Goal: Information Seeking & Learning: Learn about a topic

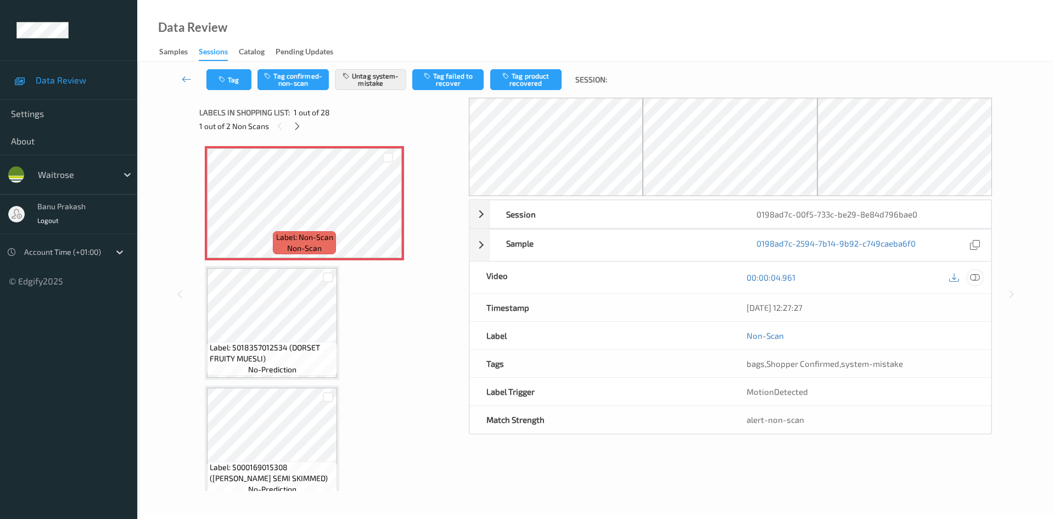
click at [979, 279] on icon at bounding box center [975, 277] width 10 height 10
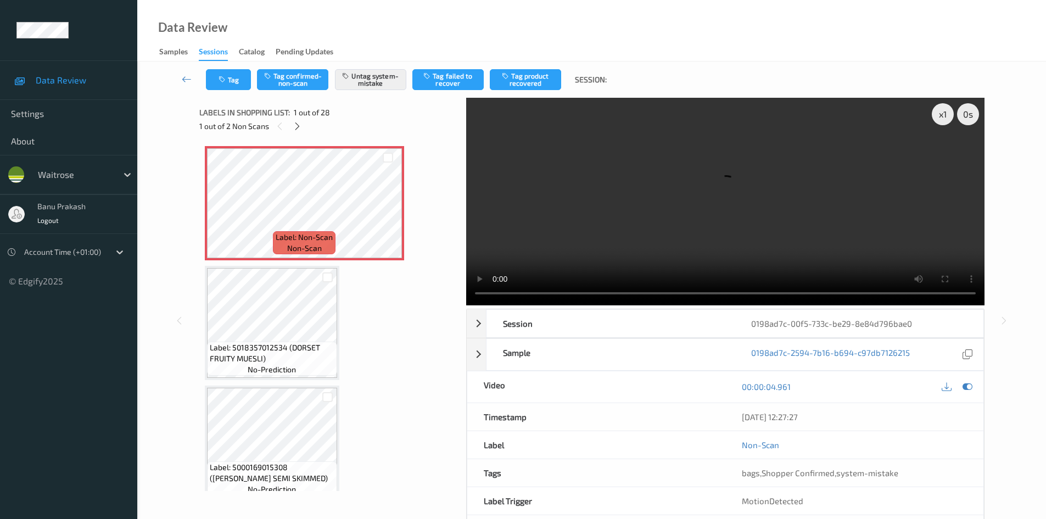
click at [681, 200] on video at bounding box center [725, 201] width 518 height 207
click at [608, 184] on video at bounding box center [725, 201] width 518 height 207
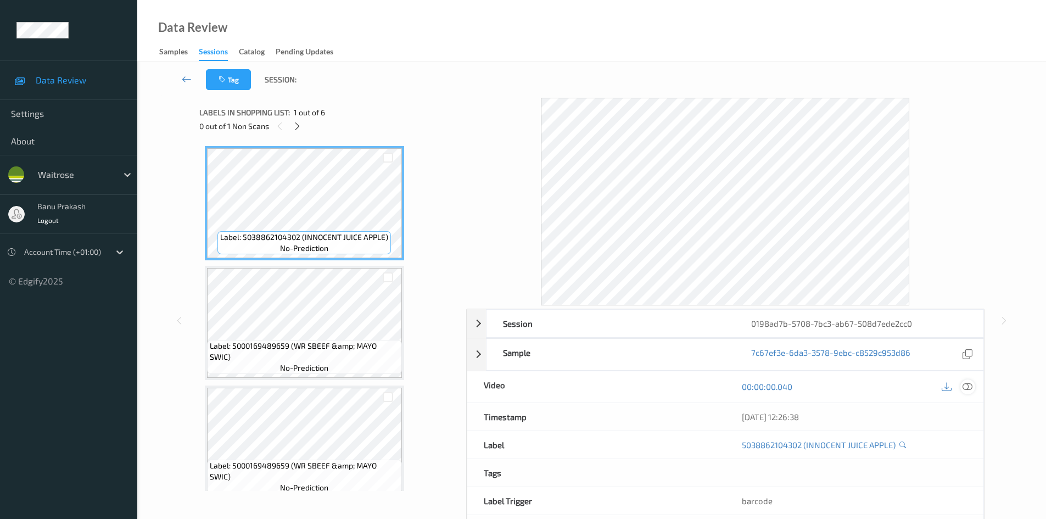
click at [968, 388] on icon at bounding box center [967, 386] width 10 height 10
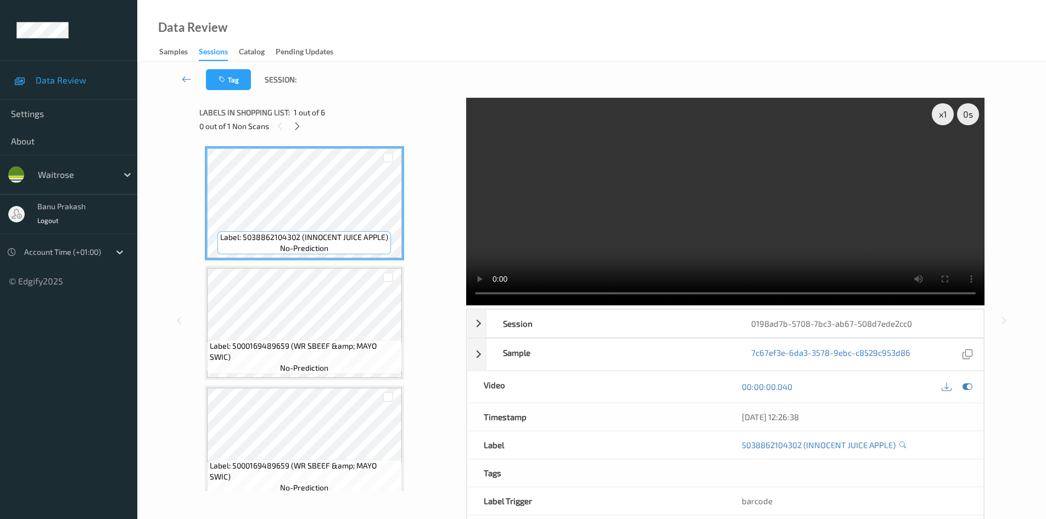
click at [304, 133] on div "0 out of 1 Non Scans" at bounding box center [328, 126] width 259 height 14
click at [297, 126] on icon at bounding box center [297, 126] width 9 height 10
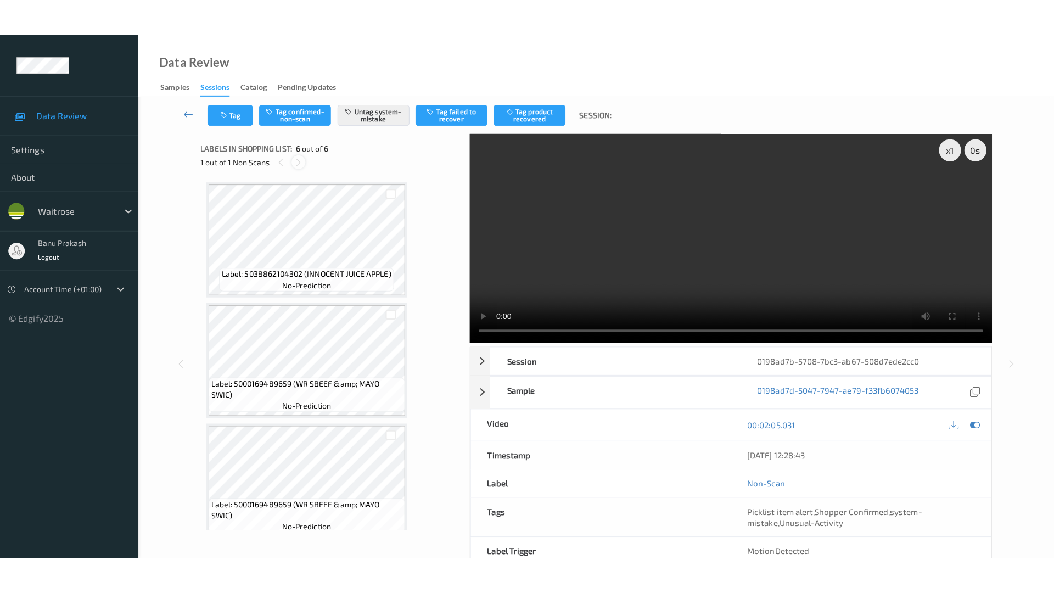
scroll to position [373, 0]
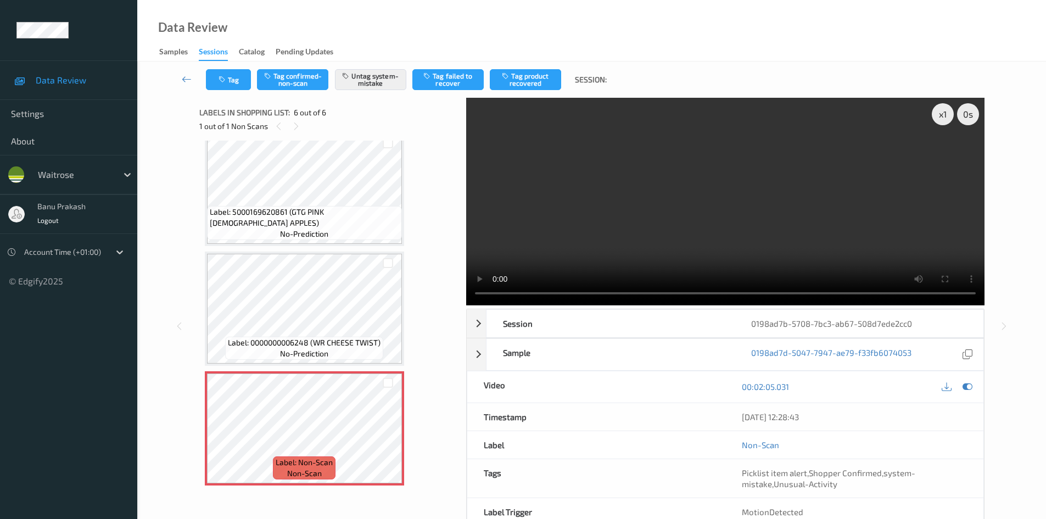
click at [648, 240] on video at bounding box center [725, 201] width 518 height 207
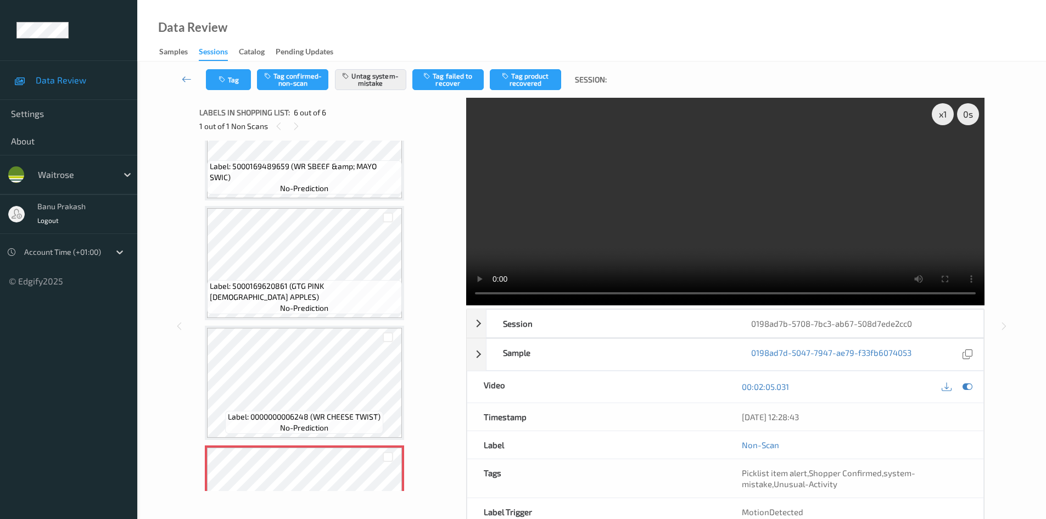
click at [752, 240] on video at bounding box center [725, 201] width 518 height 207
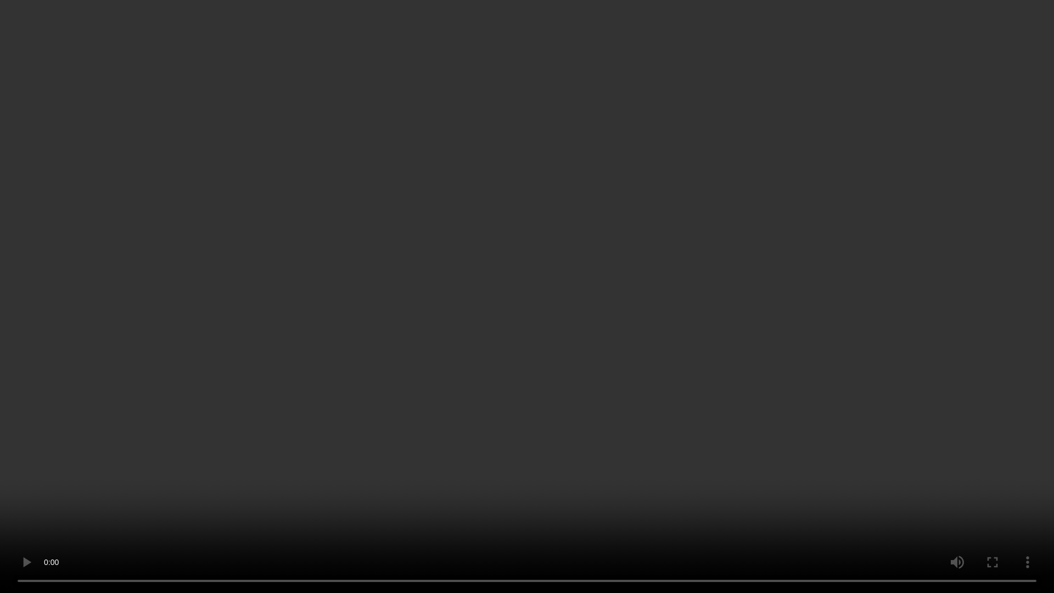
click at [486, 395] on video at bounding box center [527, 296] width 1054 height 593
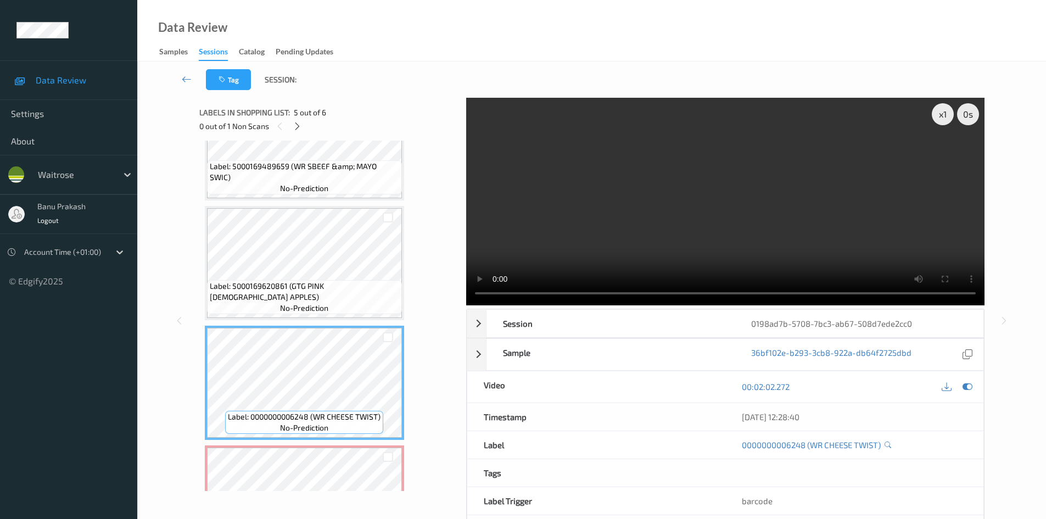
click at [738, 245] on video at bounding box center [725, 201] width 518 height 207
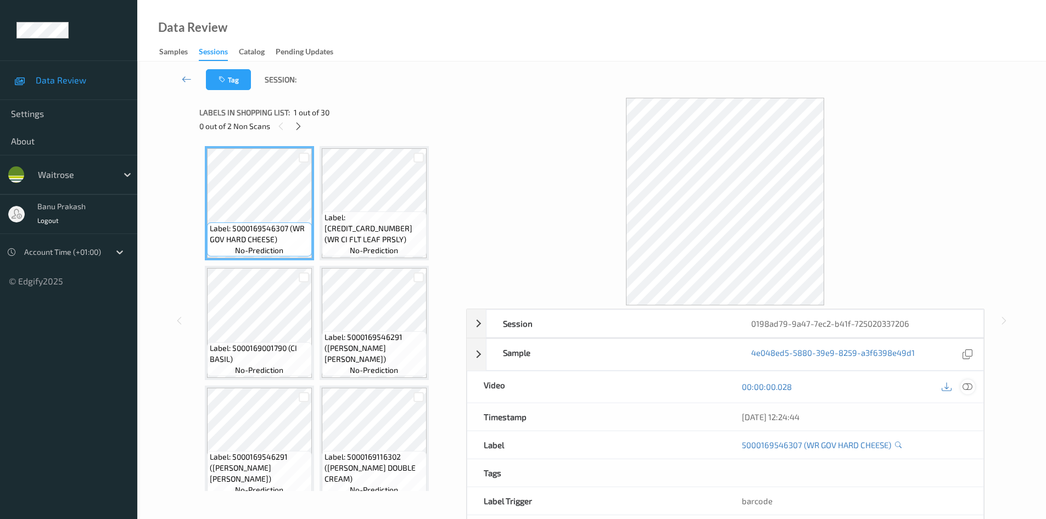
click at [964, 390] on icon at bounding box center [967, 386] width 10 height 10
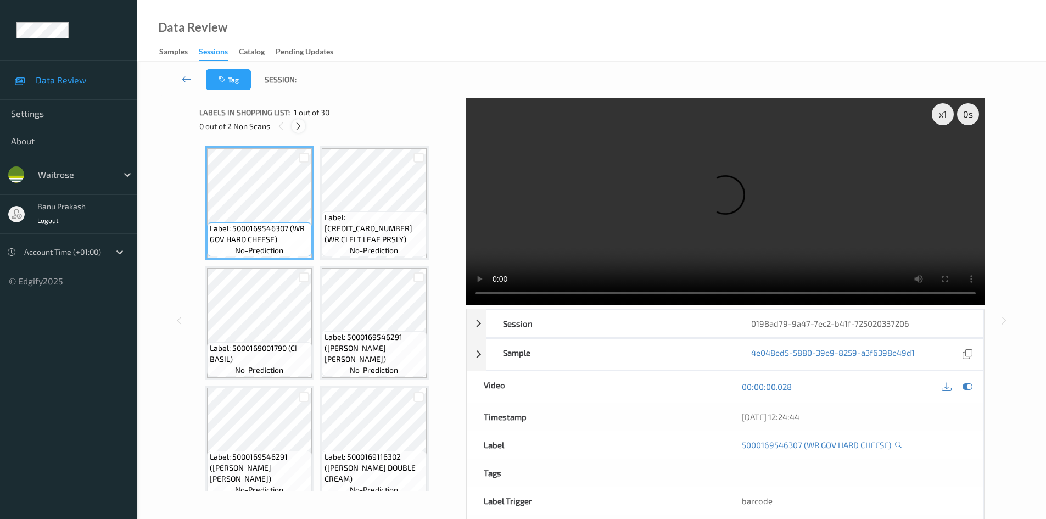
click at [297, 128] on icon at bounding box center [298, 126] width 9 height 10
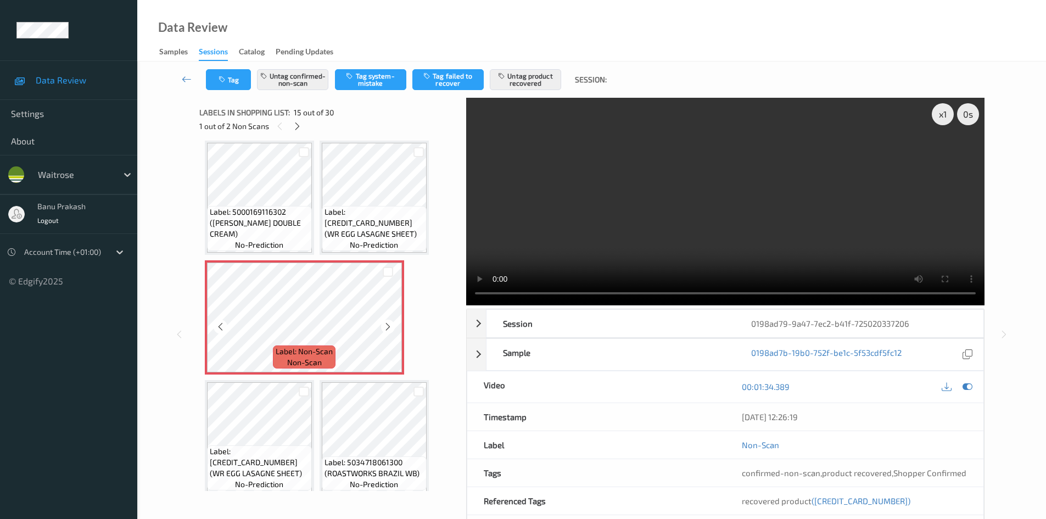
click at [319, 355] on span "Label: Non-Scan" at bounding box center [304, 351] width 57 height 11
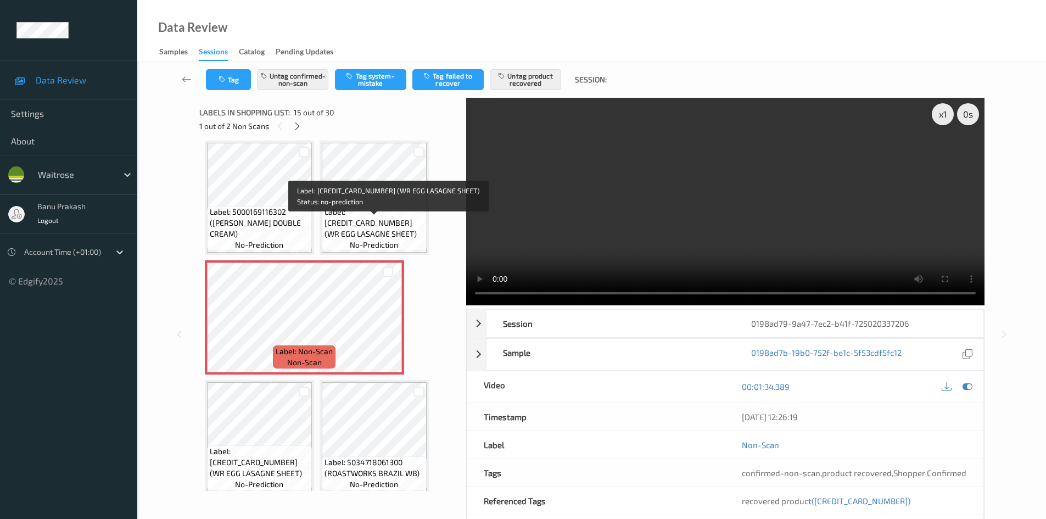
click at [375, 231] on span "Label: 5000169578759 (WR EGG LASAGNE SHEET)" at bounding box center [373, 222] width 99 height 33
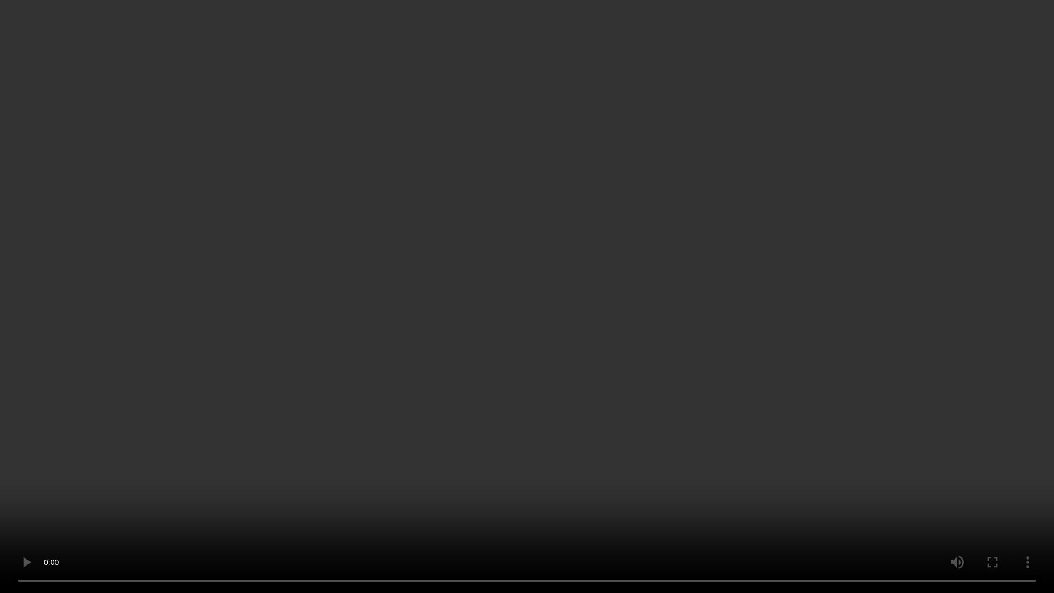
click at [618, 315] on video at bounding box center [527, 296] width 1054 height 593
click at [682, 384] on video at bounding box center [527, 296] width 1054 height 593
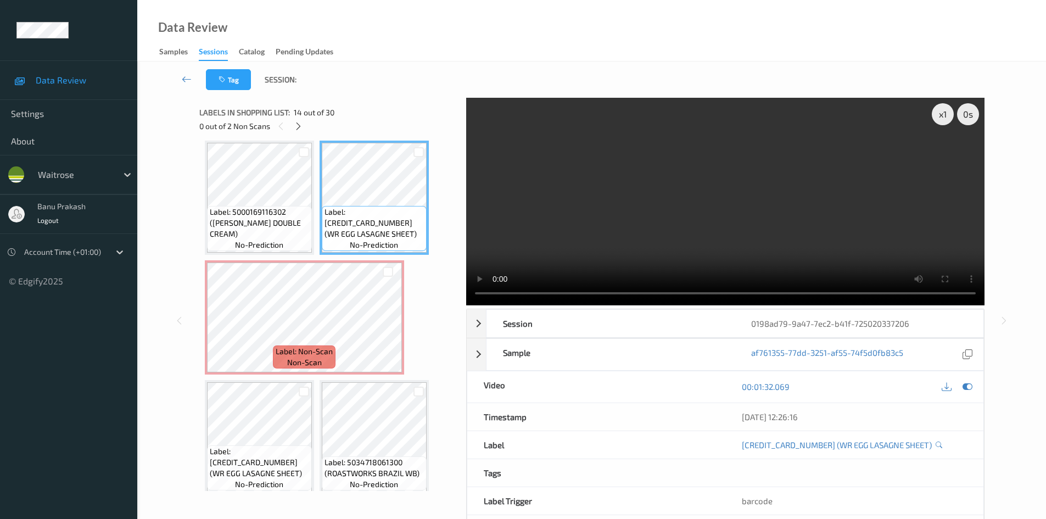
click at [646, 203] on video at bounding box center [725, 201] width 518 height 207
click at [622, 224] on video at bounding box center [725, 201] width 518 height 207
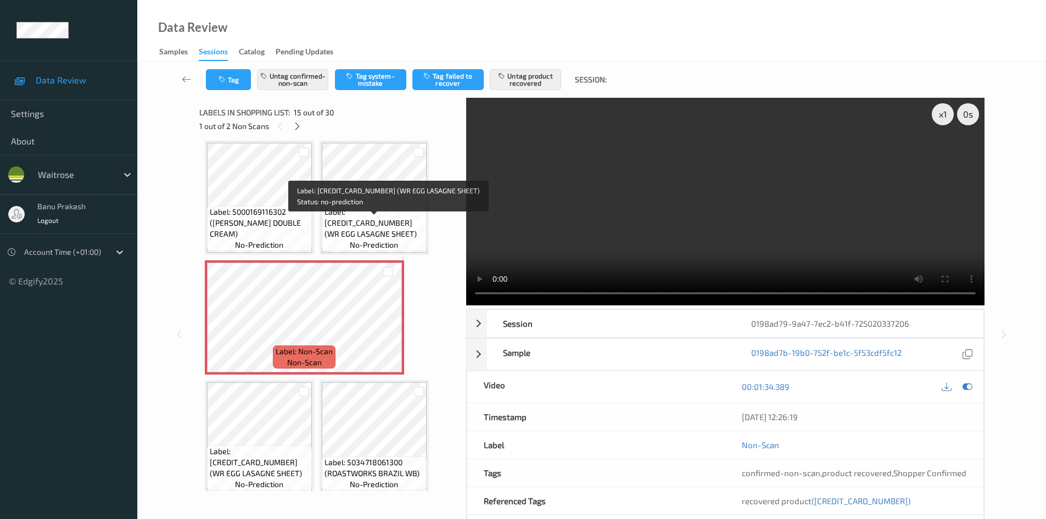
click at [346, 217] on span "Label: 5000169578759 (WR EGG LASAGNE SHEET)" at bounding box center [373, 222] width 99 height 33
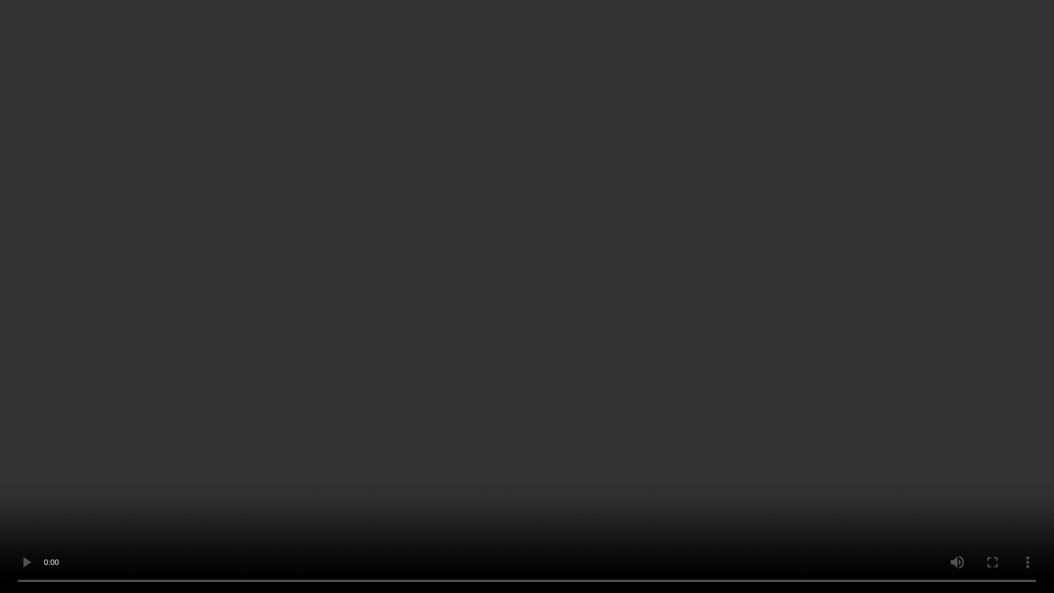
click at [741, 333] on video at bounding box center [527, 296] width 1054 height 593
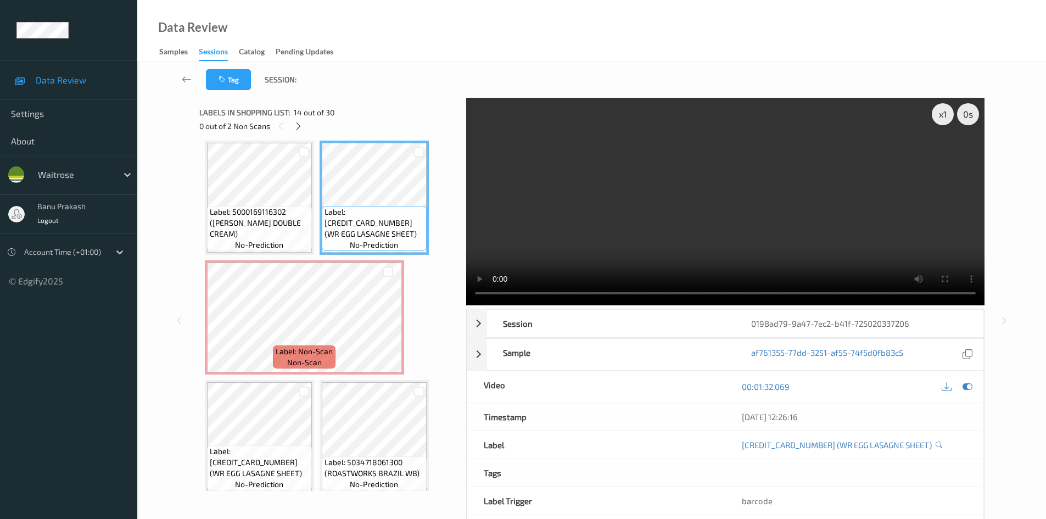
click at [749, 255] on video at bounding box center [725, 201] width 518 height 207
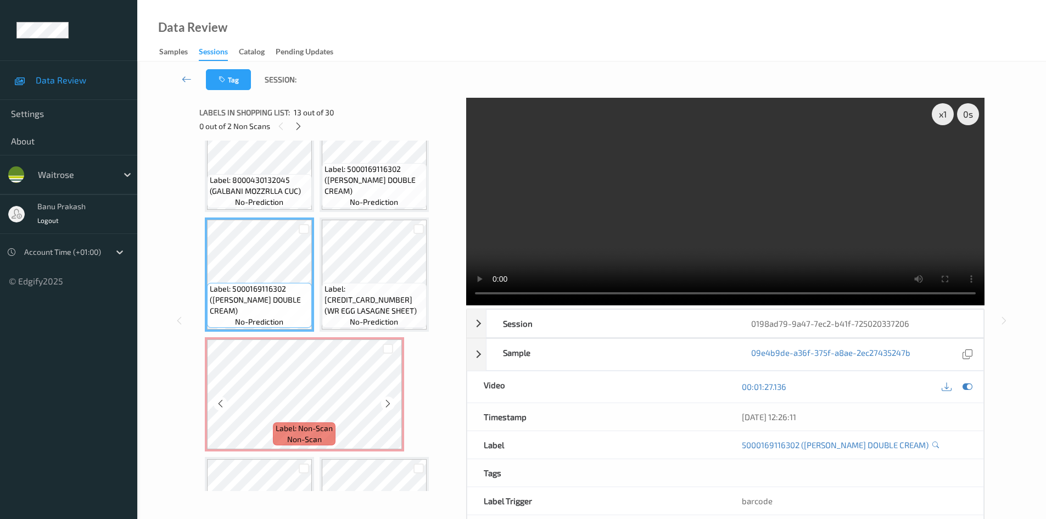
scroll to position [559, 0]
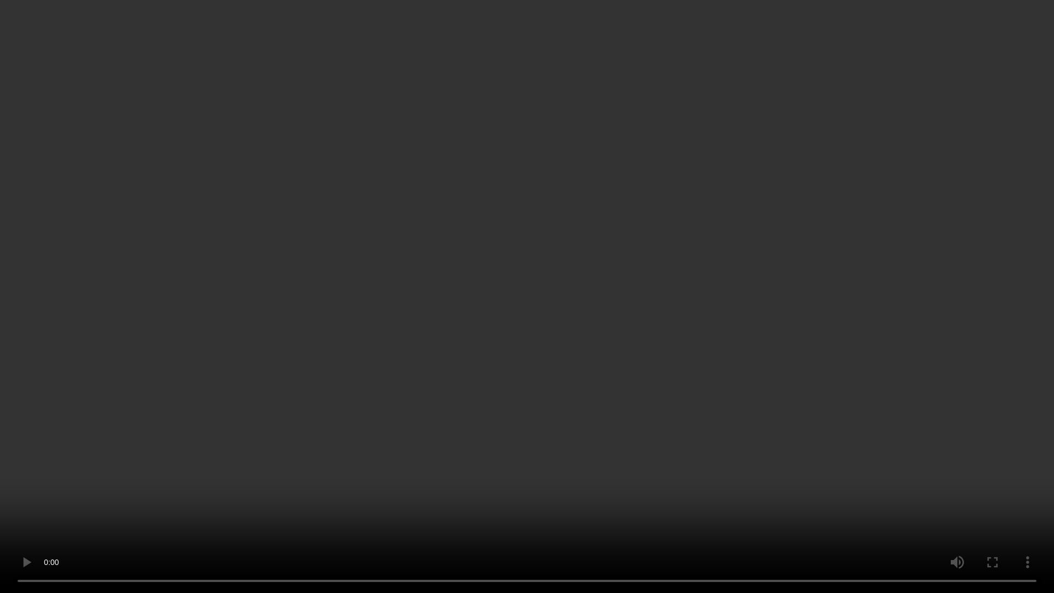
click at [676, 353] on video at bounding box center [527, 296] width 1054 height 593
click at [700, 358] on video at bounding box center [527, 296] width 1054 height 593
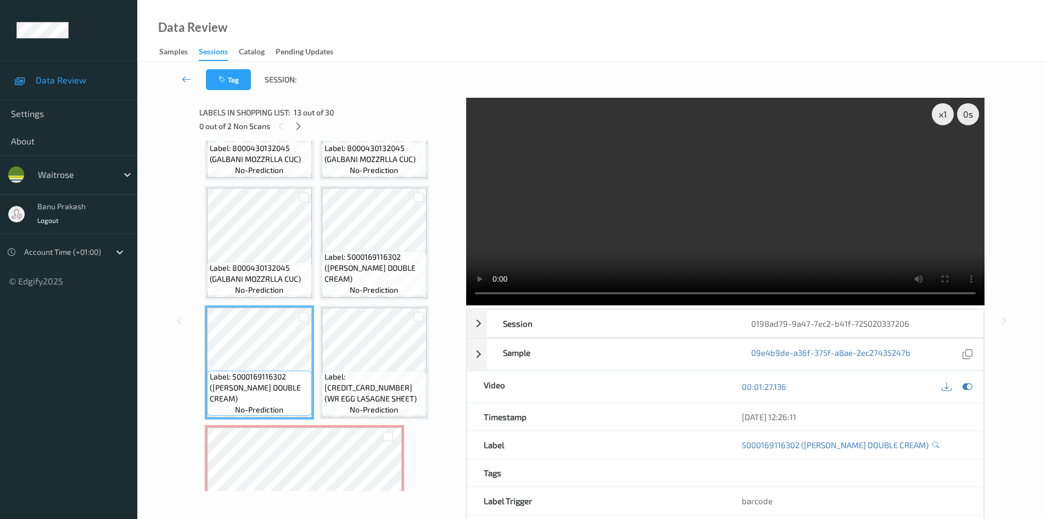
click at [623, 240] on video at bounding box center [725, 201] width 518 height 207
click at [684, 198] on video at bounding box center [725, 201] width 518 height 207
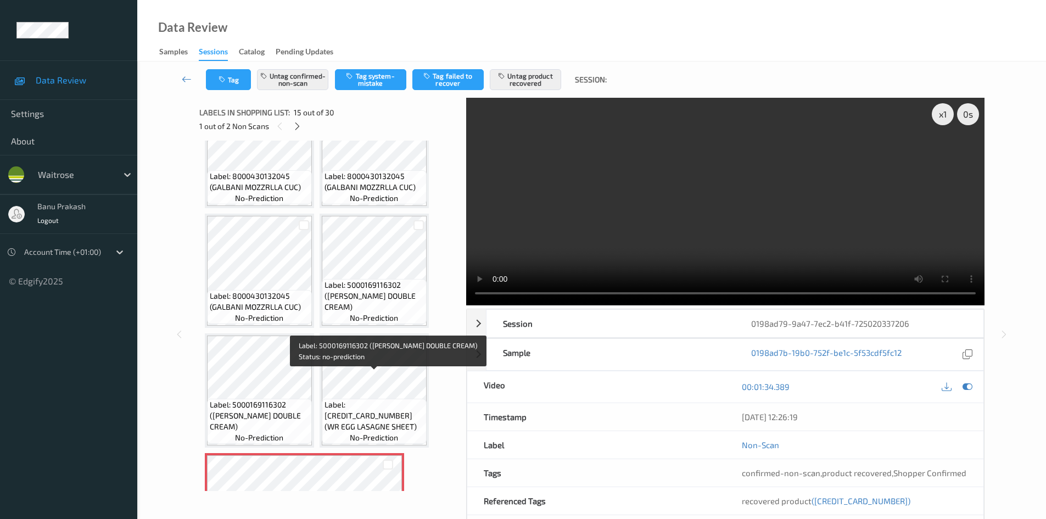
scroll to position [614, 0]
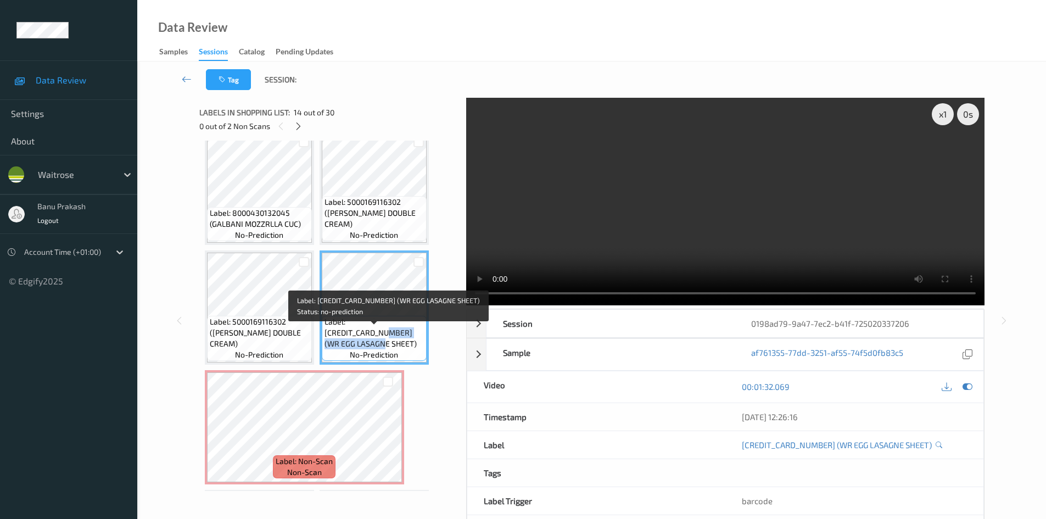
drag, startPoint x: 408, startPoint y: 332, endPoint x: 397, endPoint y: 343, distance: 15.9
click at [397, 343] on span "Label: 5000169578759 (WR EGG LASAGNE SHEET)" at bounding box center [373, 332] width 99 height 33
copy span "WR EGG LASAGNE SHEET"
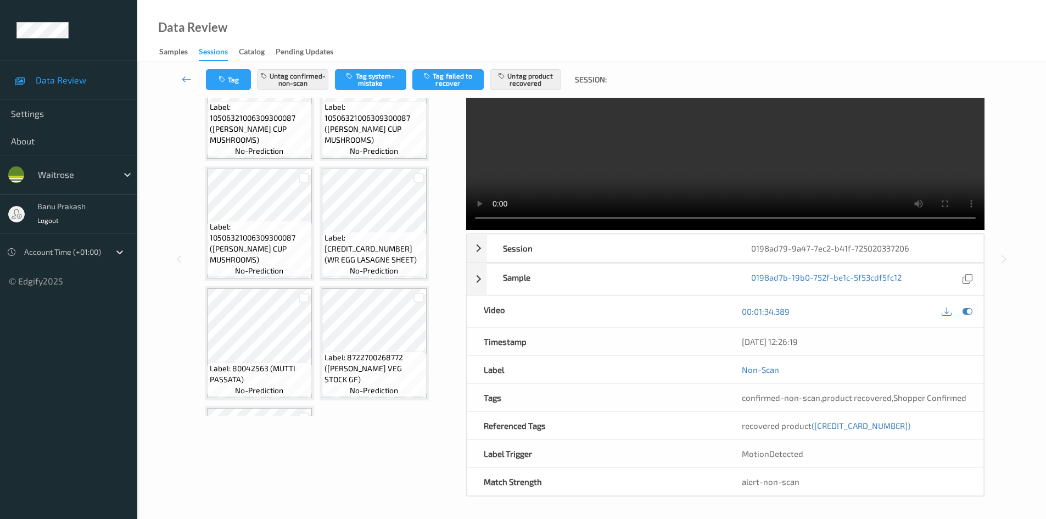
scroll to position [47, 0]
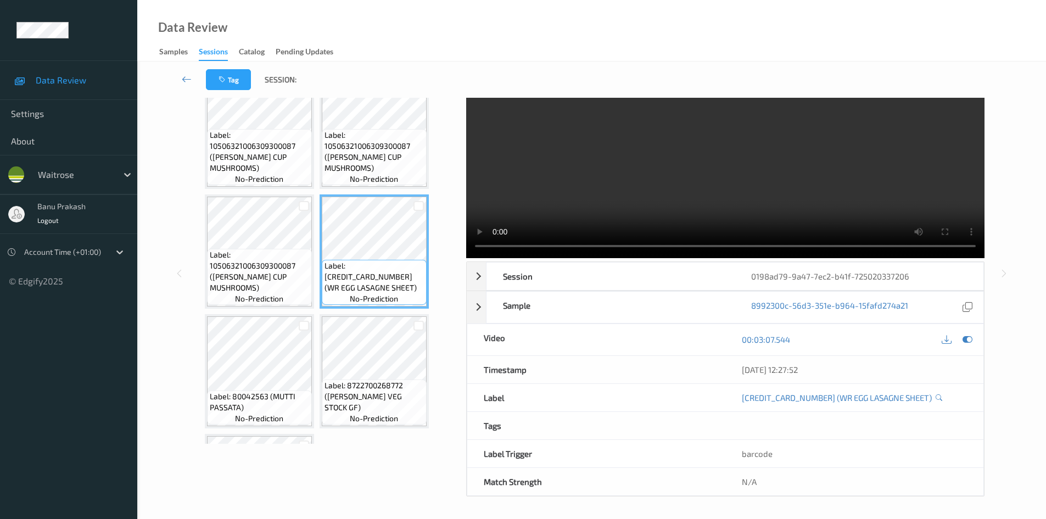
click at [713, 193] on video at bounding box center [725, 153] width 518 height 207
click at [683, 206] on video at bounding box center [725, 153] width 518 height 207
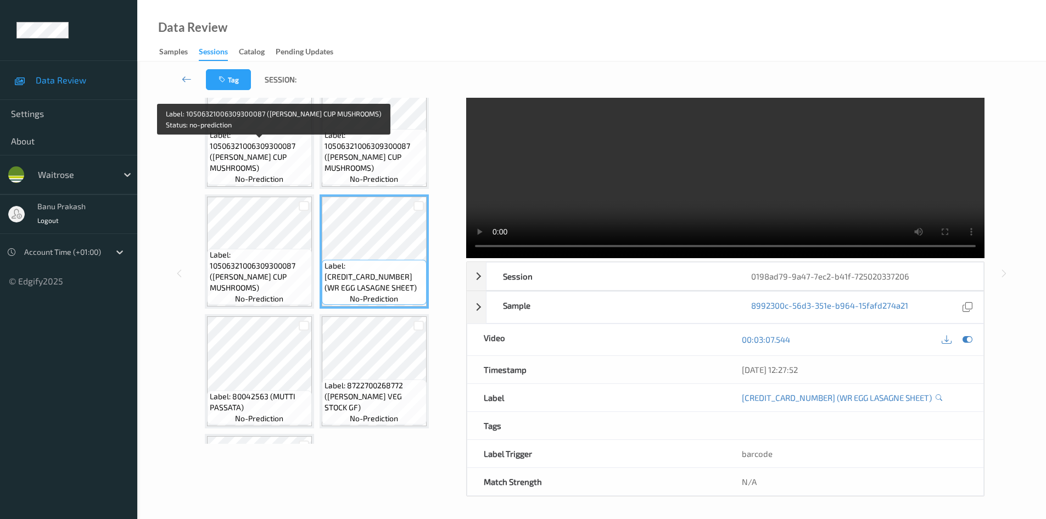
click at [334, 149] on span "Label: 10506321006309300087 (WR ESS CUP MUSHROOMS)" at bounding box center [373, 152] width 99 height 44
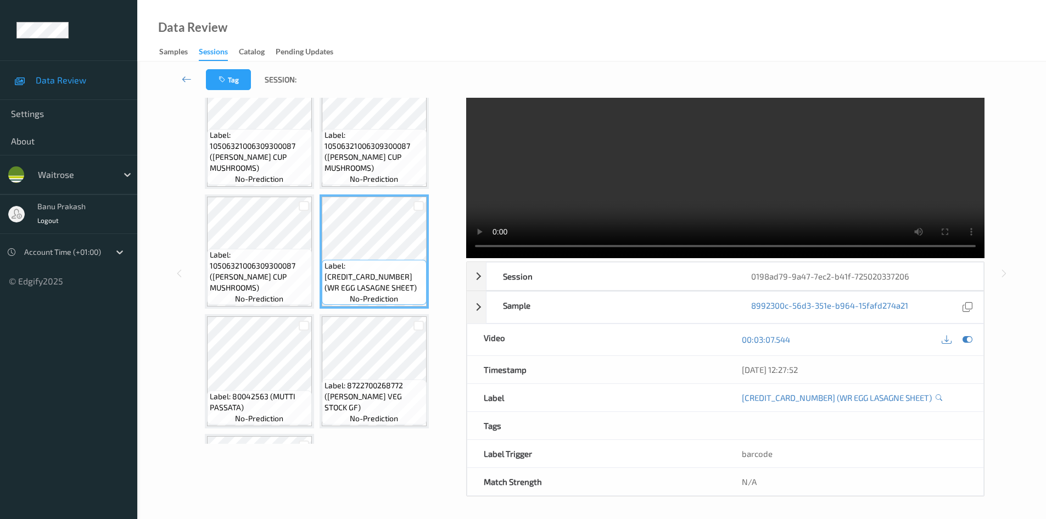
click at [694, 183] on video at bounding box center [725, 153] width 518 height 207
click at [687, 176] on video at bounding box center [725, 153] width 518 height 207
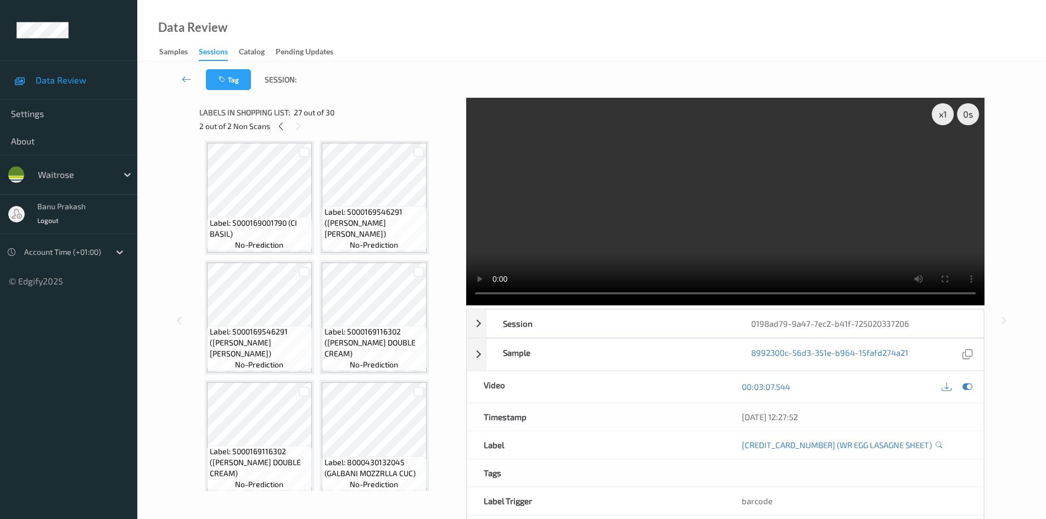
scroll to position [43, 0]
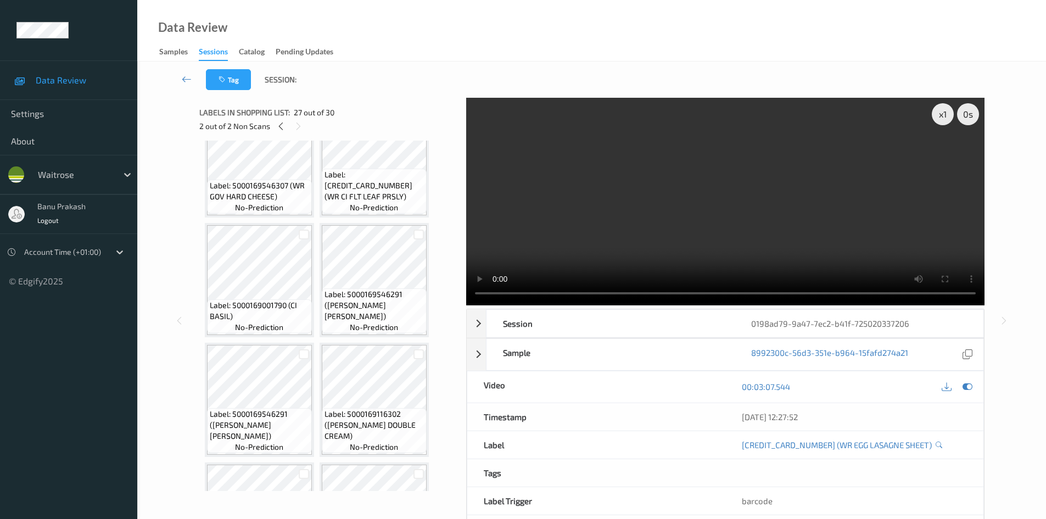
click at [356, 335] on div "Label: 5000169546291 (WR PECORINO ROMANO) no-prediction" at bounding box center [373, 280] width 109 height 114
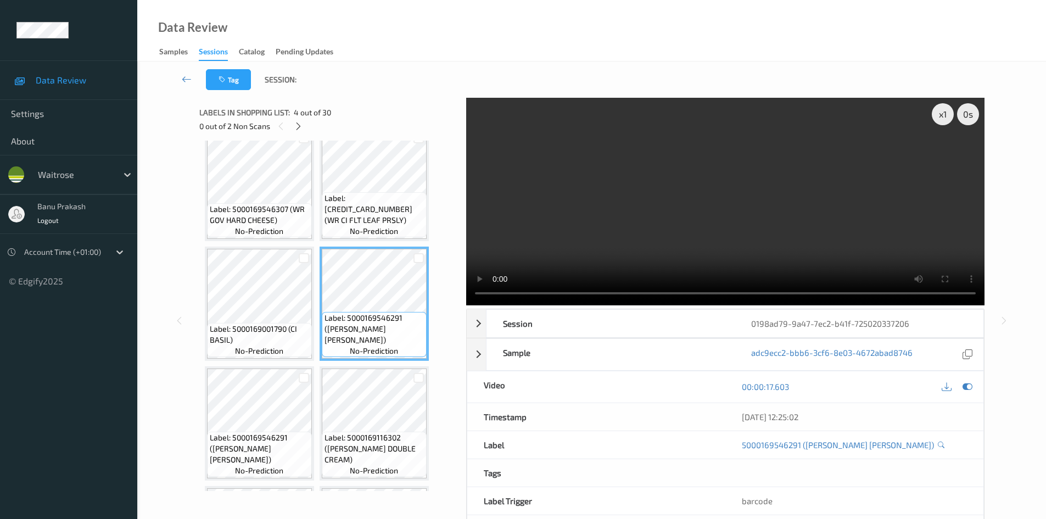
scroll to position [0, 0]
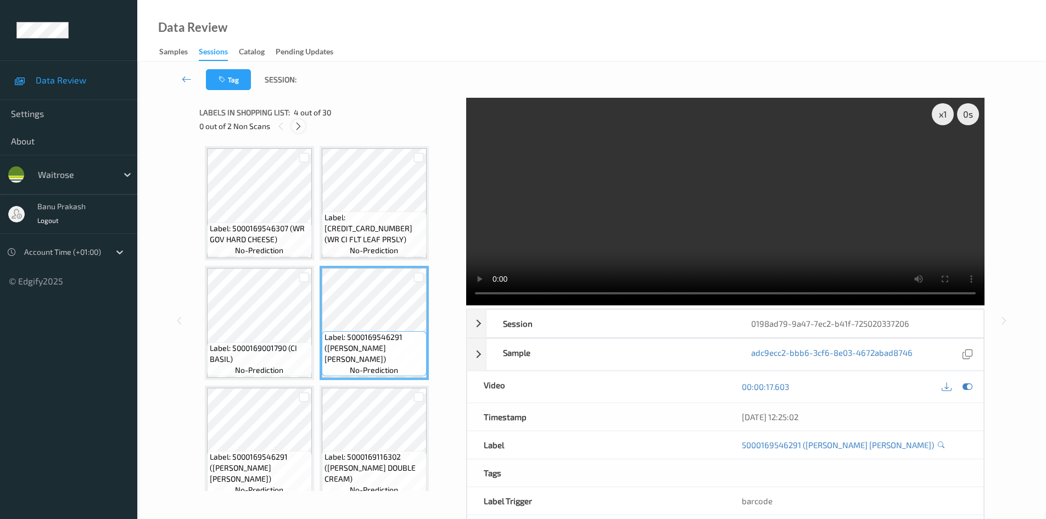
click at [299, 123] on icon at bounding box center [298, 126] width 9 height 10
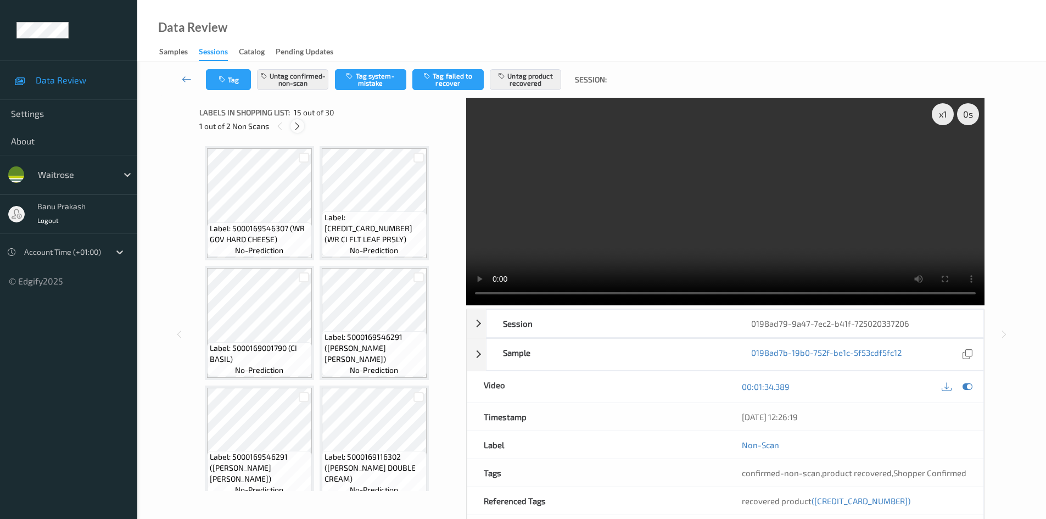
scroll to position [723, 0]
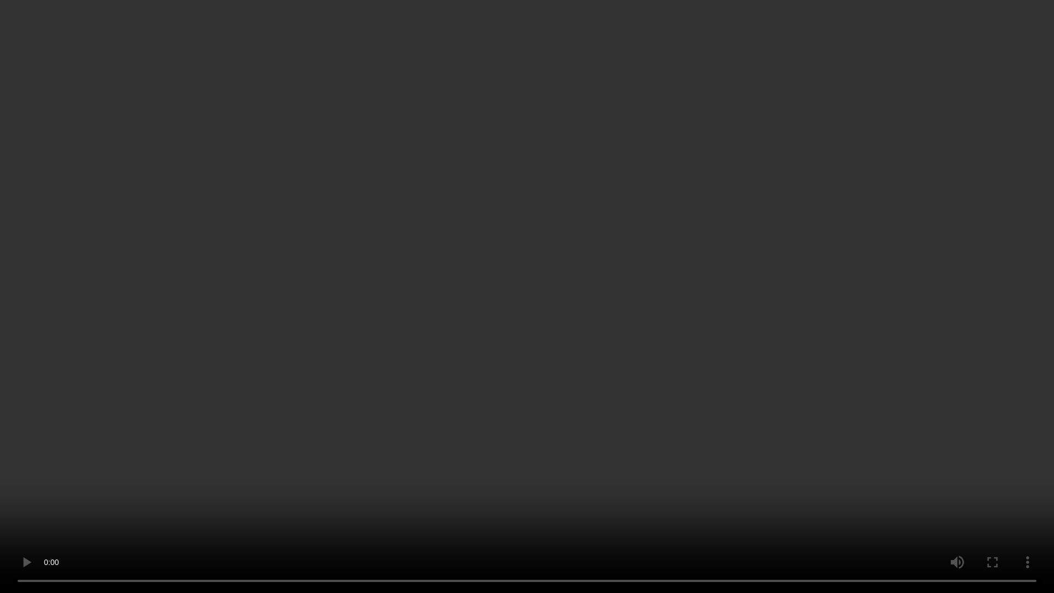
click at [625, 334] on video at bounding box center [527, 296] width 1054 height 593
click at [698, 395] on video at bounding box center [527, 296] width 1054 height 593
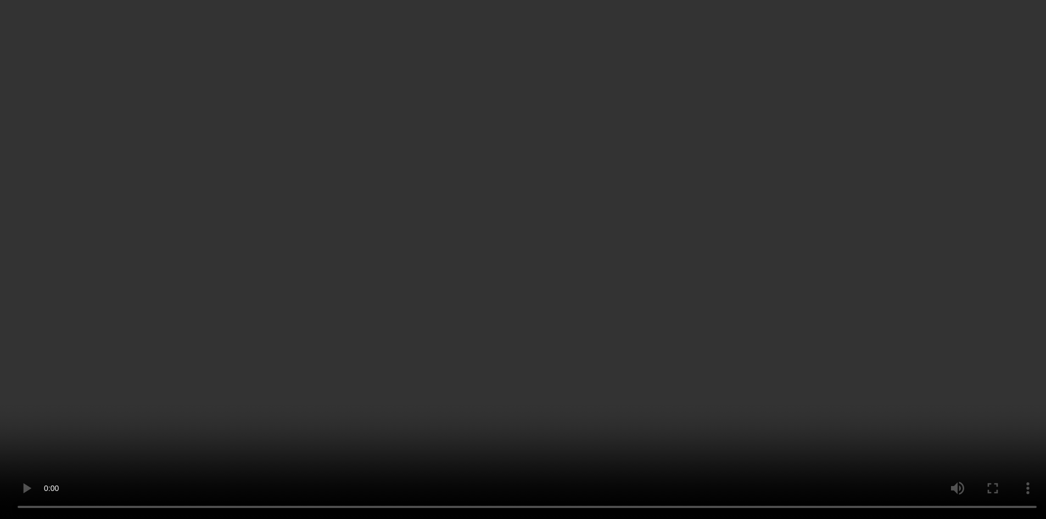
scroll to position [778, 0]
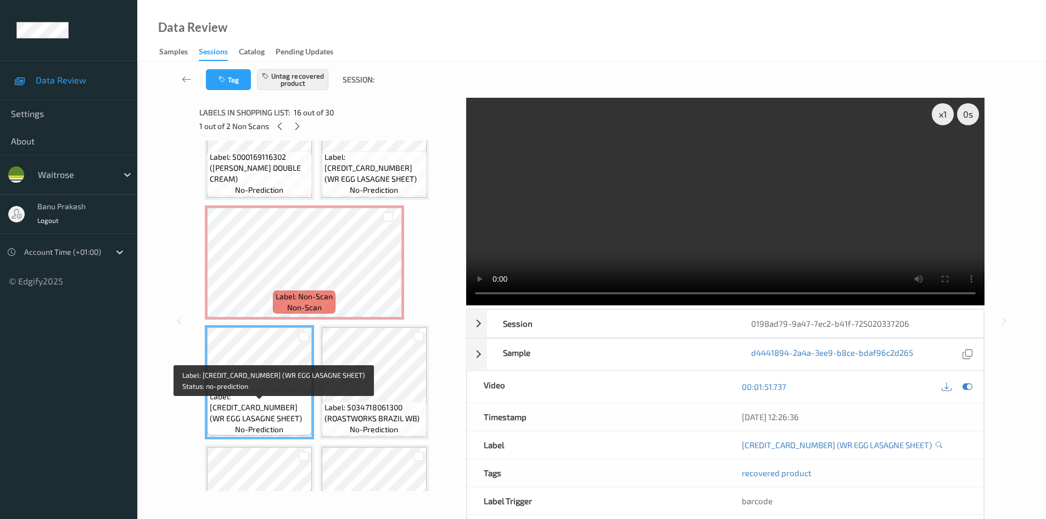
click at [293, 406] on span "Label: 5000169578759 (WR EGG LASAGNE SHEET)" at bounding box center [259, 407] width 99 height 33
drag, startPoint x: 293, startPoint y: 406, endPoint x: 280, endPoint y: 420, distance: 19.1
click at [280, 420] on span "Label: 5000169578759 (WR EGG LASAGNE SHEET)" at bounding box center [259, 407] width 99 height 33
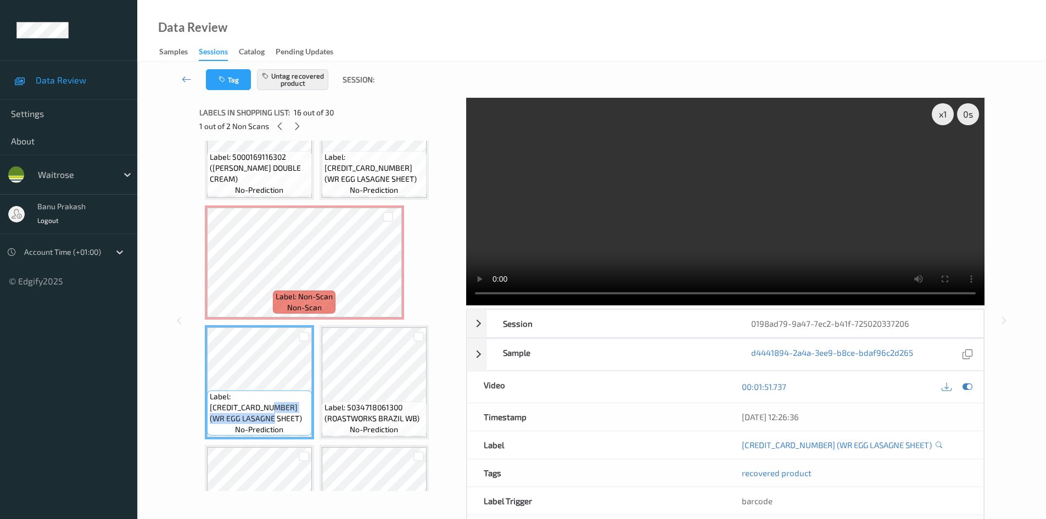
copy span "WR EGG LASAGNE SHEET)"
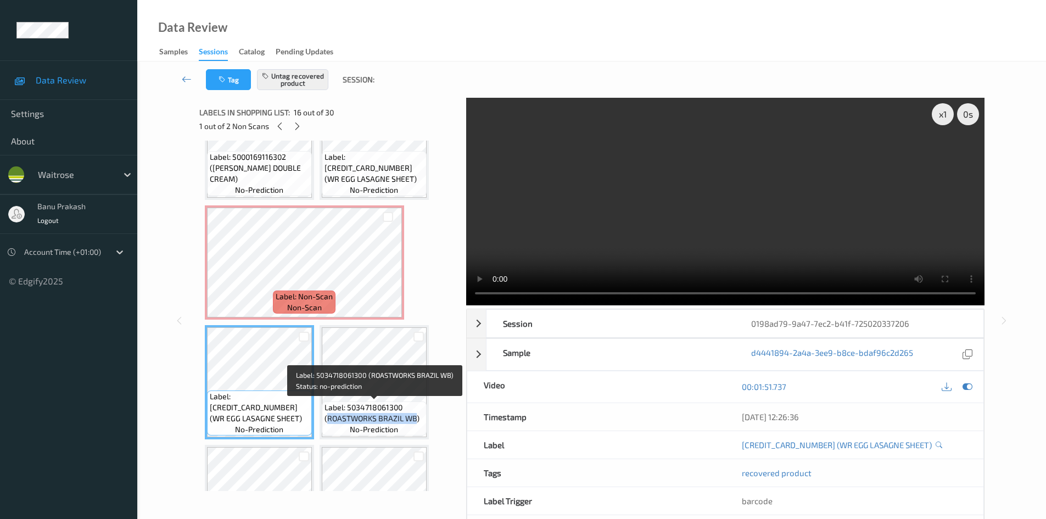
drag, startPoint x: 326, startPoint y: 420, endPoint x: 414, endPoint y: 420, distance: 87.8
click at [414, 420] on span "Label: 5034718061300 (ROASTWORKS BRAZIL WB)" at bounding box center [373, 413] width 99 height 22
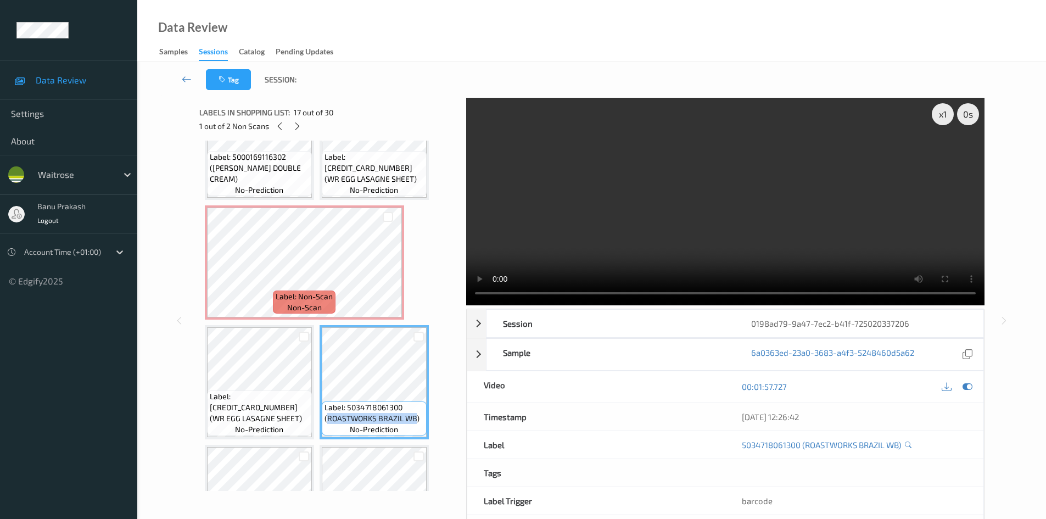
copy span "ROASTWORKS BRAZIL WB"
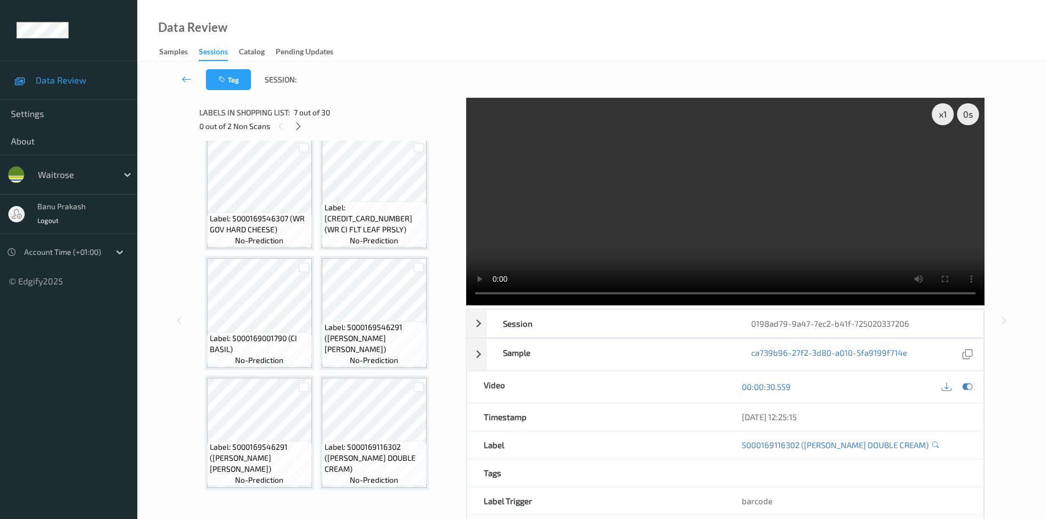
scroll to position [0, 0]
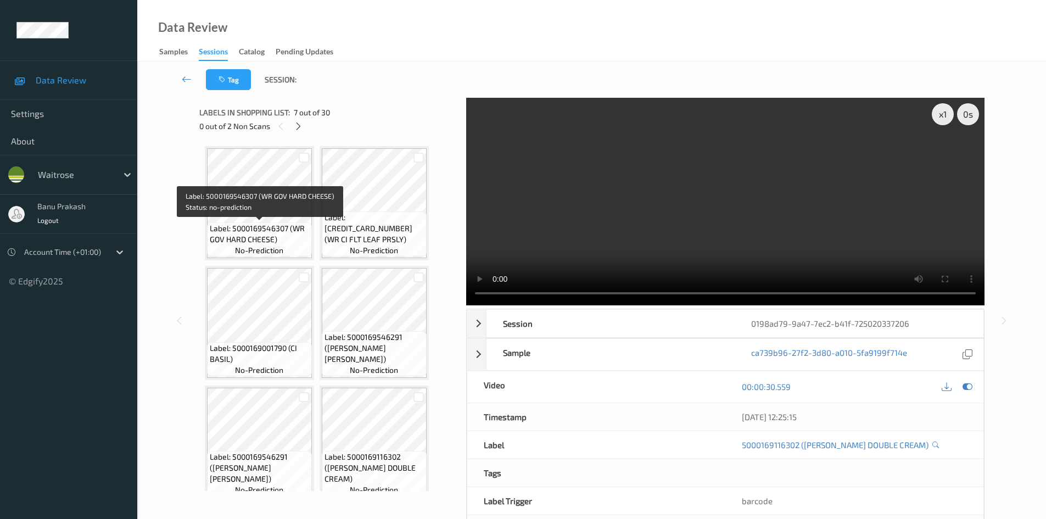
click at [255, 232] on span "Label: 5000169546307 (WR GOV HARD CHEESE)" at bounding box center [259, 234] width 99 height 22
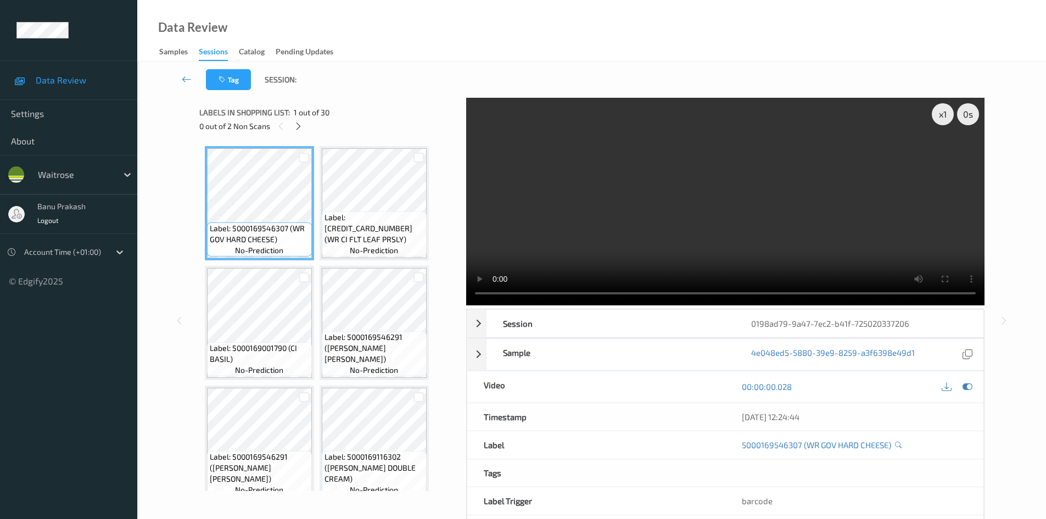
click at [682, 238] on video at bounding box center [725, 201] width 518 height 207
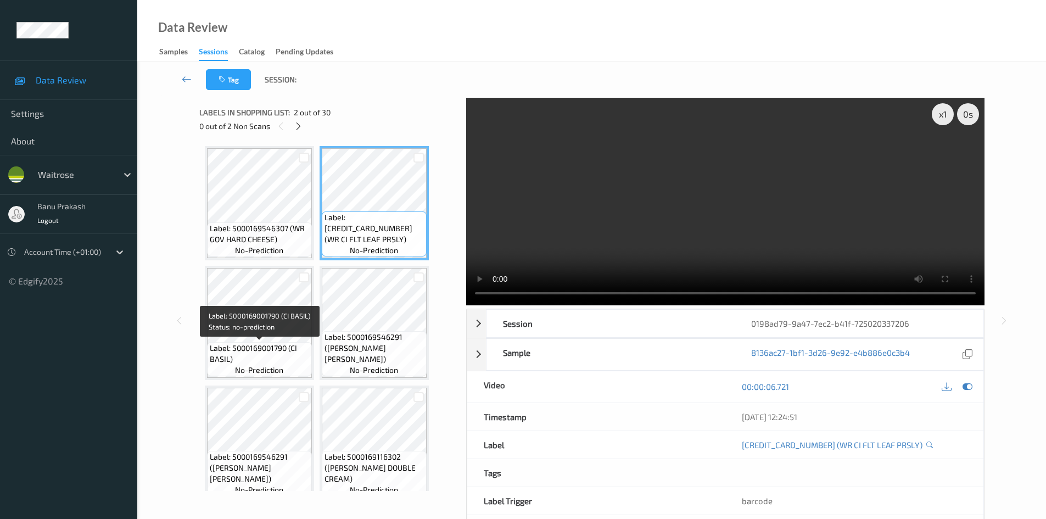
click at [277, 342] on div "Label: 5000169001790 (CI BASIL) no-prediction" at bounding box center [259, 359] width 105 height 34
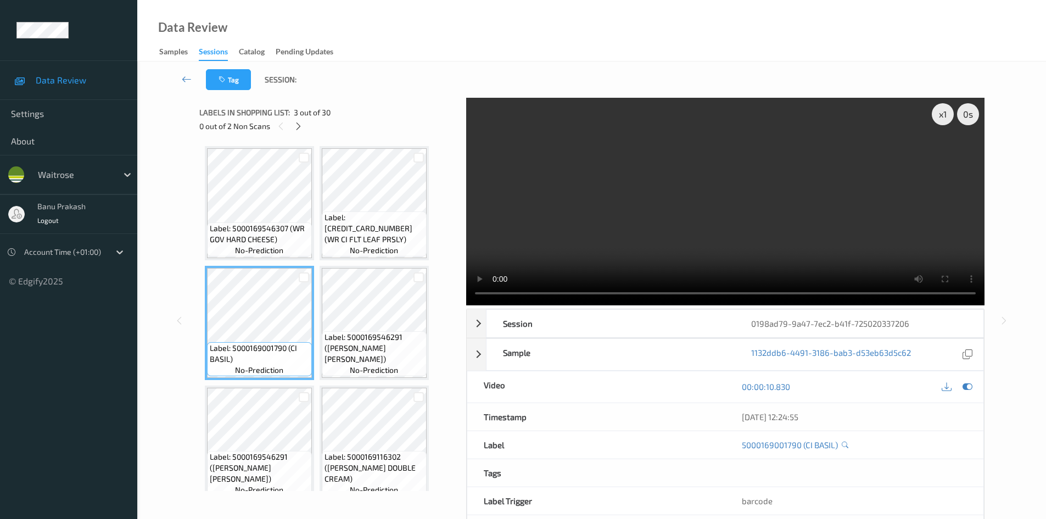
click at [750, 250] on video at bounding box center [725, 201] width 518 height 207
click at [694, 239] on video at bounding box center [725, 201] width 518 height 207
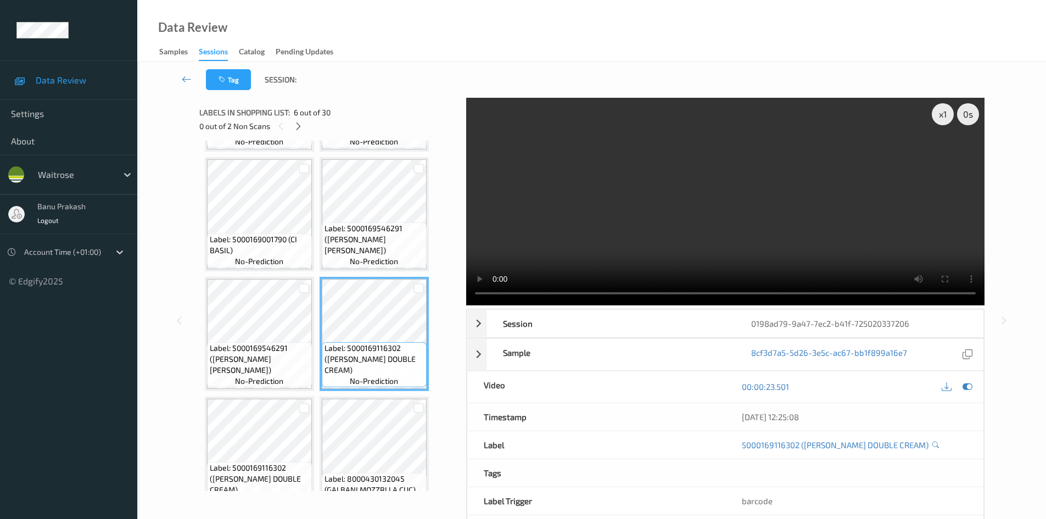
scroll to position [110, 0]
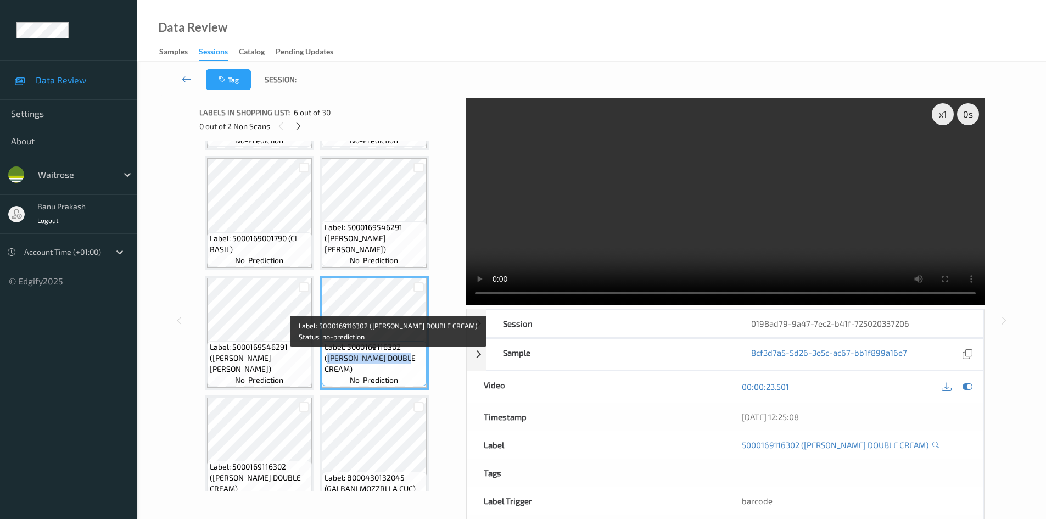
drag, startPoint x: 405, startPoint y: 359, endPoint x: 394, endPoint y: 369, distance: 15.5
click at [394, 369] on span "Label: 5000169116302 (WR ESS DOUBLE CREAM)" at bounding box center [373, 357] width 99 height 33
copy span "WR ESS DOUBLE CREAM"
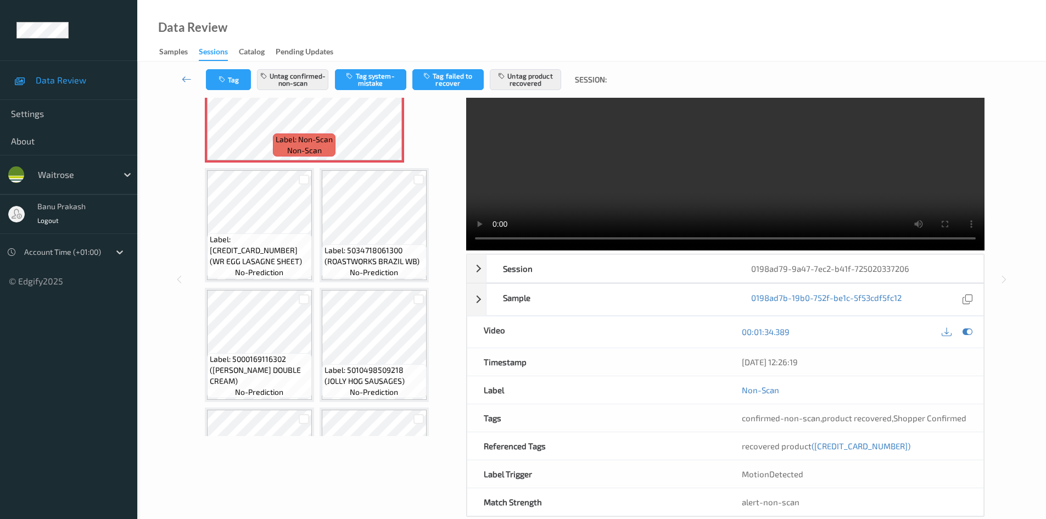
scroll to position [47, 0]
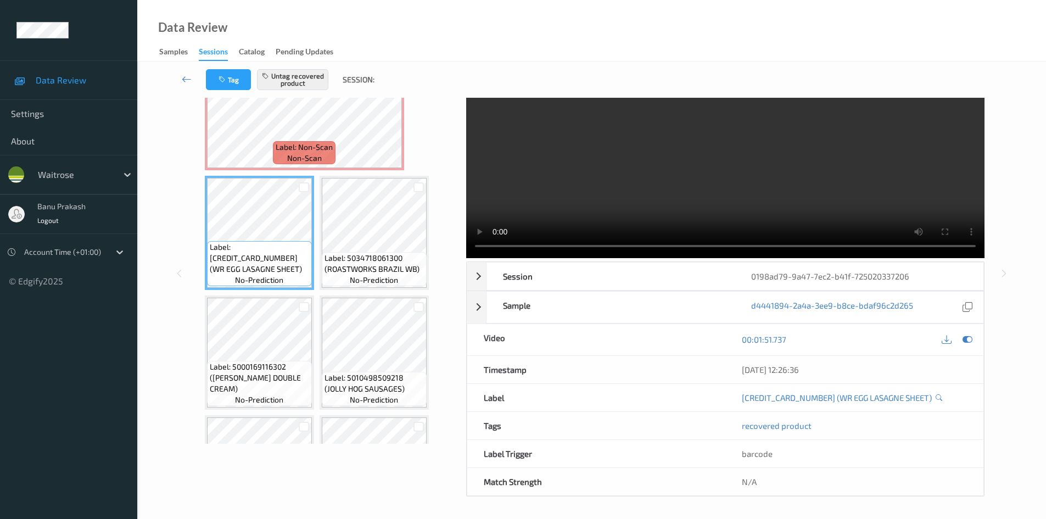
click at [650, 159] on video at bounding box center [725, 153] width 518 height 207
click at [591, 183] on video at bounding box center [725, 153] width 518 height 207
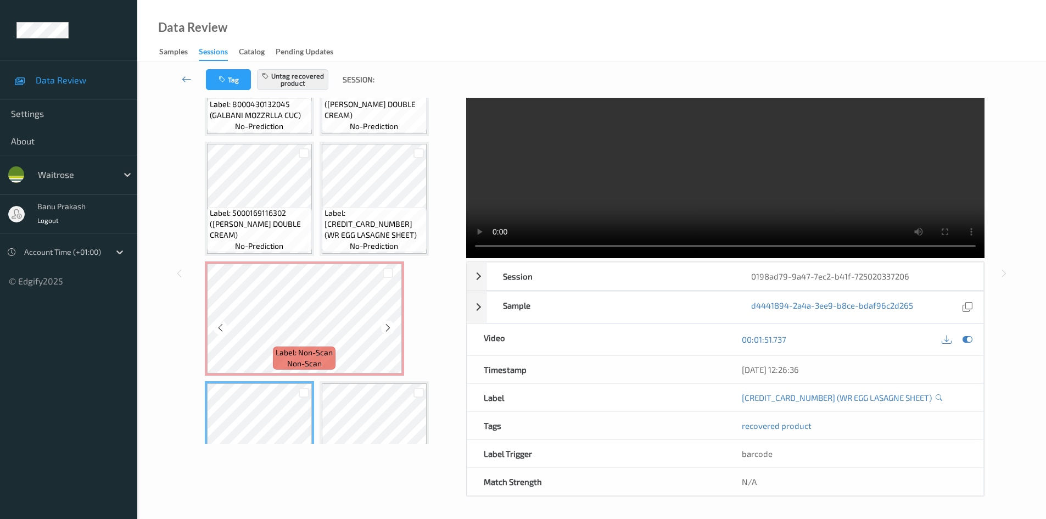
scroll to position [661, 0]
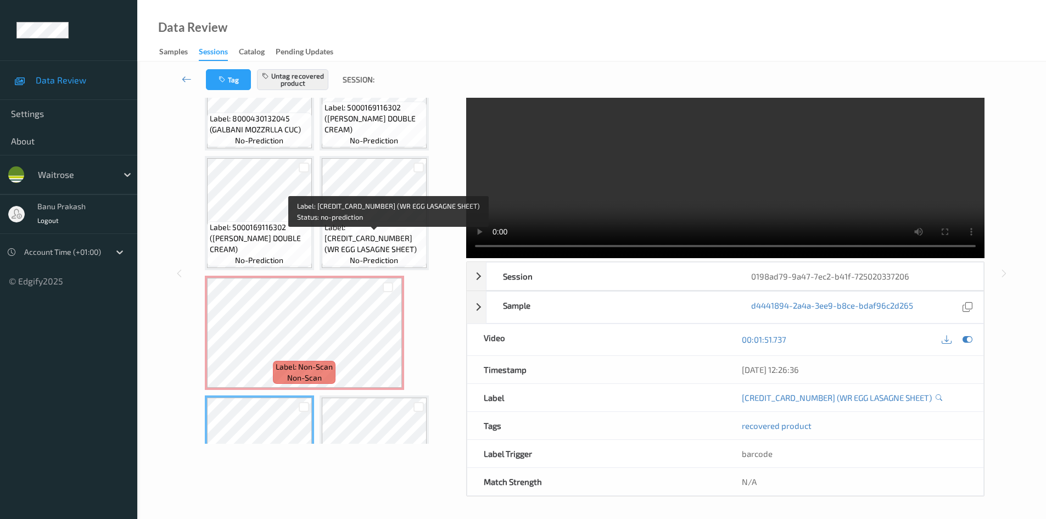
click at [326, 244] on span "Label: 5000169578759 (WR EGG LASAGNE SHEET)" at bounding box center [373, 238] width 99 height 33
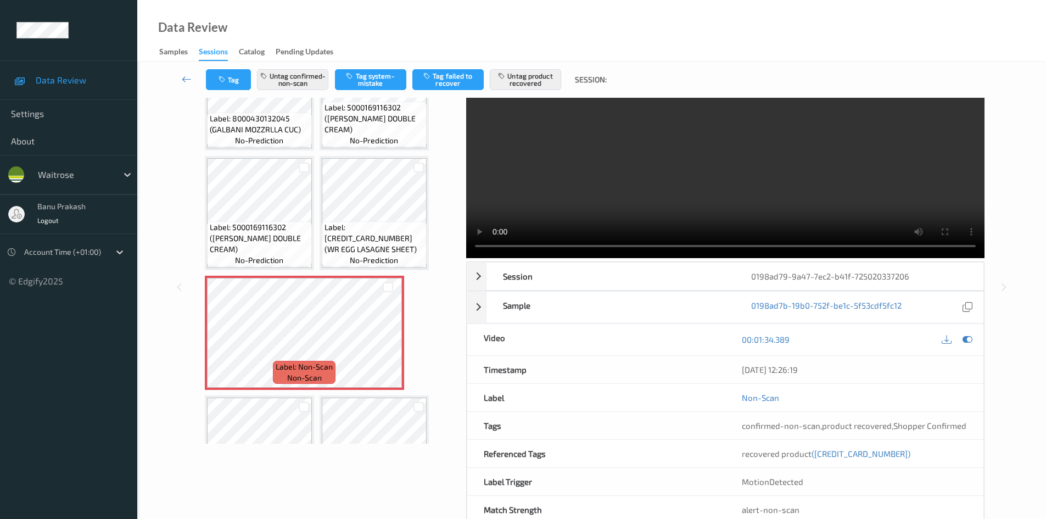
click at [662, 192] on video at bounding box center [725, 153] width 518 height 207
click at [716, 124] on video at bounding box center [725, 153] width 518 height 207
click at [286, 69] on div "Tag Untag confirmed-non-scan Tag system-mistake Tag failed to recover Untag pro…" at bounding box center [591, 79] width 863 height 36
click at [290, 81] on button "Untag confirmed-non-scan" at bounding box center [292, 79] width 71 height 21
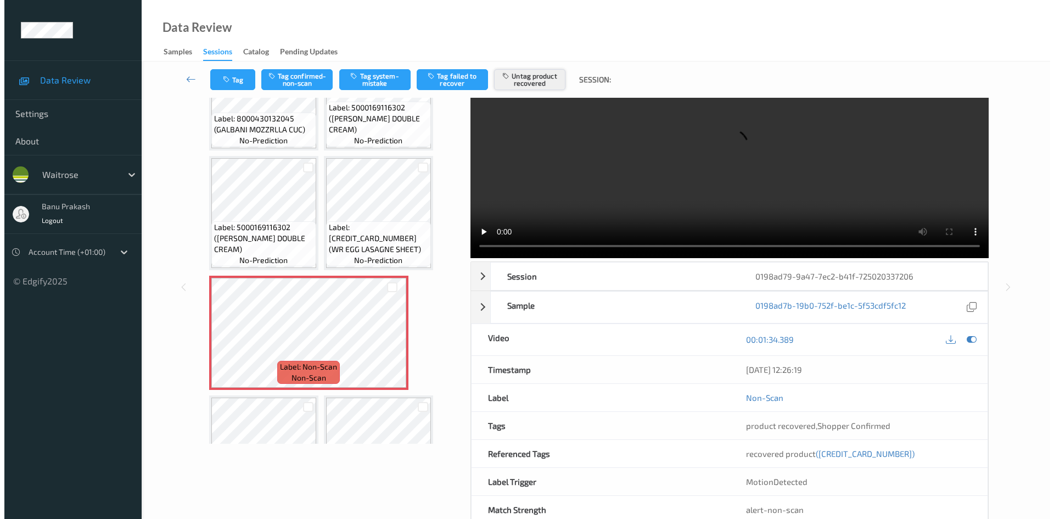
scroll to position [0, 0]
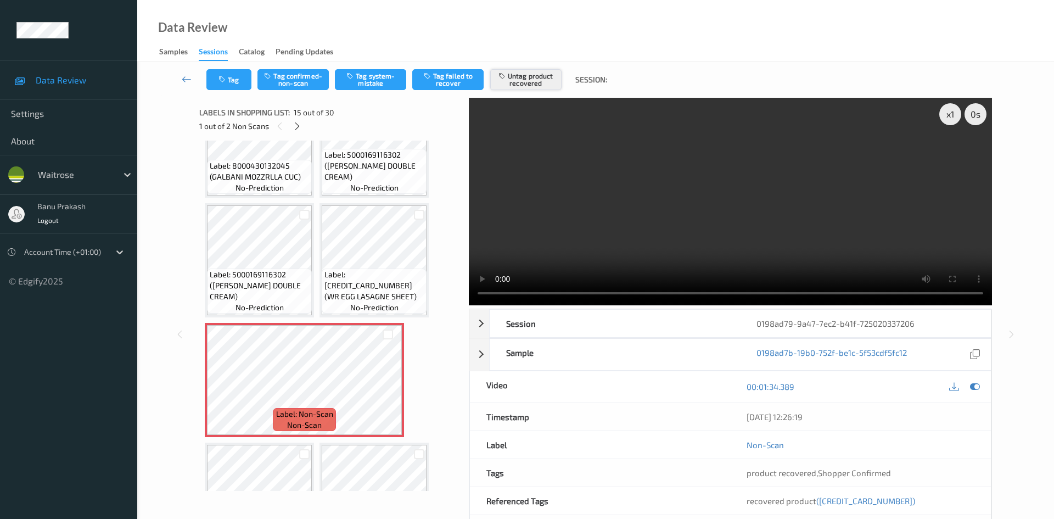
click at [513, 78] on button "Untag product recovered" at bounding box center [525, 79] width 71 height 21
click at [231, 89] on button "Tag" at bounding box center [228, 79] width 45 height 21
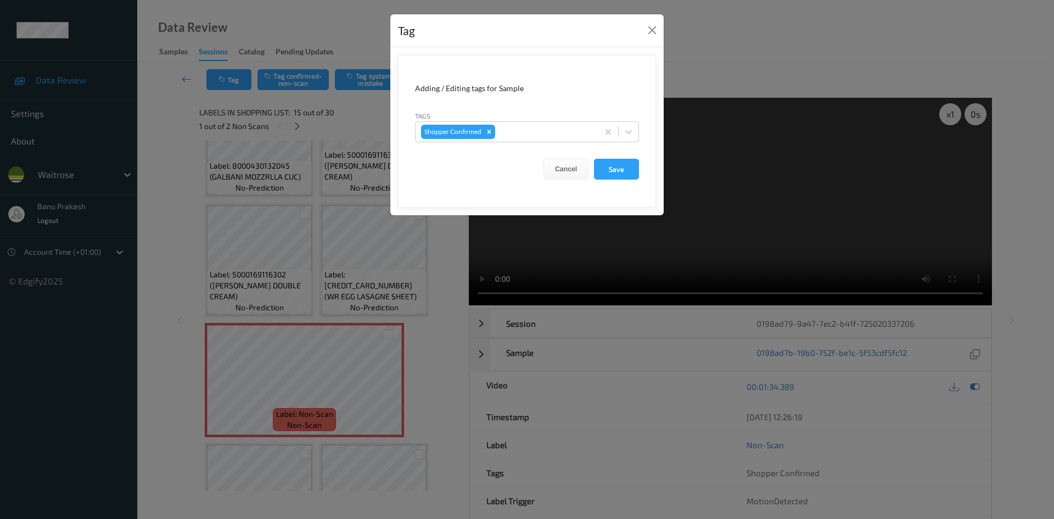
click at [354, 76] on div "Tag Adding / Editing tags for Sample Tags Shopper Confirmed Cancel Save" at bounding box center [527, 259] width 1054 height 519
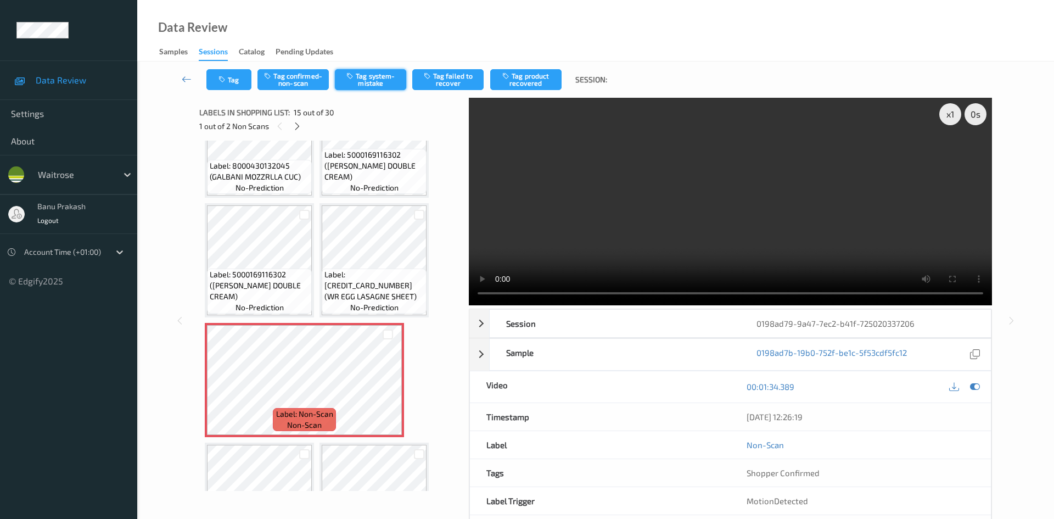
click at [357, 77] on button "Tag system-mistake" at bounding box center [370, 79] width 71 height 21
click at [242, 79] on button "Tag" at bounding box center [228, 79] width 45 height 21
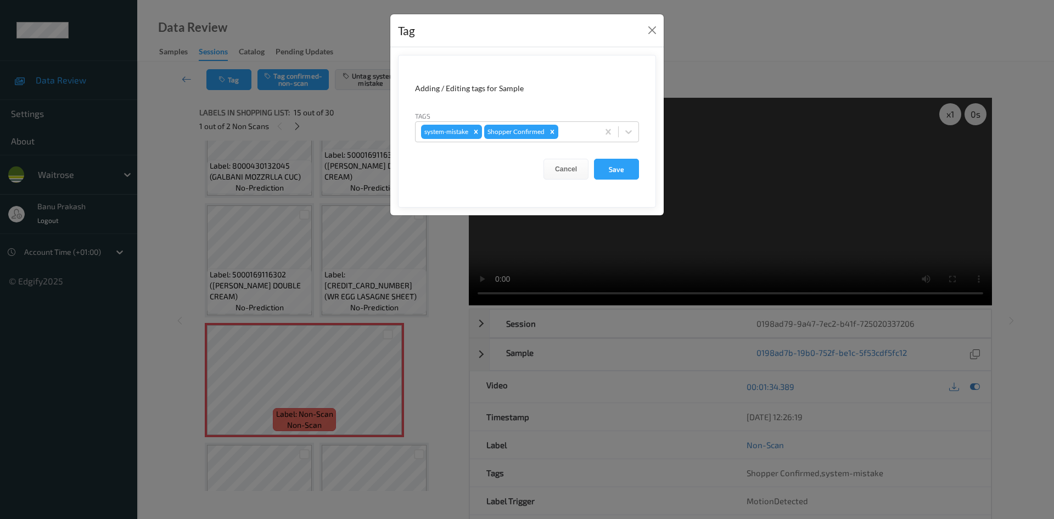
click at [639, 124] on form "Adding / Editing tags for Sample Tags system-mistake Shopper Confirmed Cancel S…" at bounding box center [527, 131] width 258 height 153
click at [630, 130] on icon at bounding box center [628, 131] width 11 height 11
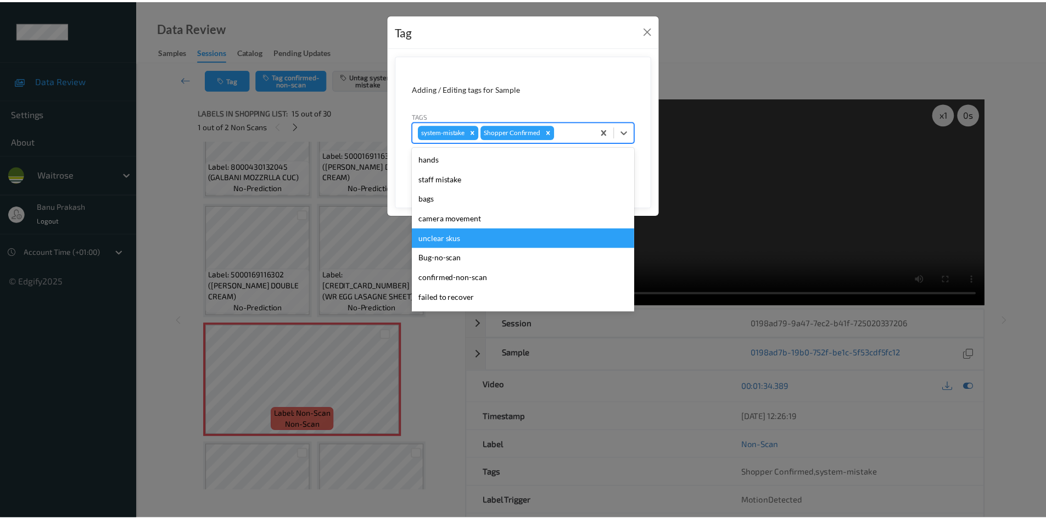
scroll to position [215, 0]
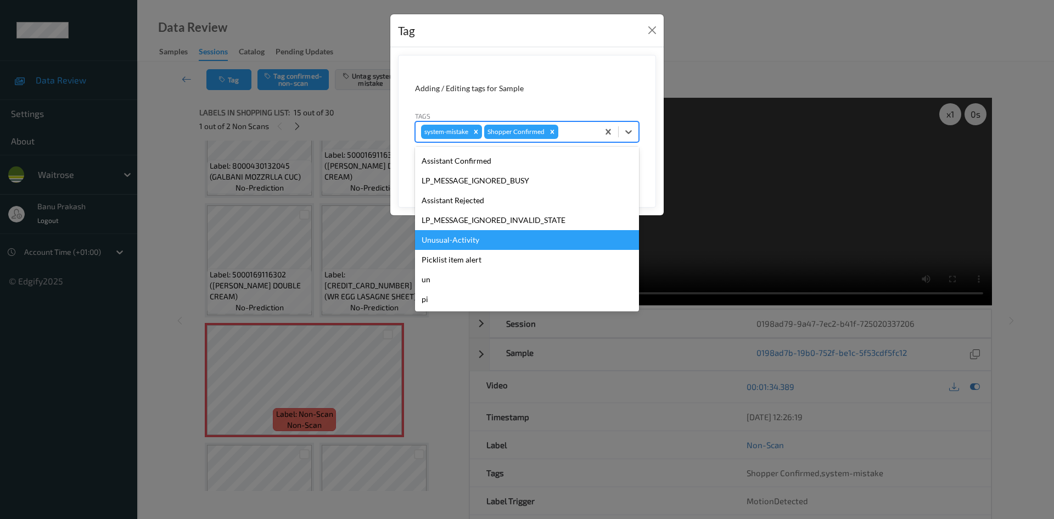
click at [432, 244] on div "Unusual-Activity" at bounding box center [527, 240] width 224 height 20
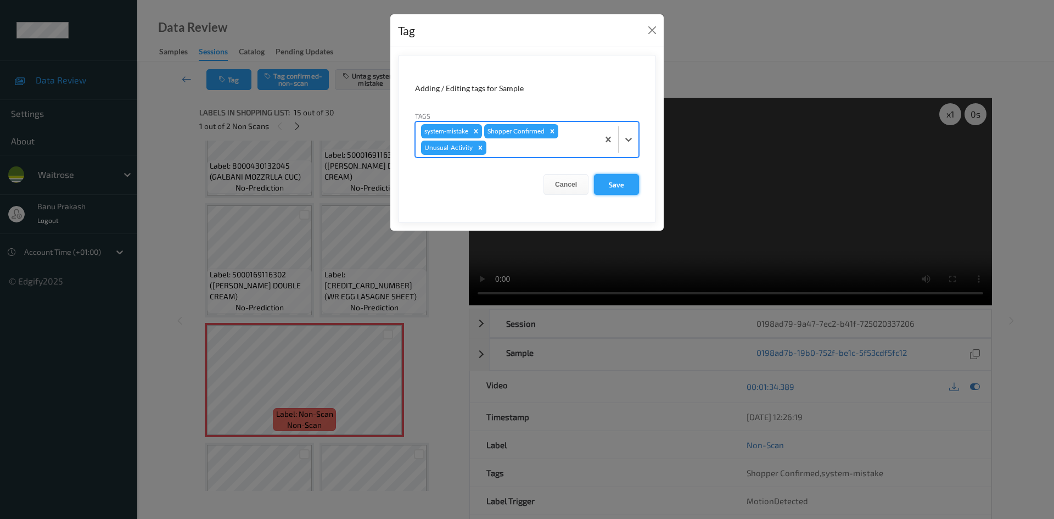
click at [619, 187] on button "Save" at bounding box center [616, 184] width 45 height 21
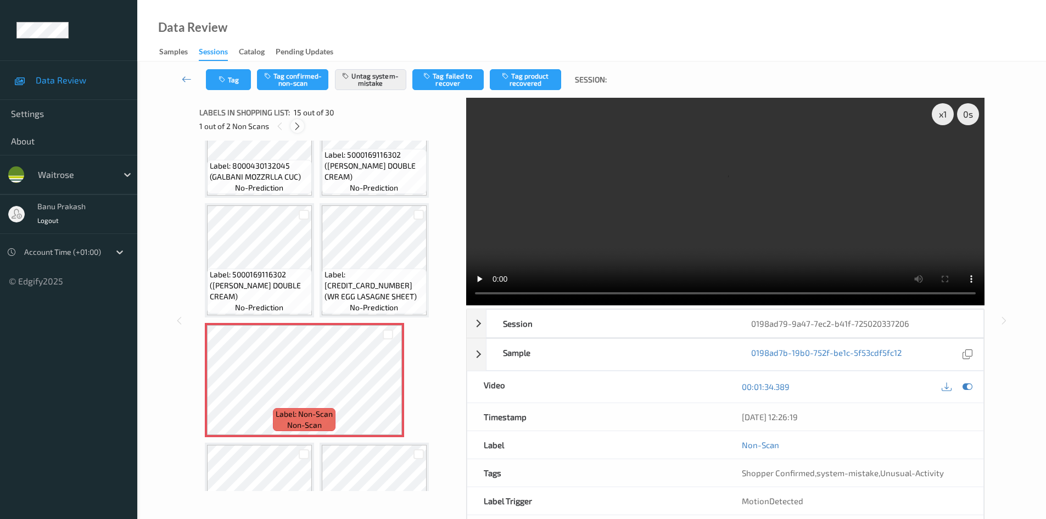
click at [294, 128] on icon at bounding box center [297, 126] width 9 height 10
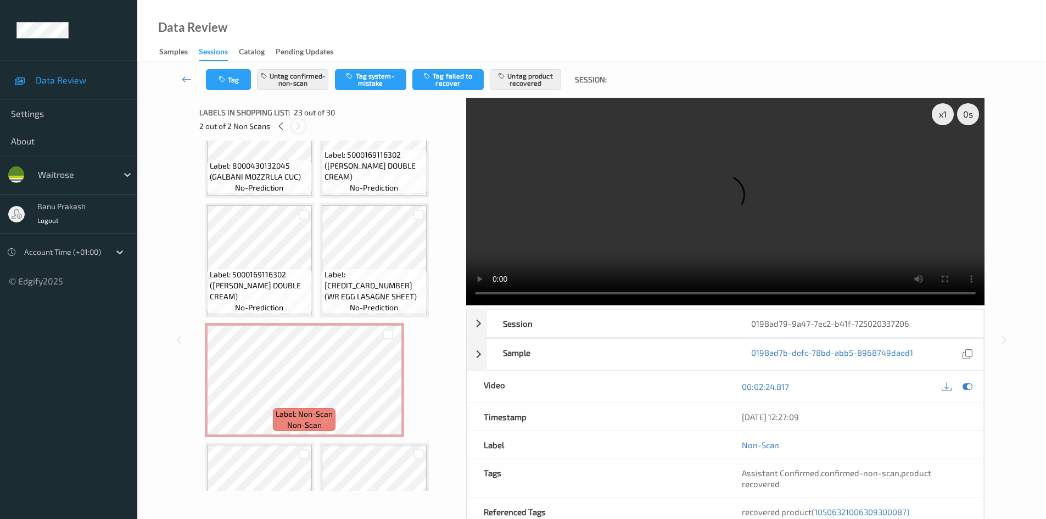
scroll to position [1322, 0]
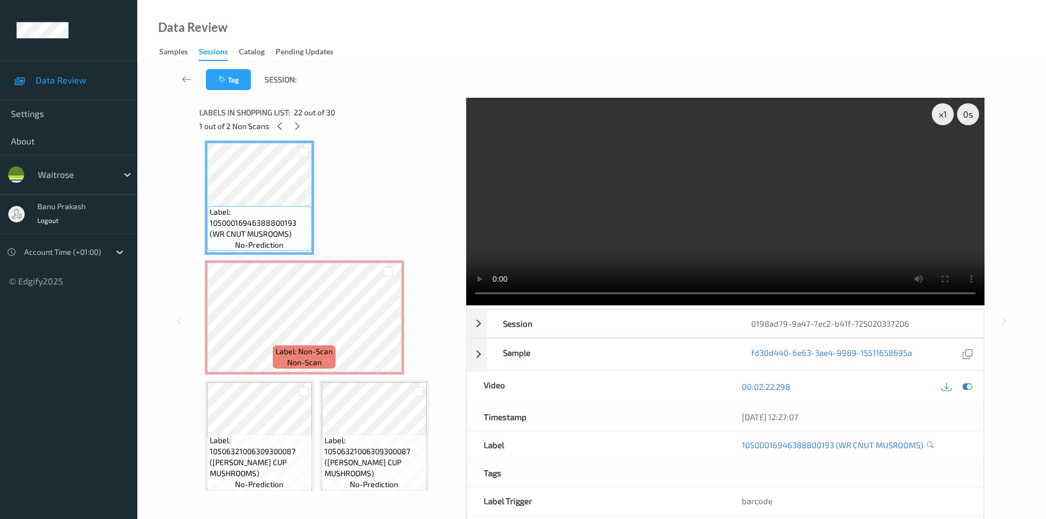
click at [587, 207] on video at bounding box center [725, 201] width 518 height 207
click at [537, 205] on video at bounding box center [725, 201] width 518 height 207
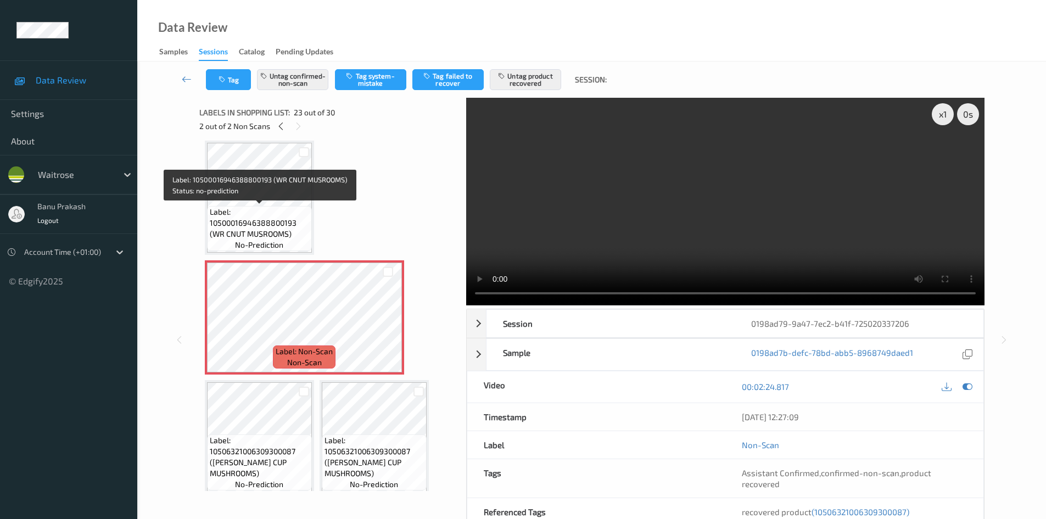
click at [273, 224] on span "Label: 10500016946388800193 (WR CNUT MUSROOMS)" at bounding box center [259, 222] width 99 height 33
click at [279, 217] on span "Label: 10500016946388800193 (WR CNUT MUSROOMS)" at bounding box center [259, 222] width 99 height 33
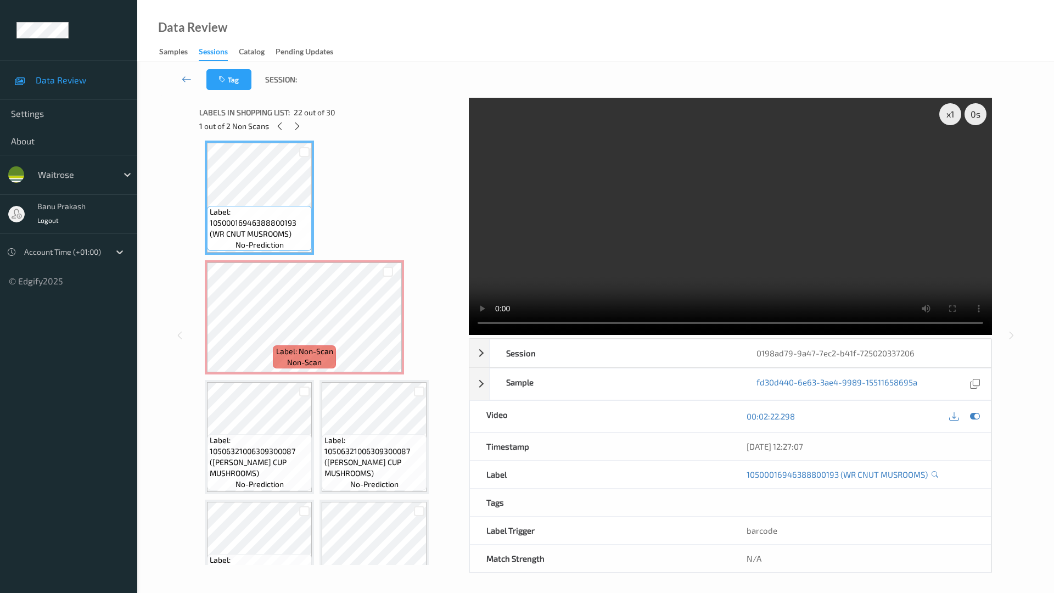
click at [621, 335] on video at bounding box center [730, 216] width 523 height 237
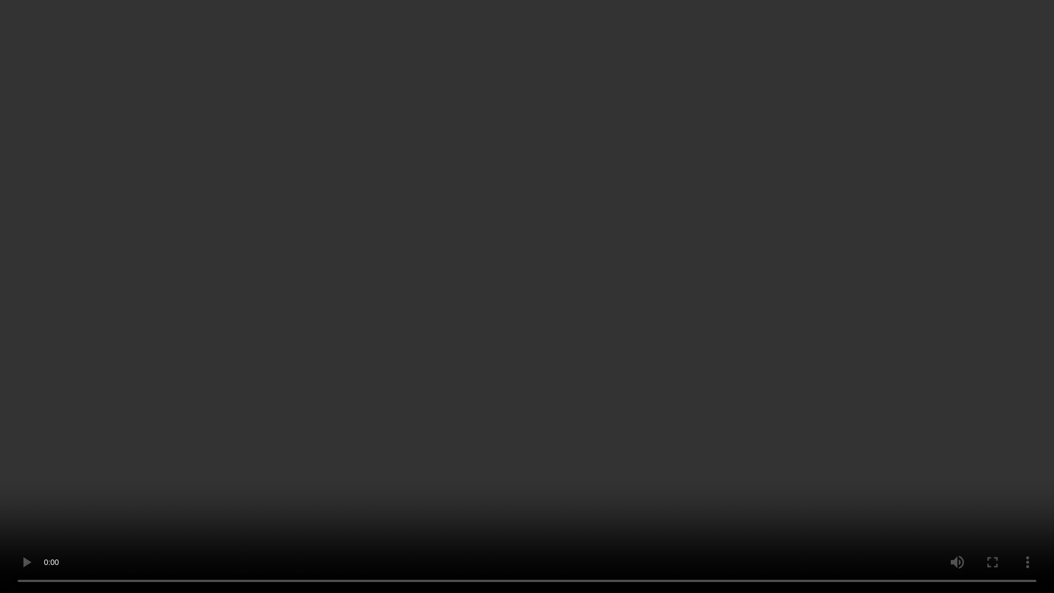
click at [250, 364] on video at bounding box center [527, 296] width 1054 height 593
click at [537, 306] on video at bounding box center [527, 296] width 1054 height 593
click at [480, 389] on video at bounding box center [527, 296] width 1054 height 593
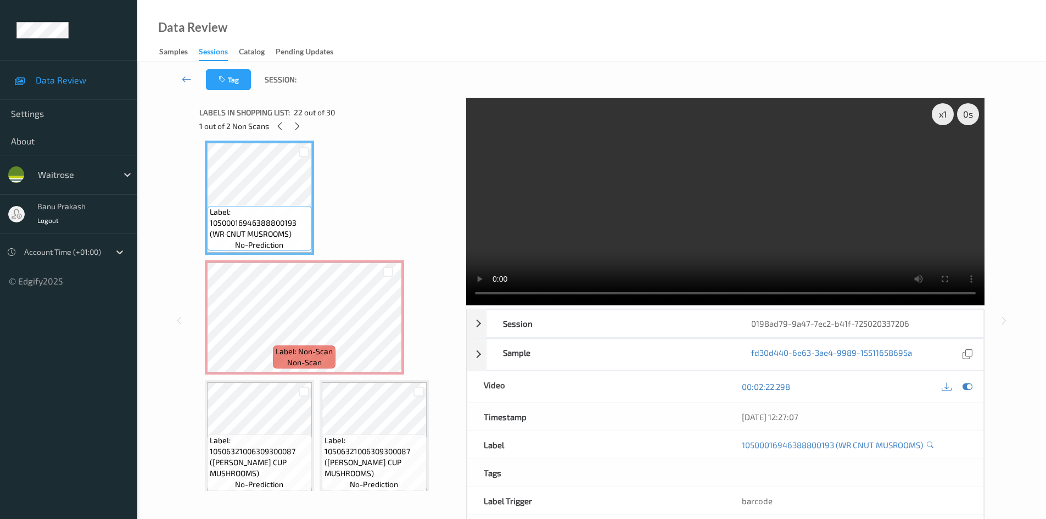
click at [528, 166] on video at bounding box center [725, 201] width 518 height 207
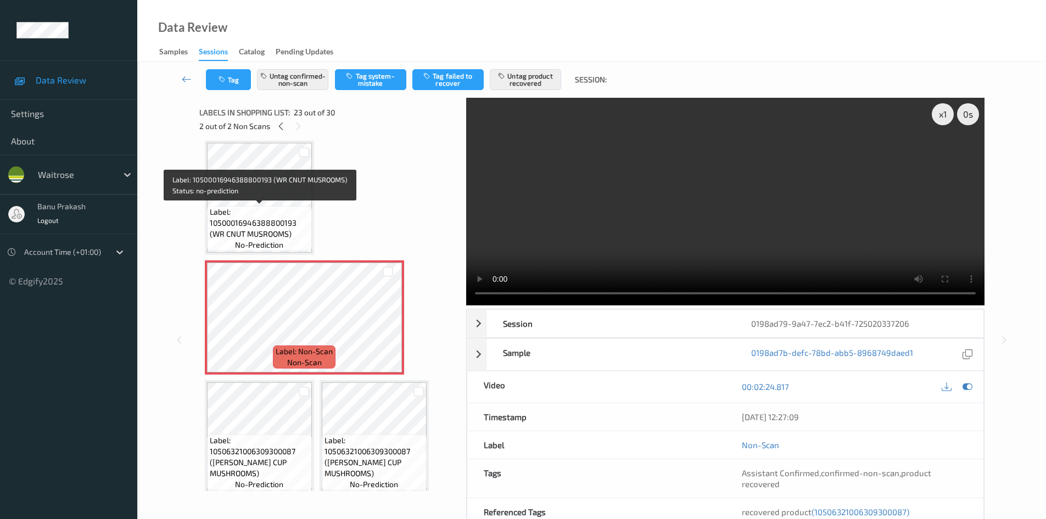
click at [244, 211] on span "Label: 10500016946388800193 (WR CNUT MUSROOMS)" at bounding box center [259, 222] width 99 height 33
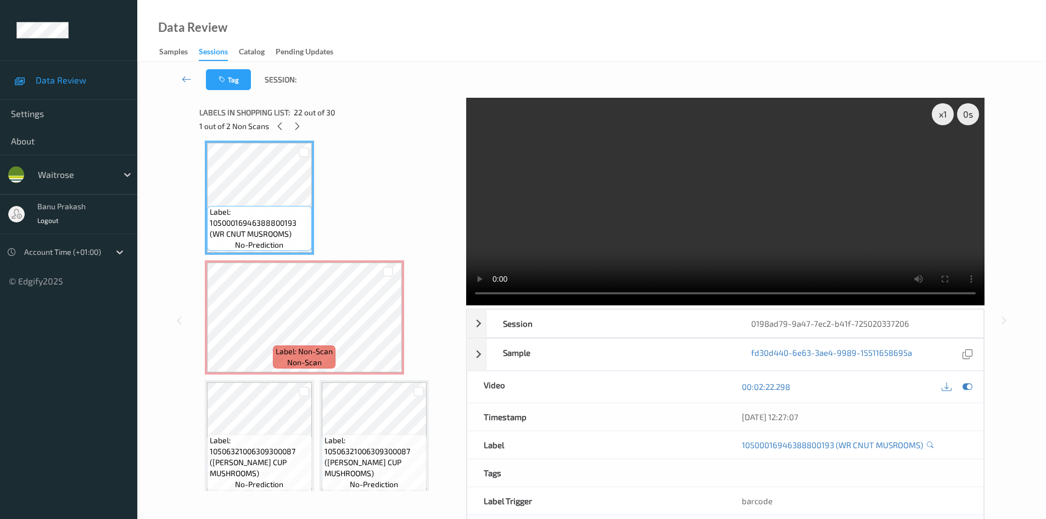
click at [734, 181] on video at bounding box center [725, 201] width 518 height 207
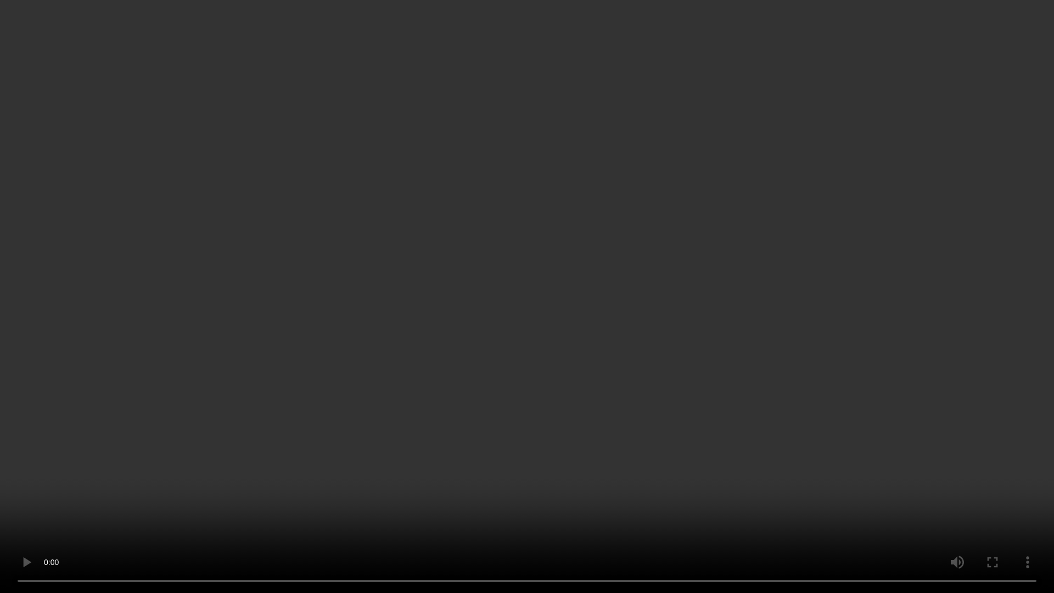
click at [731, 428] on video at bounding box center [527, 296] width 1054 height 593
click at [499, 367] on video at bounding box center [527, 296] width 1054 height 593
click at [707, 425] on video at bounding box center [527, 296] width 1054 height 593
click at [684, 385] on video at bounding box center [527, 296] width 1054 height 593
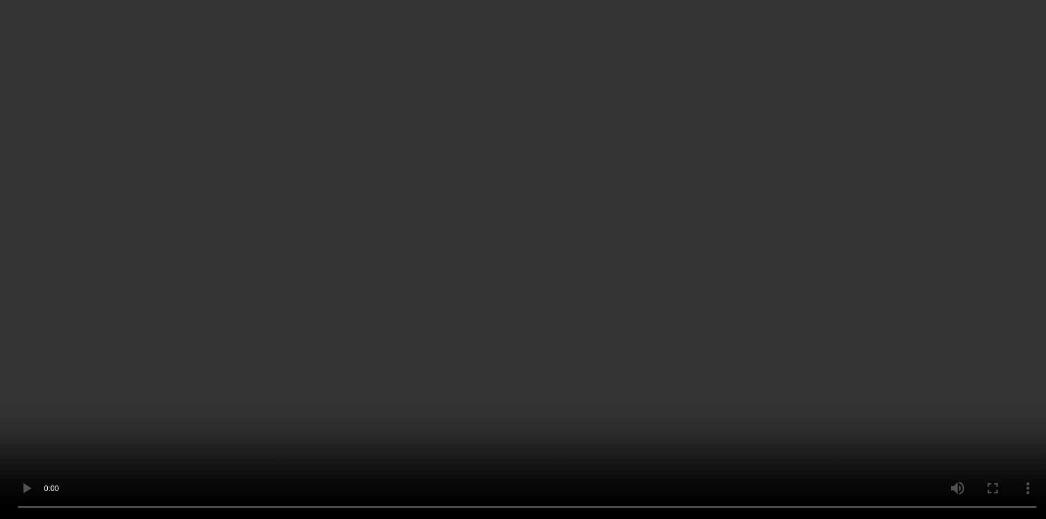
scroll to position [1431, 0]
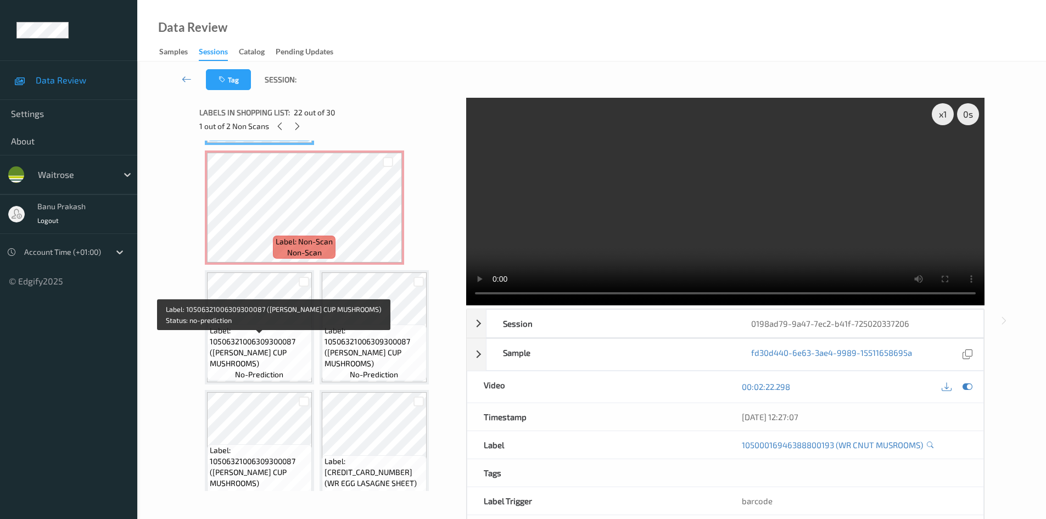
click at [268, 352] on span "Label: 10506321006309300087 (WR ESS CUP MUSHROOMS)" at bounding box center [259, 347] width 99 height 44
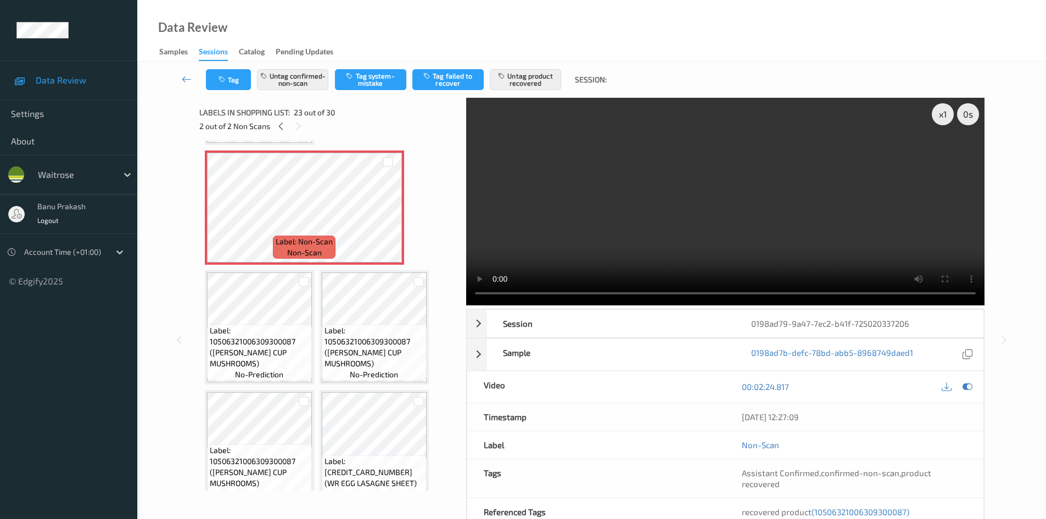
click at [742, 214] on video at bounding box center [725, 201] width 518 height 207
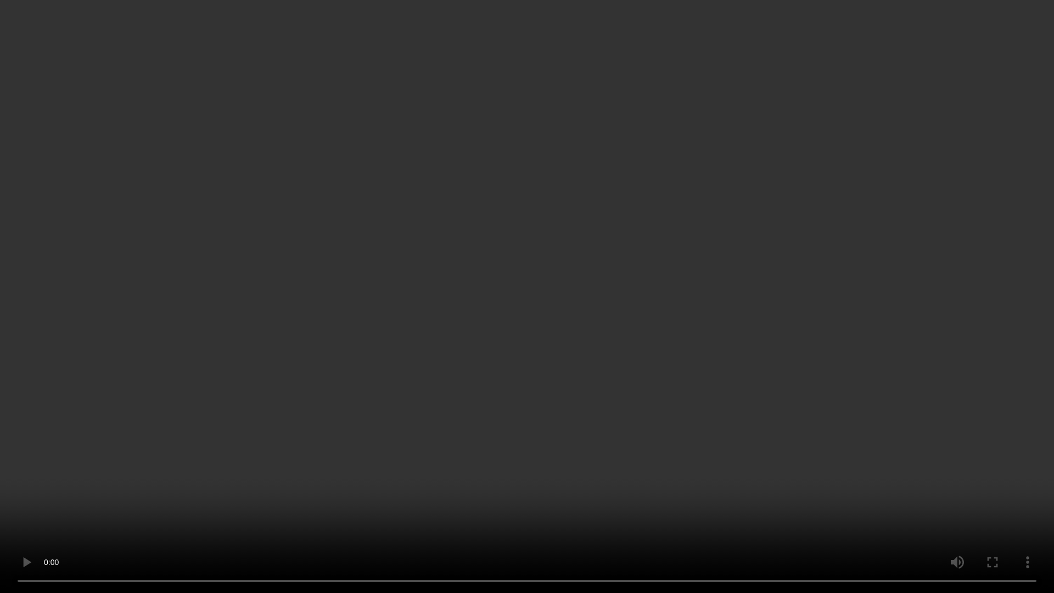
click at [166, 380] on video at bounding box center [527, 296] width 1054 height 593
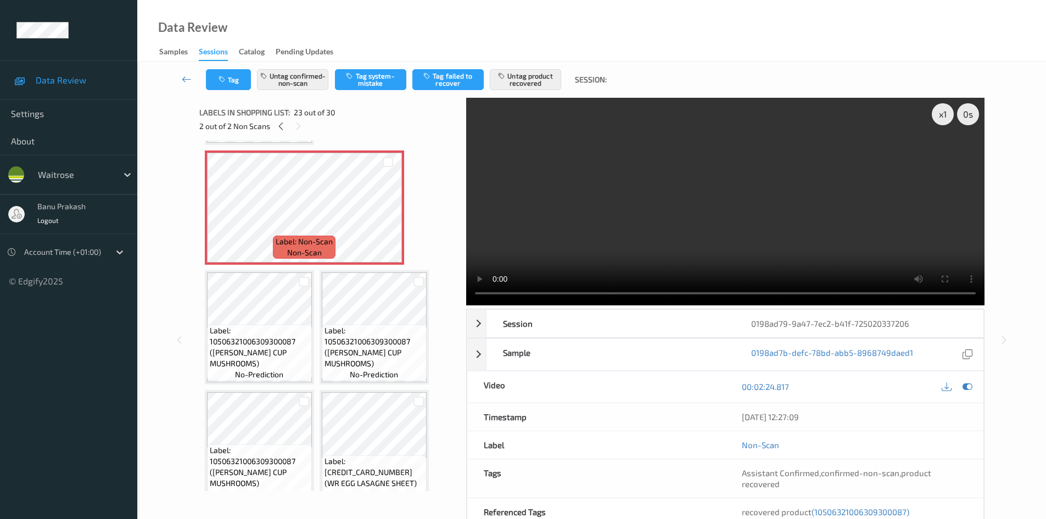
click at [655, 222] on video at bounding box center [725, 201] width 518 height 207
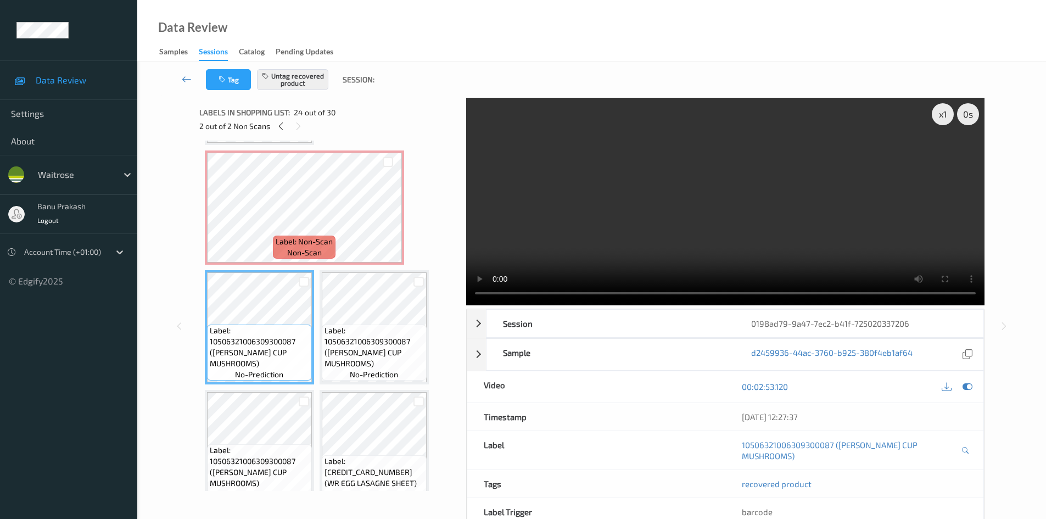
click at [710, 220] on video at bounding box center [725, 201] width 518 height 207
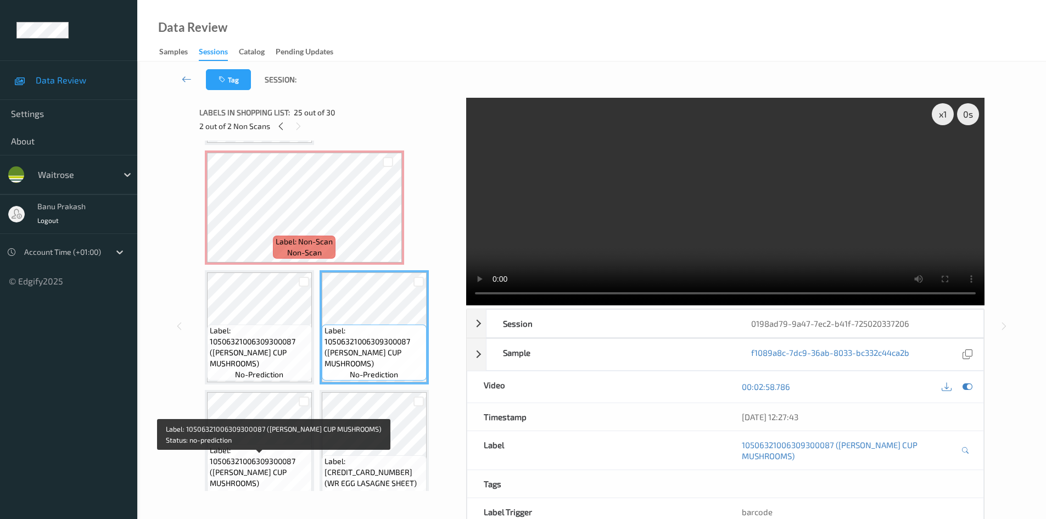
click at [237, 462] on span "Label: 10506321006309300087 (WR ESS CUP MUSHROOMS)" at bounding box center [259, 467] width 99 height 44
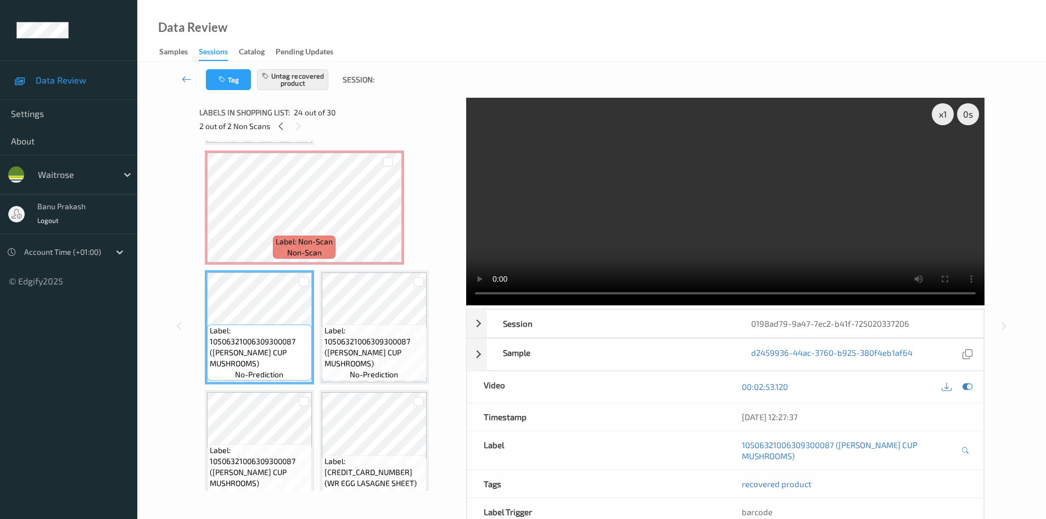
click at [763, 210] on video at bounding box center [725, 201] width 518 height 207
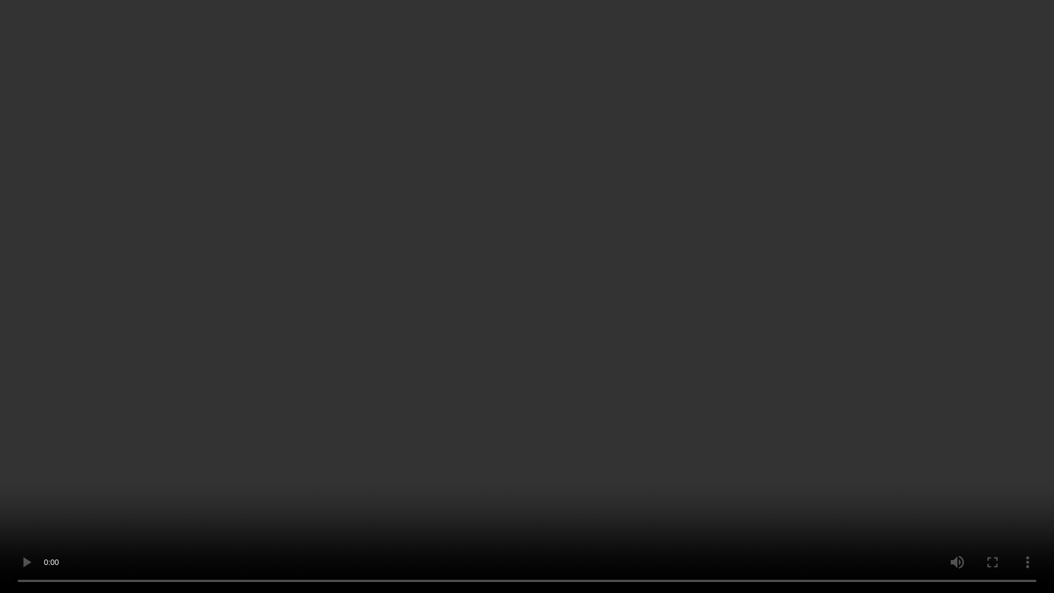
click at [744, 464] on video at bounding box center [527, 296] width 1054 height 593
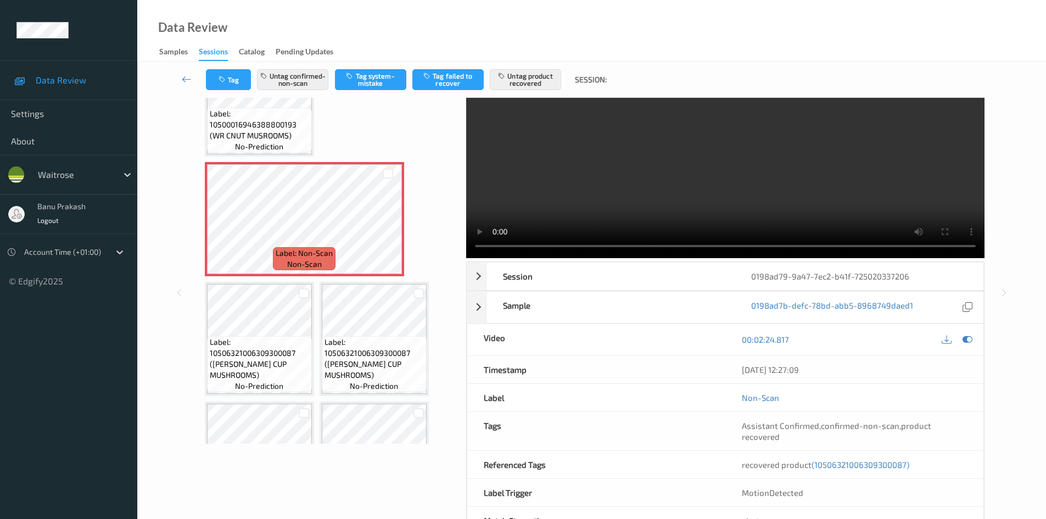
scroll to position [1305, 0]
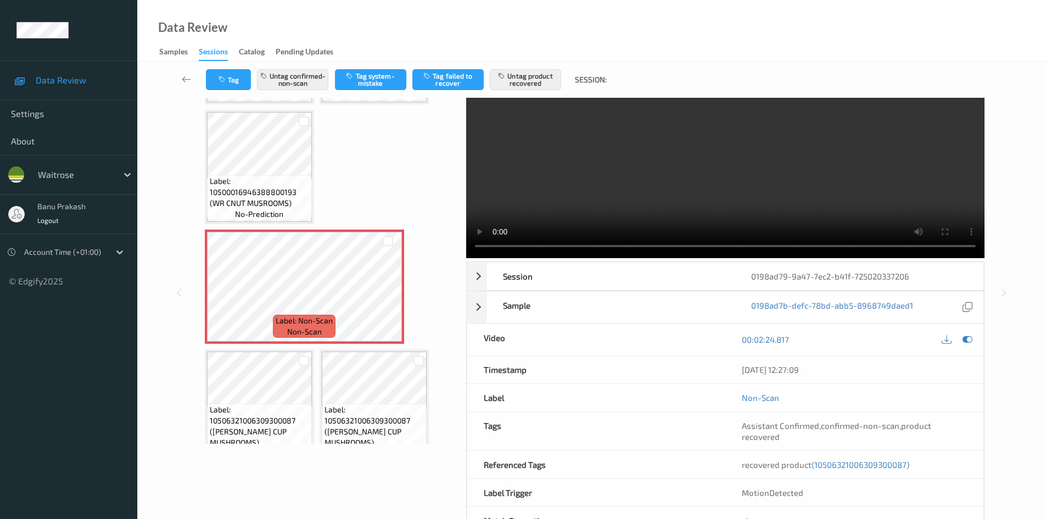
click at [571, 190] on video at bounding box center [725, 153] width 518 height 207
click at [304, 84] on button "Untag confirmed-non-scan" at bounding box center [292, 79] width 71 height 21
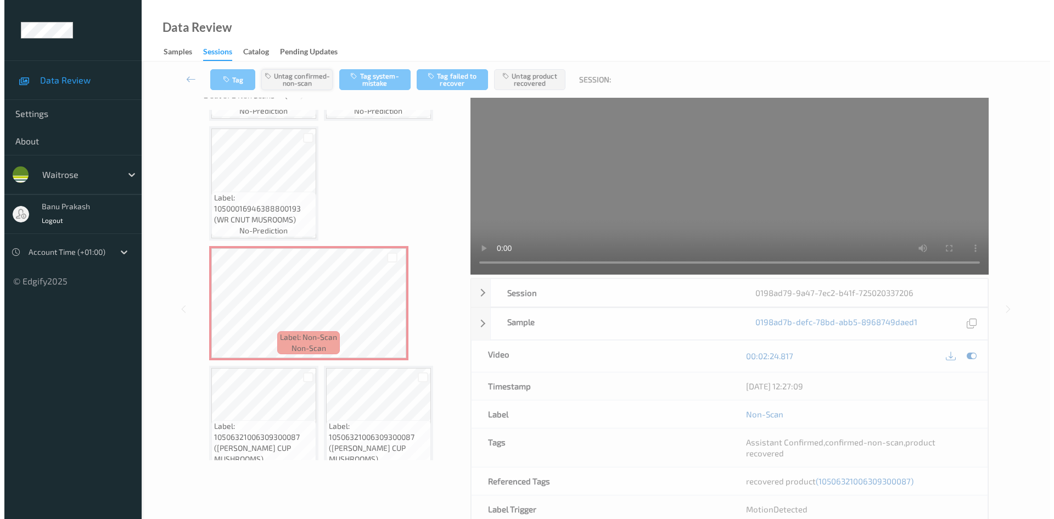
scroll to position [0, 0]
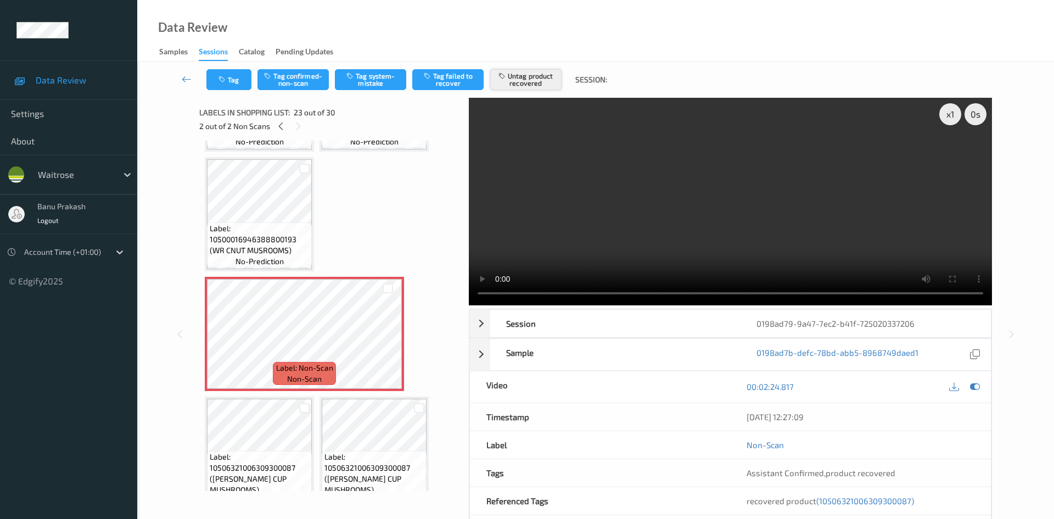
click at [525, 78] on button "Untag product recovered" at bounding box center [525, 79] width 71 height 21
click at [368, 81] on button "Tag system-mistake" at bounding box center [370, 79] width 71 height 21
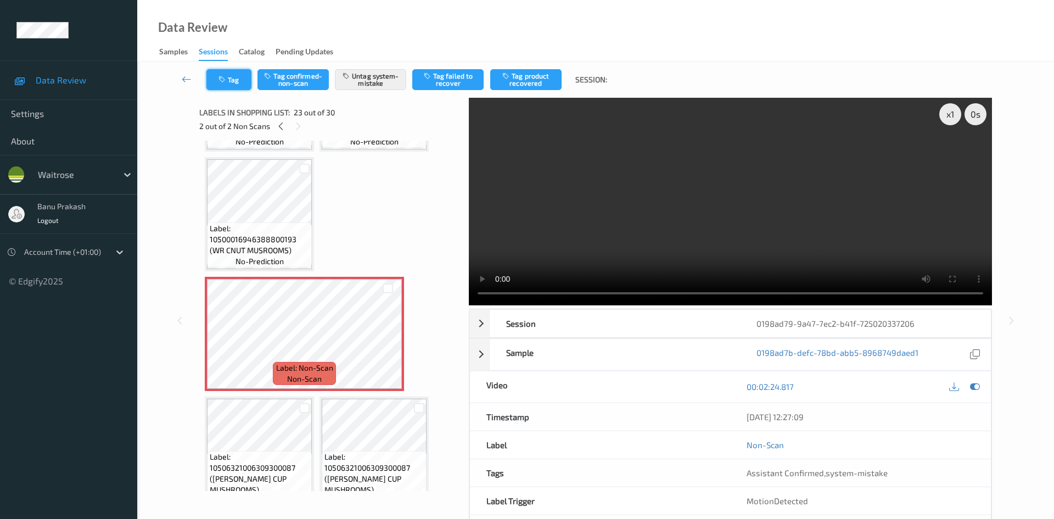
click at [222, 87] on button "Tag" at bounding box center [228, 79] width 45 height 21
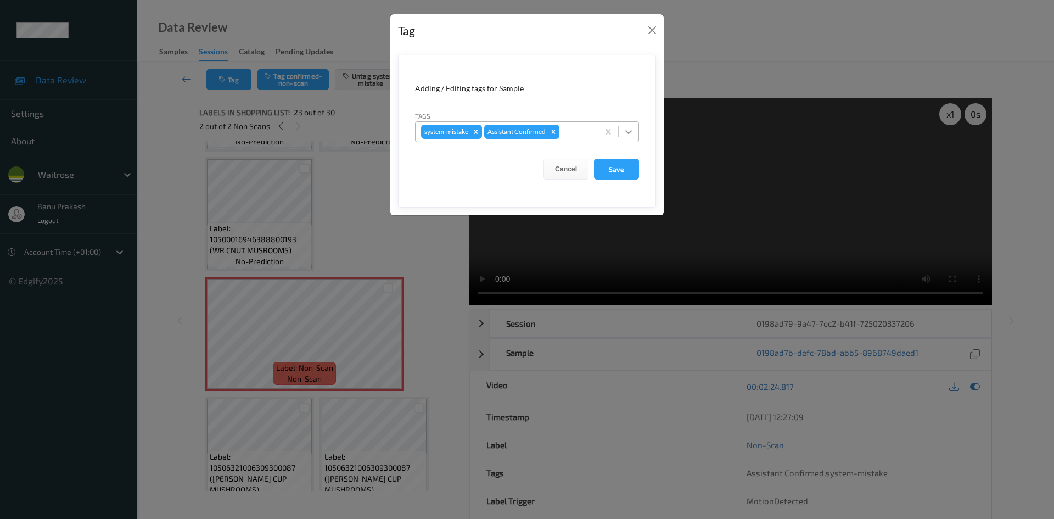
click at [631, 133] on icon at bounding box center [628, 131] width 11 height 11
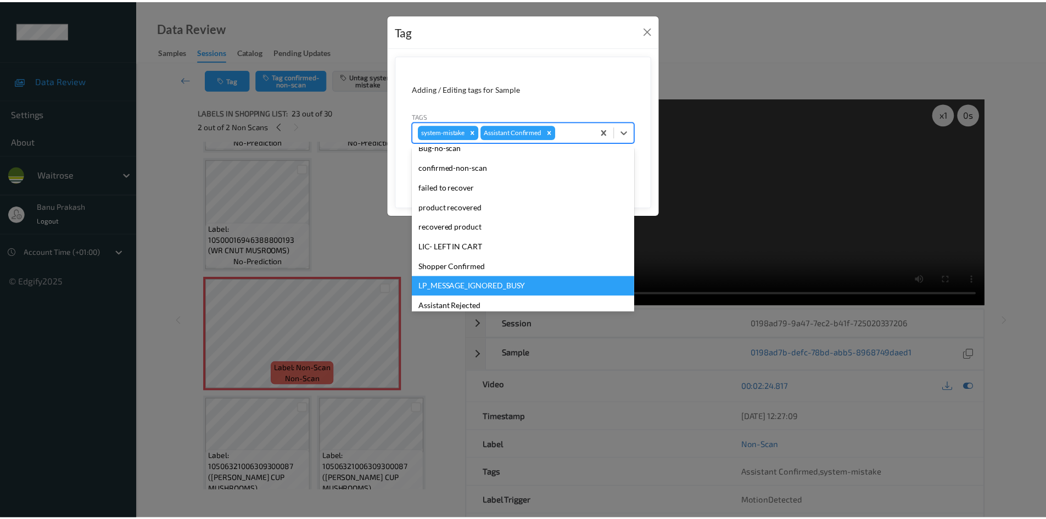
scroll to position [215, 0]
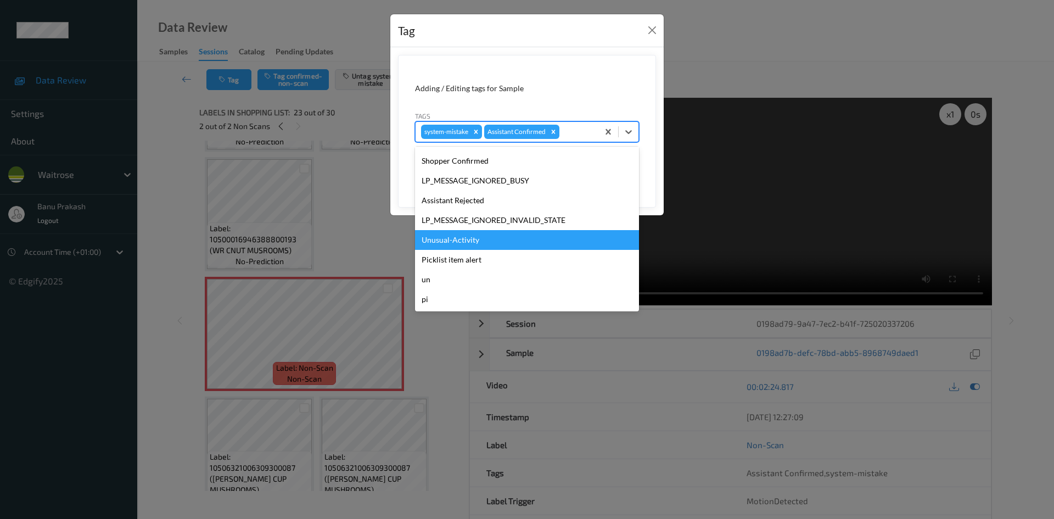
click at [474, 244] on div "Unusual-Activity" at bounding box center [527, 240] width 224 height 20
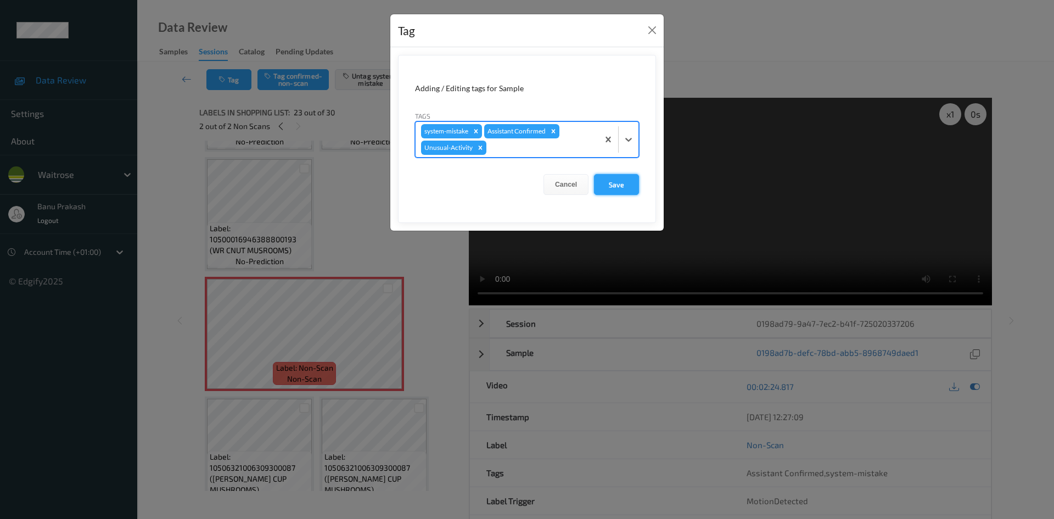
click at [608, 187] on button "Save" at bounding box center [616, 184] width 45 height 21
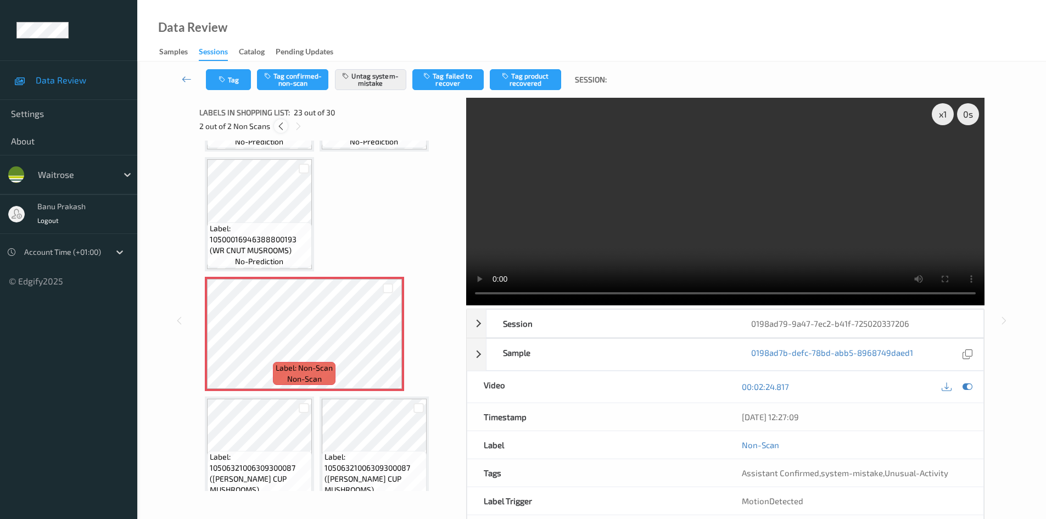
click at [283, 128] on icon at bounding box center [280, 126] width 9 height 10
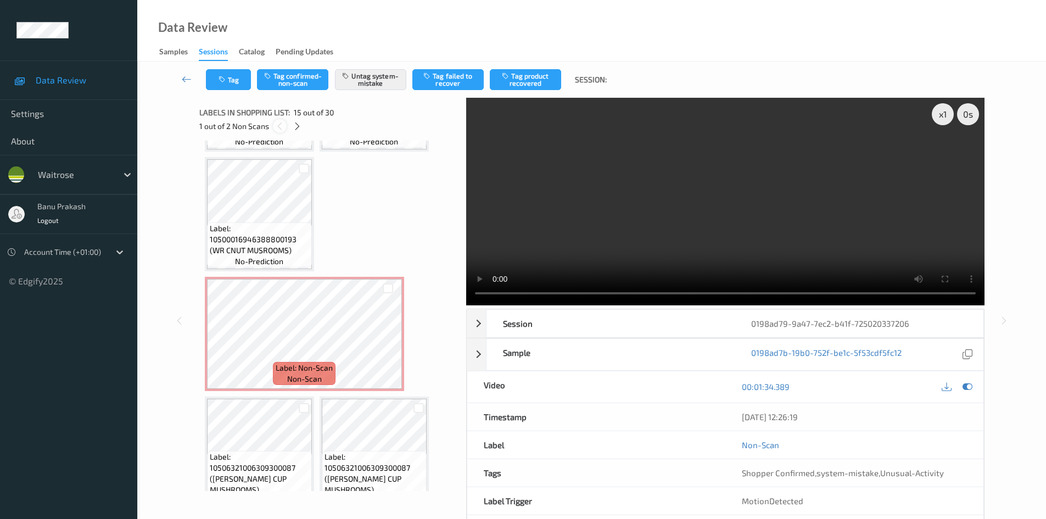
scroll to position [723, 0]
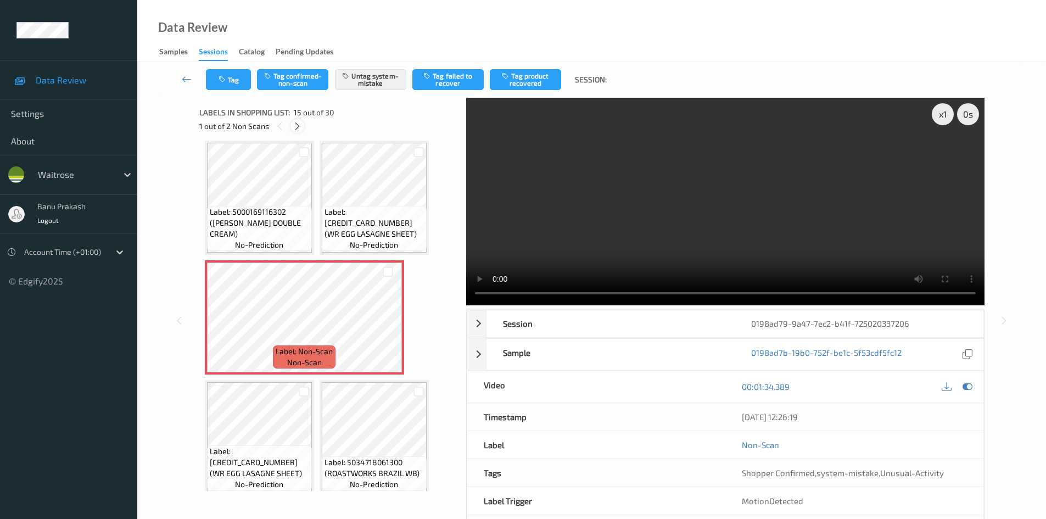
click at [296, 131] on icon at bounding box center [297, 126] width 9 height 10
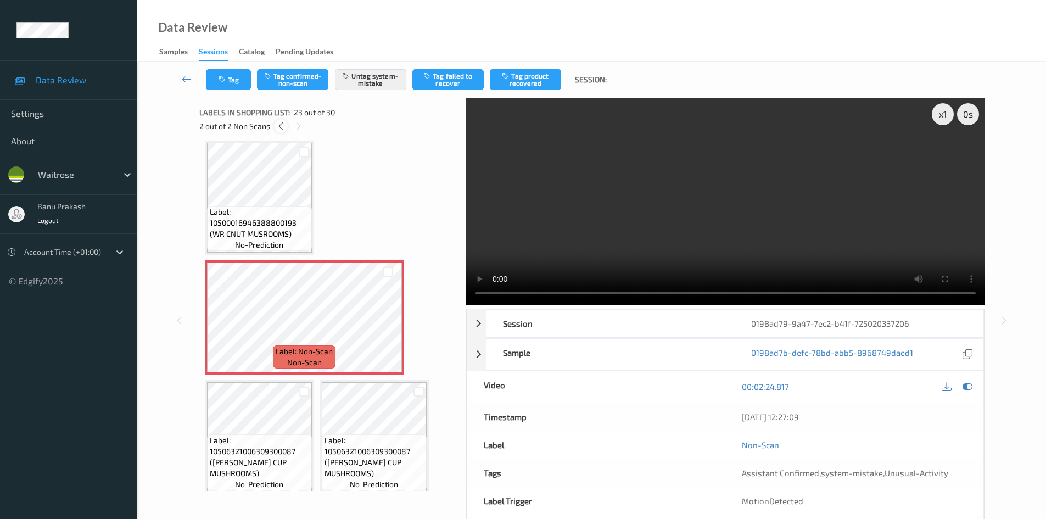
click at [279, 128] on icon at bounding box center [280, 126] width 9 height 10
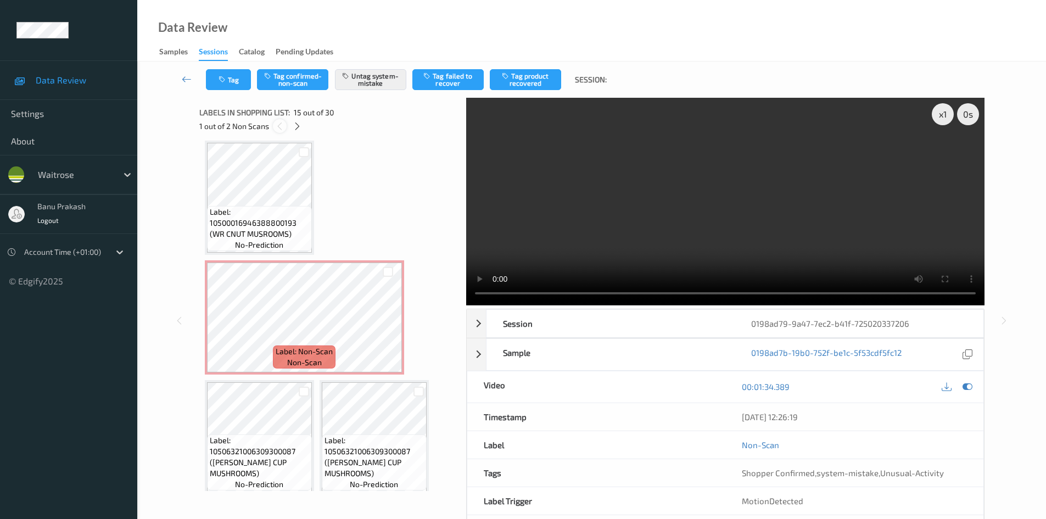
scroll to position [723, 0]
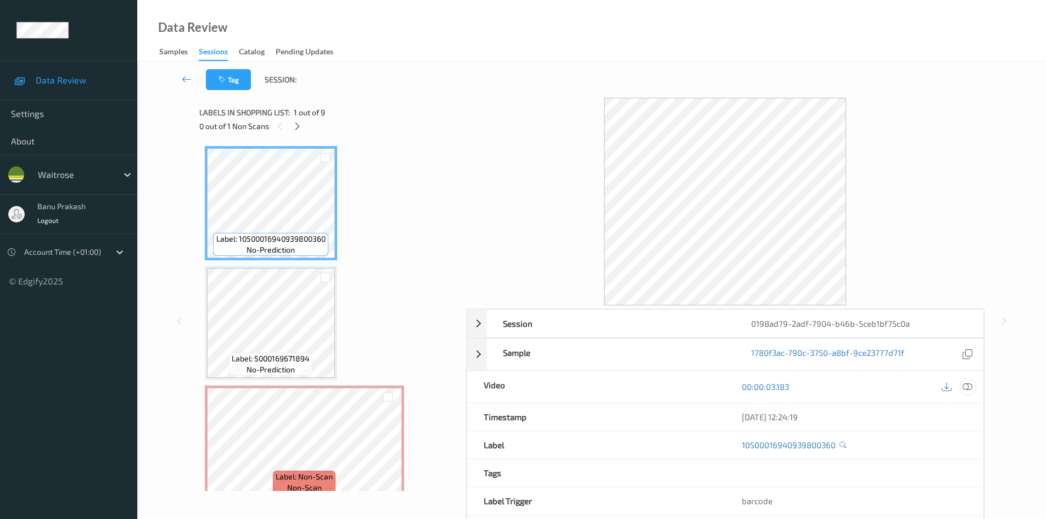
click at [969, 390] on icon at bounding box center [967, 386] width 10 height 10
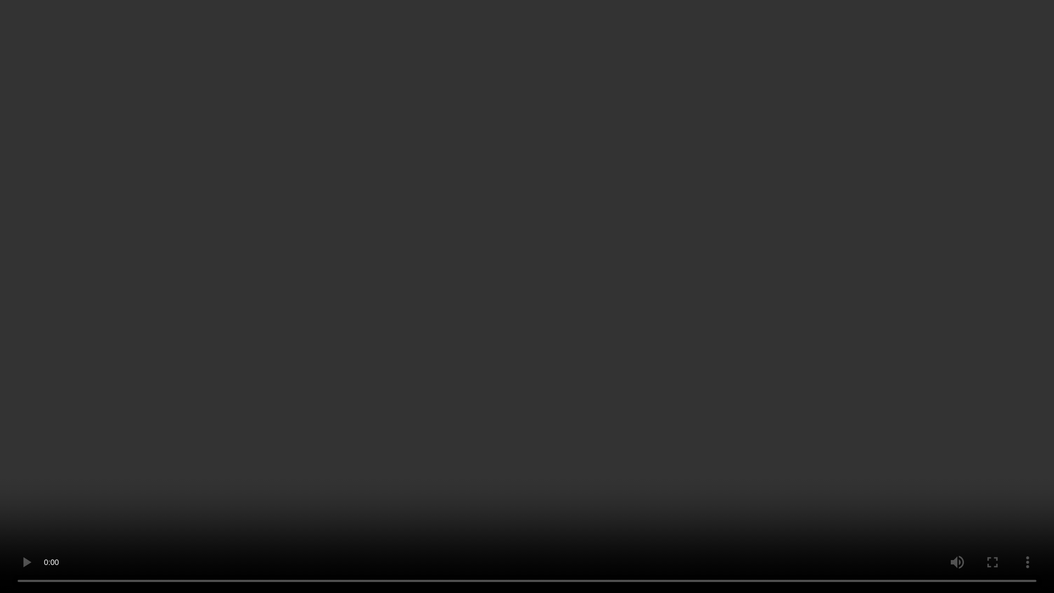
click at [795, 283] on video at bounding box center [527, 296] width 1054 height 593
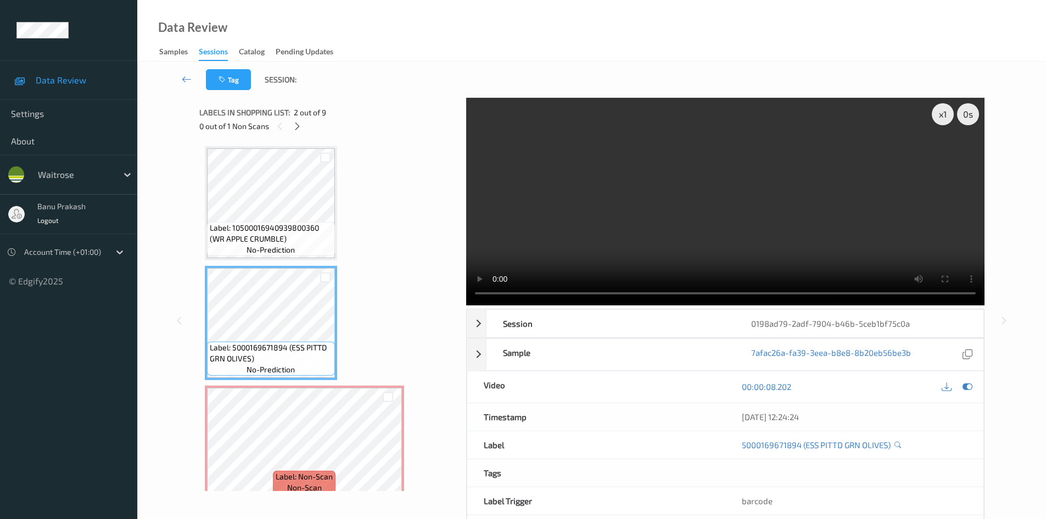
click at [685, 228] on video at bounding box center [725, 201] width 518 height 207
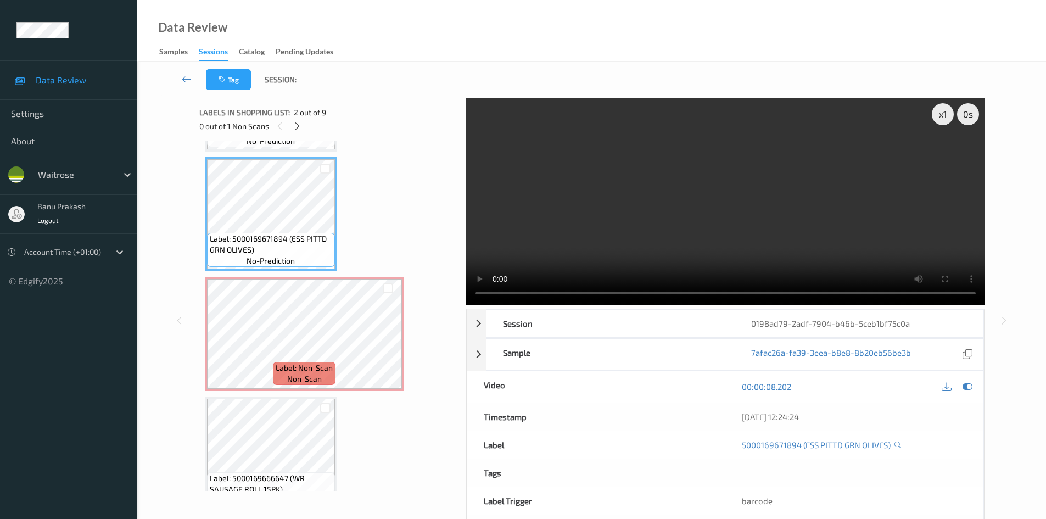
scroll to position [110, 0]
click at [391, 341] on icon at bounding box center [387, 342] width 9 height 10
click at [596, 206] on video at bounding box center [725, 201] width 518 height 207
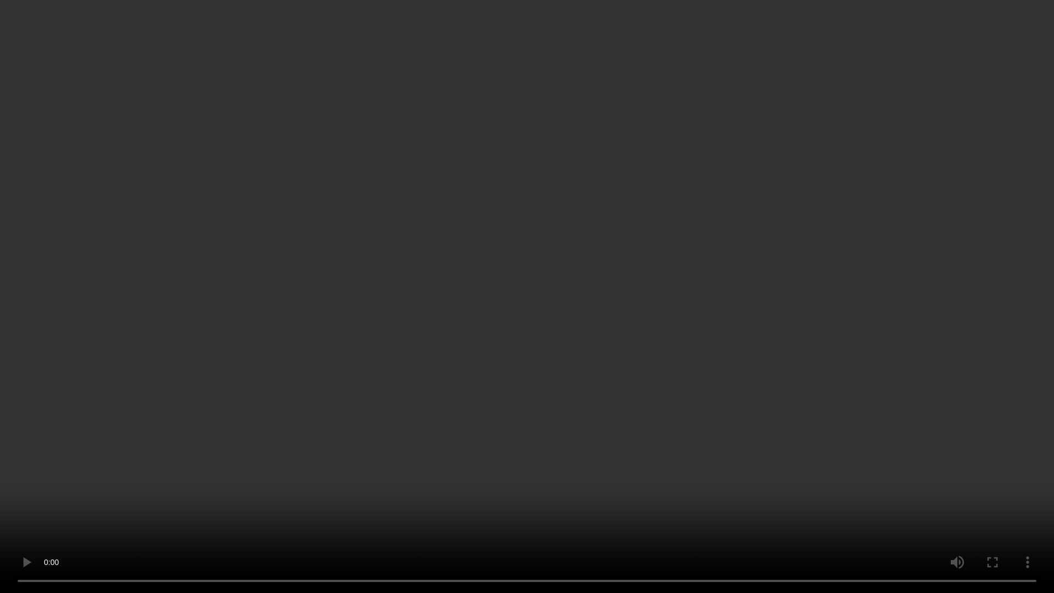
click at [620, 278] on video at bounding box center [527, 296] width 1054 height 593
click at [581, 315] on video at bounding box center [527, 296] width 1054 height 593
click at [406, 389] on video at bounding box center [527, 296] width 1054 height 593
click at [186, 246] on video at bounding box center [527, 296] width 1054 height 593
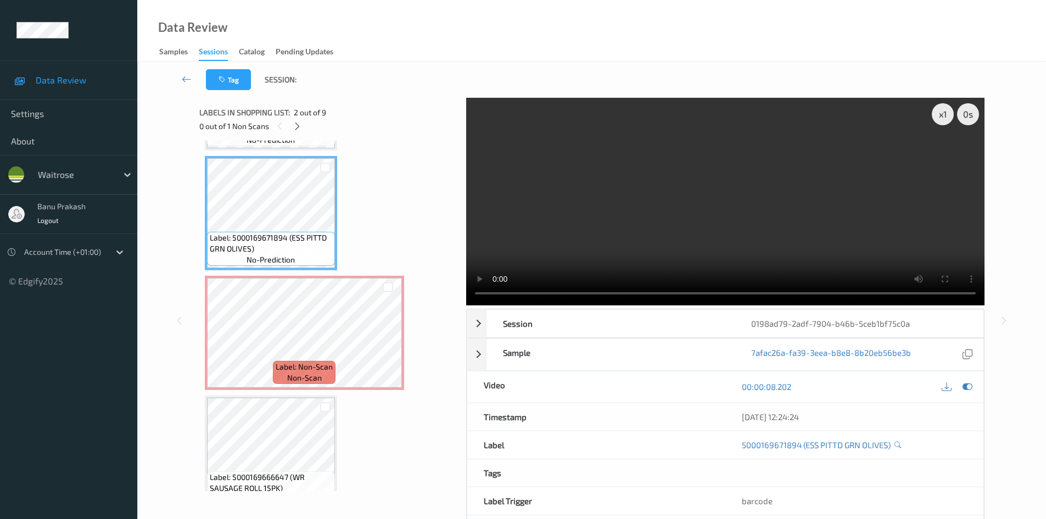
click at [469, 147] on video at bounding box center [725, 201] width 518 height 207
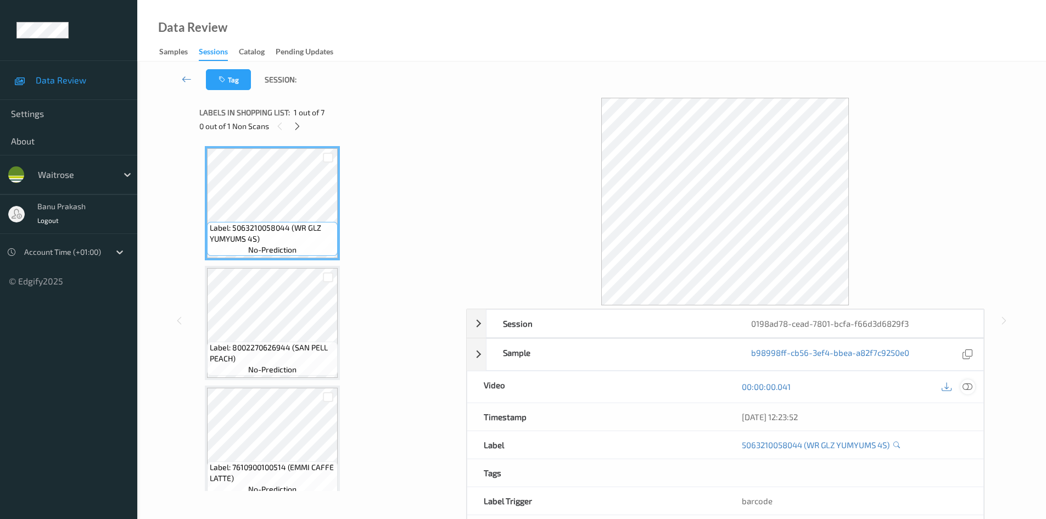
click at [968, 387] on icon at bounding box center [967, 386] width 10 height 10
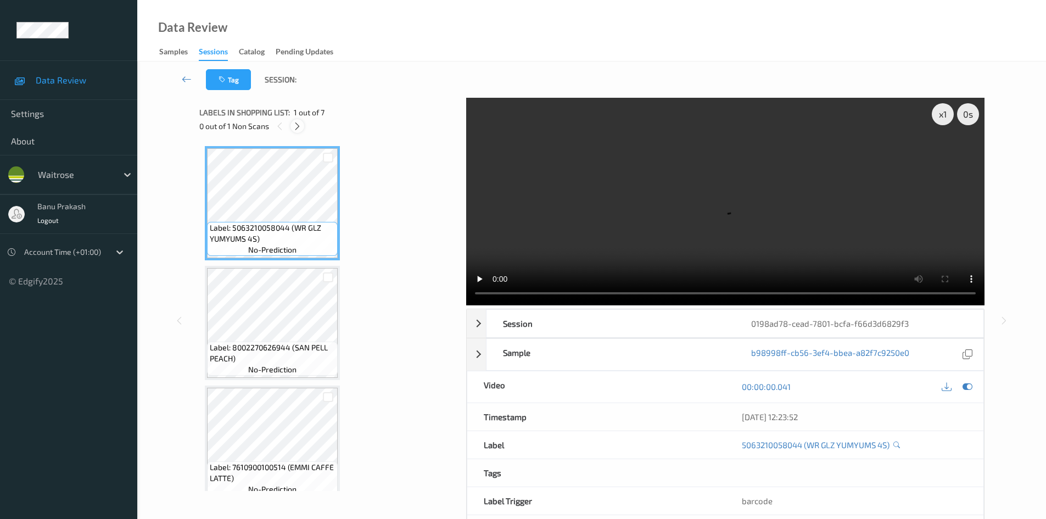
click at [293, 123] on icon at bounding box center [297, 126] width 9 height 10
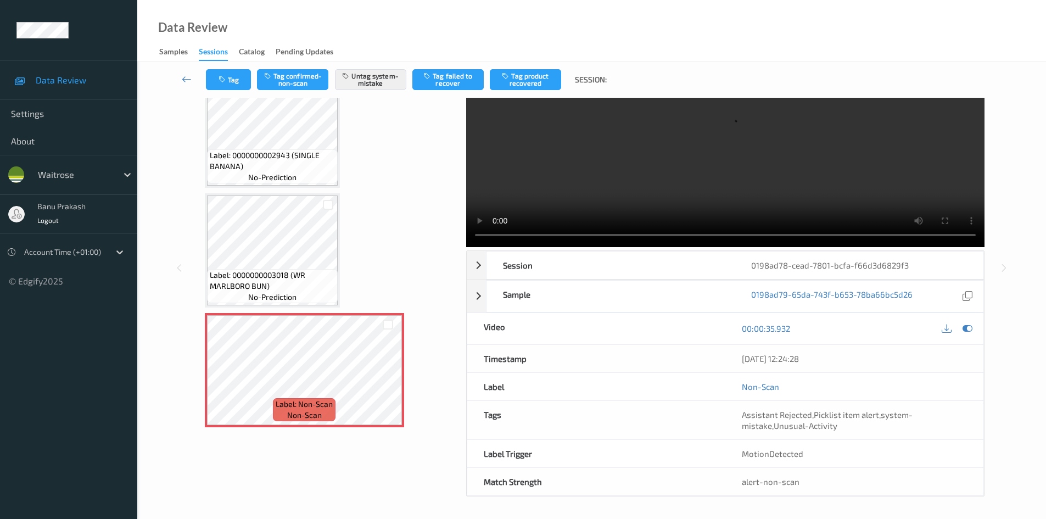
scroll to position [47, 0]
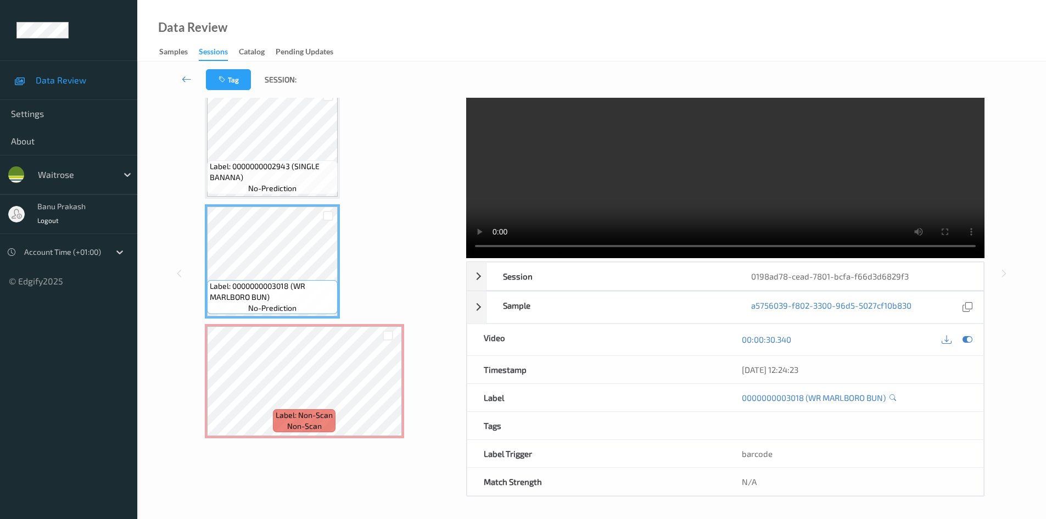
click at [698, 154] on video at bounding box center [725, 153] width 518 height 207
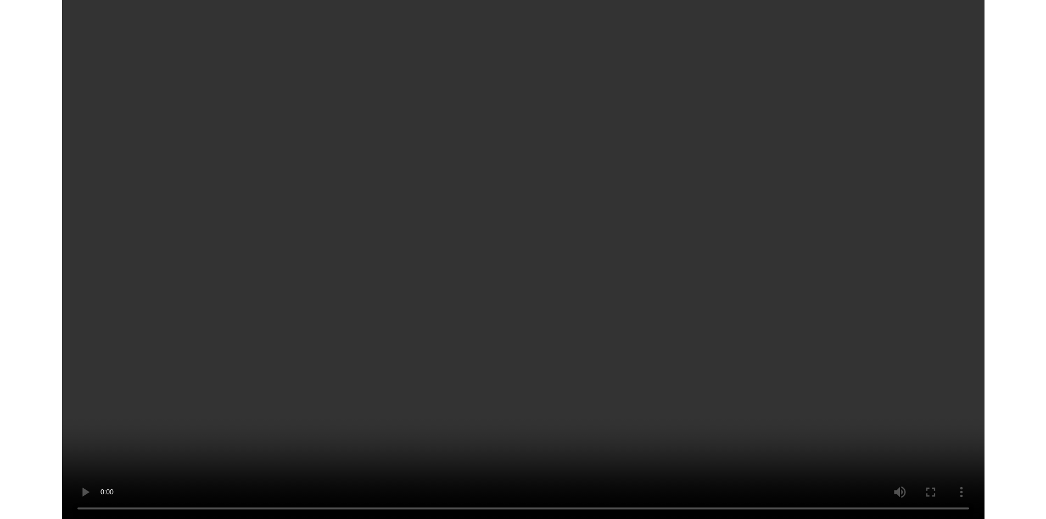
scroll to position [419, 0]
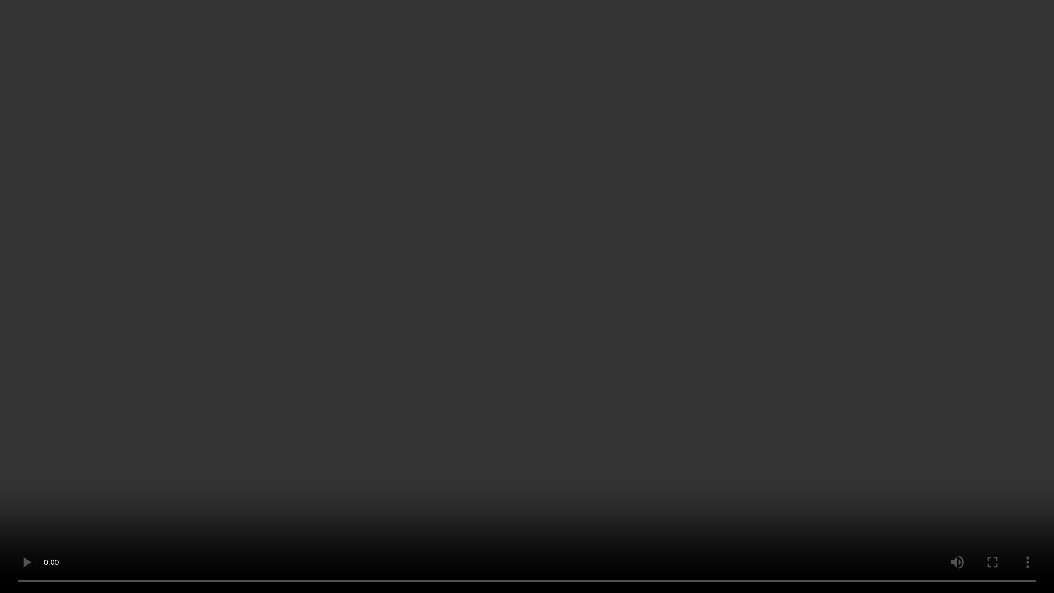
click at [700, 278] on video at bounding box center [527, 296] width 1054 height 593
click at [564, 187] on video at bounding box center [527, 296] width 1054 height 593
click at [666, 476] on video at bounding box center [527, 296] width 1054 height 593
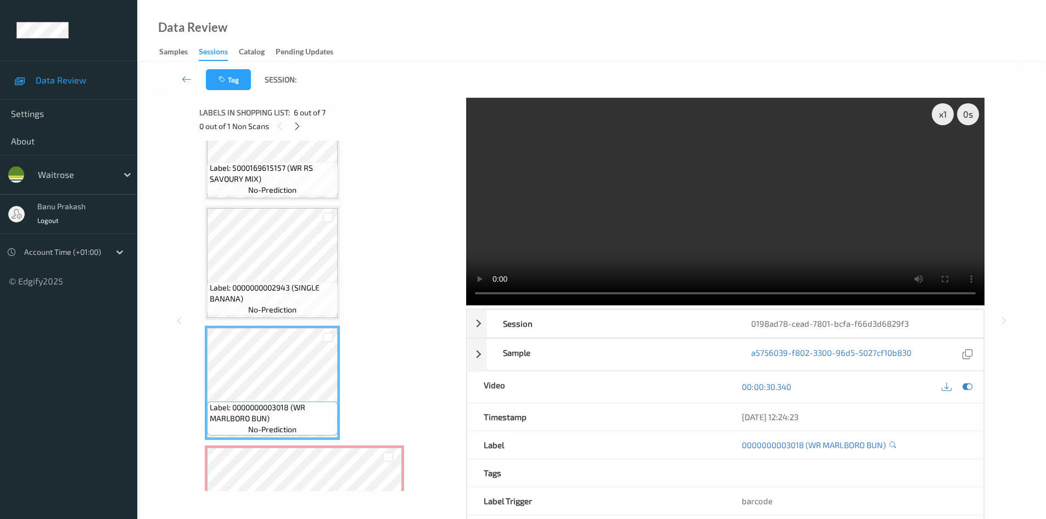
click at [662, 214] on video at bounding box center [725, 201] width 518 height 207
click at [413, 466] on div "Label: 5063210058044 (WR GLZ YUMYUMS 4S) no-prediction Label: 8002270626944 (SA…" at bounding box center [329, 143] width 248 height 832
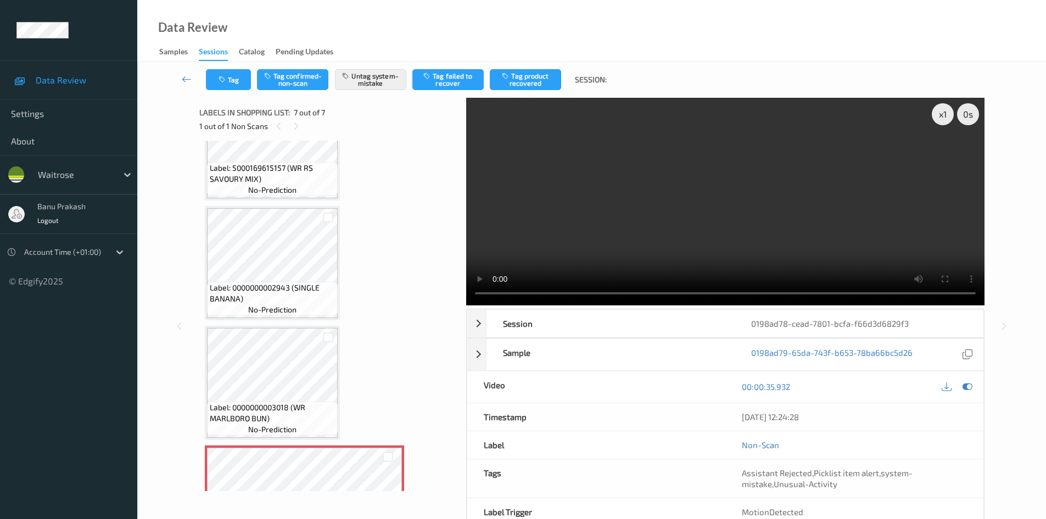
click at [614, 222] on video at bounding box center [725, 201] width 518 height 207
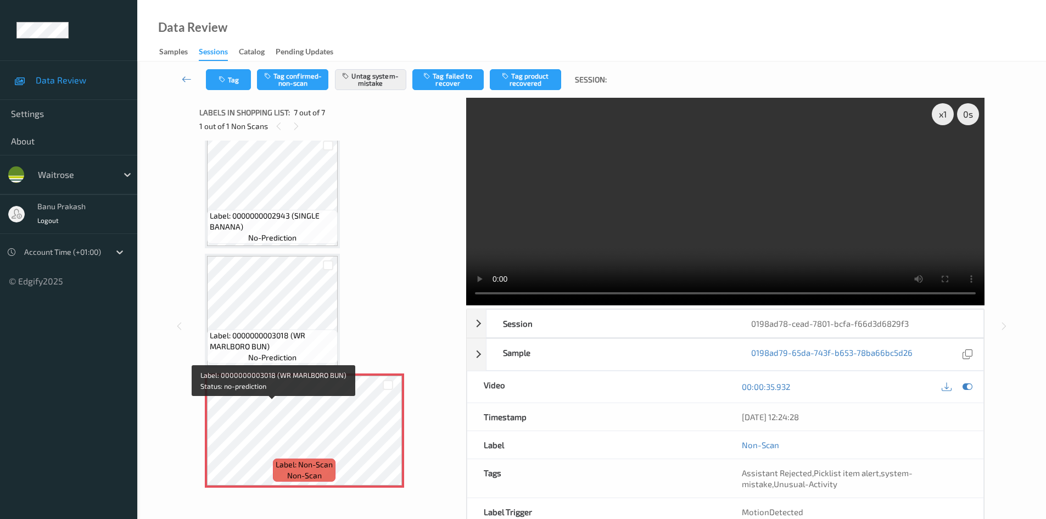
scroll to position [493, 0]
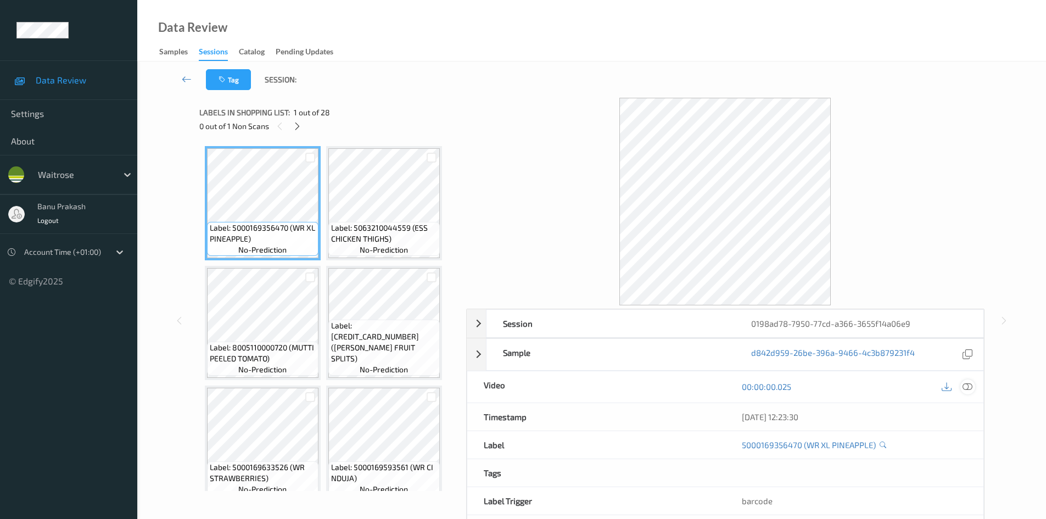
click at [969, 391] on icon at bounding box center [967, 386] width 10 height 10
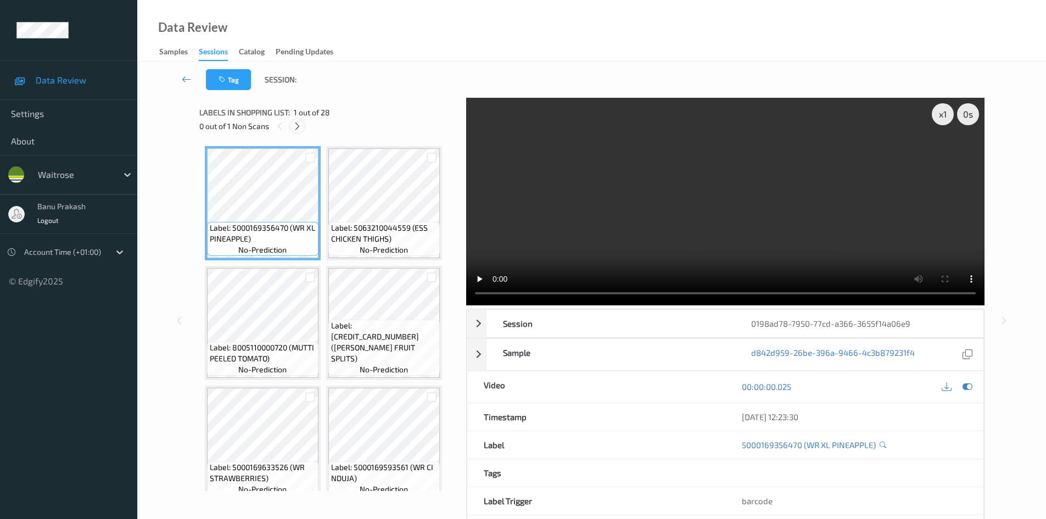
click at [296, 125] on icon at bounding box center [297, 126] width 9 height 10
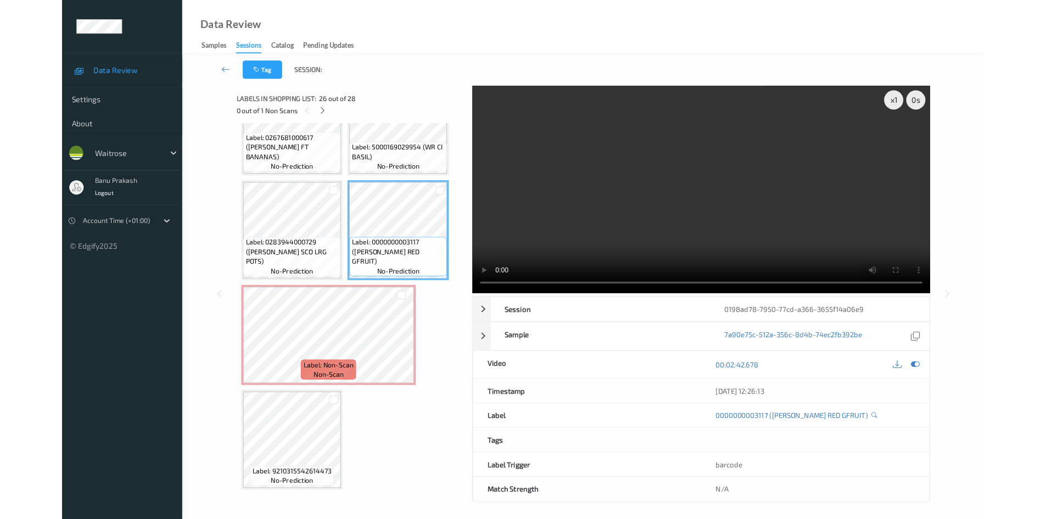
scroll to position [1376, 0]
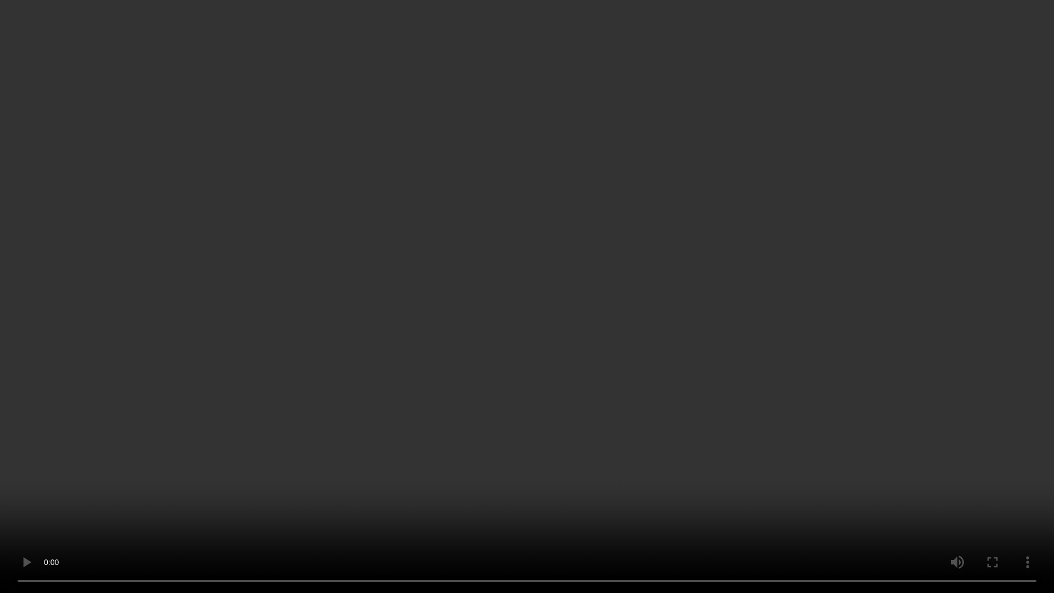
click at [548, 408] on video at bounding box center [527, 296] width 1054 height 593
click at [1021, 5] on video at bounding box center [527, 296] width 1054 height 593
click at [722, 340] on video at bounding box center [527, 296] width 1054 height 593
click at [676, 410] on video at bounding box center [527, 296] width 1054 height 593
click at [794, 460] on video at bounding box center [527, 296] width 1054 height 593
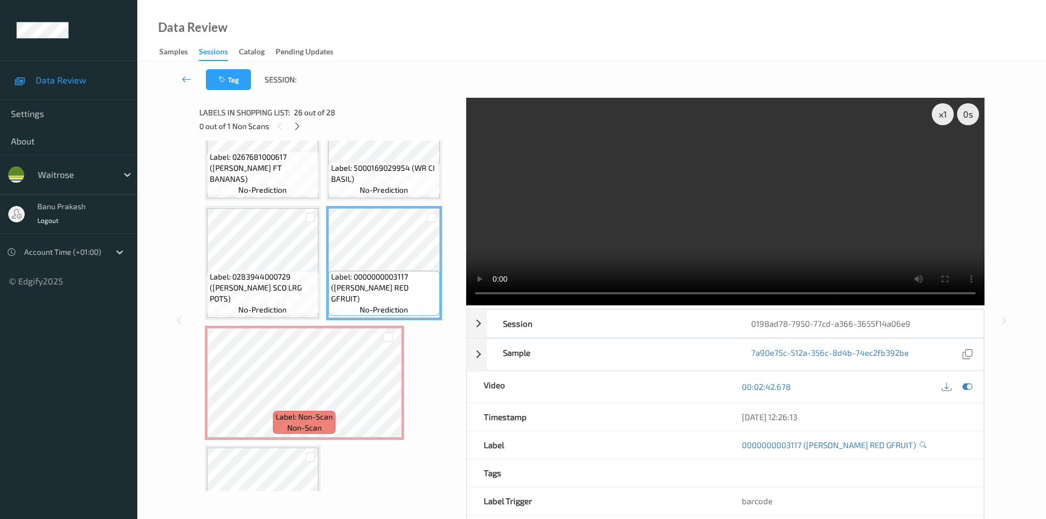
click at [756, 231] on video at bounding box center [725, 201] width 518 height 207
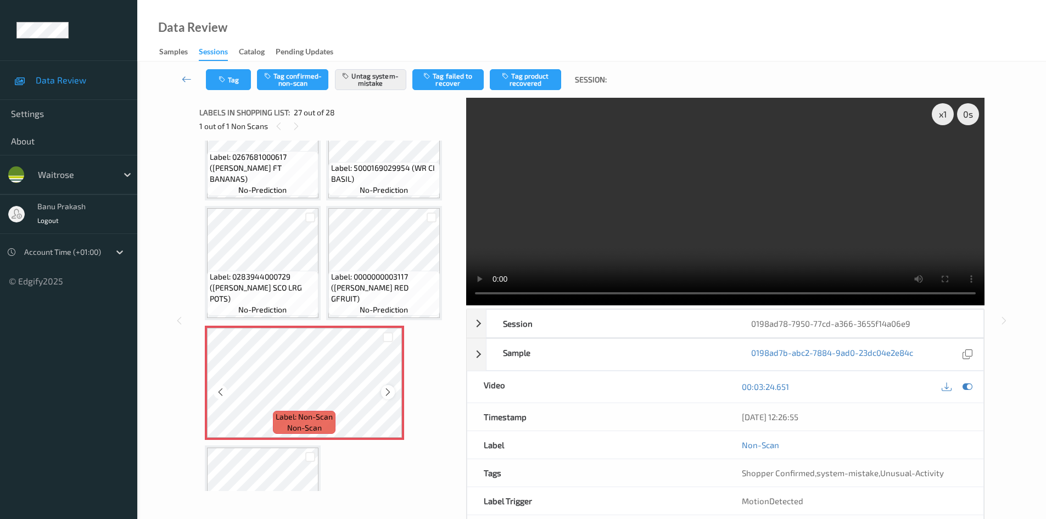
click at [390, 391] on icon at bounding box center [387, 392] width 9 height 10
click at [391, 390] on icon at bounding box center [387, 392] width 9 height 10
click at [710, 206] on video at bounding box center [725, 201] width 518 height 207
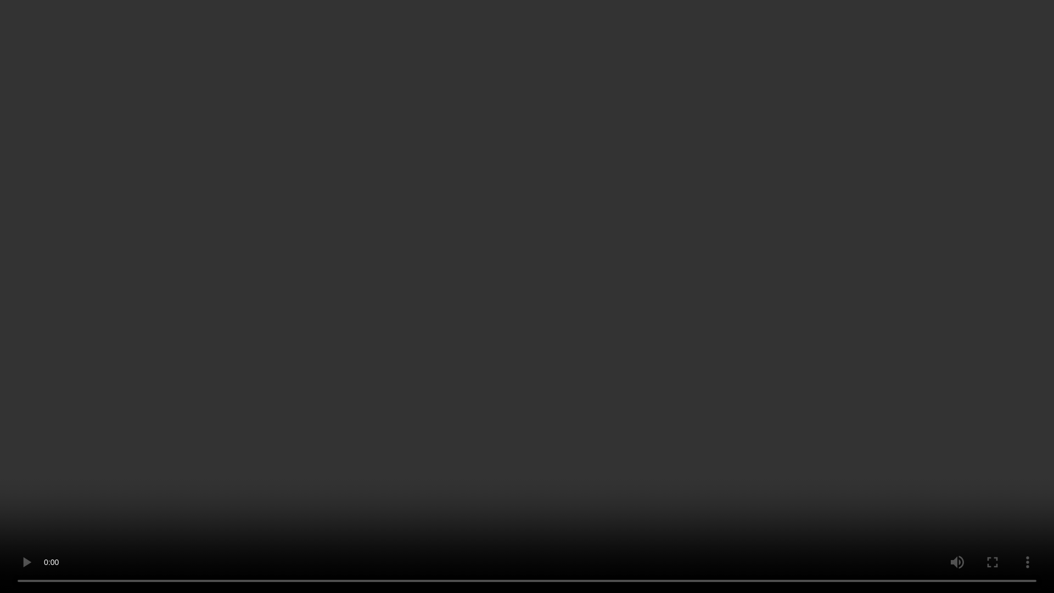
click at [798, 255] on video at bounding box center [527, 296] width 1054 height 593
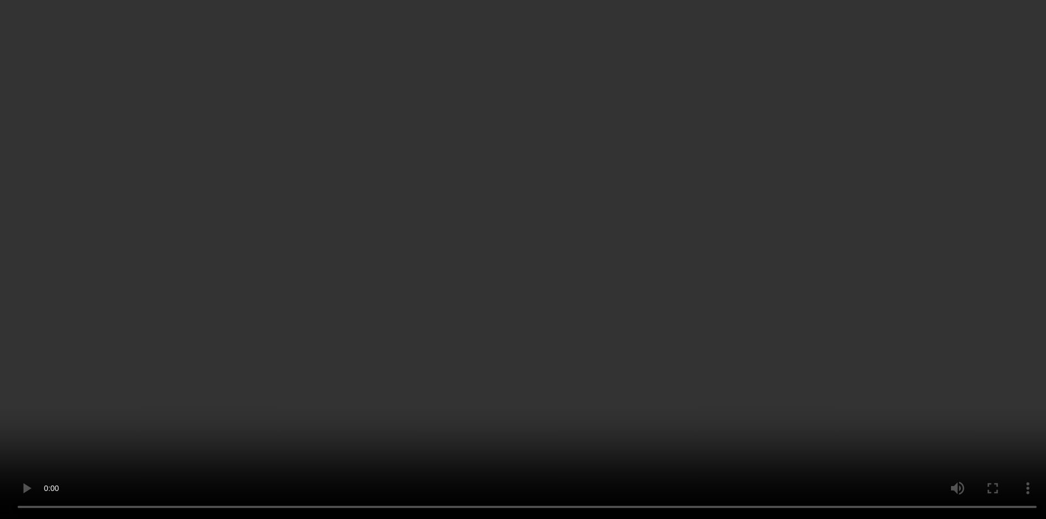
scroll to position [1450, 0]
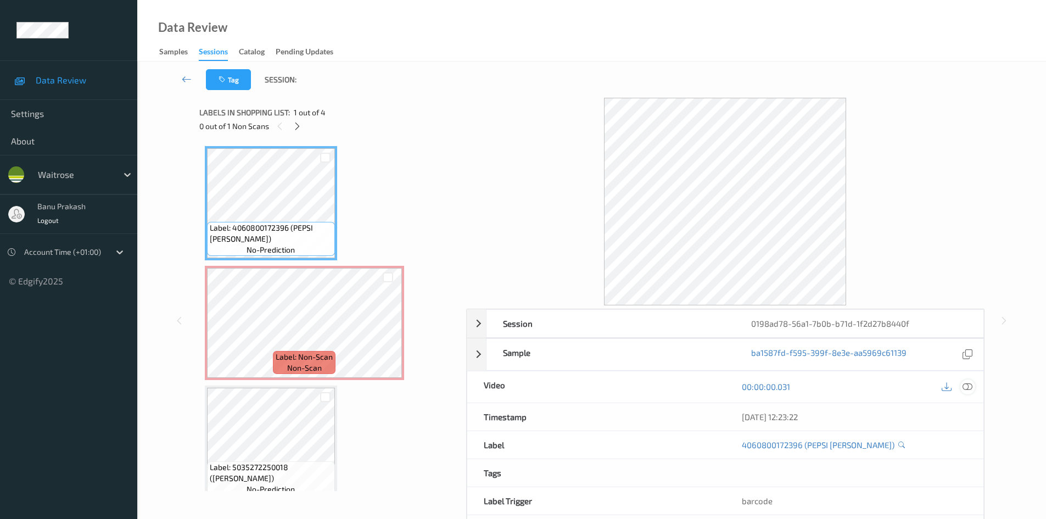
click at [965, 385] on icon at bounding box center [967, 386] width 10 height 10
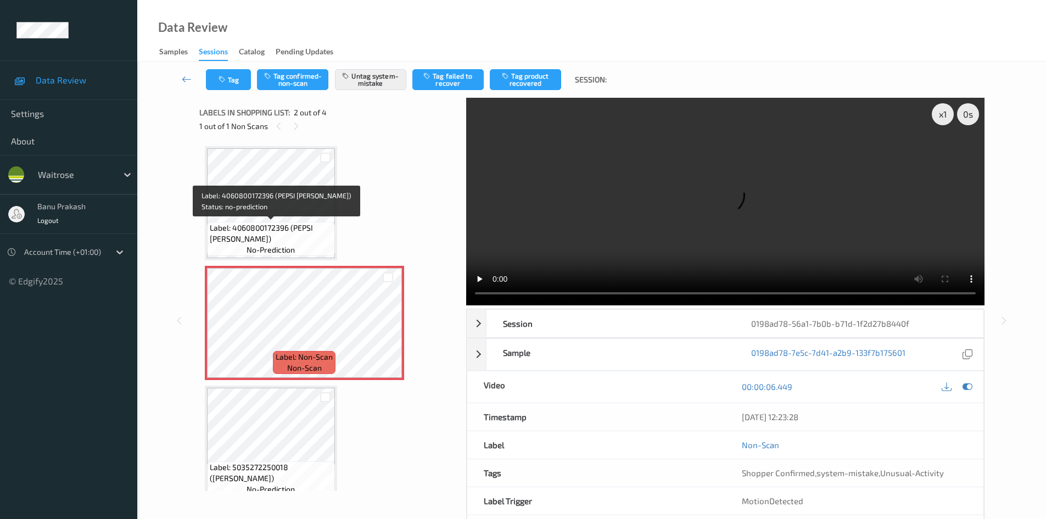
click at [277, 238] on span "Label: 4060800172396 (PEPSI [PERSON_NAME])" at bounding box center [271, 233] width 122 height 22
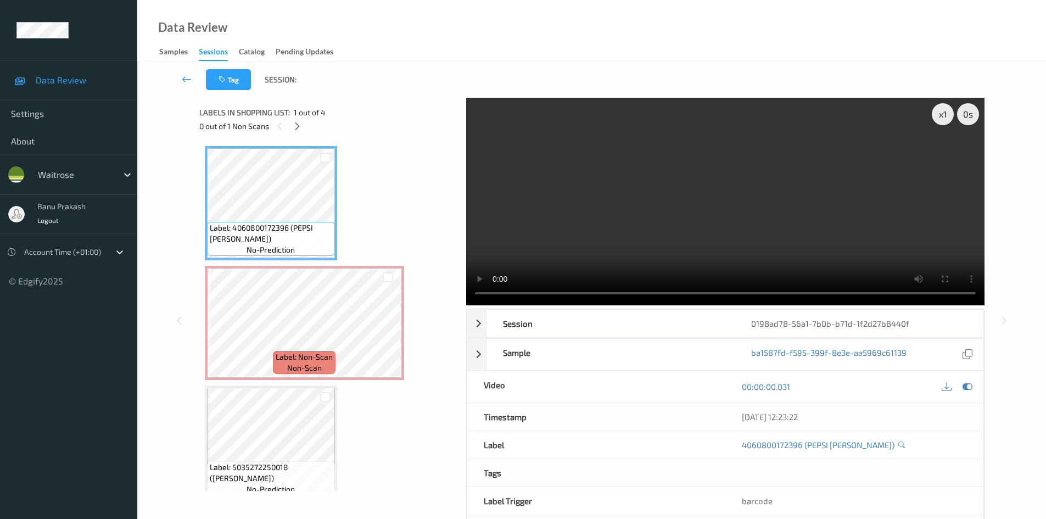
click at [722, 217] on video at bounding box center [725, 201] width 518 height 207
click at [731, 183] on video at bounding box center [725, 201] width 518 height 207
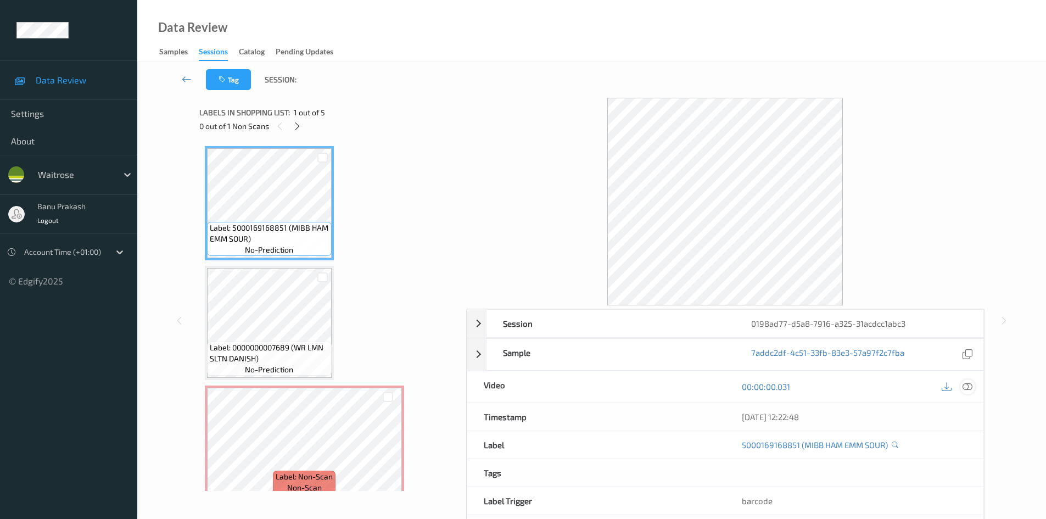
click at [964, 386] on icon at bounding box center [967, 386] width 10 height 10
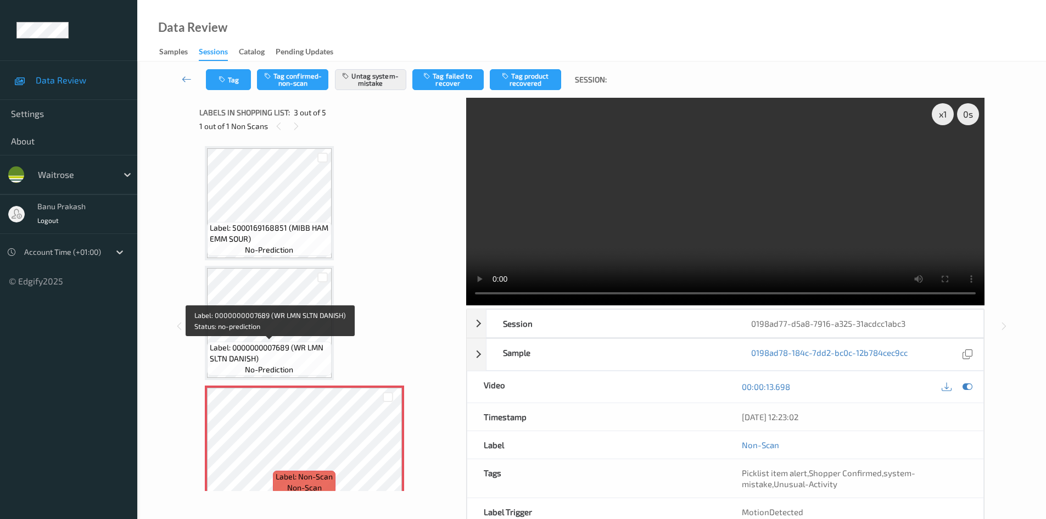
click at [281, 356] on span "Label: 0000000007689 (WR LMN SLTN DANISH)" at bounding box center [269, 353] width 119 height 22
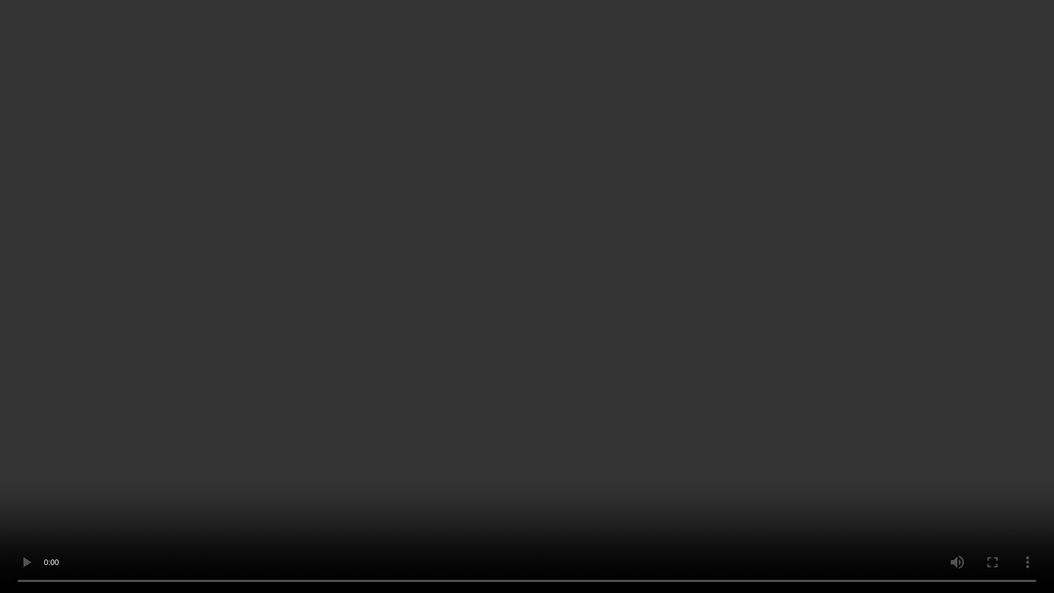
click at [552, 384] on video at bounding box center [527, 296] width 1054 height 593
click at [314, 344] on video at bounding box center [527, 296] width 1054 height 593
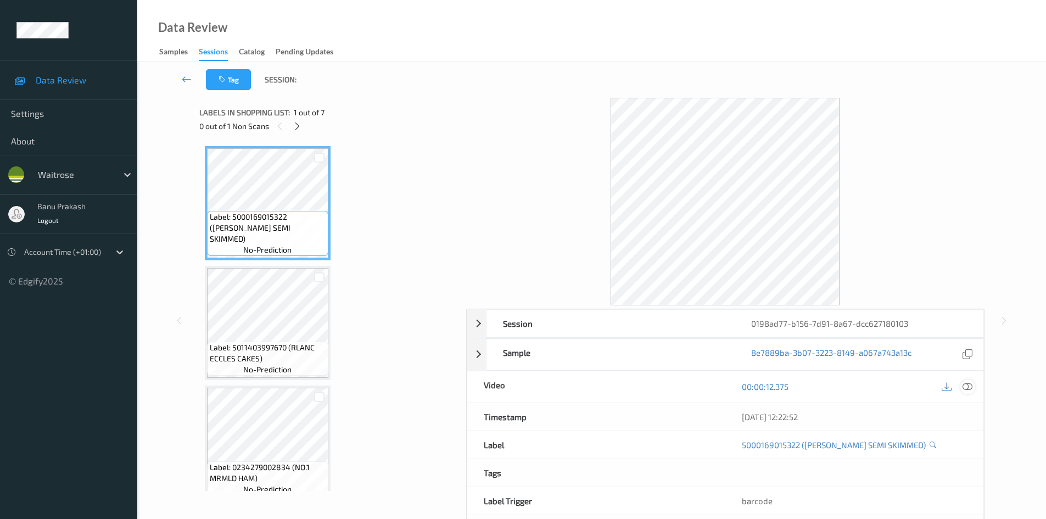
click at [963, 388] on icon at bounding box center [967, 386] width 10 height 10
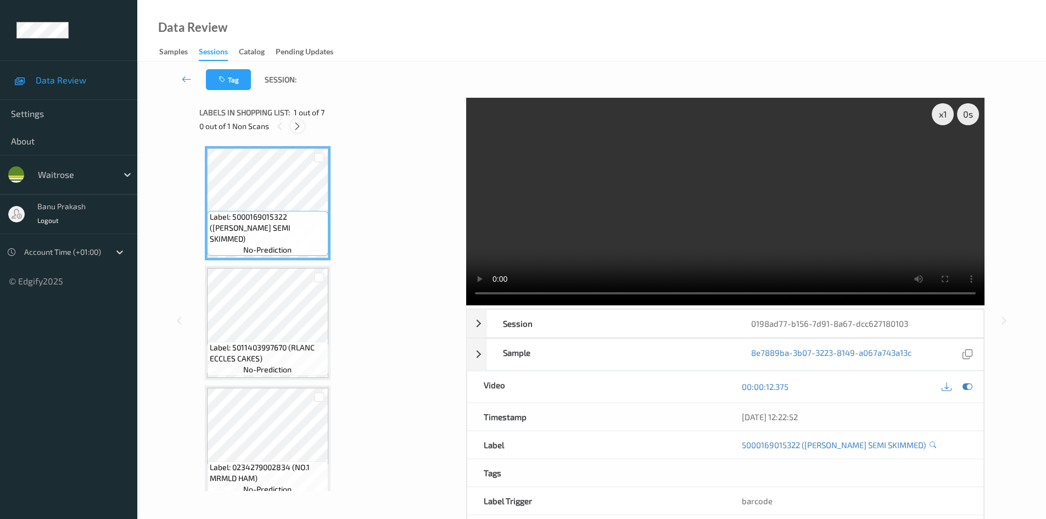
click at [293, 126] on icon at bounding box center [297, 126] width 9 height 10
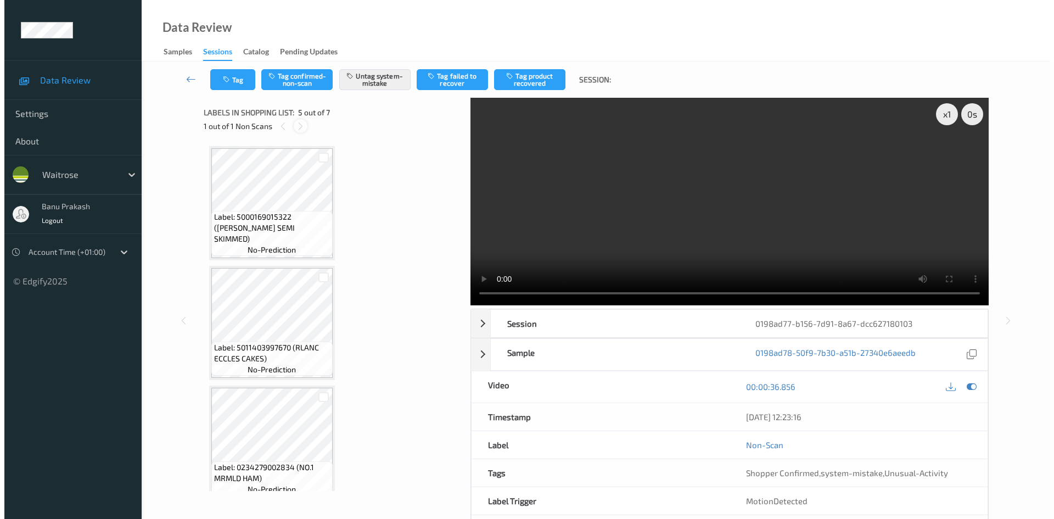
scroll to position [364, 0]
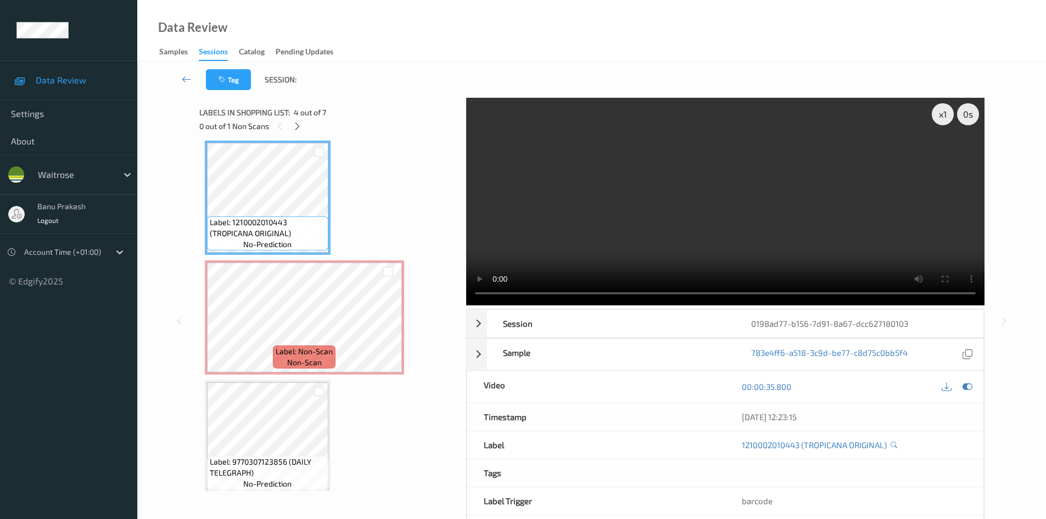
click at [169, 315] on div "x 1 0 s Session 0198ad77-b156-7d91-8a67-dcc627180103 Session ID 0198ad77-b156-7…" at bounding box center [591, 321] width 863 height 446
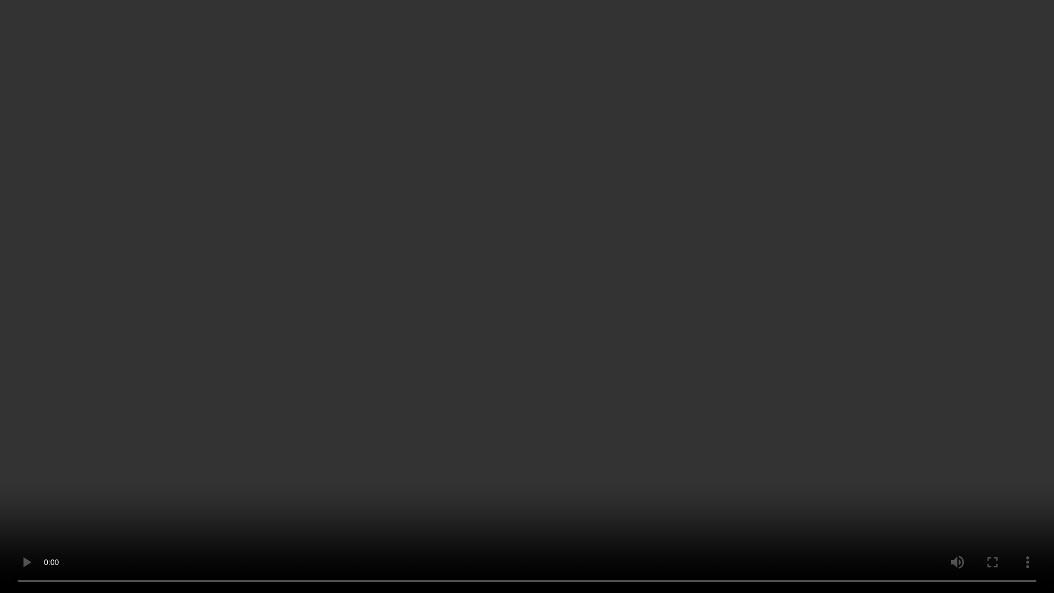
click at [632, 377] on video at bounding box center [527, 296] width 1054 height 593
click at [800, 452] on video at bounding box center [527, 296] width 1054 height 593
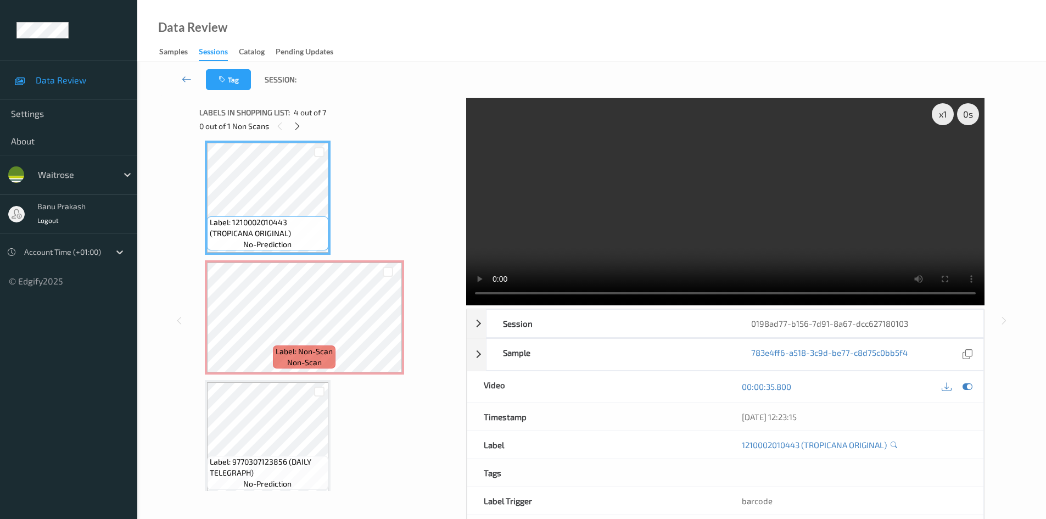
click at [680, 226] on video at bounding box center [725, 201] width 518 height 207
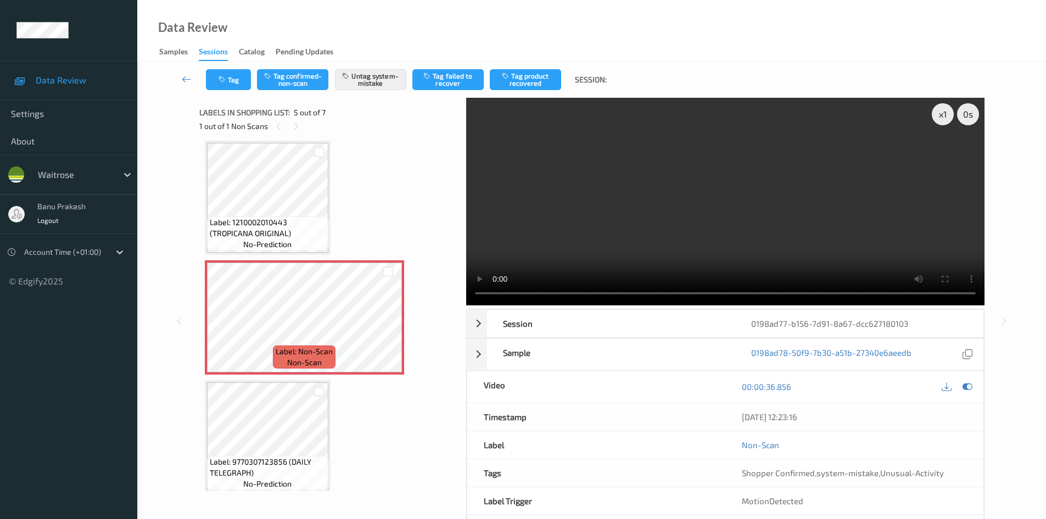
click at [684, 252] on video at bounding box center [725, 201] width 518 height 207
click at [311, 229] on span "Label: 1210002010443 (TROPICANA ORIGINAL)" at bounding box center [268, 228] width 116 height 22
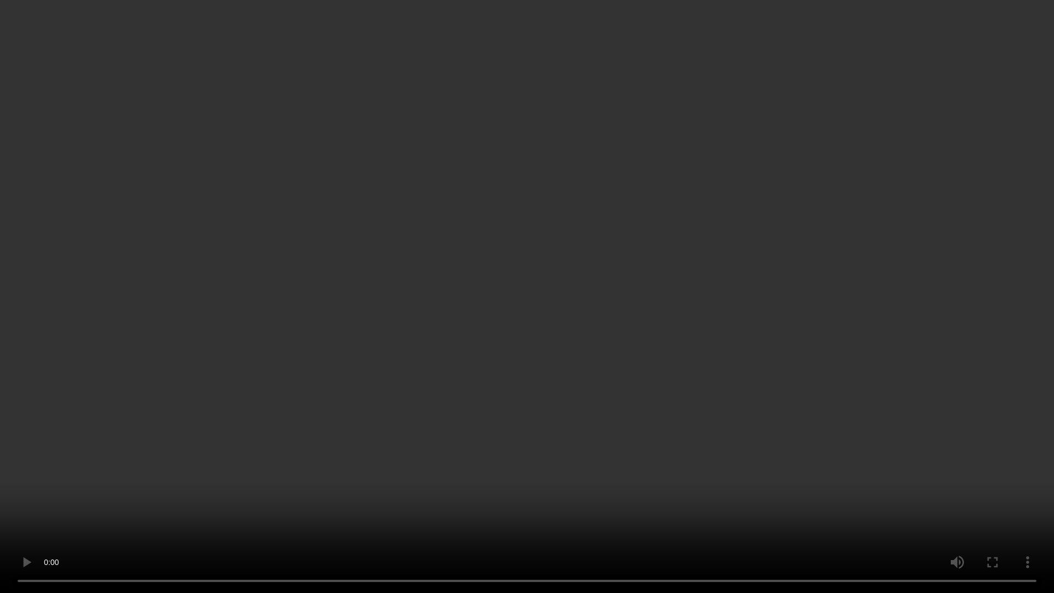
click at [692, 327] on video at bounding box center [527, 296] width 1054 height 593
click at [602, 360] on video at bounding box center [527, 296] width 1054 height 593
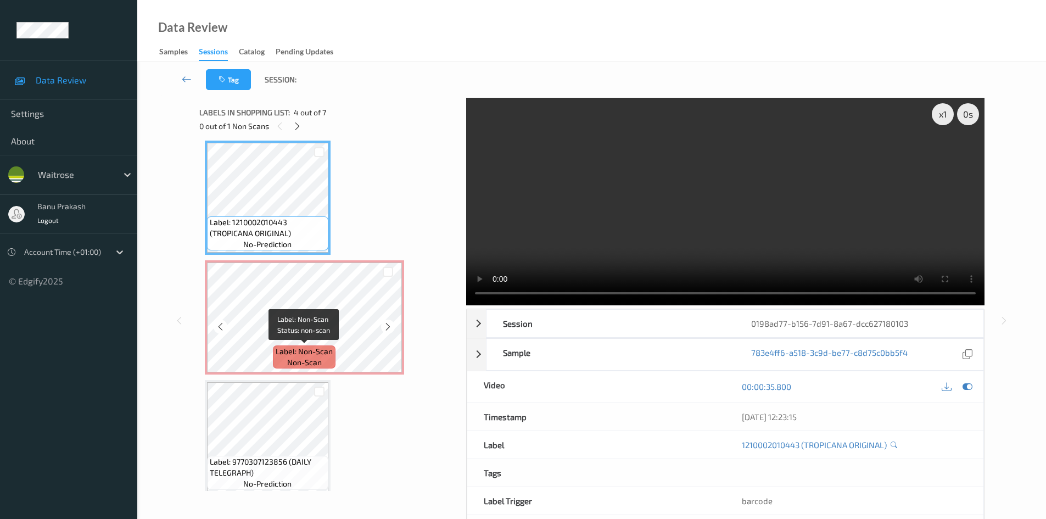
click at [293, 356] on span "Label: Non-Scan" at bounding box center [304, 351] width 57 height 11
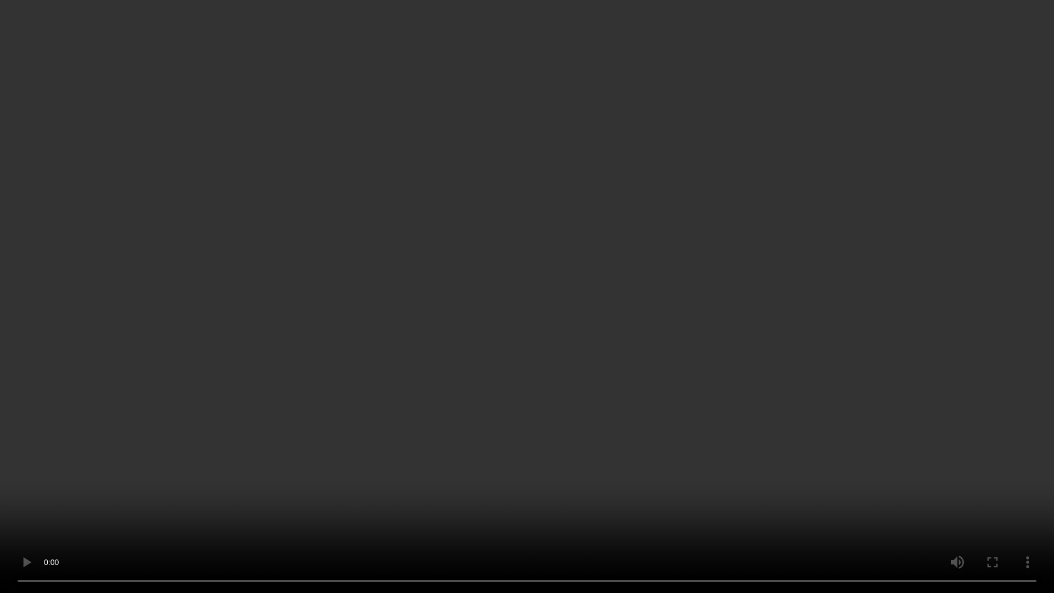
click at [763, 373] on video at bounding box center [527, 296] width 1054 height 593
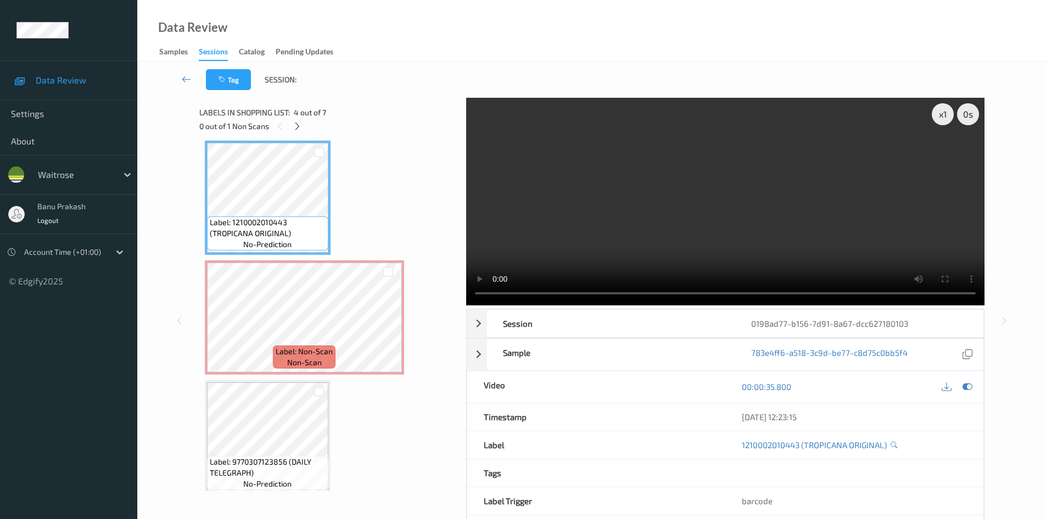
click at [763, 214] on video at bounding box center [725, 201] width 518 height 207
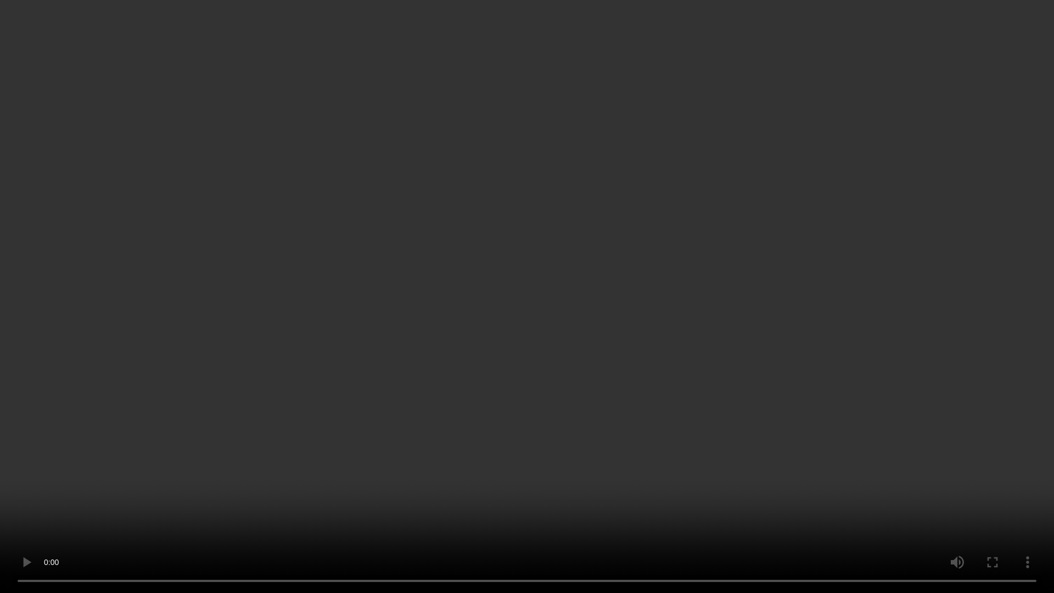
click at [551, 432] on video at bounding box center [527, 296] width 1054 height 593
click at [450, 387] on video at bounding box center [527, 296] width 1054 height 593
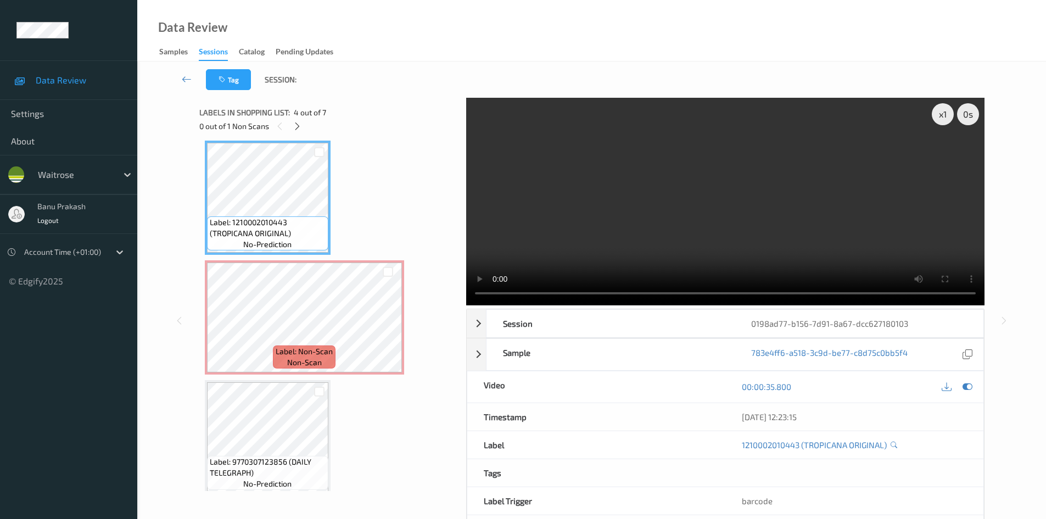
click at [583, 147] on video at bounding box center [725, 201] width 518 height 207
click at [742, 212] on video at bounding box center [725, 201] width 518 height 207
click at [712, 166] on video at bounding box center [725, 201] width 518 height 207
click at [667, 233] on video at bounding box center [725, 201] width 518 height 207
click at [314, 348] on span "Label: Non-Scan" at bounding box center [304, 351] width 57 height 11
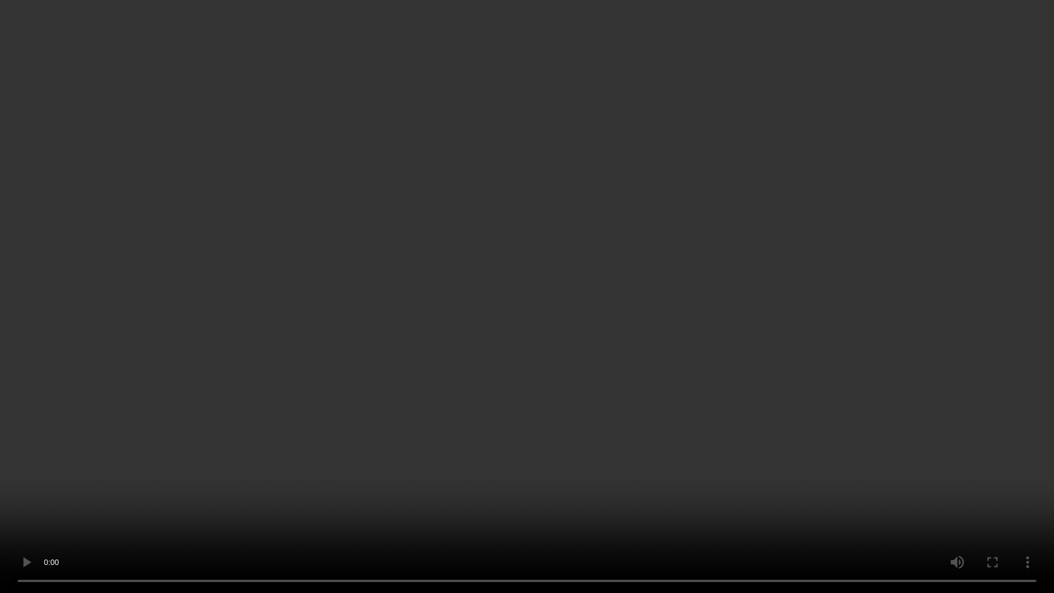
click at [383, 463] on video at bounding box center [527, 296] width 1054 height 593
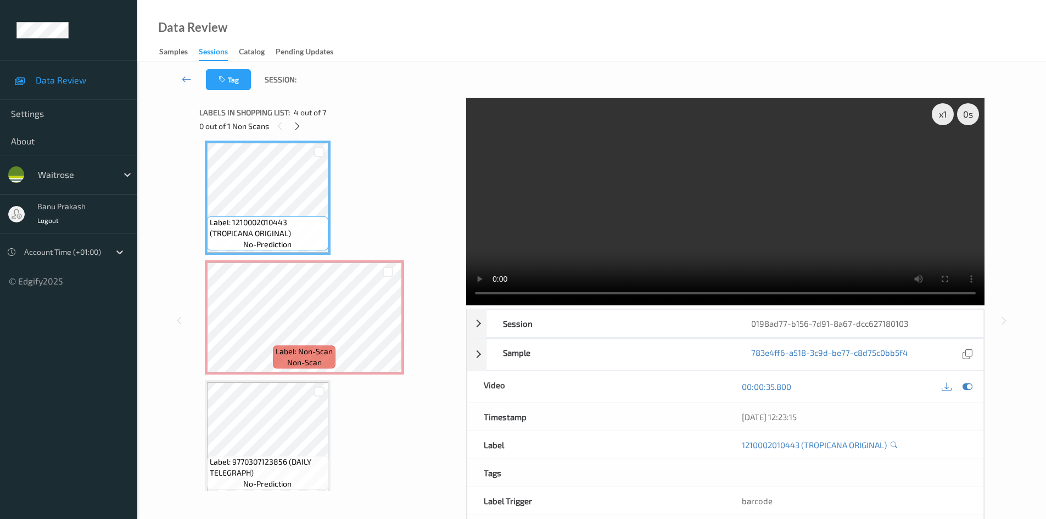
click at [791, 155] on video at bounding box center [725, 201] width 518 height 207
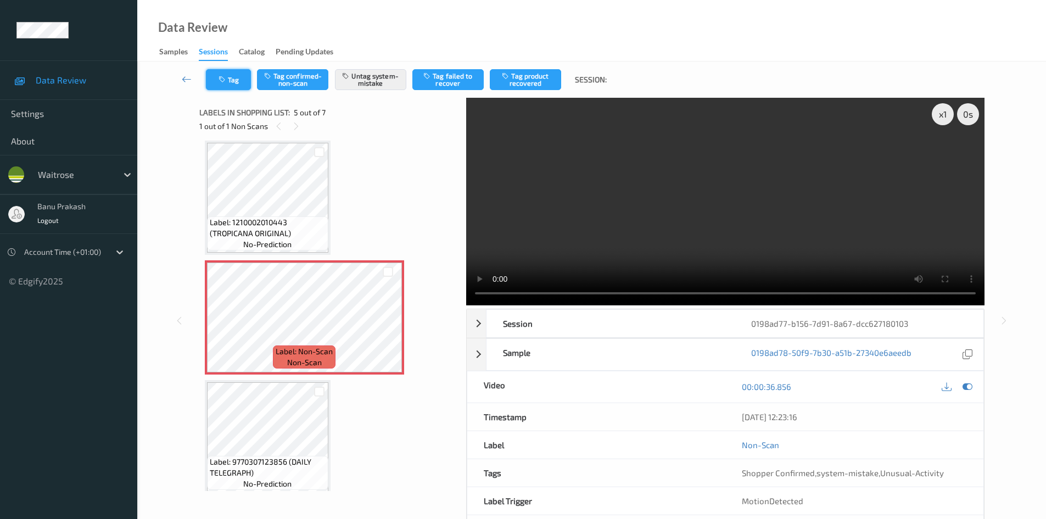
click at [233, 77] on button "Tag" at bounding box center [228, 79] width 45 height 21
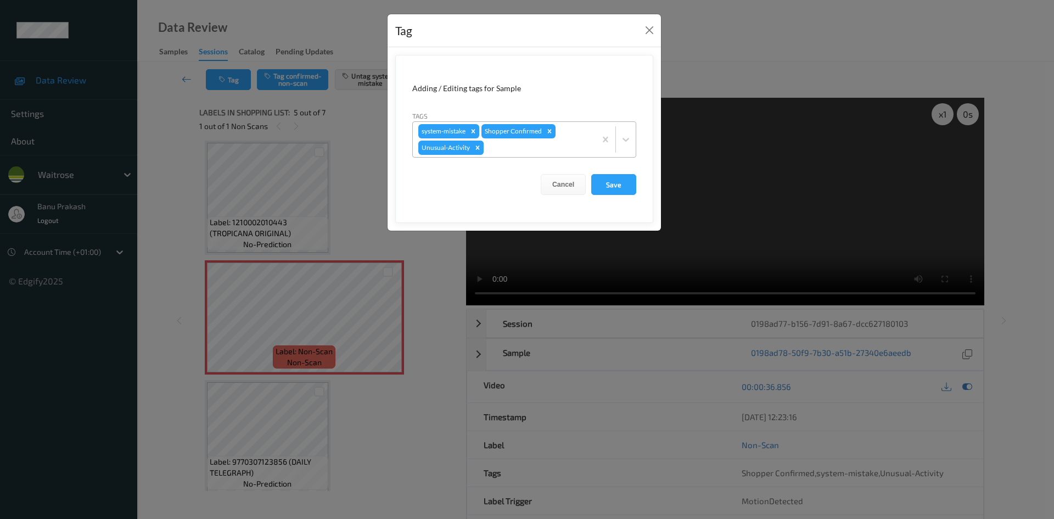
click at [481, 147] on div "Remove Unusual-Activity" at bounding box center [477, 148] width 12 height 14
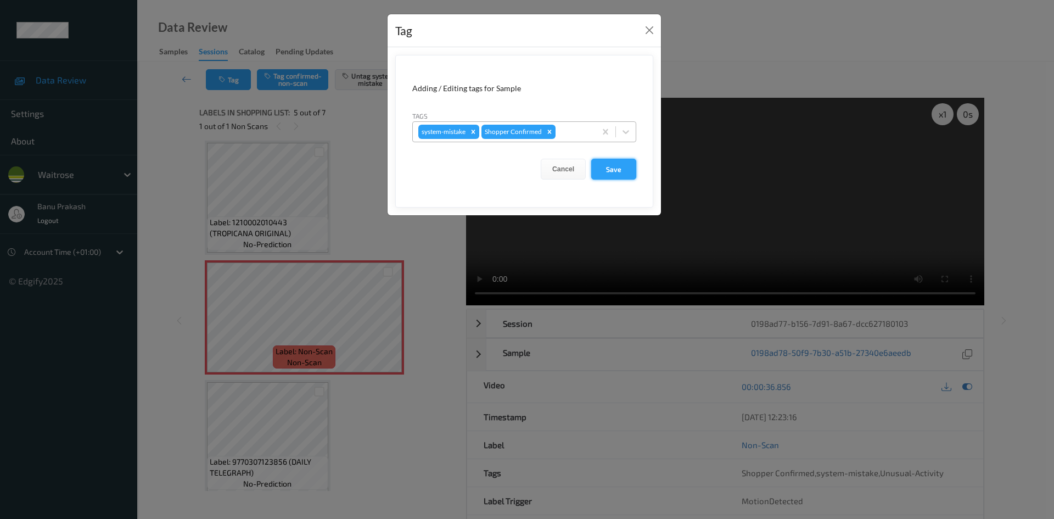
click at [611, 166] on button "Save" at bounding box center [613, 169] width 45 height 21
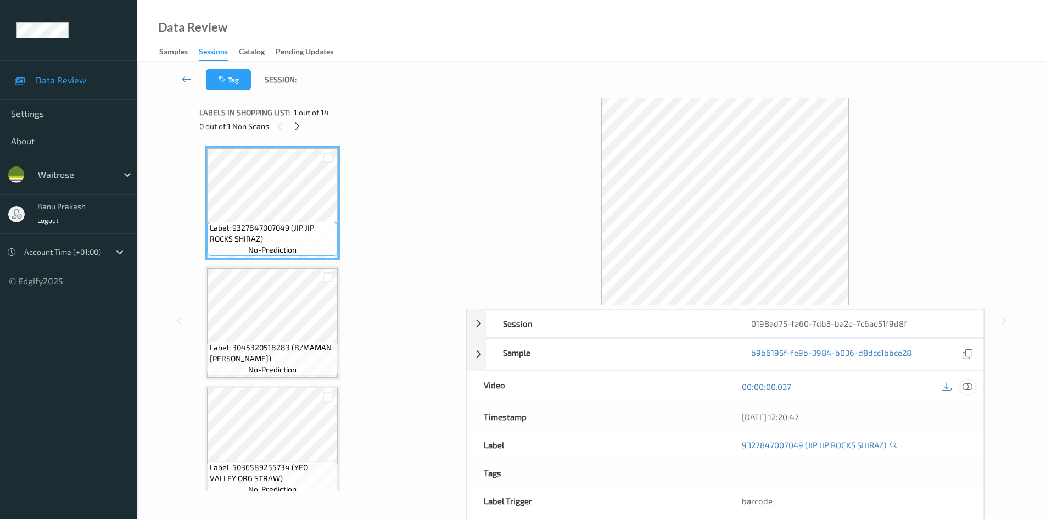
click at [965, 384] on icon at bounding box center [967, 386] width 10 height 10
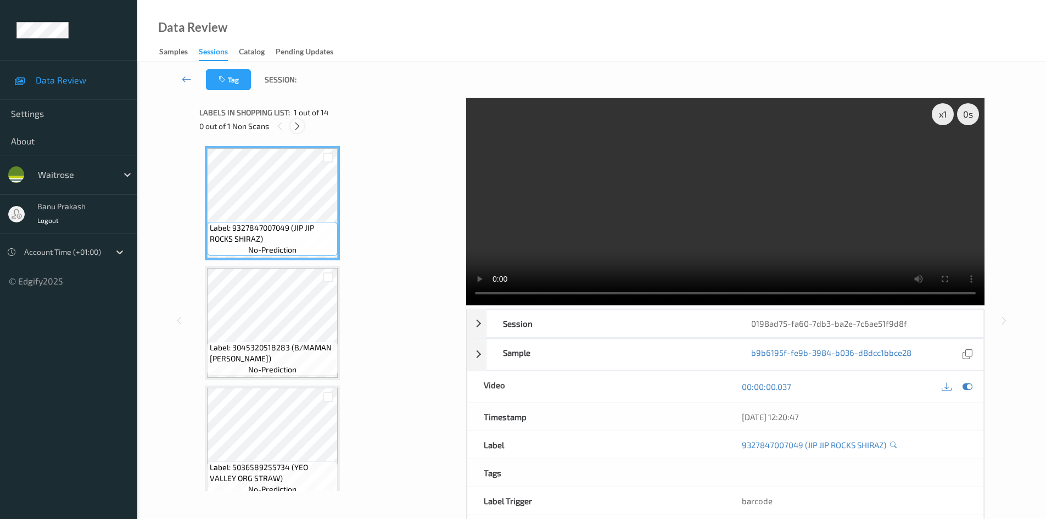
click at [292, 130] on div at bounding box center [297, 126] width 14 height 14
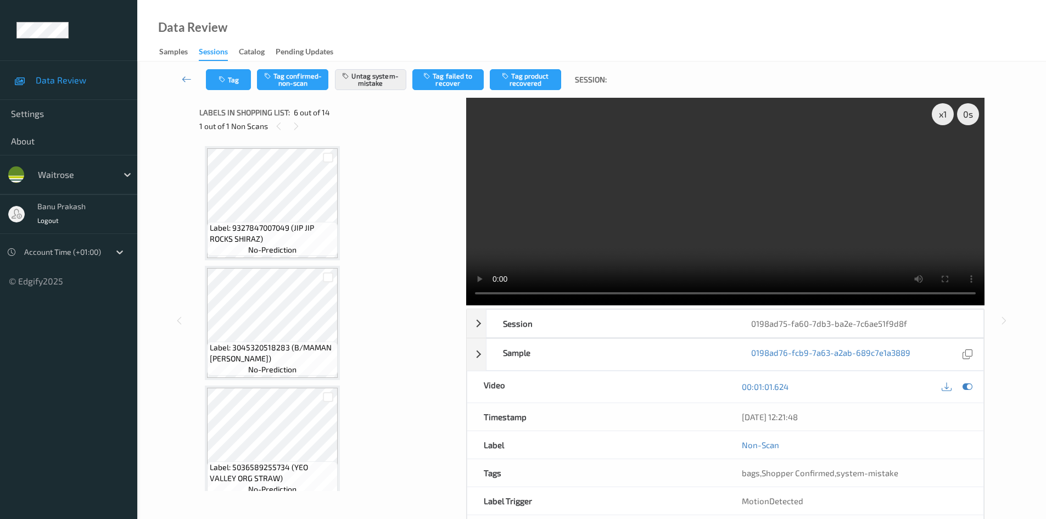
scroll to position [484, 0]
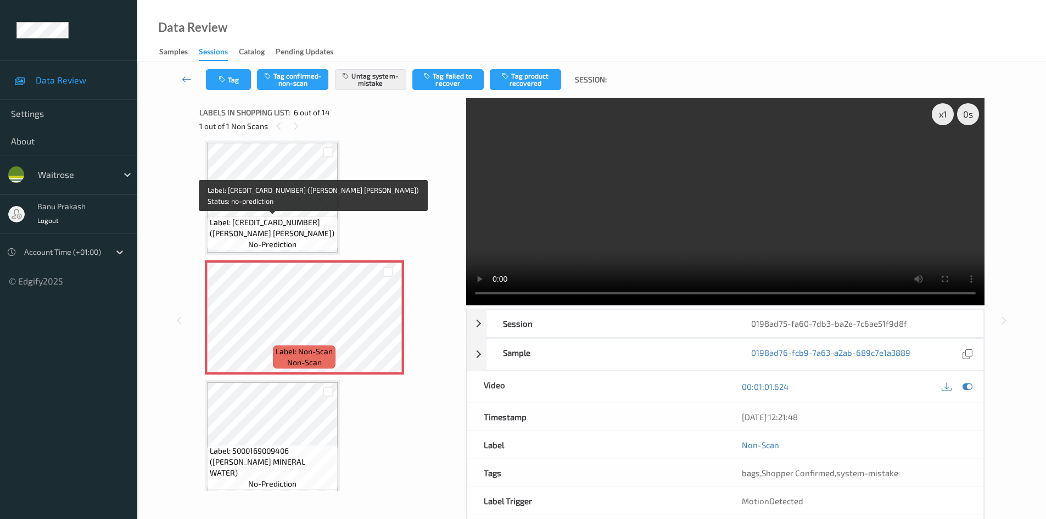
click at [265, 226] on span "Label: 5000169030967 (WR ESS LEMONS)" at bounding box center [272, 228] width 125 height 22
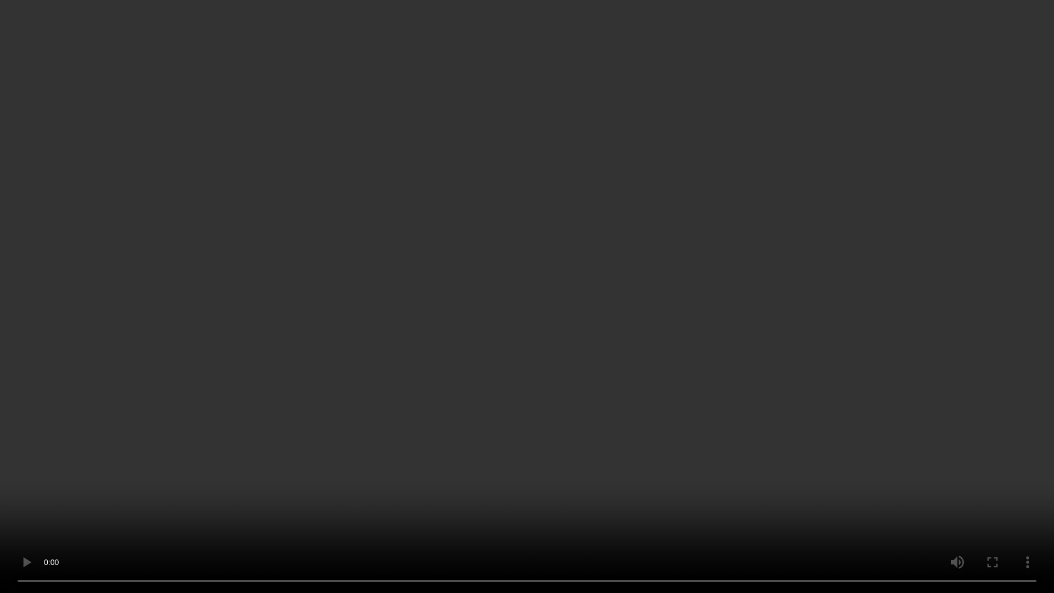
click at [569, 329] on video at bounding box center [527, 296] width 1054 height 593
click at [782, 452] on video at bounding box center [527, 296] width 1054 height 593
click at [596, 474] on video at bounding box center [527, 296] width 1054 height 593
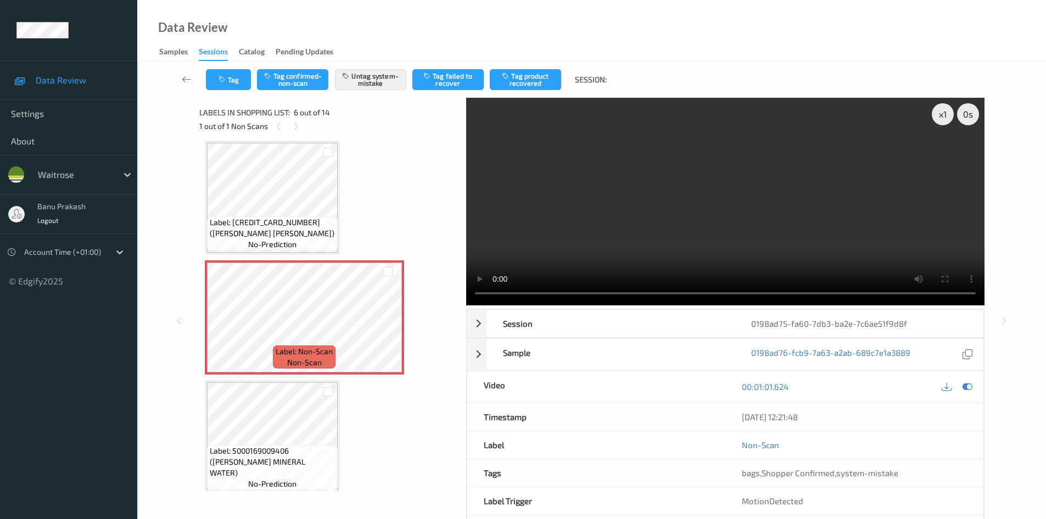
click at [611, 223] on video at bounding box center [725, 201] width 518 height 207
click at [625, 199] on video at bounding box center [725, 201] width 518 height 207
click at [609, 255] on video at bounding box center [725, 201] width 518 height 207
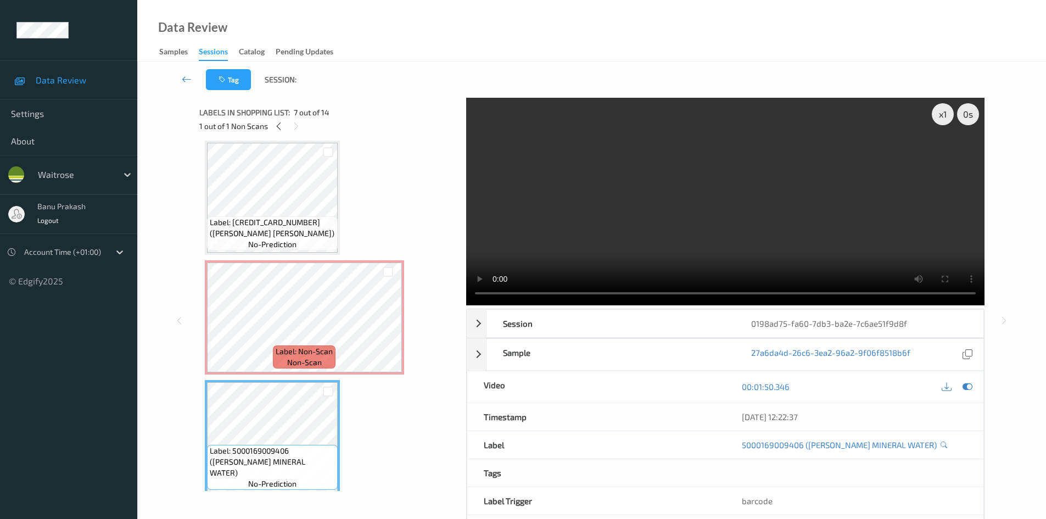
click at [734, 218] on video at bounding box center [725, 201] width 518 height 207
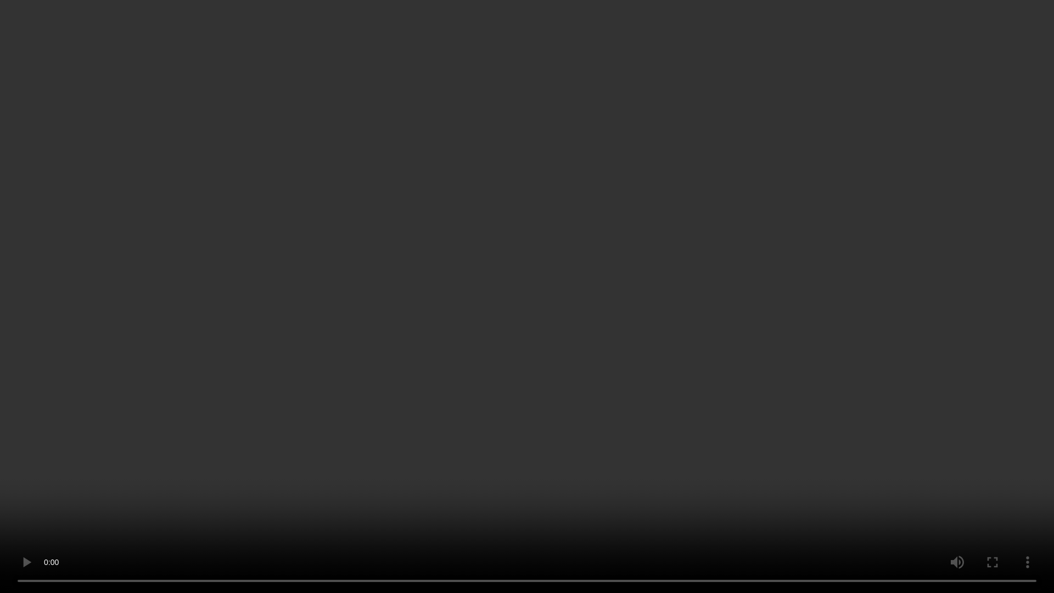
click at [564, 465] on video at bounding box center [527, 296] width 1054 height 593
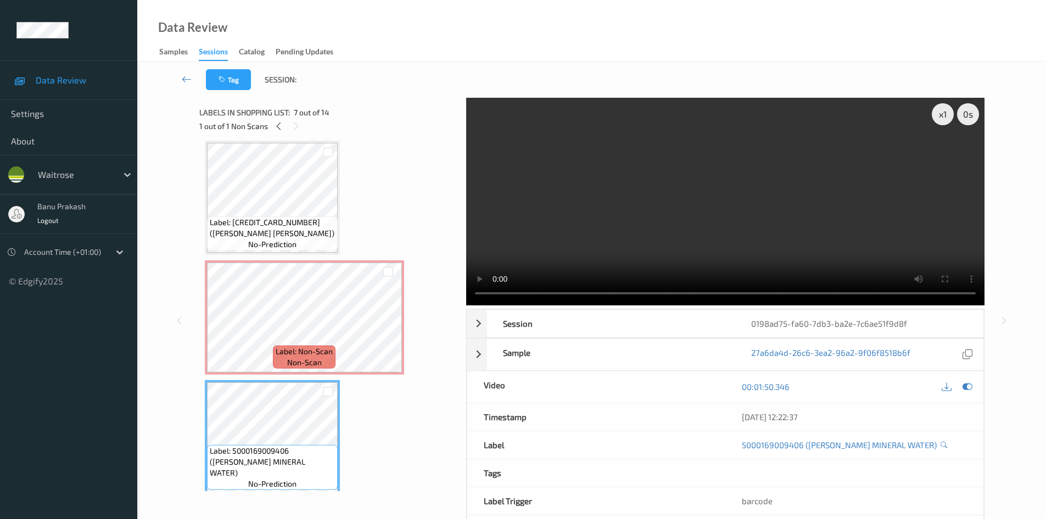
click at [679, 207] on video at bounding box center [725, 201] width 518 height 207
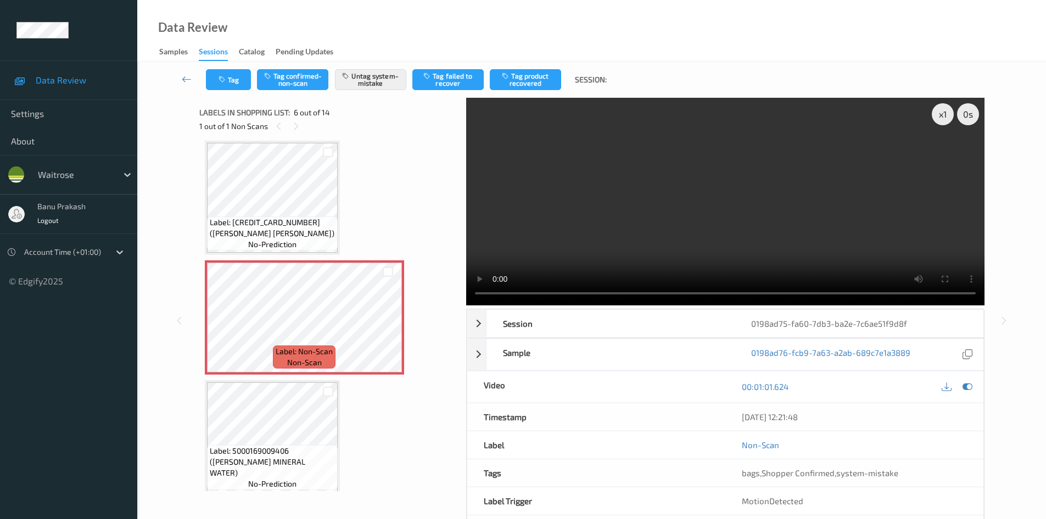
click at [698, 210] on video at bounding box center [725, 201] width 518 height 207
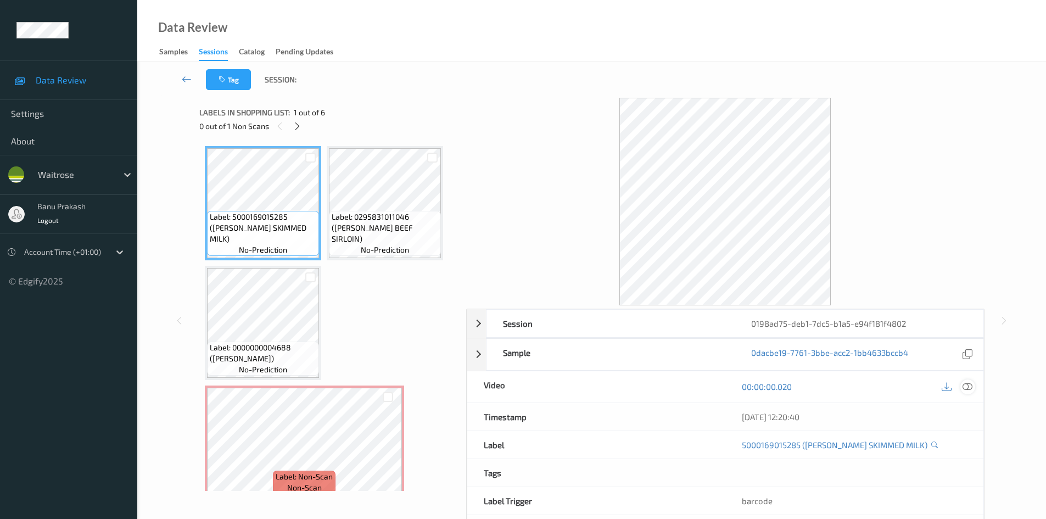
click at [967, 389] on icon at bounding box center [967, 386] width 10 height 10
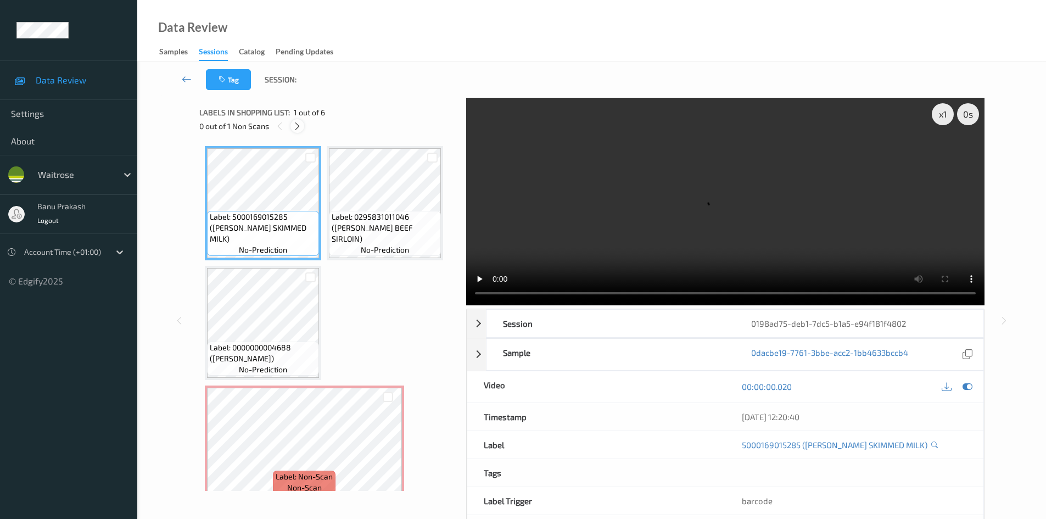
click at [291, 128] on div at bounding box center [297, 126] width 14 height 14
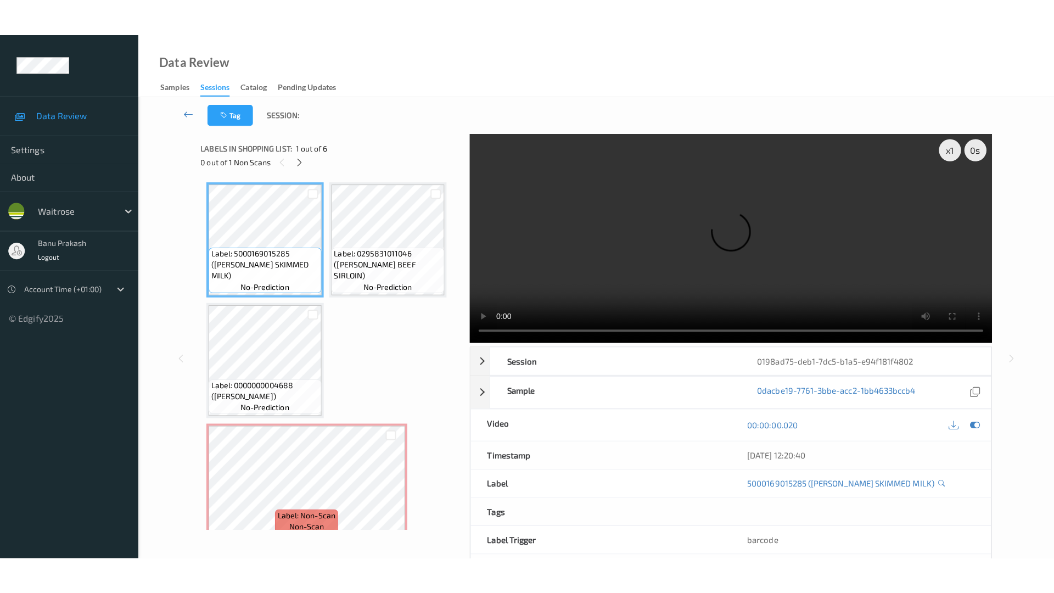
scroll to position [125, 0]
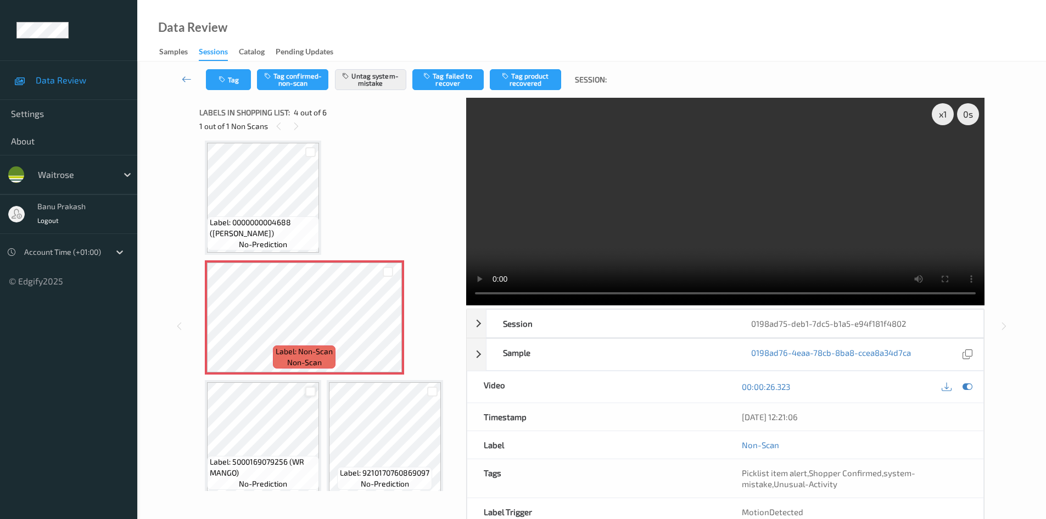
click at [312, 388] on div at bounding box center [310, 391] width 10 height 10
click at [307, 392] on icon at bounding box center [310, 391] width 7 height 7
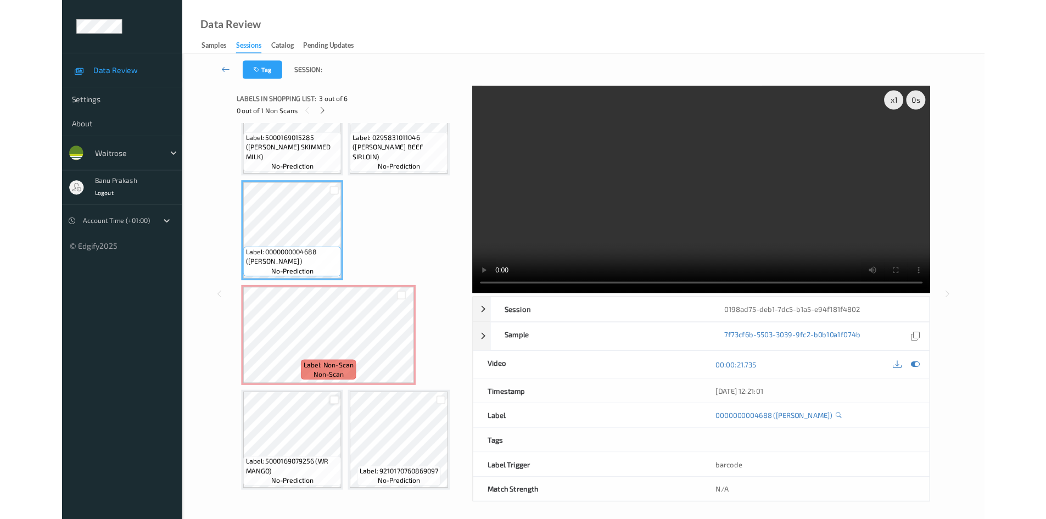
scroll to position [60, 0]
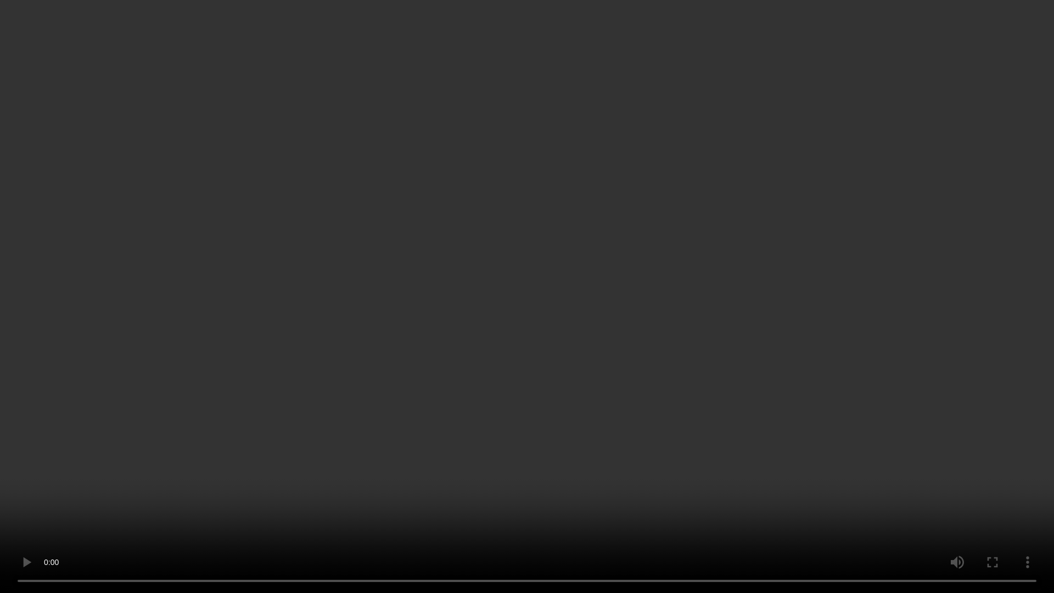
click at [450, 266] on video at bounding box center [527, 296] width 1054 height 593
click at [273, 419] on video at bounding box center [527, 296] width 1054 height 593
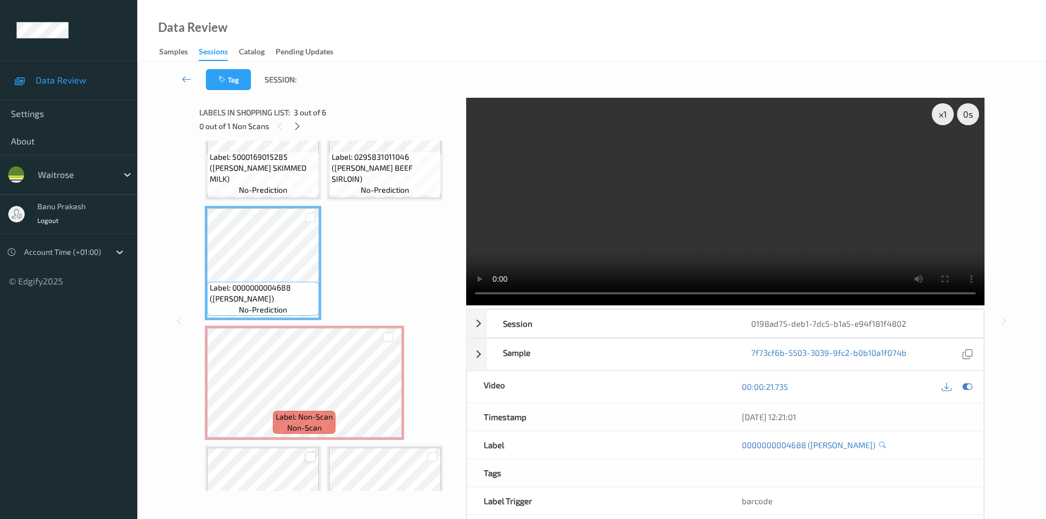
click at [693, 235] on video at bounding box center [725, 201] width 518 height 207
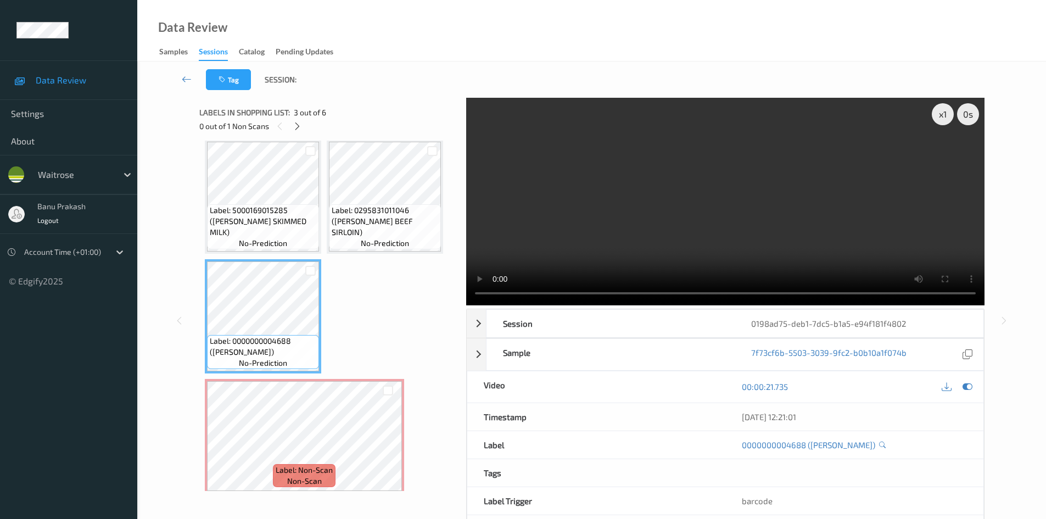
scroll to position [0, 0]
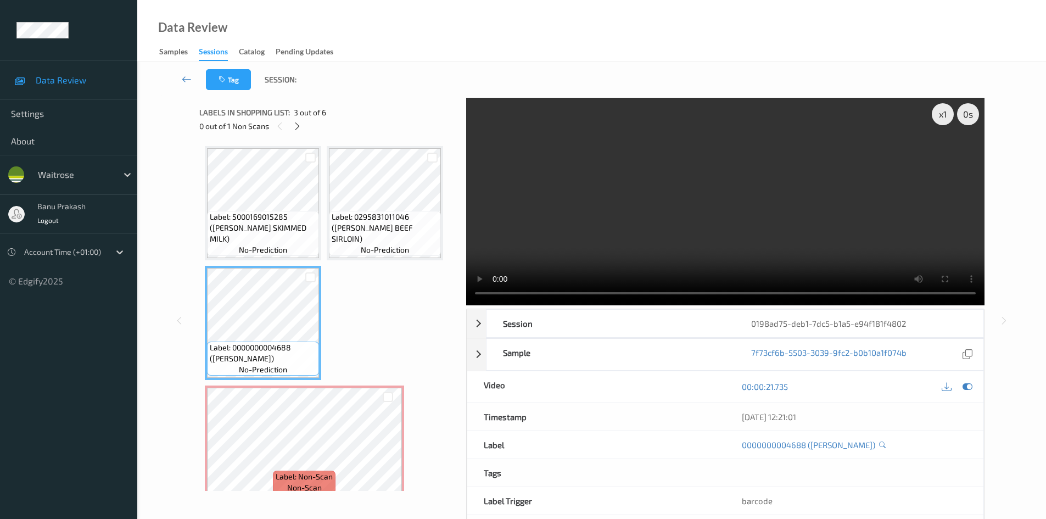
click at [380, 245] on span "no-prediction" at bounding box center [385, 249] width 48 height 11
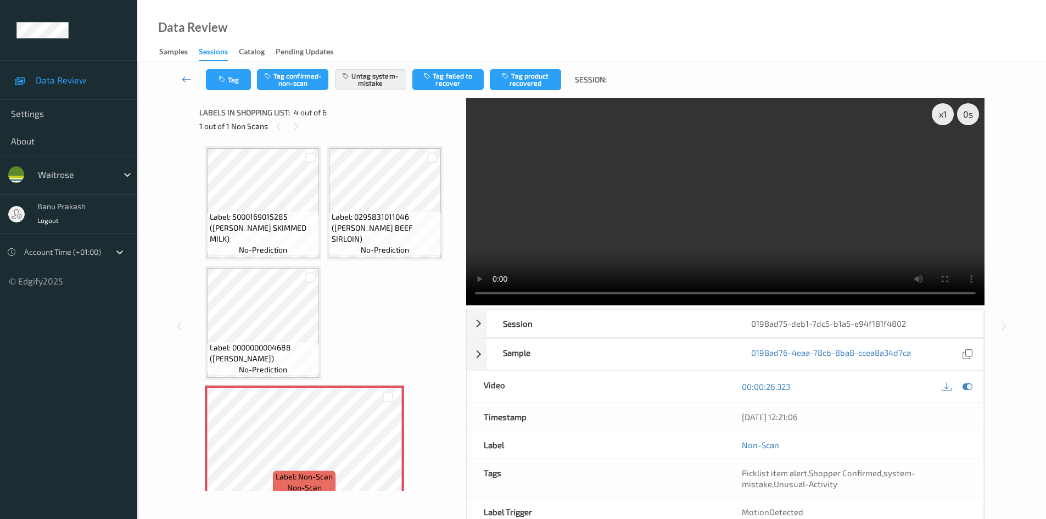
click at [645, 224] on video at bounding box center [725, 201] width 518 height 207
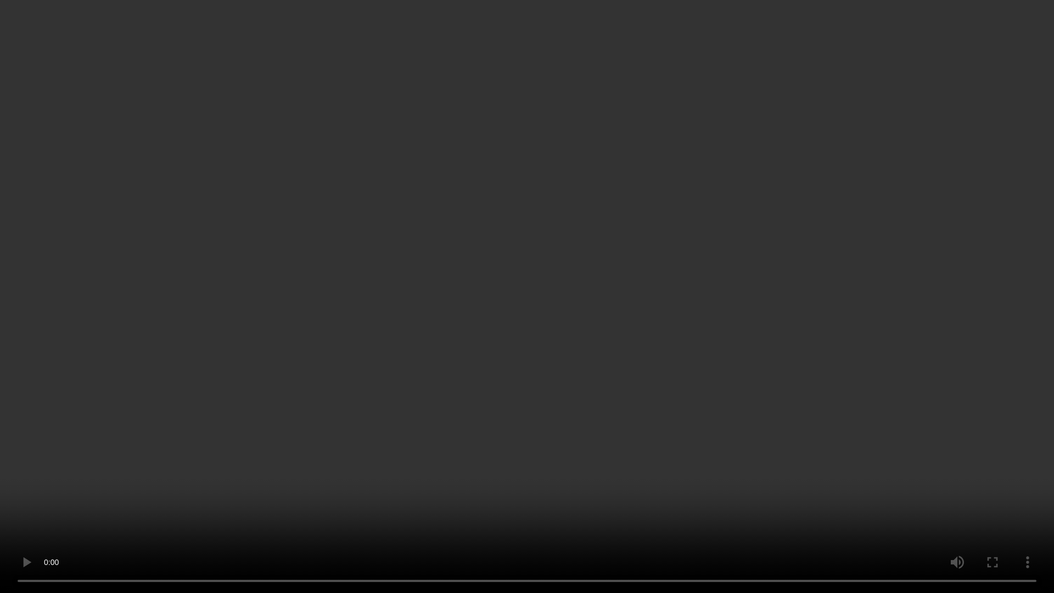
click at [745, 328] on video at bounding box center [527, 296] width 1054 height 593
click at [356, 468] on video at bounding box center [527, 296] width 1054 height 593
click at [565, 433] on video at bounding box center [527, 296] width 1054 height 593
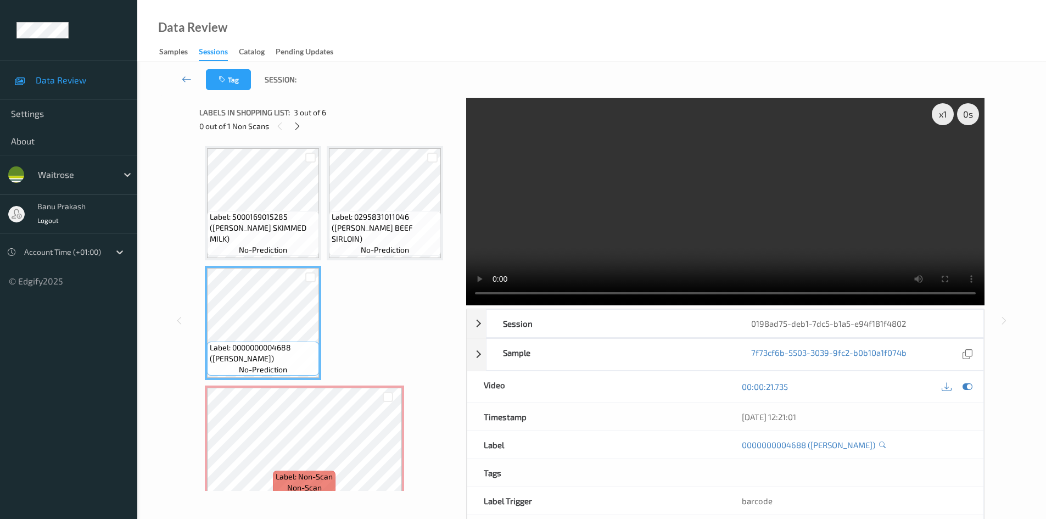
click at [664, 171] on video at bounding box center [725, 201] width 518 height 207
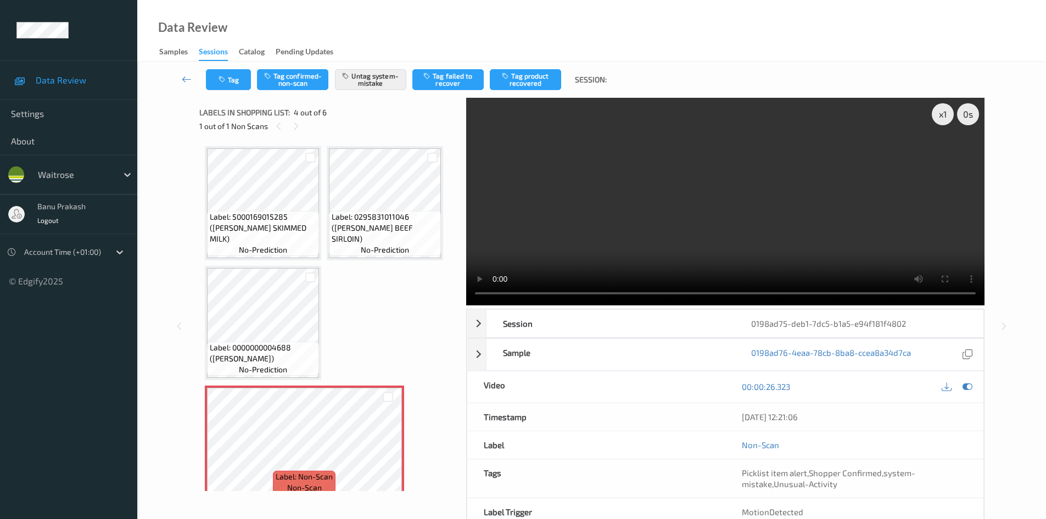
click at [873, 246] on video at bounding box center [725, 201] width 518 height 207
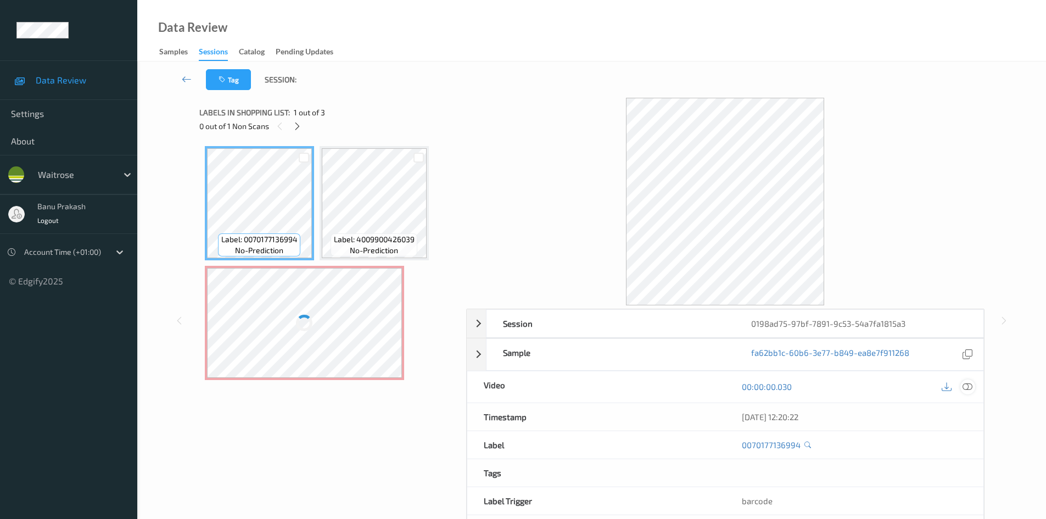
click at [963, 387] on icon at bounding box center [967, 386] width 10 height 10
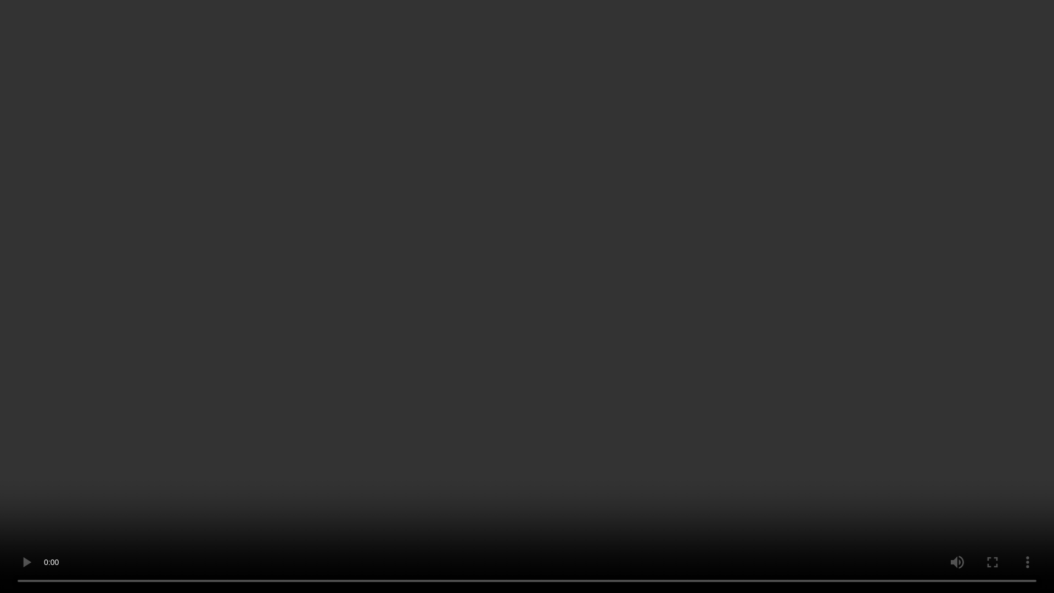
click at [720, 344] on video at bounding box center [527, 296] width 1054 height 593
click at [586, 339] on video at bounding box center [527, 296] width 1054 height 593
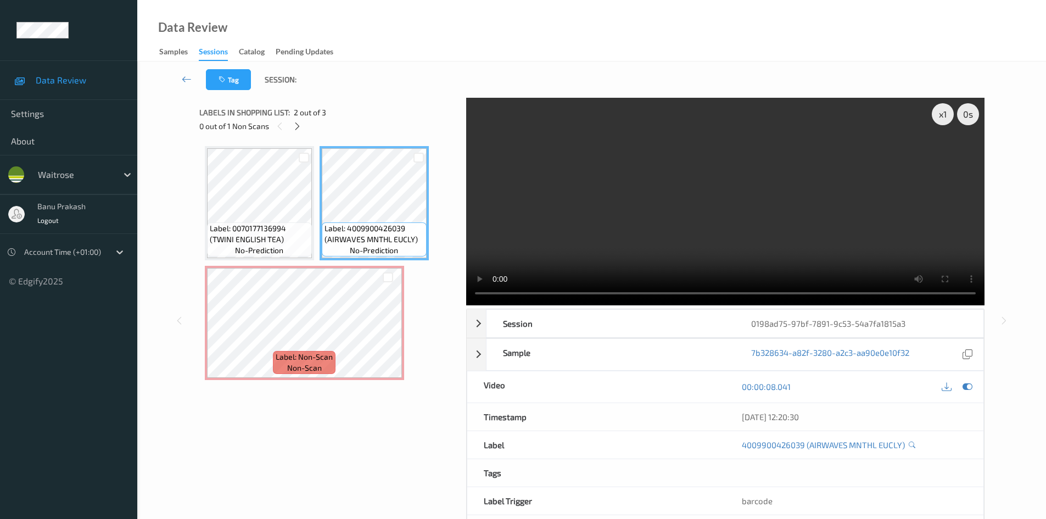
click at [700, 173] on video at bounding box center [725, 201] width 518 height 207
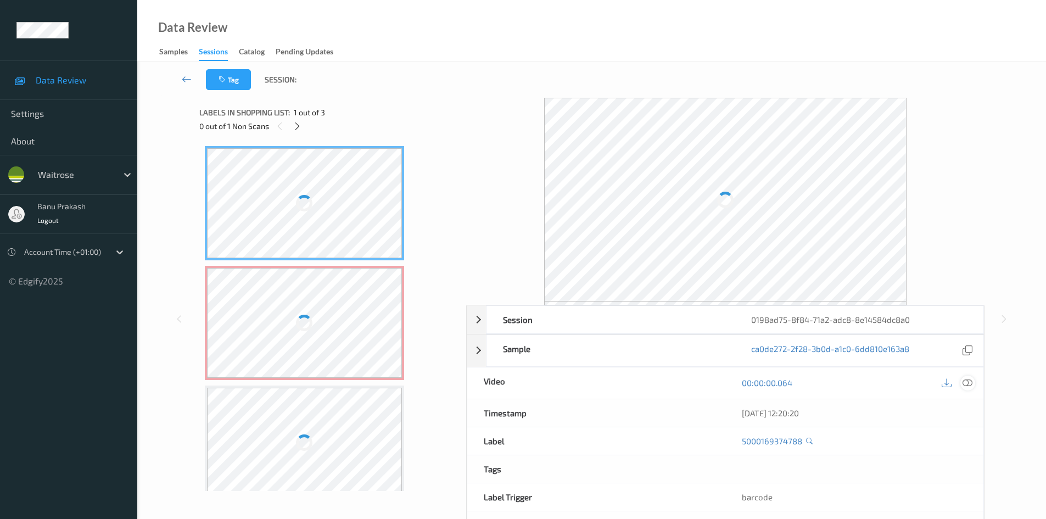
click at [965, 381] on icon at bounding box center [967, 383] width 10 height 10
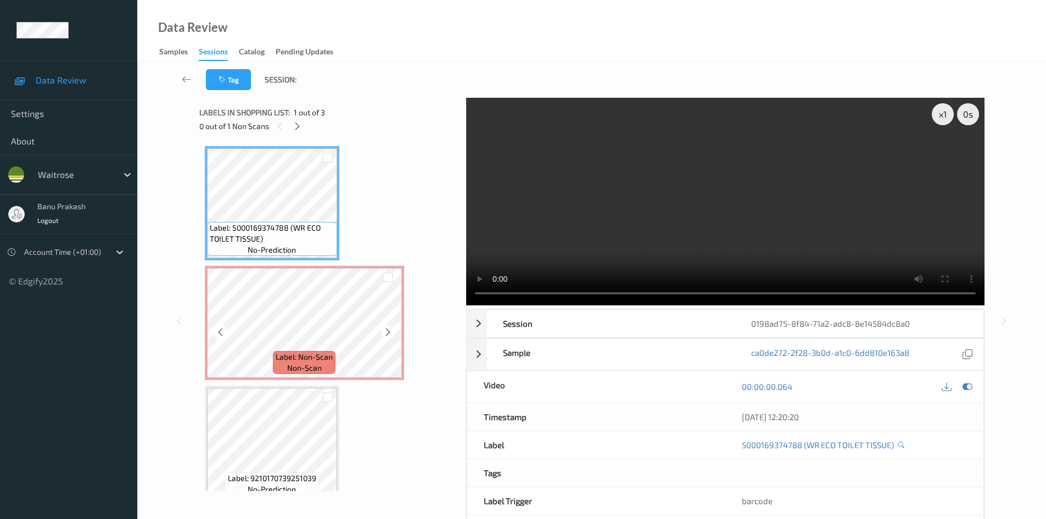
click at [316, 360] on span "Label: Non-Scan" at bounding box center [304, 356] width 57 height 11
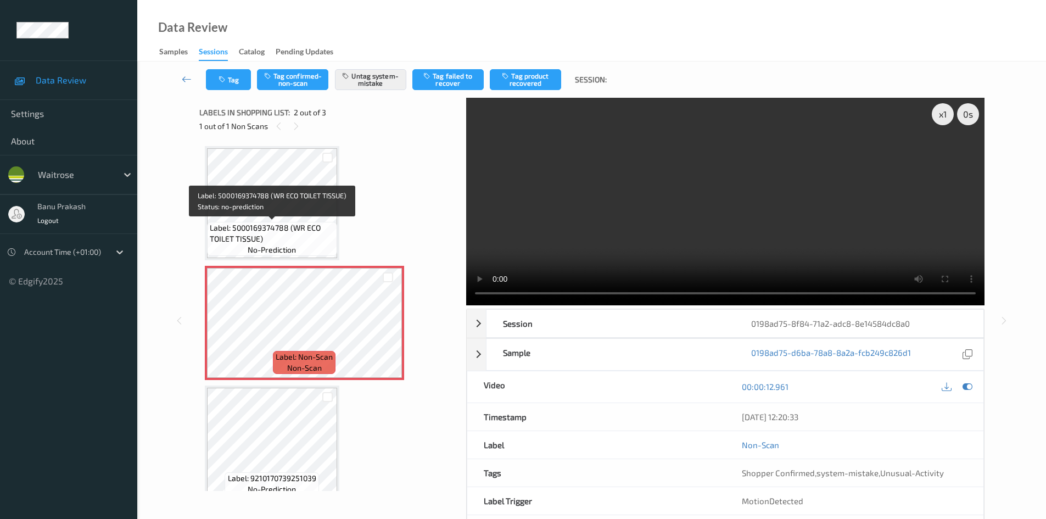
click at [297, 226] on span "Label: 5000169374788 (WR ECO TOILET TISSUE)" at bounding box center [272, 233] width 125 height 22
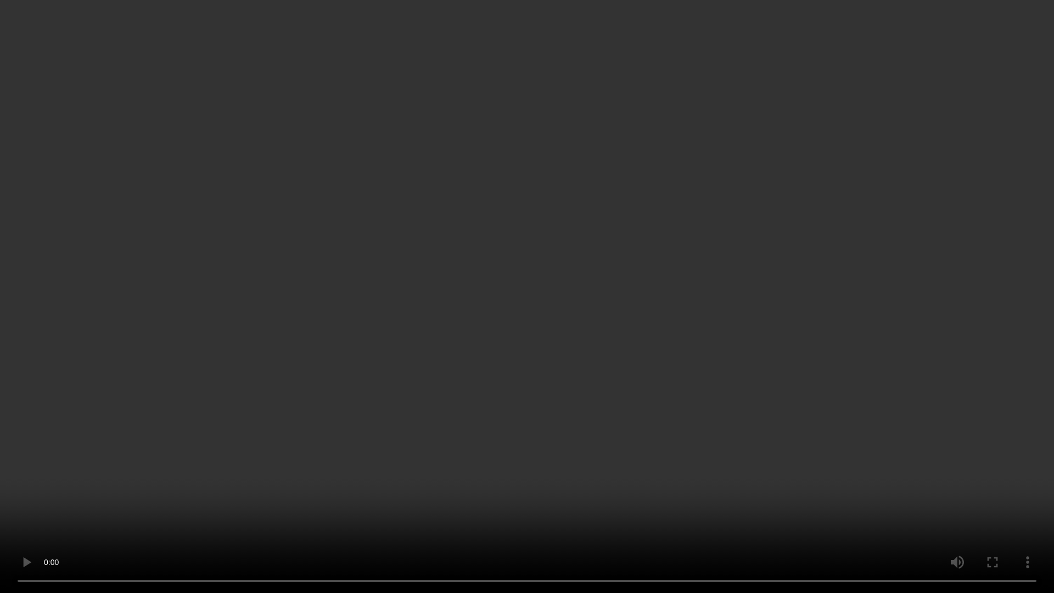
click at [636, 395] on video at bounding box center [527, 296] width 1054 height 593
click at [717, 478] on video at bounding box center [527, 296] width 1054 height 593
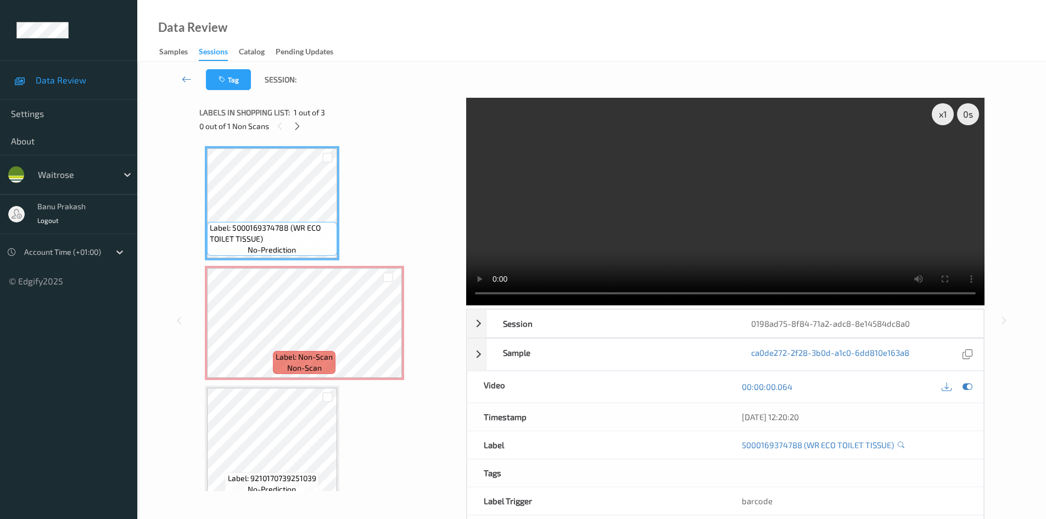
click at [687, 248] on video at bounding box center [725, 201] width 518 height 207
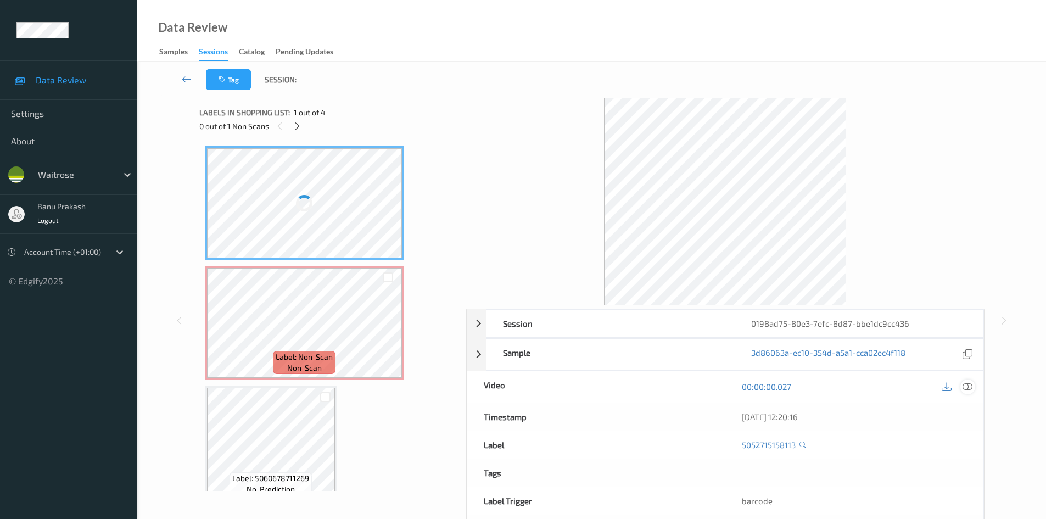
click at [965, 387] on icon at bounding box center [967, 386] width 10 height 10
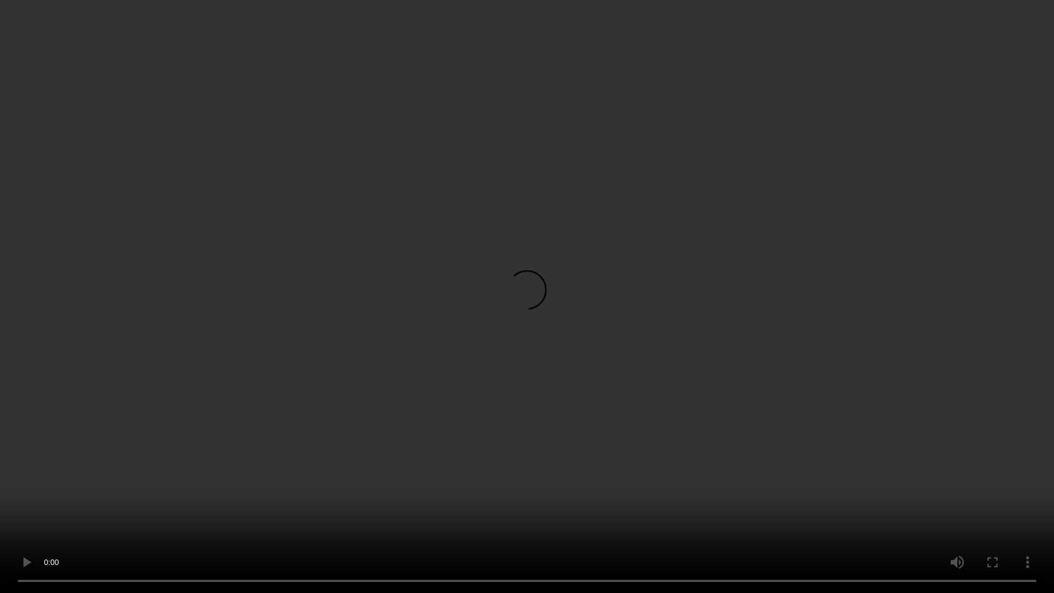
click at [588, 364] on video at bounding box center [527, 296] width 1054 height 593
click at [617, 453] on video at bounding box center [527, 296] width 1054 height 593
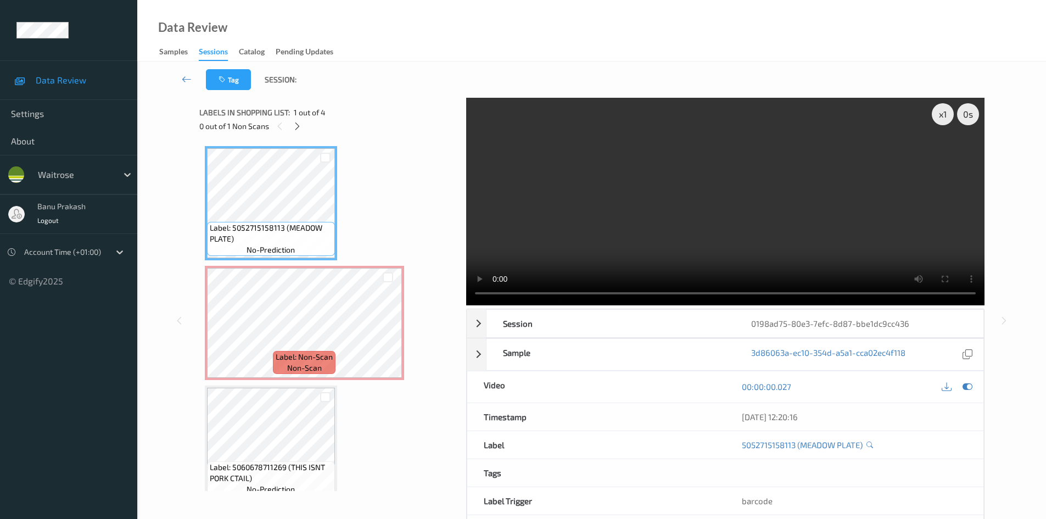
click at [740, 244] on video at bounding box center [725, 201] width 518 height 207
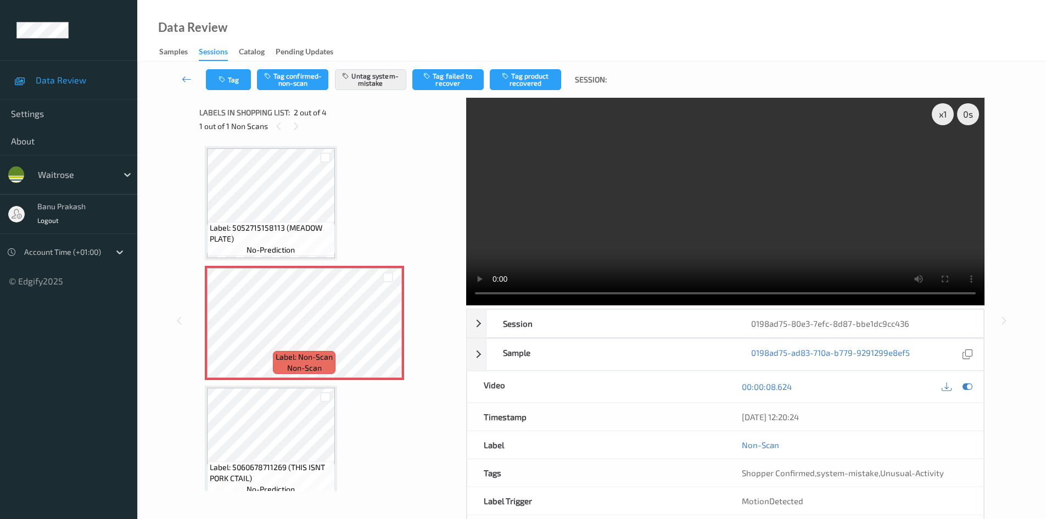
click at [615, 261] on video at bounding box center [725, 201] width 518 height 207
click at [712, 234] on video at bounding box center [725, 201] width 518 height 207
click at [699, 238] on video at bounding box center [725, 201] width 518 height 207
click at [732, 217] on video at bounding box center [725, 201] width 518 height 207
click at [729, 217] on video at bounding box center [725, 201] width 518 height 207
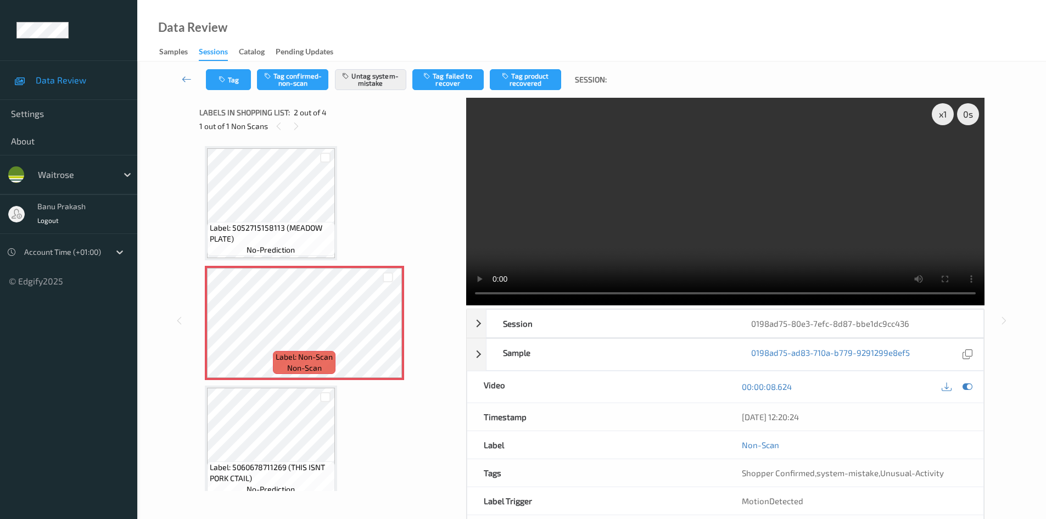
click at [830, 216] on video at bounding box center [725, 201] width 518 height 207
click at [823, 219] on video at bounding box center [725, 201] width 518 height 207
click at [753, 209] on video at bounding box center [725, 201] width 518 height 207
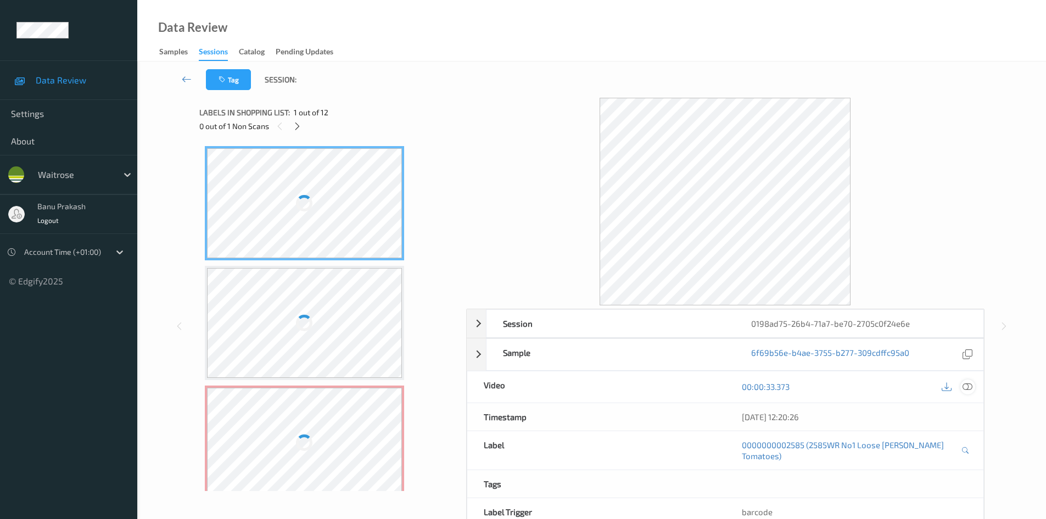
click at [968, 386] on icon at bounding box center [967, 386] width 10 height 10
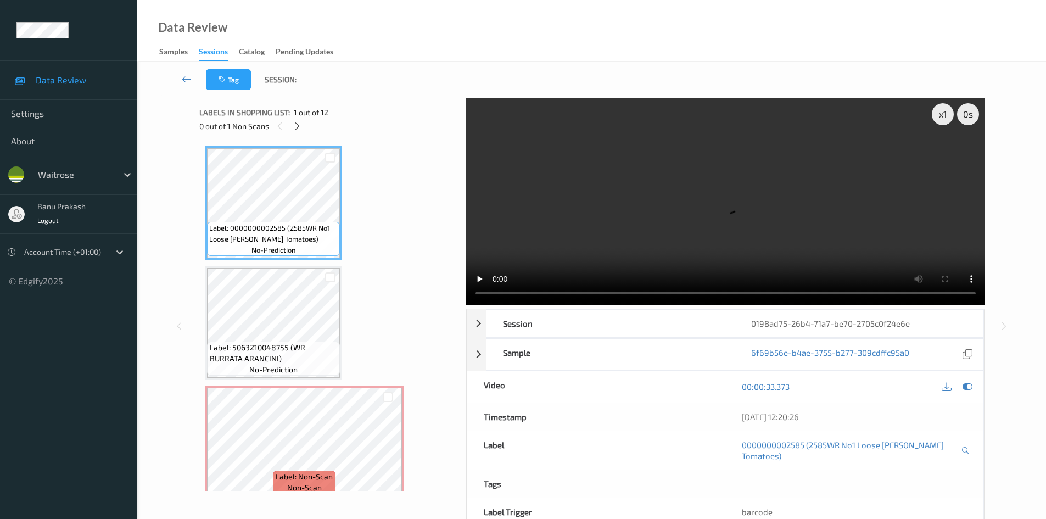
click at [292, 133] on div "0 out of 1 Non Scans" at bounding box center [328, 126] width 259 height 14
click at [301, 123] on icon at bounding box center [297, 126] width 9 height 10
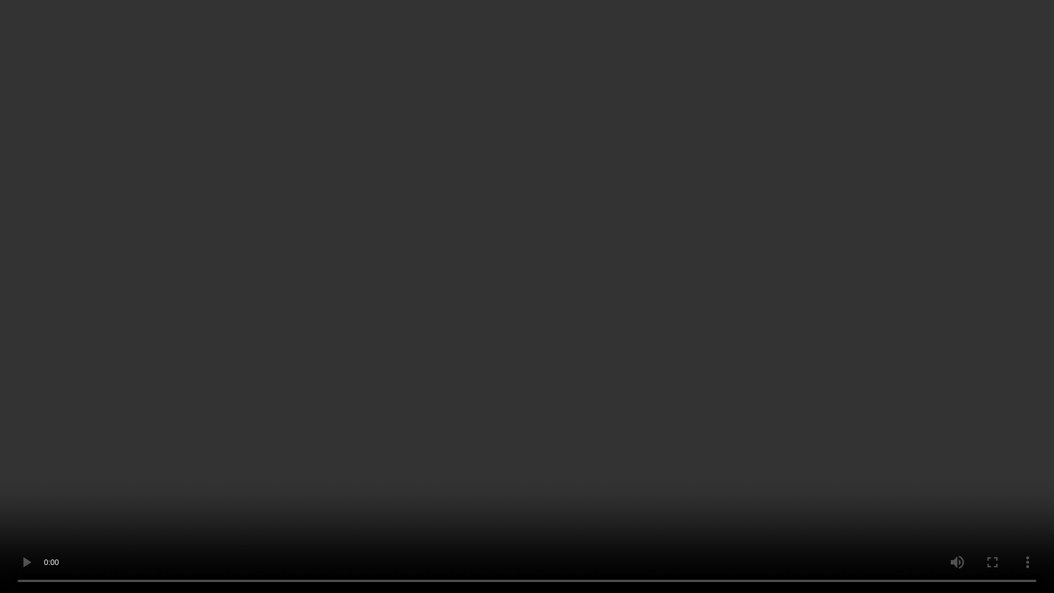
click at [561, 369] on video at bounding box center [527, 296] width 1054 height 593
click at [621, 403] on video at bounding box center [527, 296] width 1054 height 593
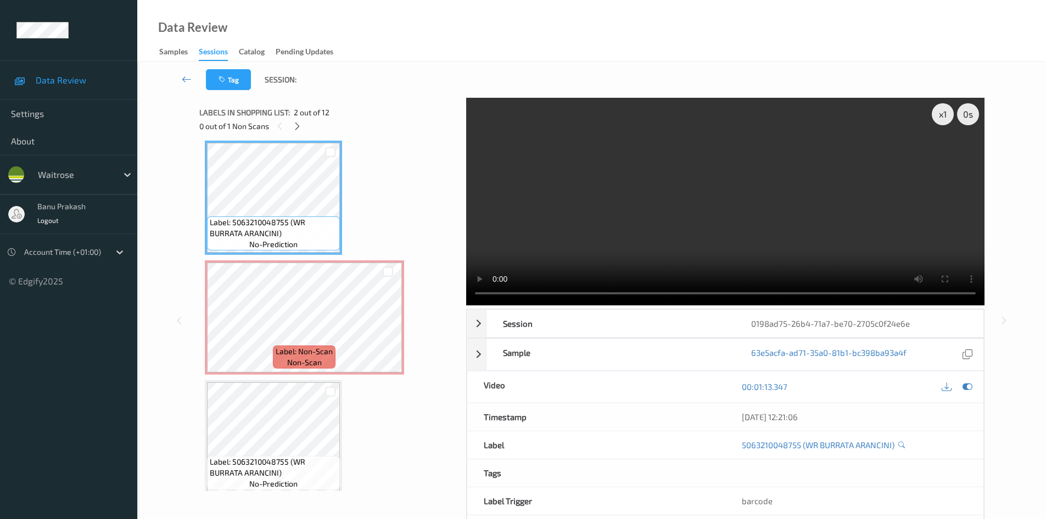
click at [738, 262] on video at bounding box center [725, 201] width 518 height 207
click at [326, 358] on div "Label: Non-Scan non-scan" at bounding box center [304, 356] width 63 height 23
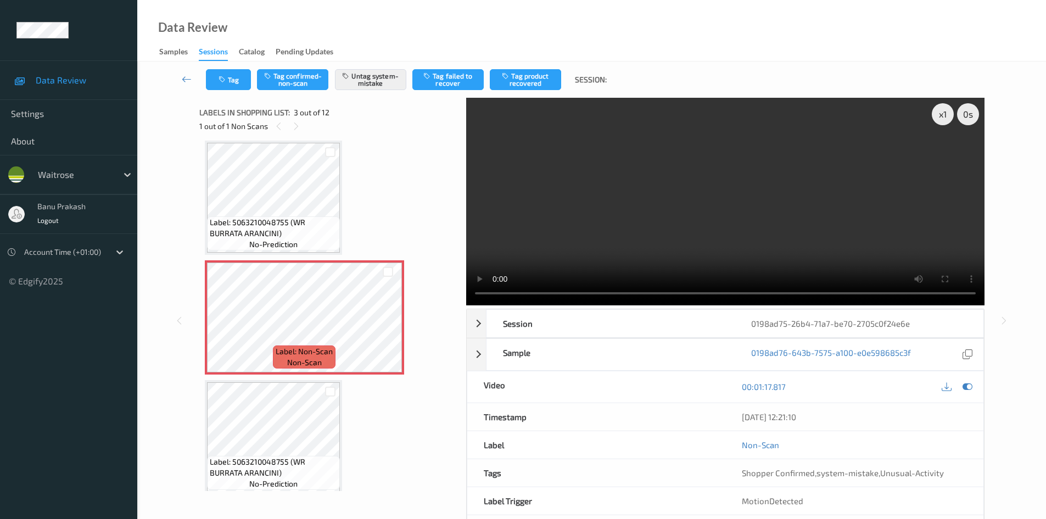
click at [718, 226] on video at bounding box center [725, 201] width 518 height 207
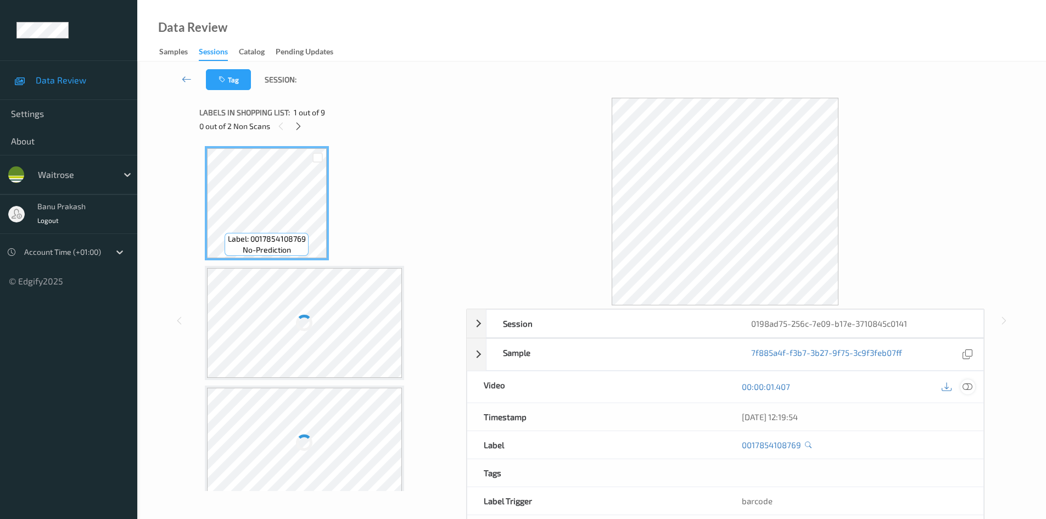
click at [969, 388] on icon at bounding box center [967, 386] width 10 height 10
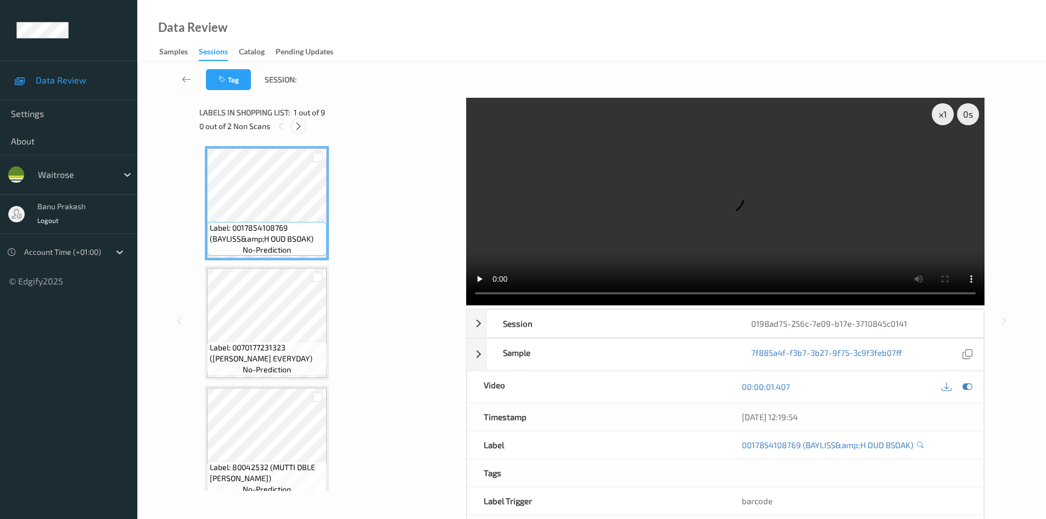
click at [294, 120] on div at bounding box center [298, 126] width 14 height 14
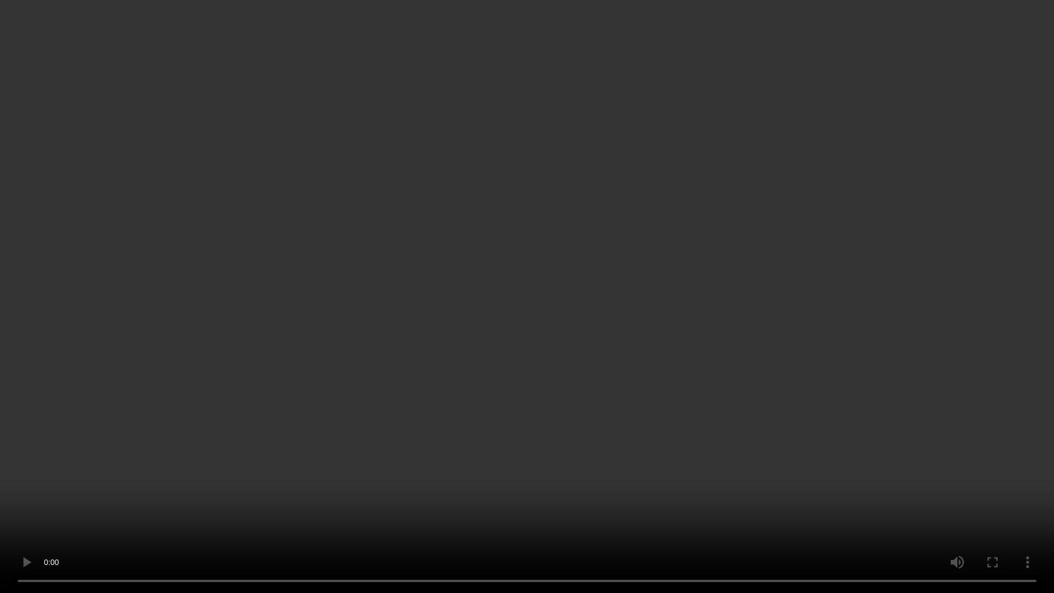
click at [568, 340] on video at bounding box center [527, 296] width 1054 height 593
click at [674, 344] on video at bounding box center [527, 296] width 1054 height 593
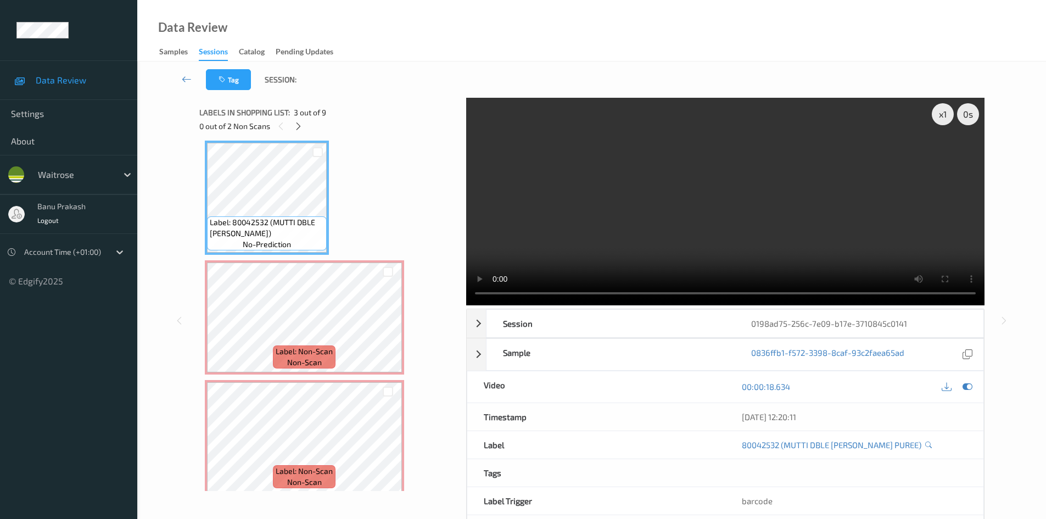
click at [510, 219] on video at bounding box center [725, 201] width 518 height 207
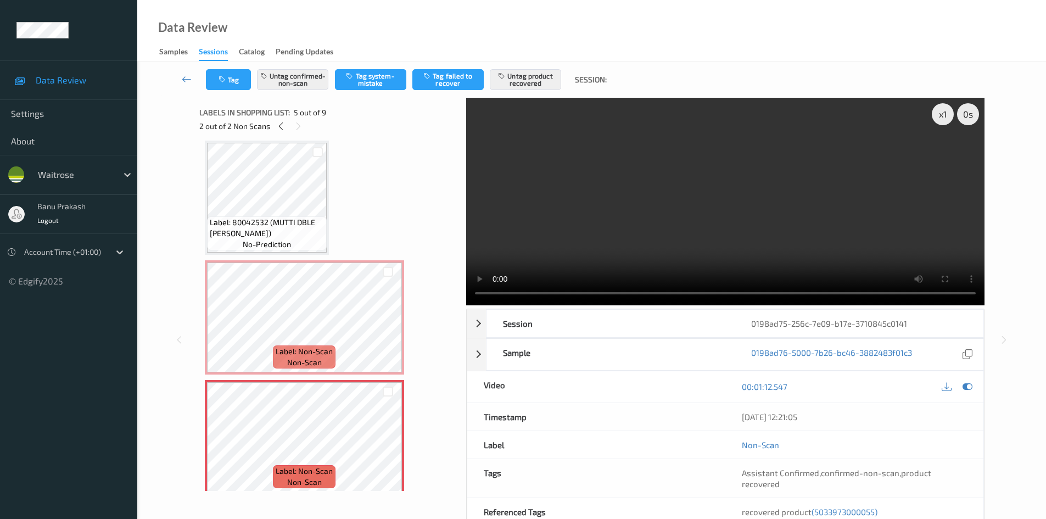
click at [593, 217] on video at bounding box center [725, 201] width 518 height 207
click at [316, 355] on span "Label: Non-Scan" at bounding box center [304, 351] width 57 height 11
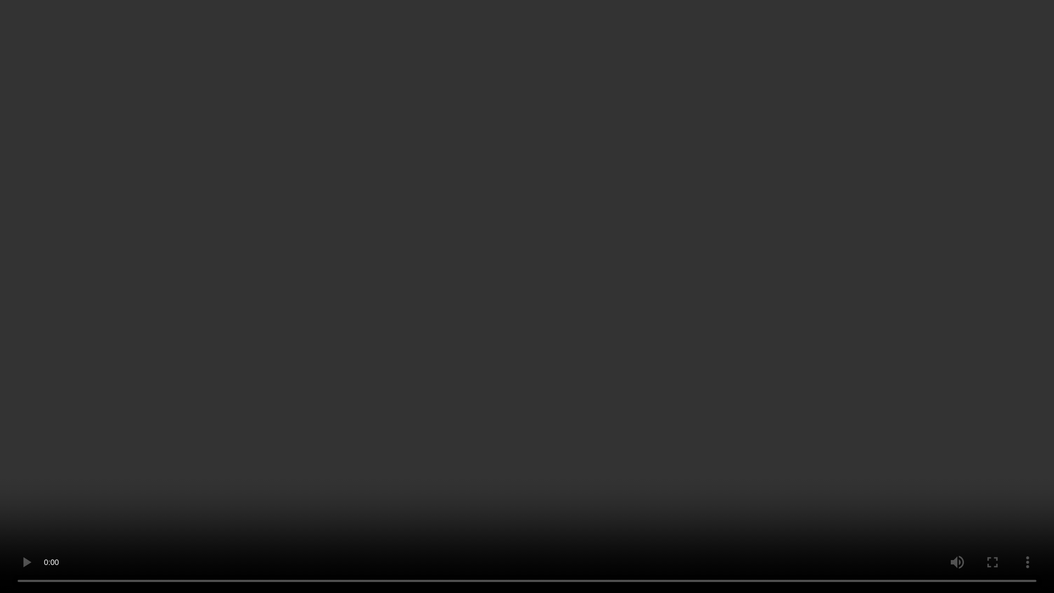
click at [704, 470] on video at bounding box center [527, 296] width 1054 height 593
click at [629, 515] on video at bounding box center [527, 296] width 1054 height 593
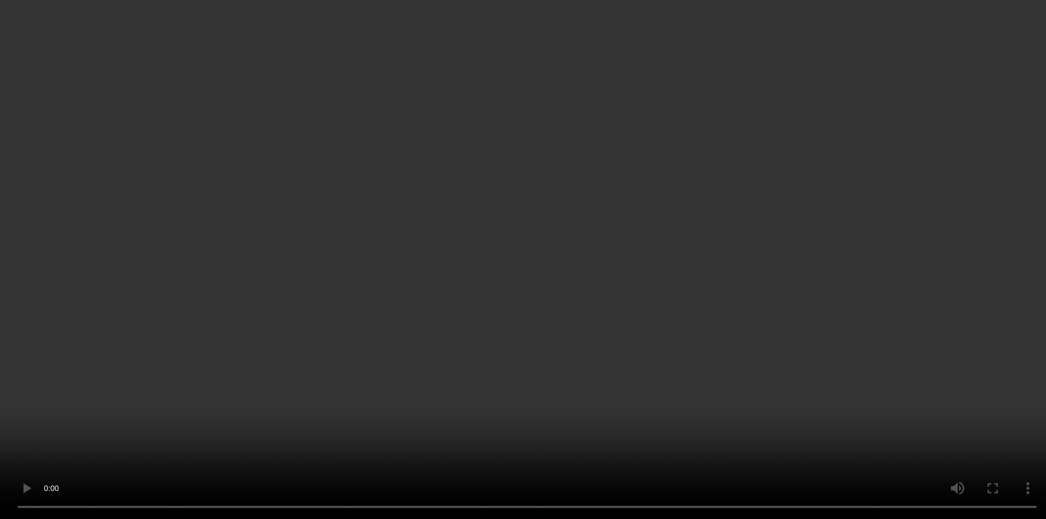
scroll to position [355, 0]
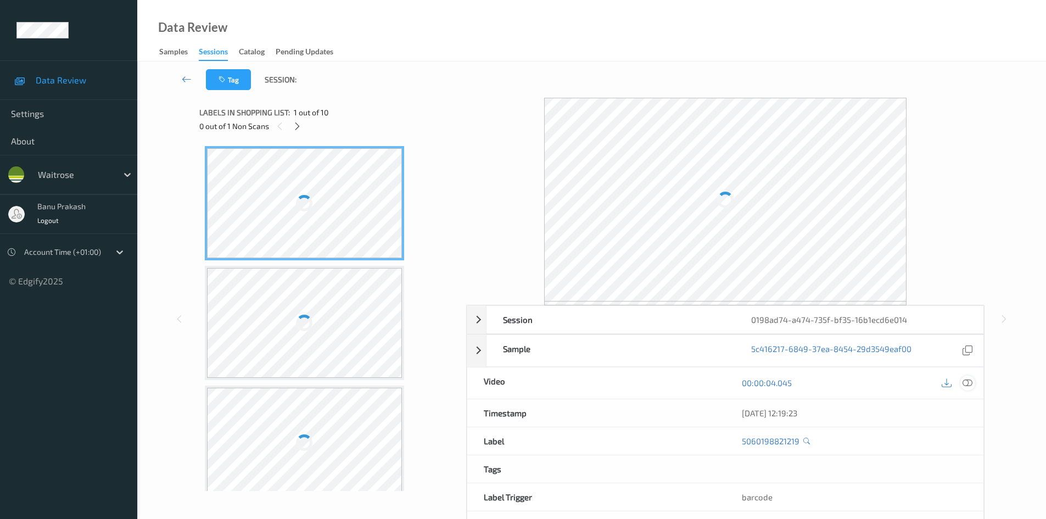
click at [967, 383] on icon at bounding box center [967, 383] width 10 height 10
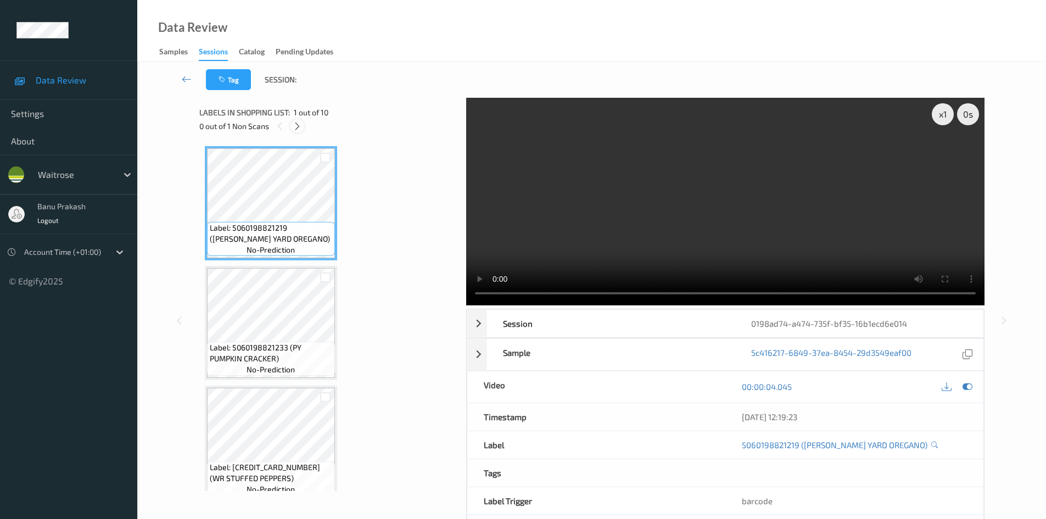
click at [300, 126] on icon at bounding box center [297, 126] width 9 height 10
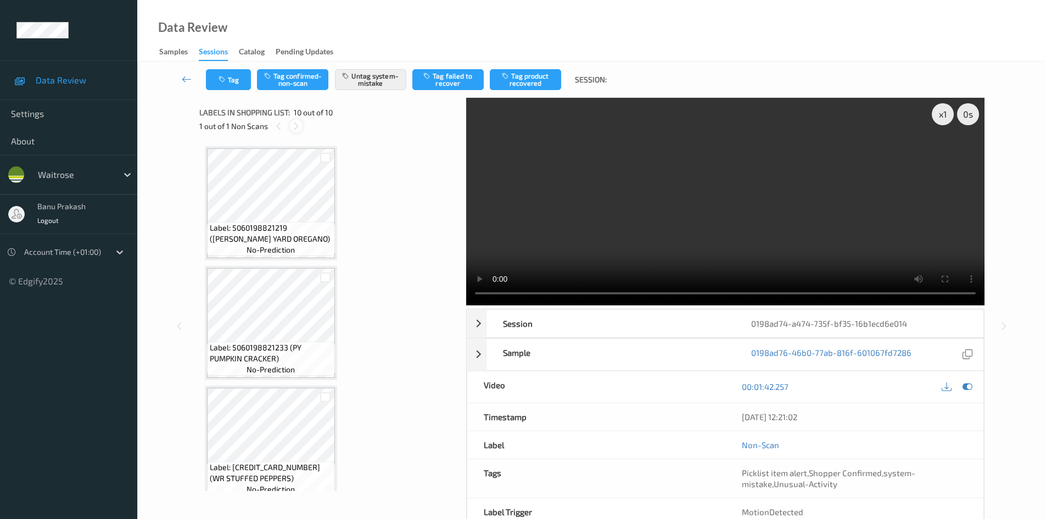
scroll to position [852, 0]
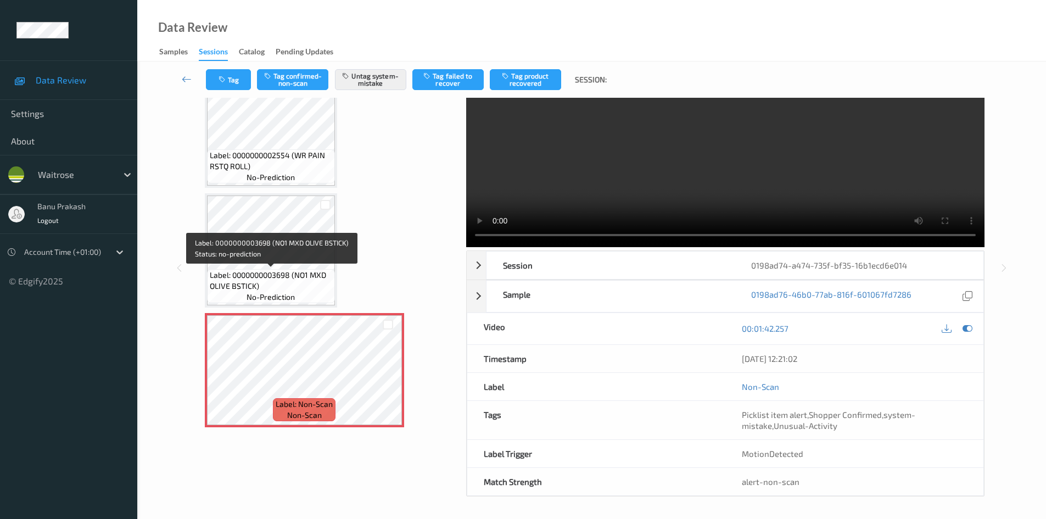
click at [260, 274] on span "Label: 0000000003698 (NO1 MXD OLIVE BSTICK)" at bounding box center [271, 280] width 122 height 22
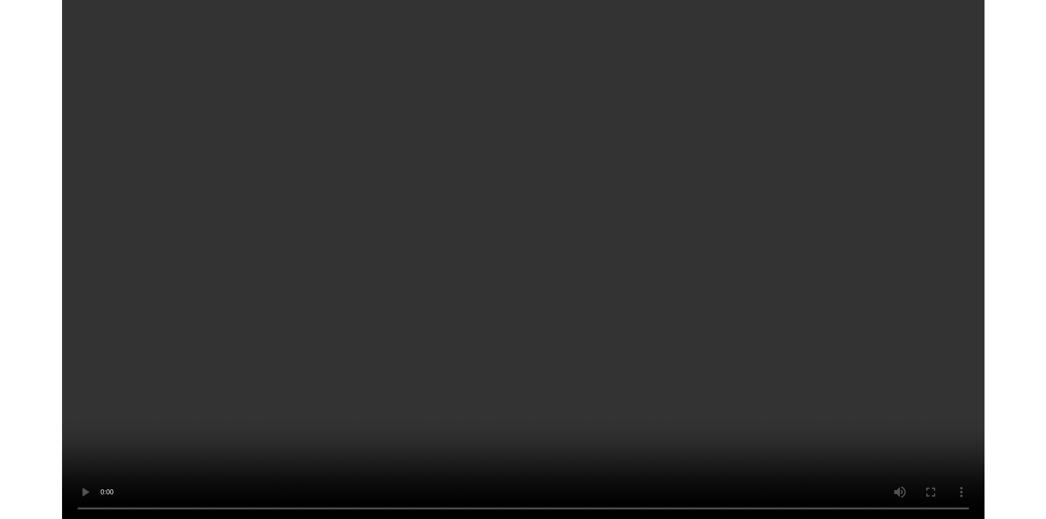
scroll to position [778, 0]
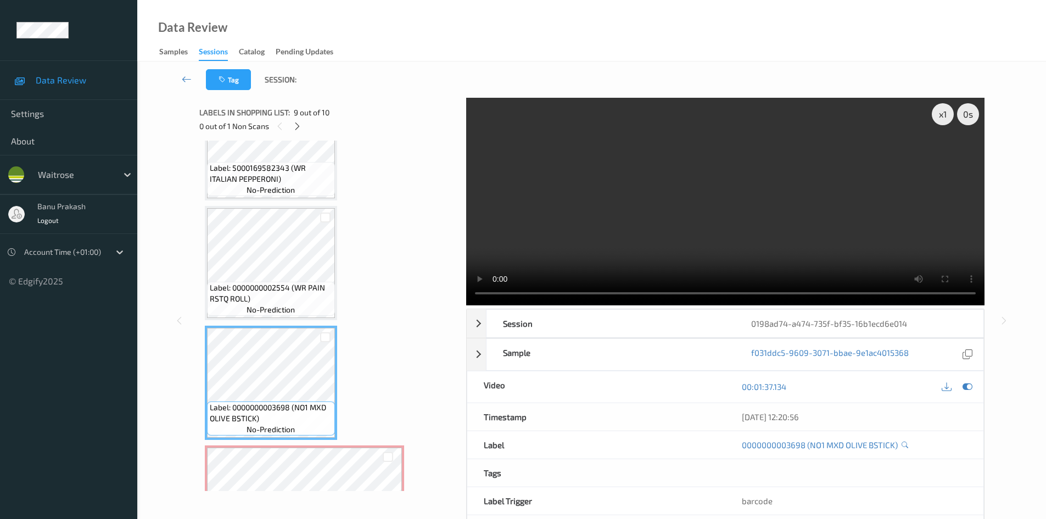
click at [744, 231] on video at bounding box center [725, 201] width 518 height 207
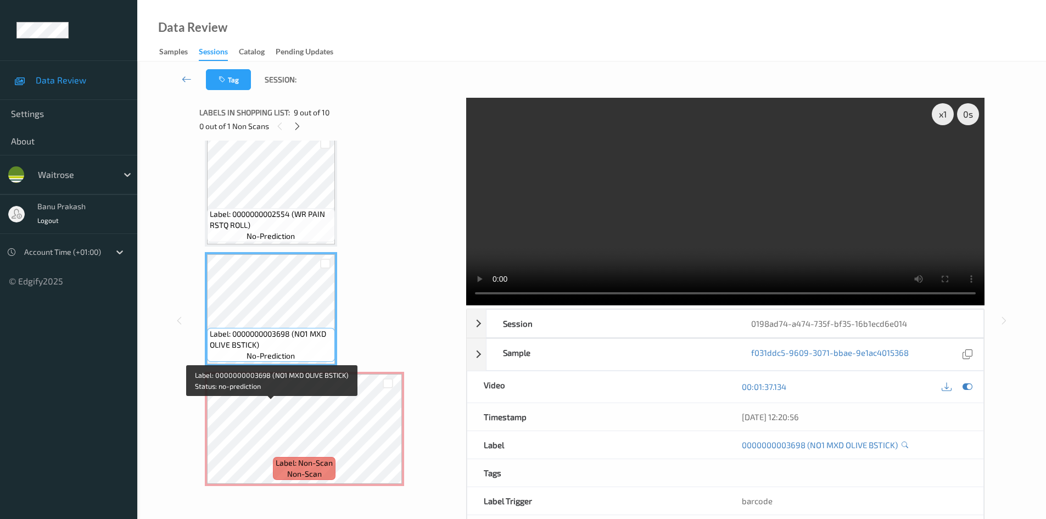
scroll to position [852, 0]
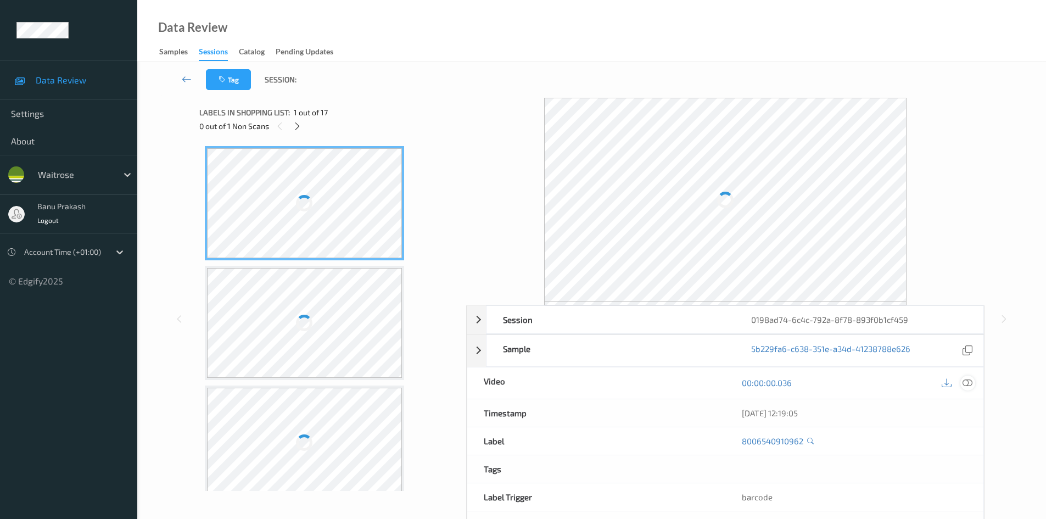
click at [967, 382] on icon at bounding box center [967, 383] width 10 height 10
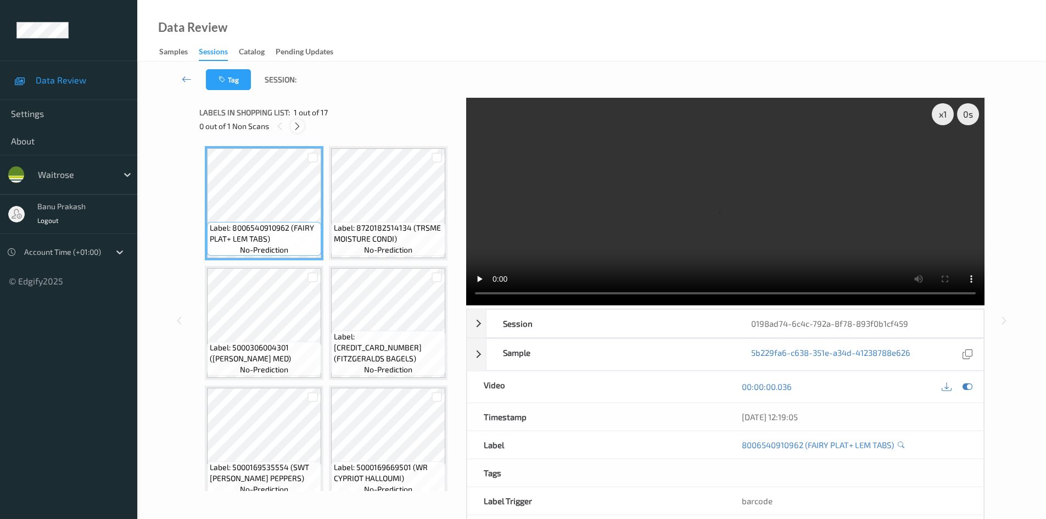
click at [295, 128] on icon at bounding box center [297, 126] width 9 height 10
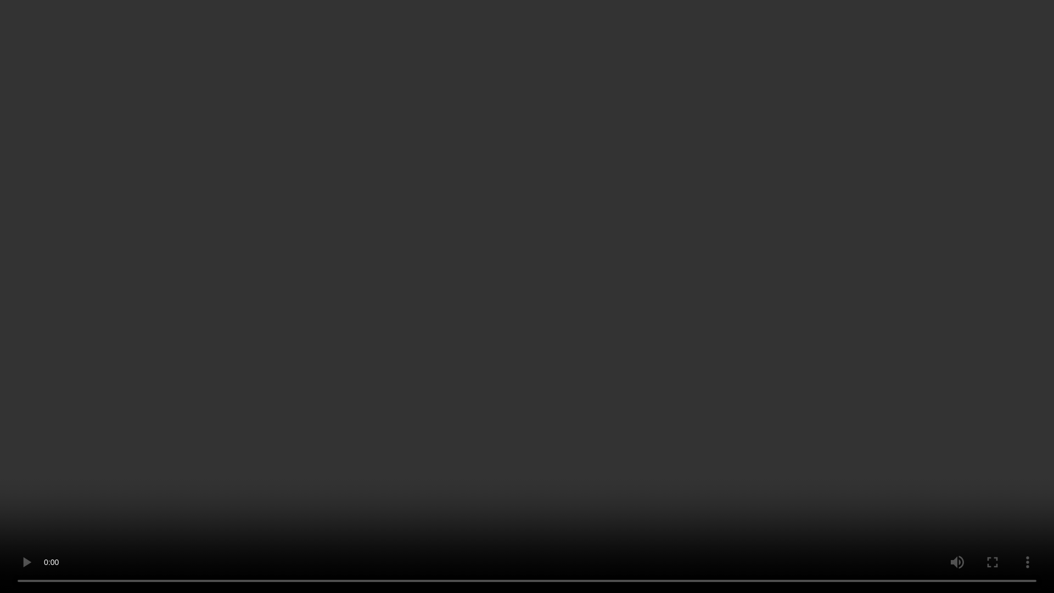
click at [557, 352] on video at bounding box center [527, 296] width 1054 height 593
click at [721, 493] on video at bounding box center [527, 296] width 1054 height 593
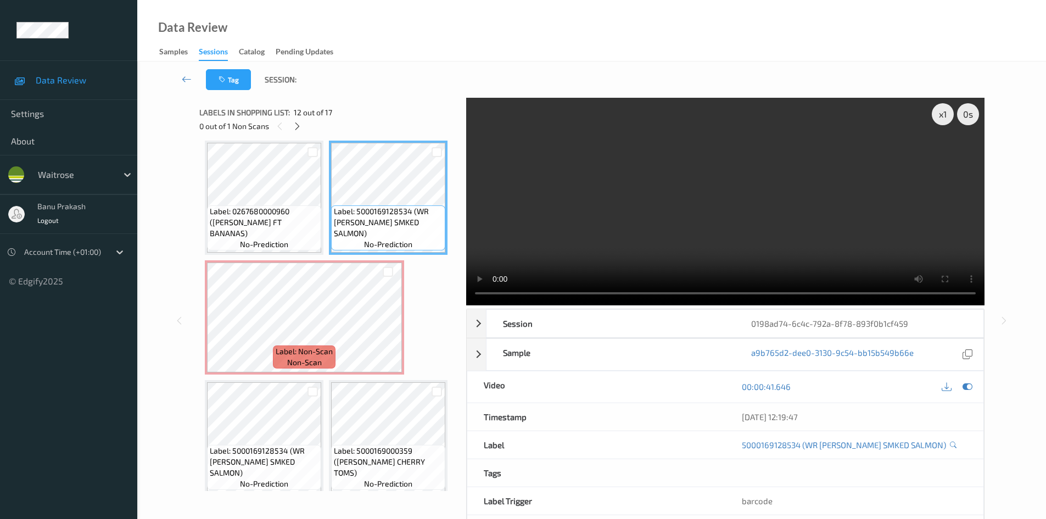
click at [697, 223] on video at bounding box center [725, 201] width 518 height 207
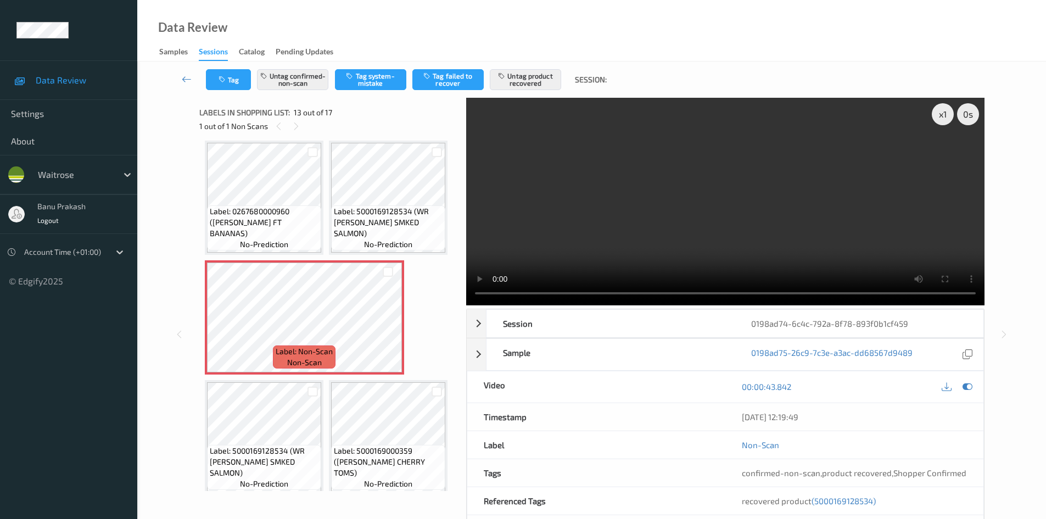
click at [676, 210] on video at bounding box center [725, 201] width 518 height 207
click at [832, 502] on span "(5000169128534)" at bounding box center [843, 501] width 64 height 10
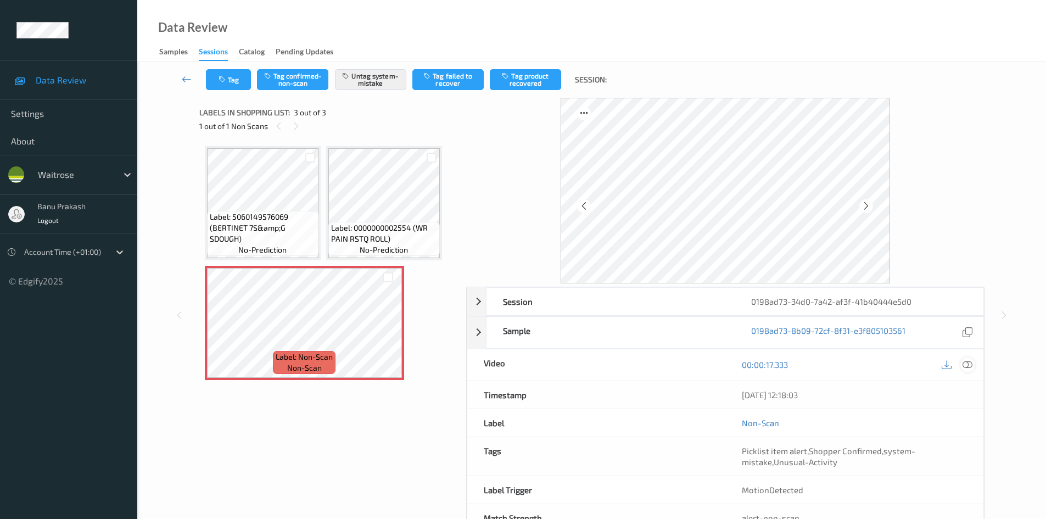
click at [968, 363] on icon at bounding box center [967, 365] width 10 height 10
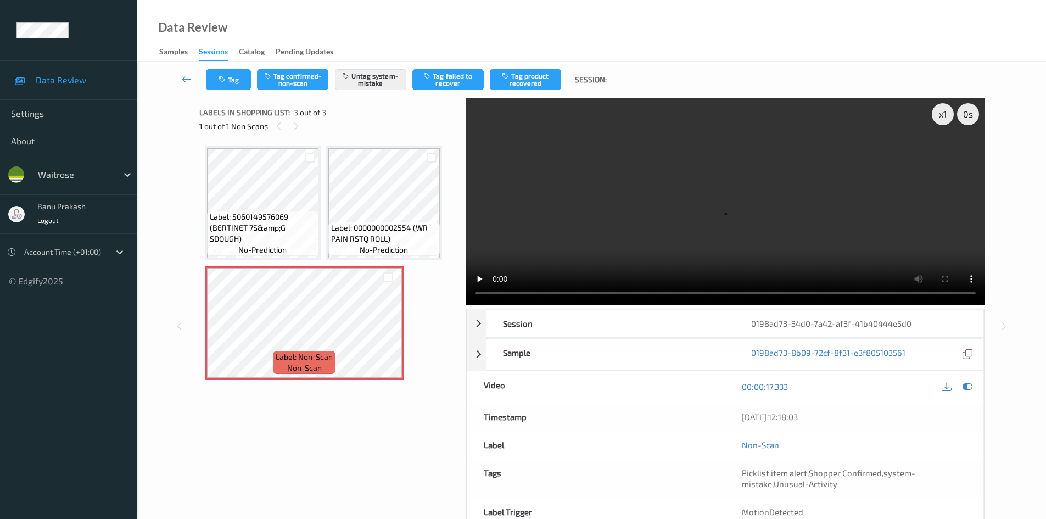
click at [435, 163] on div at bounding box center [431, 157] width 16 height 18
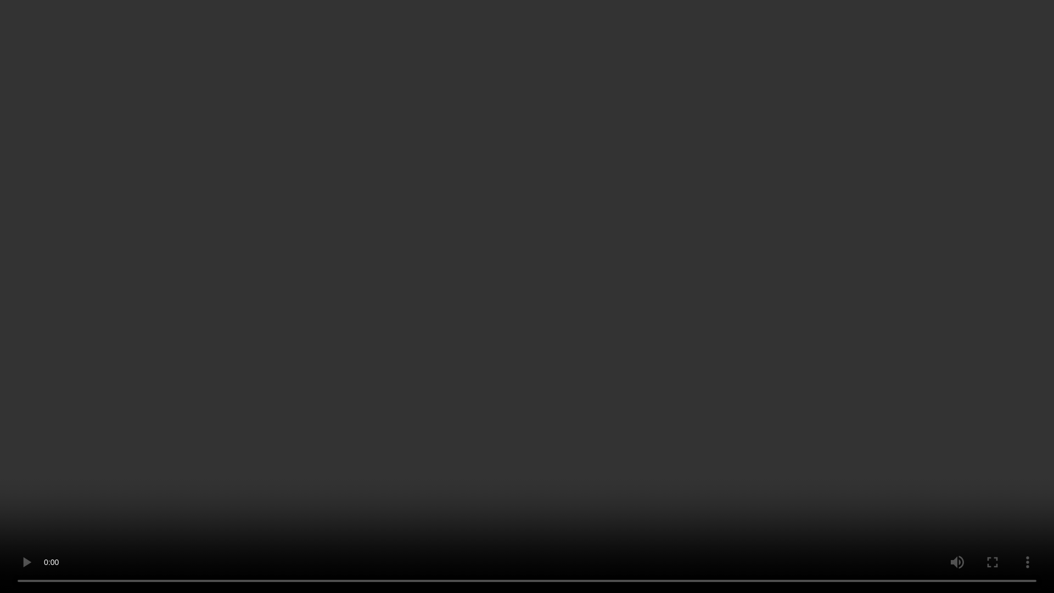
click at [661, 328] on video at bounding box center [527, 296] width 1054 height 593
click at [602, 383] on video at bounding box center [527, 296] width 1054 height 593
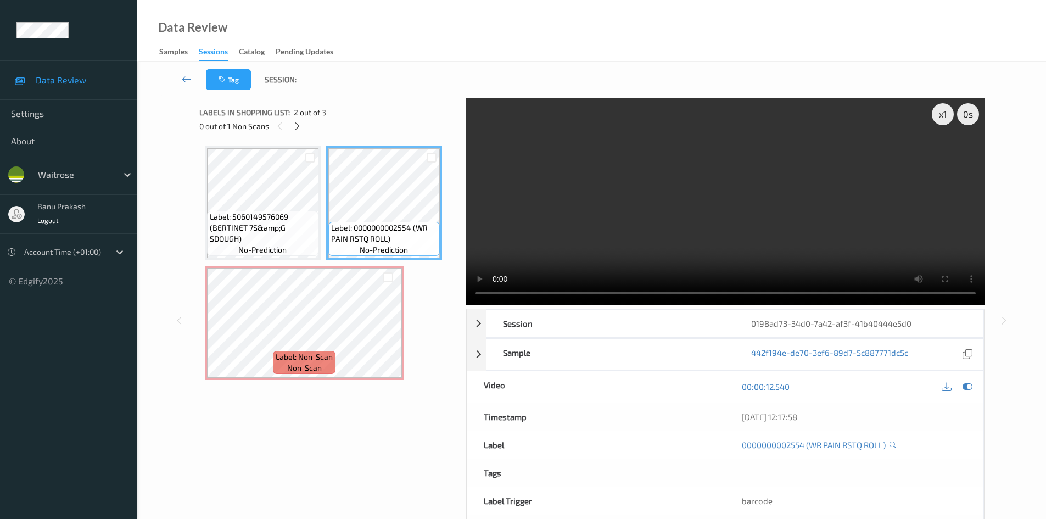
click at [782, 226] on video at bounding box center [725, 201] width 518 height 207
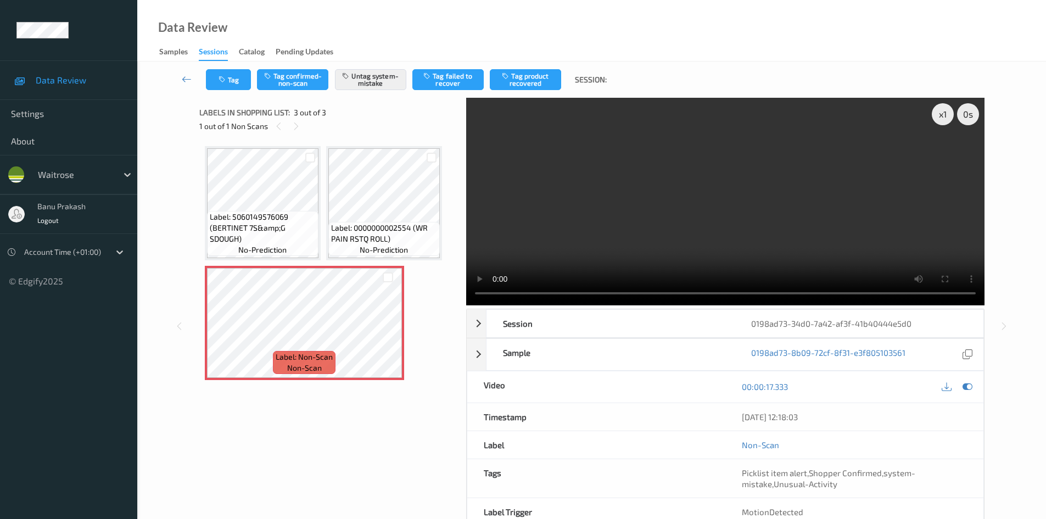
click at [631, 134] on video at bounding box center [725, 201] width 518 height 207
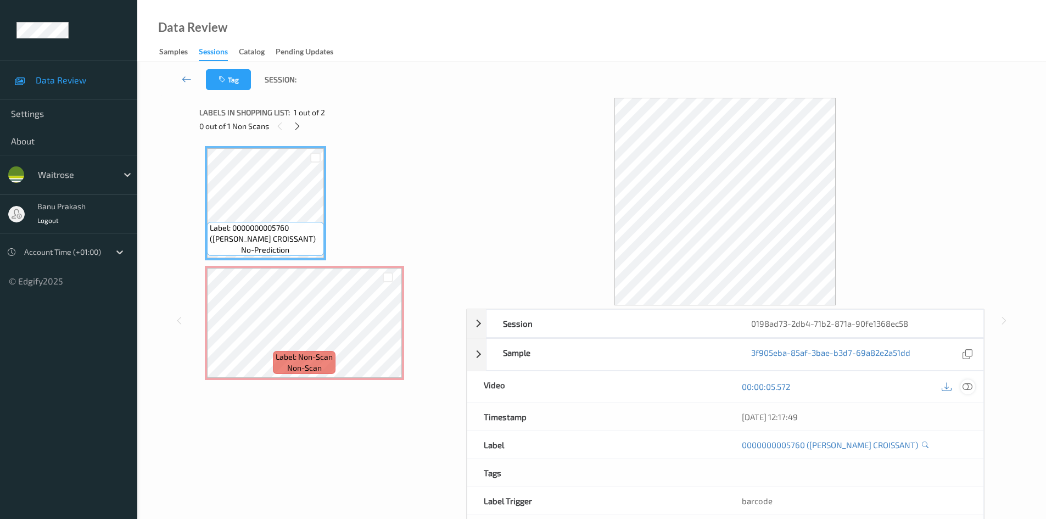
click at [966, 380] on div at bounding box center [967, 386] width 15 height 15
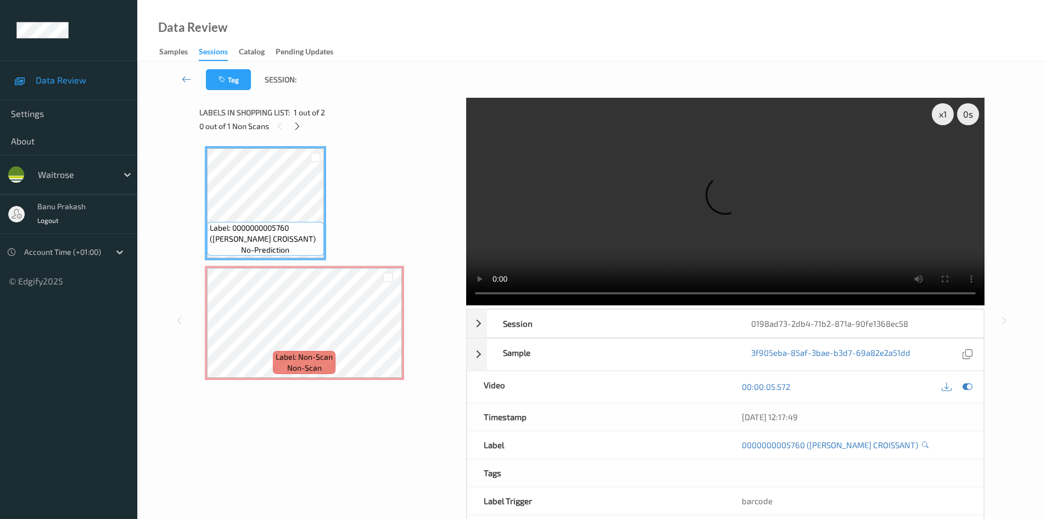
click at [313, 382] on div "Label: 0000000005760 ([PERSON_NAME] CROISSANT) no-prediction Label: Non-Scan no…" at bounding box center [328, 271] width 259 height 260
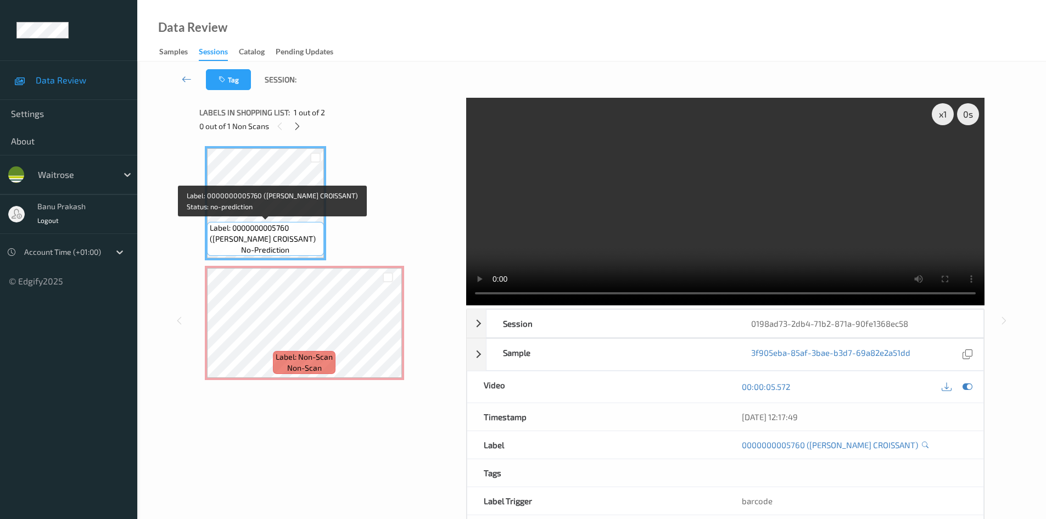
click at [273, 227] on span "Label: 0000000005760 ([PERSON_NAME] CROISSANT)" at bounding box center [265, 233] width 111 height 22
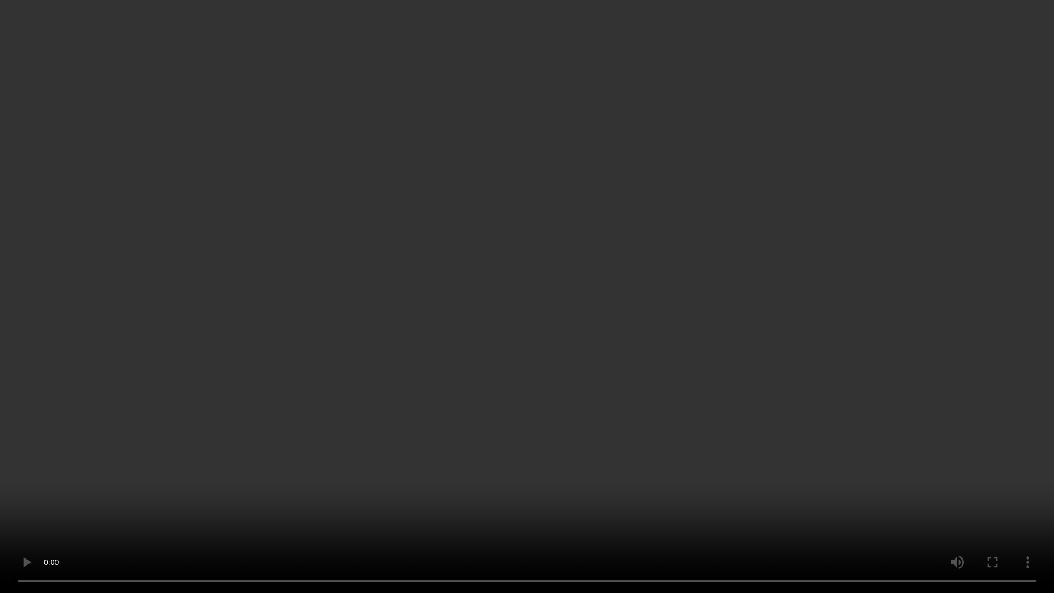
click at [593, 334] on video at bounding box center [527, 296] width 1054 height 593
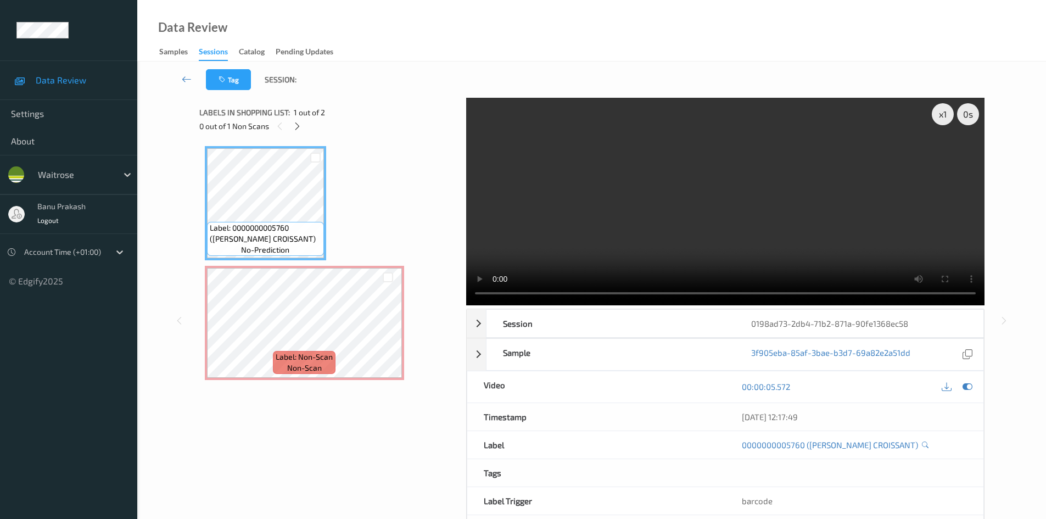
click at [671, 189] on video at bounding box center [725, 201] width 518 height 207
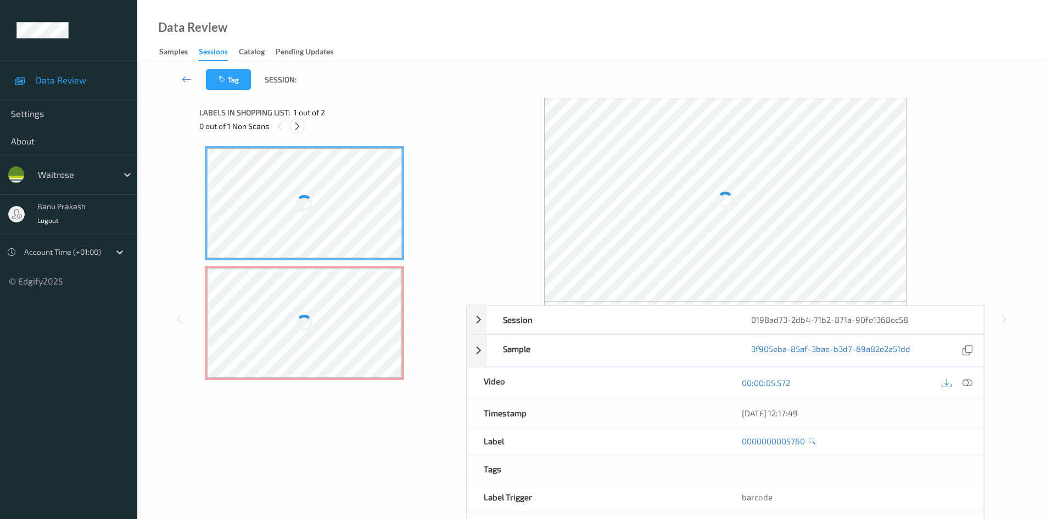
click at [298, 126] on icon at bounding box center [297, 126] width 9 height 10
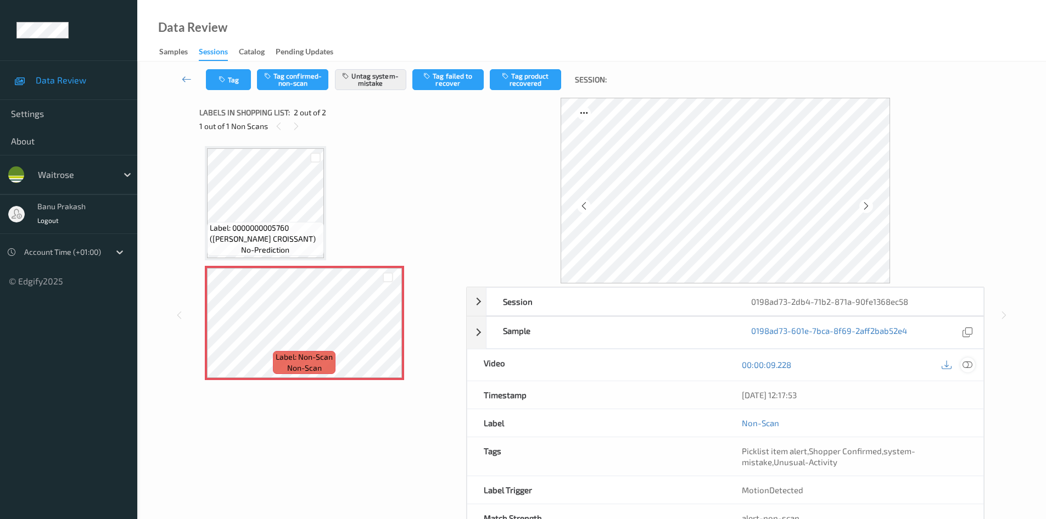
click at [971, 362] on icon at bounding box center [967, 365] width 10 height 10
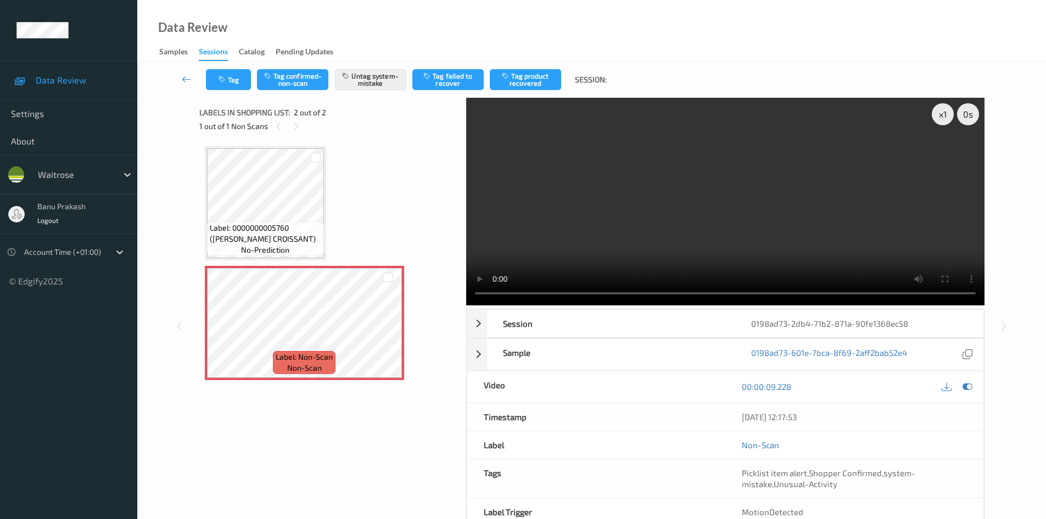
click at [711, 223] on video at bounding box center [725, 201] width 518 height 207
click at [539, 308] on div "Session 0198ad73-2db4-71b2-871a-90fe1368ec58 Session ID 0198ad73-2db4-71b2-871a…" at bounding box center [725, 431] width 518 height 246
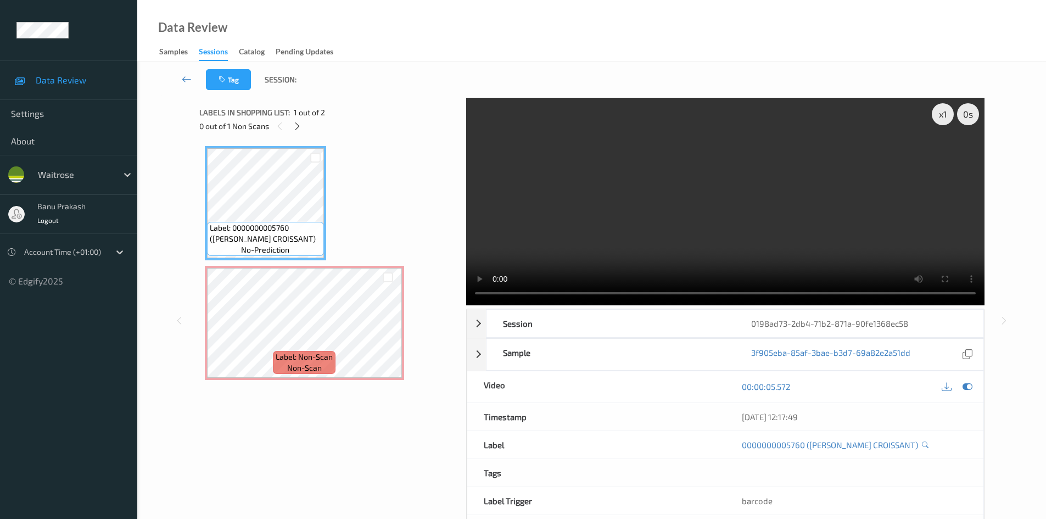
click at [622, 206] on video at bounding box center [725, 201] width 518 height 207
click at [605, 225] on video at bounding box center [725, 201] width 518 height 207
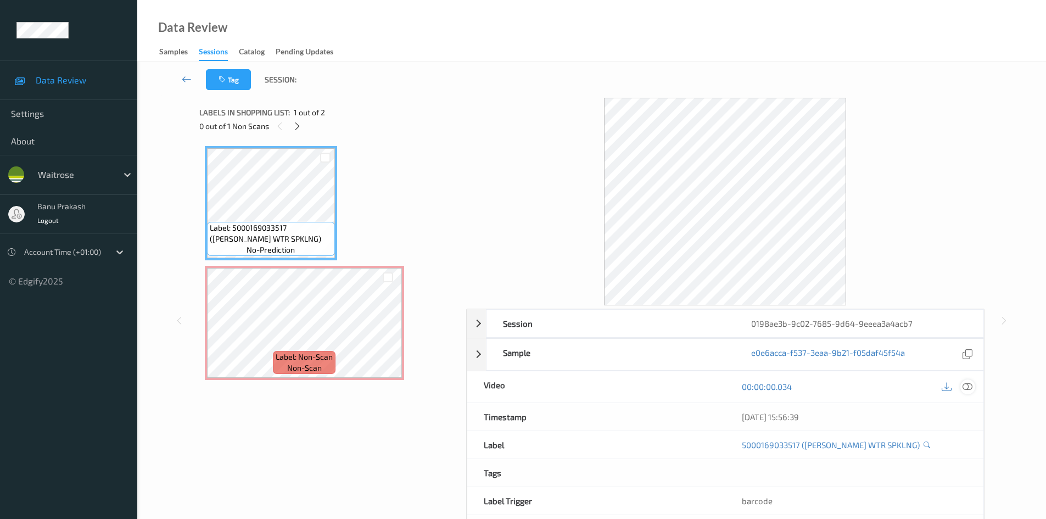
click at [968, 387] on icon at bounding box center [967, 386] width 10 height 10
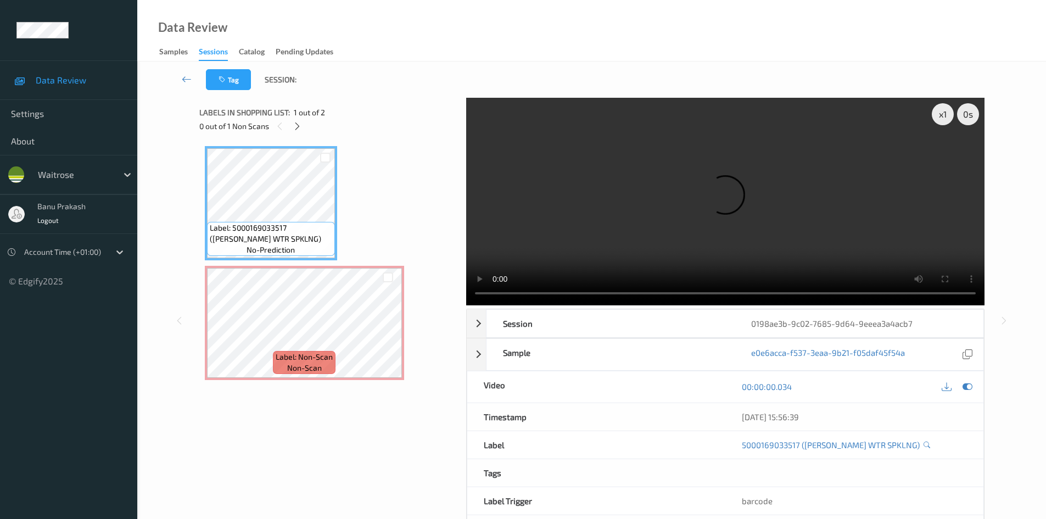
click at [767, 246] on video at bounding box center [725, 201] width 518 height 207
click at [621, 252] on video at bounding box center [725, 201] width 518 height 207
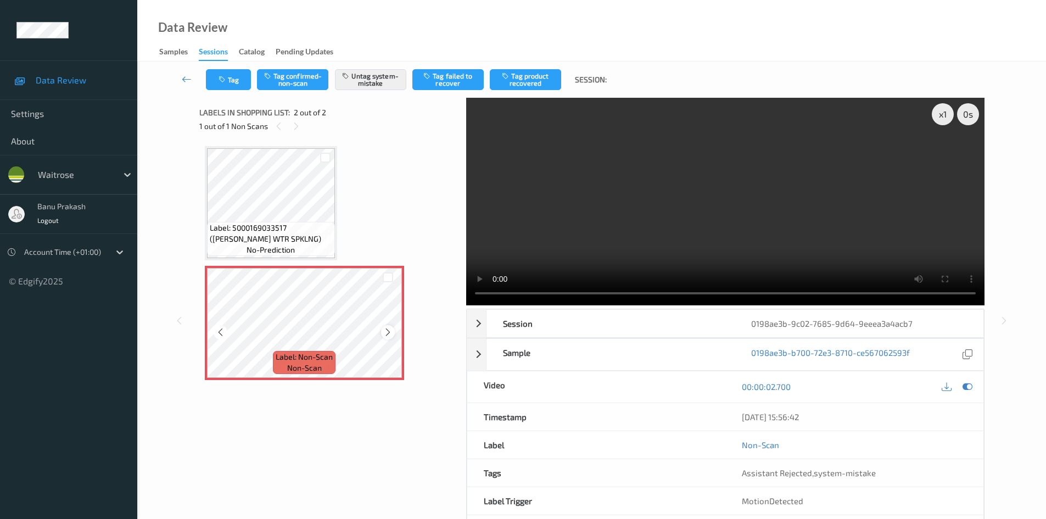
click at [387, 335] on icon at bounding box center [387, 332] width 9 height 10
click at [703, 248] on video at bounding box center [725, 201] width 518 height 207
click at [654, 216] on video at bounding box center [725, 201] width 518 height 207
click at [654, 210] on video at bounding box center [725, 201] width 518 height 207
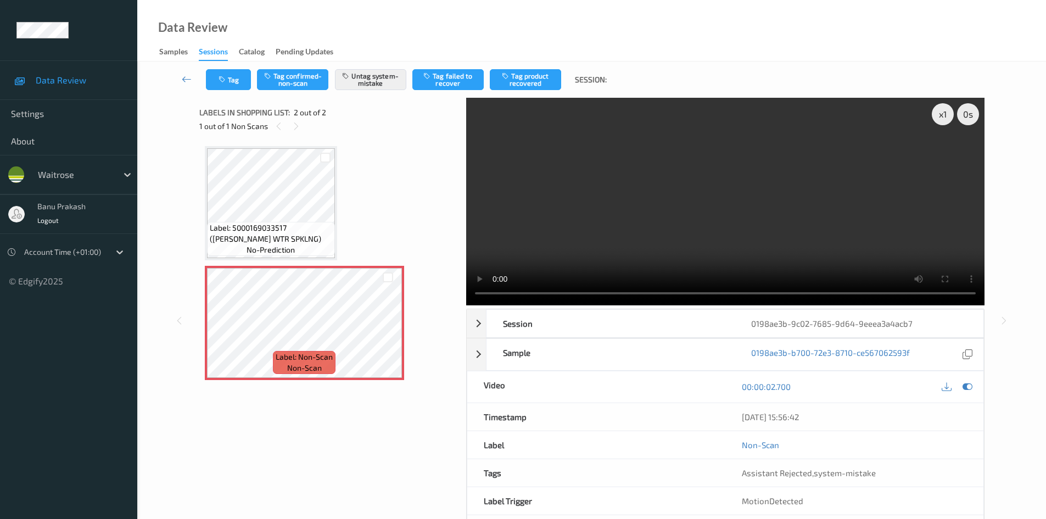
click at [654, 210] on video at bounding box center [725, 201] width 518 height 207
click at [681, 245] on video at bounding box center [725, 201] width 518 height 207
click at [237, 77] on button "Tag" at bounding box center [228, 79] width 45 height 21
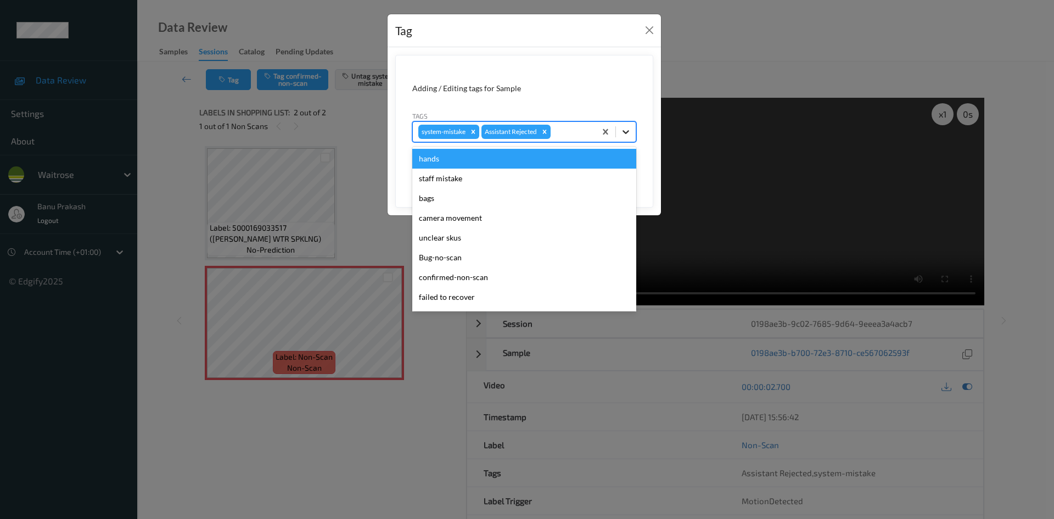
click at [625, 132] on icon at bounding box center [625, 131] width 11 height 11
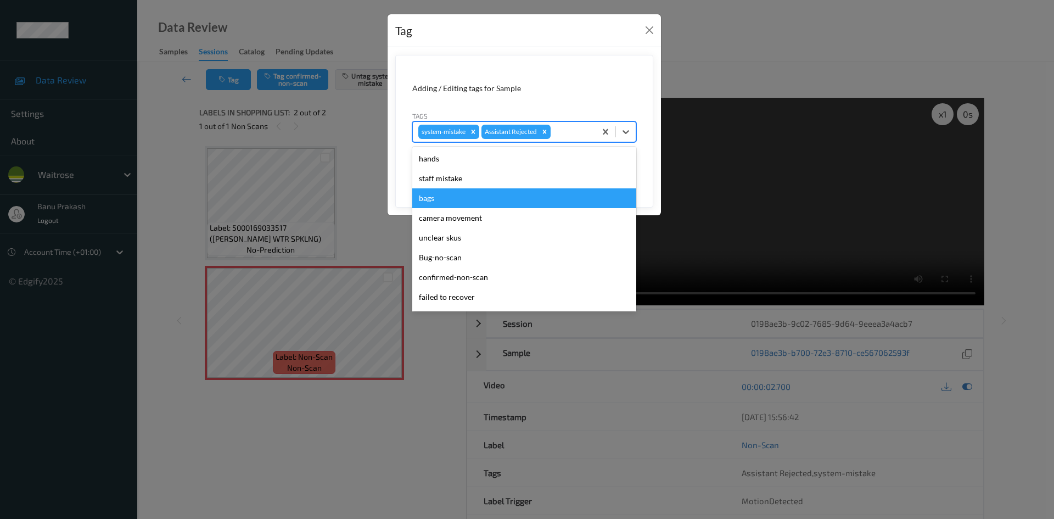
click at [459, 200] on div "bags" at bounding box center [524, 198] width 224 height 20
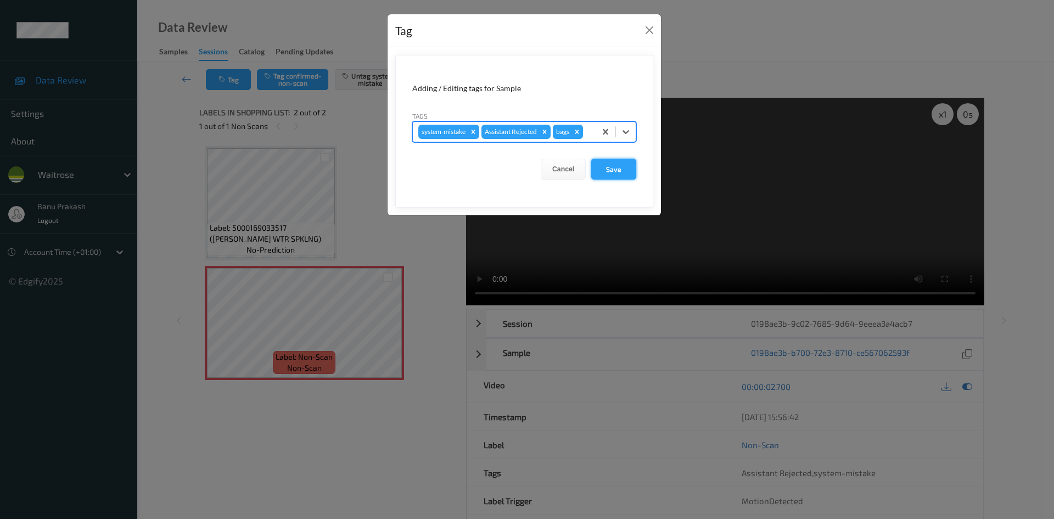
click at [606, 170] on button "Save" at bounding box center [613, 169] width 45 height 21
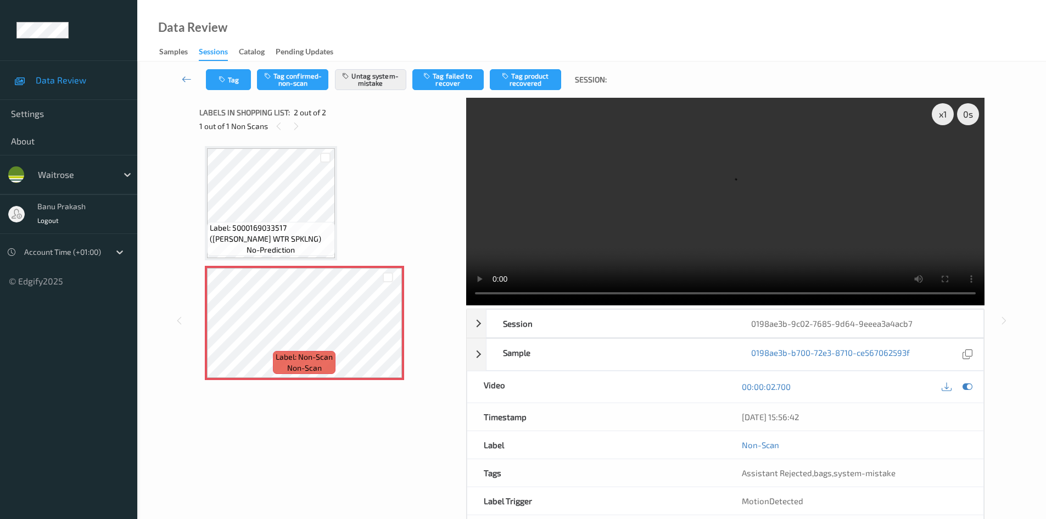
click at [617, 232] on video at bounding box center [725, 201] width 518 height 207
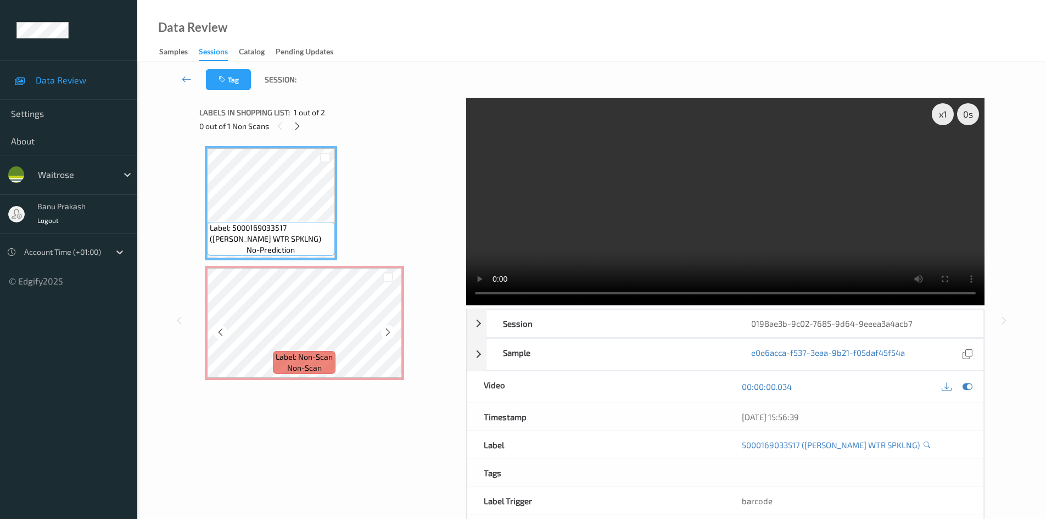
click at [206, 343] on div "Label: Non-Scan non-scan" at bounding box center [304, 323] width 199 height 114
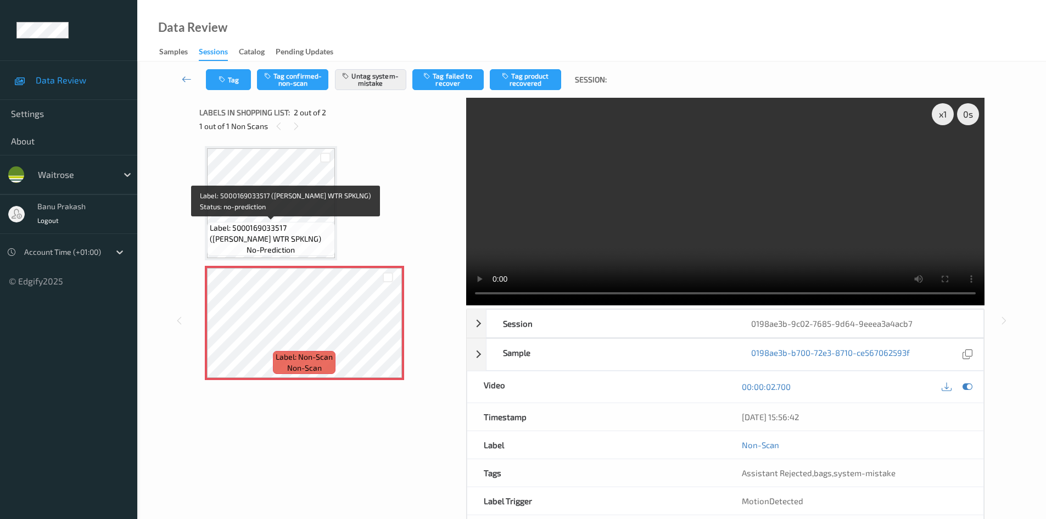
click at [255, 233] on span "Label: 5000169033517 ([PERSON_NAME] WTR SPKLNG)" at bounding box center [271, 233] width 122 height 22
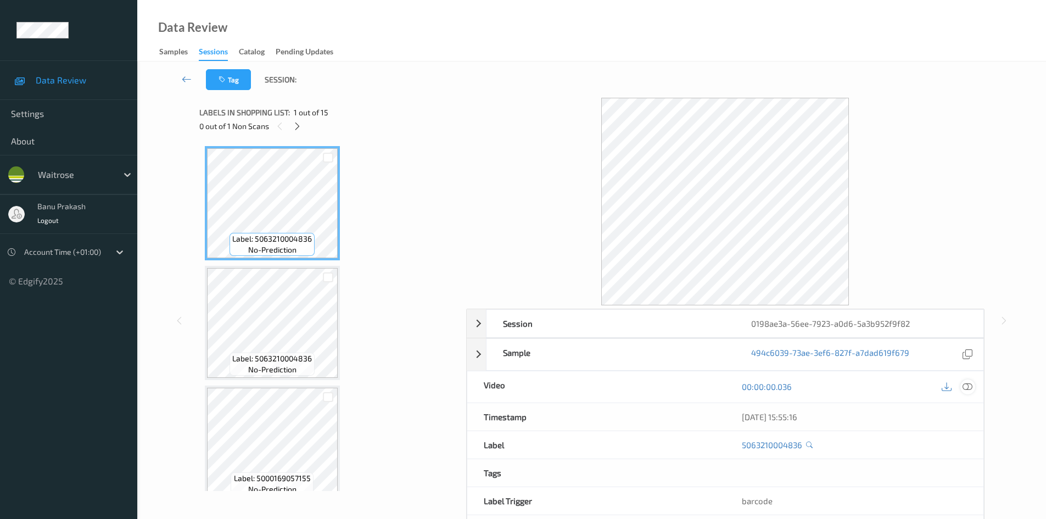
click at [970, 389] on icon at bounding box center [967, 386] width 10 height 10
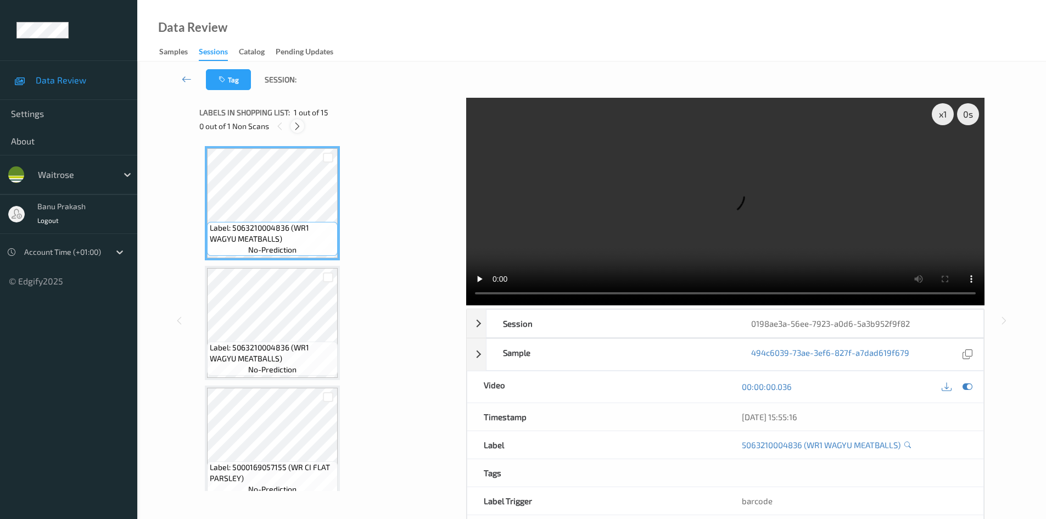
click at [300, 128] on icon at bounding box center [297, 126] width 9 height 10
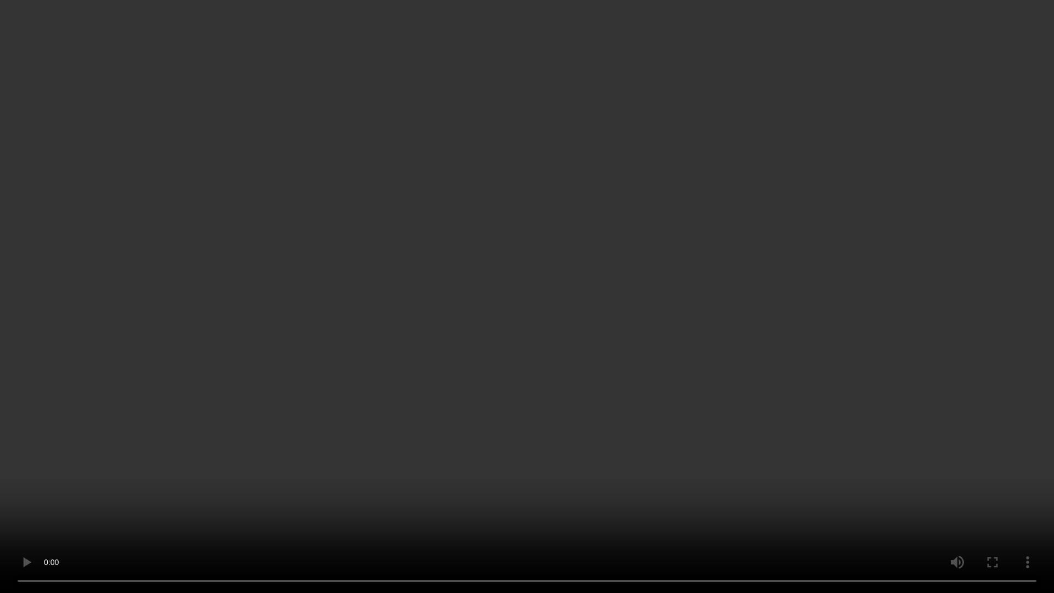
click at [474, 311] on video at bounding box center [527, 296] width 1054 height 593
click at [661, 405] on video at bounding box center [527, 296] width 1054 height 593
click at [863, 489] on video at bounding box center [527, 296] width 1054 height 593
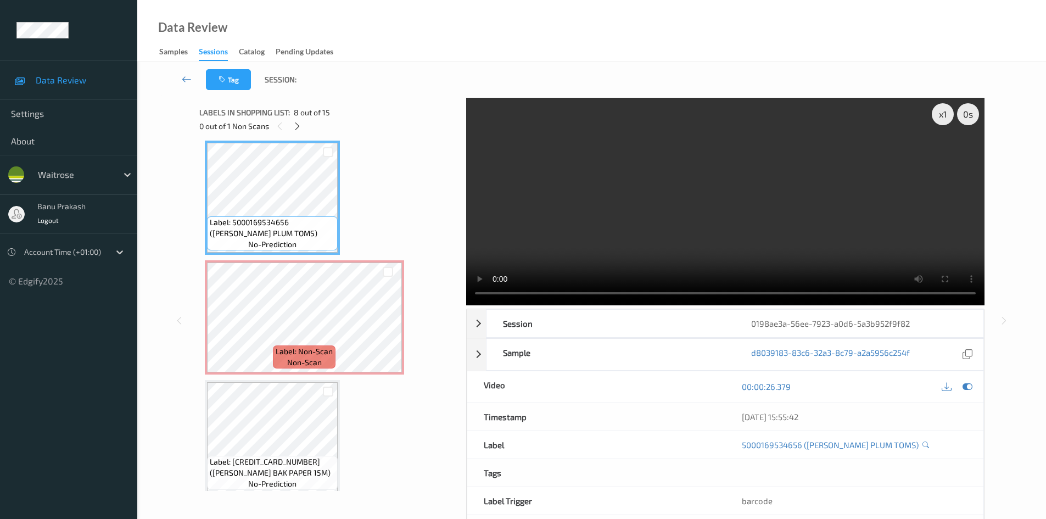
click at [650, 246] on video at bounding box center [725, 201] width 518 height 207
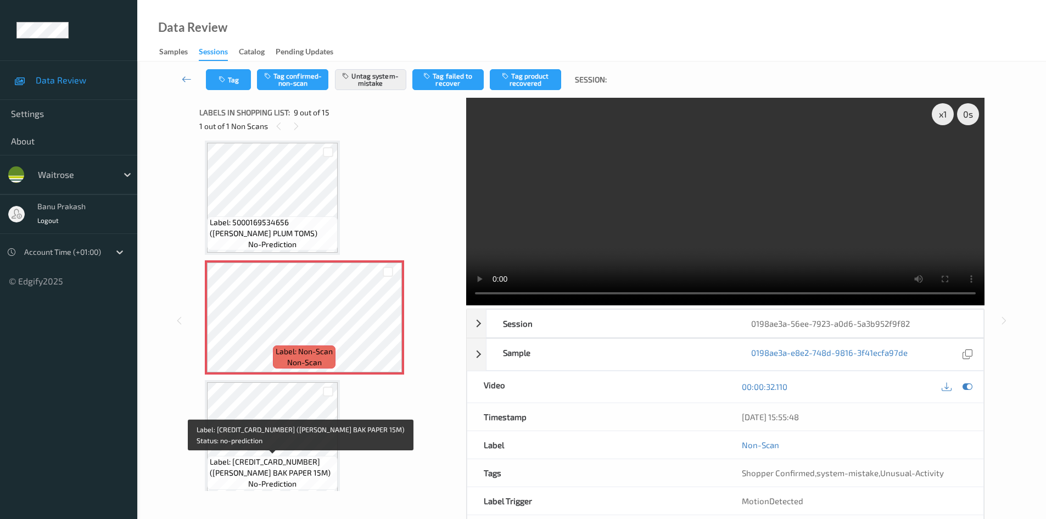
click at [208, 457] on div "Label: 5000169672594 (WR ESS BAK PAPER 15M) no-prediction" at bounding box center [272, 473] width 131 height 34
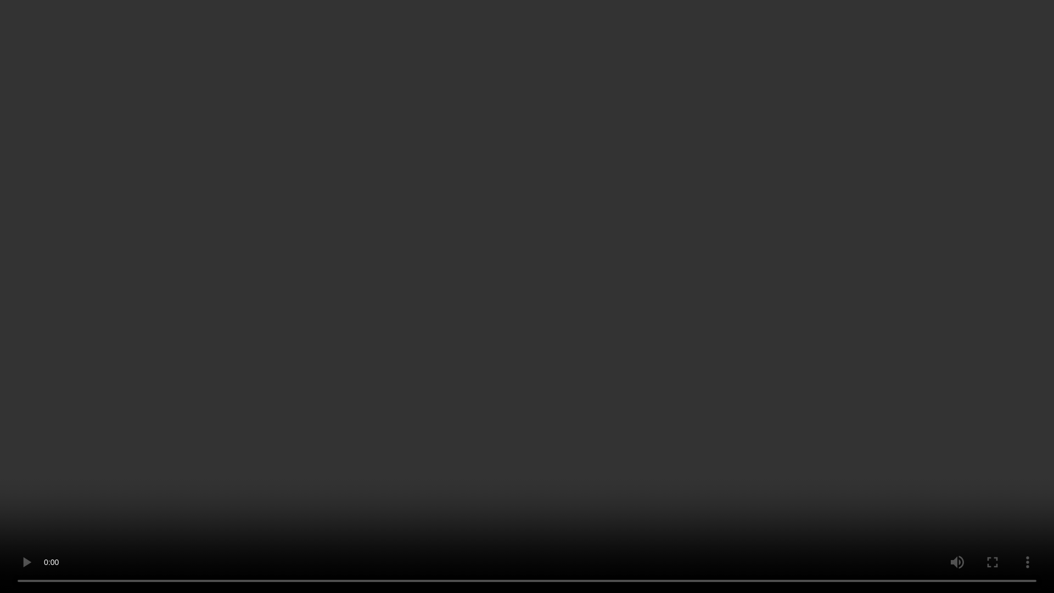
click at [702, 355] on video at bounding box center [527, 296] width 1054 height 593
click at [455, 299] on video at bounding box center [527, 296] width 1054 height 593
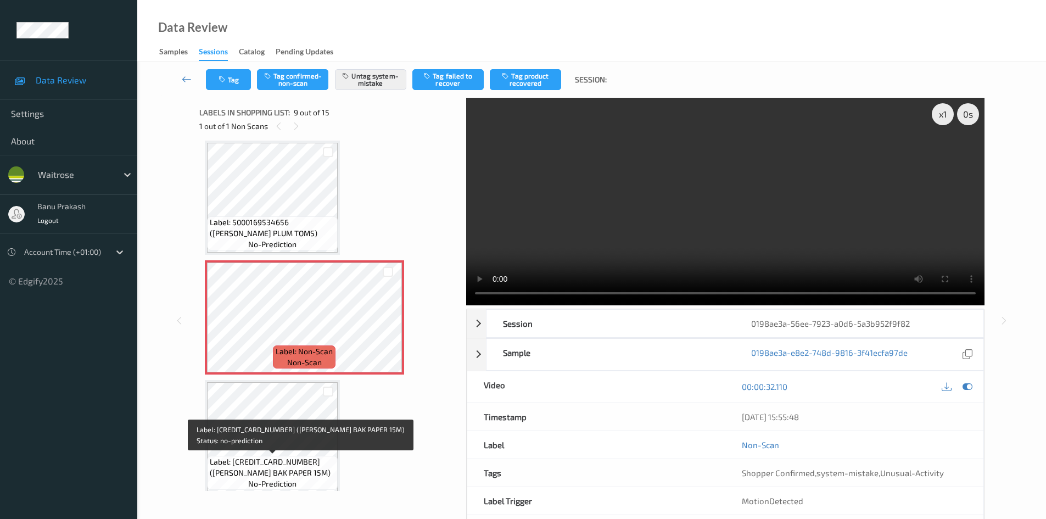
click at [280, 462] on span "Label: 5000169672594 (WR ESS BAK PAPER 15M)" at bounding box center [272, 467] width 125 height 22
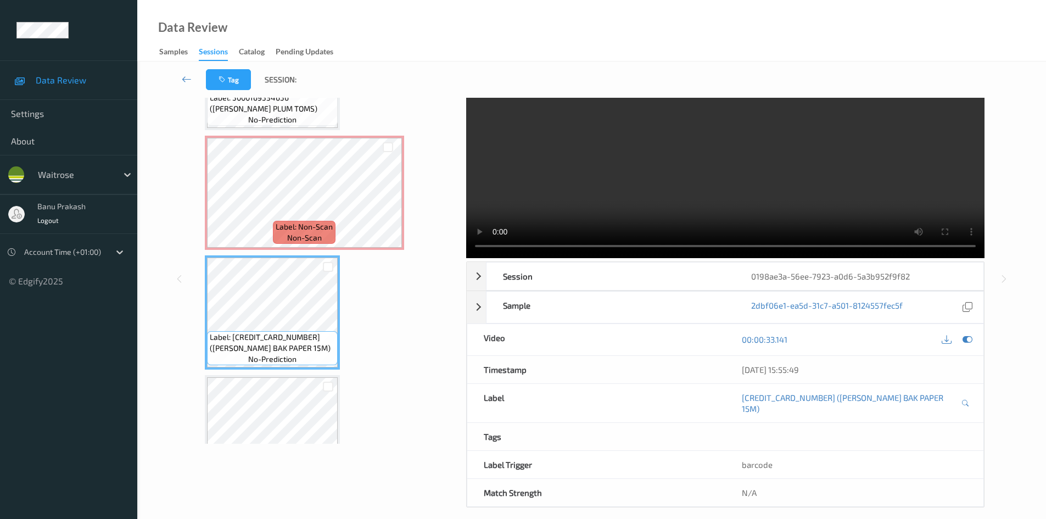
scroll to position [1063, 0]
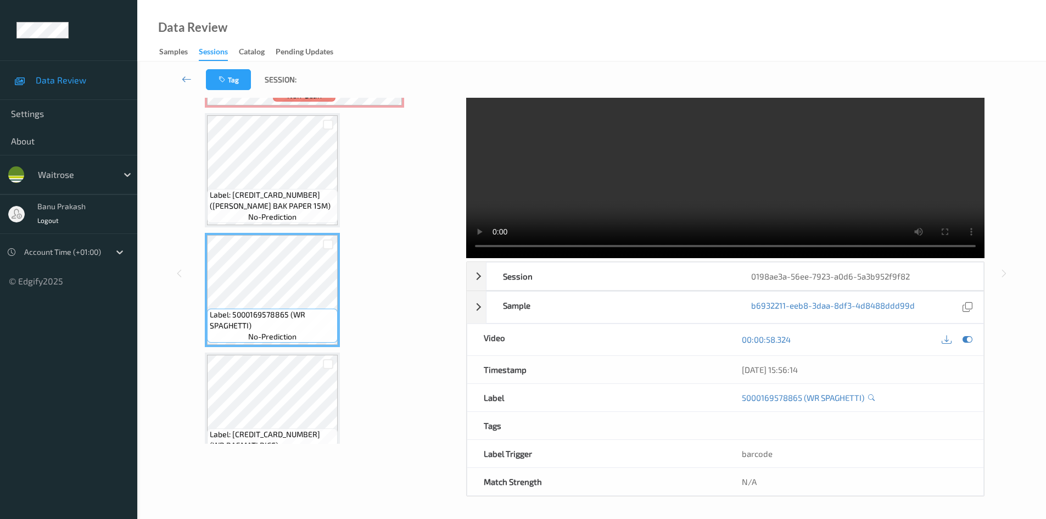
click at [621, 176] on video at bounding box center [725, 153] width 518 height 207
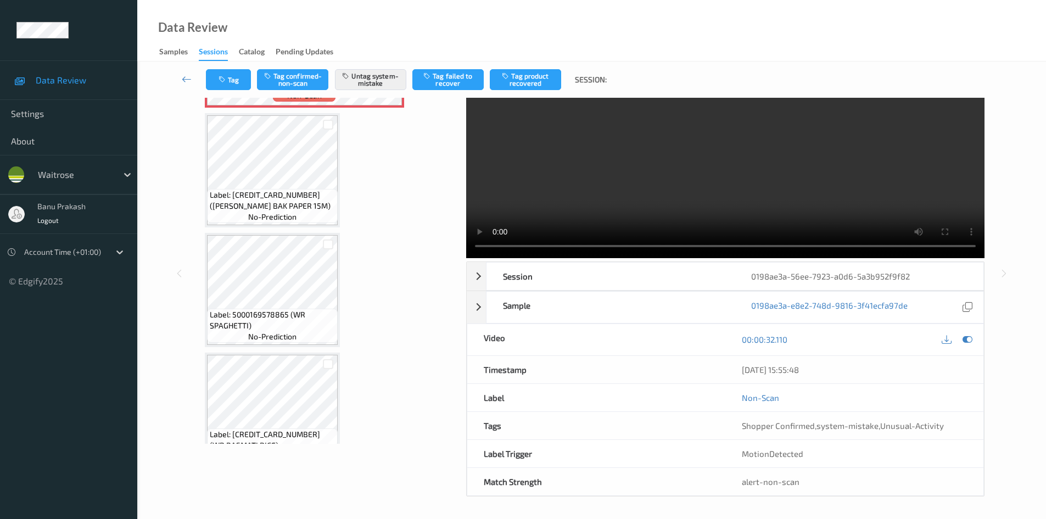
click at [633, 173] on video at bounding box center [725, 153] width 518 height 207
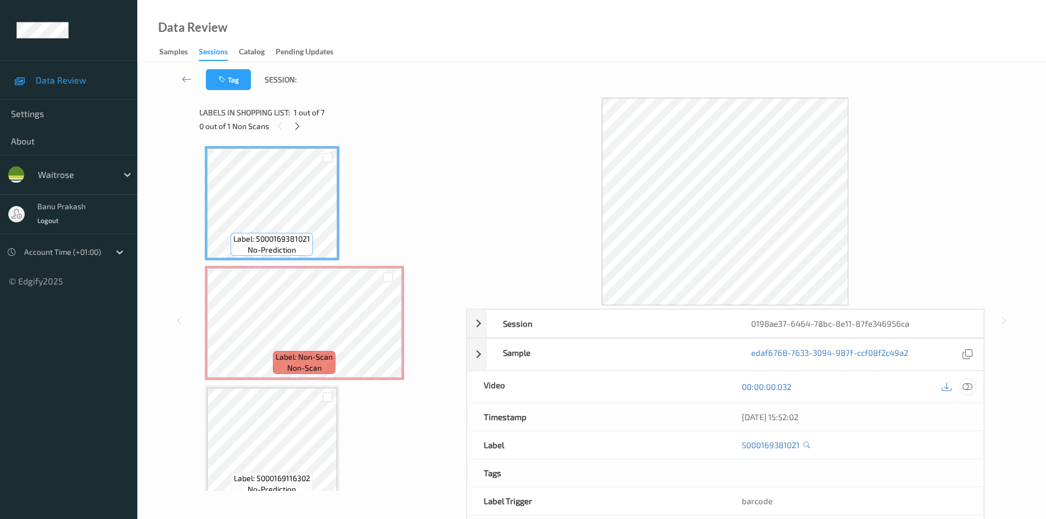
click at [965, 386] on icon at bounding box center [967, 386] width 10 height 10
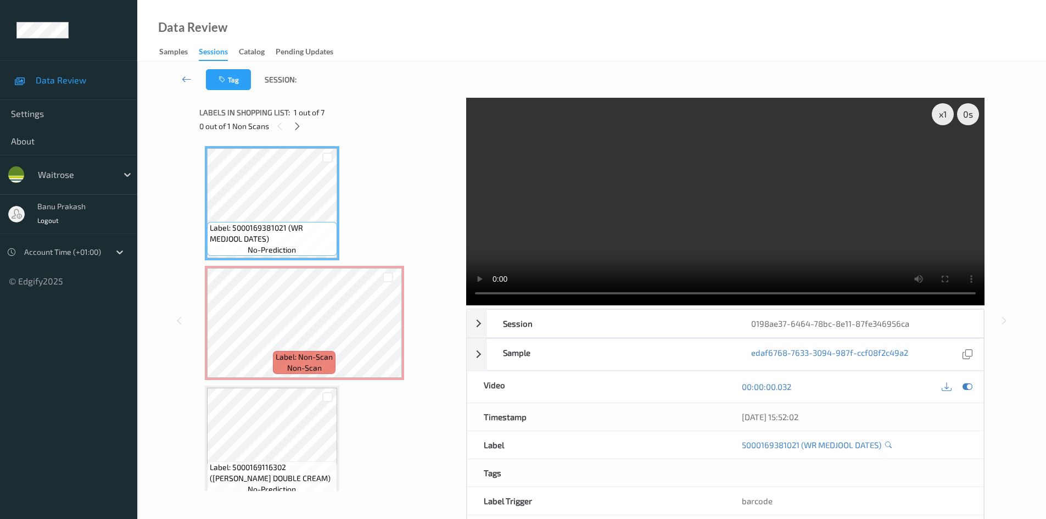
click at [744, 211] on video at bounding box center [725, 201] width 518 height 207
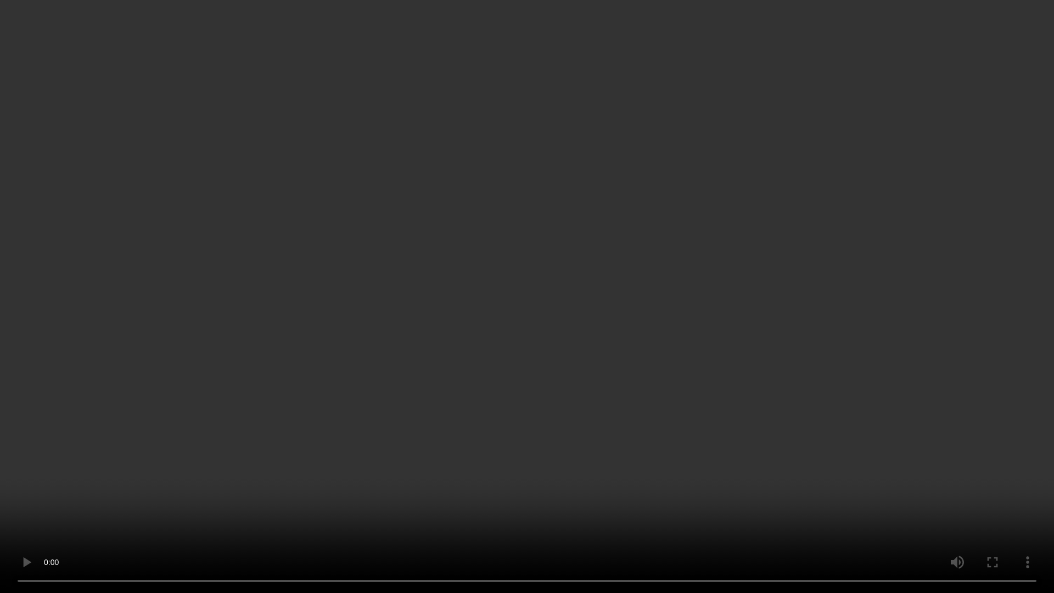
click at [684, 458] on video at bounding box center [527, 296] width 1054 height 593
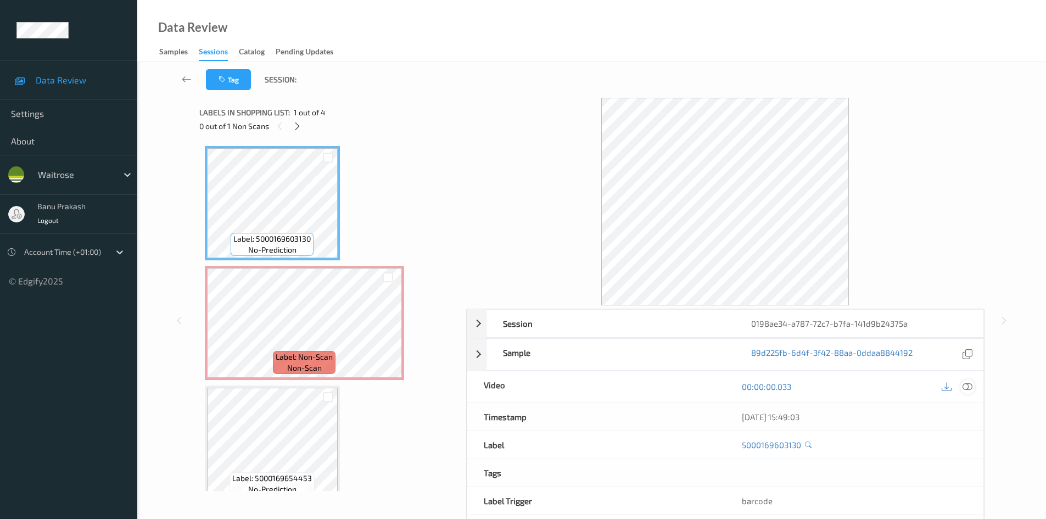
click at [967, 391] on icon at bounding box center [967, 386] width 10 height 10
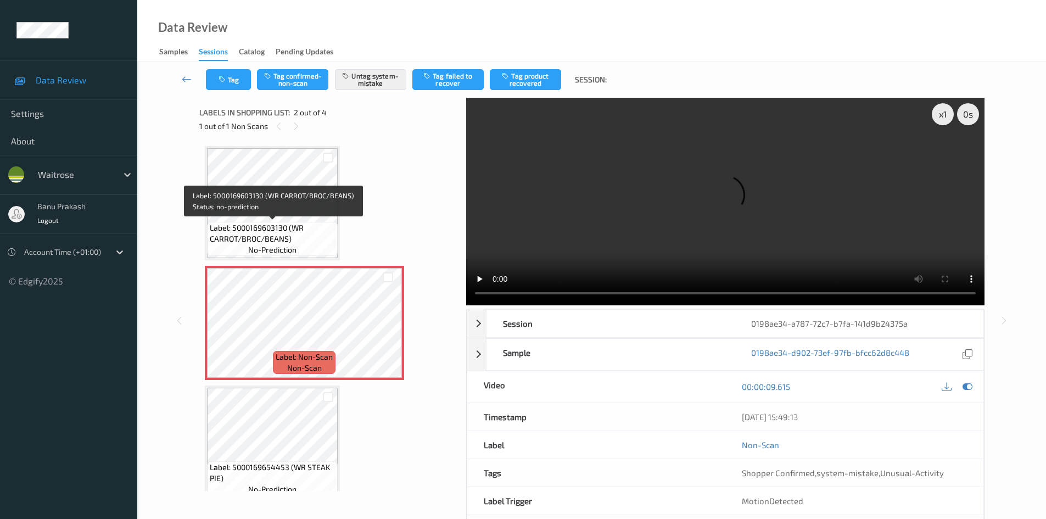
click at [279, 252] on span "no-prediction" at bounding box center [272, 249] width 48 height 11
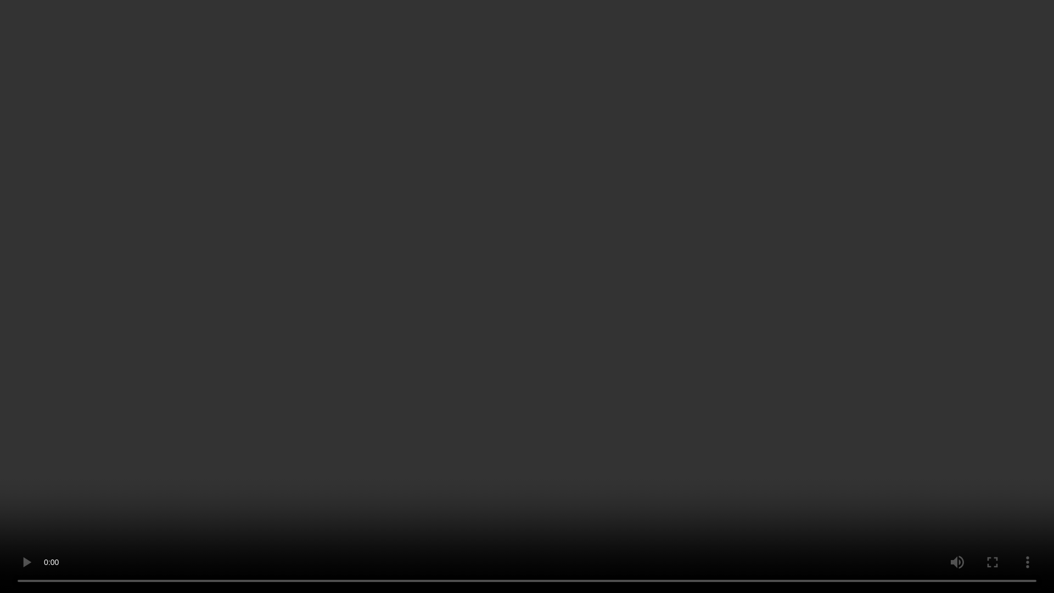
click at [693, 410] on video at bounding box center [527, 296] width 1054 height 593
click at [888, 453] on video at bounding box center [527, 296] width 1054 height 593
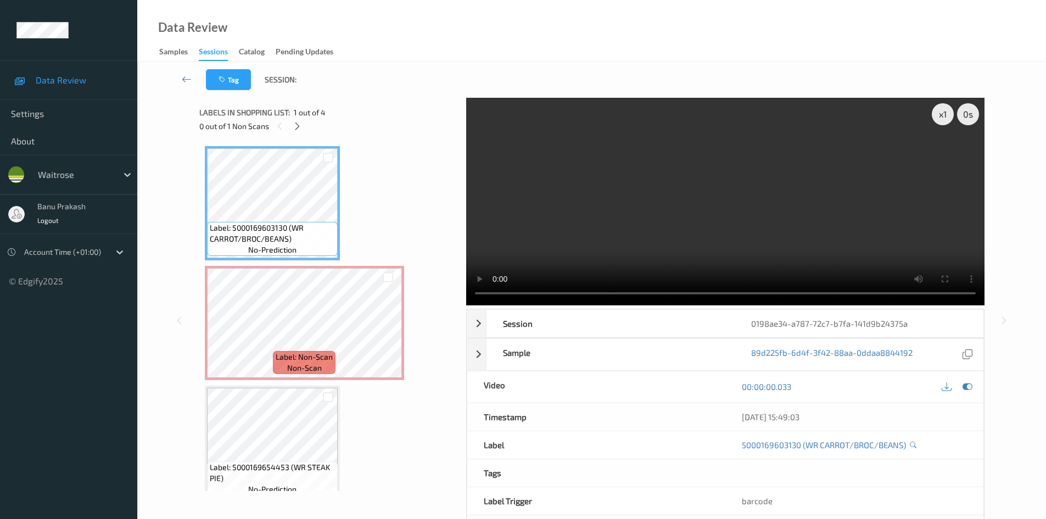
click at [783, 231] on video at bounding box center [725, 201] width 518 height 207
click at [784, 229] on video at bounding box center [725, 201] width 518 height 207
click at [200, 413] on div "Label: 5000169603130 (WR CARROT/BROC/BEANS) no-prediction Label: Non-Scan non-s…" at bounding box center [328, 316] width 259 height 350
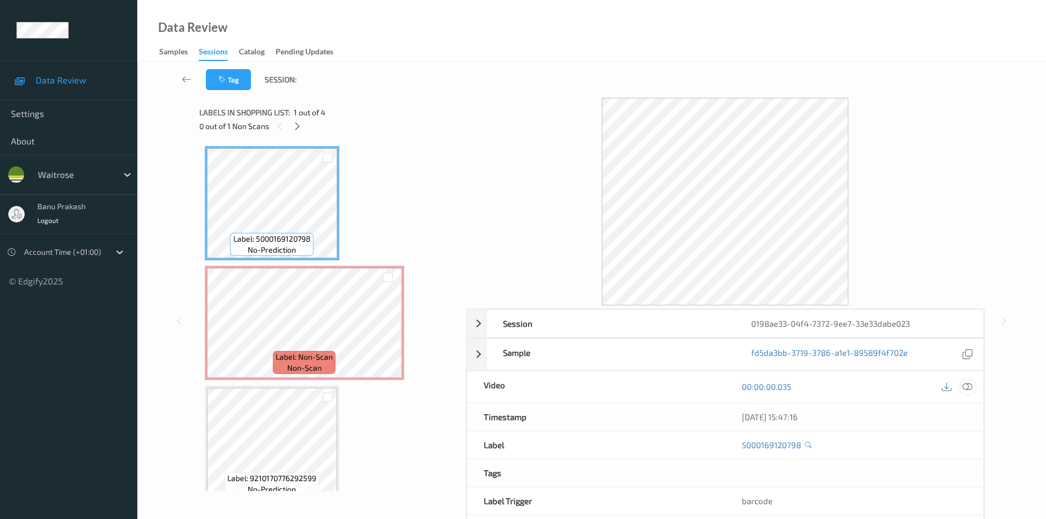
click at [968, 390] on icon at bounding box center [967, 386] width 10 height 10
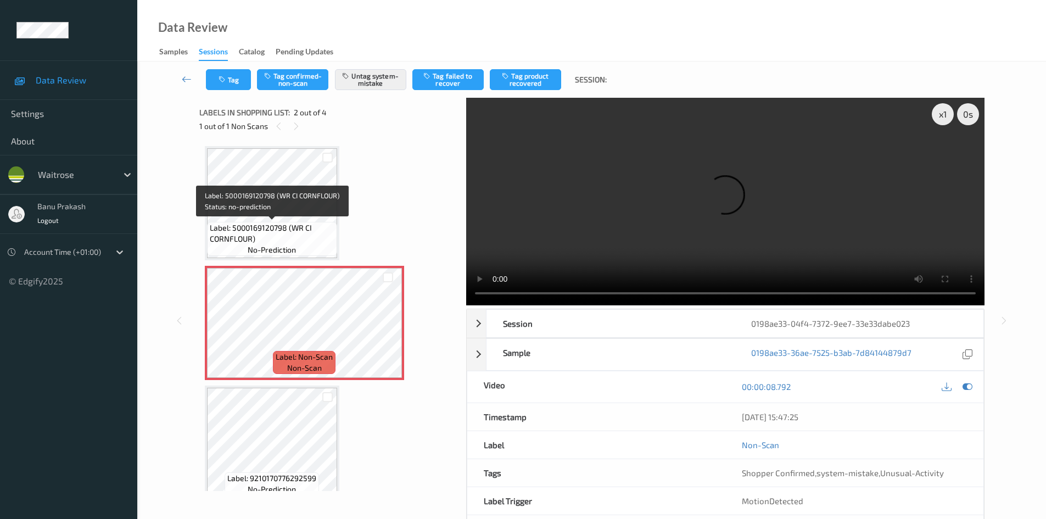
click at [283, 237] on span "Label: 5000169120798 (WR CI CORNFLOUR)" at bounding box center [272, 233] width 125 height 22
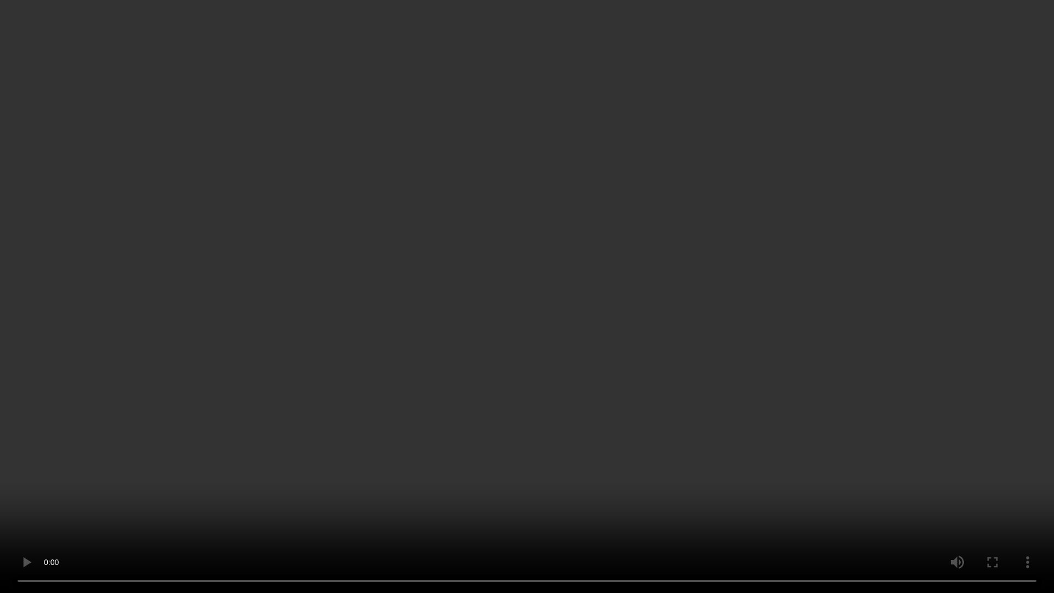
click at [650, 401] on video at bounding box center [527, 296] width 1054 height 593
click at [718, 477] on video at bounding box center [527, 296] width 1054 height 593
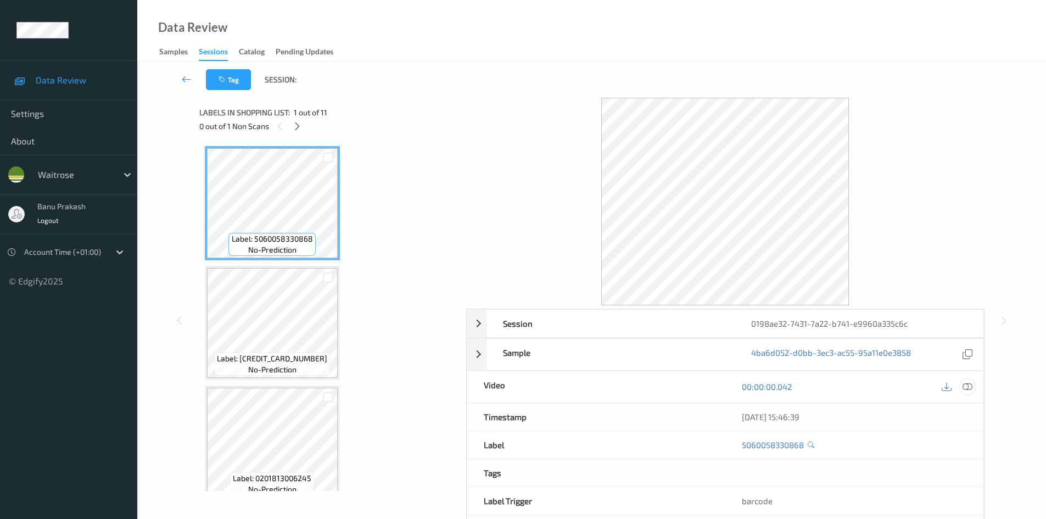
click at [969, 386] on icon at bounding box center [967, 386] width 10 height 10
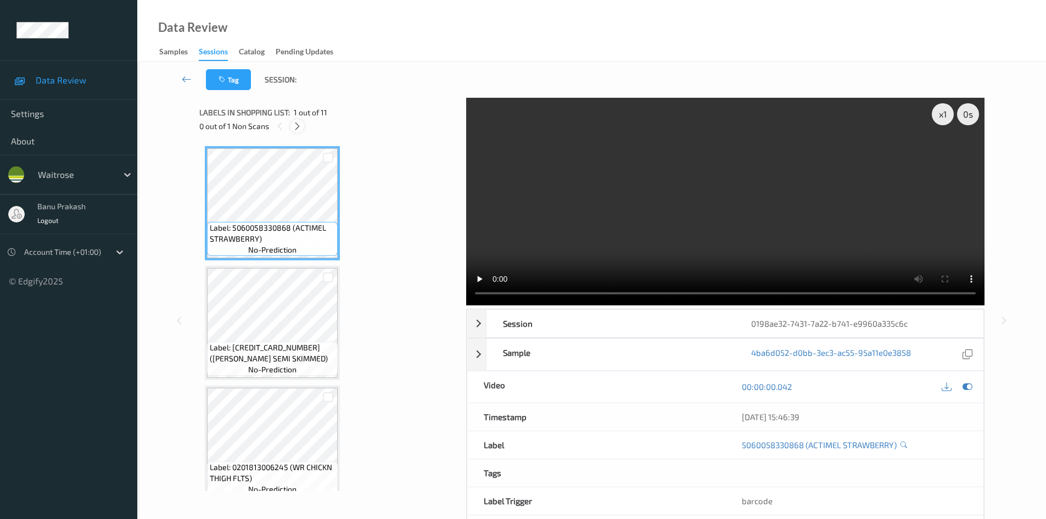
click at [300, 126] on icon at bounding box center [297, 126] width 9 height 10
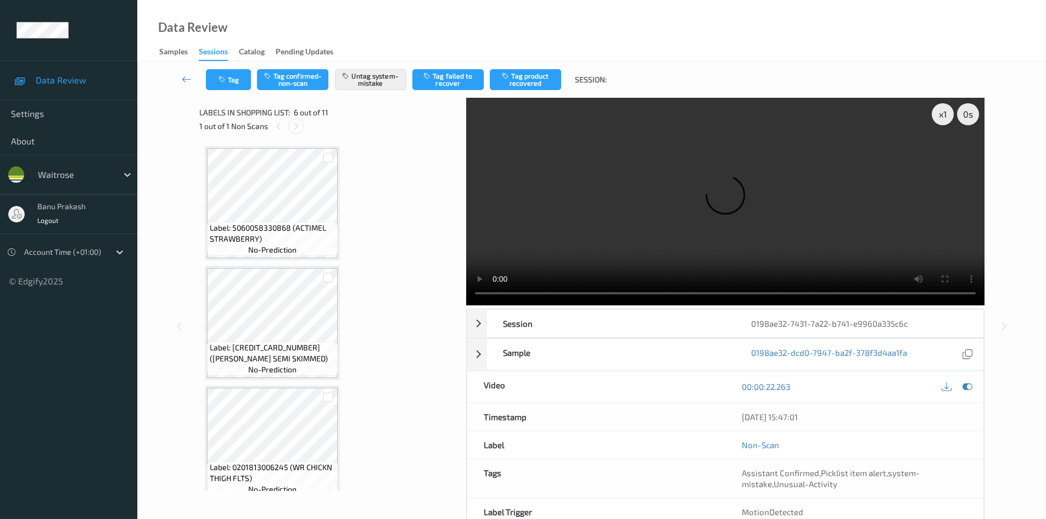
scroll to position [484, 0]
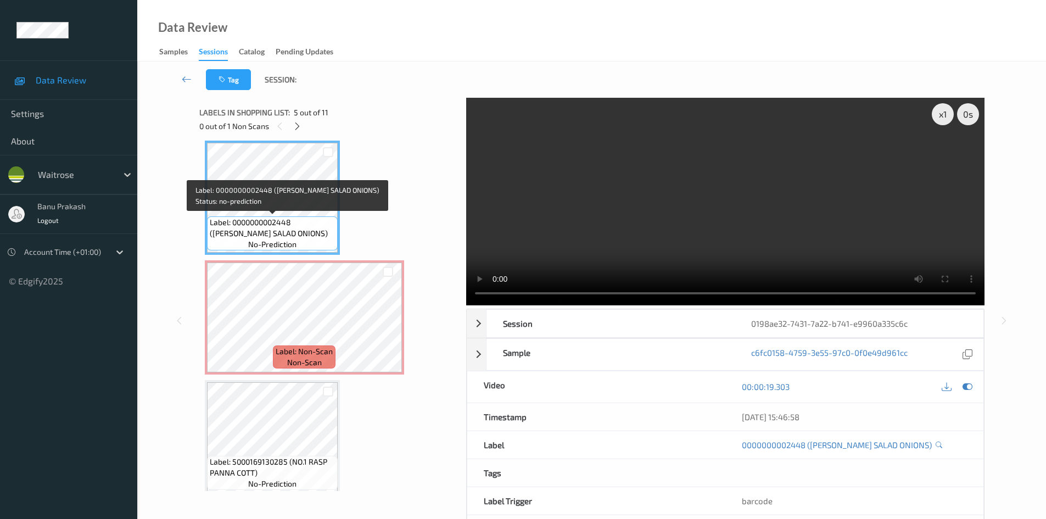
click at [269, 239] on span "no-prediction" at bounding box center [272, 244] width 48 height 11
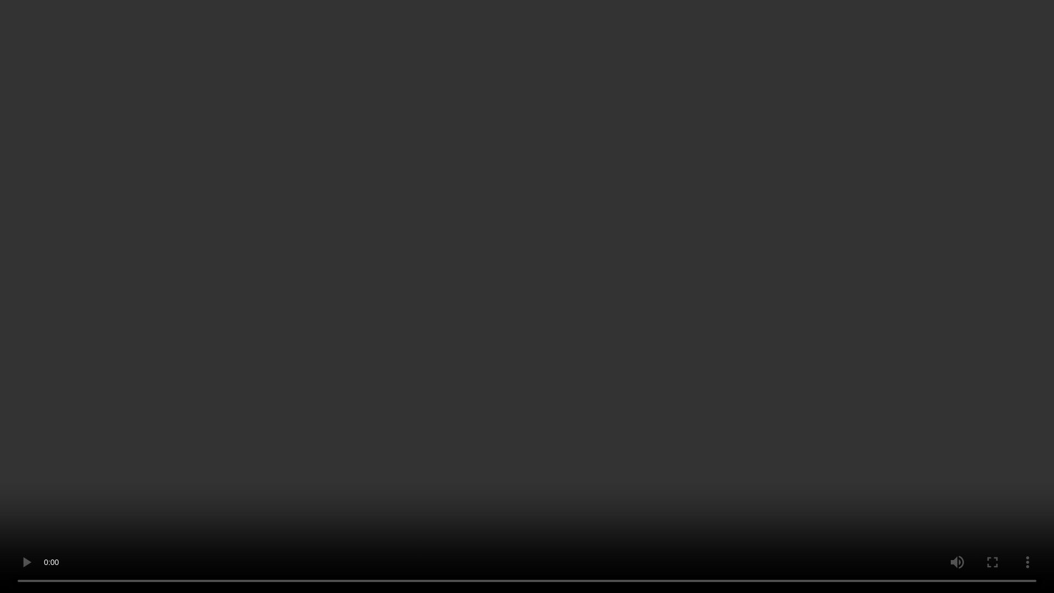
click at [601, 341] on video at bounding box center [527, 296] width 1054 height 593
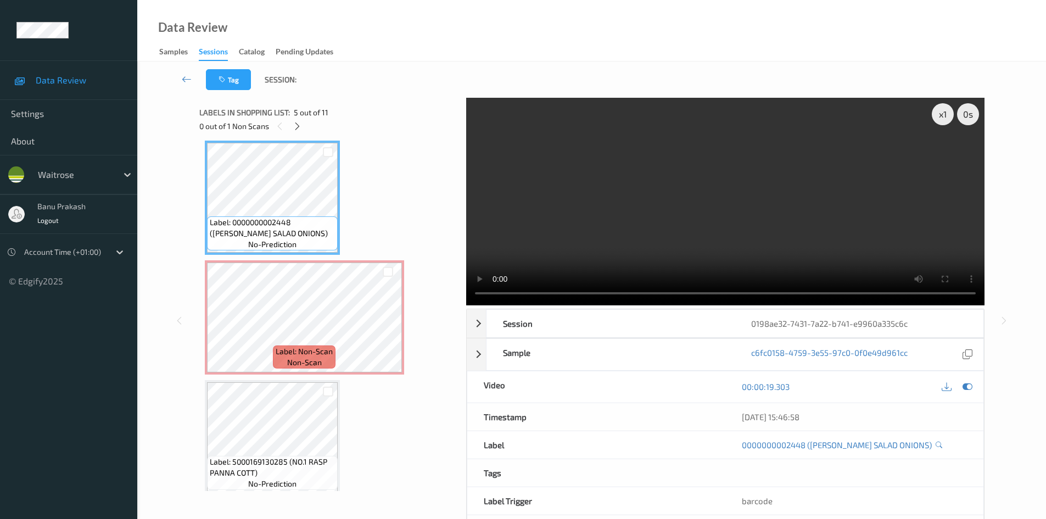
click at [739, 240] on video at bounding box center [725, 201] width 518 height 207
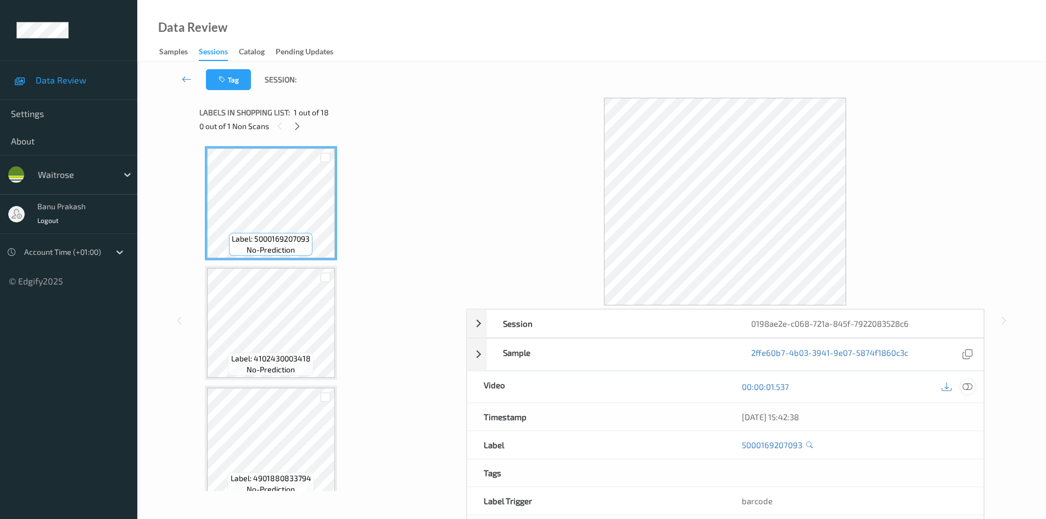
click at [968, 389] on icon at bounding box center [967, 386] width 10 height 10
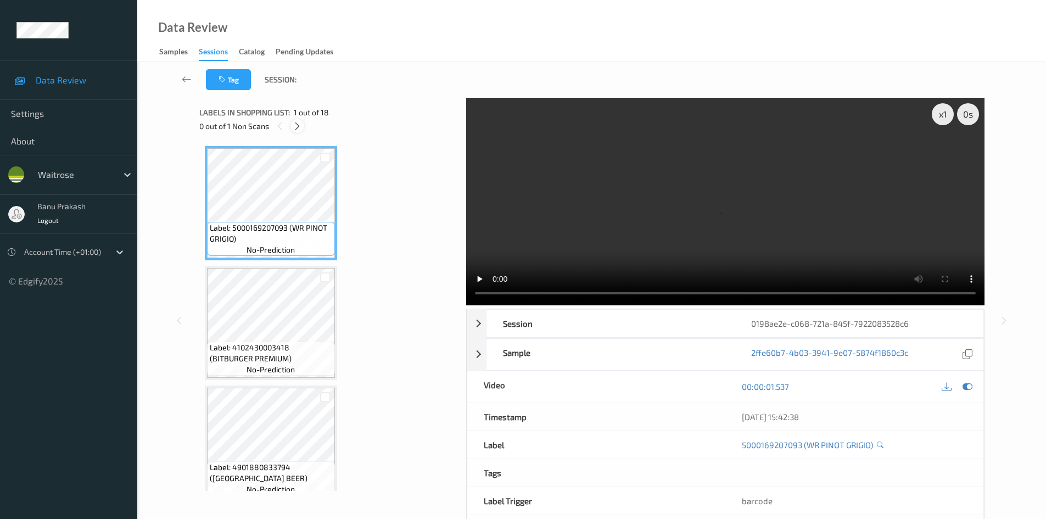
click at [297, 125] on icon at bounding box center [297, 126] width 9 height 10
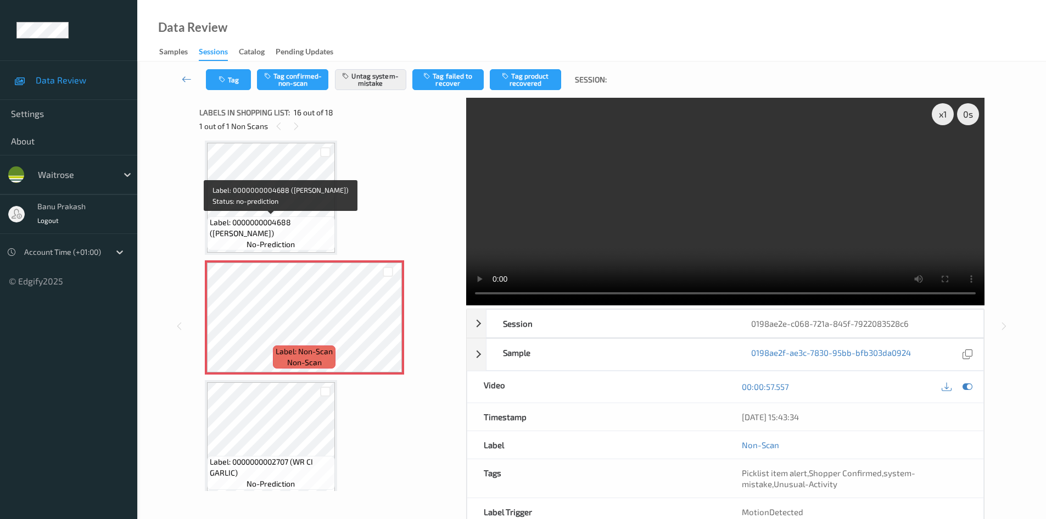
click at [312, 222] on span "Label: 0000000004688 ([PERSON_NAME])" at bounding box center [271, 228] width 122 height 22
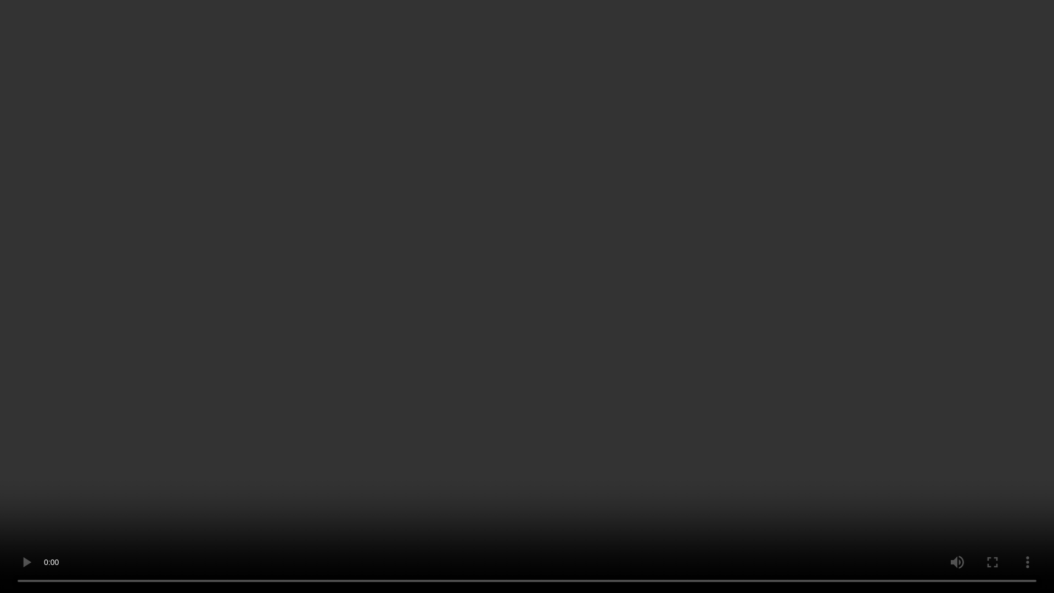
click at [570, 337] on video at bounding box center [527, 296] width 1054 height 593
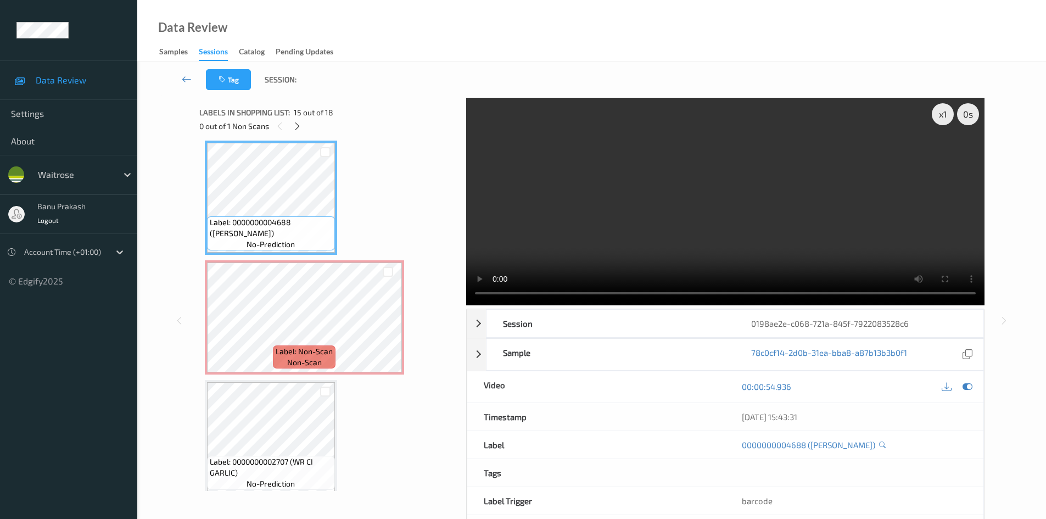
click at [773, 238] on video at bounding box center [725, 201] width 518 height 207
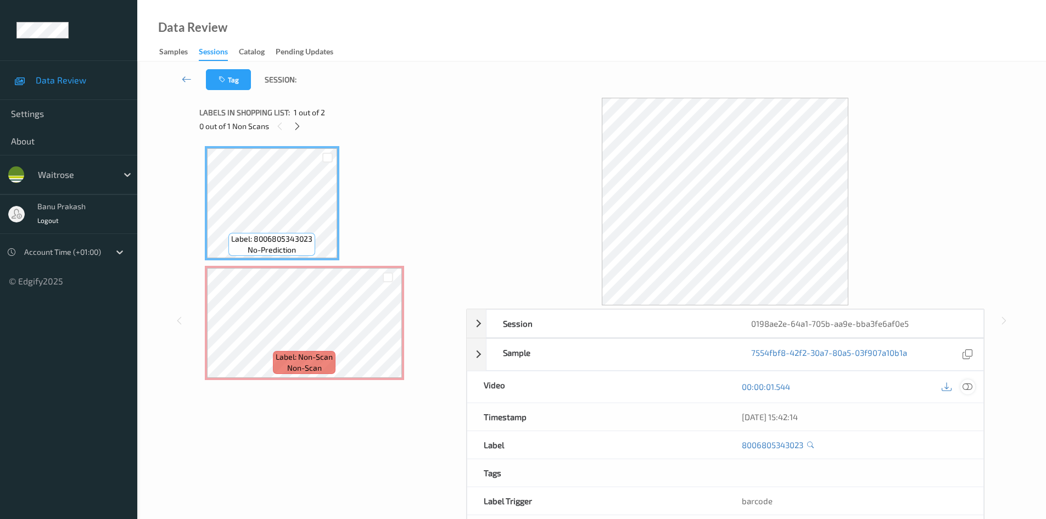
click at [973, 389] on div at bounding box center [967, 386] width 15 height 15
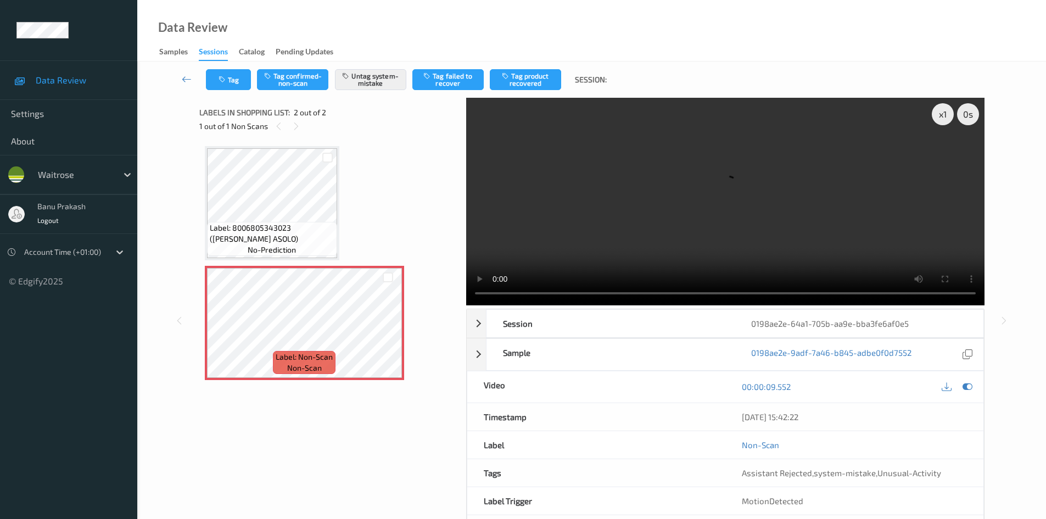
click at [281, 259] on div "Label: 8006805343023 (LA GIOIOSA ASOLO) no-prediction" at bounding box center [272, 203] width 134 height 114
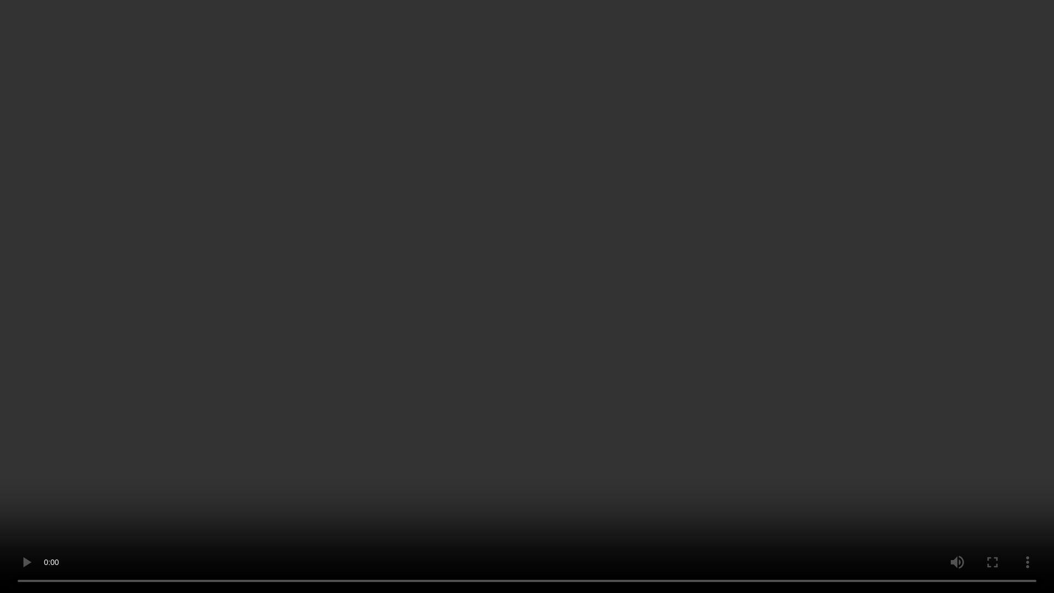
click at [773, 284] on video at bounding box center [527, 296] width 1054 height 593
click at [648, 409] on video at bounding box center [527, 296] width 1054 height 593
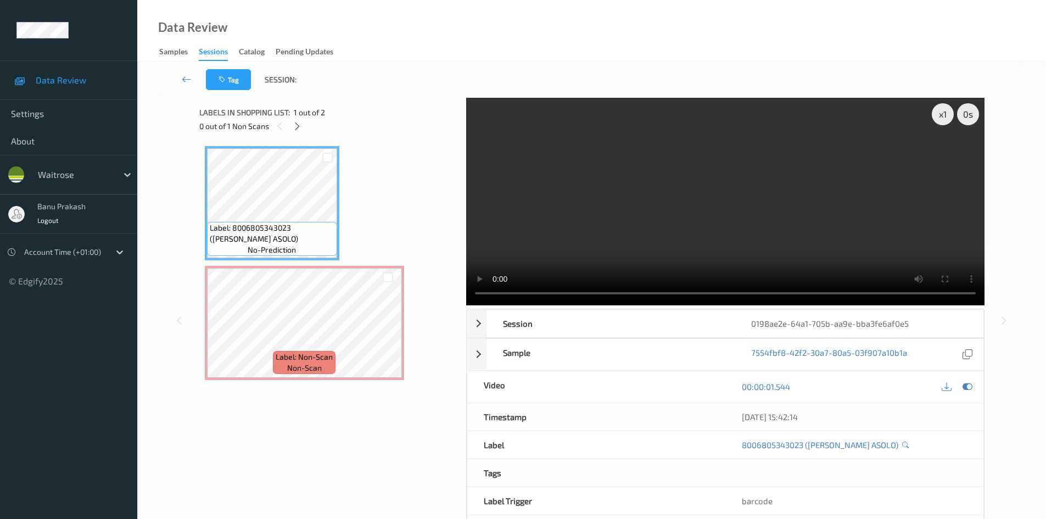
click at [761, 229] on video at bounding box center [725, 201] width 518 height 207
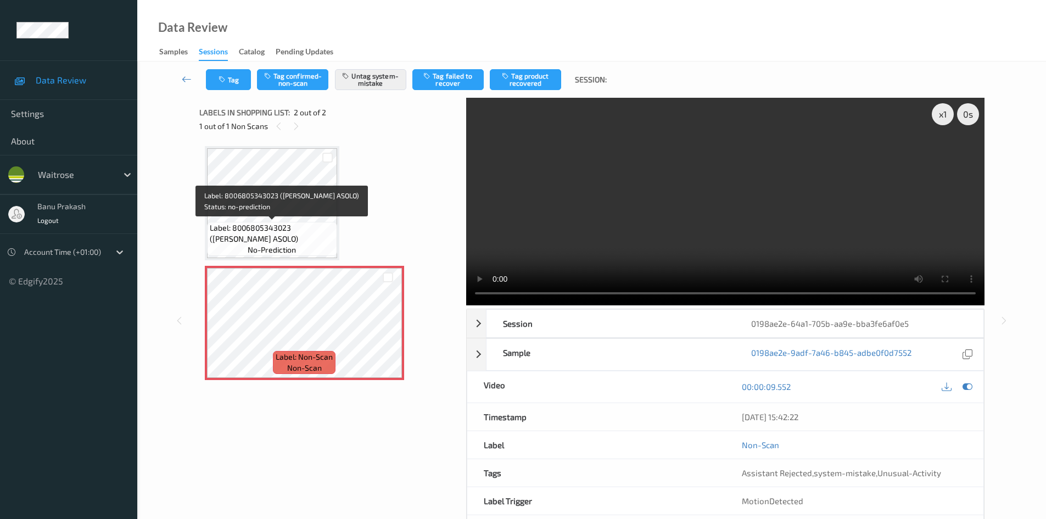
click at [269, 246] on span "no-prediction" at bounding box center [272, 249] width 48 height 11
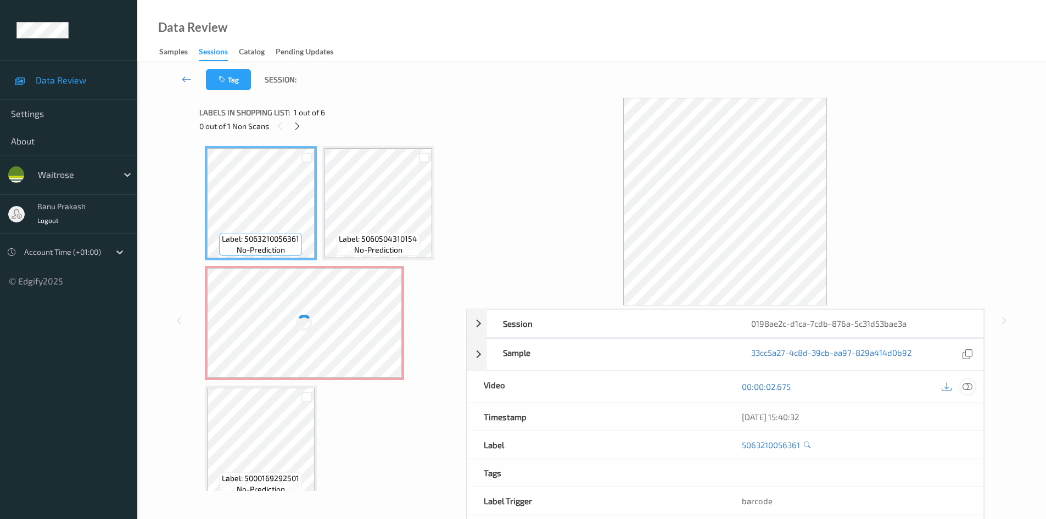
click at [962, 389] on div at bounding box center [967, 386] width 15 height 15
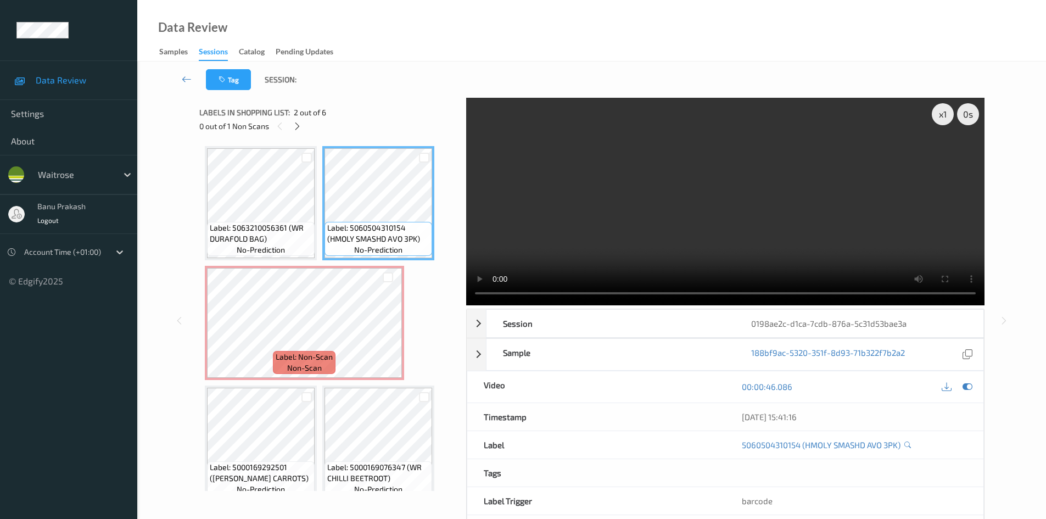
click at [705, 255] on video at bounding box center [725, 201] width 518 height 207
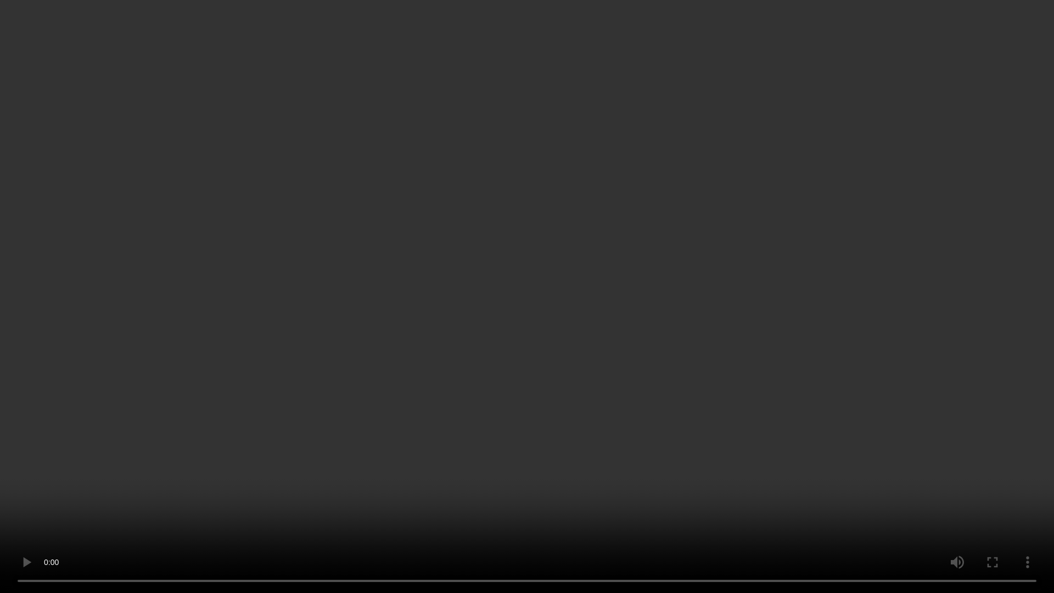
click at [506, 437] on video at bounding box center [527, 296] width 1054 height 593
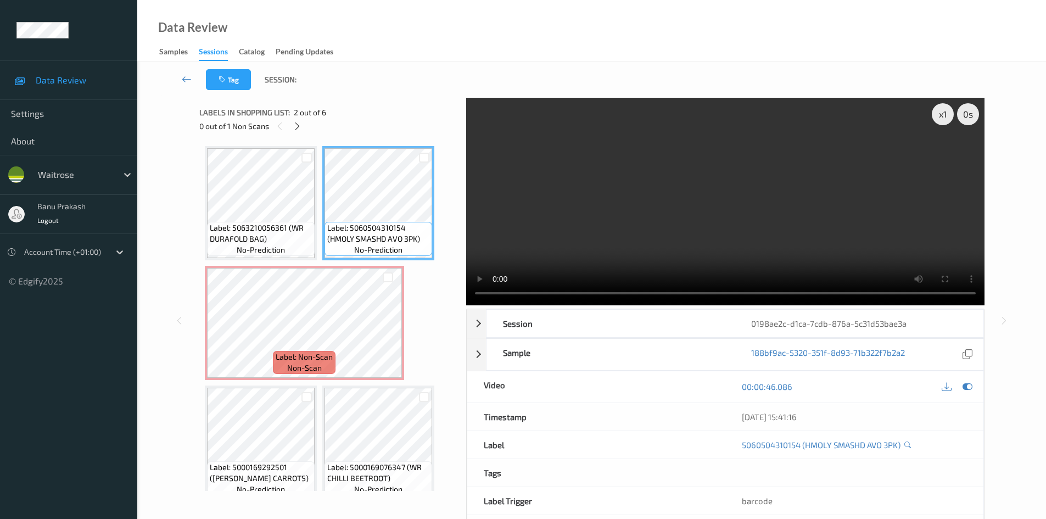
click at [673, 185] on video at bounding box center [725, 201] width 518 height 207
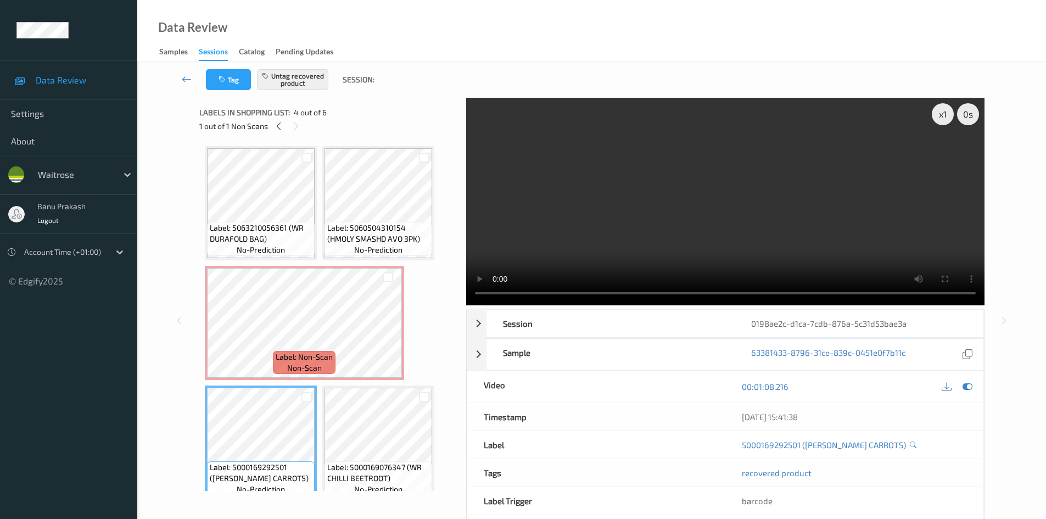
click at [575, 204] on video at bounding box center [725, 201] width 518 height 207
click at [282, 355] on span "Label: Non-Scan" at bounding box center [304, 356] width 57 height 11
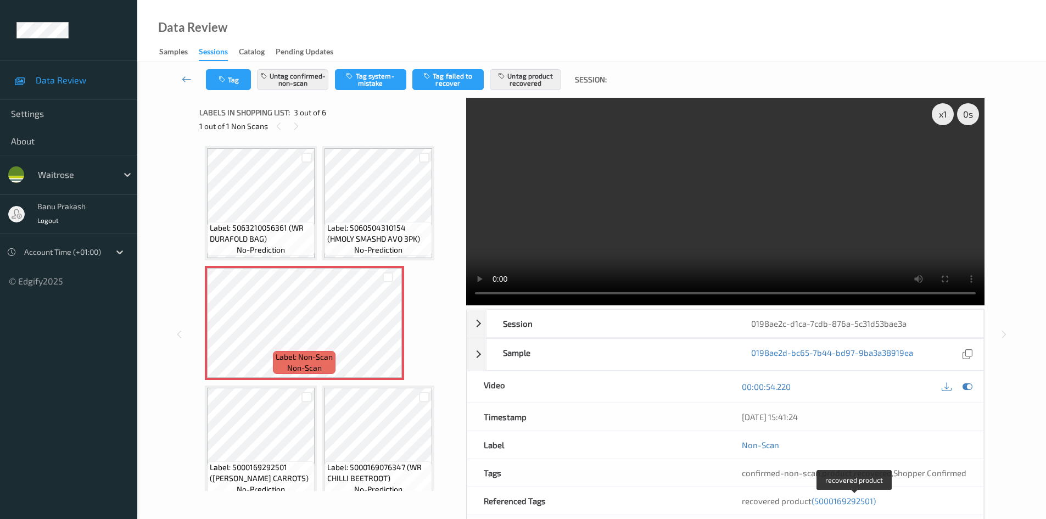
click at [867, 503] on span "(5000169292501)" at bounding box center [843, 501] width 64 height 10
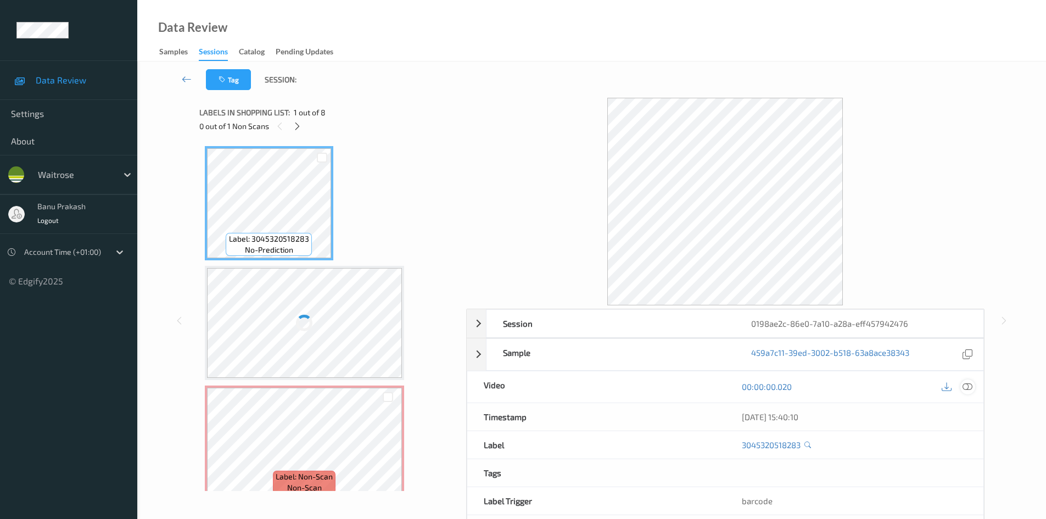
click at [970, 387] on icon at bounding box center [967, 386] width 10 height 10
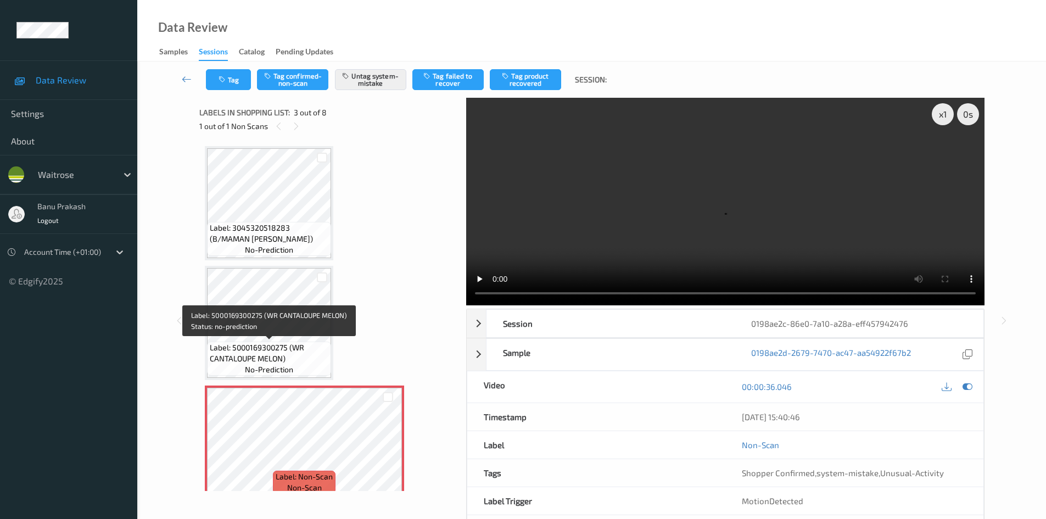
click at [290, 346] on span "Label: 5000169300275 (WR CANTALOUPE MELON)" at bounding box center [269, 353] width 119 height 22
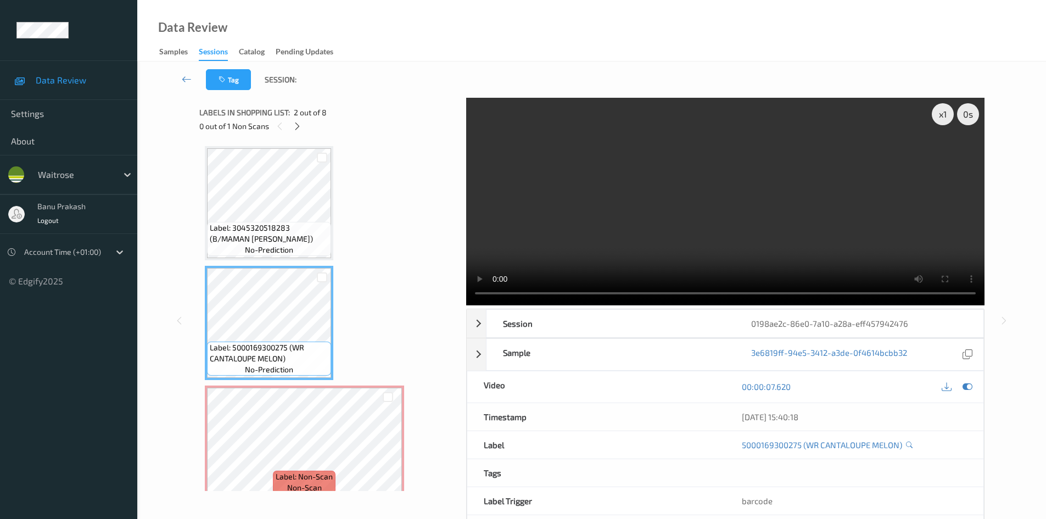
click at [632, 167] on video at bounding box center [725, 201] width 518 height 207
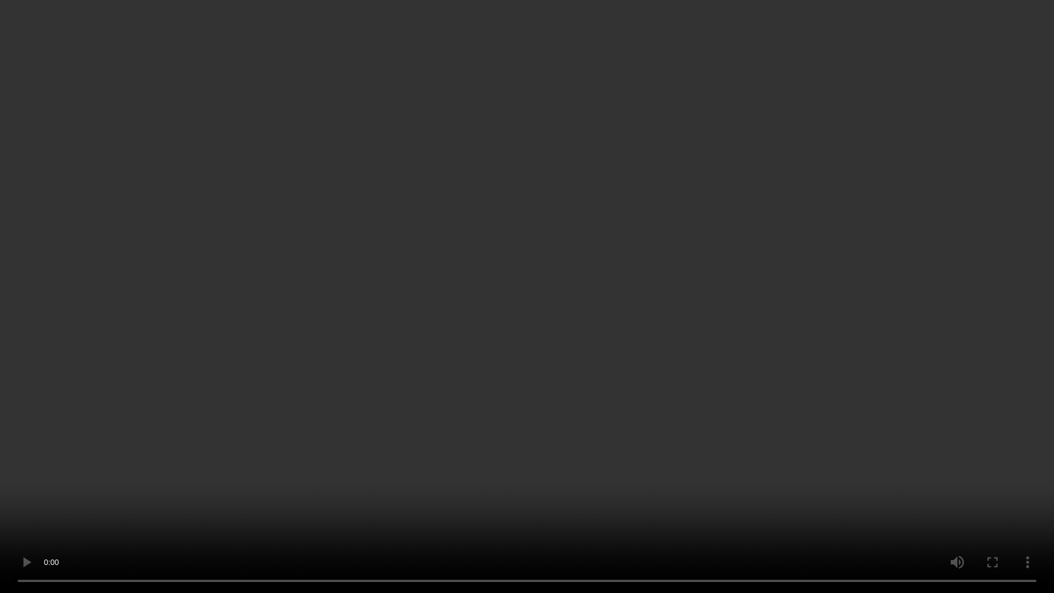
click at [564, 160] on video at bounding box center [527, 296] width 1054 height 593
click at [440, 87] on video at bounding box center [527, 296] width 1054 height 593
click at [402, 242] on video at bounding box center [527, 296] width 1054 height 593
click at [401, 234] on video at bounding box center [527, 296] width 1054 height 593
click at [362, 226] on video at bounding box center [527, 296] width 1054 height 593
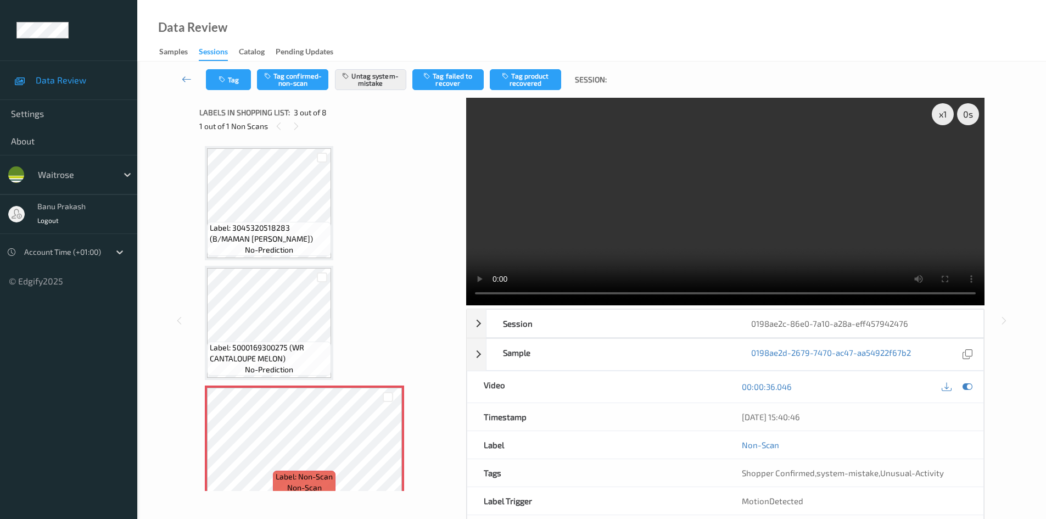
click at [192, 375] on div "x 1 0 s Session 0198ae2c-86e0-7a10-a28a-eff457942476 Session ID 0198ae2c-86e0-7…" at bounding box center [591, 321] width 863 height 446
click at [257, 342] on span "Label: 5000169300275 (WR CANTALOUPE MELON)" at bounding box center [269, 353] width 119 height 22
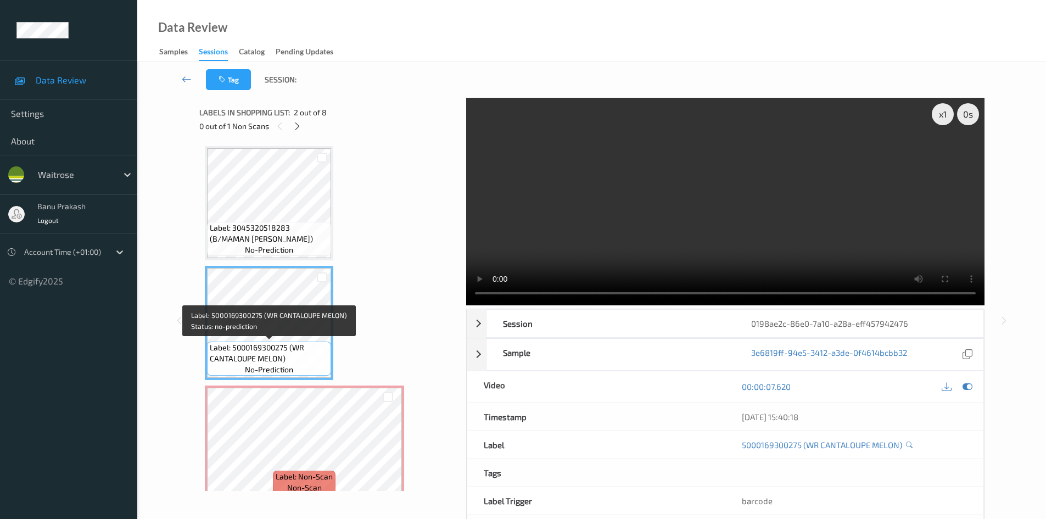
scroll to position [55, 0]
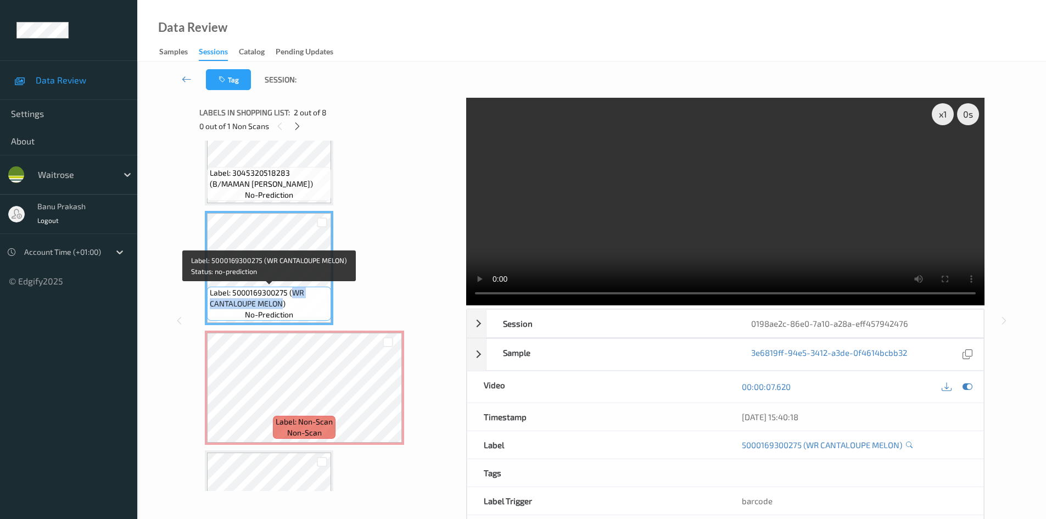
drag, startPoint x: 292, startPoint y: 294, endPoint x: 283, endPoint y: 300, distance: 11.1
click at [283, 300] on span "Label: 5000169300275 (WR CANTALOUPE MELON)" at bounding box center [269, 298] width 119 height 22
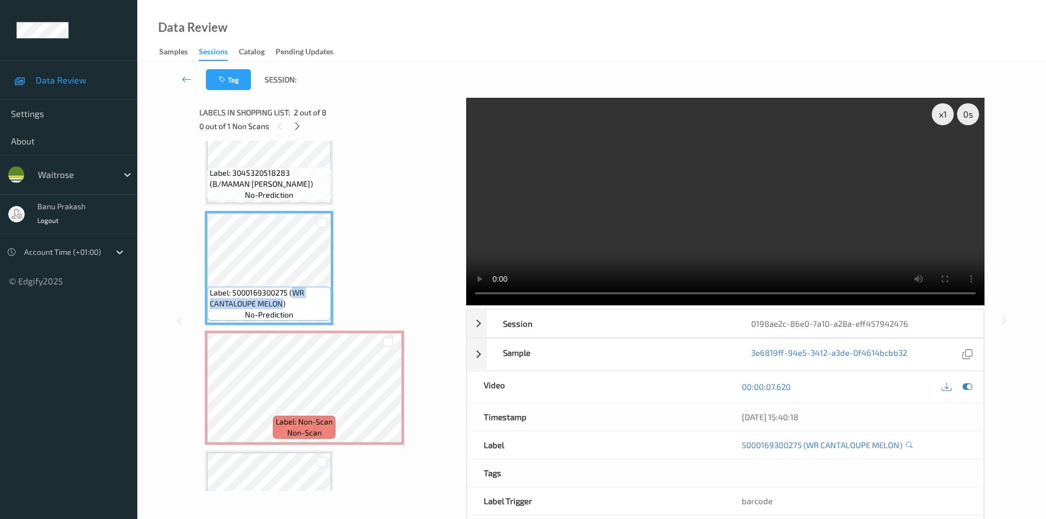
copy span "WR CANTALOUPE MELON"
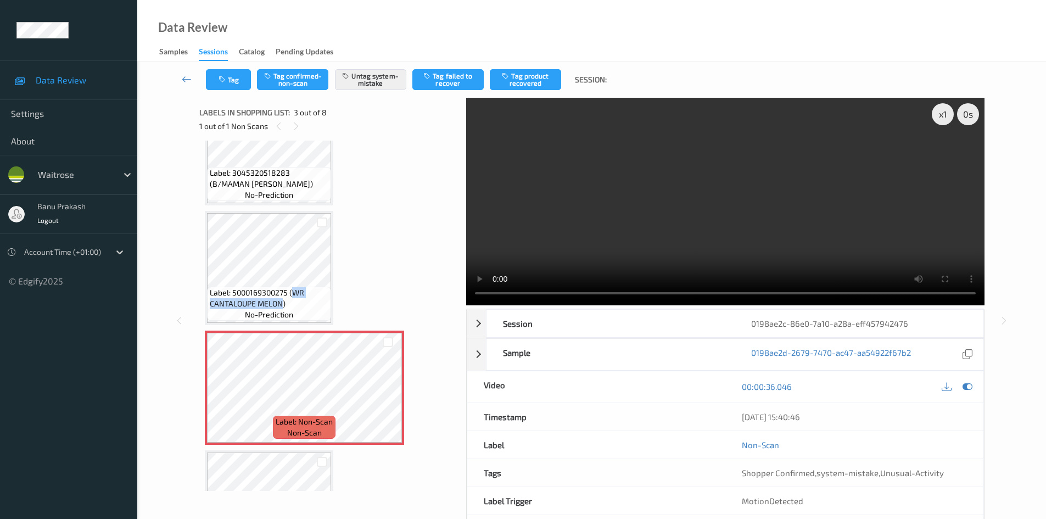
click at [730, 206] on video at bounding box center [725, 201] width 518 height 207
click at [729, 206] on video at bounding box center [725, 201] width 518 height 207
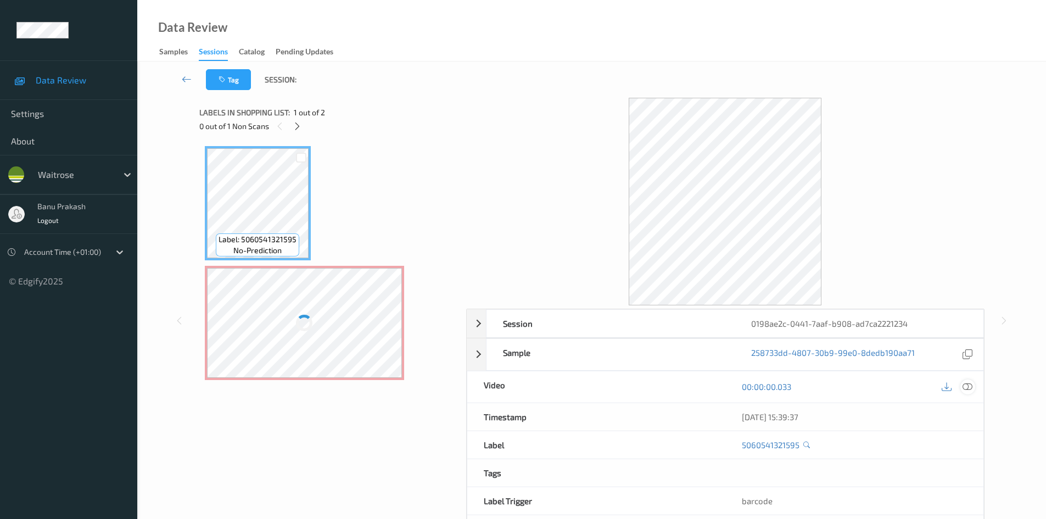
click at [965, 389] on icon at bounding box center [967, 386] width 10 height 10
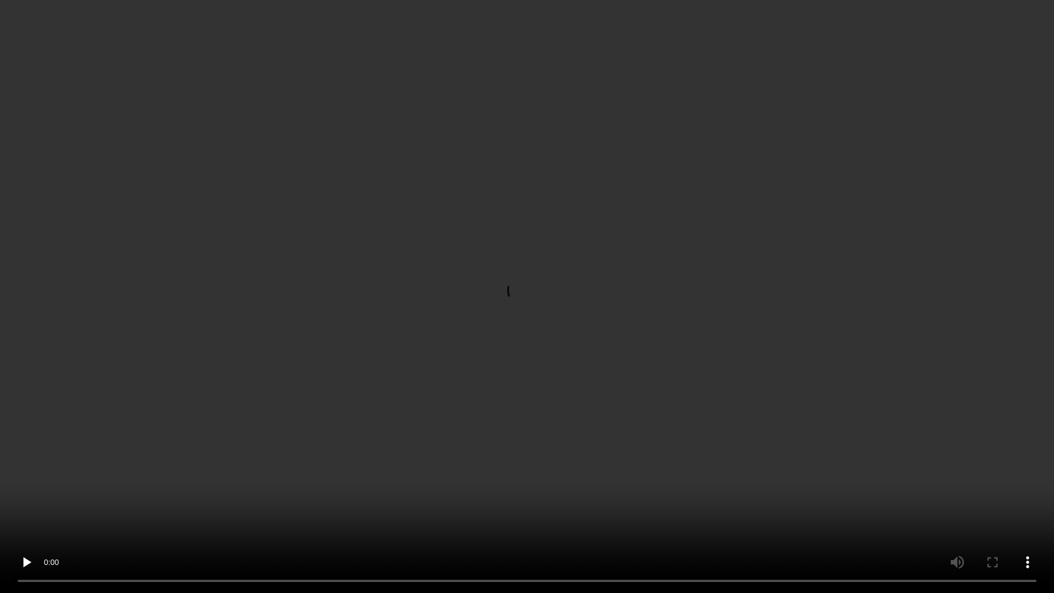
click at [746, 341] on video at bounding box center [527, 296] width 1054 height 593
click at [311, 479] on video at bounding box center [527, 296] width 1054 height 593
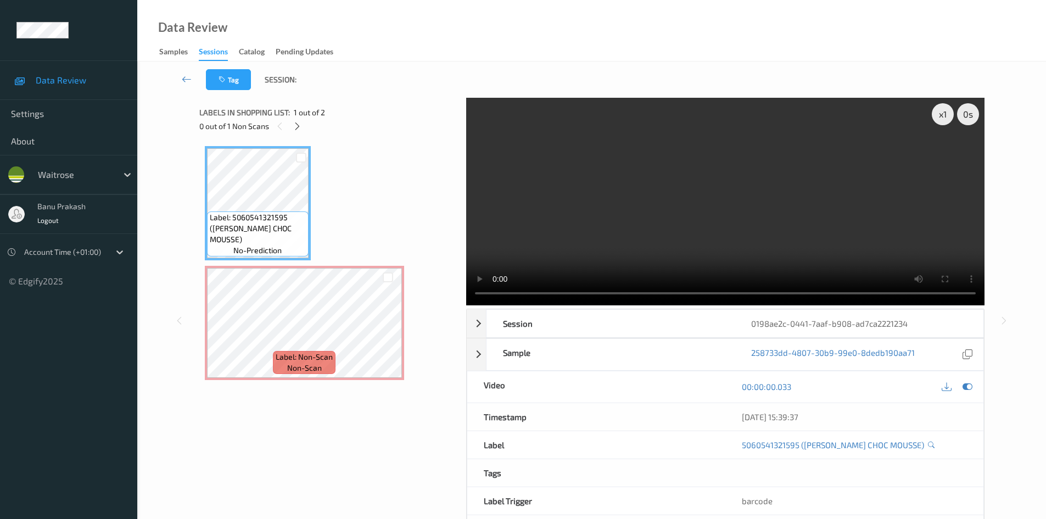
click at [701, 230] on video at bounding box center [725, 201] width 518 height 207
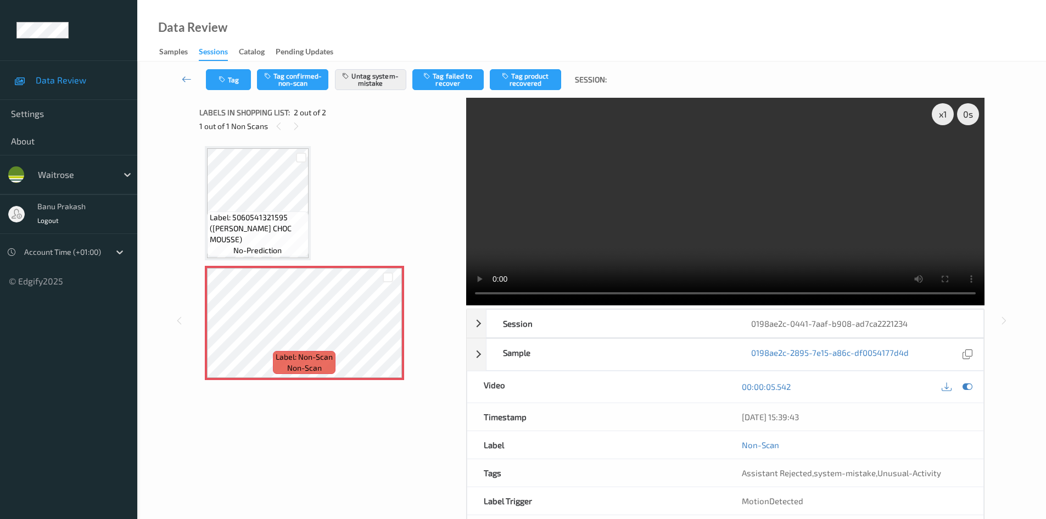
click at [654, 210] on video at bounding box center [725, 201] width 518 height 207
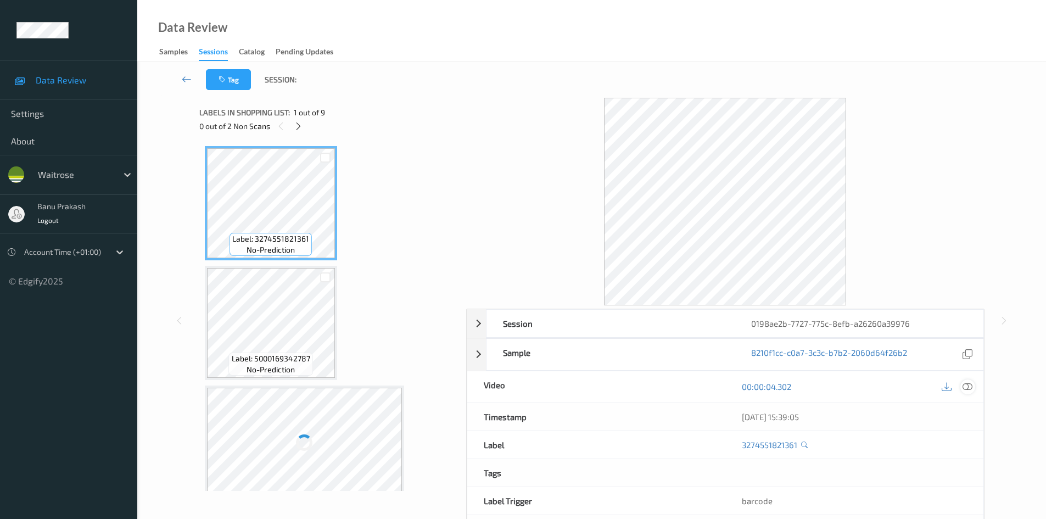
click at [965, 384] on icon at bounding box center [967, 386] width 10 height 10
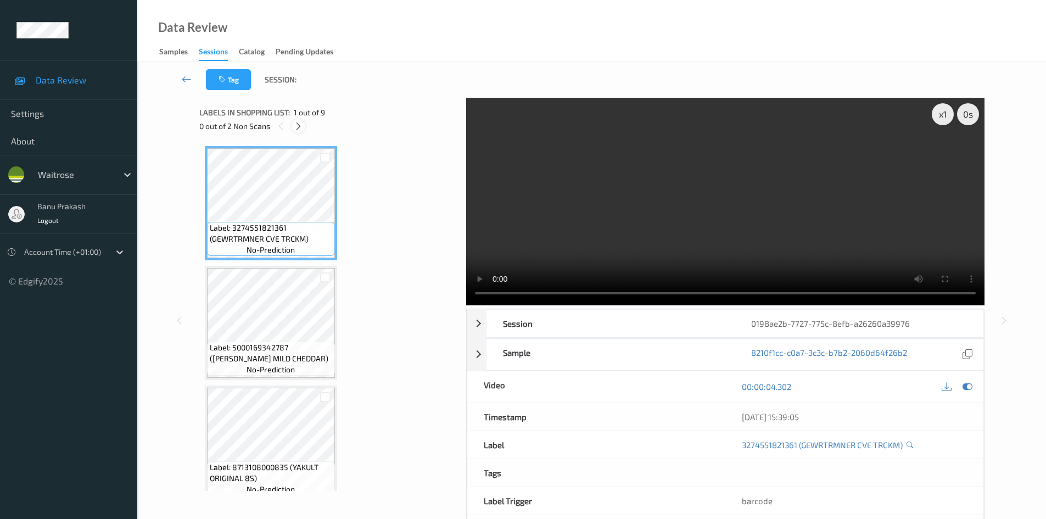
click at [296, 125] on icon at bounding box center [298, 126] width 9 height 10
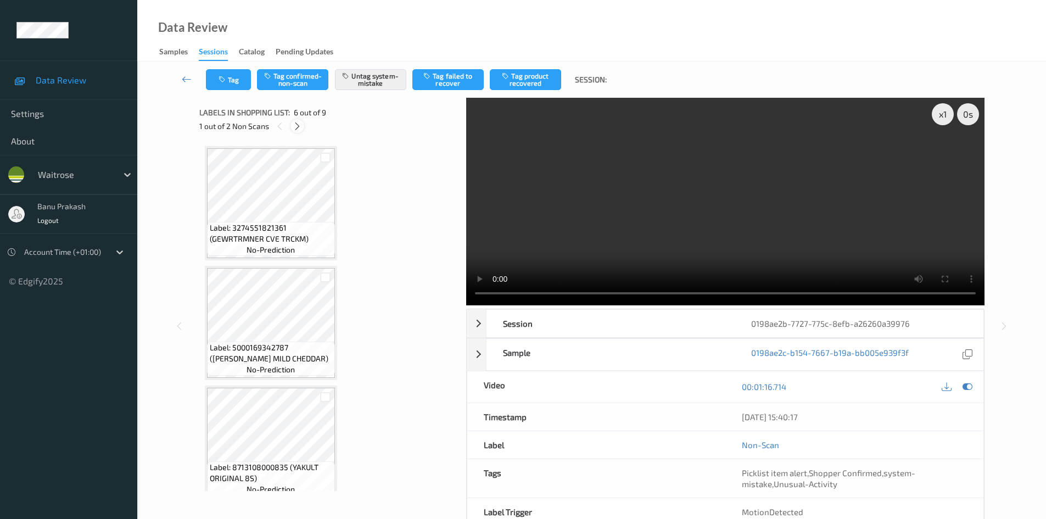
scroll to position [484, 0]
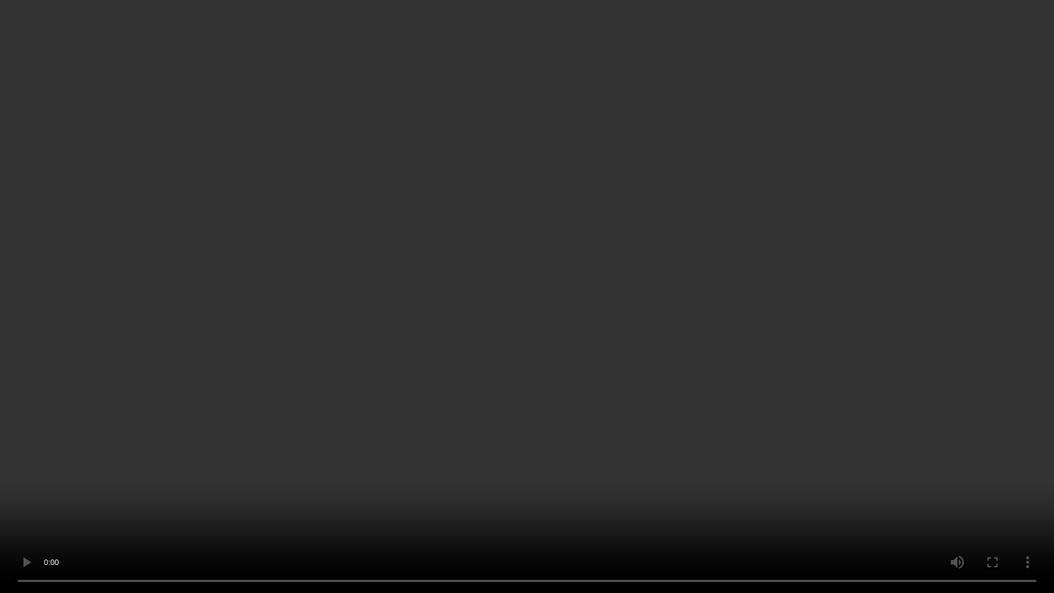
click at [571, 352] on video at bounding box center [527, 296] width 1054 height 593
click at [666, 518] on video at bounding box center [527, 296] width 1054 height 593
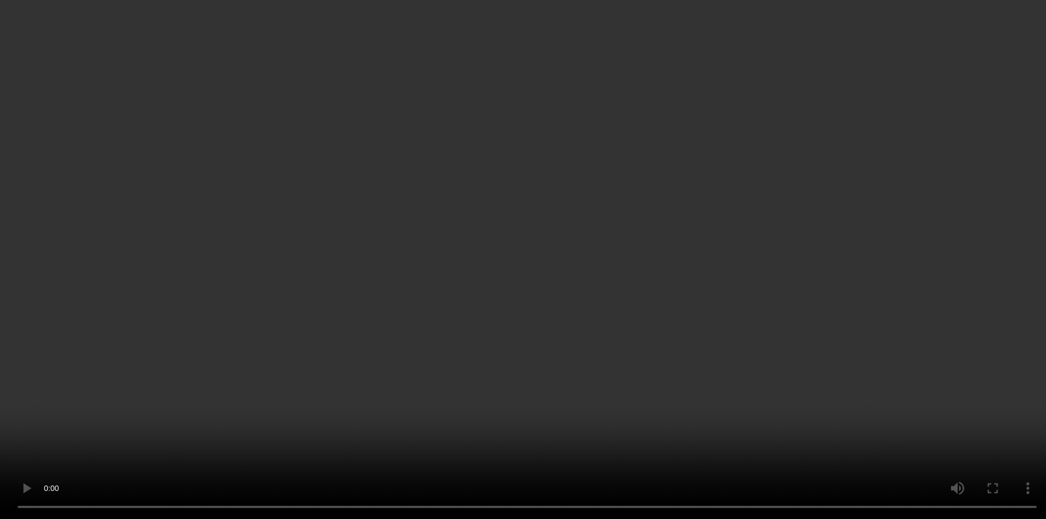
scroll to position [594, 0]
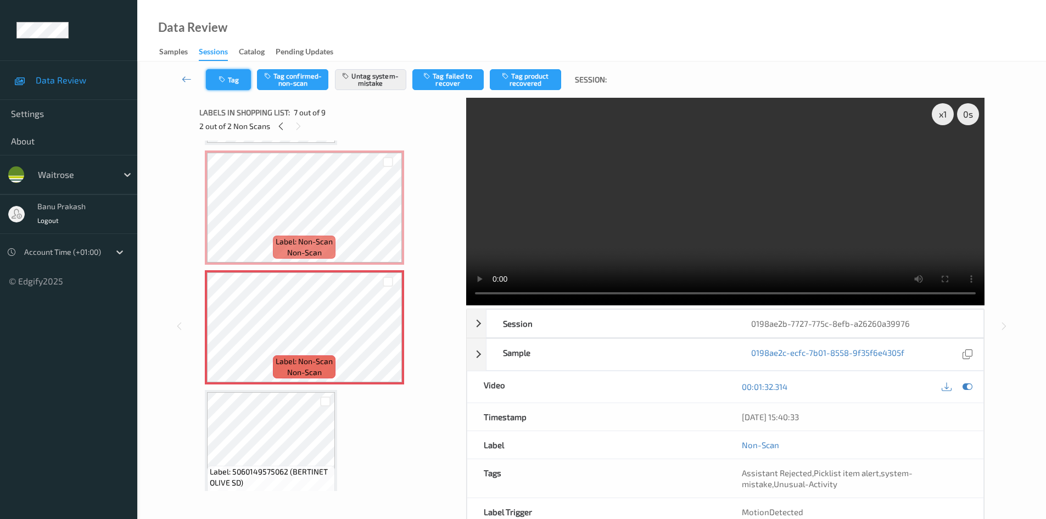
click at [235, 80] on button "Tag" at bounding box center [228, 79] width 45 height 21
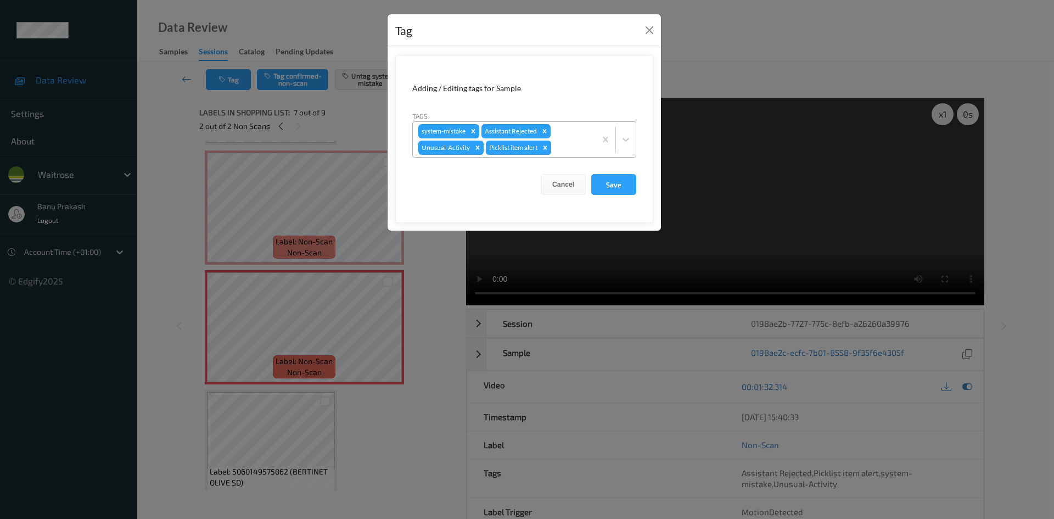
click at [544, 147] on icon "Remove Picklist item alert" at bounding box center [545, 147] width 4 height 4
click at [620, 189] on button "Save" at bounding box center [613, 184] width 45 height 21
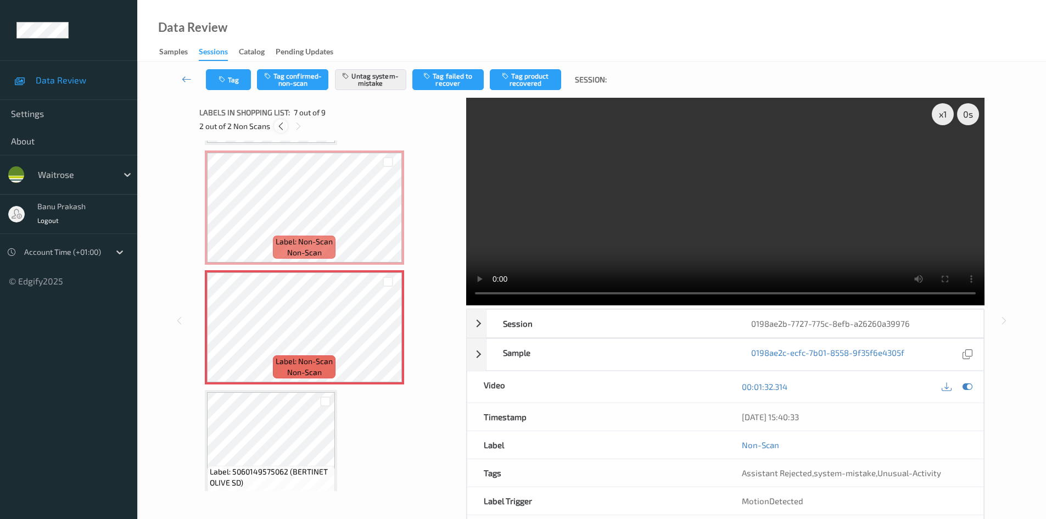
click at [281, 127] on icon at bounding box center [280, 126] width 9 height 10
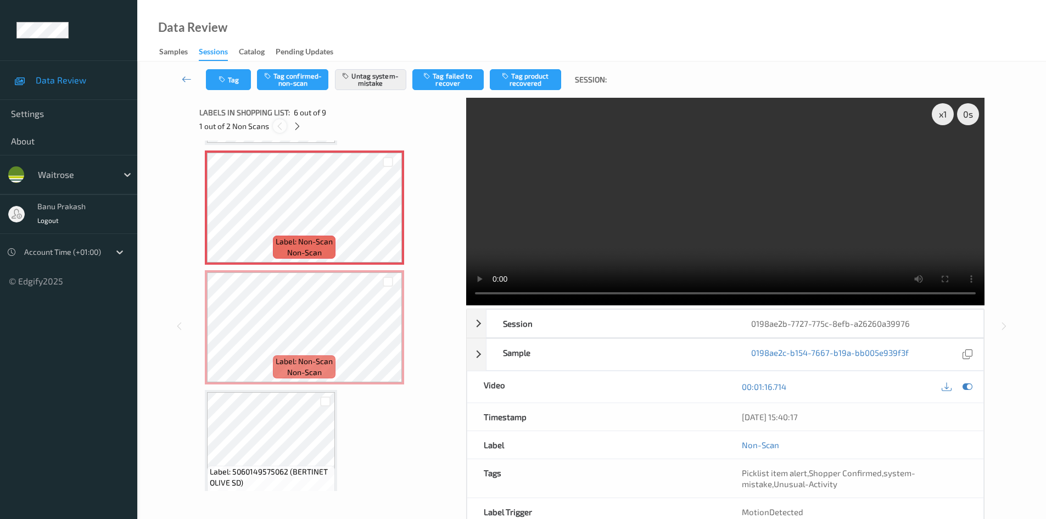
scroll to position [484, 0]
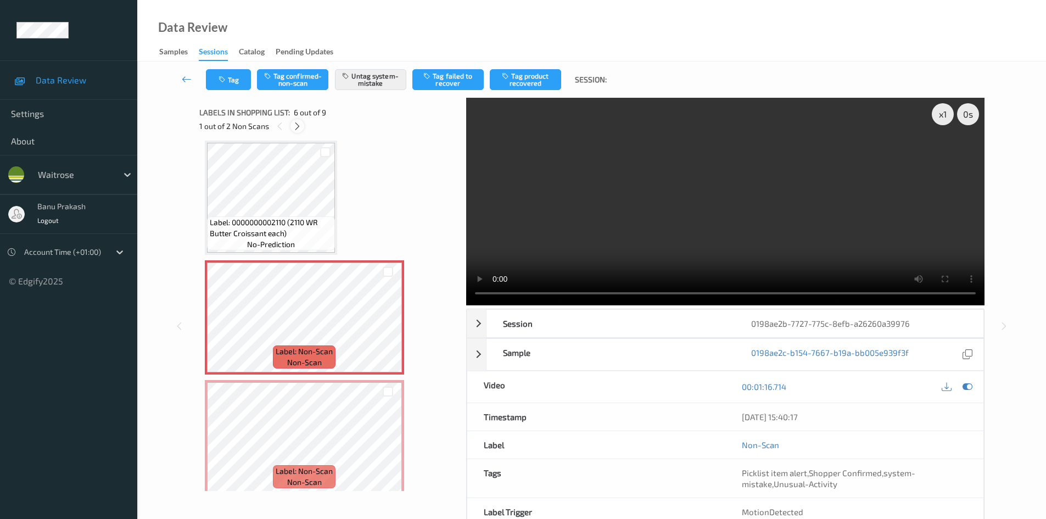
click at [293, 127] on icon at bounding box center [297, 126] width 9 height 10
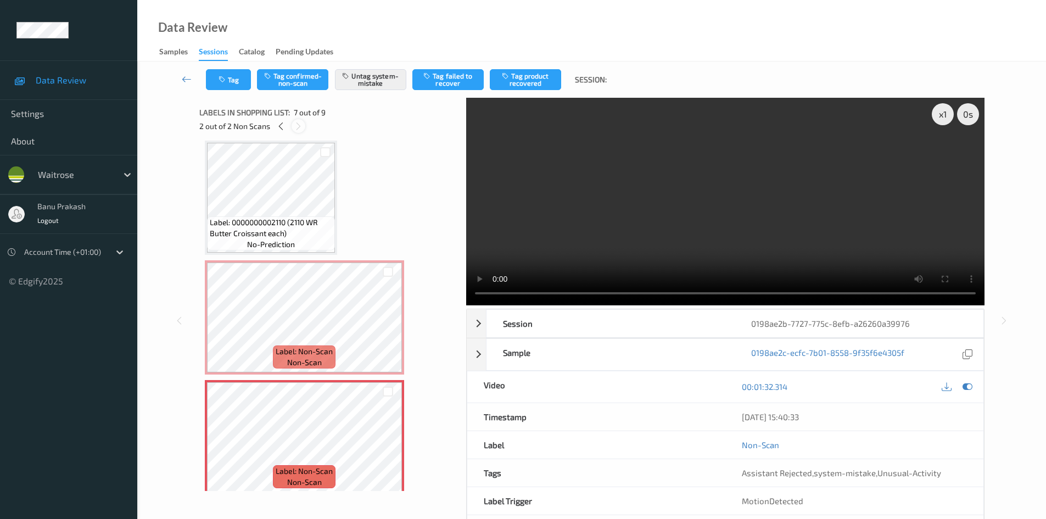
scroll to position [604, 0]
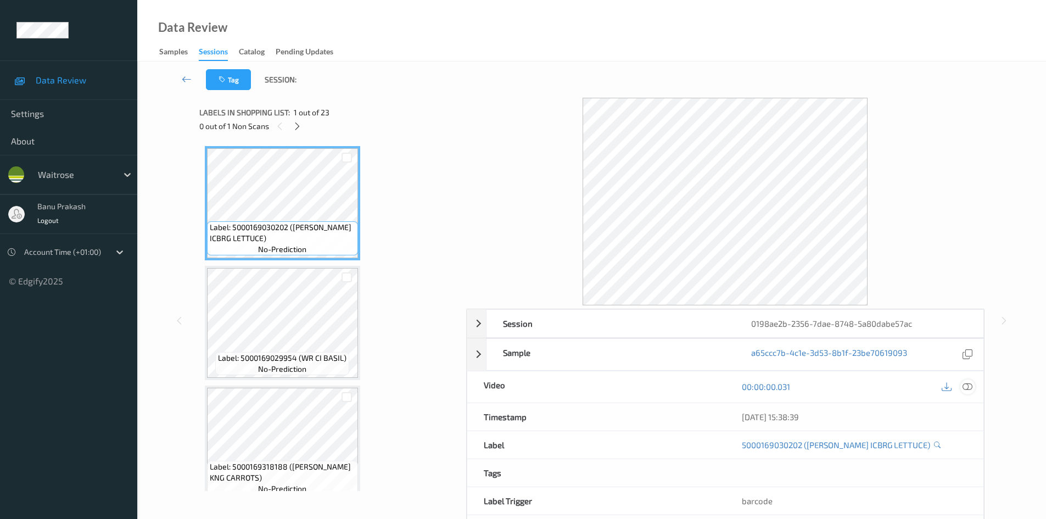
click at [970, 389] on icon at bounding box center [967, 386] width 10 height 10
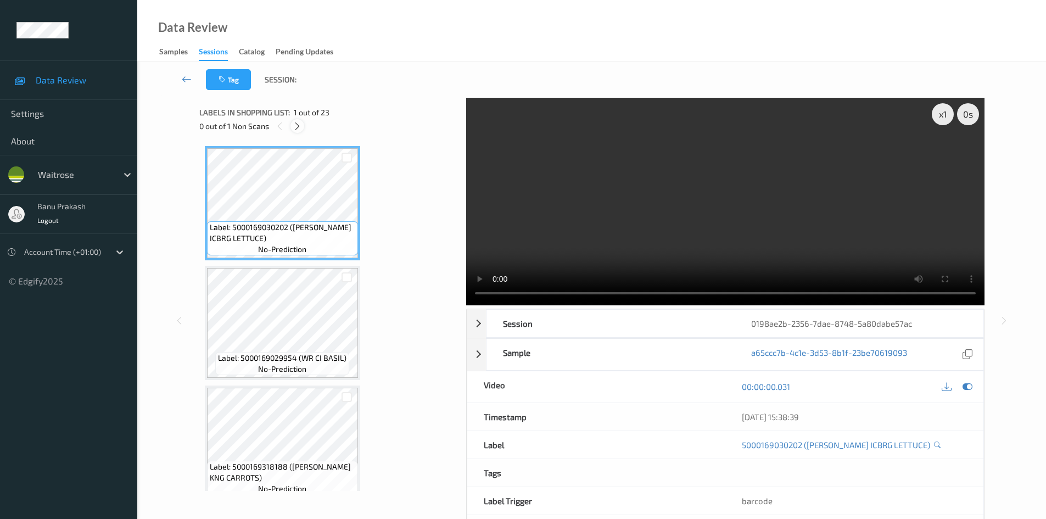
click at [299, 128] on icon at bounding box center [297, 126] width 9 height 10
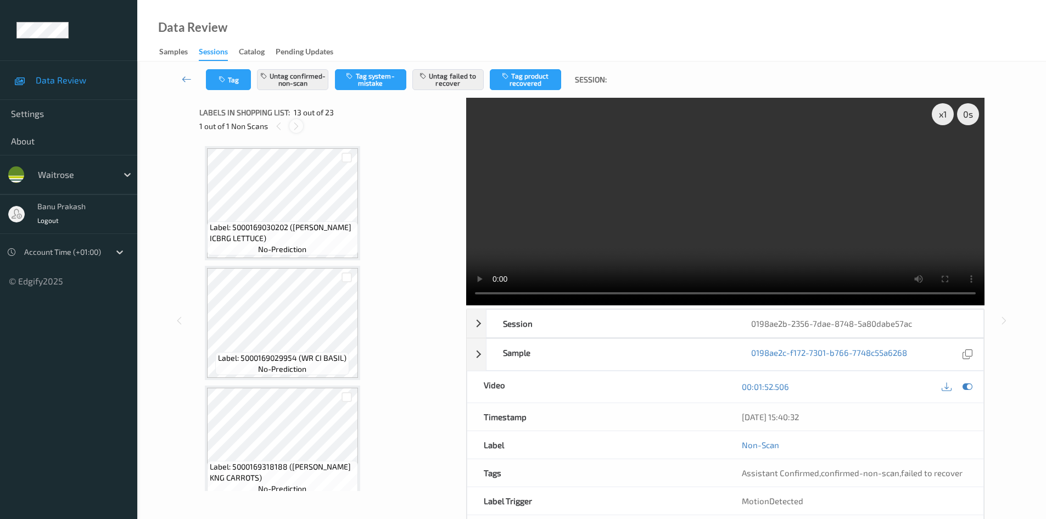
scroll to position [1322, 0]
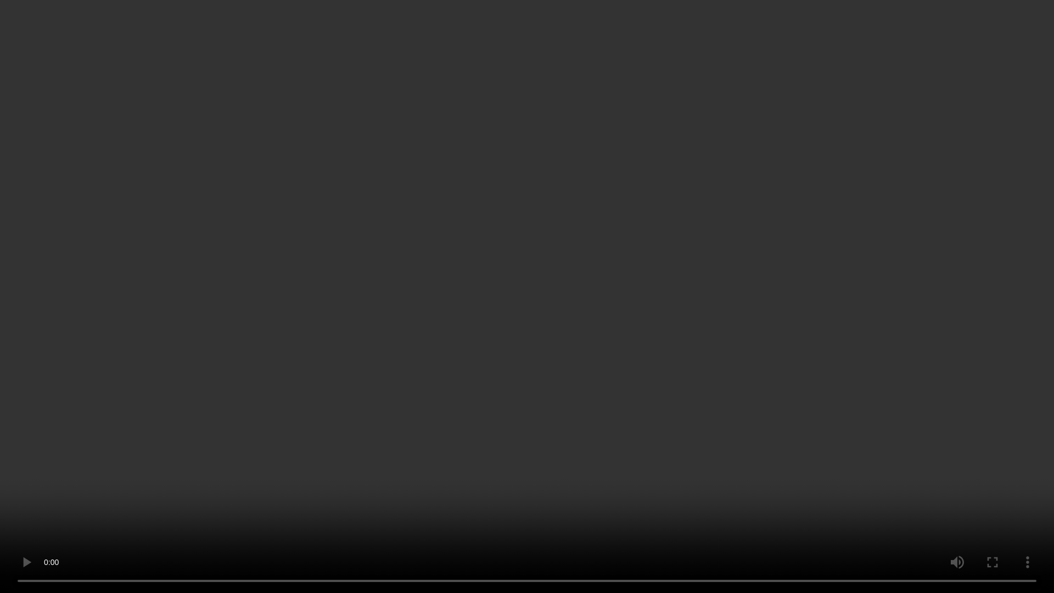
click at [617, 284] on video at bounding box center [527, 296] width 1054 height 593
click at [804, 267] on video at bounding box center [527, 296] width 1054 height 593
click at [653, 334] on video at bounding box center [527, 296] width 1054 height 593
click at [597, 285] on video at bounding box center [527, 296] width 1054 height 593
click at [597, 277] on video at bounding box center [527, 296] width 1054 height 593
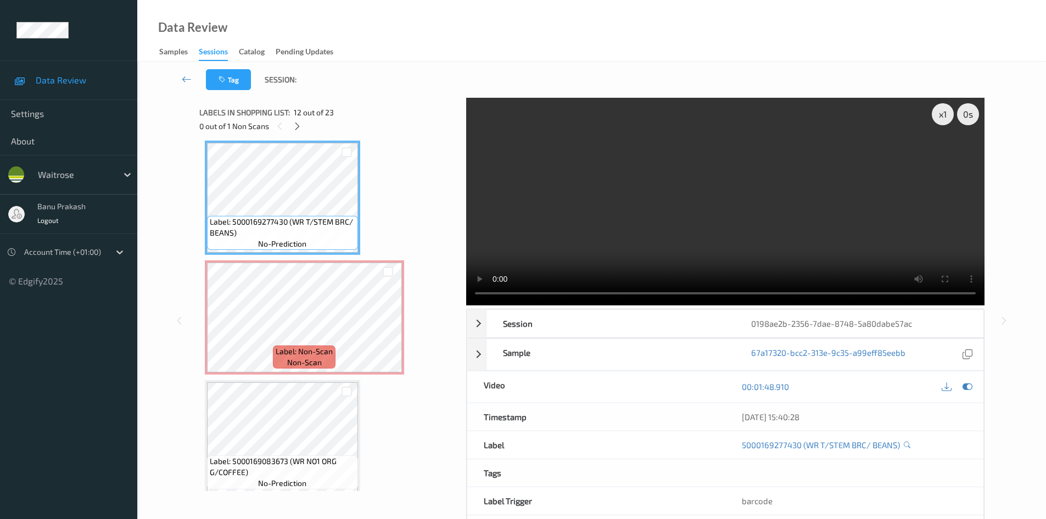
click at [630, 176] on video at bounding box center [725, 201] width 518 height 207
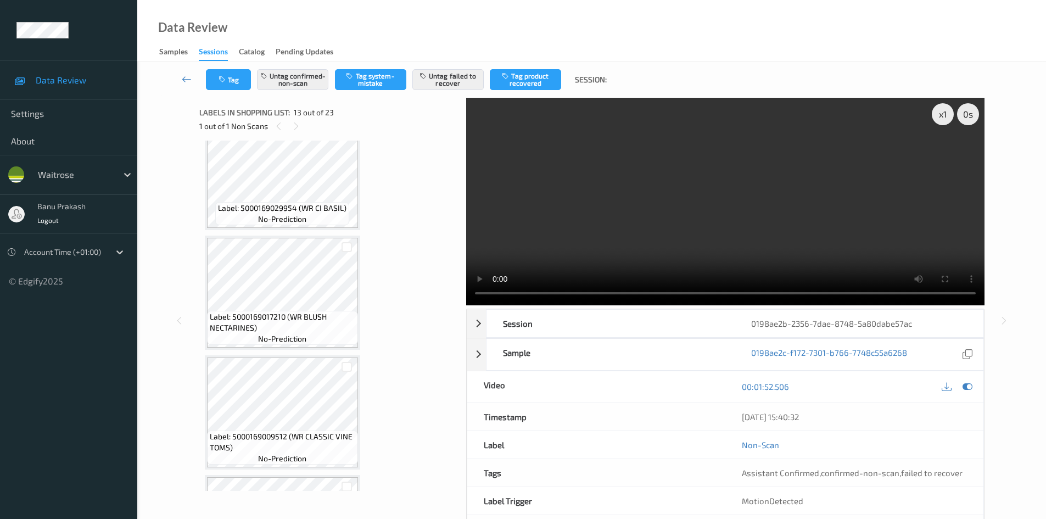
scroll to position [1706, 0]
click at [825, 251] on video at bounding box center [725, 201] width 518 height 207
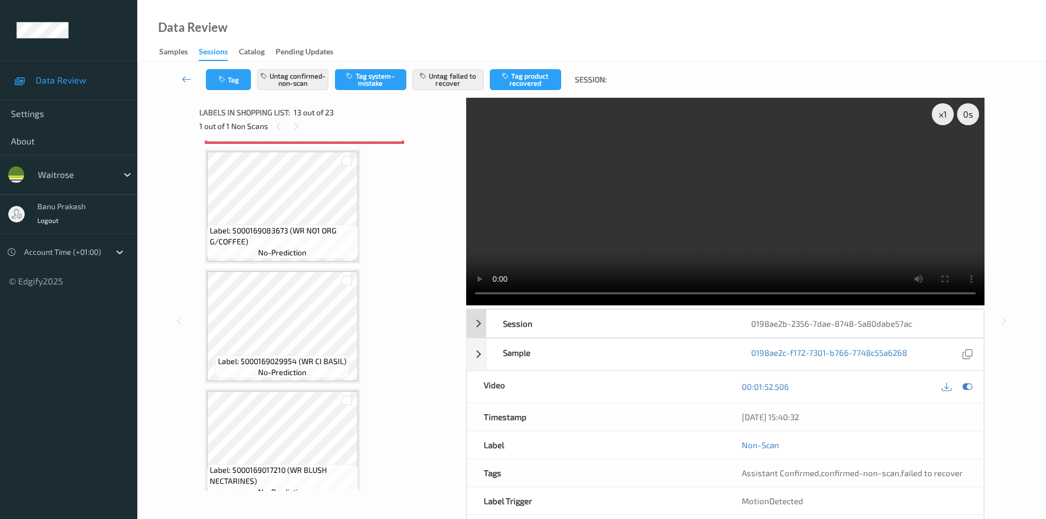
scroll to position [1541, 0]
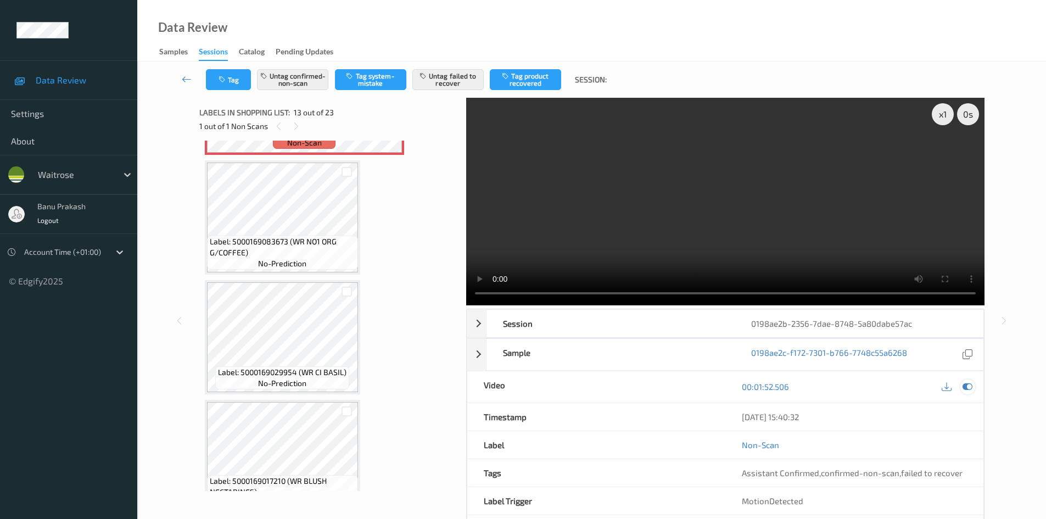
click at [967, 390] on icon at bounding box center [967, 386] width 10 height 10
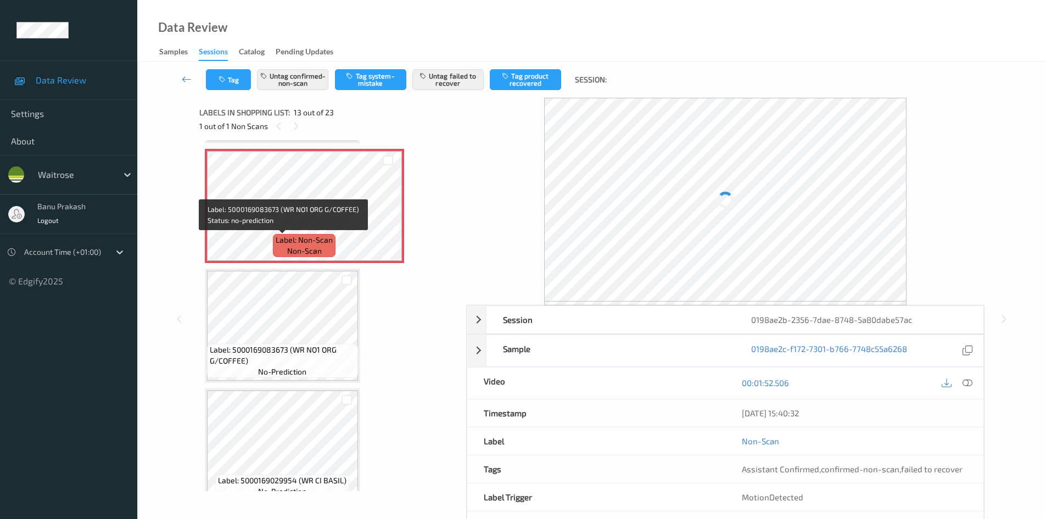
scroll to position [1377, 0]
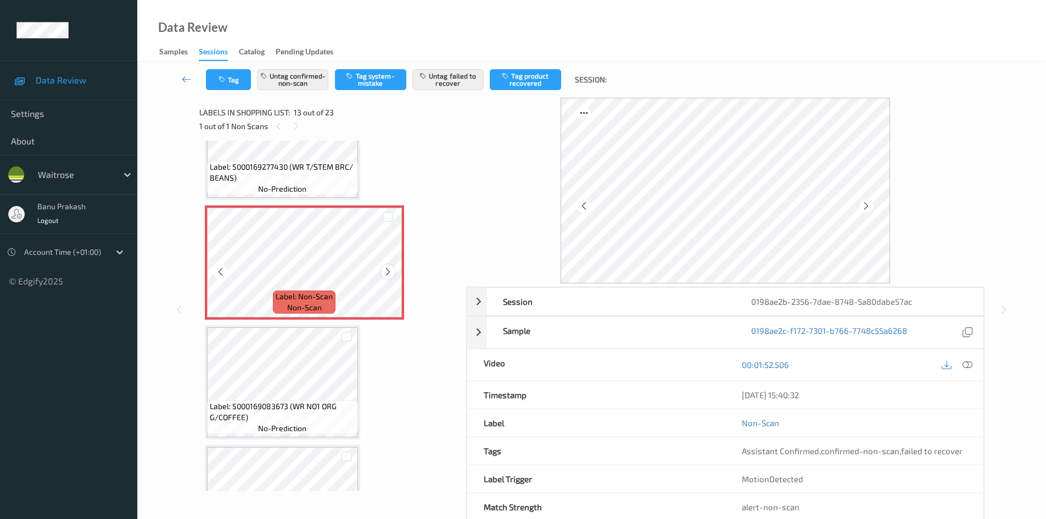
click at [386, 271] on icon at bounding box center [387, 272] width 9 height 10
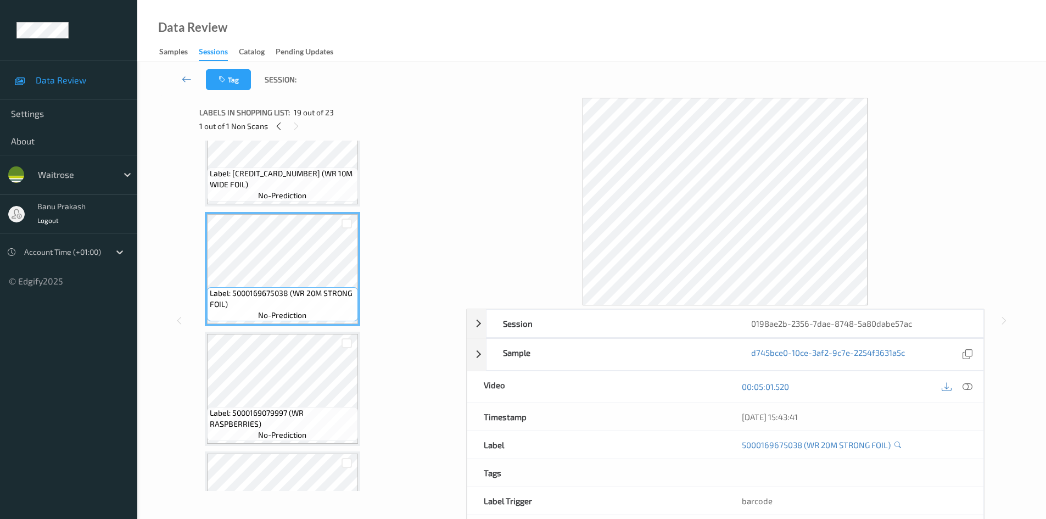
scroll to position [2090, 0]
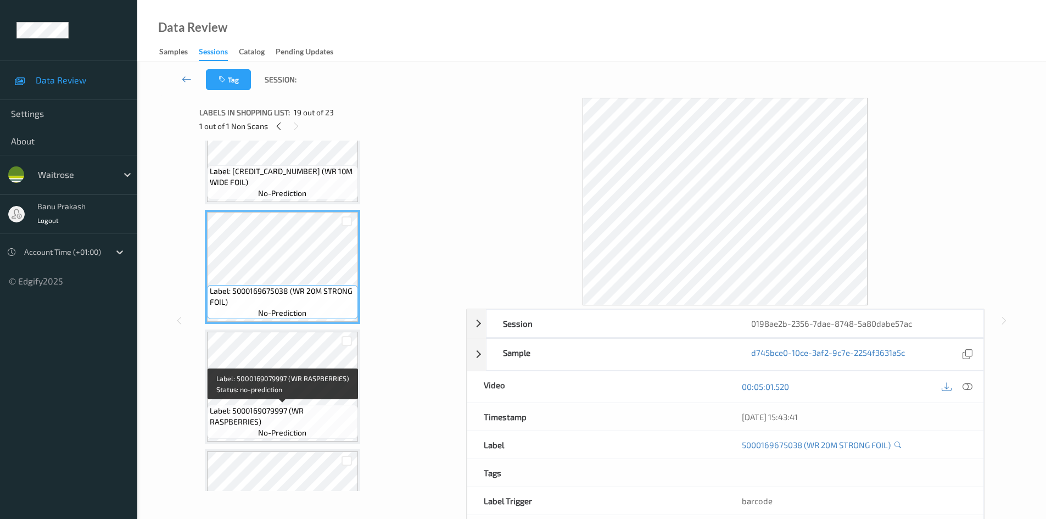
click at [294, 419] on span "Label: 5000169079997 (WR RASPBERRIES)" at bounding box center [282, 416] width 145 height 22
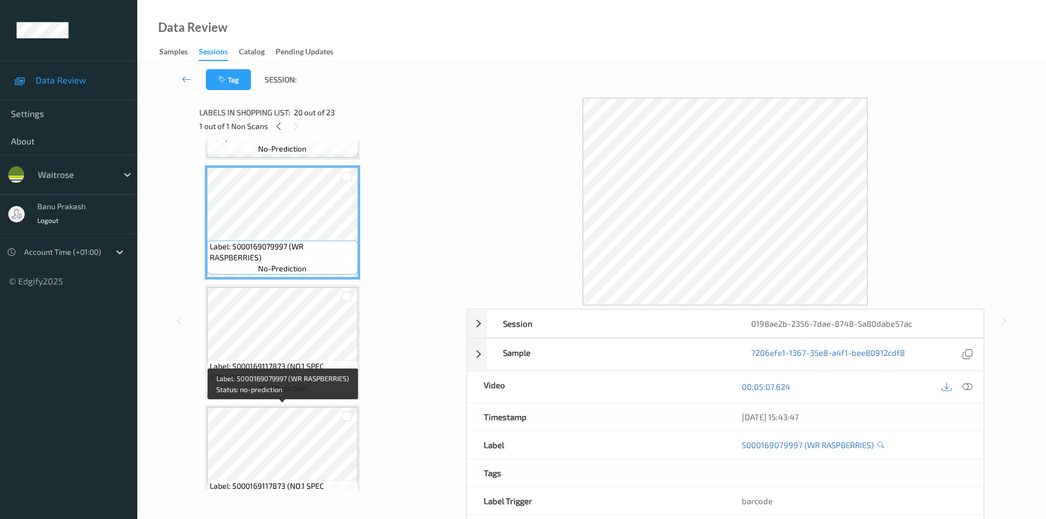
scroll to position [2255, 0]
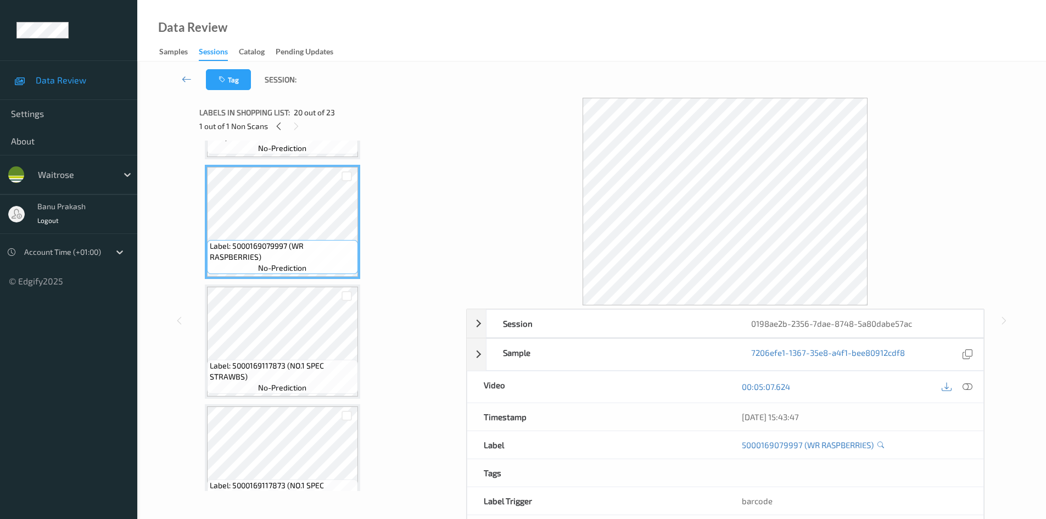
click at [299, 390] on span "no-prediction" at bounding box center [282, 387] width 48 height 11
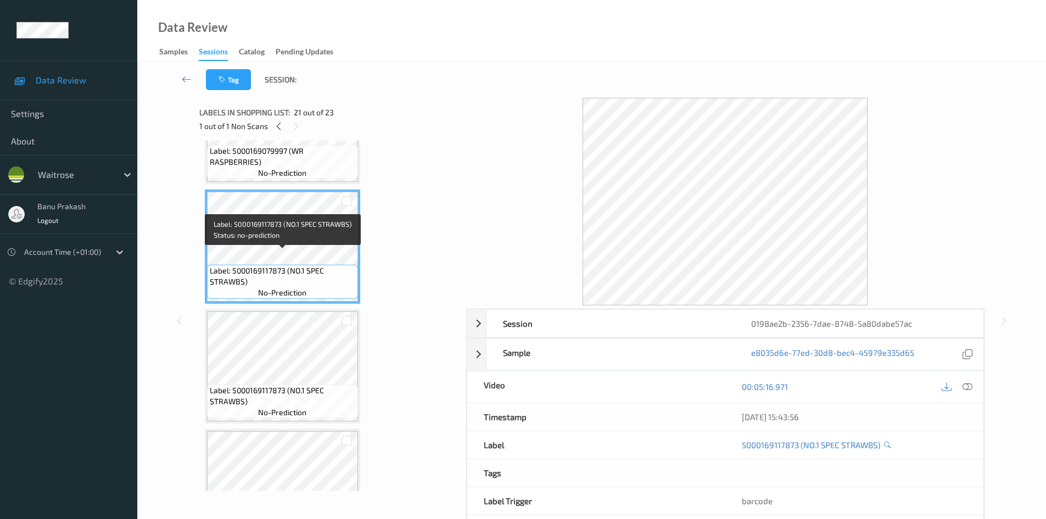
scroll to position [2365, 0]
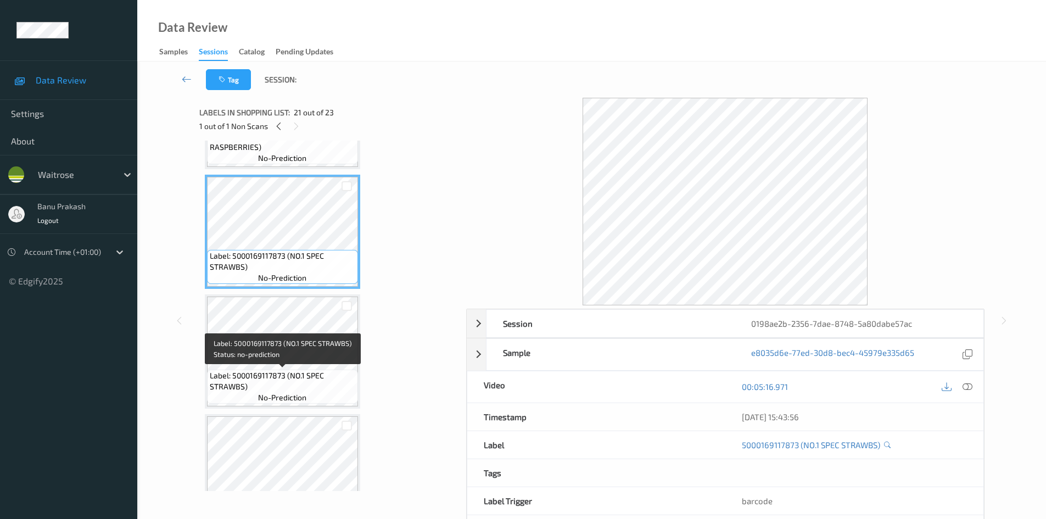
click at [291, 392] on span "no-prediction" at bounding box center [282, 397] width 48 height 11
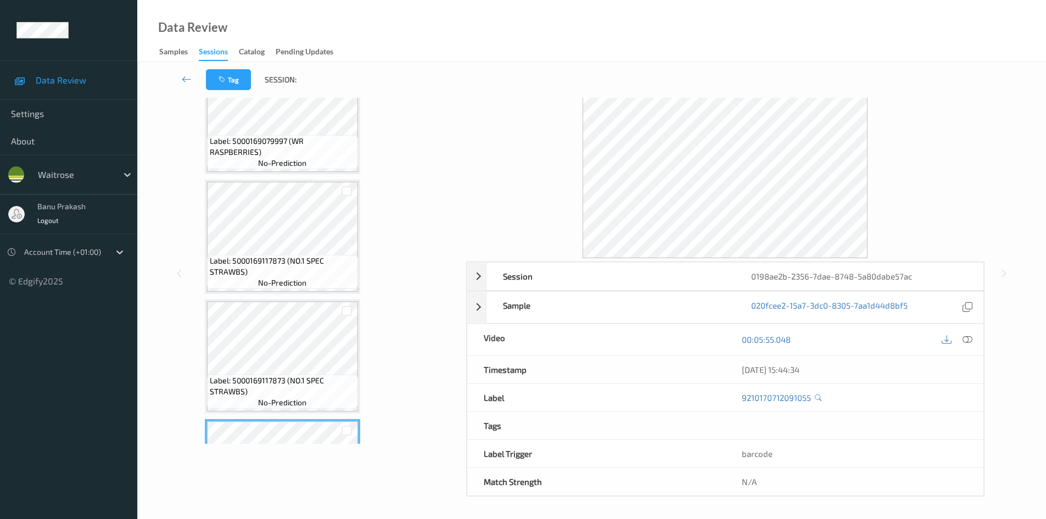
scroll to position [2298, 0]
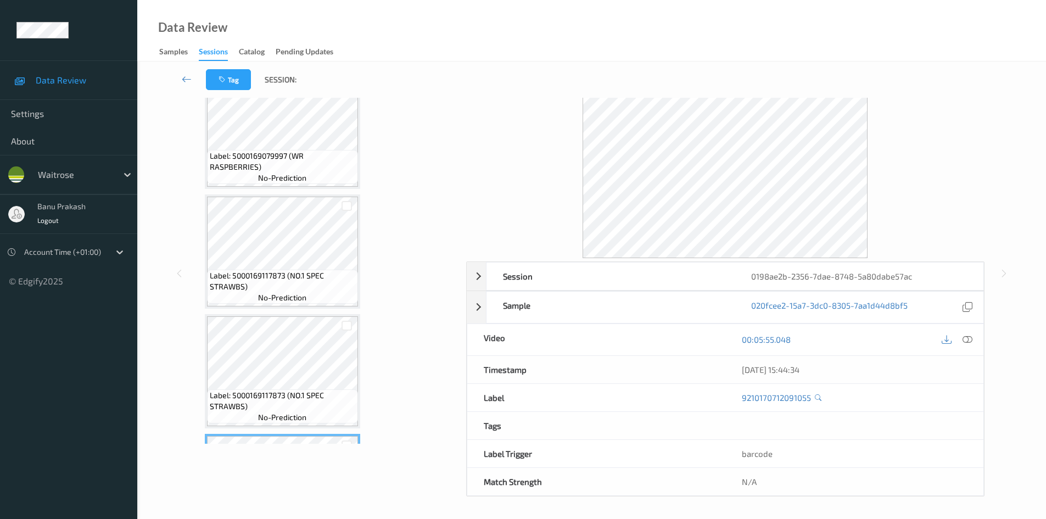
click at [288, 315] on div "Label: 5000169117873 (NO.1 SPEC STRAWBS) no-prediction" at bounding box center [282, 371] width 155 height 114
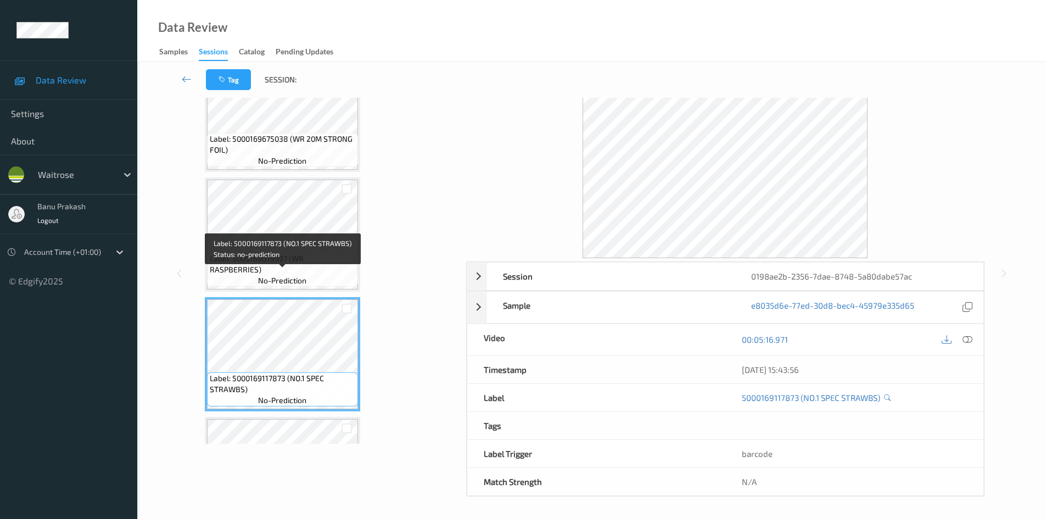
scroll to position [2188, 0]
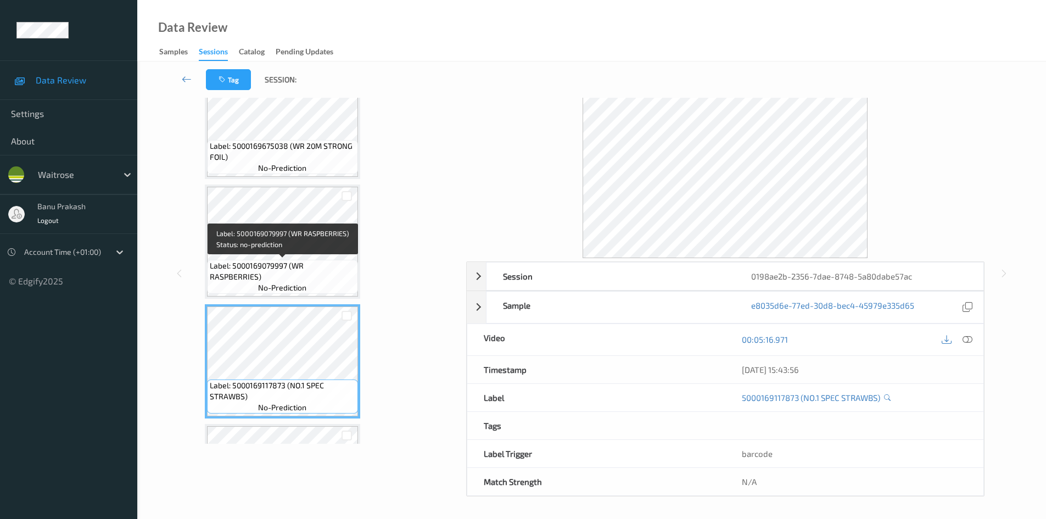
click at [283, 280] on span "Label: 5000169079997 (WR RASPBERRIES)" at bounding box center [282, 271] width 145 height 22
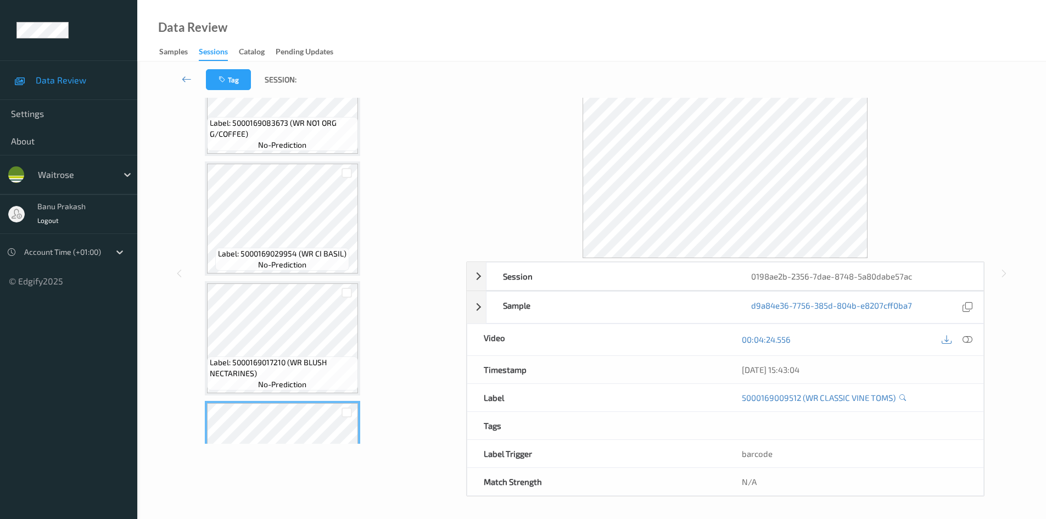
scroll to position [1584, 0]
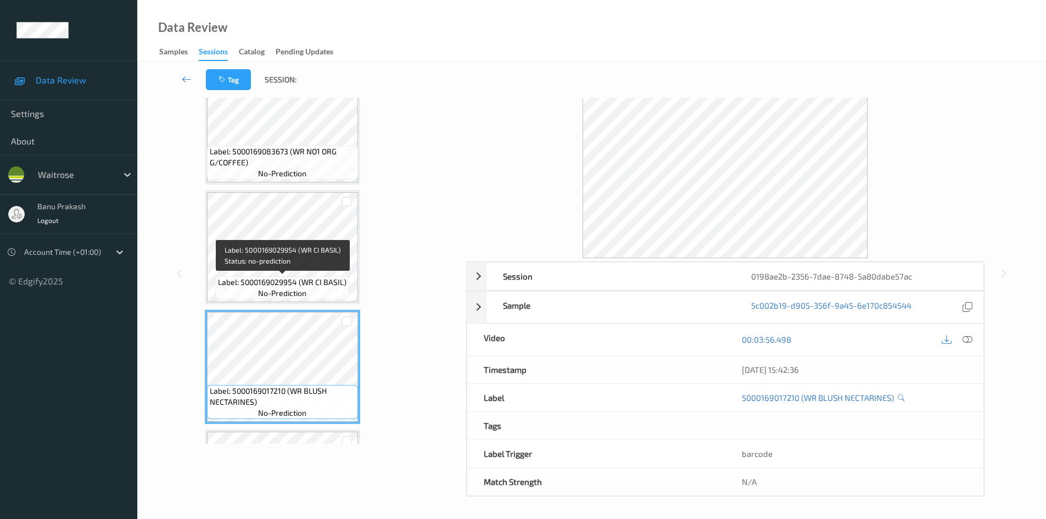
click at [283, 289] on span "no-prediction" at bounding box center [282, 293] width 48 height 11
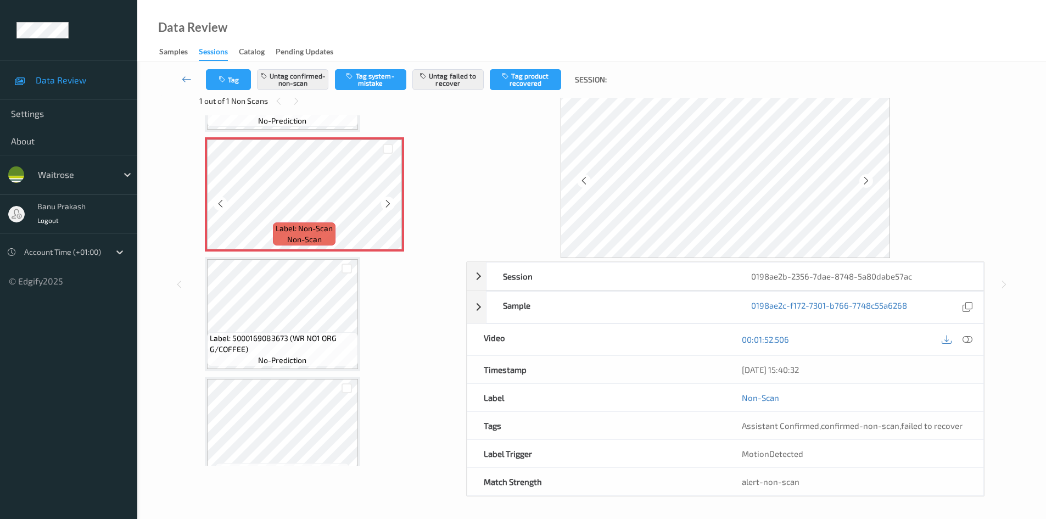
scroll to position [25, 0]
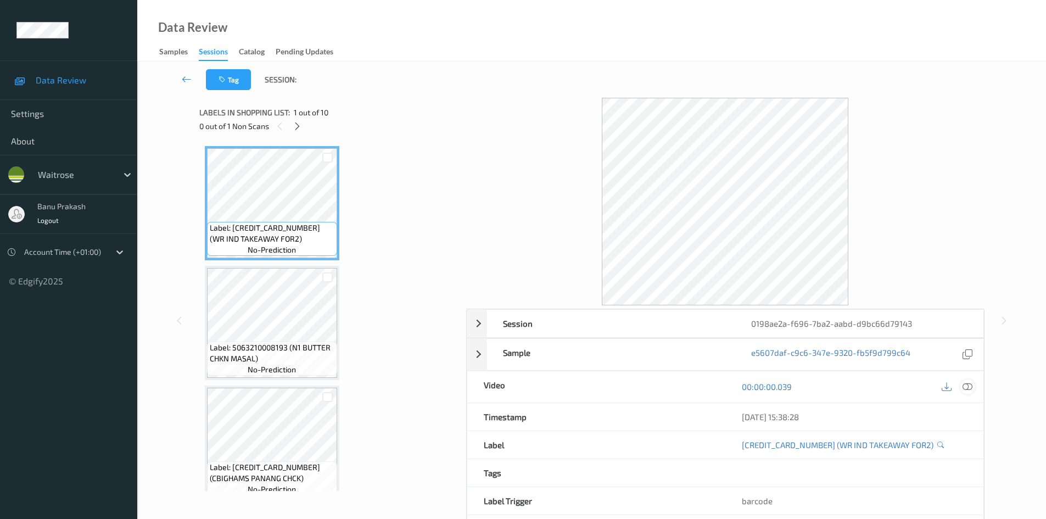
click at [967, 384] on icon at bounding box center [967, 386] width 10 height 10
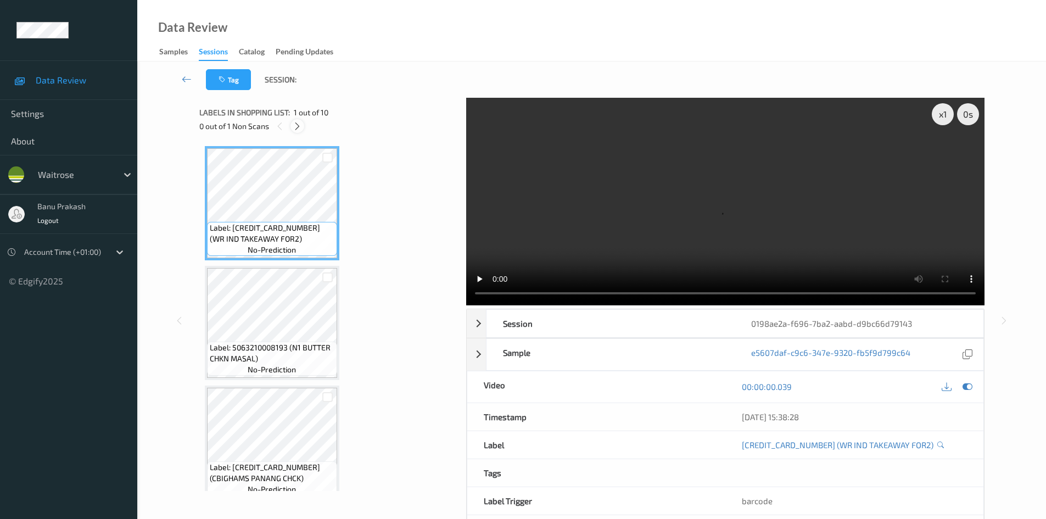
click at [294, 130] on icon at bounding box center [297, 126] width 9 height 10
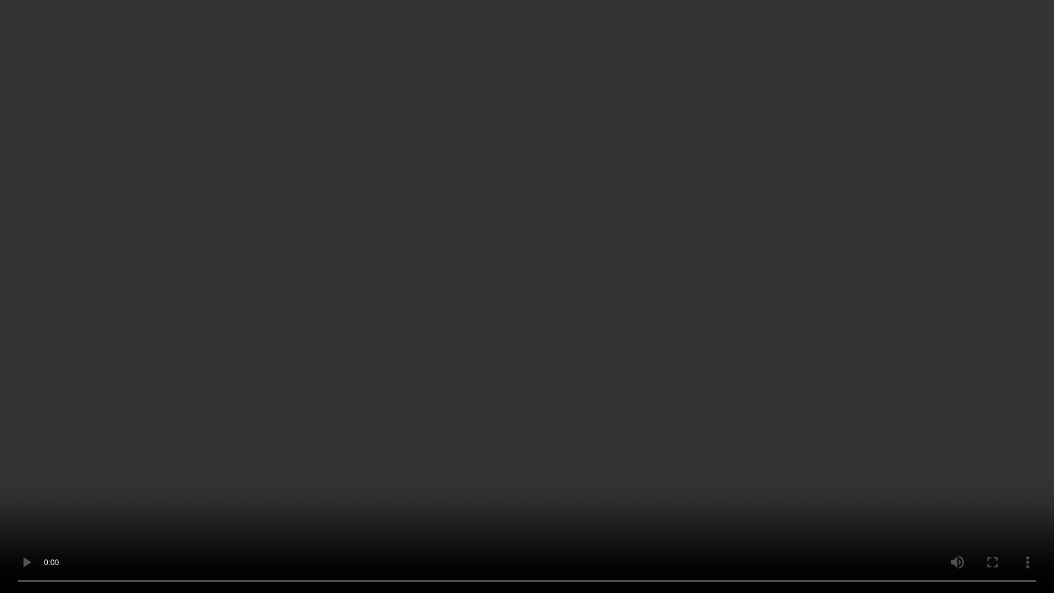
click at [510, 339] on video at bounding box center [527, 296] width 1054 height 593
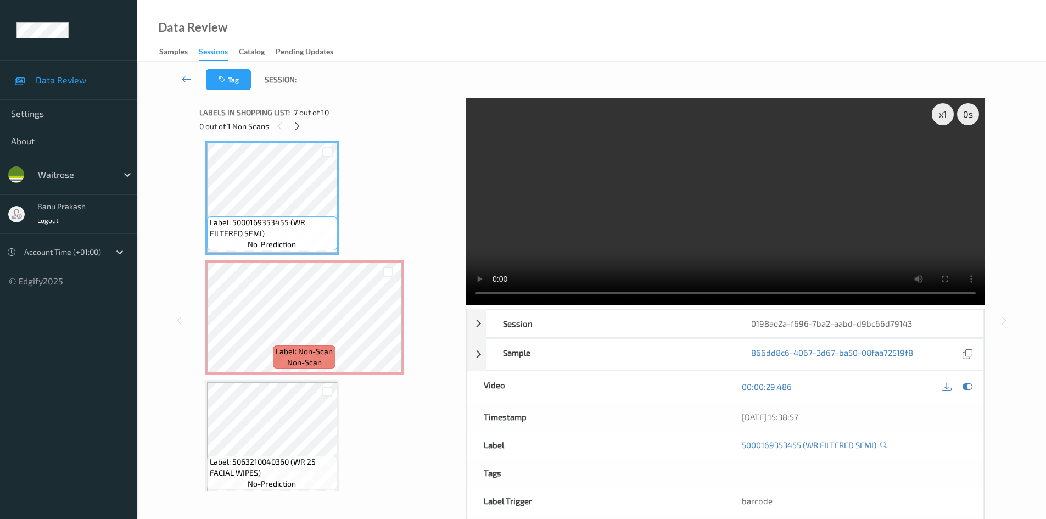
click at [660, 202] on video at bounding box center [725, 201] width 518 height 207
click at [570, 218] on video at bounding box center [725, 201] width 518 height 207
click at [613, 193] on video at bounding box center [725, 201] width 518 height 207
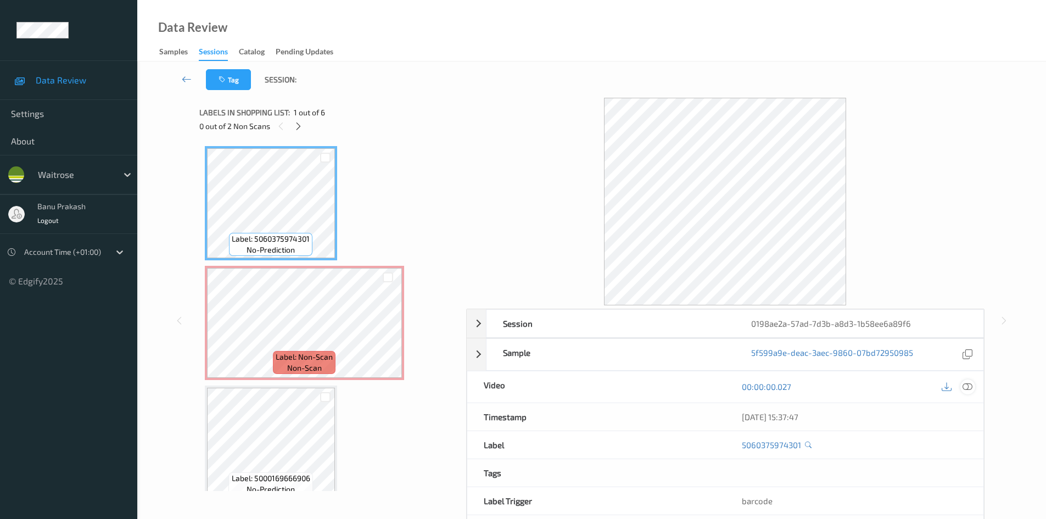
click at [969, 391] on icon at bounding box center [967, 386] width 10 height 10
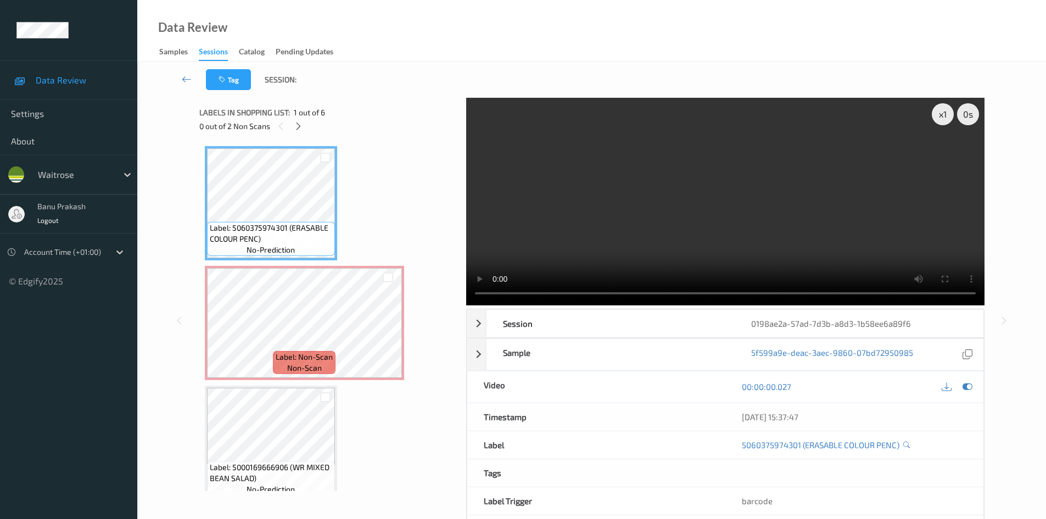
click at [574, 217] on video at bounding box center [725, 201] width 518 height 207
click at [641, 210] on video at bounding box center [725, 201] width 518 height 207
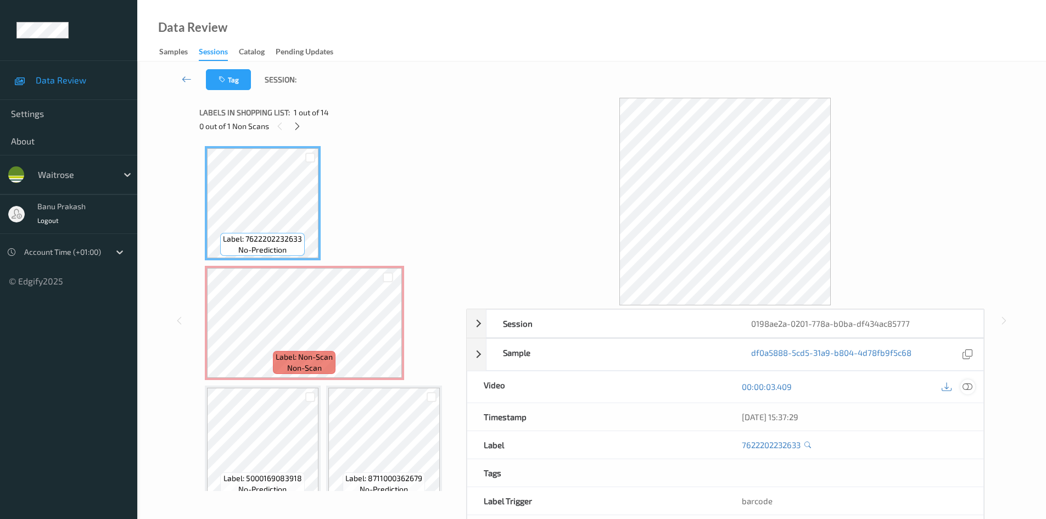
click at [957, 384] on div at bounding box center [967, 386] width 15 height 15
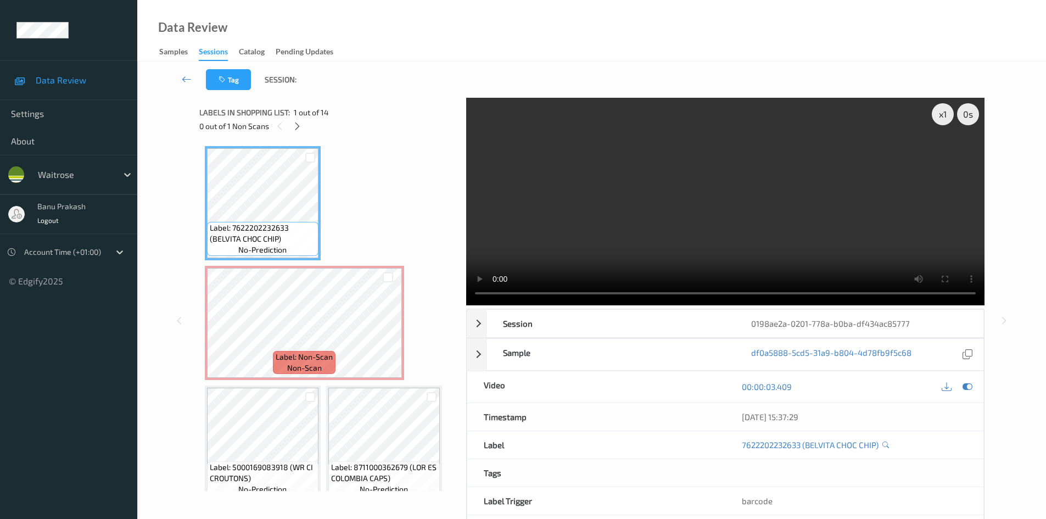
click at [638, 217] on video at bounding box center [725, 201] width 518 height 207
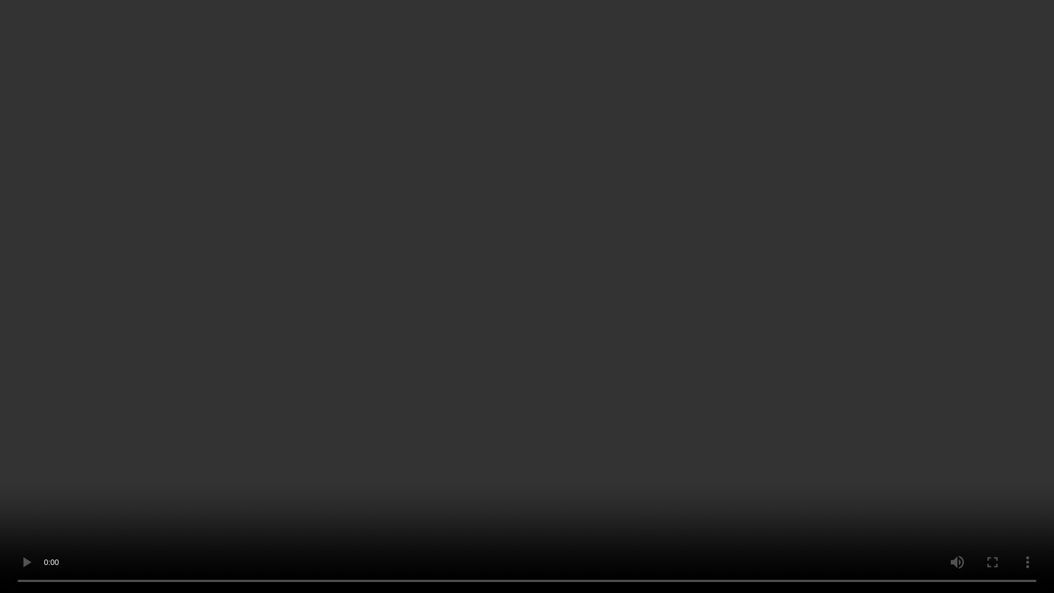
click at [695, 471] on video at bounding box center [527, 296] width 1054 height 593
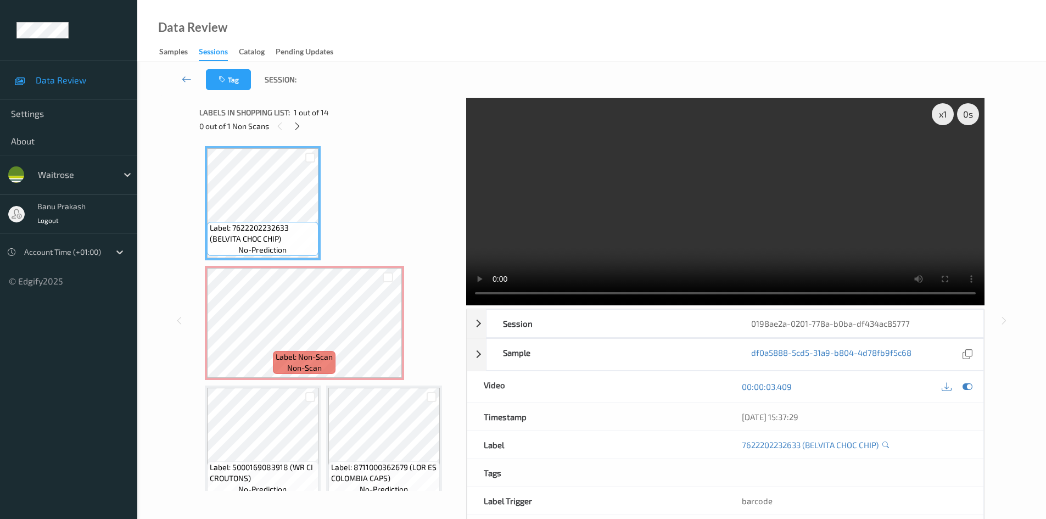
click at [715, 242] on video at bounding box center [725, 201] width 518 height 207
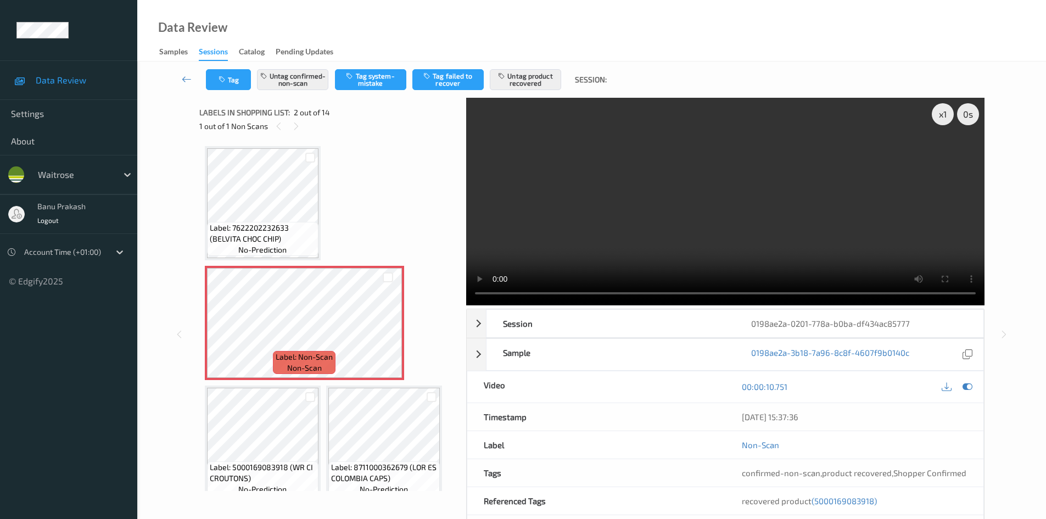
click at [623, 250] on video at bounding box center [725, 201] width 518 height 207
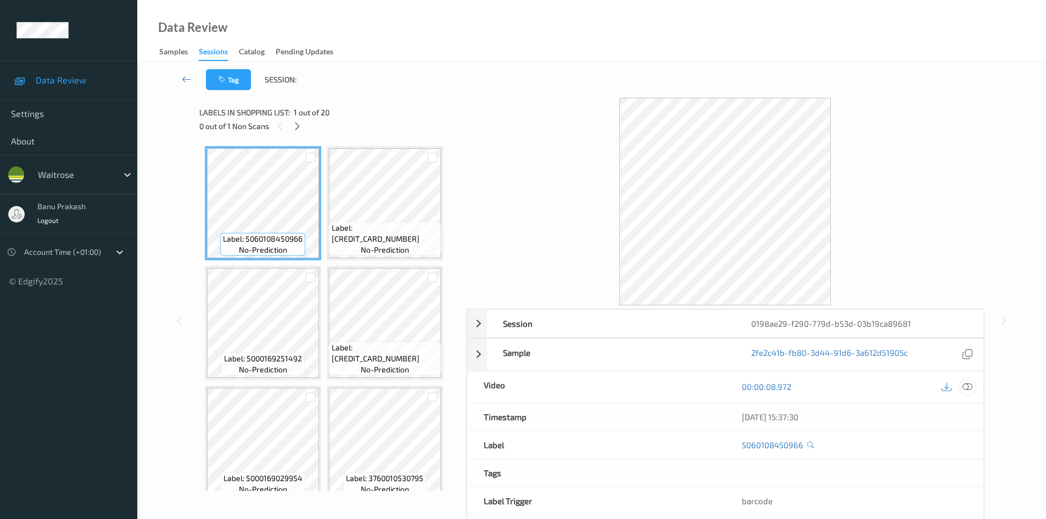
click at [969, 384] on icon at bounding box center [967, 386] width 10 height 10
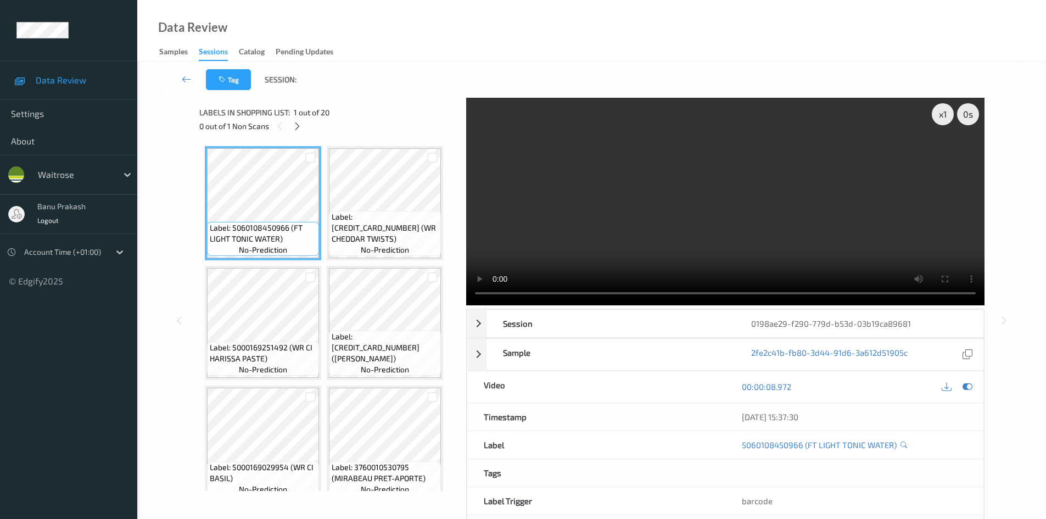
click at [291, 132] on div "0 out of 1 Non Scans" at bounding box center [328, 126] width 259 height 14
click at [304, 123] on div "0 out of 1 Non Scans" at bounding box center [328, 126] width 259 height 14
click at [293, 126] on icon at bounding box center [297, 126] width 9 height 10
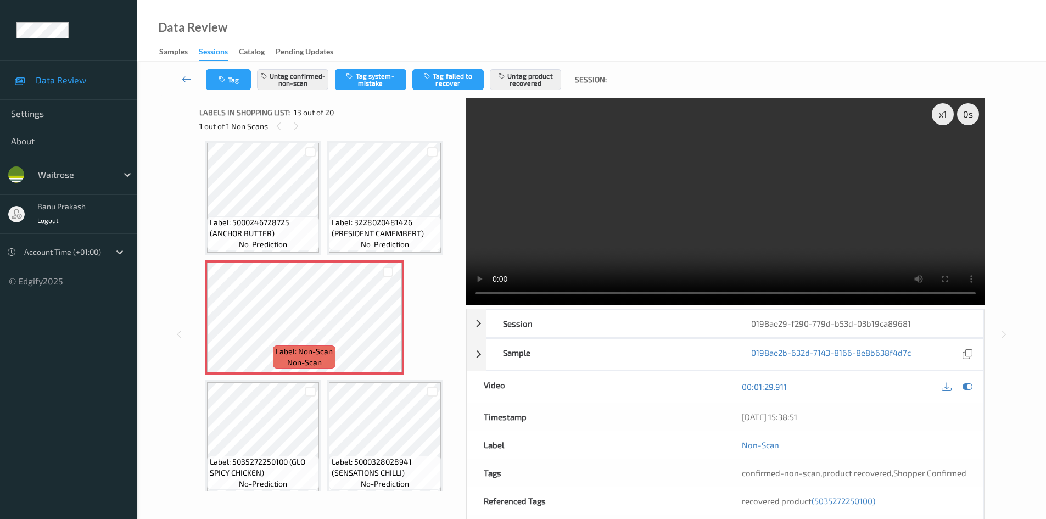
click at [324, 200] on div "Label: 5060108450966 (FT LIGHT TONIC WATER) no-prediction Label: [CREDIT_CARD_N…" at bounding box center [329, 197] width 248 height 1311
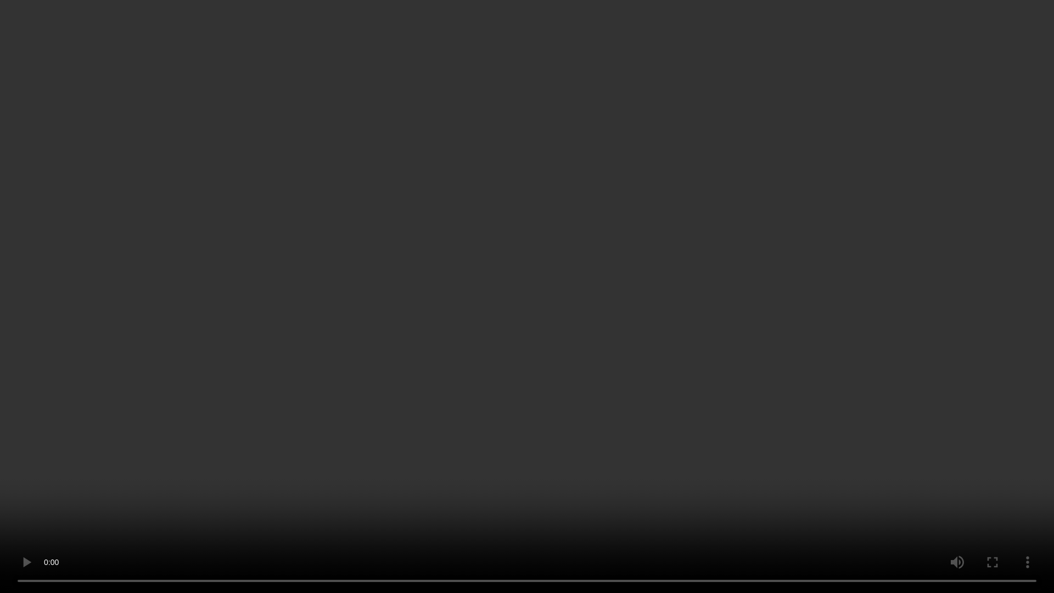
click at [671, 258] on video at bounding box center [527, 296] width 1054 height 593
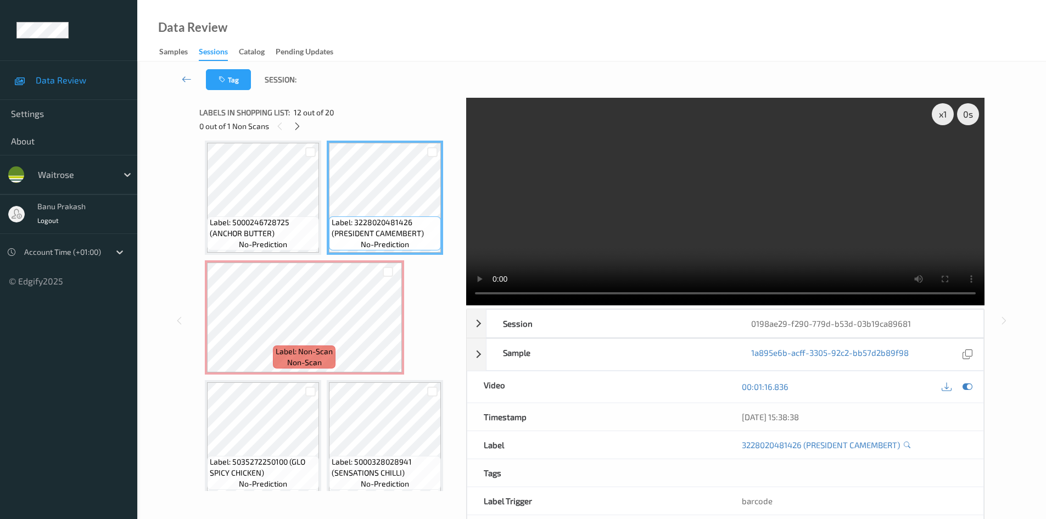
click at [634, 189] on video at bounding box center [725, 201] width 518 height 207
click at [392, 329] on icon at bounding box center [387, 327] width 9 height 10
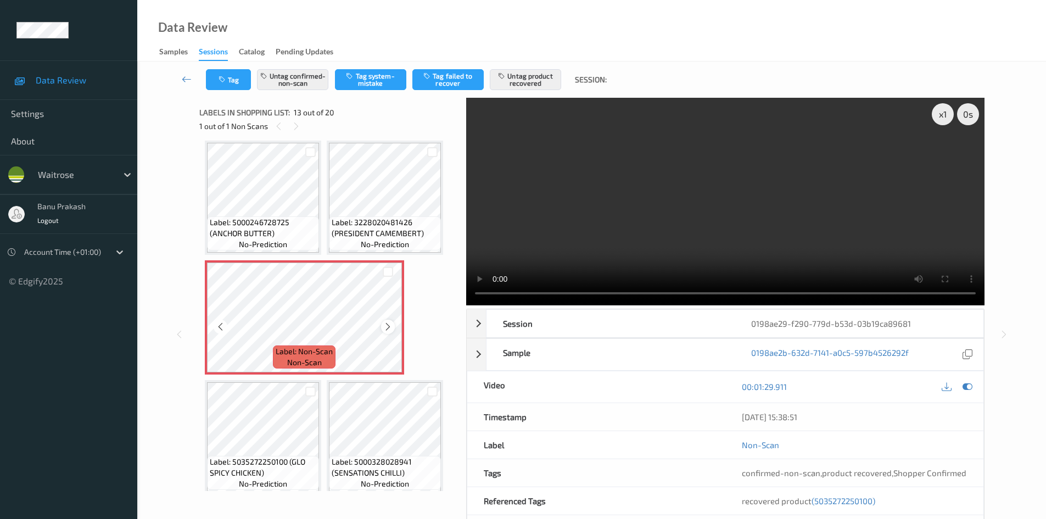
click at [391, 325] on icon at bounding box center [387, 327] width 9 height 10
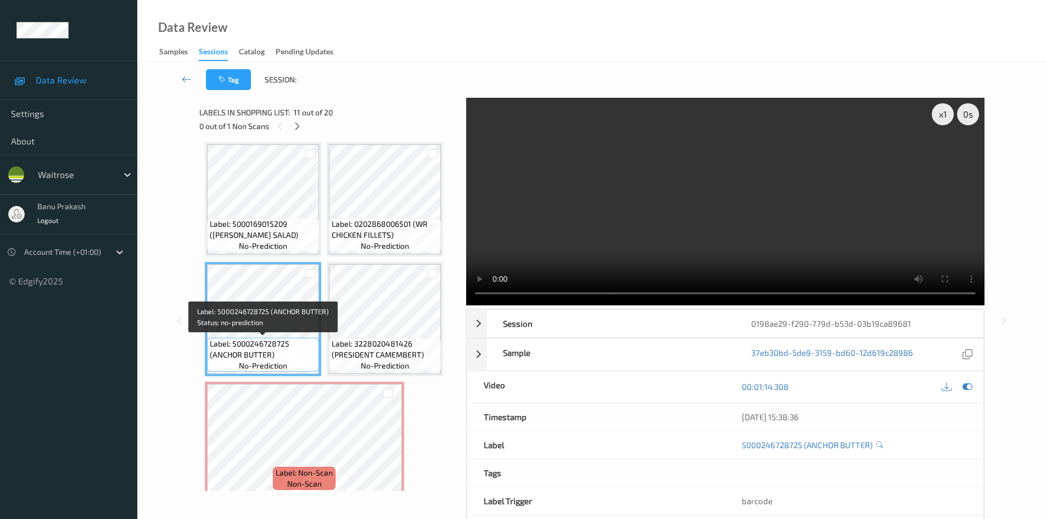
scroll to position [384, 0]
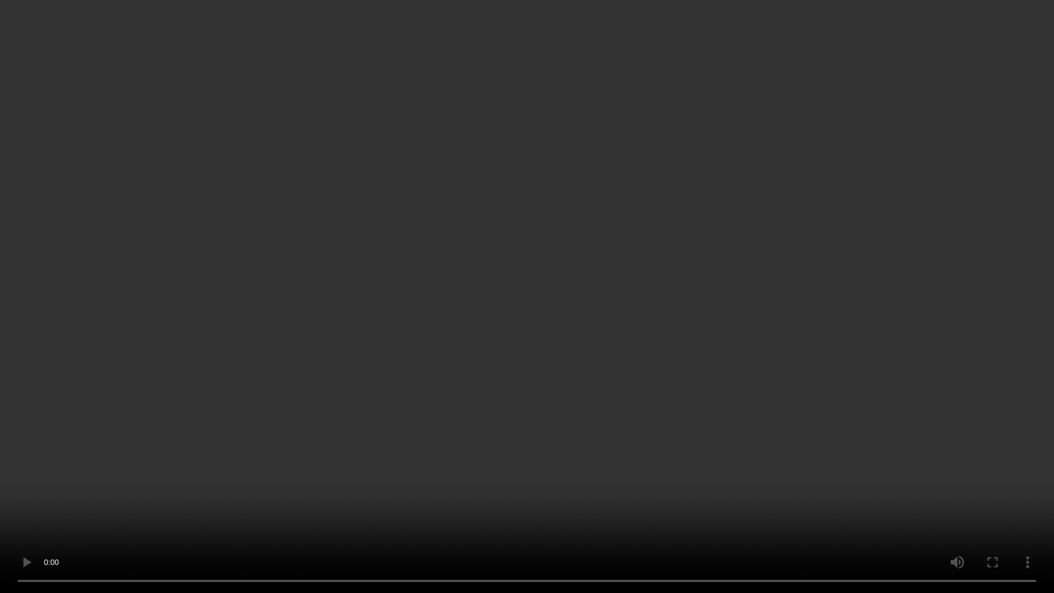
click at [537, 276] on video at bounding box center [527, 296] width 1054 height 593
click at [493, 268] on video at bounding box center [527, 296] width 1054 height 593
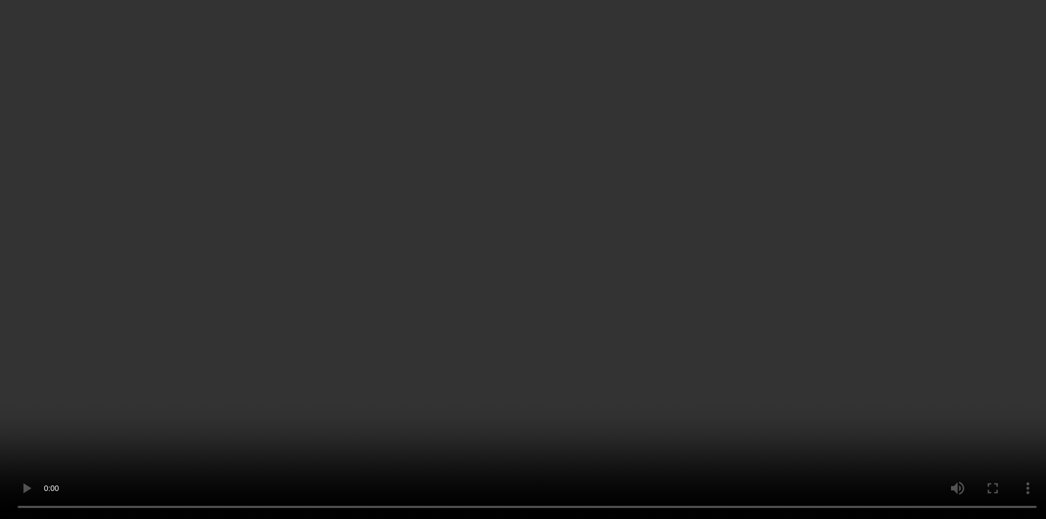
scroll to position [604, 0]
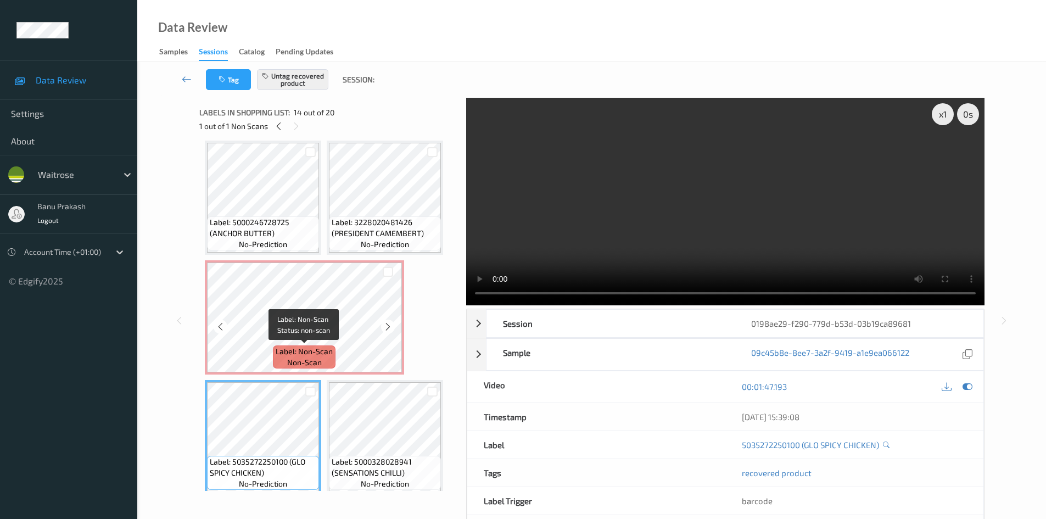
click at [294, 352] on span "Label: Non-Scan" at bounding box center [304, 351] width 57 height 11
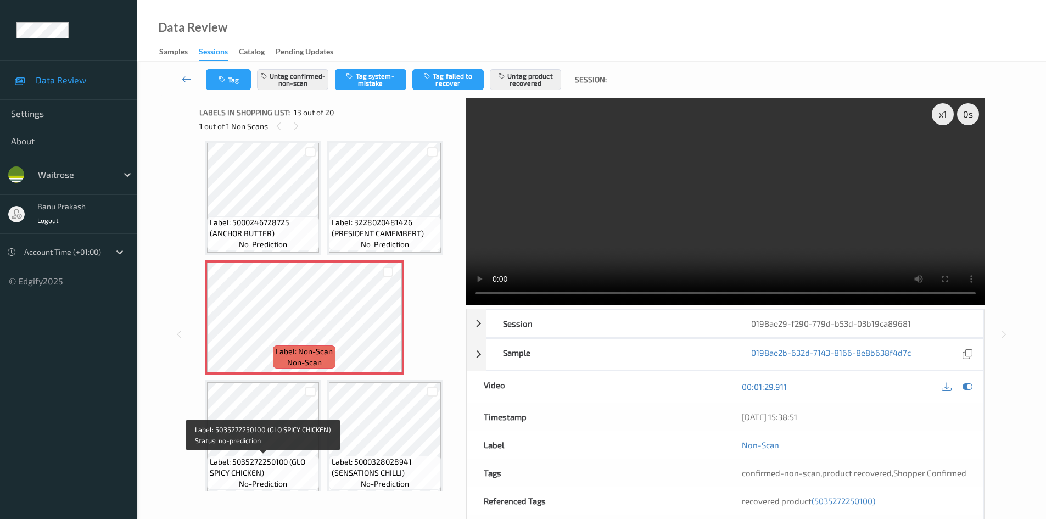
click at [257, 464] on span "Label: 5035272250100 (GLO SPICY CHICKEN)" at bounding box center [263, 467] width 106 height 22
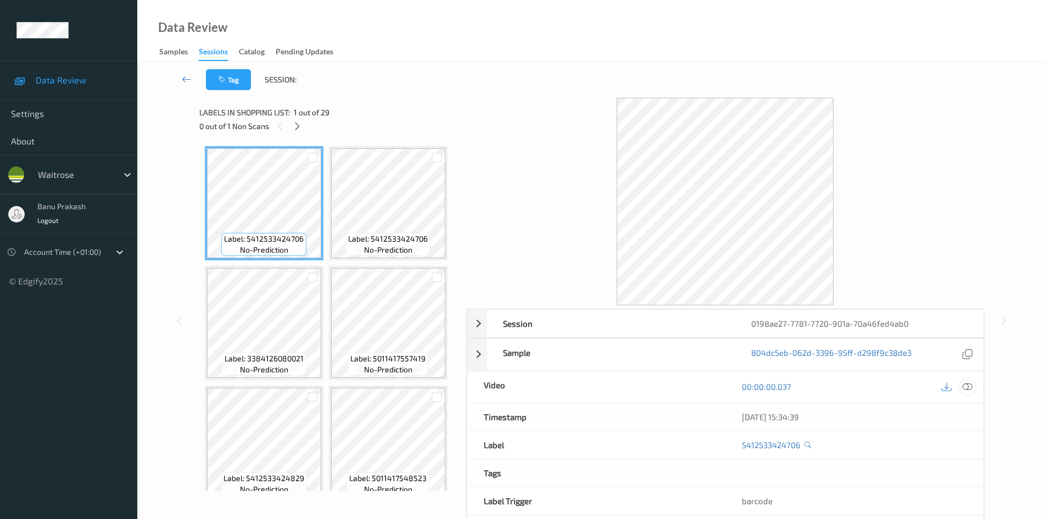
click at [974, 383] on div at bounding box center [967, 386] width 15 height 15
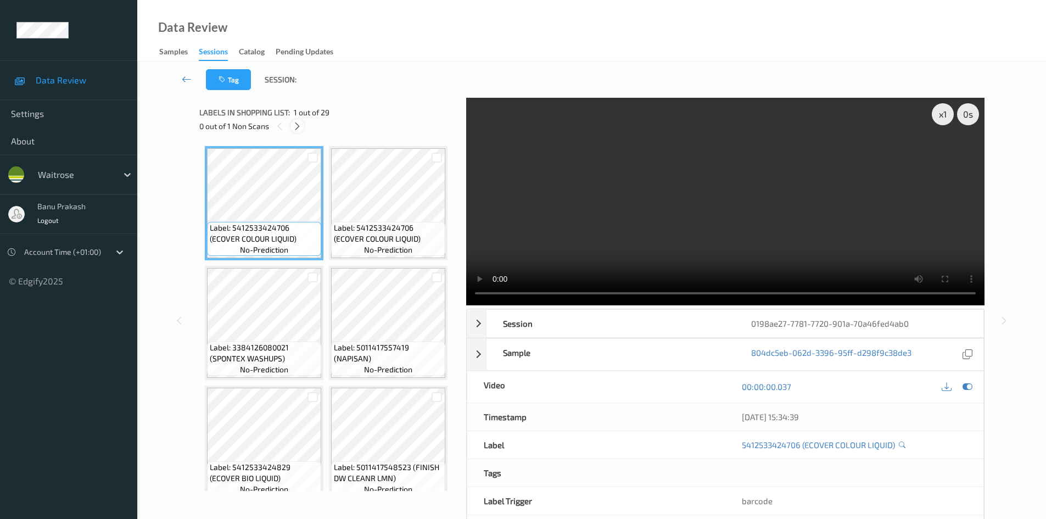
click at [300, 128] on icon at bounding box center [297, 126] width 9 height 10
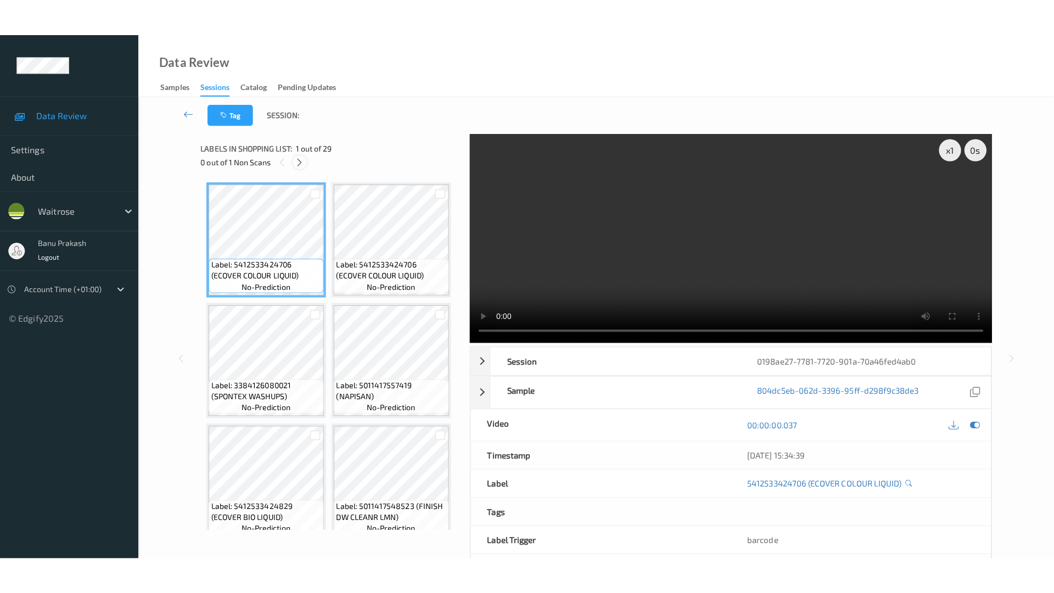
scroll to position [1450, 0]
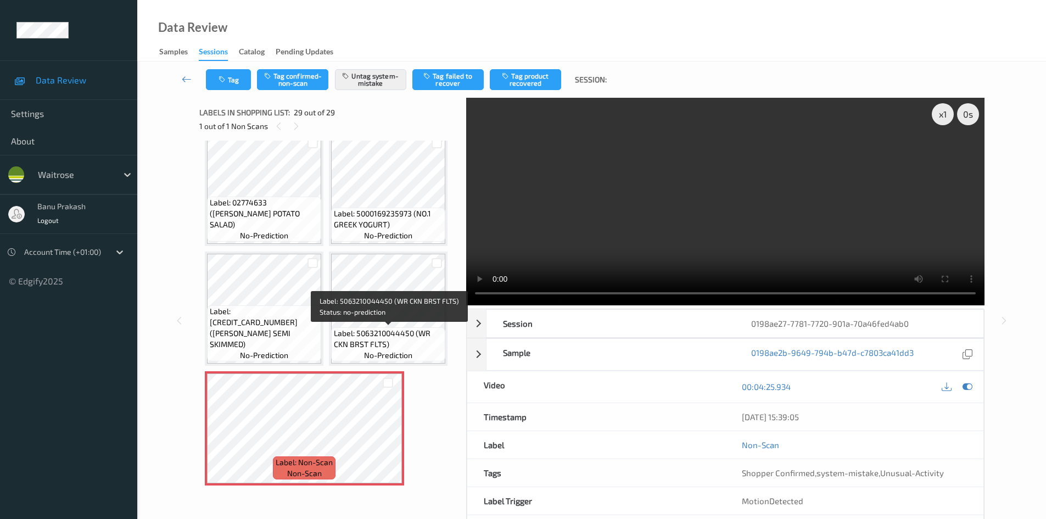
click at [381, 334] on span "Label: 5063210044450 (WR CKN BRST FLTS)" at bounding box center [388, 339] width 109 height 22
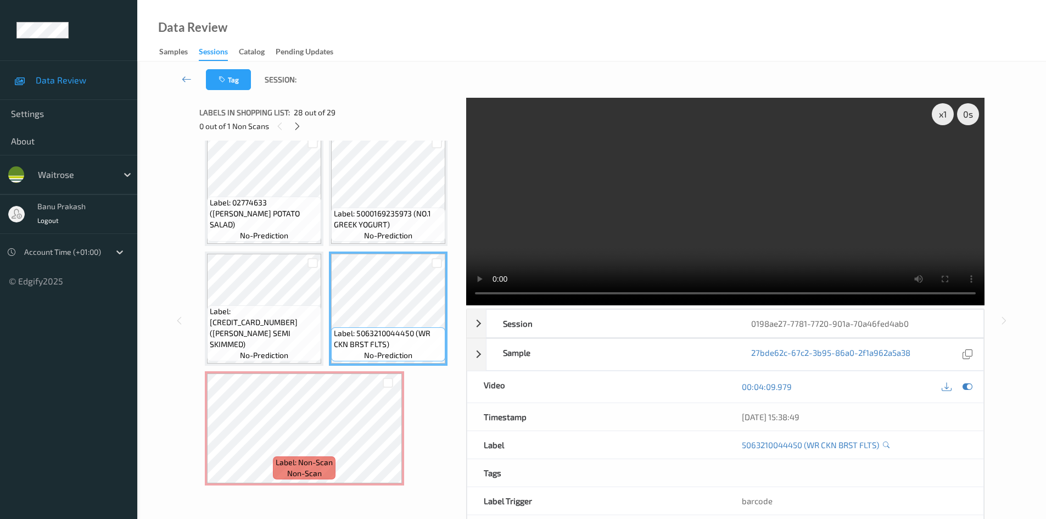
scroll to position [1376, 0]
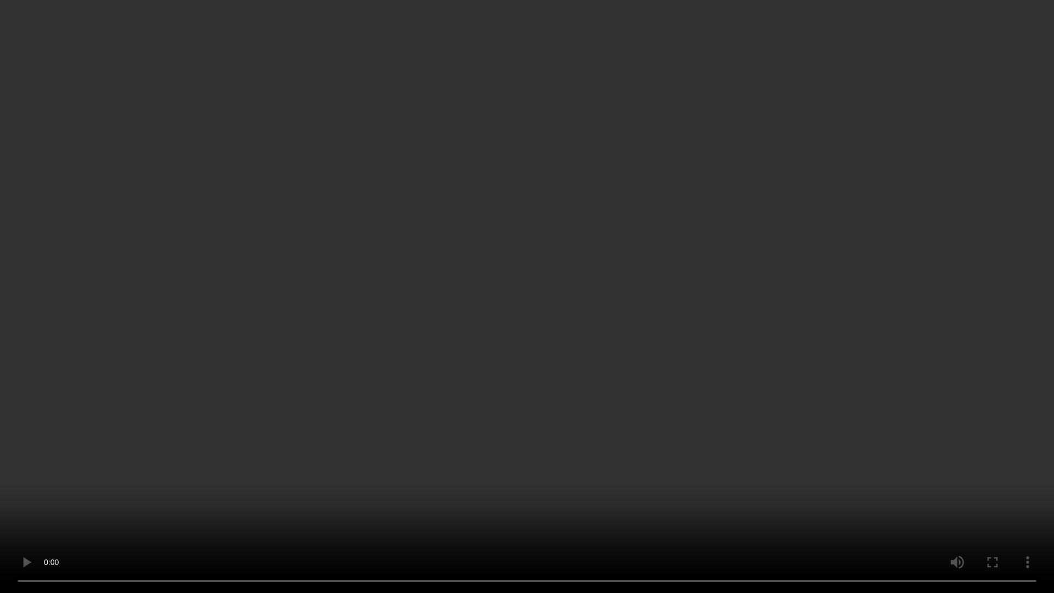
click at [764, 279] on video at bounding box center [527, 296] width 1054 height 593
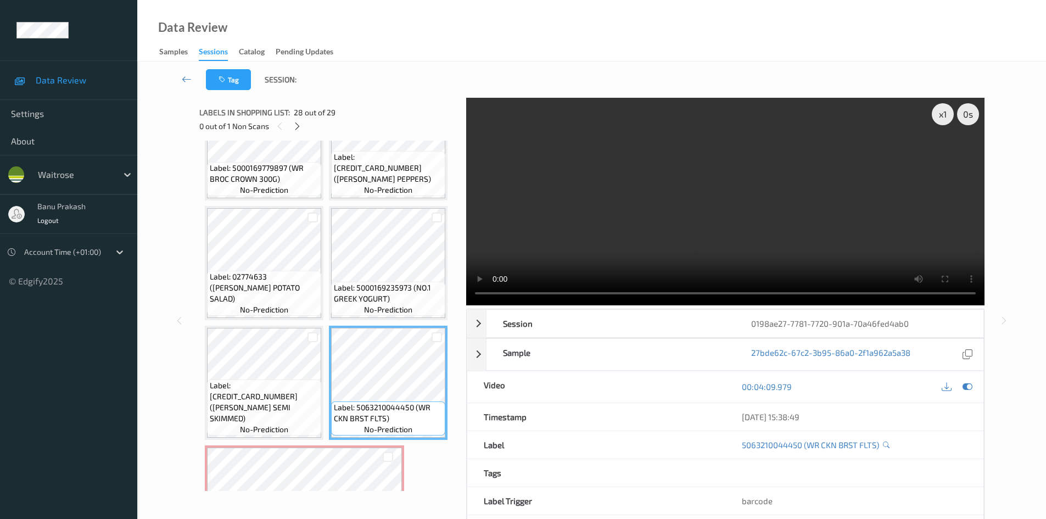
click at [768, 241] on video at bounding box center [725, 201] width 518 height 207
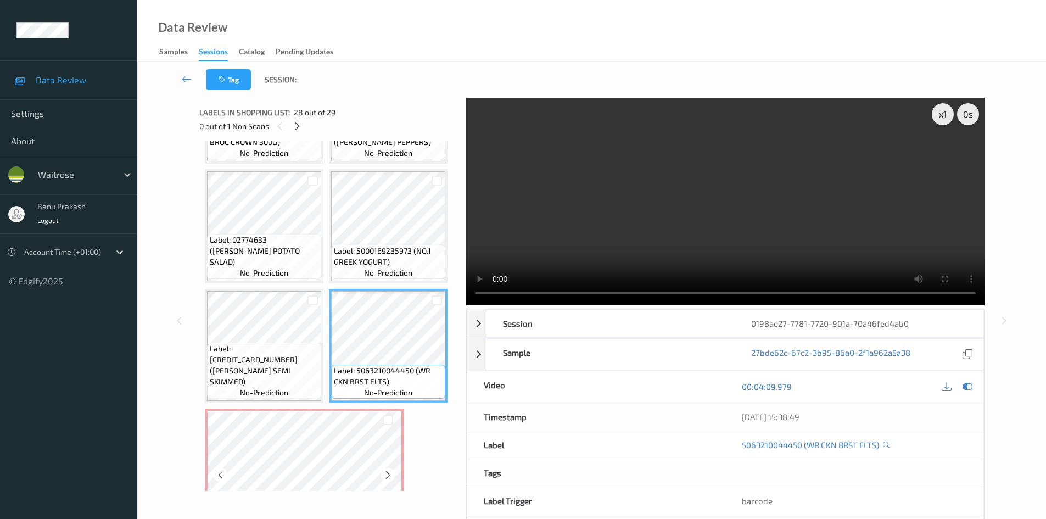
scroll to position [1450, 0]
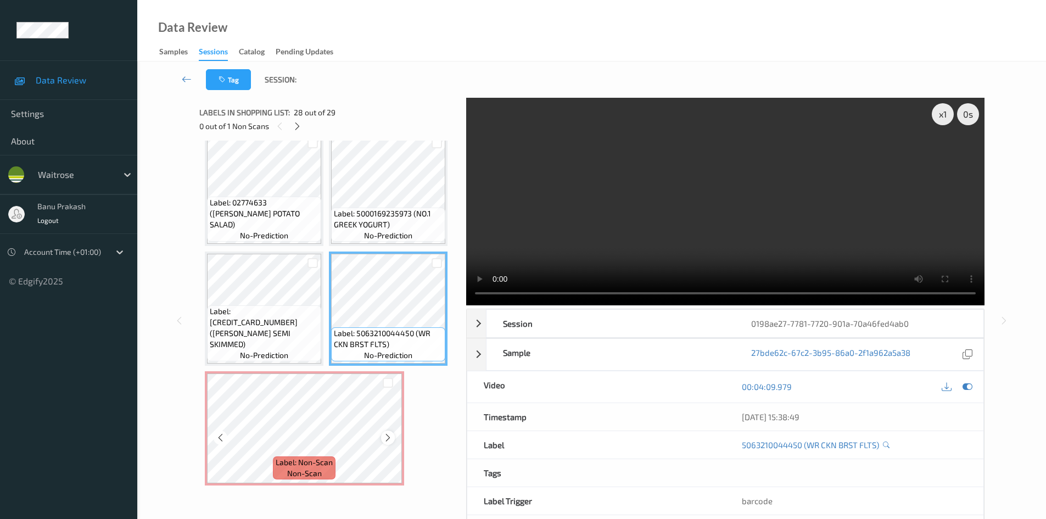
click at [387, 440] on icon at bounding box center [387, 438] width 9 height 10
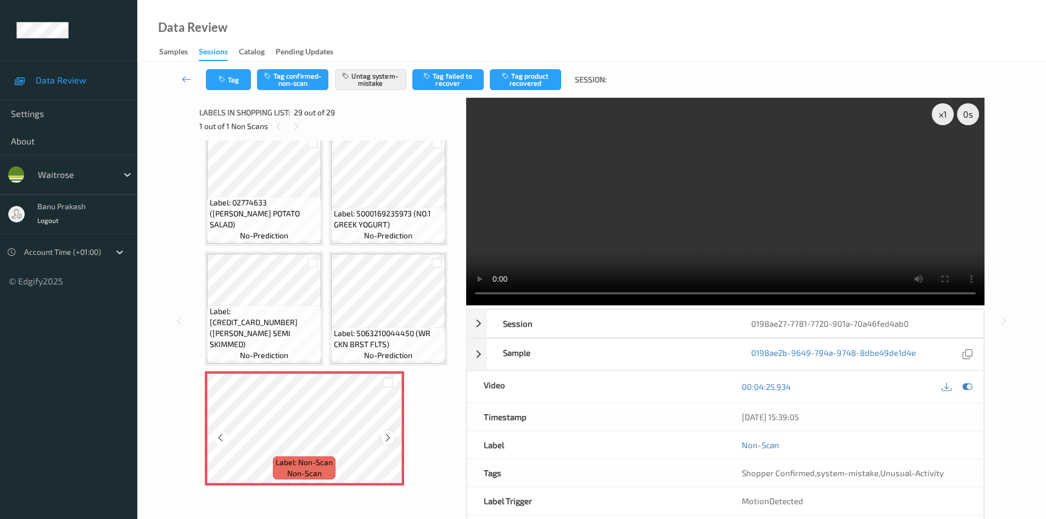
click at [389, 437] on icon at bounding box center [387, 438] width 9 height 10
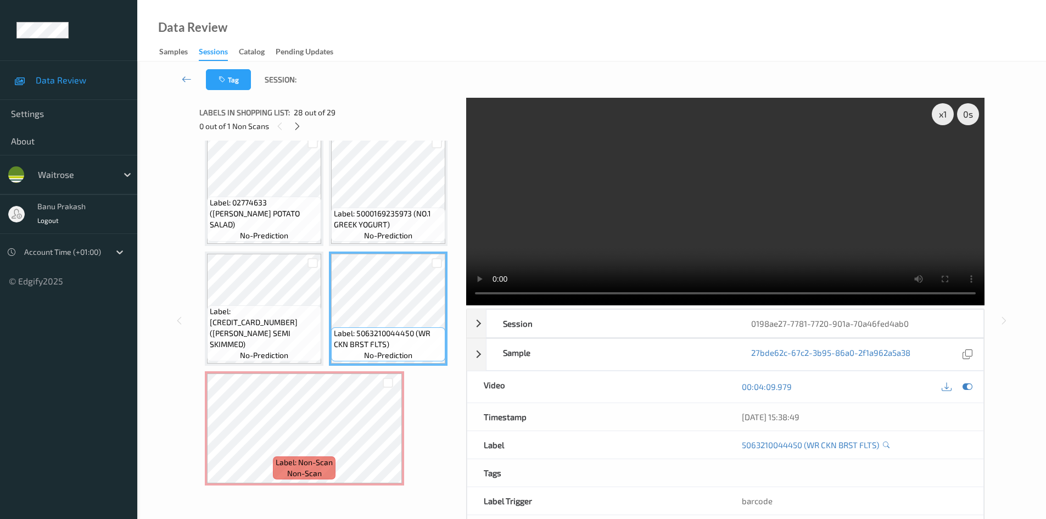
click at [696, 205] on video at bounding box center [725, 201] width 518 height 207
click at [710, 205] on video at bounding box center [725, 201] width 518 height 207
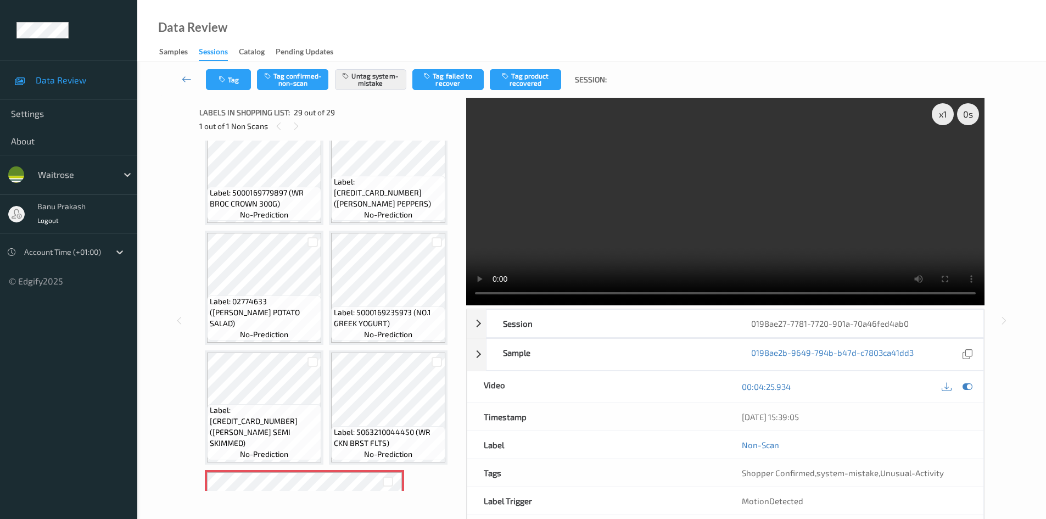
scroll to position [1340, 0]
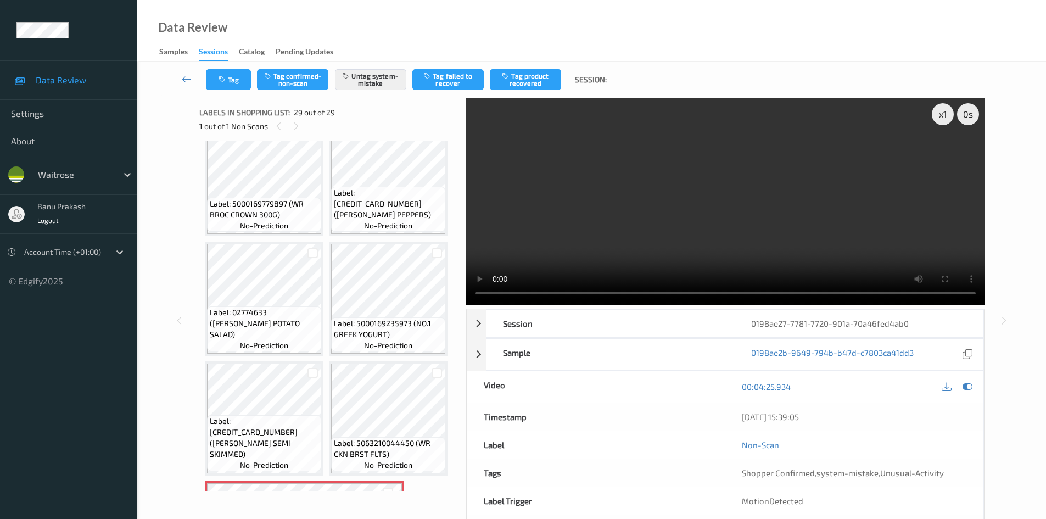
click at [628, 191] on video at bounding box center [725, 201] width 518 height 207
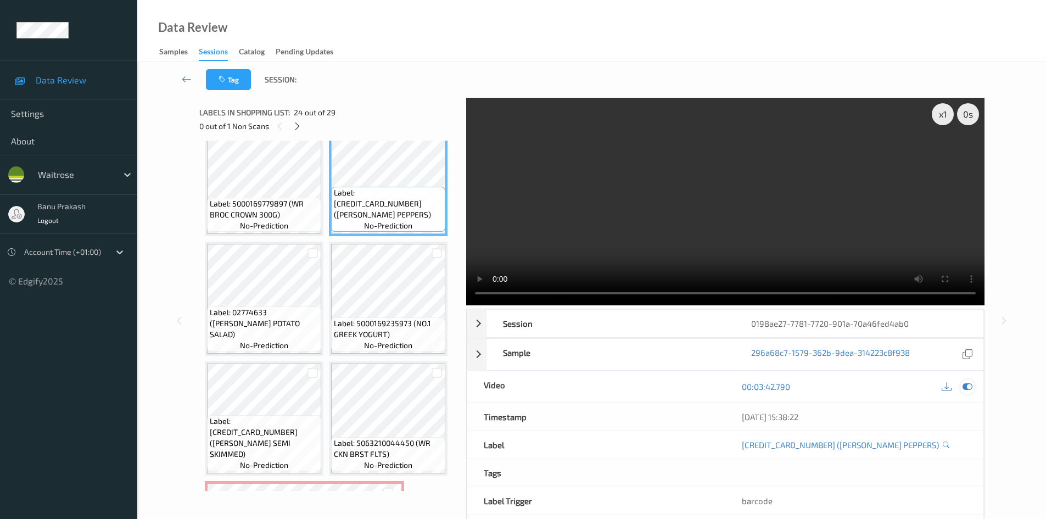
click at [965, 386] on icon at bounding box center [967, 386] width 10 height 10
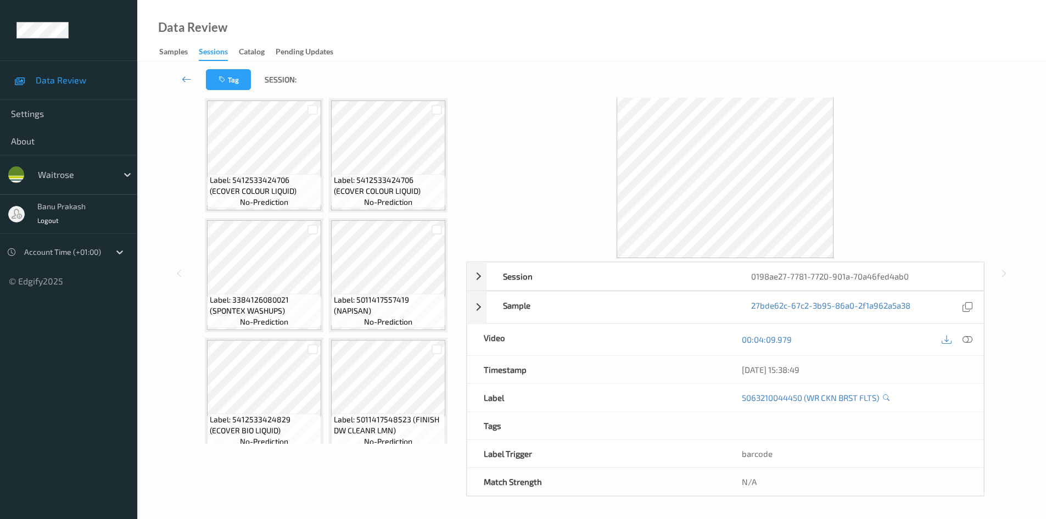
scroll to position [0, 0]
click at [294, 185] on span "Label: 5412533424706 (ECOVER COLOUR LIQUID)" at bounding box center [264, 186] width 109 height 22
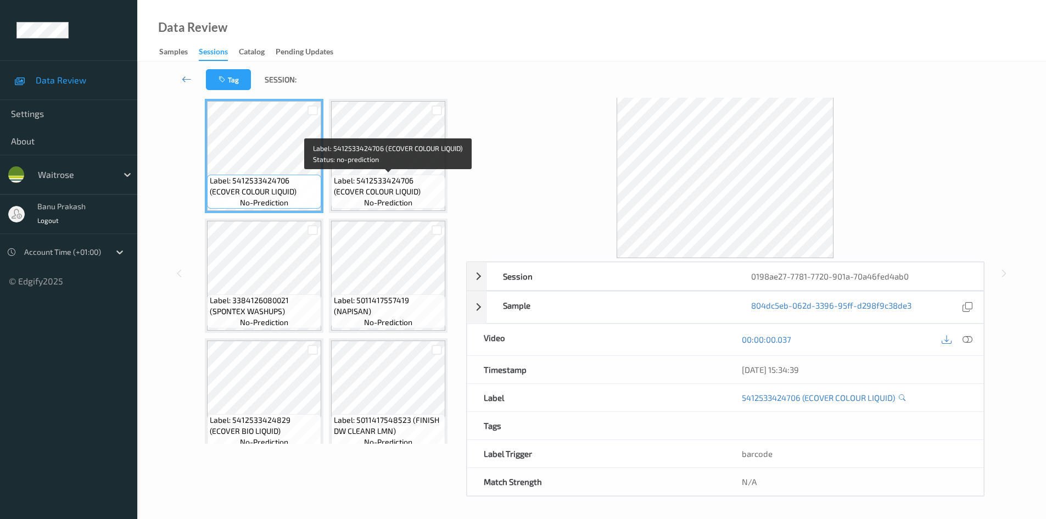
click at [384, 179] on span "Label: 5412533424706 (ECOVER COLOUR LIQUID)" at bounding box center [388, 186] width 109 height 22
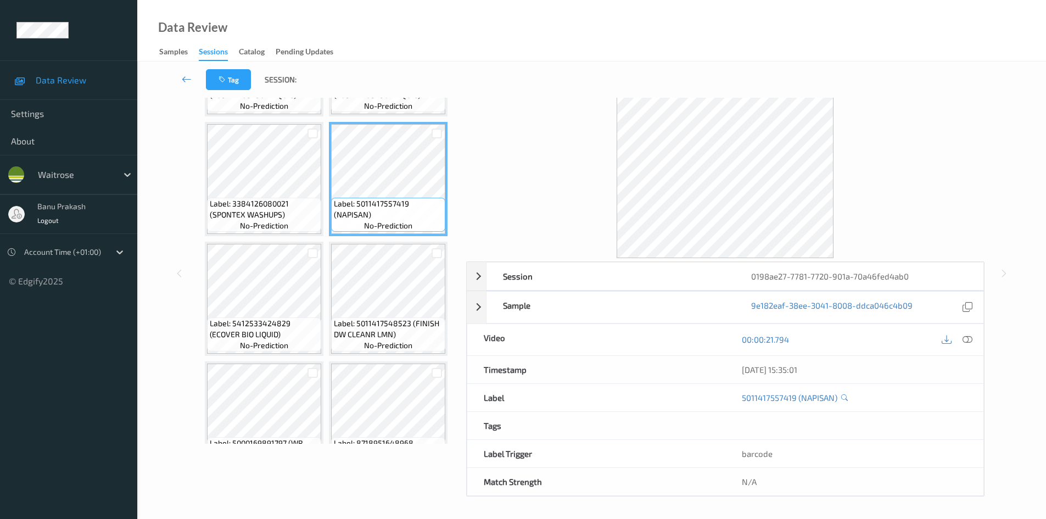
scroll to position [110, 0]
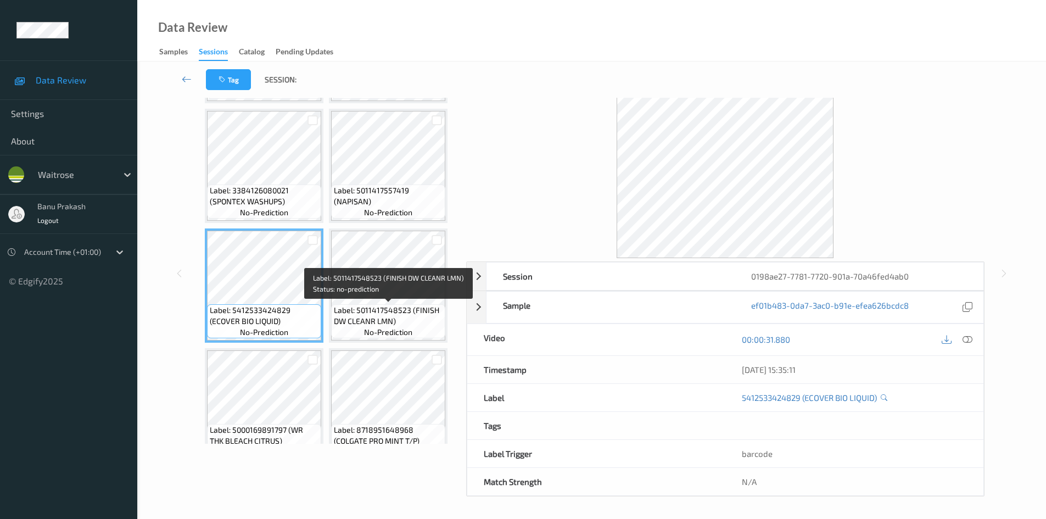
click at [409, 319] on span "Label: 5011417548523 (FINISH DW CLEANR LMN)" at bounding box center [388, 316] width 109 height 22
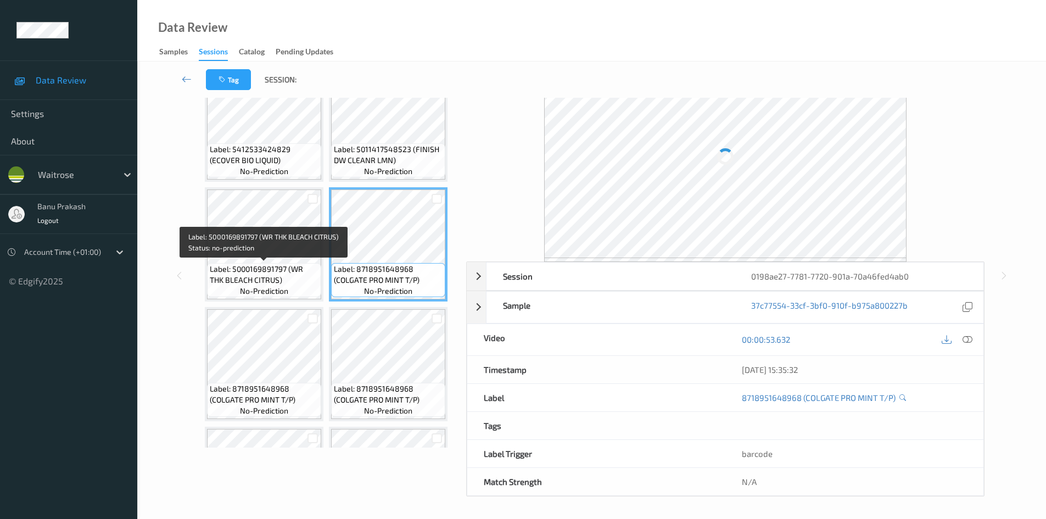
scroll to position [47, 0]
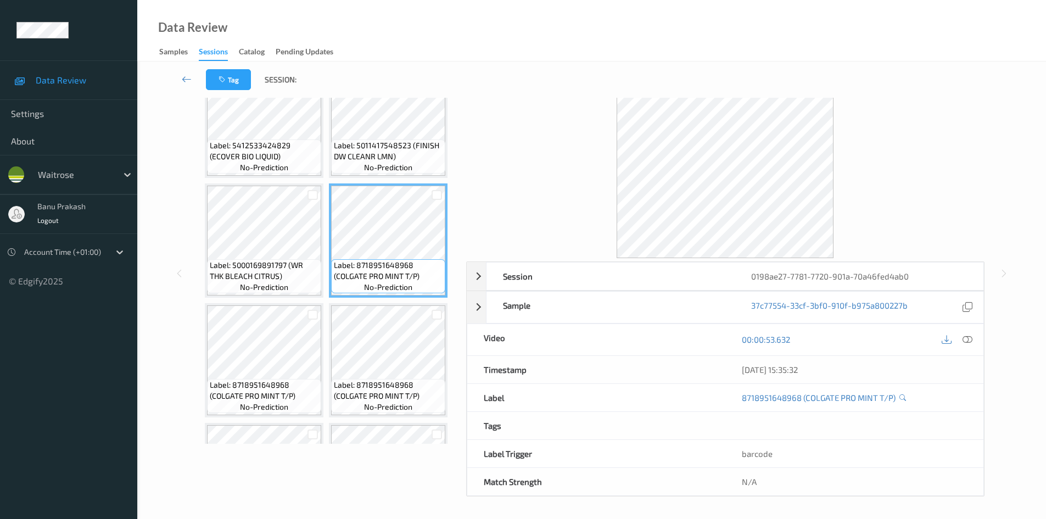
click at [322, 389] on div "Label: 8718951648968 (COLGATE PRO MINT T/P) no-prediction" at bounding box center [264, 360] width 119 height 114
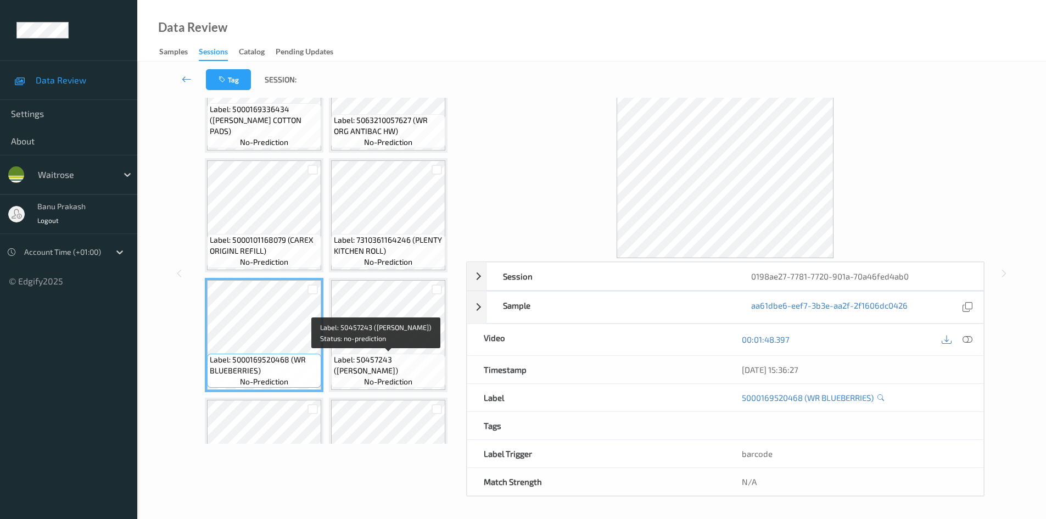
click at [341, 358] on span "Label: 50457243 ([PERSON_NAME])" at bounding box center [388, 365] width 109 height 22
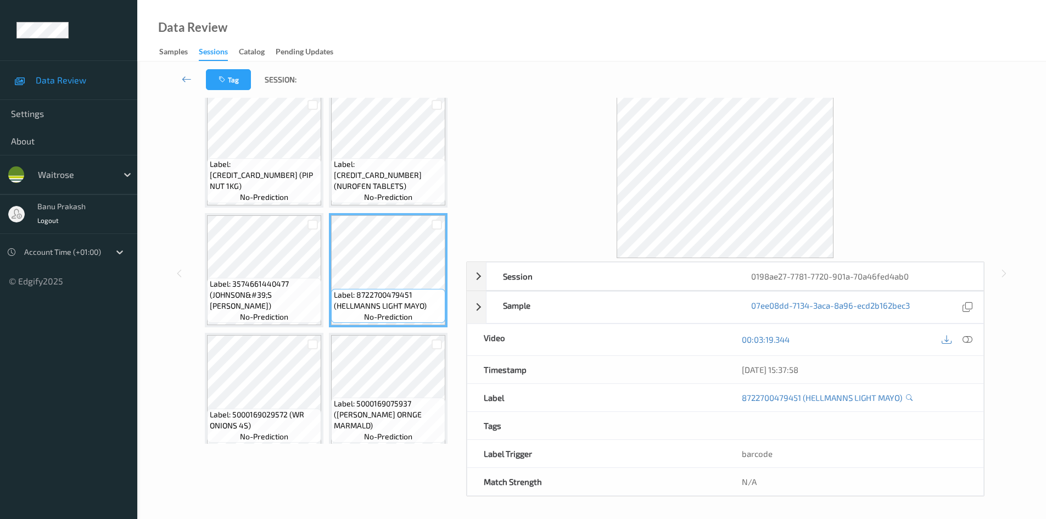
scroll to position [988, 0]
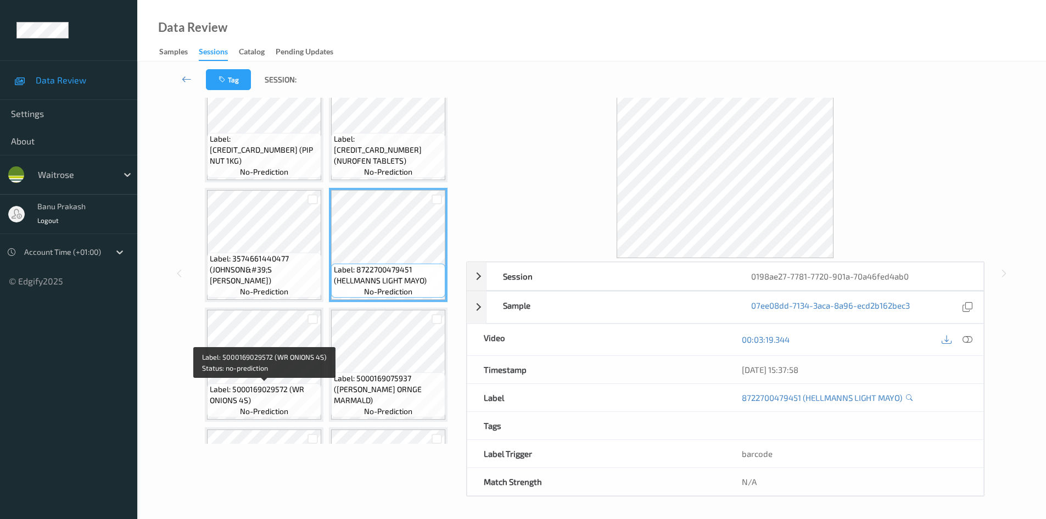
click at [282, 391] on span "Label: 5000169029572 (WR ONIONS 4S)" at bounding box center [264, 395] width 109 height 22
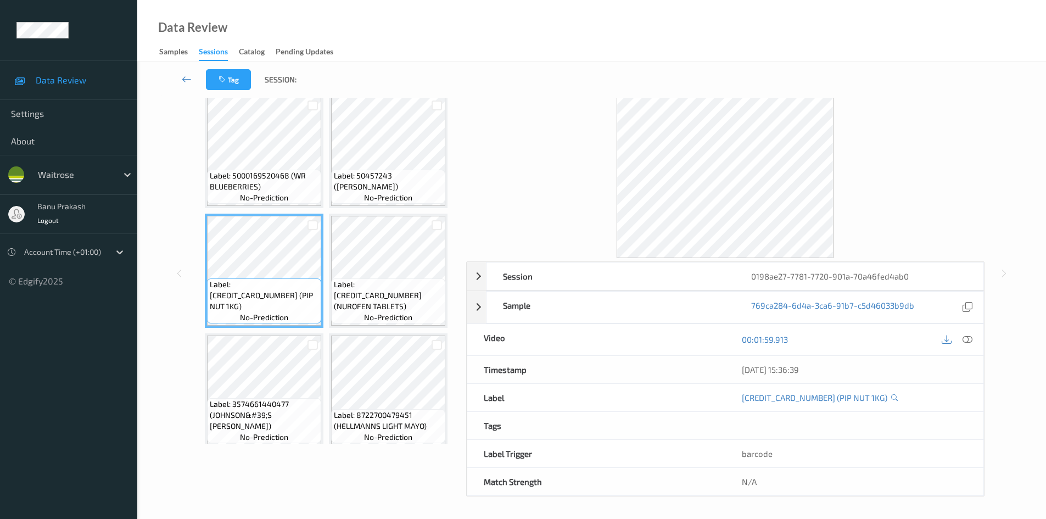
scroll to position [823, 0]
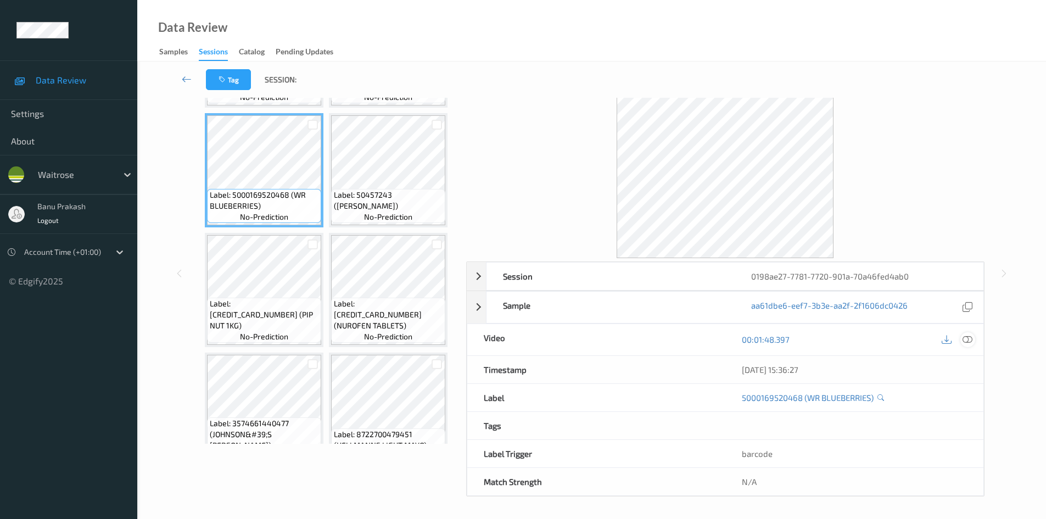
click at [971, 339] on icon at bounding box center [967, 339] width 10 height 10
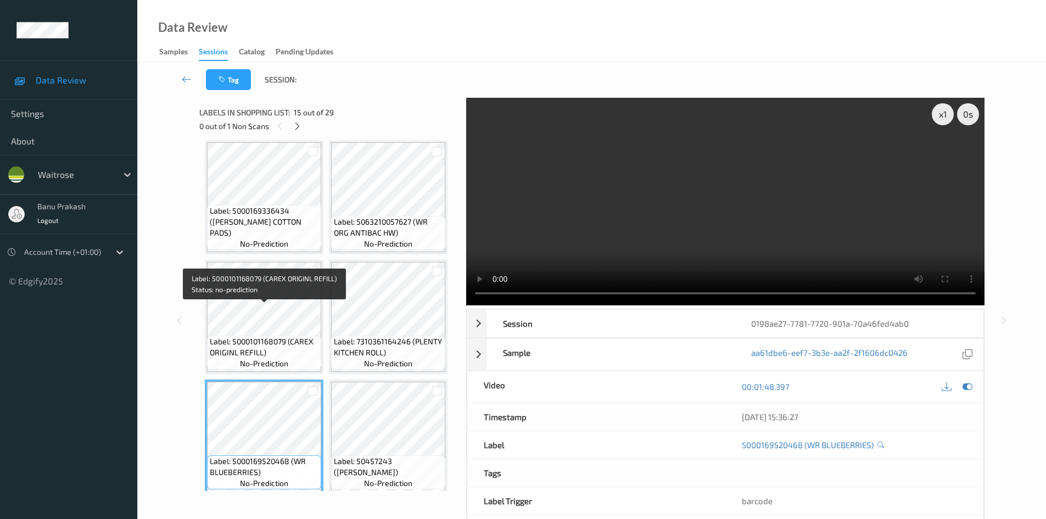
scroll to position [604, 0]
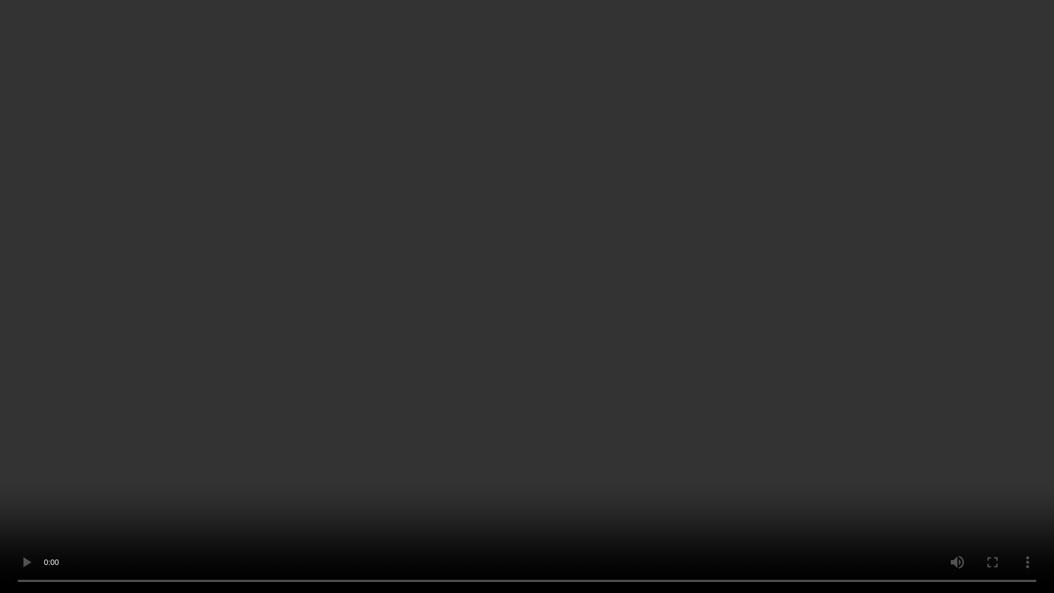
click at [769, 338] on video at bounding box center [527, 296] width 1054 height 593
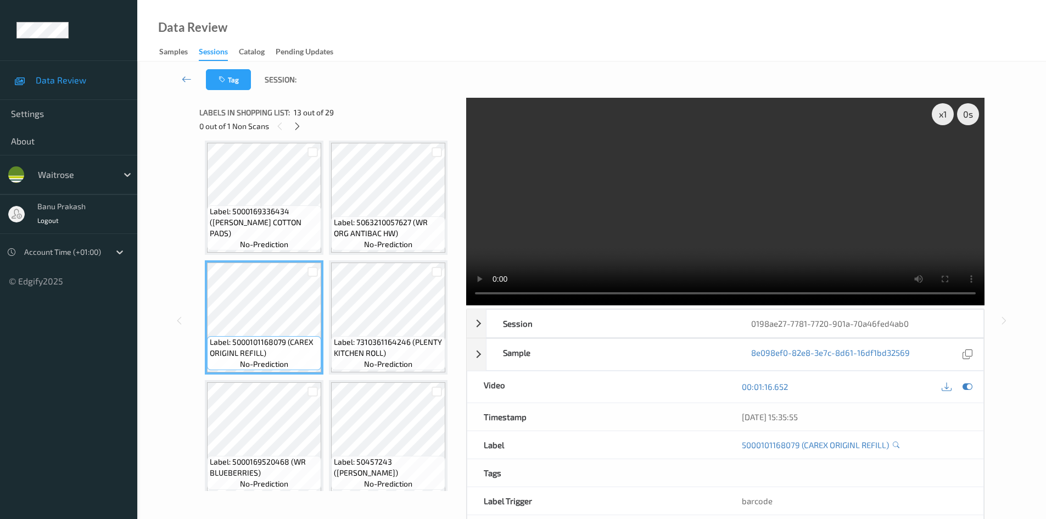
click at [767, 151] on video at bounding box center [725, 201] width 518 height 207
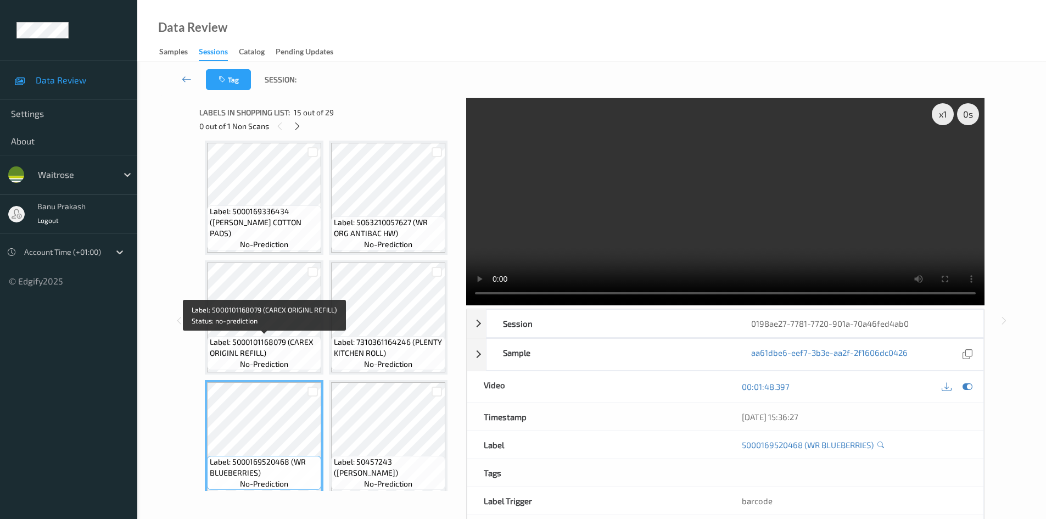
click at [271, 353] on span "Label: 5000101168079 (CAREX ORIGINL REFILL)" at bounding box center [264, 347] width 109 height 22
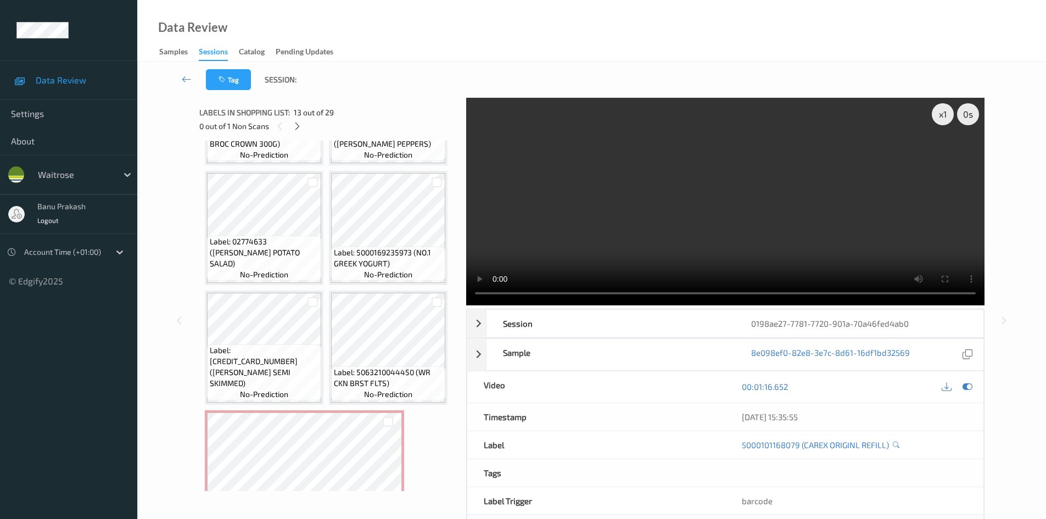
scroll to position [1450, 0]
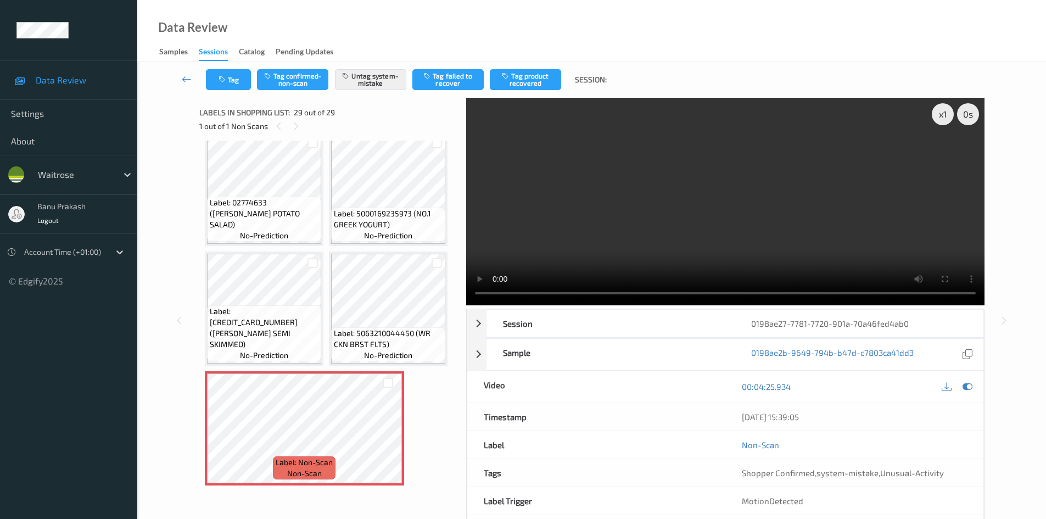
click at [686, 148] on video at bounding box center [725, 201] width 518 height 207
click at [685, 146] on video at bounding box center [725, 201] width 518 height 207
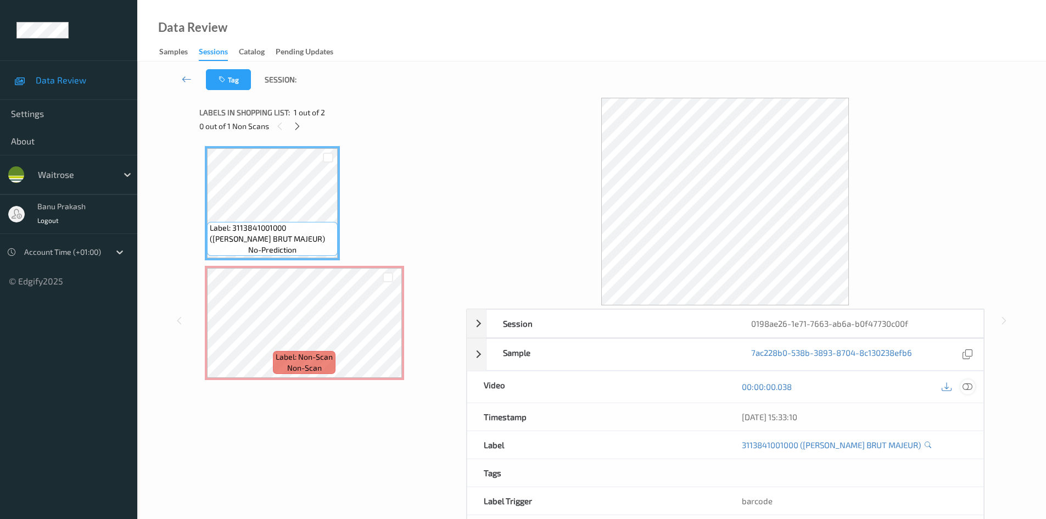
click at [969, 386] on icon at bounding box center [967, 386] width 10 height 10
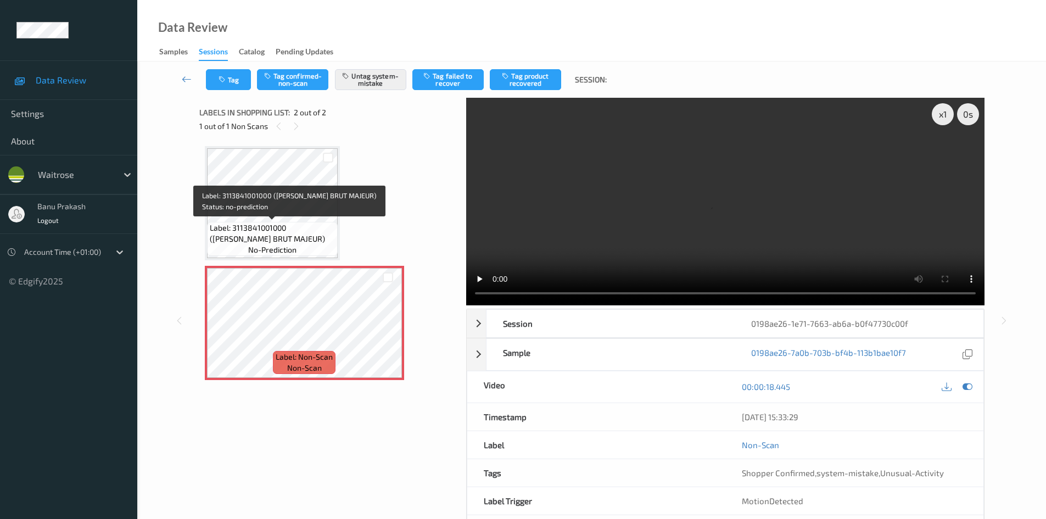
click at [247, 223] on span "Label: 3113841001000 ([PERSON_NAME] BRUT MAJEUR)" at bounding box center [272, 233] width 125 height 22
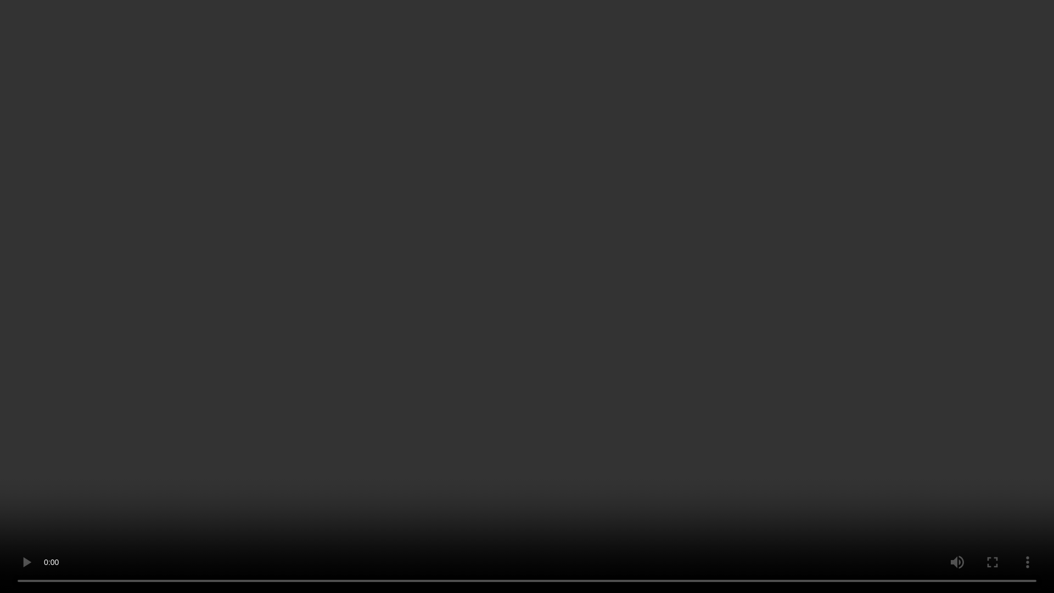
click at [628, 338] on video at bounding box center [527, 296] width 1054 height 593
click at [496, 426] on video at bounding box center [527, 296] width 1054 height 593
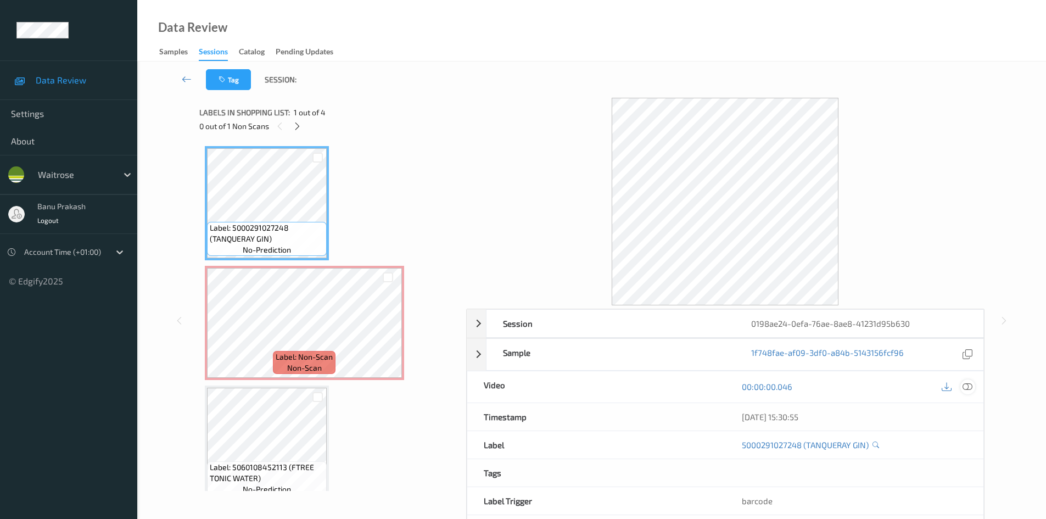
click at [974, 386] on div at bounding box center [967, 386] width 15 height 15
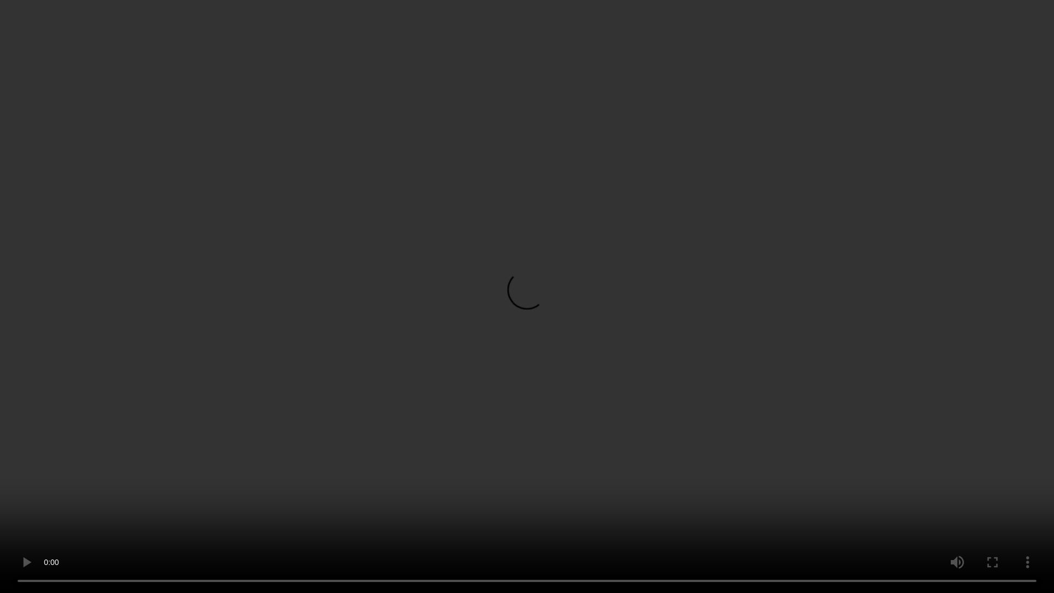
click at [722, 418] on video at bounding box center [527, 296] width 1054 height 593
click at [499, 431] on video at bounding box center [527, 296] width 1054 height 593
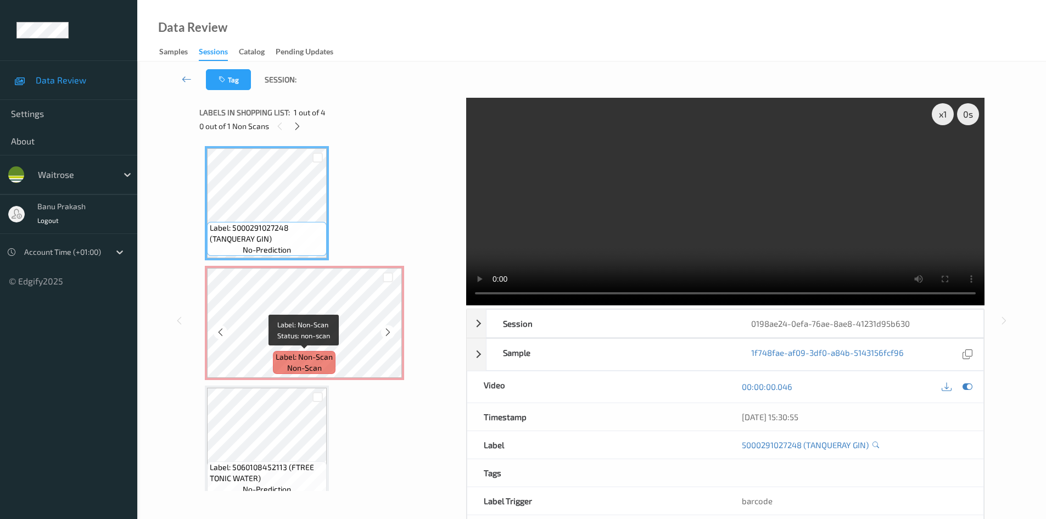
click at [319, 362] on span "non-scan" at bounding box center [304, 367] width 35 height 11
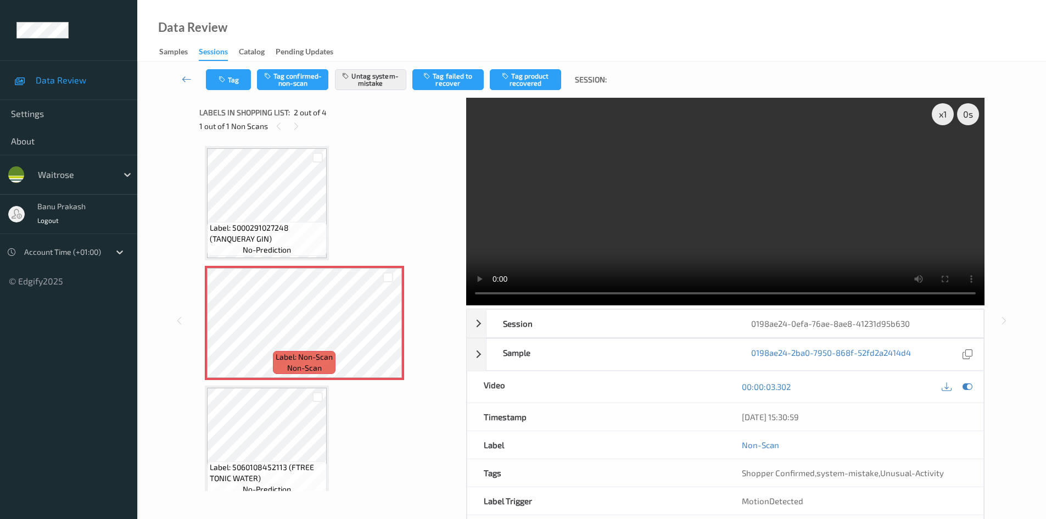
click at [688, 217] on video at bounding box center [725, 201] width 518 height 207
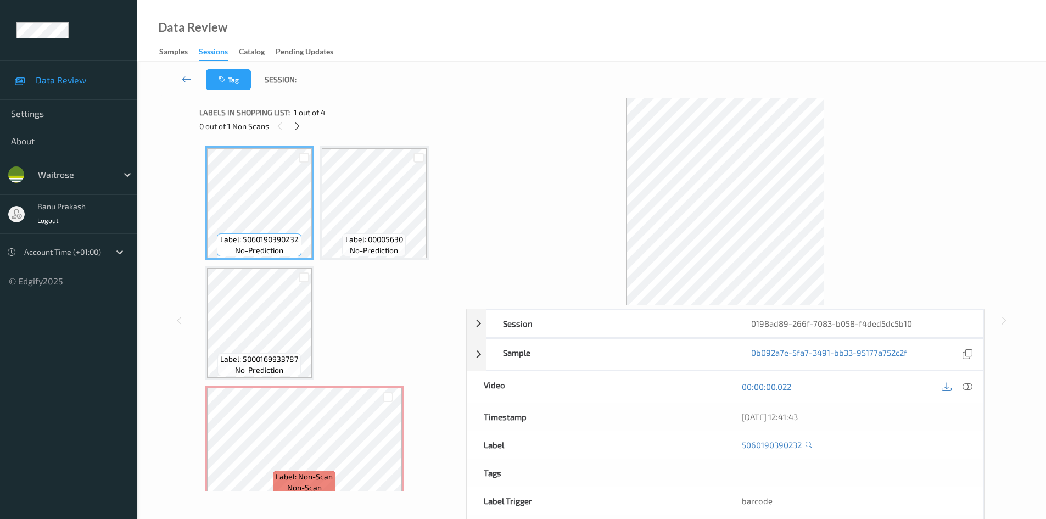
click at [963, 377] on div "00:00:00.022" at bounding box center [854, 386] width 258 height 31
click at [965, 386] on icon at bounding box center [967, 386] width 10 height 10
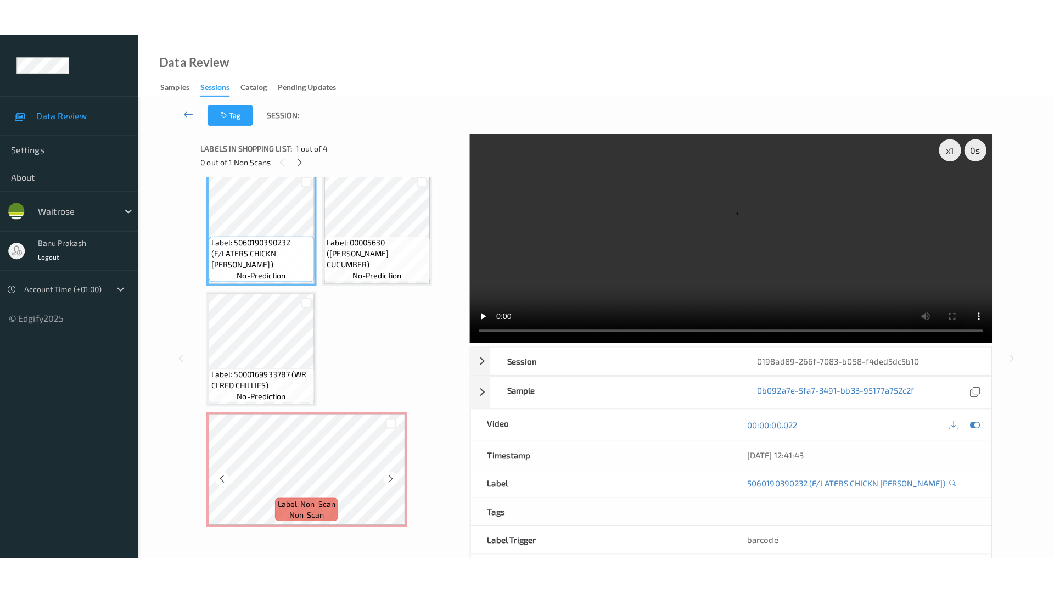
scroll to position [14, 0]
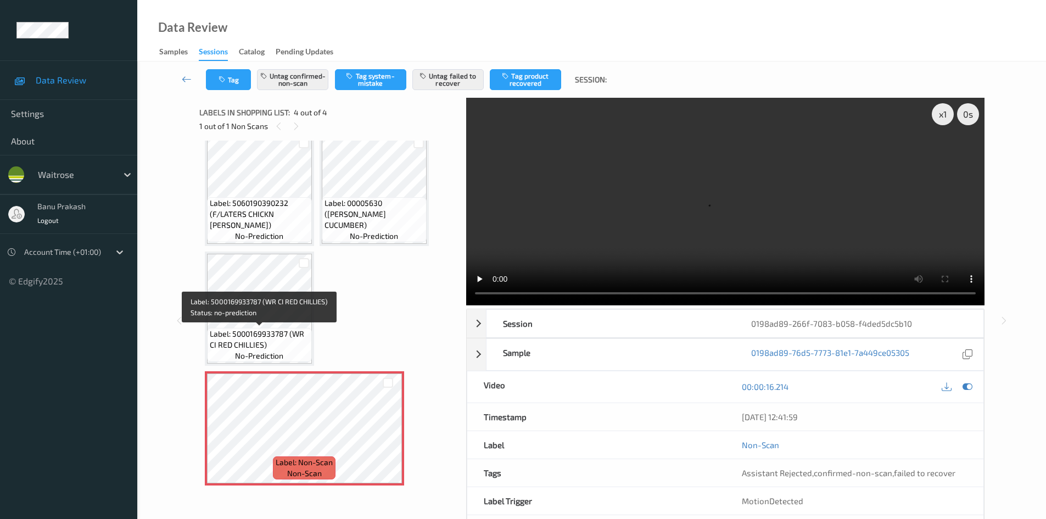
click at [293, 328] on div "Label: 5000169933787 (WR CI RED CHILLIES) no-prediction" at bounding box center [259, 345] width 105 height 34
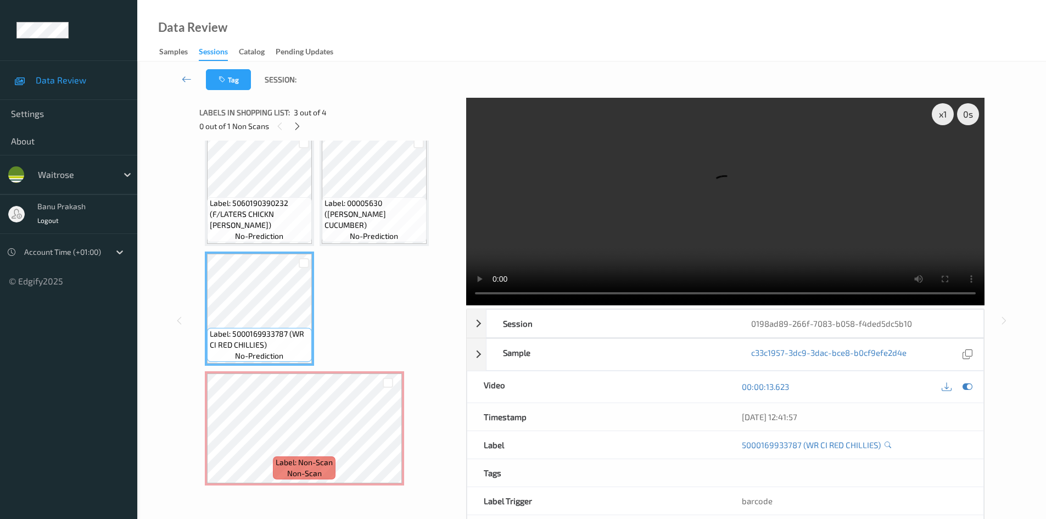
scroll to position [0, 0]
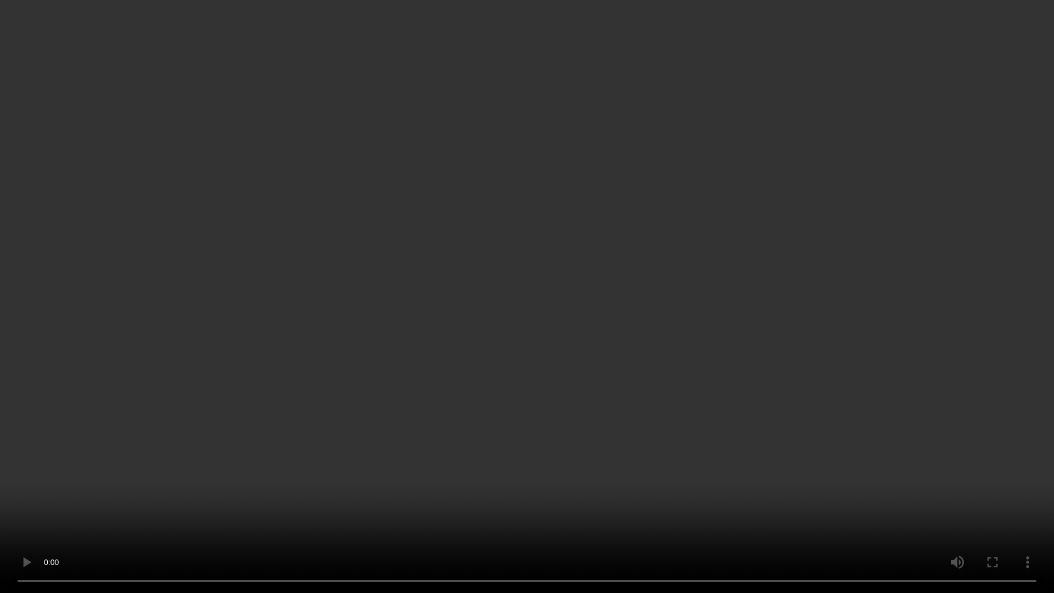
click at [677, 381] on video at bounding box center [527, 296] width 1054 height 593
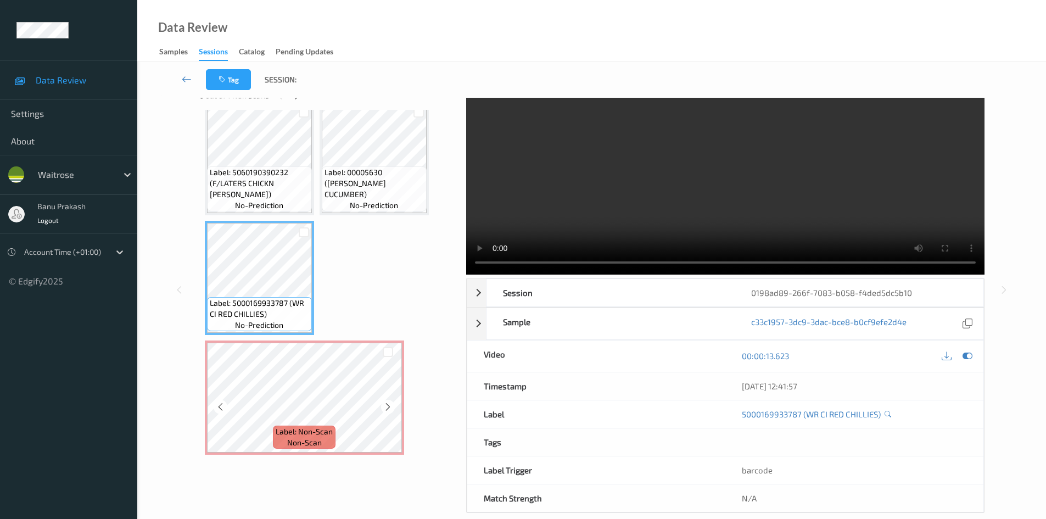
scroll to position [47, 0]
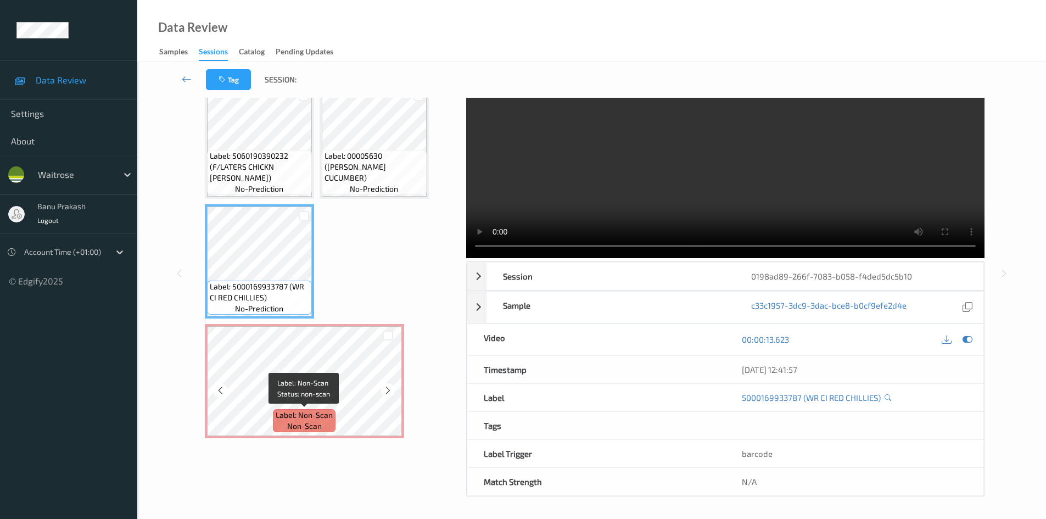
click at [294, 417] on span "Label: Non-Scan" at bounding box center [304, 414] width 57 height 11
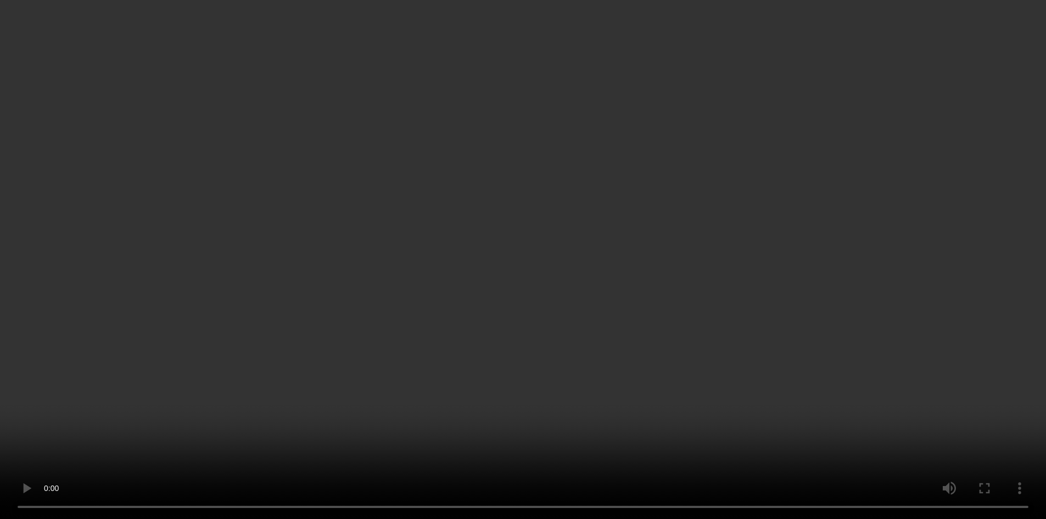
scroll to position [0, 0]
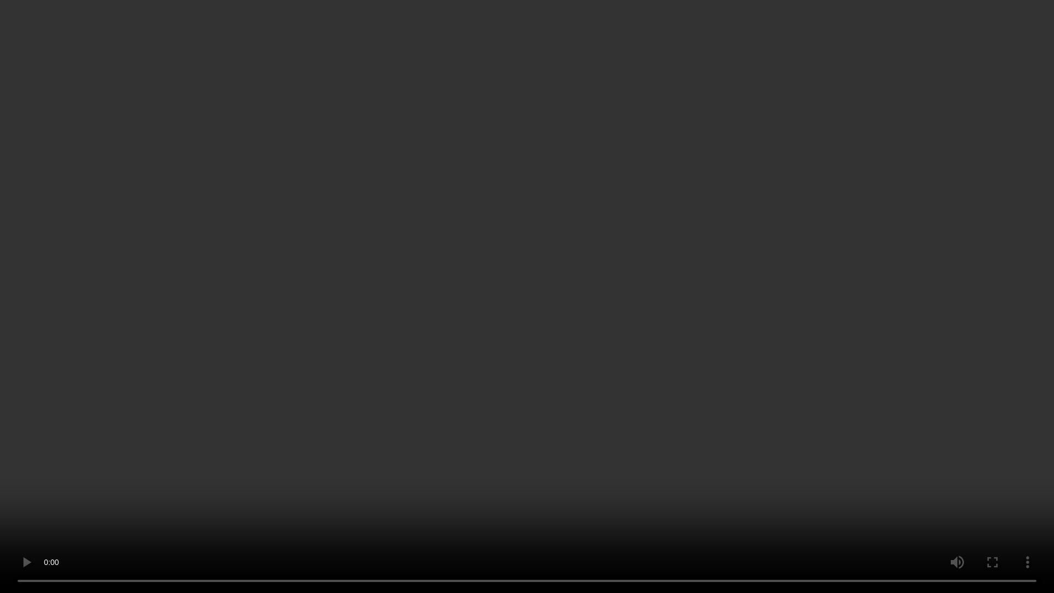
click at [896, 429] on video at bounding box center [527, 296] width 1054 height 593
click at [636, 263] on video at bounding box center [527, 296] width 1054 height 593
click at [827, 518] on video at bounding box center [527, 296] width 1054 height 593
click at [797, 391] on video at bounding box center [527, 296] width 1054 height 593
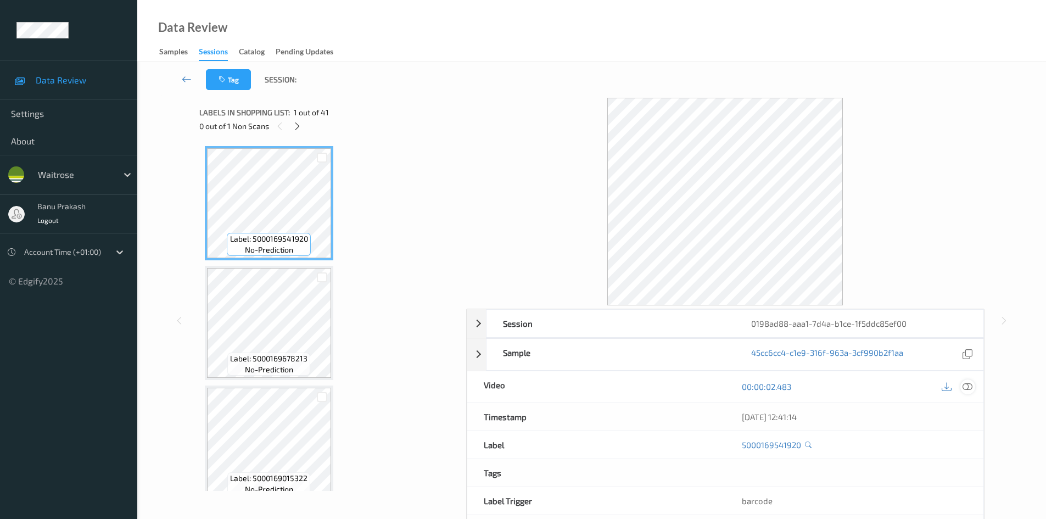
click at [963, 388] on icon at bounding box center [967, 386] width 10 height 10
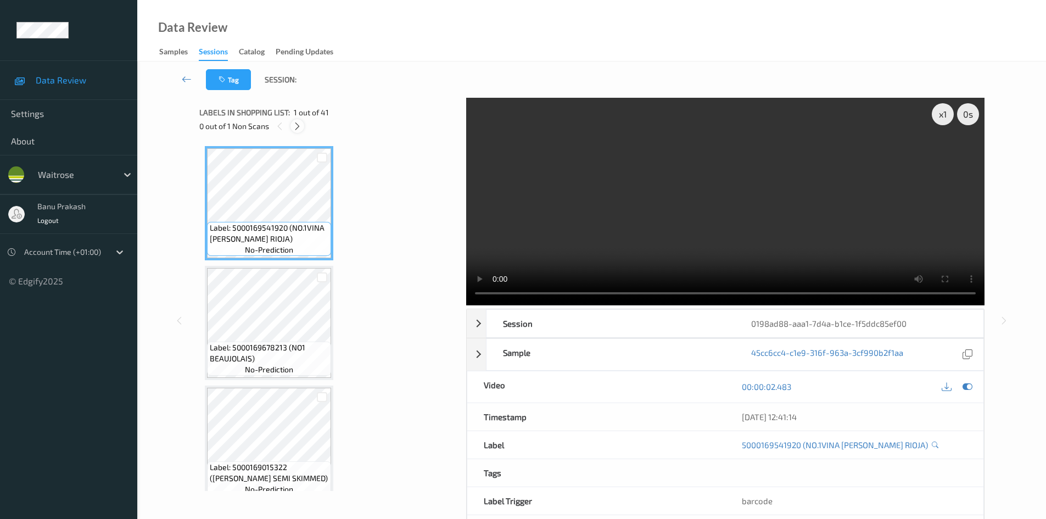
click at [296, 127] on icon at bounding box center [297, 126] width 9 height 10
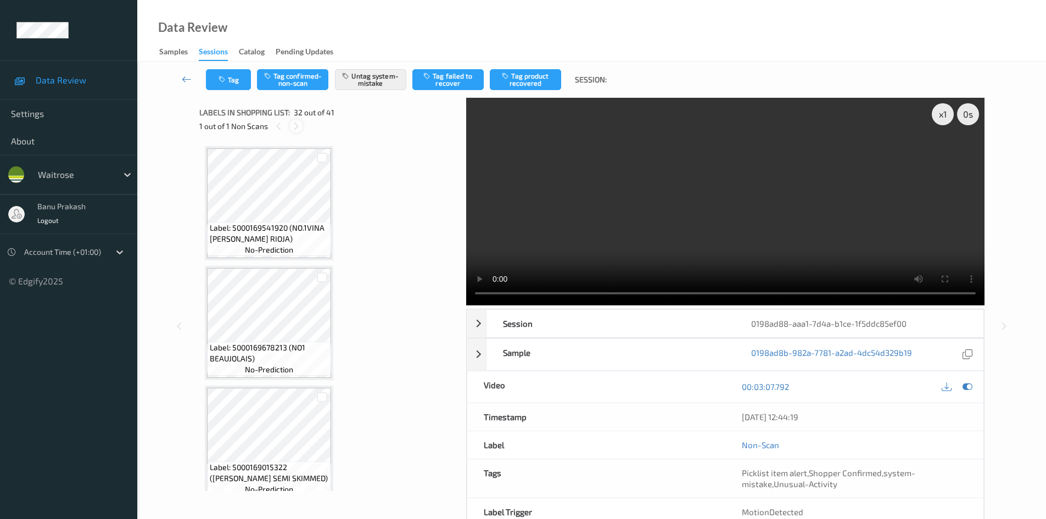
scroll to position [3595, 0]
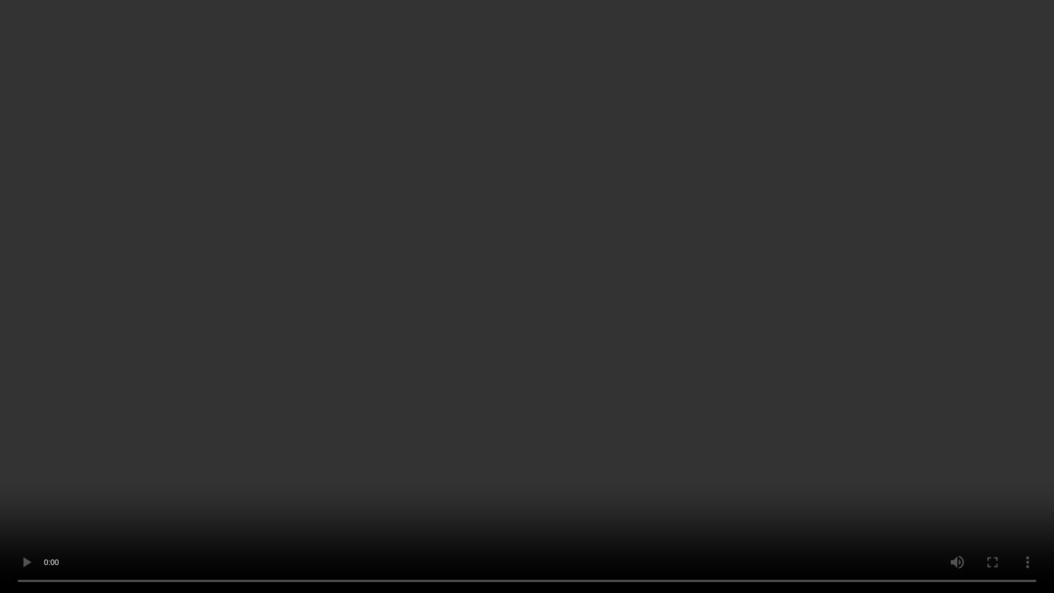
click at [448, 426] on video at bounding box center [527, 296] width 1054 height 593
click at [652, 414] on video at bounding box center [527, 296] width 1054 height 593
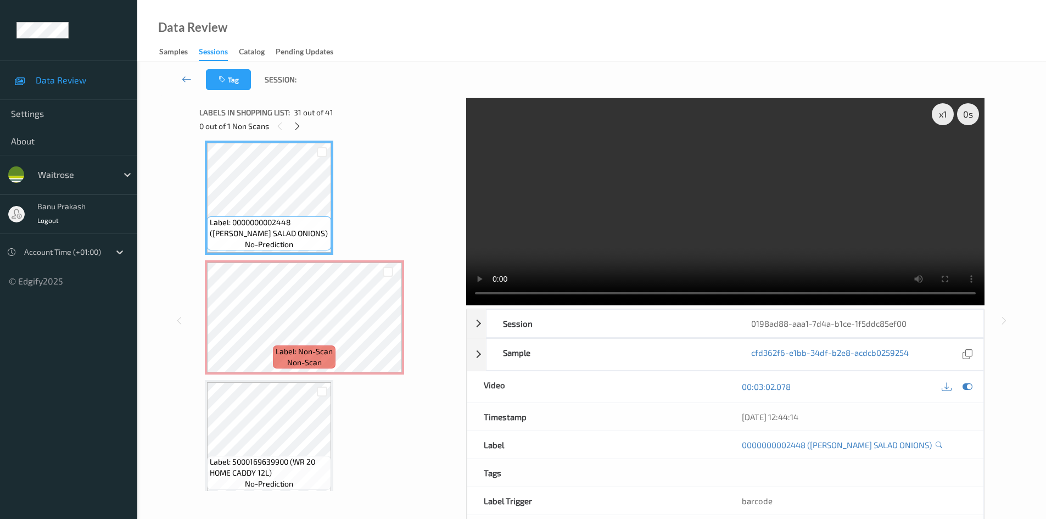
click at [675, 213] on video at bounding box center [725, 201] width 518 height 207
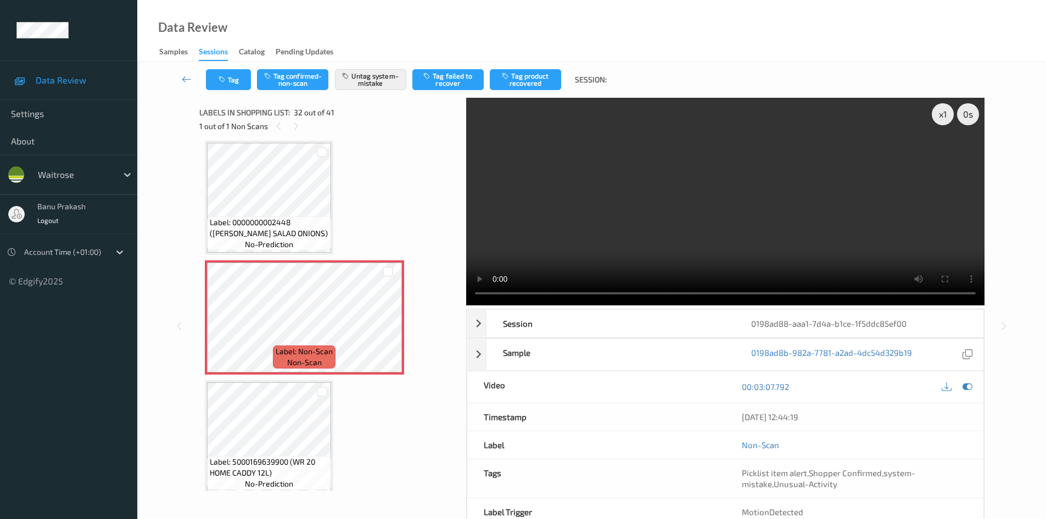
click at [667, 194] on video at bounding box center [725, 201] width 518 height 207
click at [659, 214] on video at bounding box center [725, 201] width 518 height 207
click at [808, 252] on video at bounding box center [725, 201] width 518 height 207
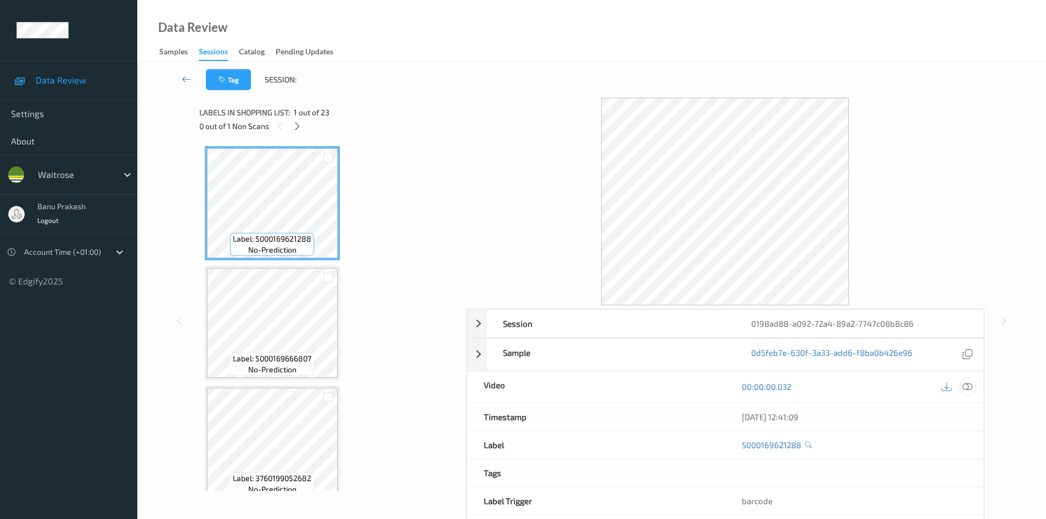
click at [966, 384] on icon at bounding box center [967, 386] width 10 height 10
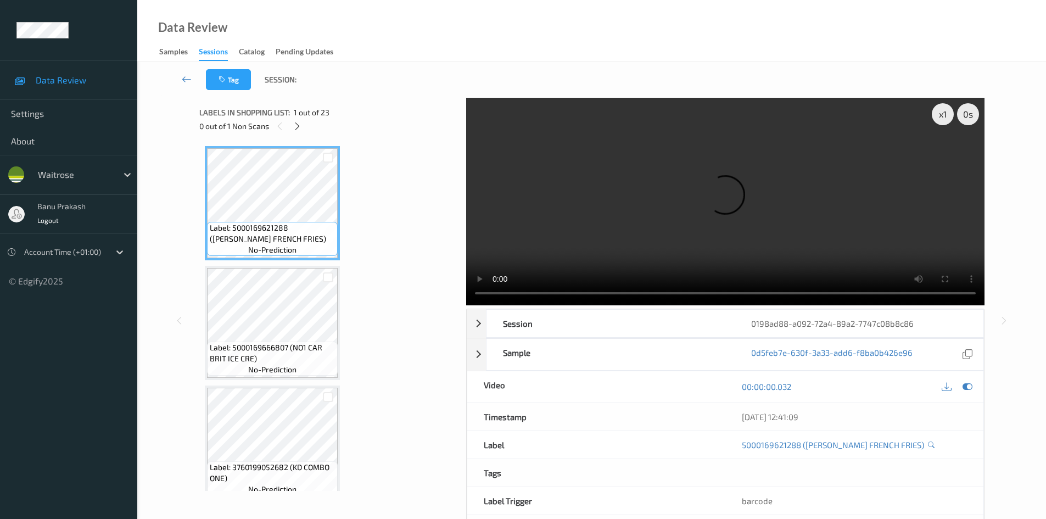
click at [296, 134] on div "Labels in shopping list: 1 out of 23 0 out of 1 Non Scans" at bounding box center [328, 119] width 259 height 43
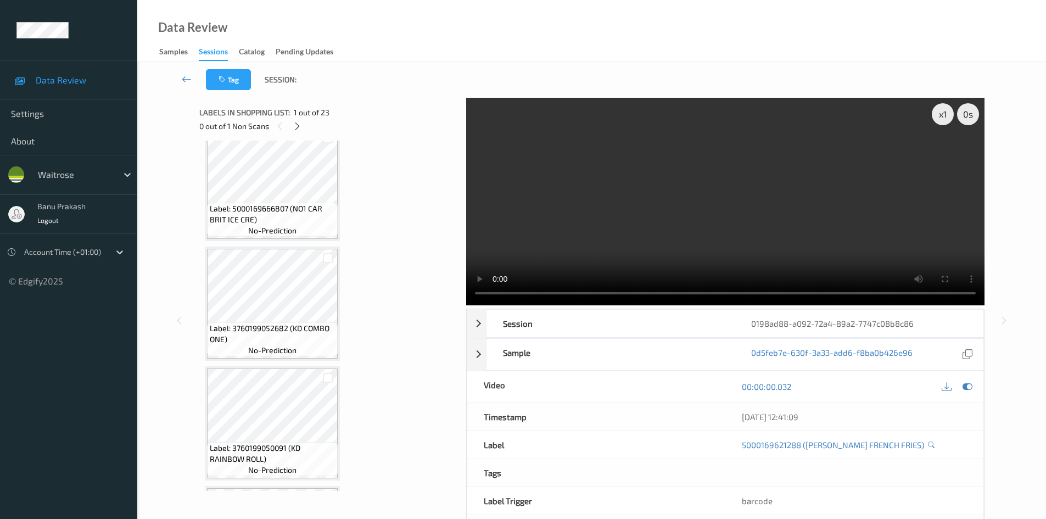
scroll to position [165, 0]
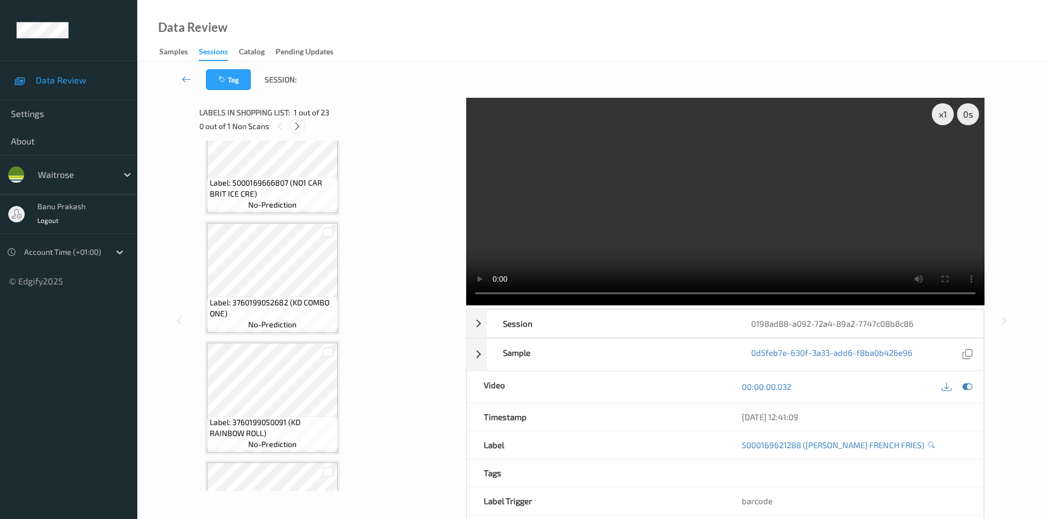
click at [293, 131] on icon at bounding box center [297, 126] width 9 height 10
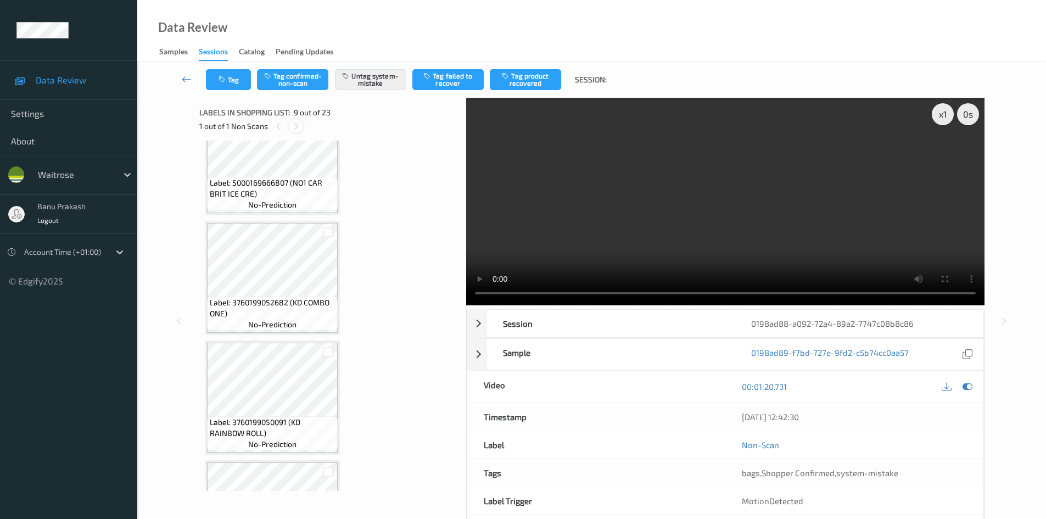
scroll to position [843, 0]
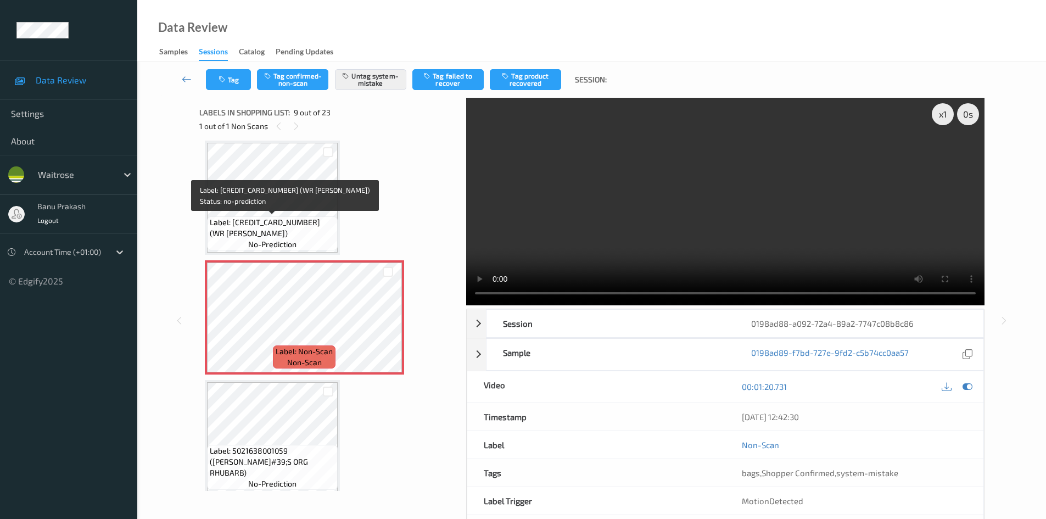
click at [273, 230] on span "Label: [CREDIT_CARD_NUMBER] (WR [PERSON_NAME])" at bounding box center [272, 228] width 125 height 22
click at [279, 219] on span "Label: [CREDIT_CARD_NUMBER] (WR [PERSON_NAME])" at bounding box center [272, 228] width 125 height 22
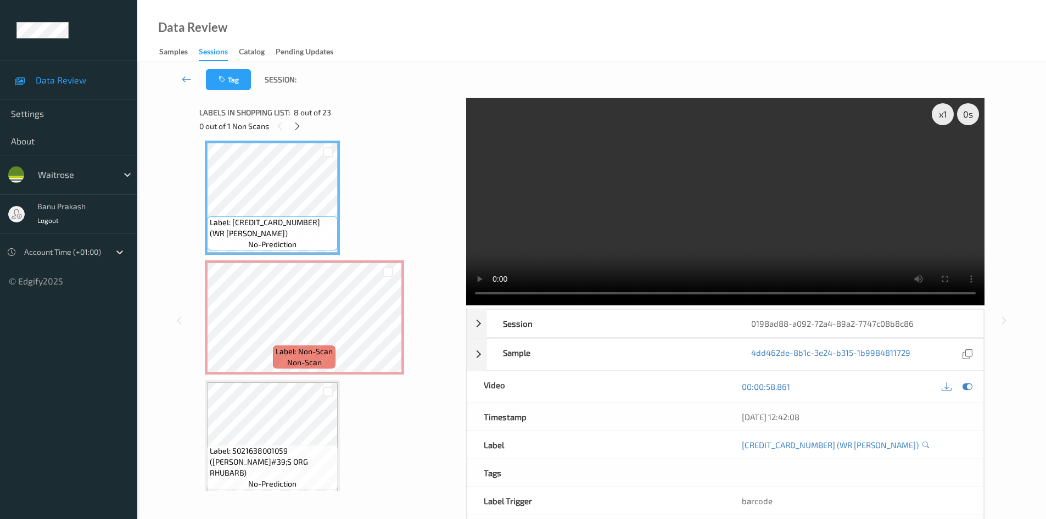
click at [288, 357] on span "non-scan" at bounding box center [304, 362] width 35 height 11
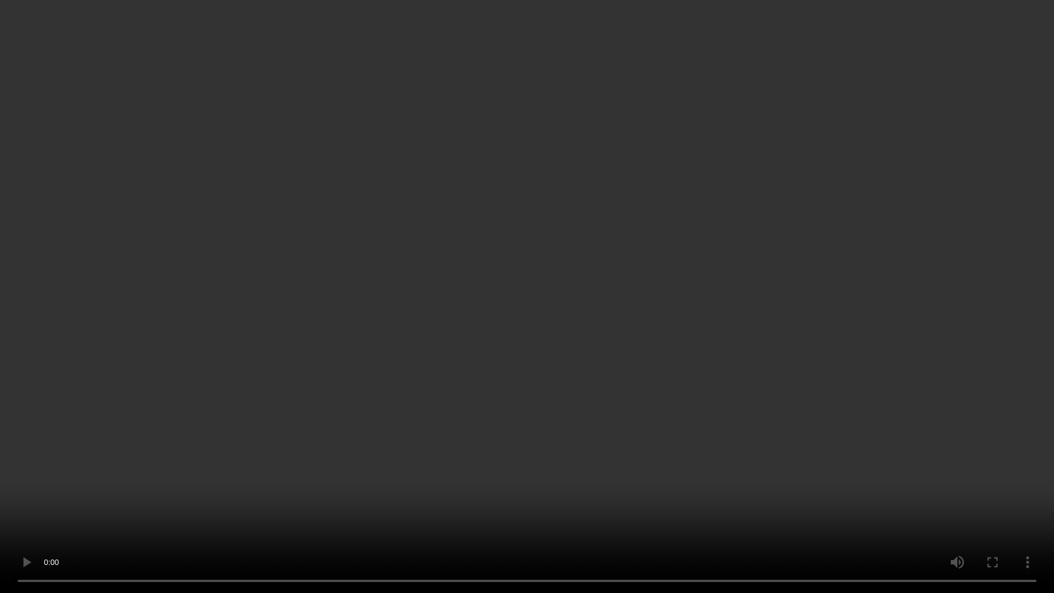
click at [587, 285] on video at bounding box center [527, 296] width 1054 height 593
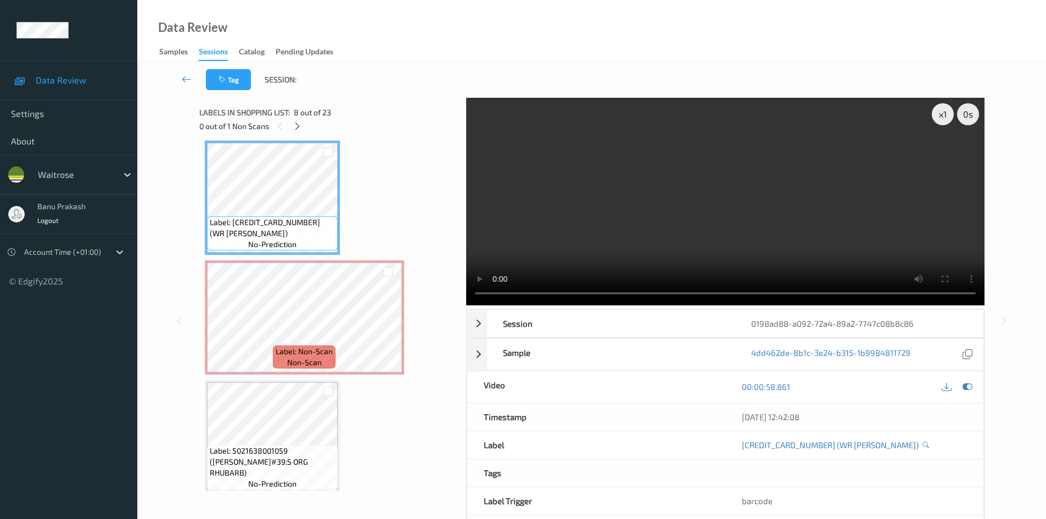
click at [626, 204] on video at bounding box center [725, 201] width 518 height 207
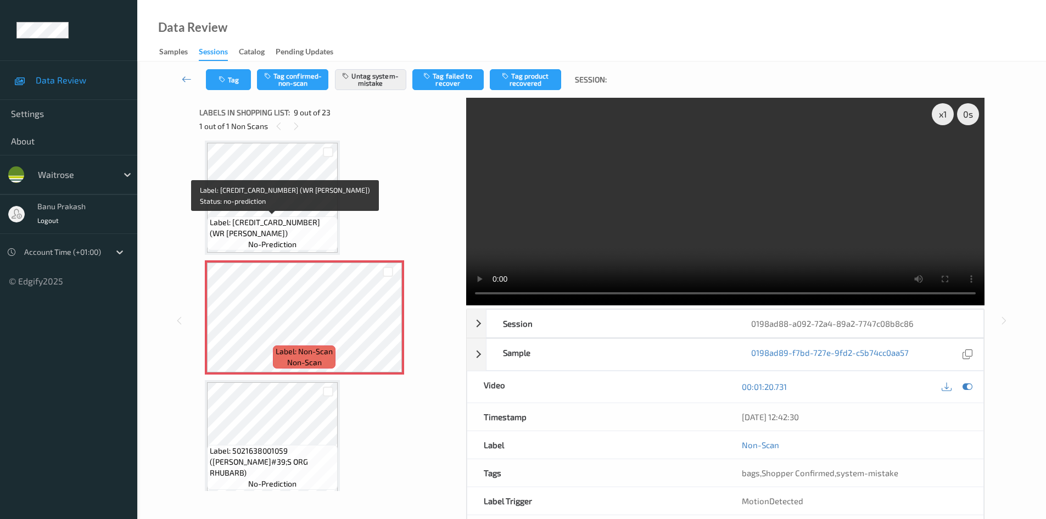
click at [296, 227] on span "Label: [CREDIT_CARD_NUMBER] (WR [PERSON_NAME])" at bounding box center [272, 228] width 125 height 22
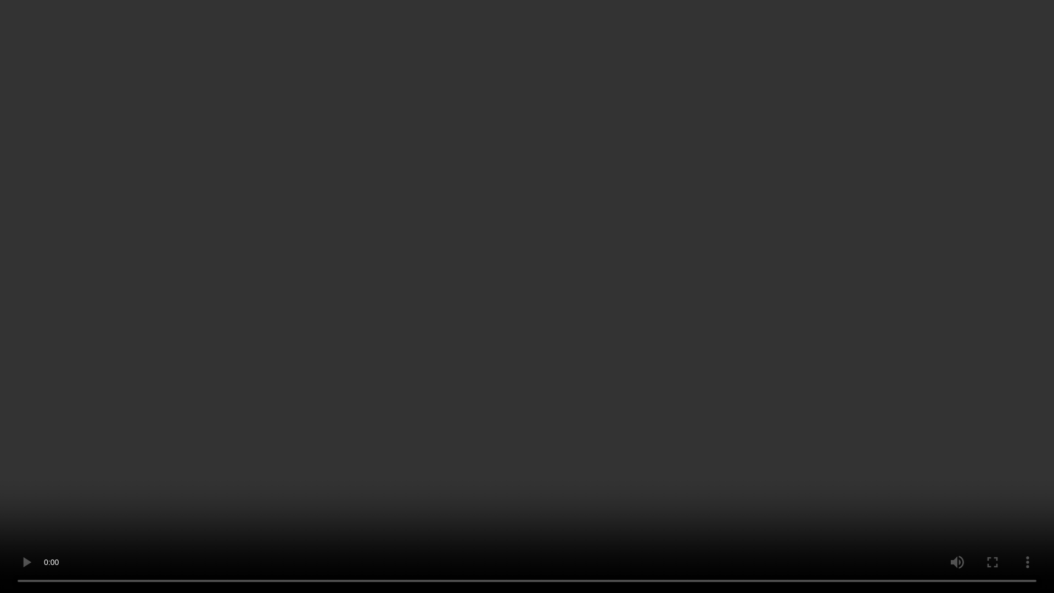
click at [710, 333] on video at bounding box center [527, 296] width 1054 height 593
click at [355, 315] on video at bounding box center [527, 296] width 1054 height 593
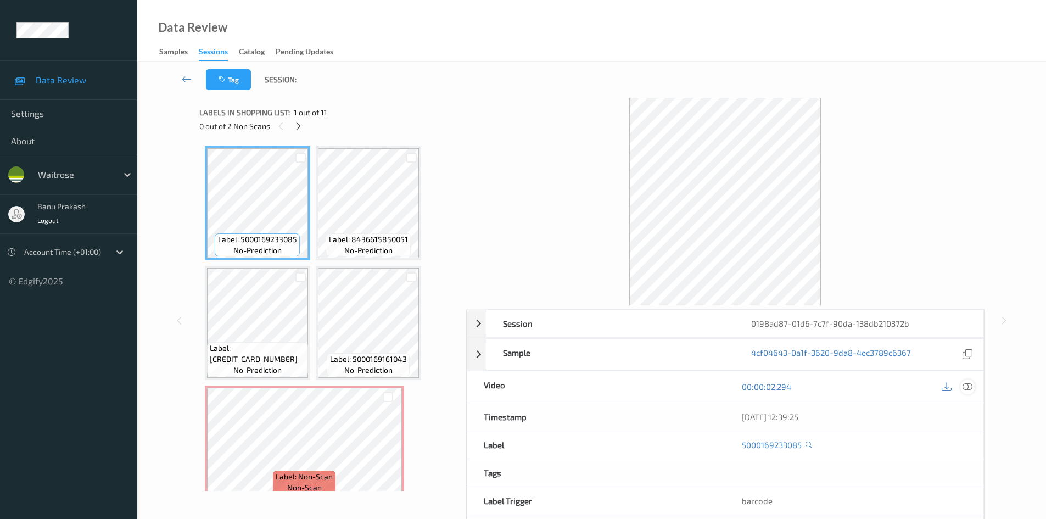
click at [968, 386] on icon at bounding box center [967, 386] width 10 height 10
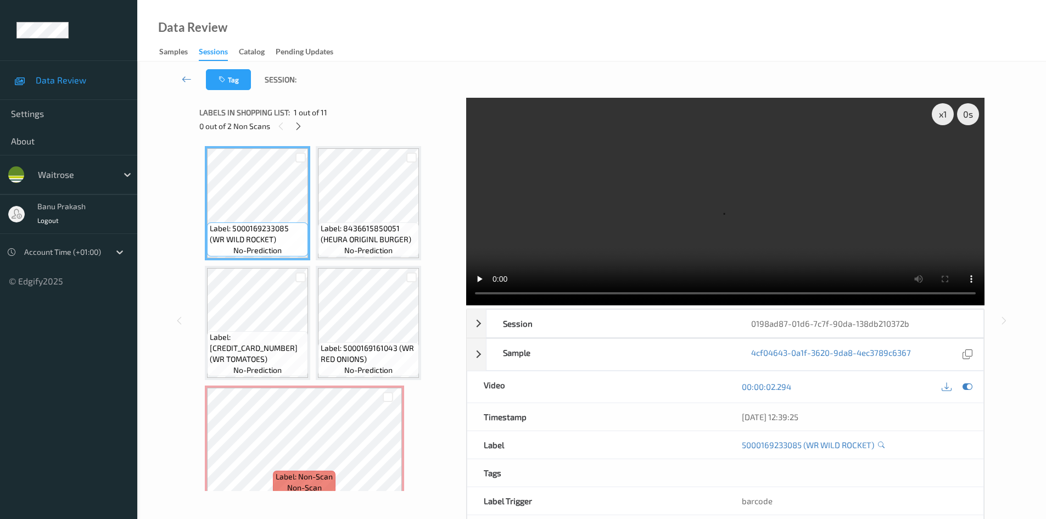
click at [304, 131] on div "0 out of 2 Non Scans" at bounding box center [328, 126] width 259 height 14
click at [293, 128] on div at bounding box center [298, 126] width 14 height 14
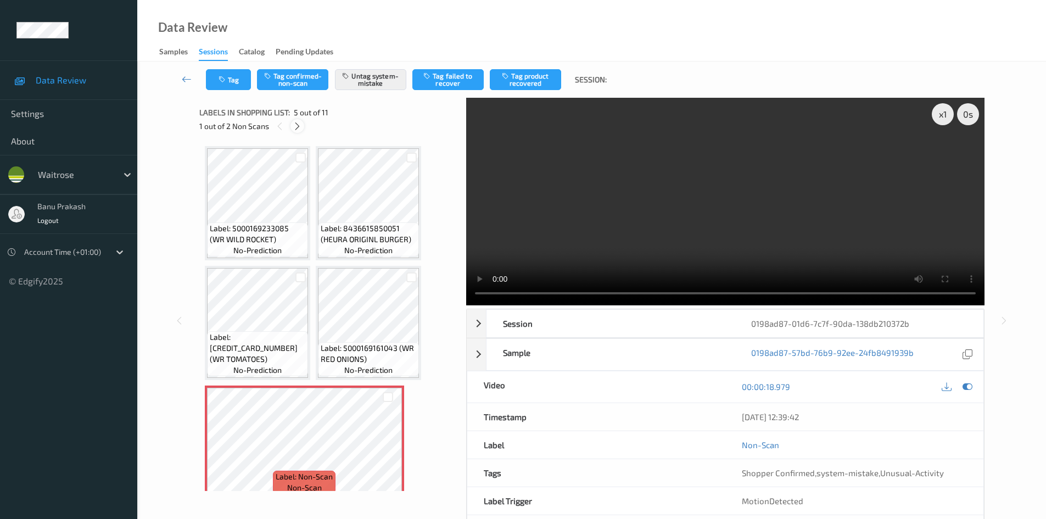
scroll to position [125, 0]
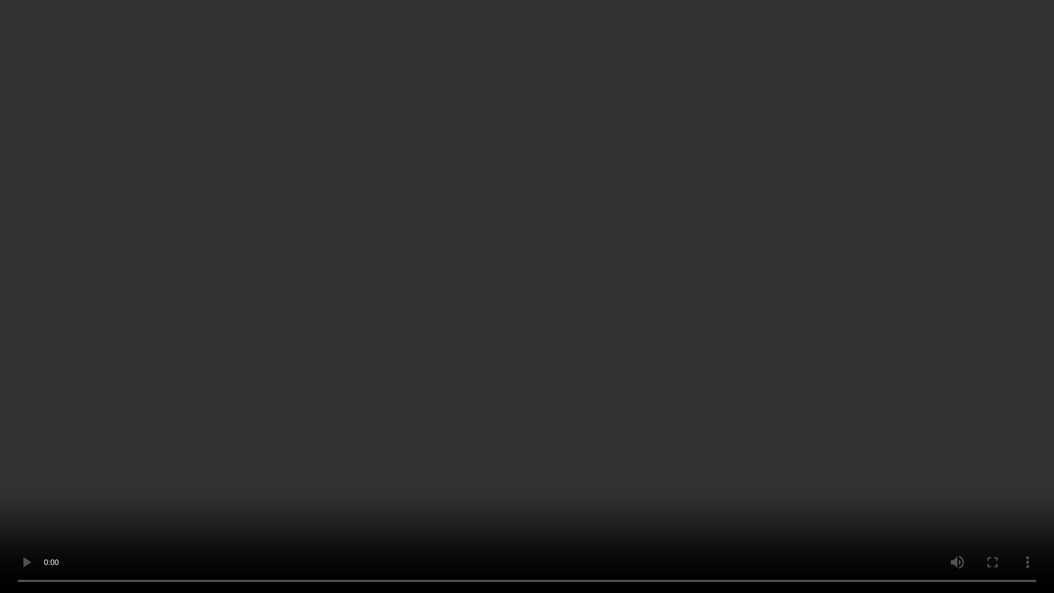
click at [728, 310] on video at bounding box center [527, 296] width 1054 height 593
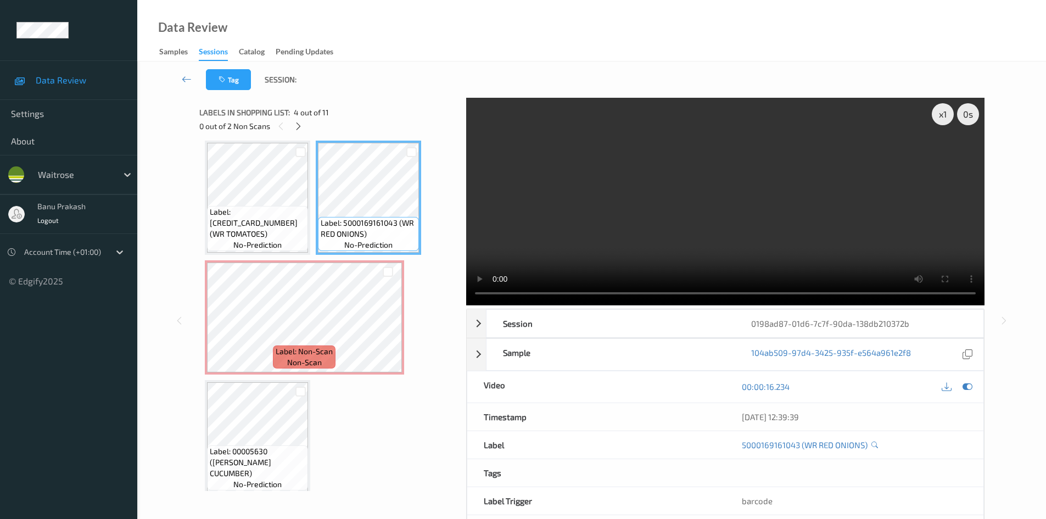
click at [758, 246] on video at bounding box center [725, 201] width 518 height 207
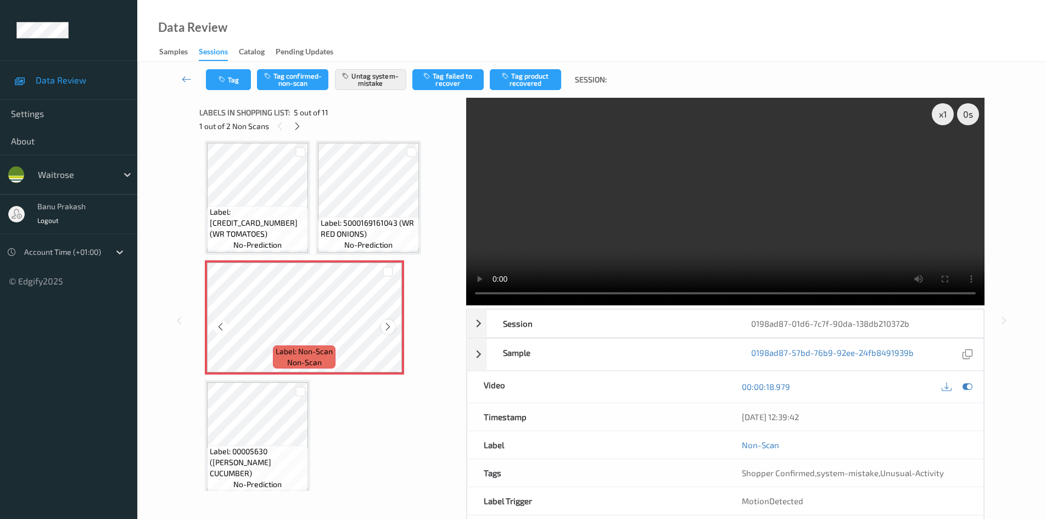
click at [387, 322] on icon at bounding box center [387, 327] width 9 height 10
click at [273, 458] on span "Label: 00005630 (WR ESS CUCUMBER)" at bounding box center [258, 462] width 96 height 33
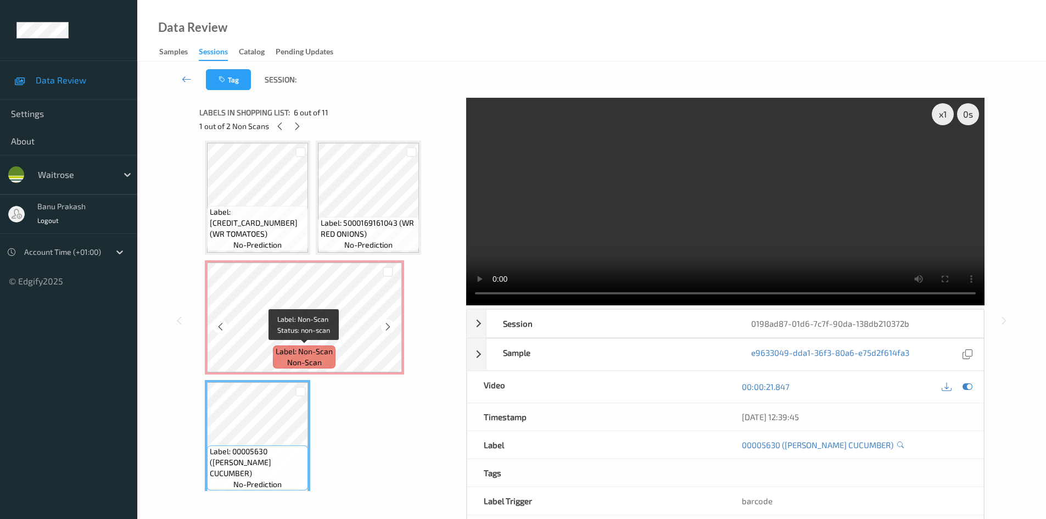
click at [317, 352] on span "Label: Non-Scan" at bounding box center [304, 351] width 57 height 11
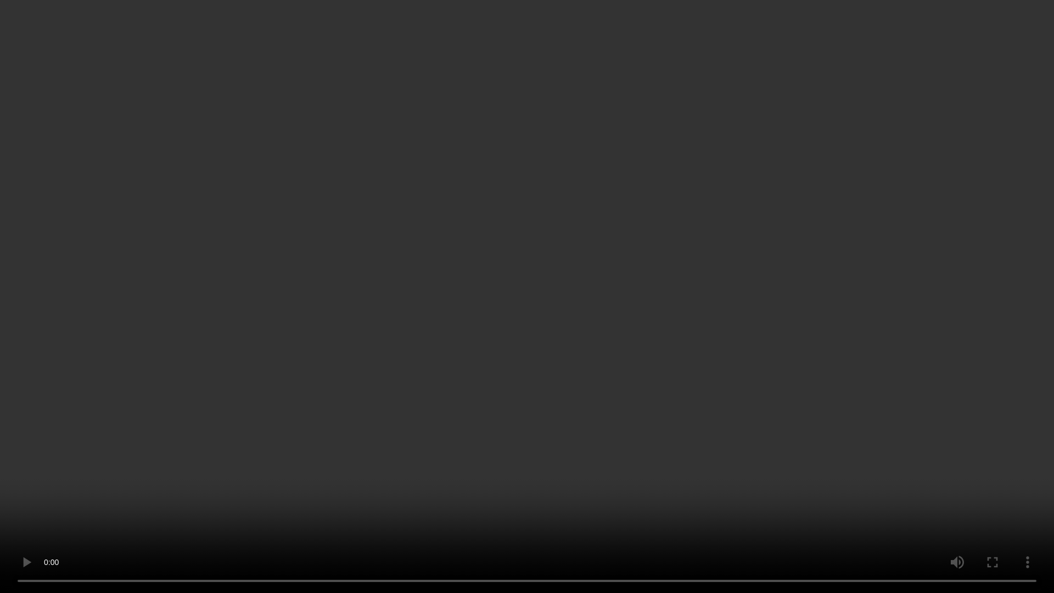
click at [655, 302] on video at bounding box center [527, 296] width 1054 height 593
click at [89, 473] on video at bounding box center [527, 296] width 1054 height 593
click at [231, 141] on video at bounding box center [527, 296] width 1054 height 593
click at [306, 385] on video at bounding box center [527, 296] width 1054 height 593
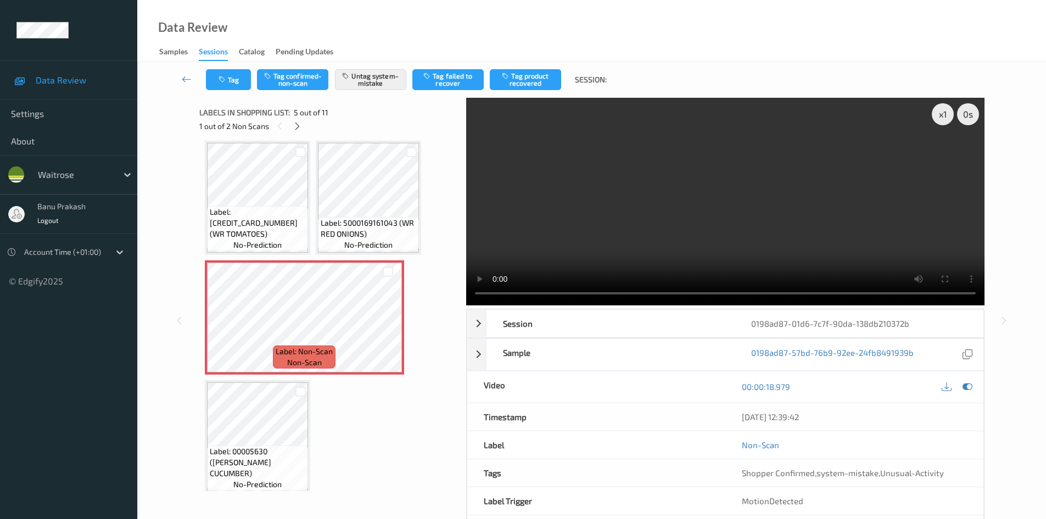
click at [638, 195] on video at bounding box center [725, 201] width 518 height 207
click at [640, 240] on video at bounding box center [725, 201] width 518 height 207
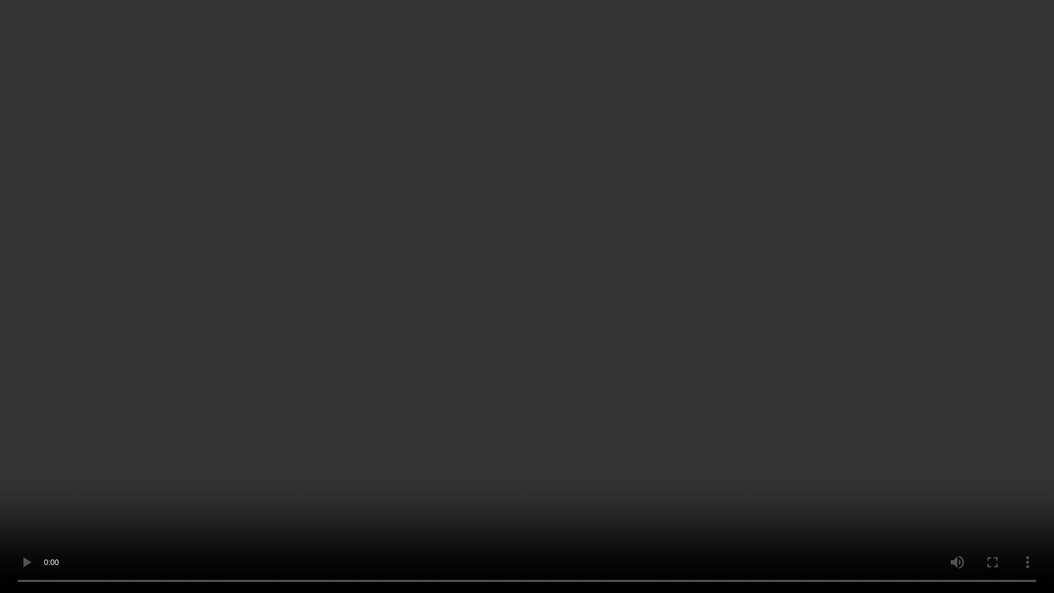
click at [446, 408] on video at bounding box center [527, 296] width 1054 height 593
click at [497, 367] on video at bounding box center [527, 296] width 1054 height 593
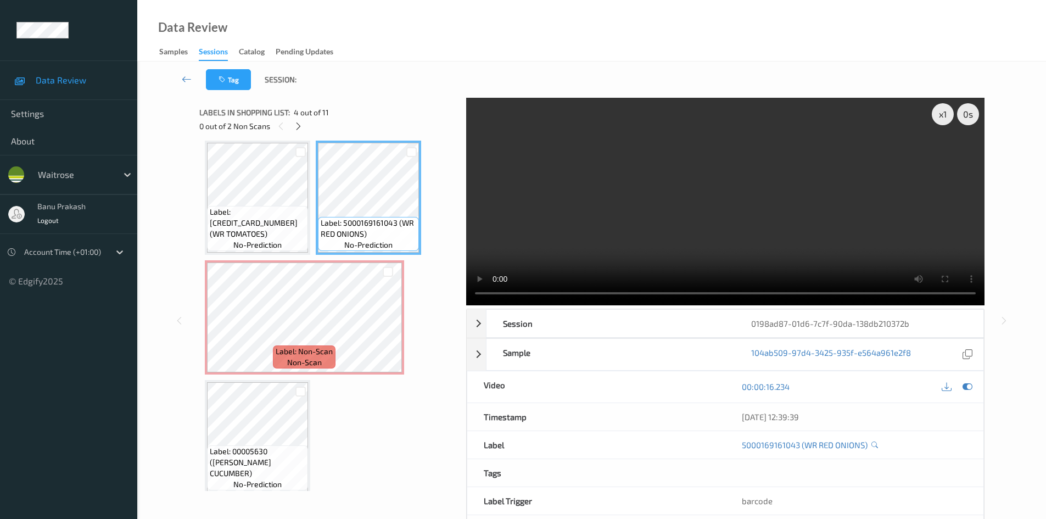
click at [666, 188] on video at bounding box center [725, 201] width 518 height 207
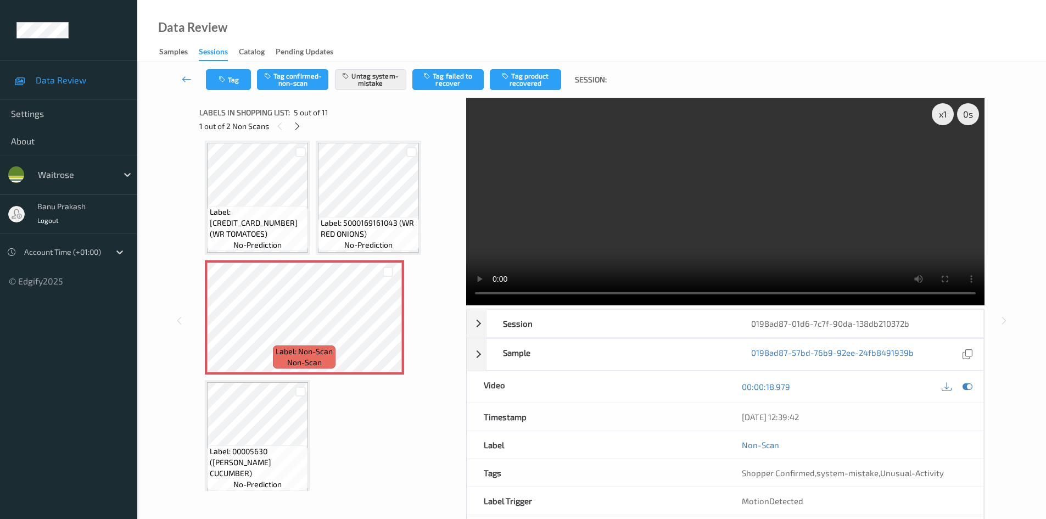
click at [630, 265] on video at bounding box center [725, 201] width 518 height 207
click at [356, 228] on span "Label: 5000169161043 (WR RED ONIONS)" at bounding box center [369, 228] width 96 height 22
click at [351, 217] on div "Label: 5000169161043 (WR RED ONIONS) no-prediction" at bounding box center [368, 234] width 101 height 34
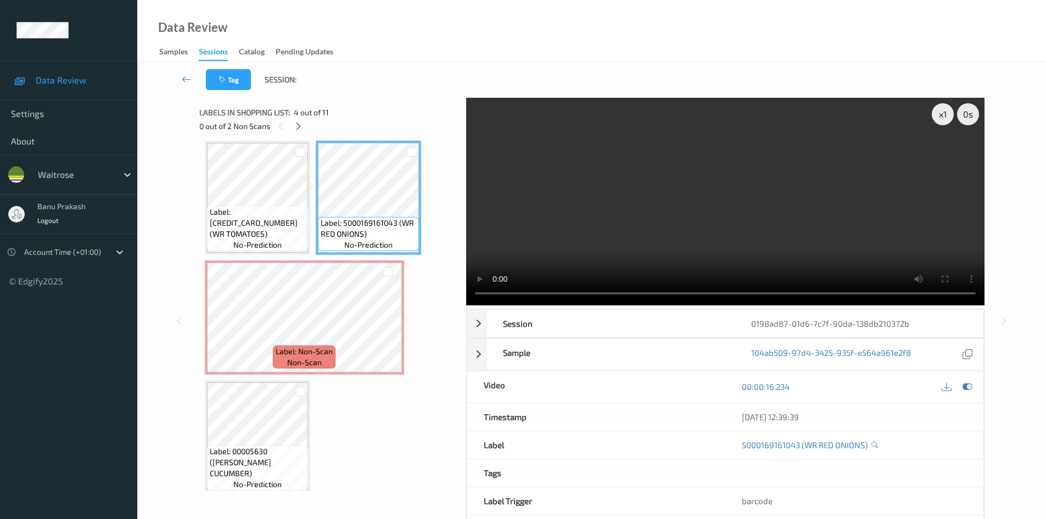
click at [750, 221] on video at bounding box center [725, 201] width 518 height 207
click at [742, 227] on video at bounding box center [725, 201] width 518 height 207
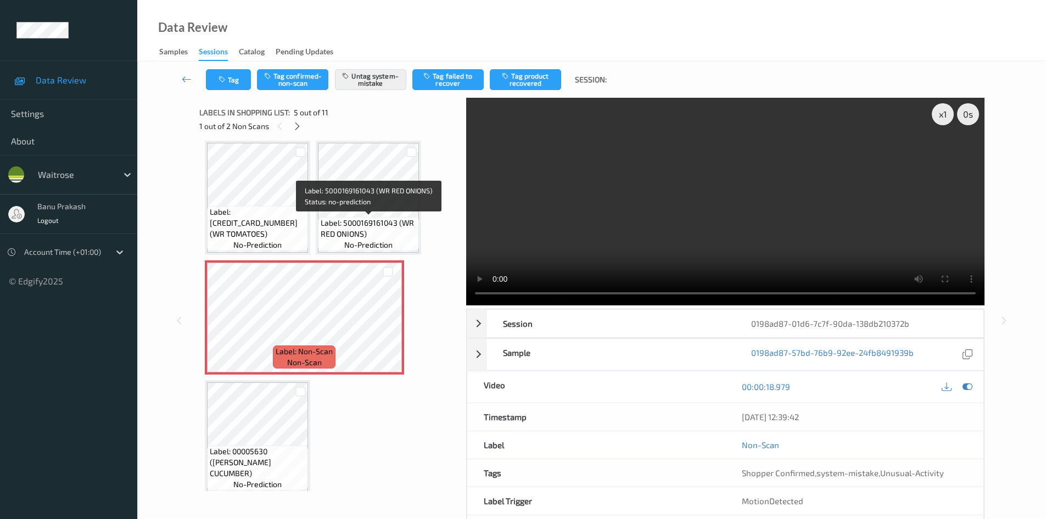
click at [398, 233] on span "Label: 5000169161043 (WR RED ONIONS)" at bounding box center [369, 228] width 96 height 22
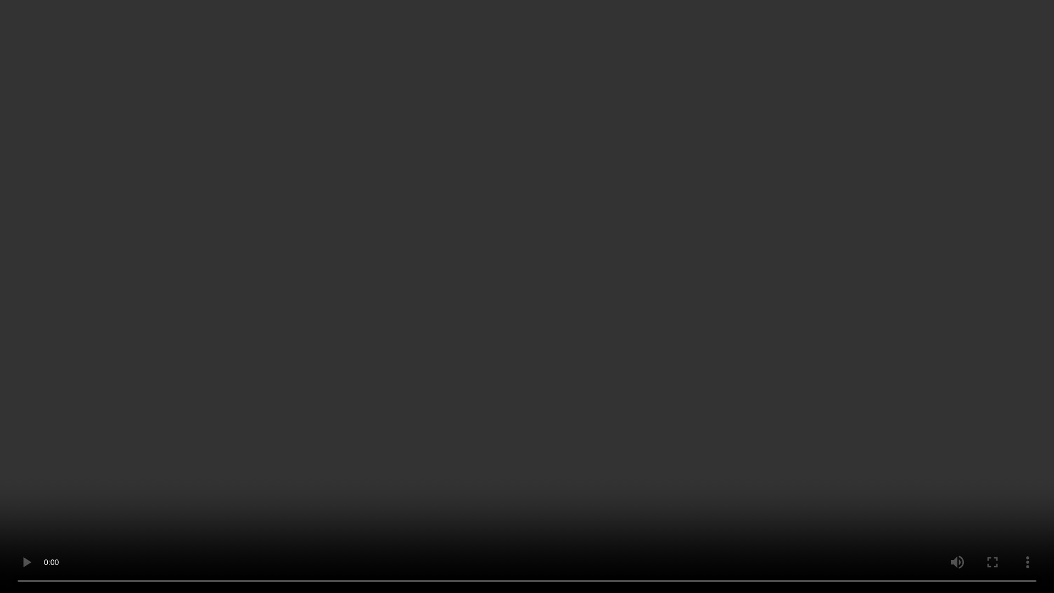
click at [719, 325] on video at bounding box center [527, 296] width 1054 height 593
click at [717, 327] on video at bounding box center [527, 296] width 1054 height 593
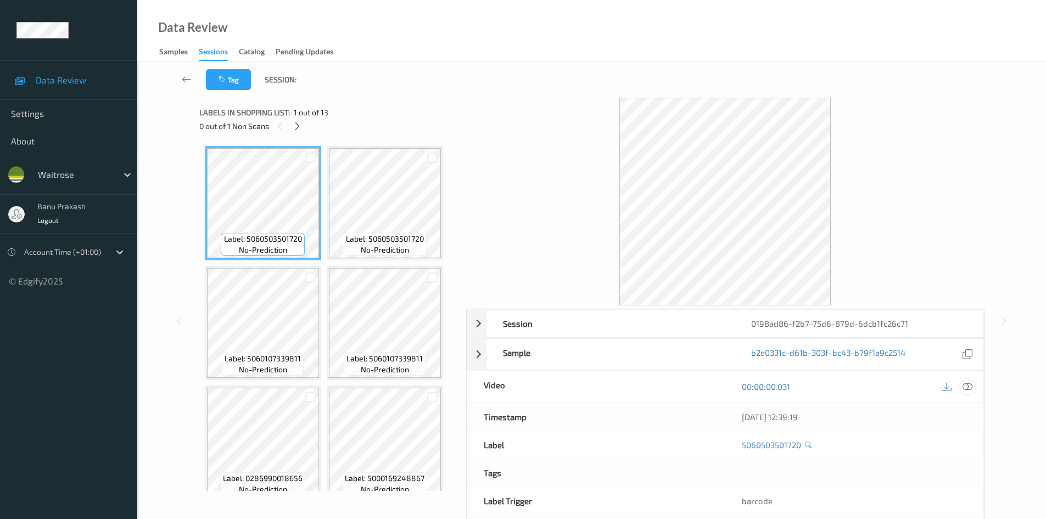
click at [962, 382] on div at bounding box center [967, 386] width 15 height 15
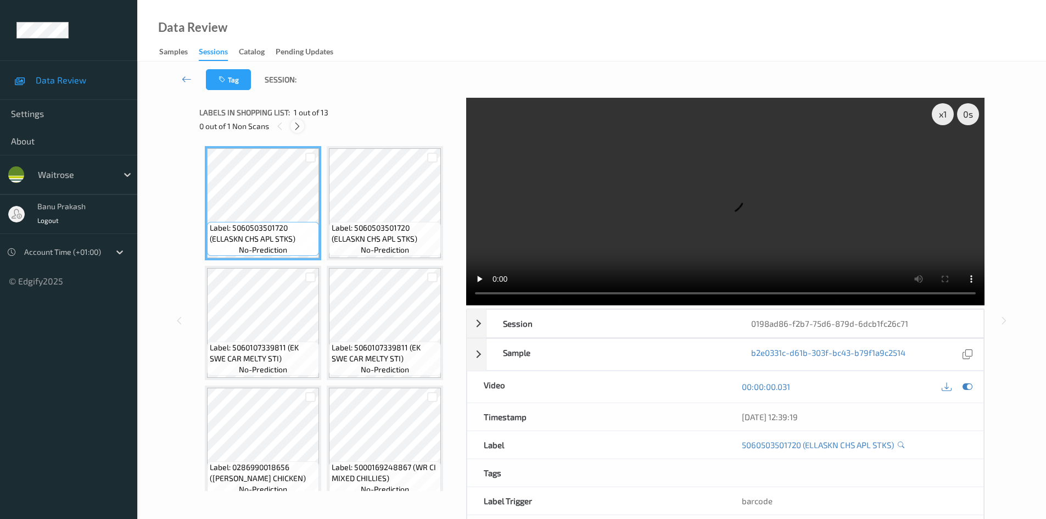
click at [297, 130] on icon at bounding box center [297, 126] width 9 height 10
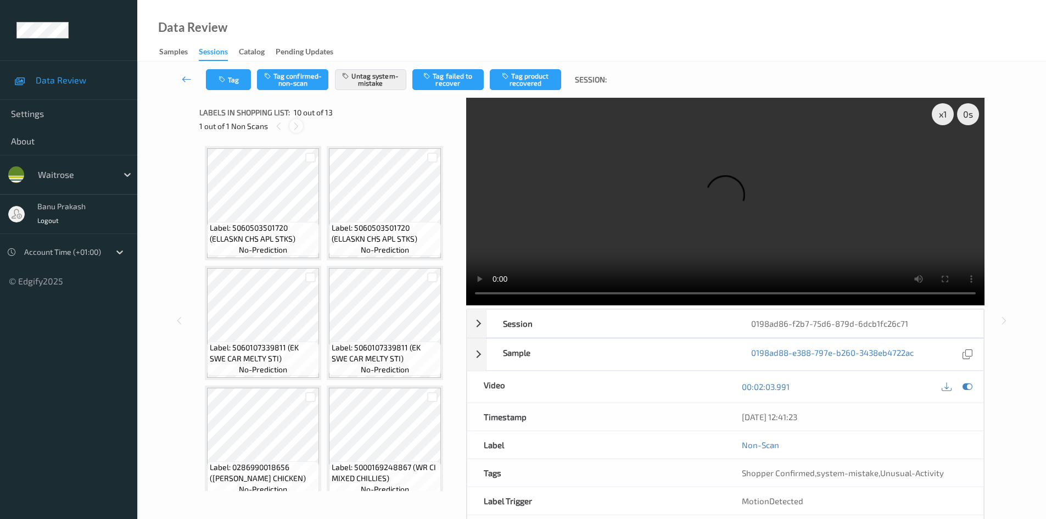
scroll to position [484, 0]
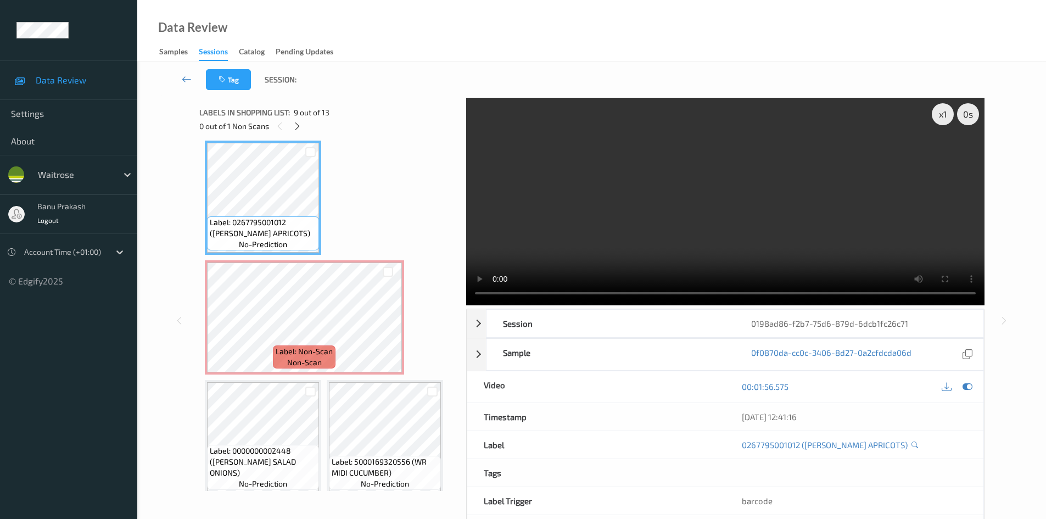
click at [600, 178] on video at bounding box center [725, 201] width 518 height 207
click at [714, 160] on video at bounding box center [725, 201] width 518 height 207
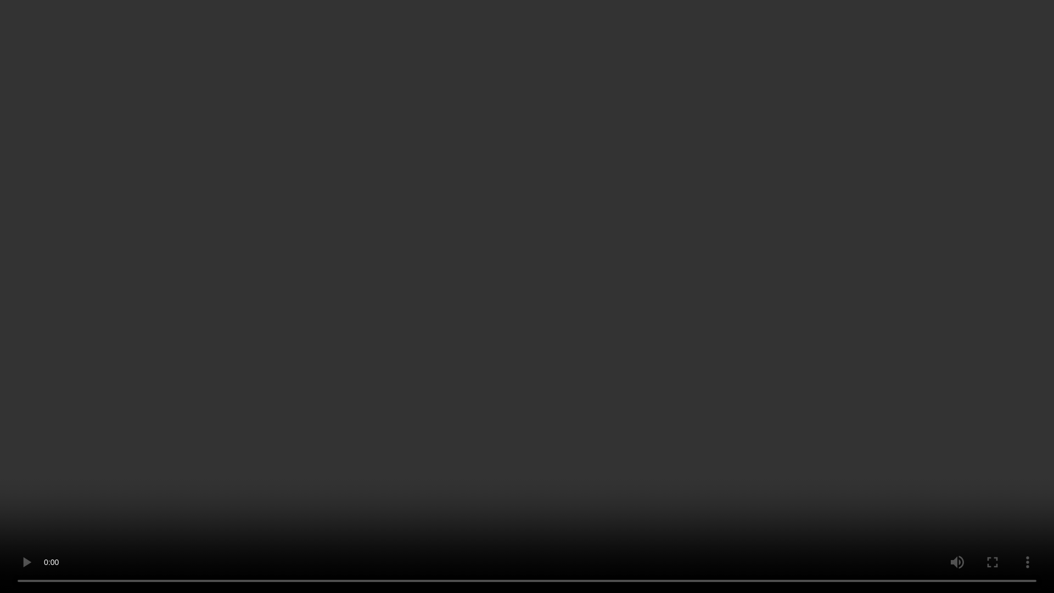
click at [630, 394] on video at bounding box center [527, 296] width 1054 height 593
click at [516, 461] on video at bounding box center [527, 296] width 1054 height 593
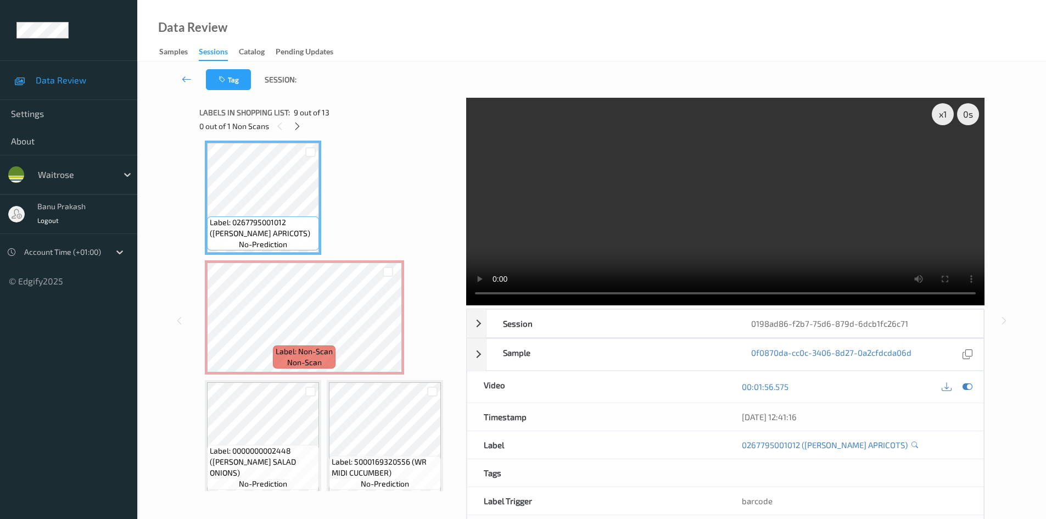
click at [893, 210] on video at bounding box center [725, 201] width 518 height 207
click at [718, 234] on video at bounding box center [725, 201] width 518 height 207
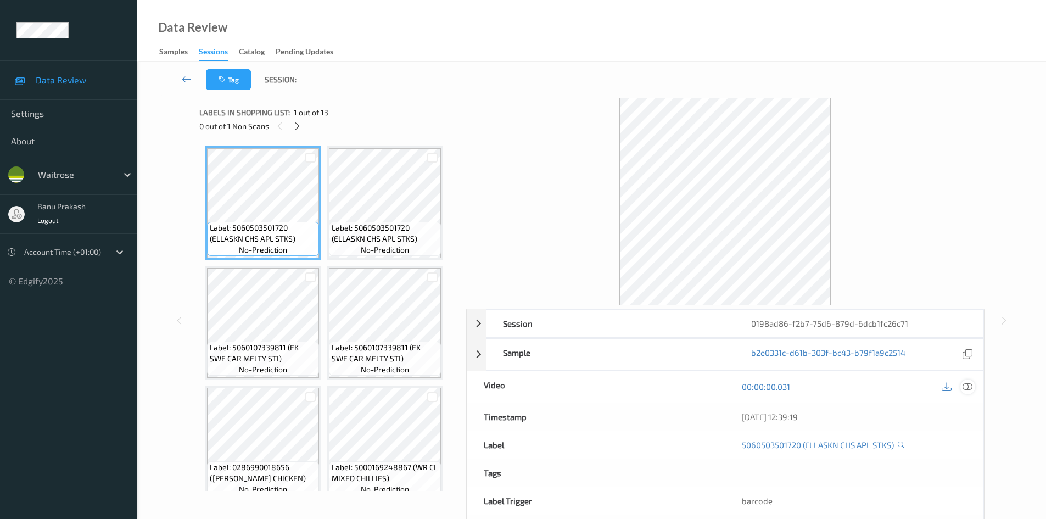
click at [963, 389] on icon at bounding box center [967, 386] width 10 height 10
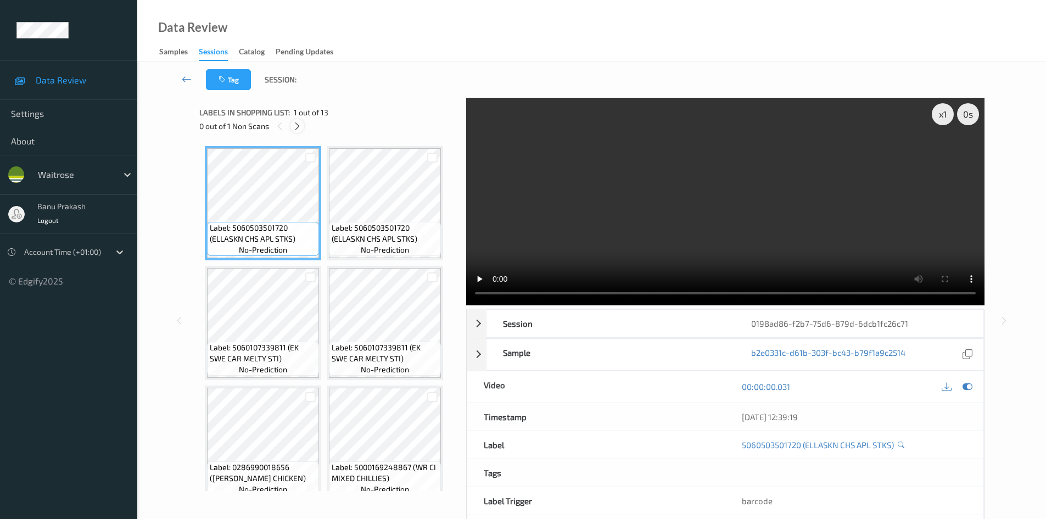
click at [294, 120] on div at bounding box center [297, 126] width 14 height 14
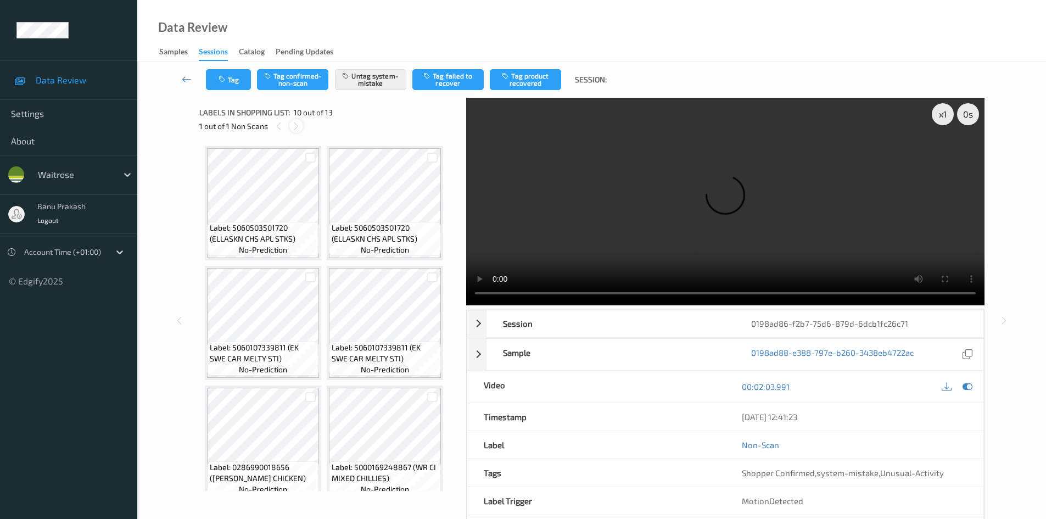
scroll to position [484, 0]
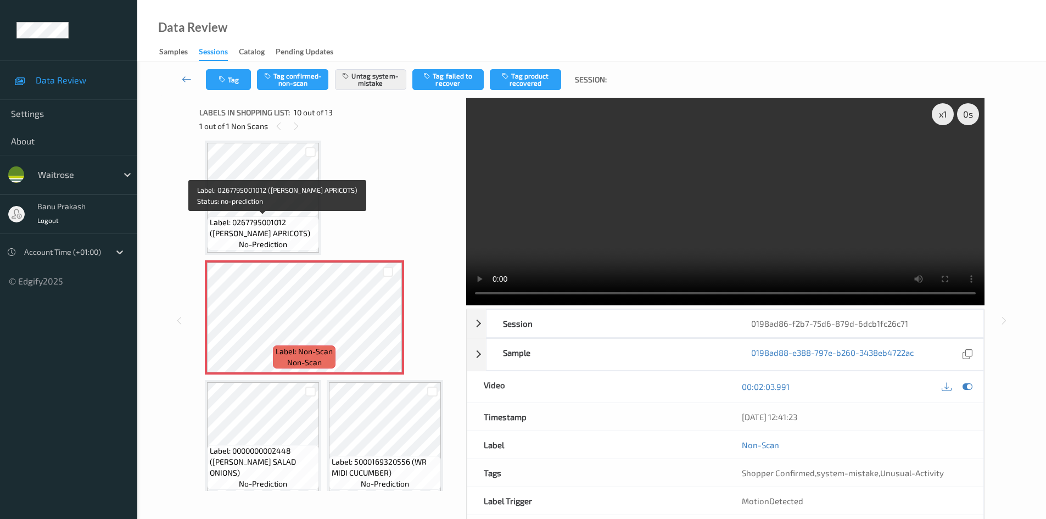
click at [271, 240] on span "no-prediction" at bounding box center [263, 244] width 48 height 11
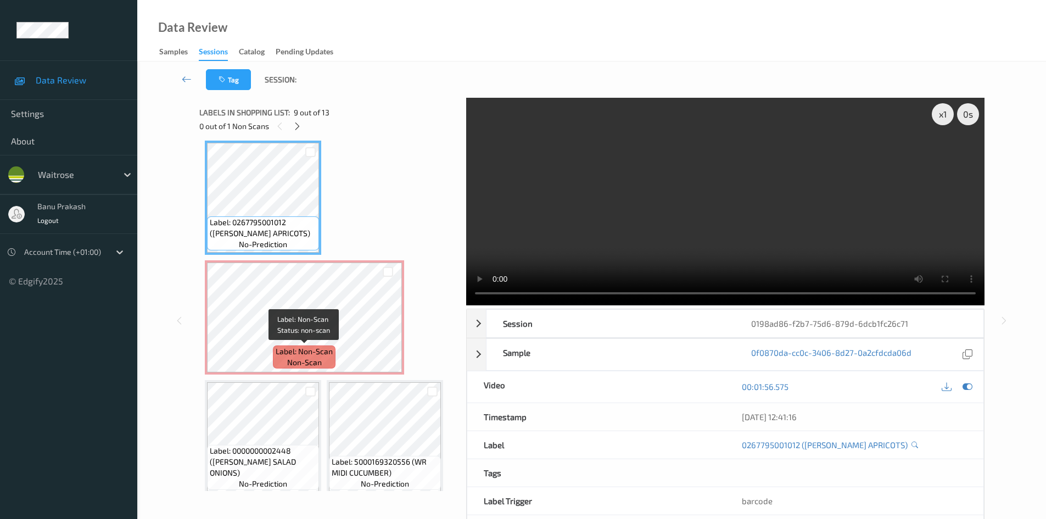
click at [328, 345] on div "Label: Non-Scan non-scan" at bounding box center [304, 356] width 63 height 23
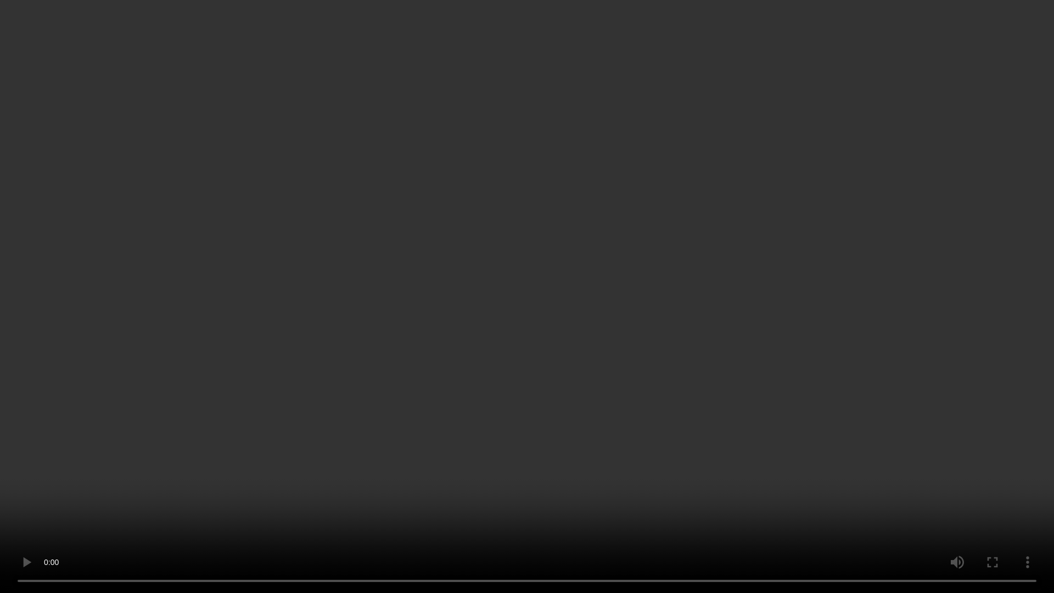
click at [867, 342] on video at bounding box center [527, 296] width 1054 height 593
click at [627, 366] on video at bounding box center [527, 296] width 1054 height 593
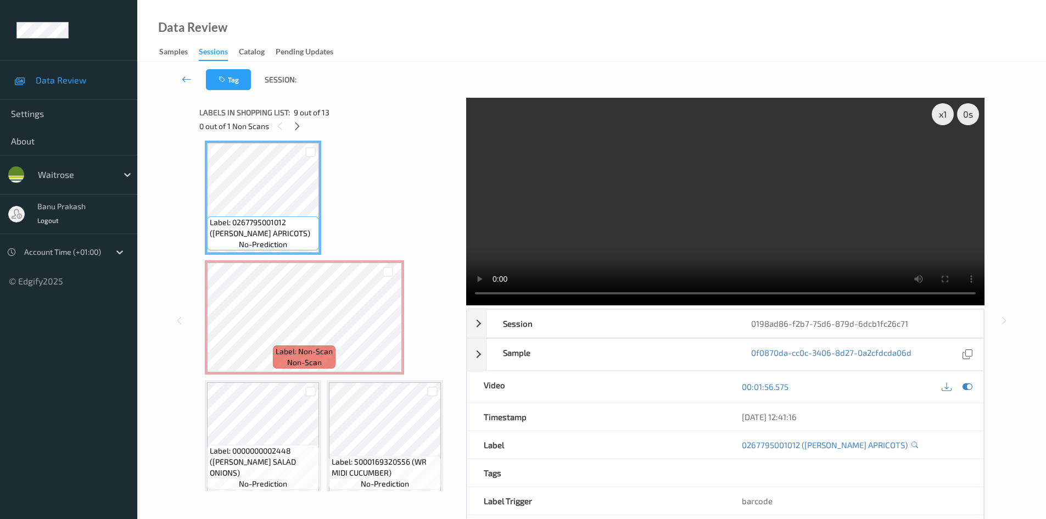
click at [323, 394] on div "Label: 5060503501720 (ELLASKN CHS APL STKS) no-prediction Label: 5060503501720 …" at bounding box center [329, 138] width 248 height 952
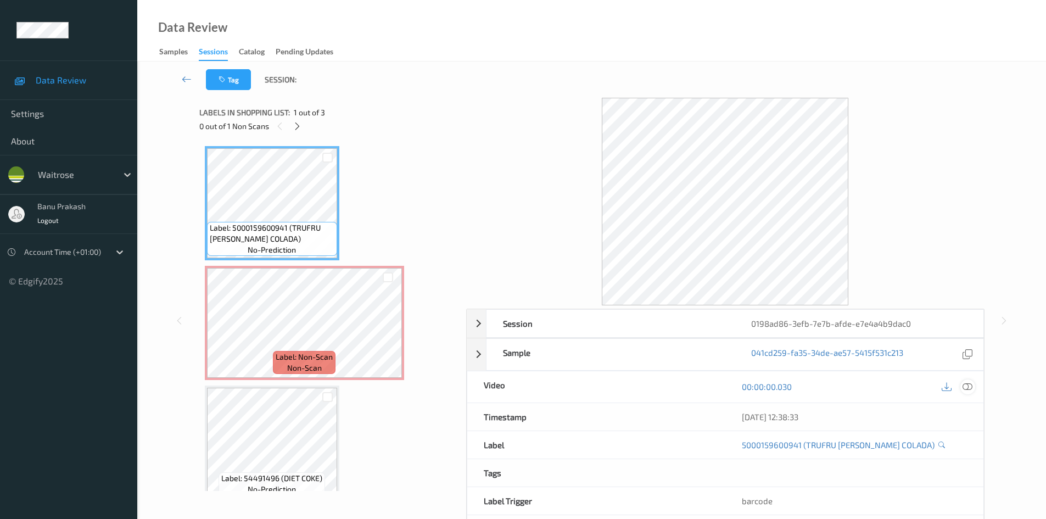
click at [961, 384] on div at bounding box center [967, 386] width 15 height 15
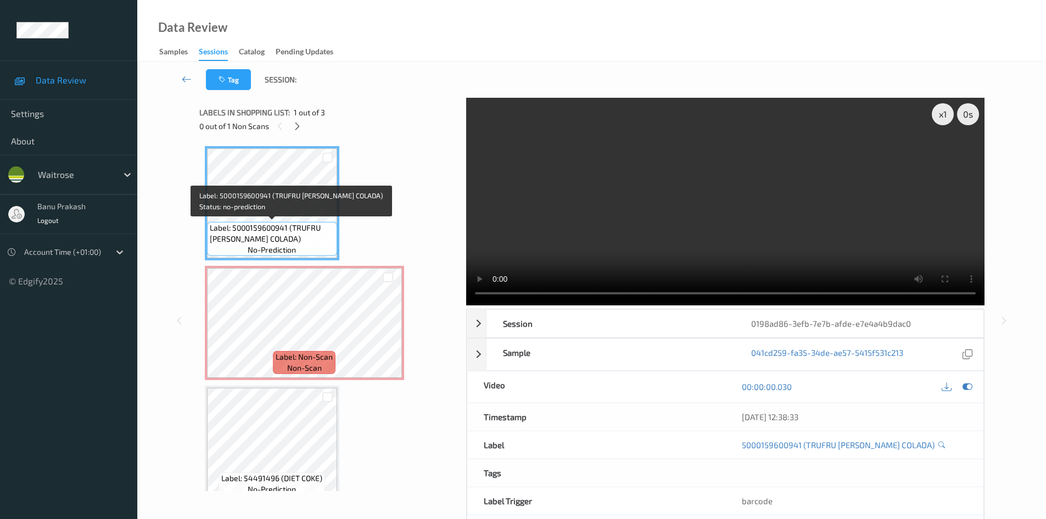
click at [300, 237] on span "Label: 5000159600941 (TRUFRU [PERSON_NAME] COLADA)" at bounding box center [272, 233] width 125 height 22
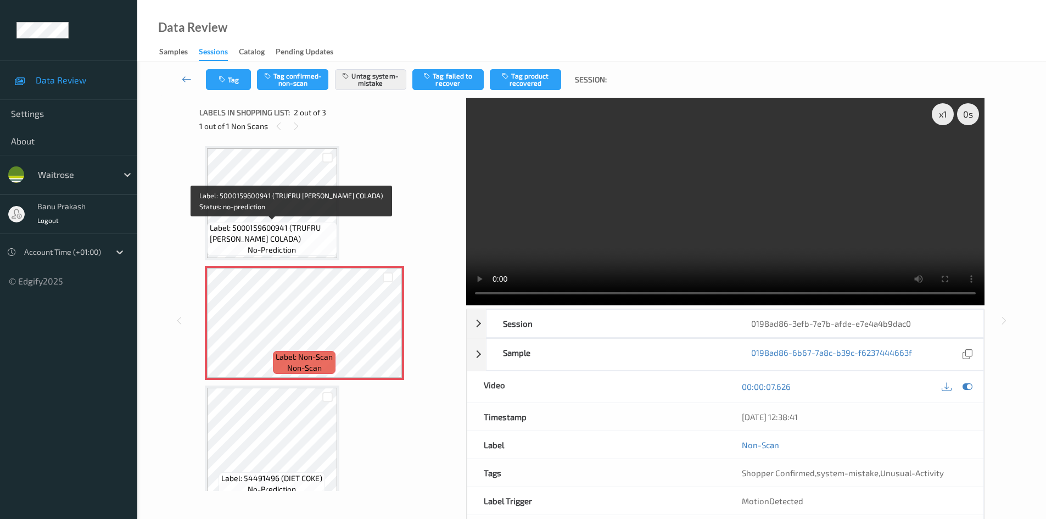
click at [294, 222] on div "Label: 5000159600941 (TRUFRU [PERSON_NAME] COLADA) no-prediction" at bounding box center [272, 239] width 130 height 34
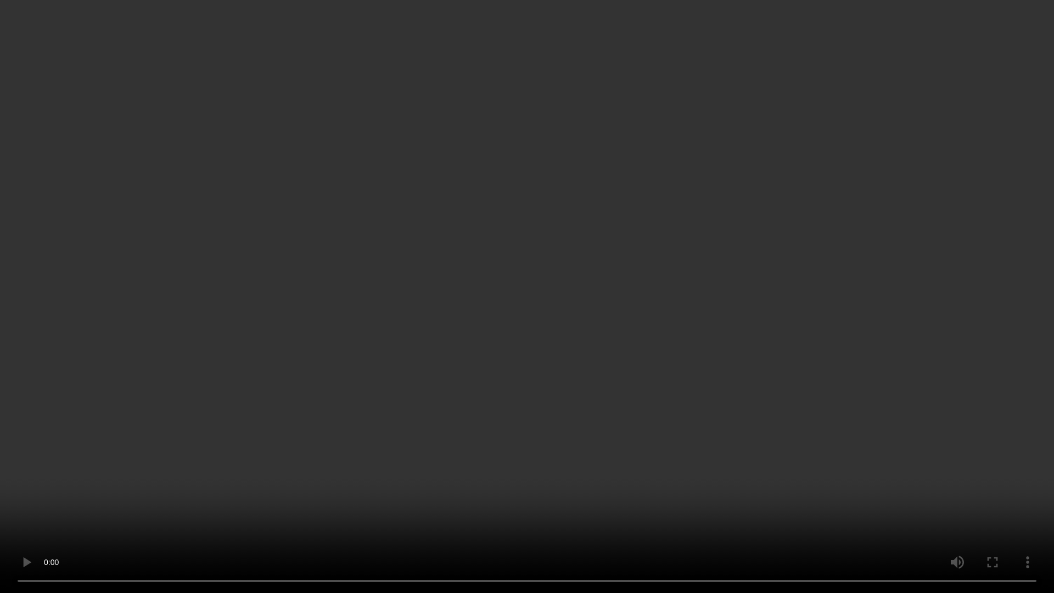
click at [863, 332] on video at bounding box center [527, 296] width 1054 height 593
click at [979, 351] on video at bounding box center [527, 296] width 1054 height 593
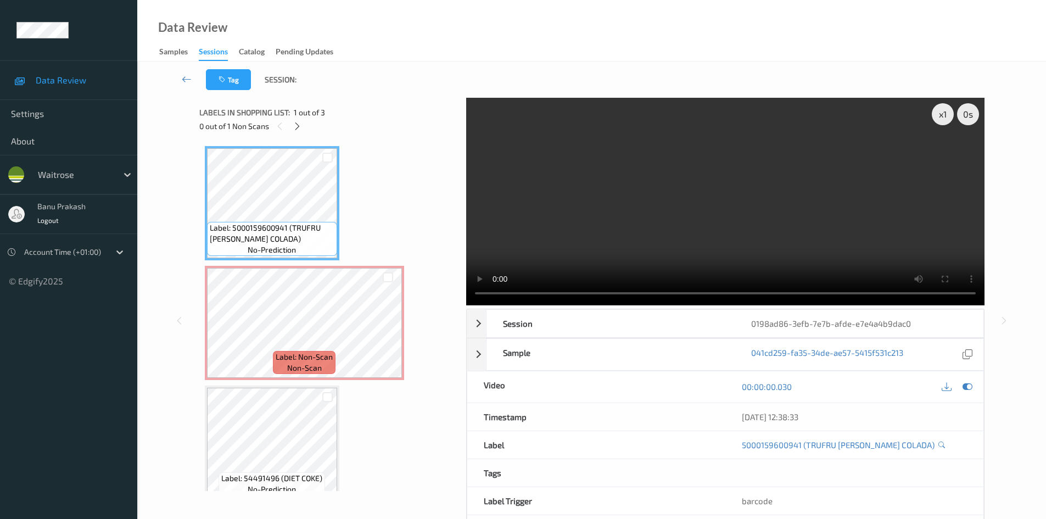
click at [715, 170] on video at bounding box center [725, 201] width 518 height 207
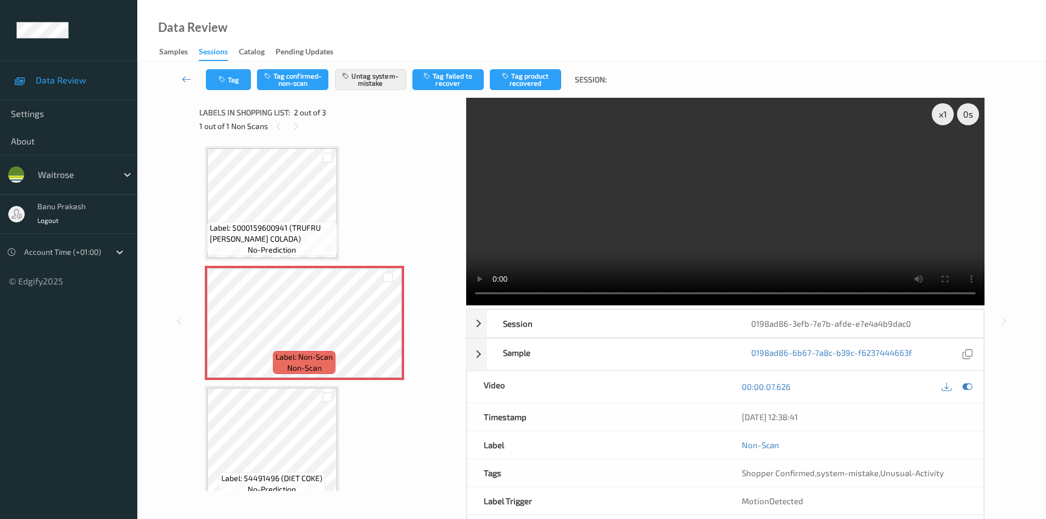
click at [647, 222] on video at bounding box center [725, 201] width 518 height 207
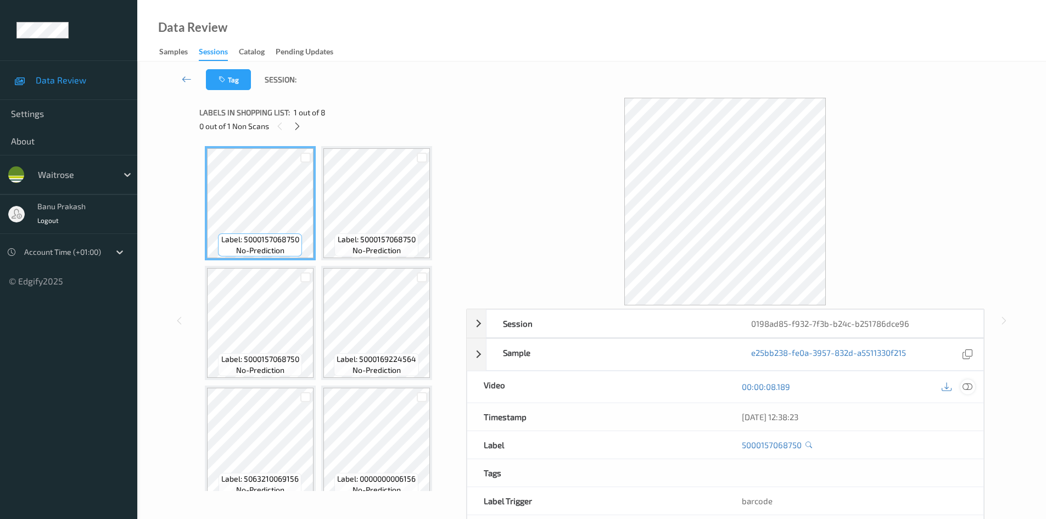
click at [974, 385] on div at bounding box center [967, 386] width 15 height 15
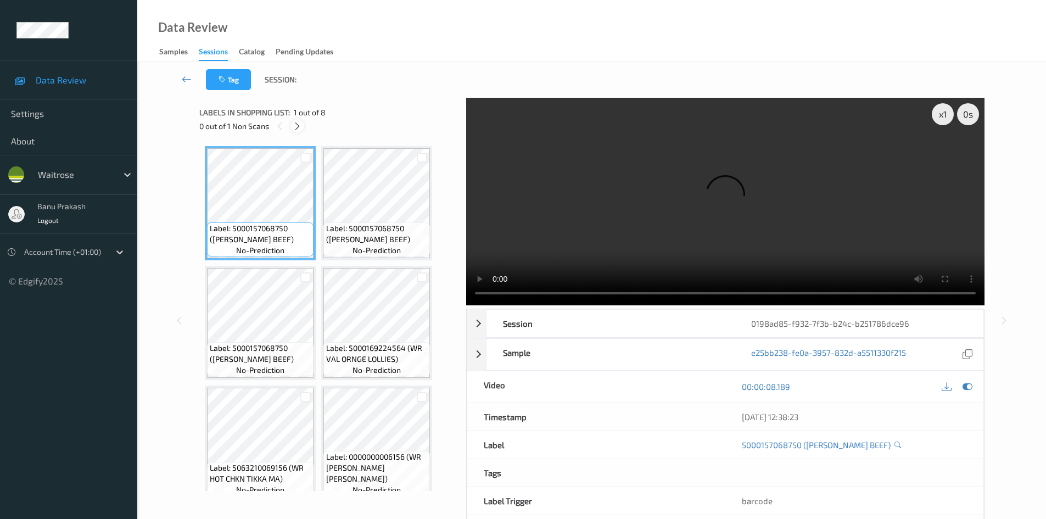
click at [295, 128] on icon at bounding box center [297, 126] width 9 height 10
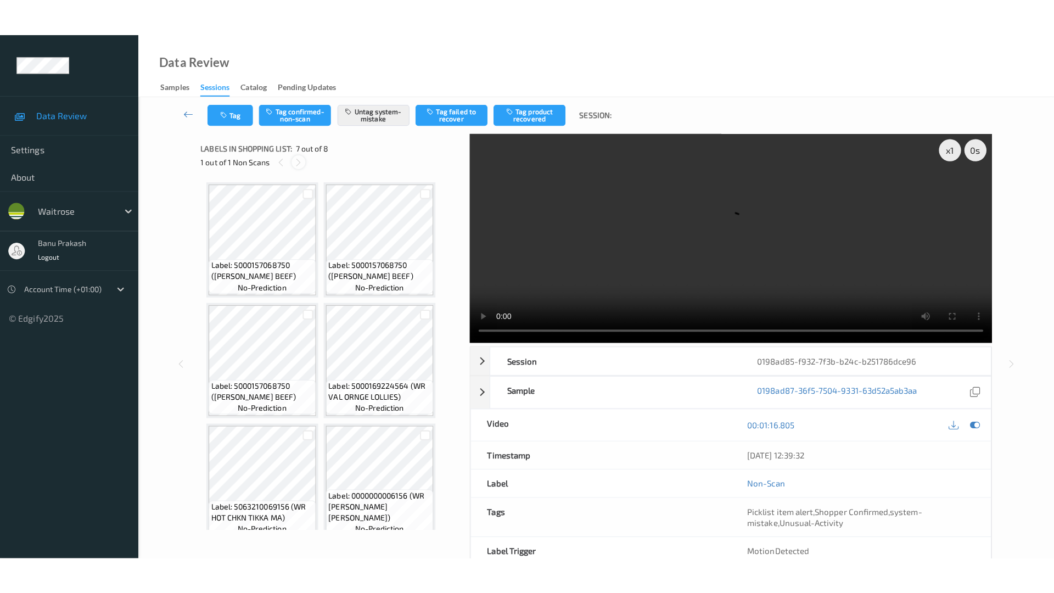
scroll to position [245, 0]
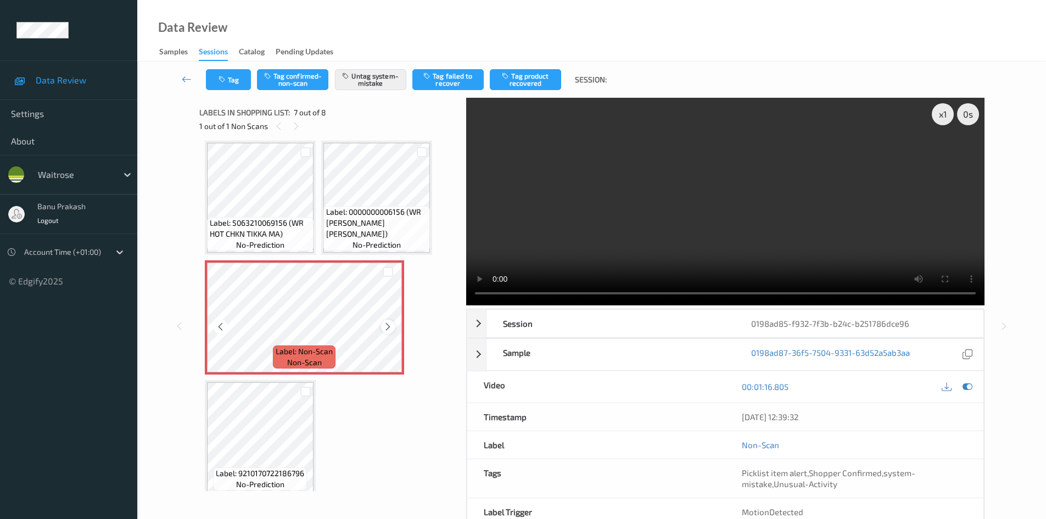
click at [386, 332] on div at bounding box center [388, 326] width 14 height 14
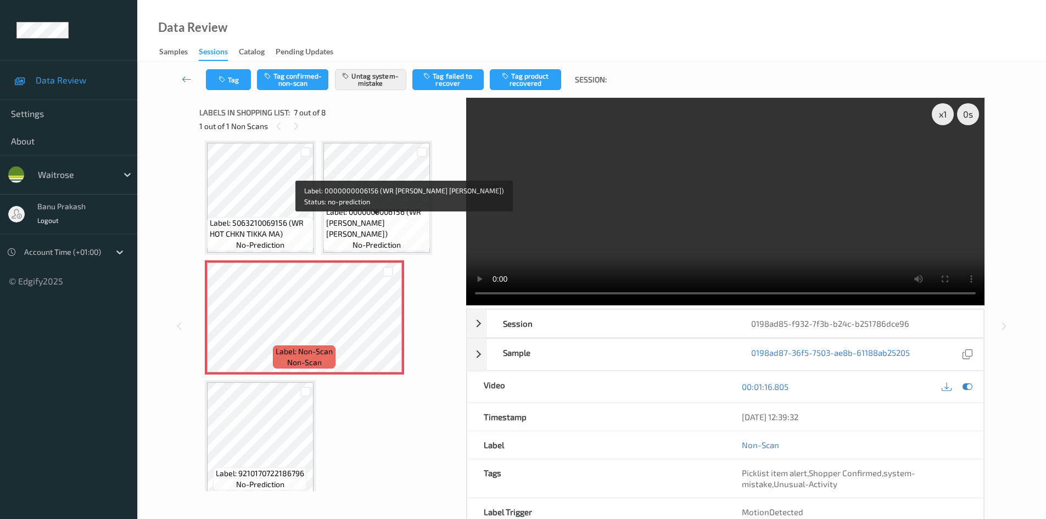
click at [355, 222] on span "Label: 0000000006156 (WR [PERSON_NAME] [PERSON_NAME])" at bounding box center [376, 222] width 101 height 33
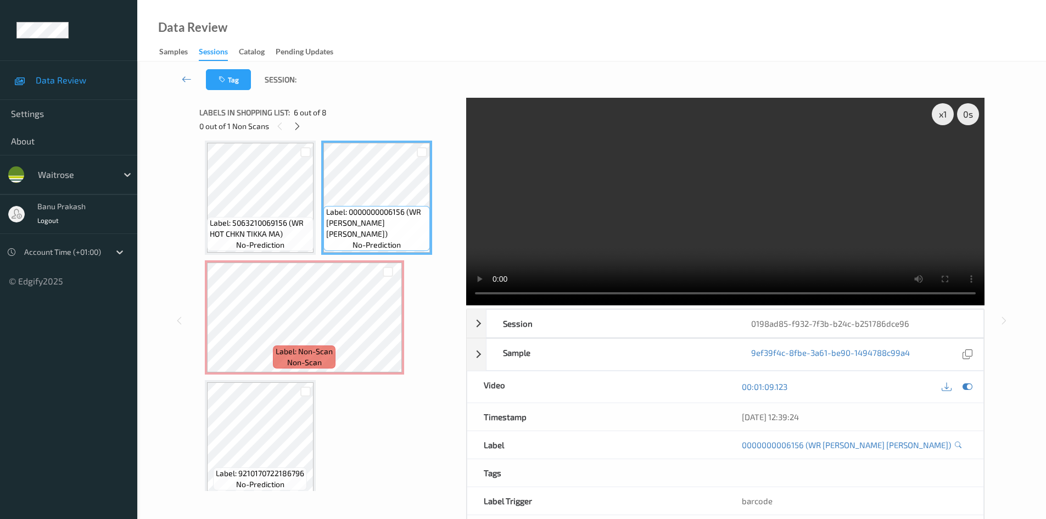
scroll to position [179, 0]
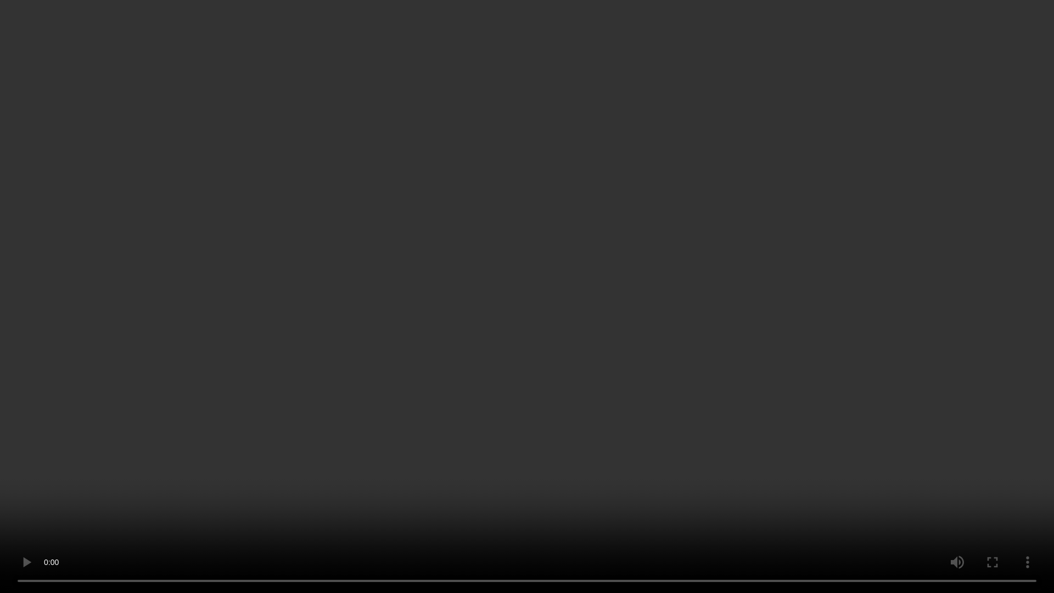
click at [828, 308] on video at bounding box center [527, 296] width 1054 height 593
click at [547, 89] on video at bounding box center [527, 296] width 1054 height 593
click at [257, 49] on video at bounding box center [527, 296] width 1054 height 593
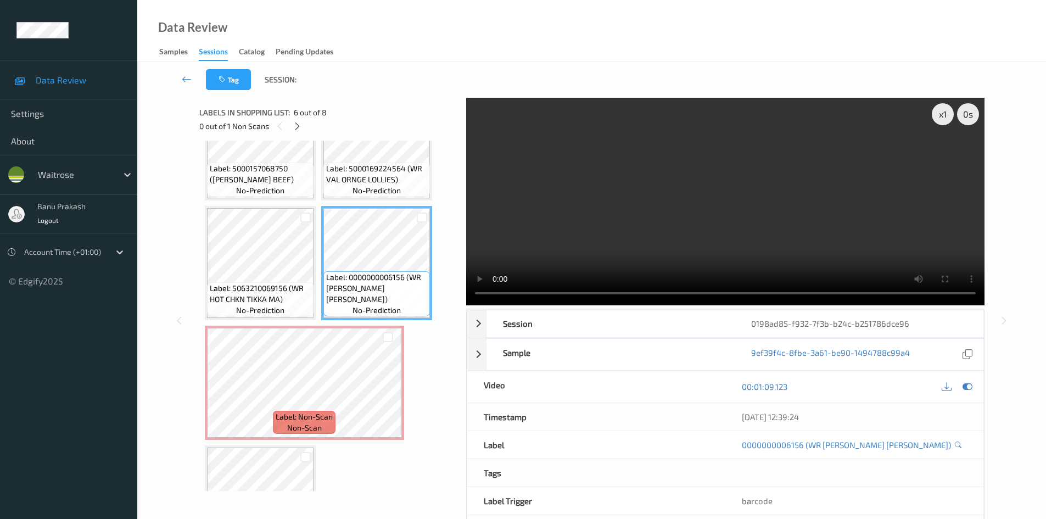
click at [773, 257] on video at bounding box center [725, 201] width 518 height 207
click at [286, 413] on span "Label: Non-Scan" at bounding box center [304, 416] width 57 height 11
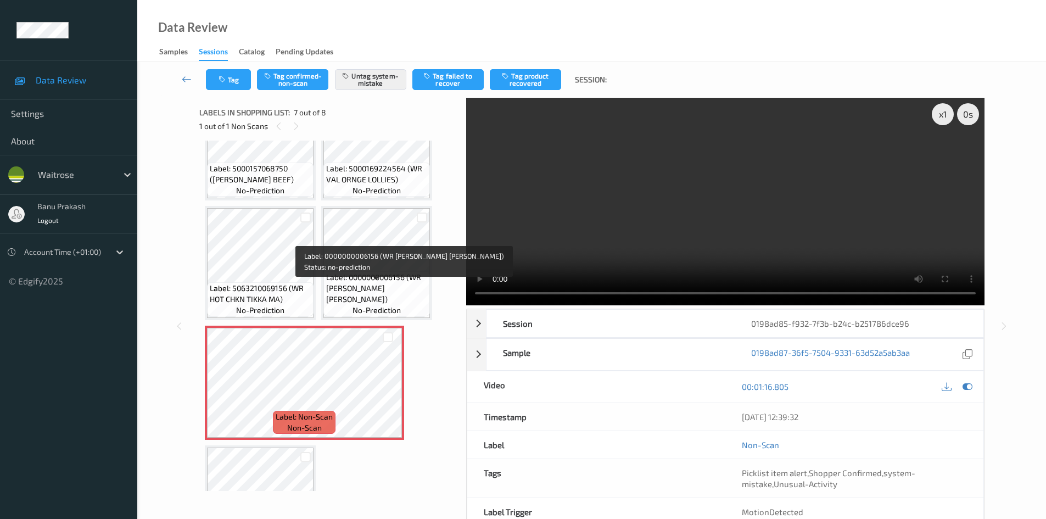
click at [353, 299] on span "Label: 0000000006156 (WR [PERSON_NAME] [PERSON_NAME])" at bounding box center [376, 288] width 101 height 33
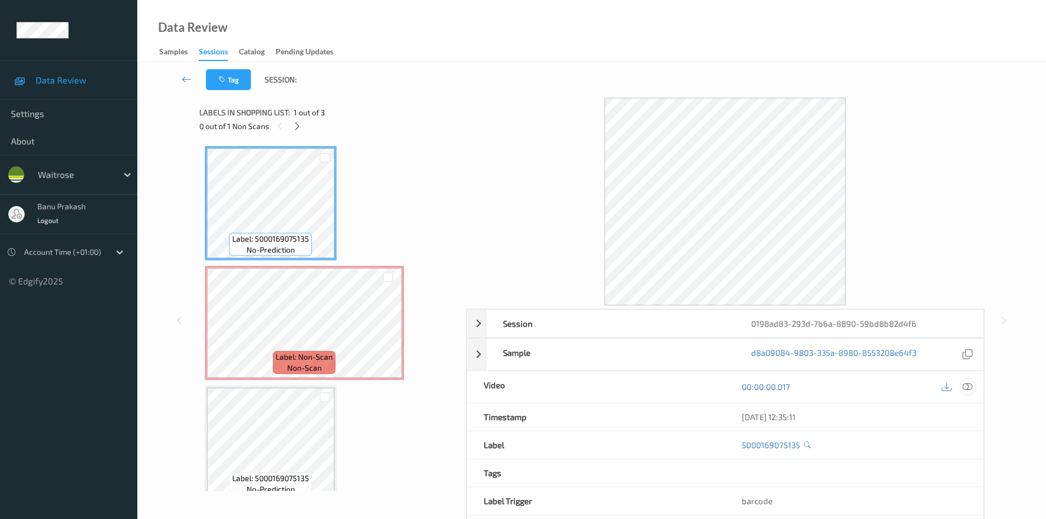
click at [971, 388] on icon at bounding box center [967, 386] width 10 height 10
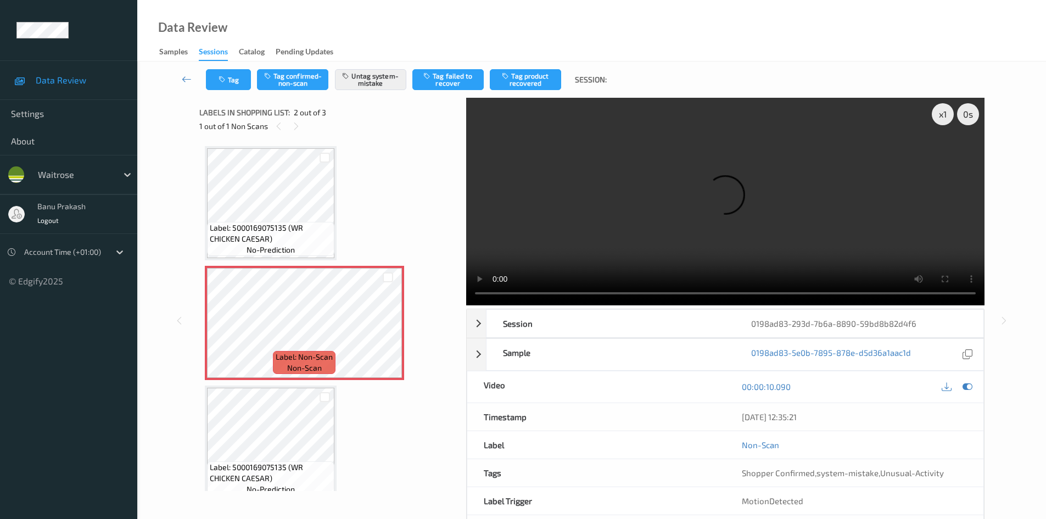
click at [205, 192] on div "Label: 5000169075135 (WR CHICKEN CAESAR) no-prediction" at bounding box center [271, 203] width 132 height 114
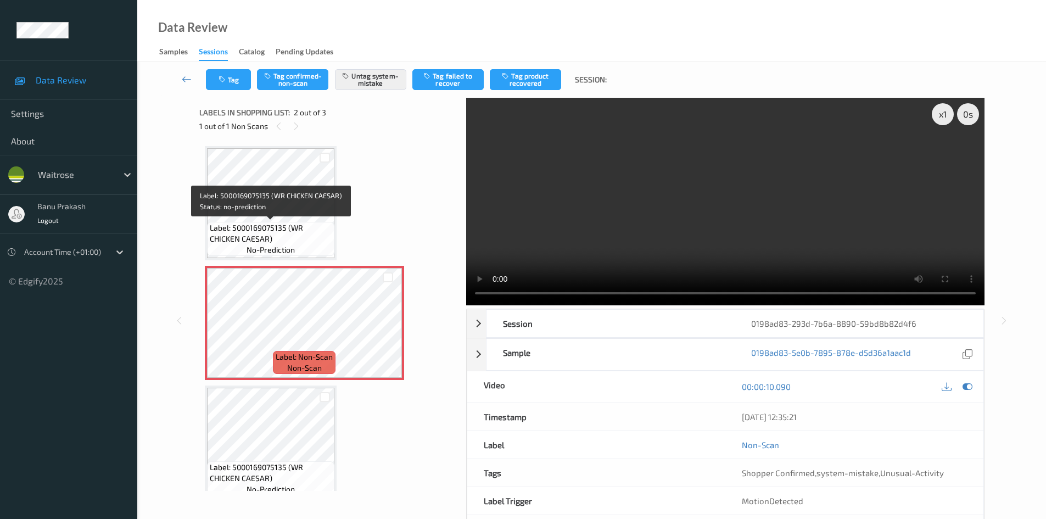
click at [287, 229] on span "Label: 5000169075135 (WR CHICKEN CAESAR)" at bounding box center [271, 233] width 122 height 22
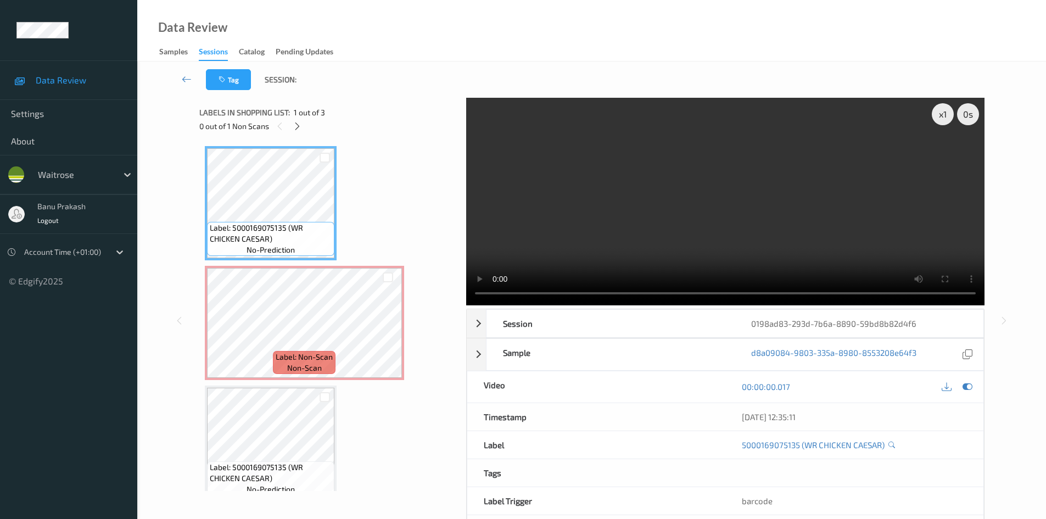
click at [635, 217] on video at bounding box center [725, 201] width 518 height 207
click at [725, 233] on video at bounding box center [725, 201] width 518 height 207
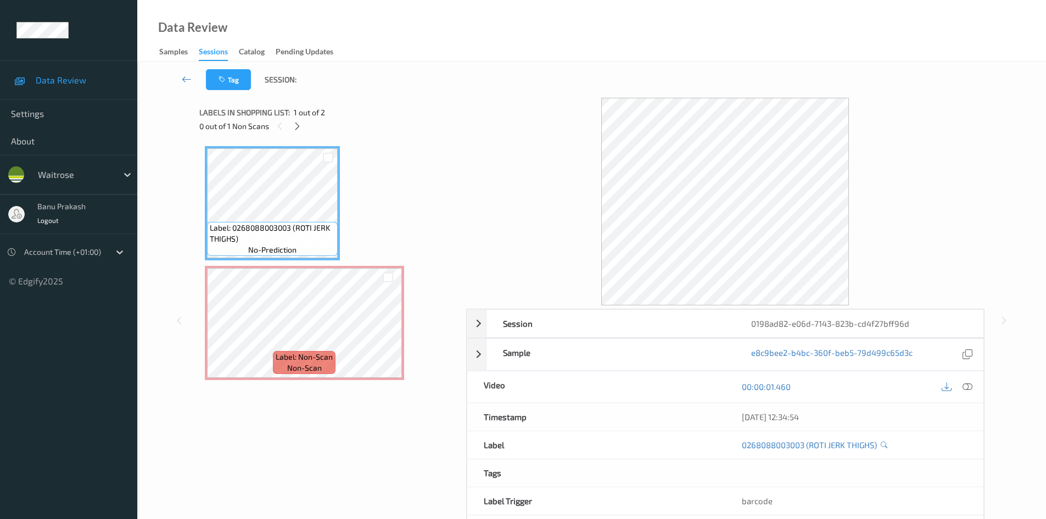
click at [975, 387] on div "00:00:01.460" at bounding box center [854, 386] width 258 height 31
click at [969, 390] on icon at bounding box center [967, 386] width 10 height 10
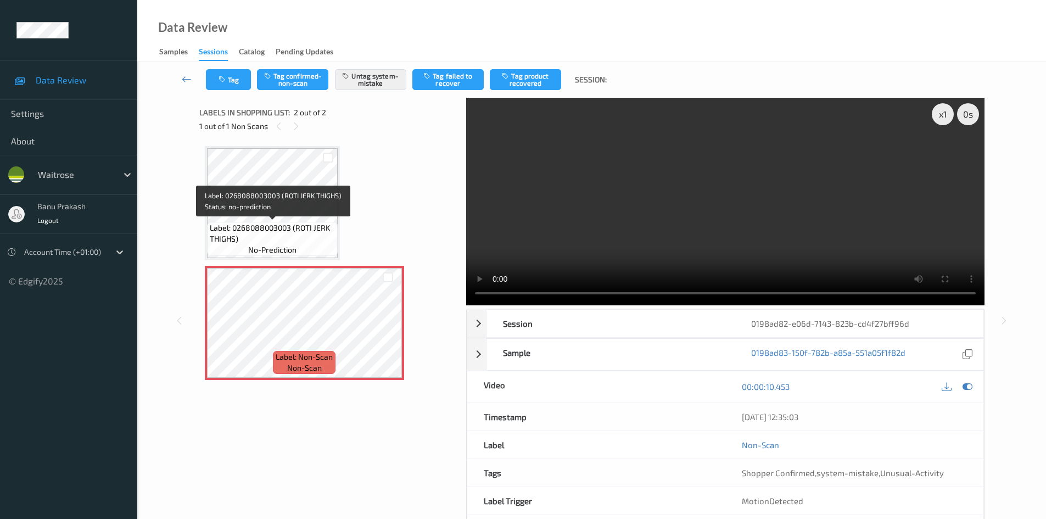
click at [278, 228] on span "Label: 0268088003003 (ROTI JERK THIGHS)" at bounding box center [272, 233] width 125 height 22
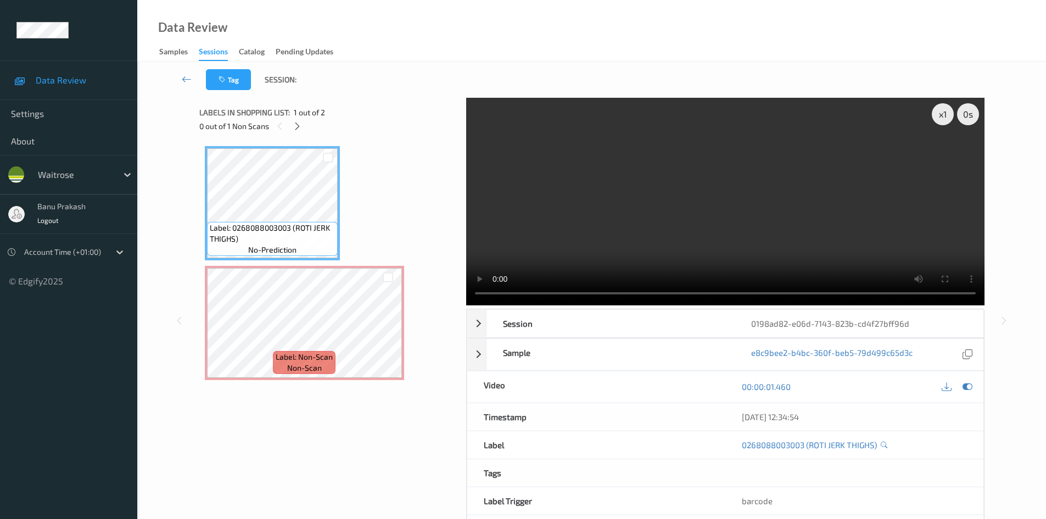
click at [770, 215] on video at bounding box center [725, 201] width 518 height 207
click at [681, 232] on video at bounding box center [725, 201] width 518 height 207
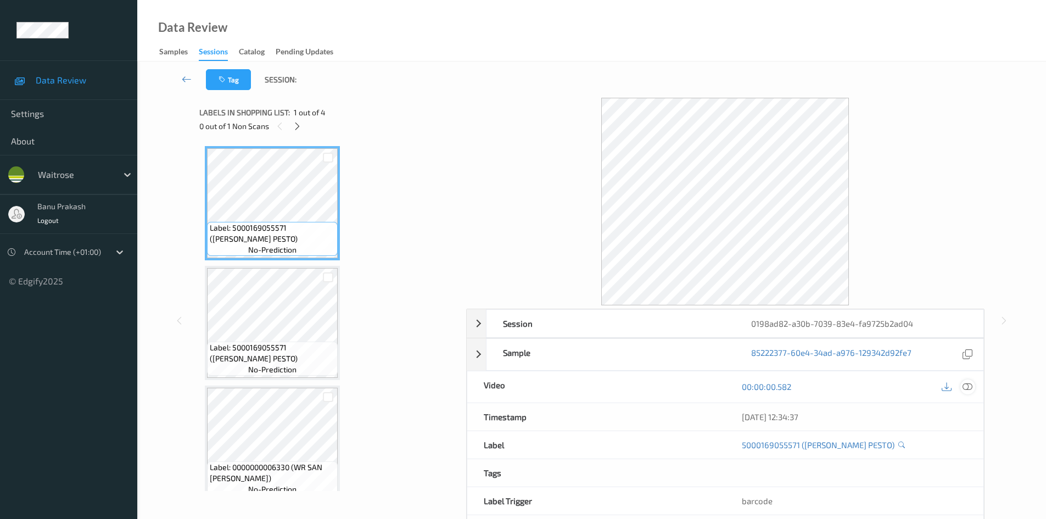
click at [964, 388] on icon at bounding box center [967, 386] width 10 height 10
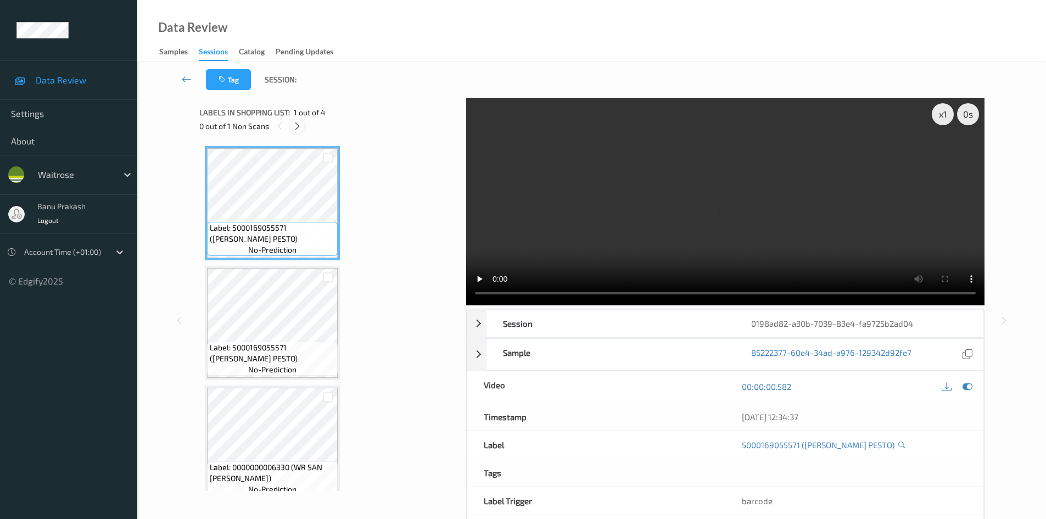
click at [304, 127] on div at bounding box center [297, 126] width 14 height 14
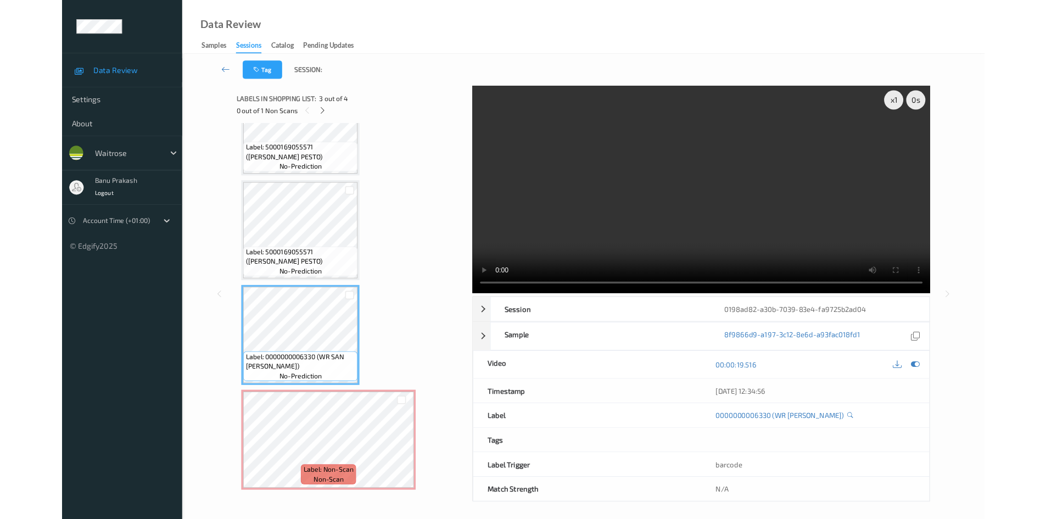
scroll to position [60, 0]
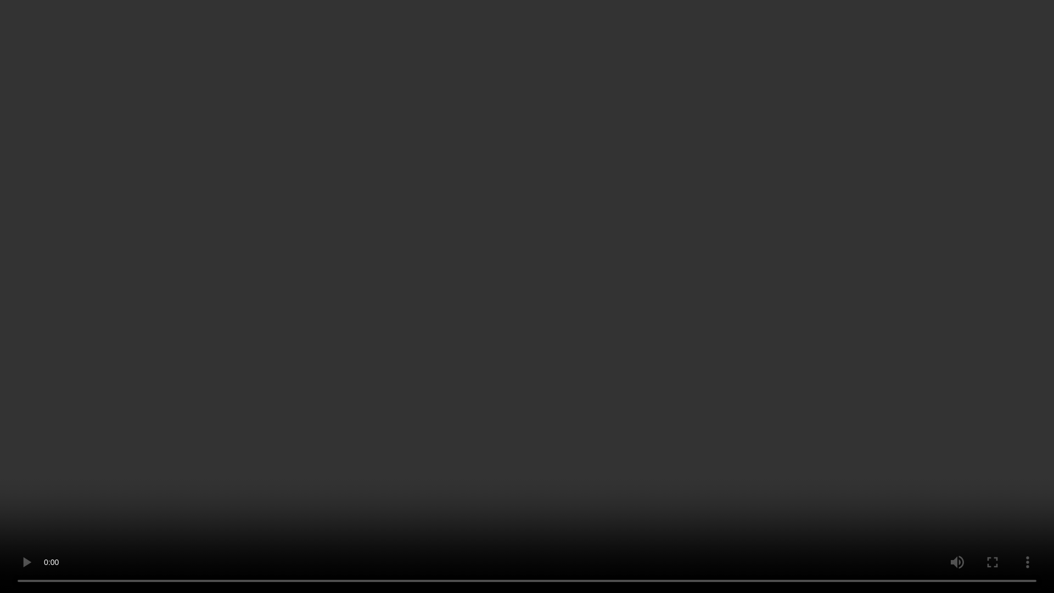
click at [717, 294] on video at bounding box center [527, 296] width 1054 height 593
click at [878, 279] on video at bounding box center [527, 296] width 1054 height 593
click at [513, 138] on video at bounding box center [527, 296] width 1054 height 593
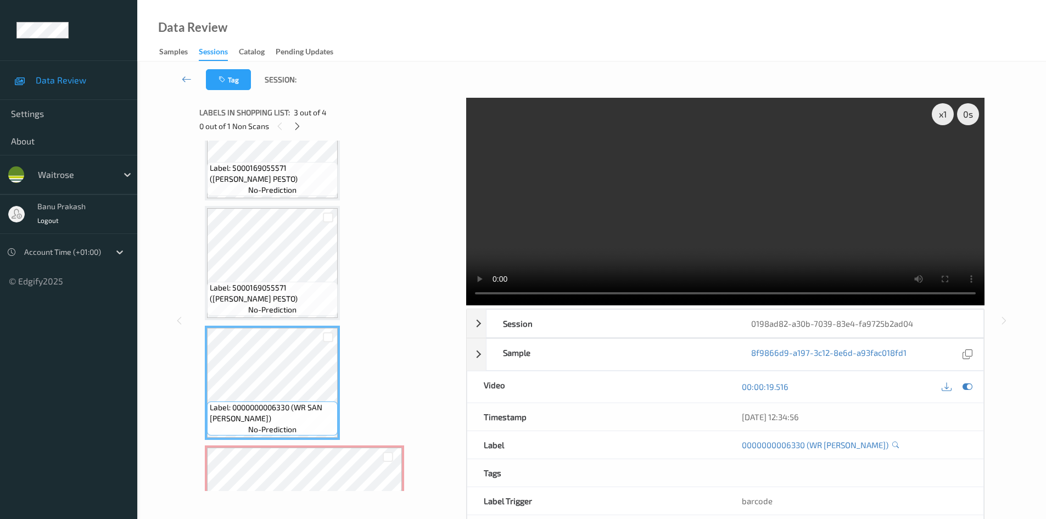
click at [699, 222] on video at bounding box center [725, 201] width 518 height 207
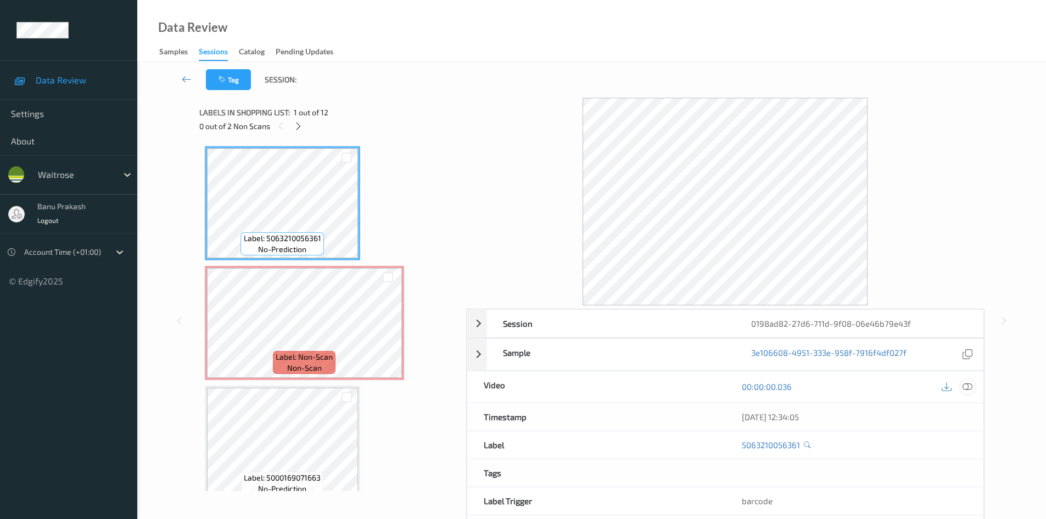
click at [968, 388] on icon at bounding box center [967, 386] width 10 height 10
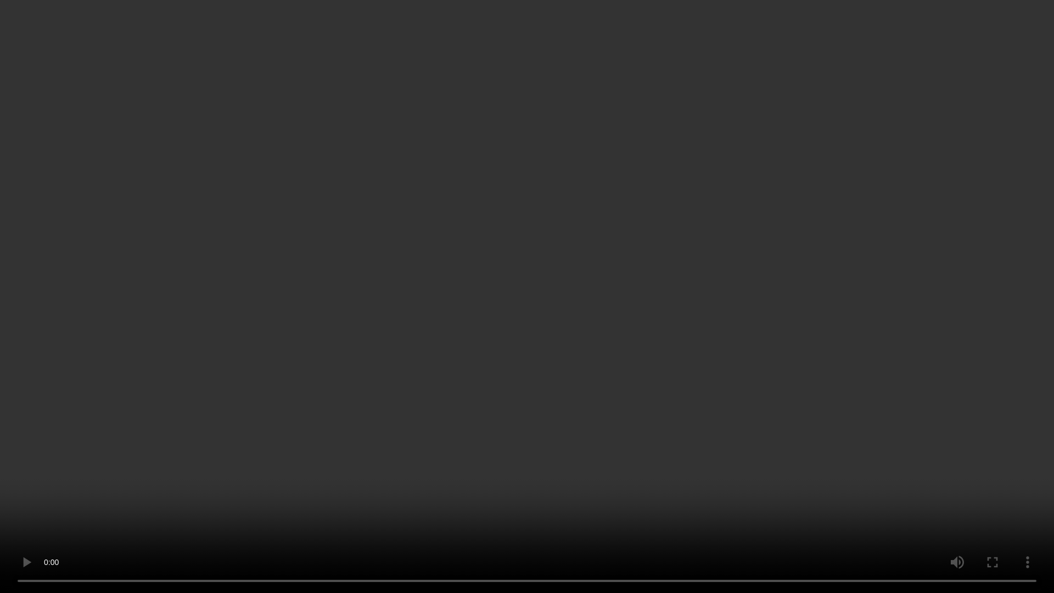
click at [627, 391] on video at bounding box center [527, 296] width 1054 height 593
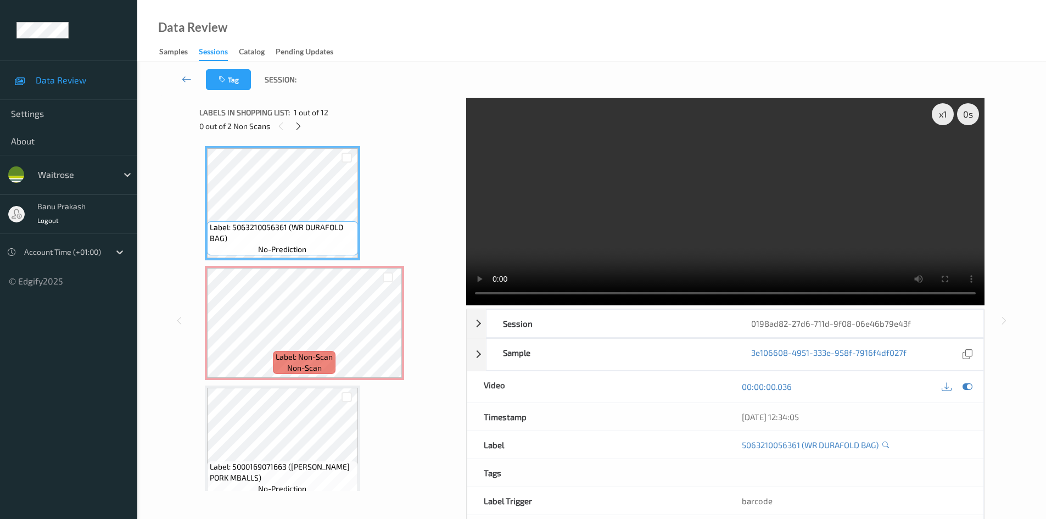
click at [639, 217] on video at bounding box center [725, 201] width 518 height 207
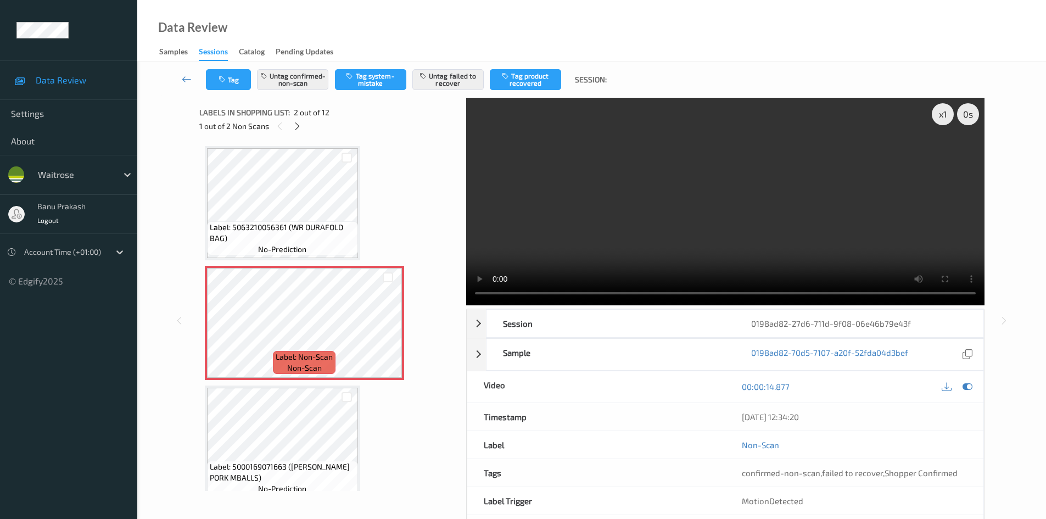
click at [652, 228] on video at bounding box center [725, 201] width 518 height 207
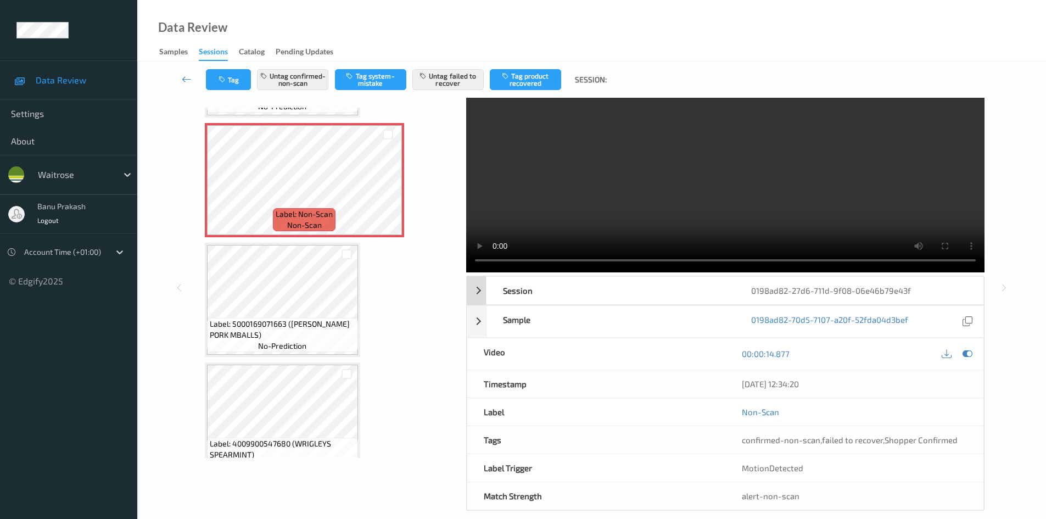
scroll to position [47, 0]
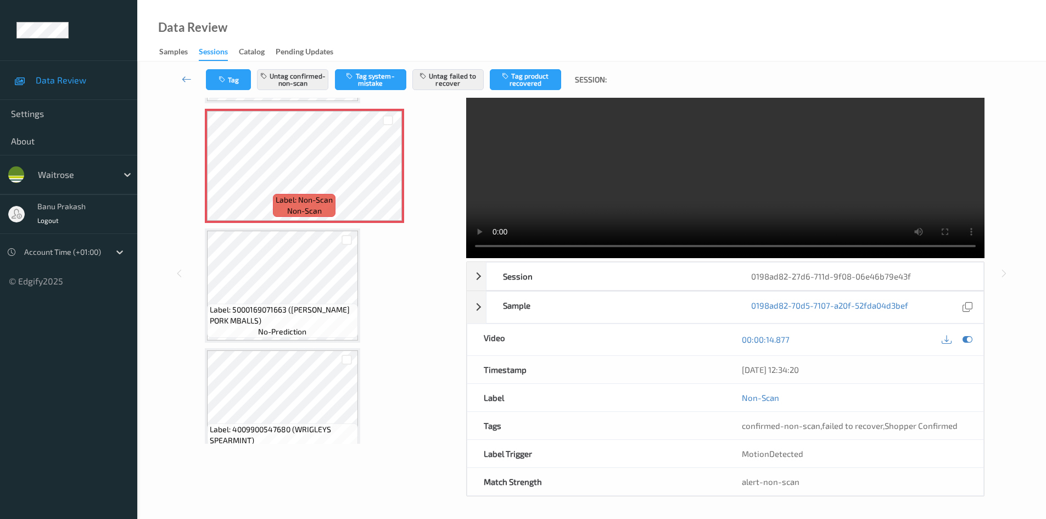
click at [715, 188] on video at bounding box center [725, 153] width 518 height 207
click at [800, 179] on video at bounding box center [725, 153] width 518 height 207
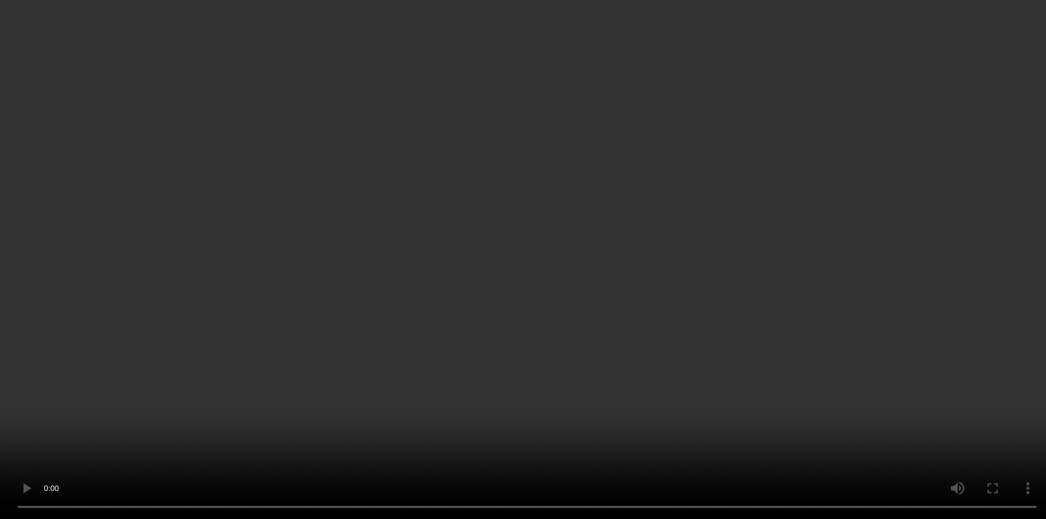
scroll to position [549, 0]
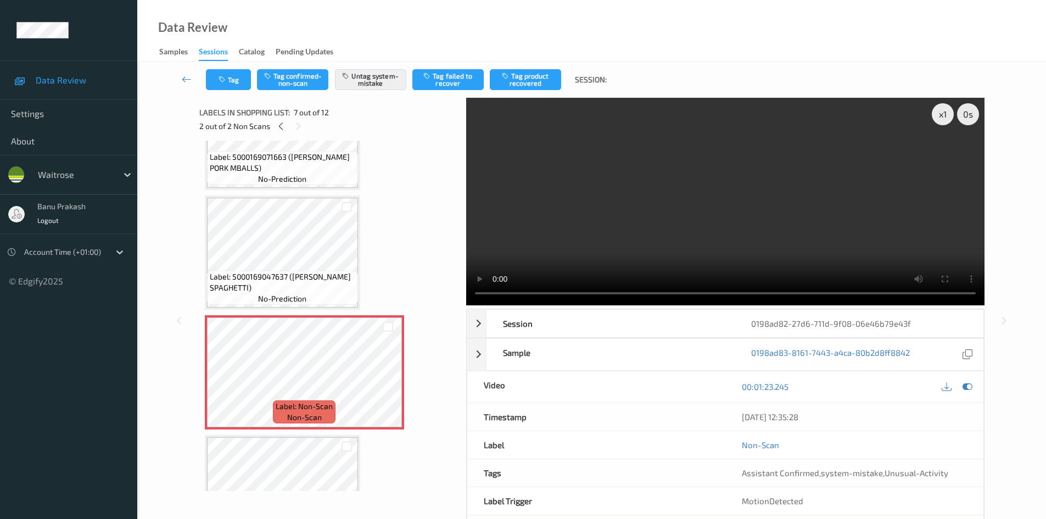
click at [703, 210] on video at bounding box center [725, 201] width 518 height 207
click at [383, 379] on icon at bounding box center [387, 382] width 9 height 10
click at [661, 235] on video at bounding box center [725, 201] width 518 height 207
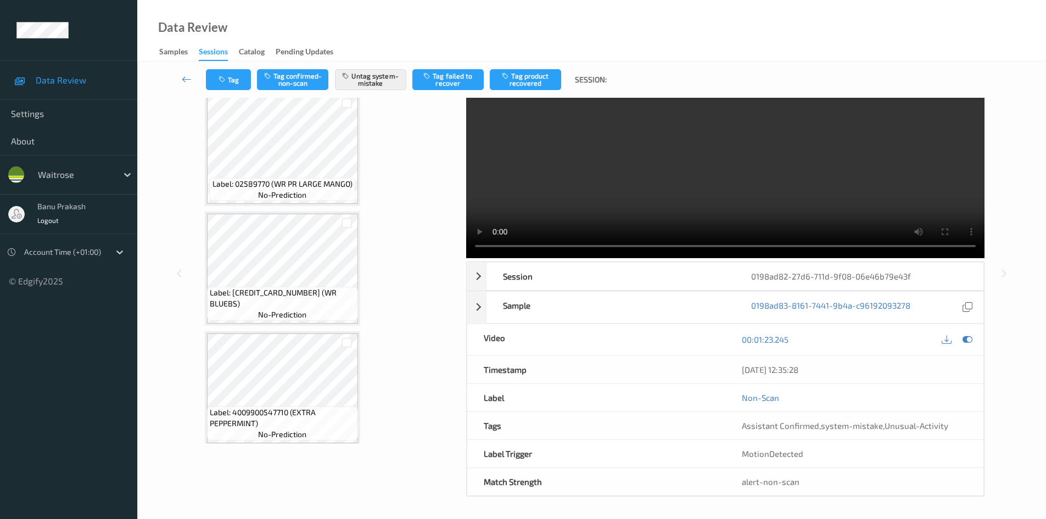
scroll to position [1091, 0]
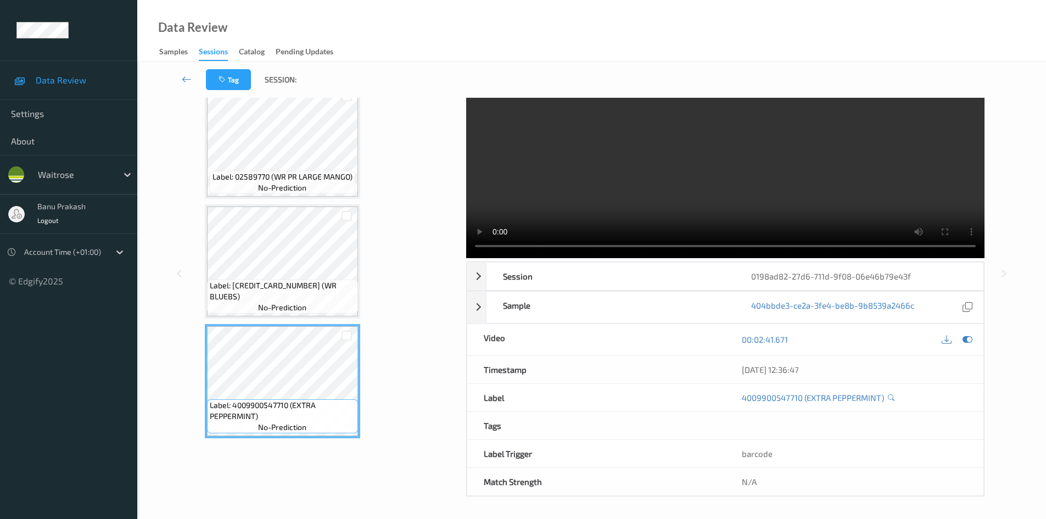
click at [654, 160] on video at bounding box center [725, 153] width 518 height 207
click at [301, 400] on span "Label: 4009900547710 (EXTRA PEPPERMINT)" at bounding box center [282, 411] width 145 height 22
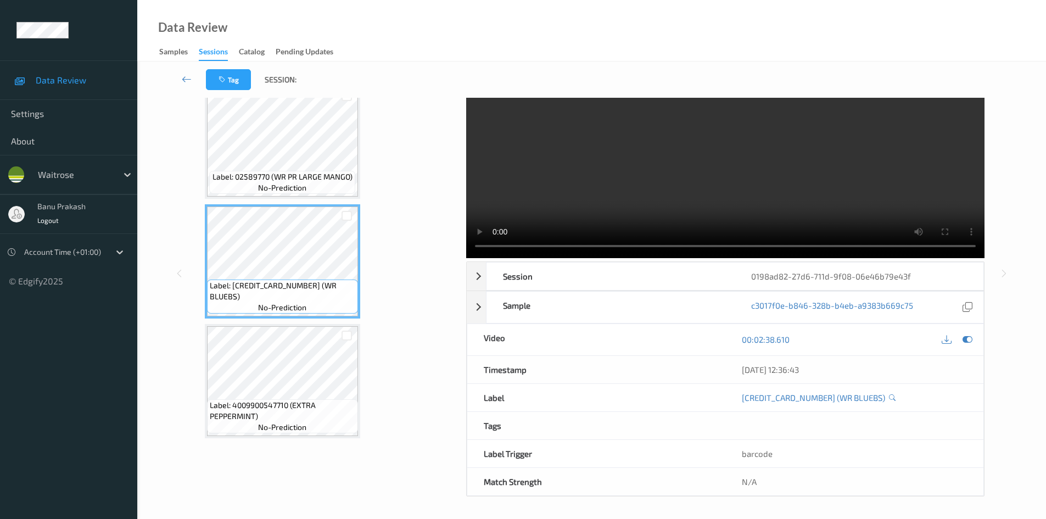
click at [778, 198] on video at bounding box center [725, 153] width 518 height 207
click at [839, 191] on video at bounding box center [725, 153] width 518 height 207
click at [816, 209] on video at bounding box center [725, 153] width 518 height 207
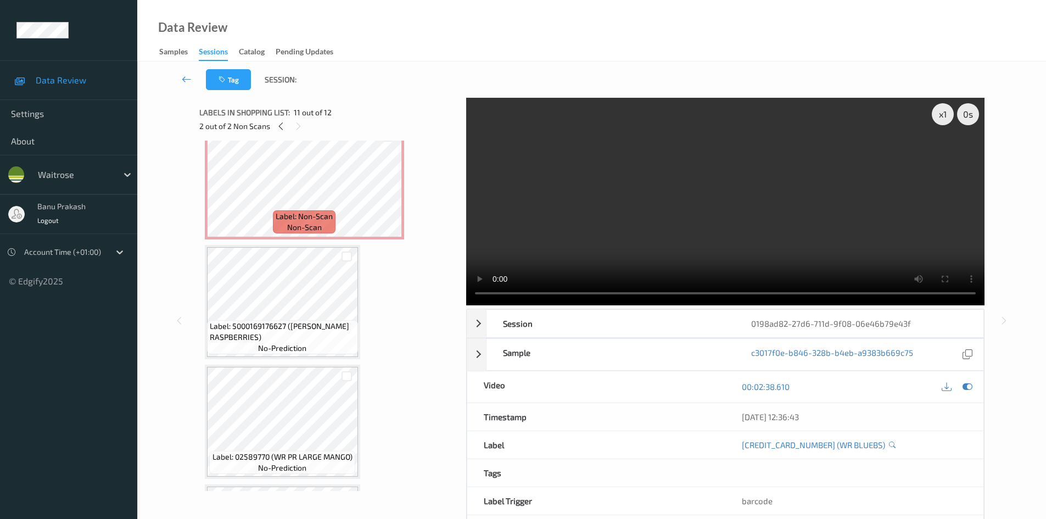
scroll to position [707, 0]
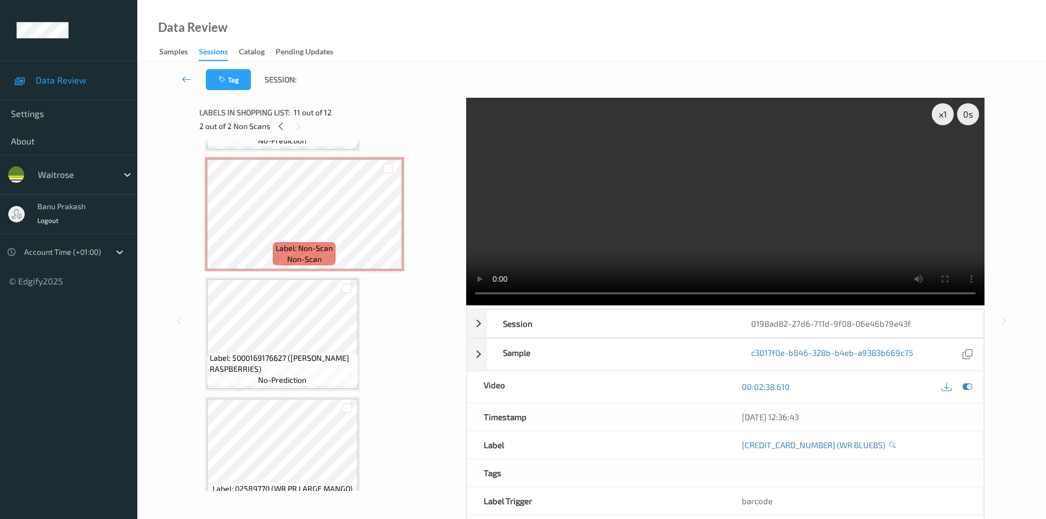
click at [310, 276] on div "Label: 5063210056361 (WR DURAFOLD BAG) no-prediction Label: Non-Scan non-scan L…" at bounding box center [329, 154] width 248 height 1430
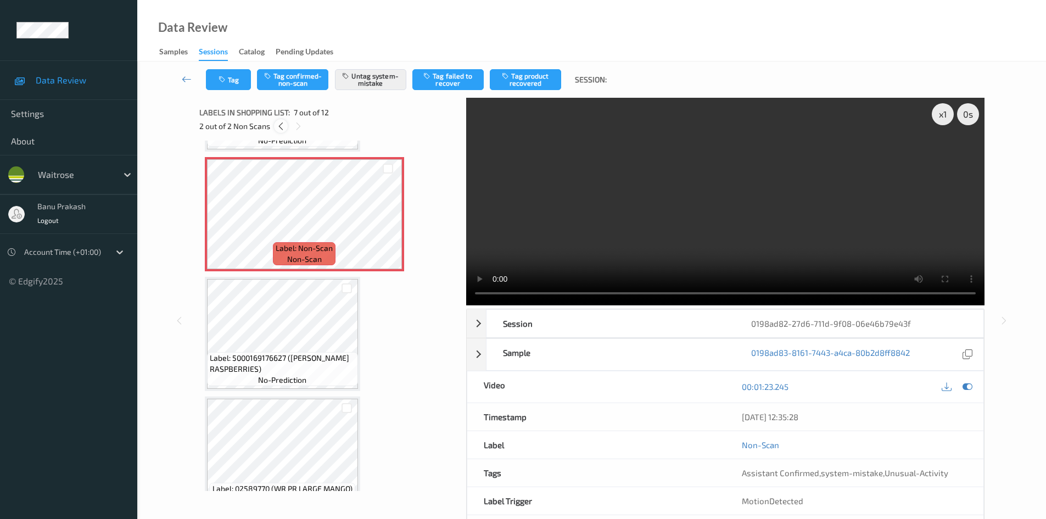
click at [282, 120] on div at bounding box center [281, 126] width 14 height 14
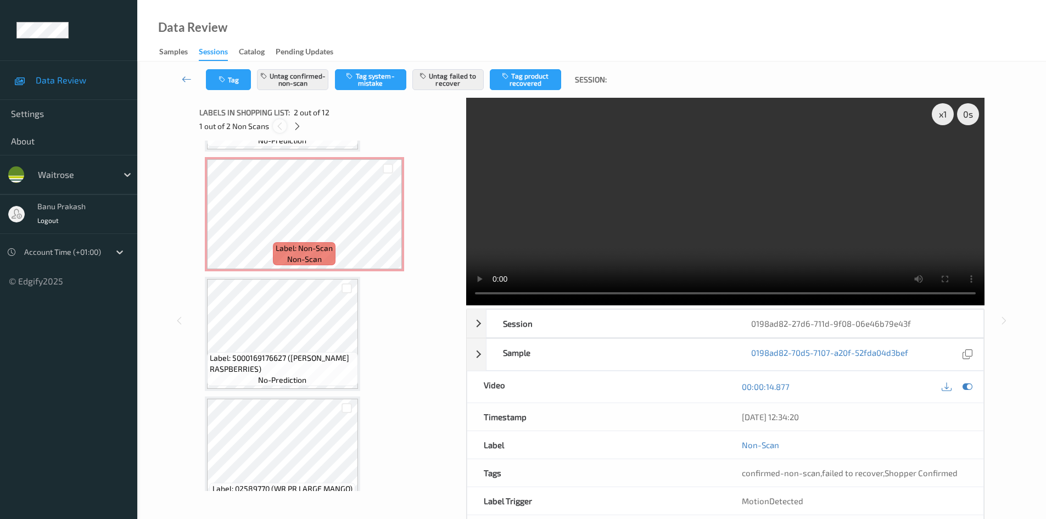
scroll to position [5, 0]
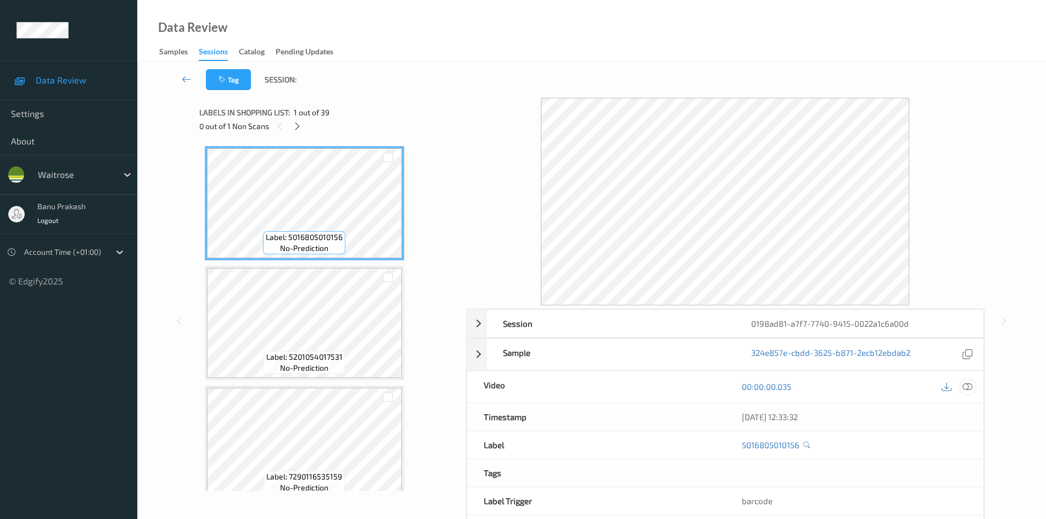
click at [967, 389] on icon at bounding box center [967, 386] width 10 height 10
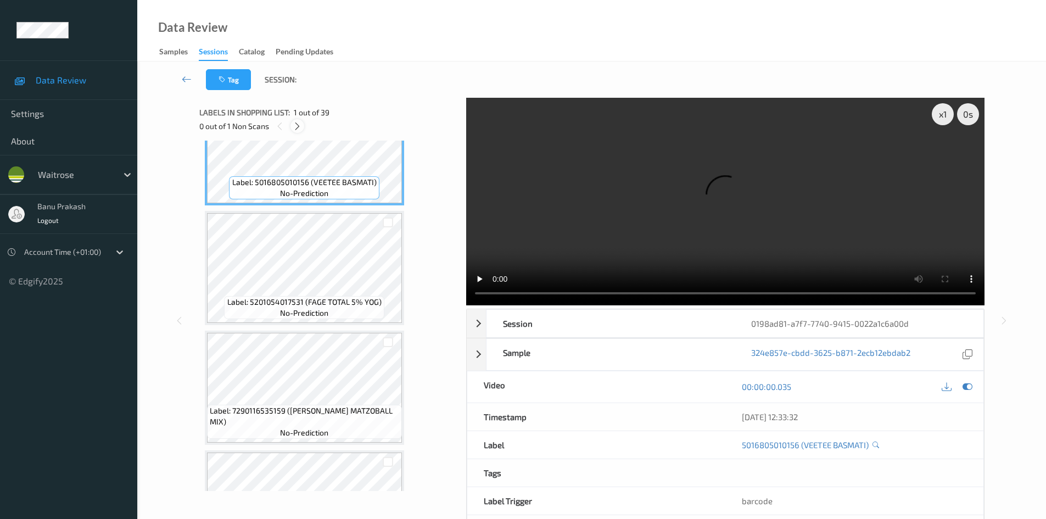
click at [295, 123] on icon at bounding box center [297, 126] width 9 height 10
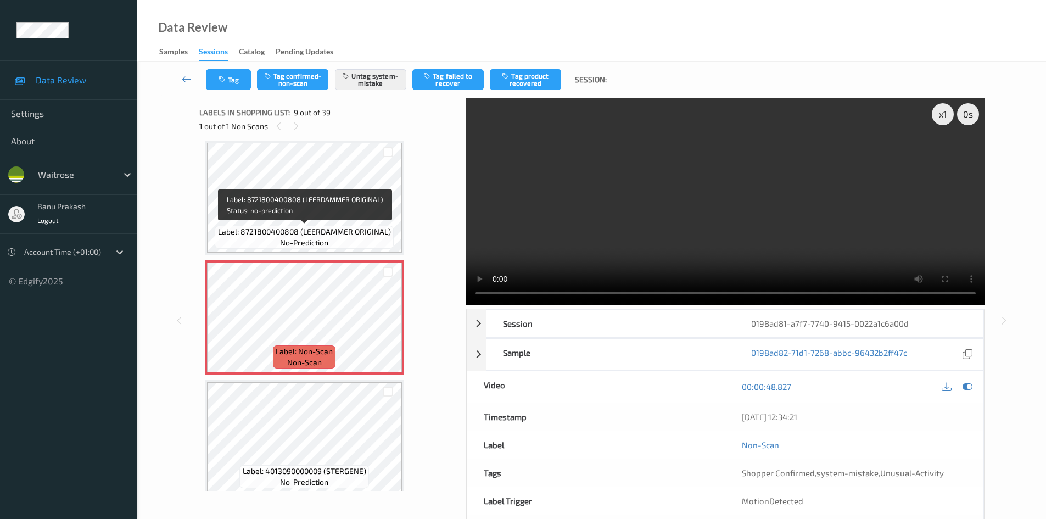
click at [284, 228] on span "Label: 8721800400808 (LEERDAMMER ORIGINAL)" at bounding box center [304, 231] width 173 height 11
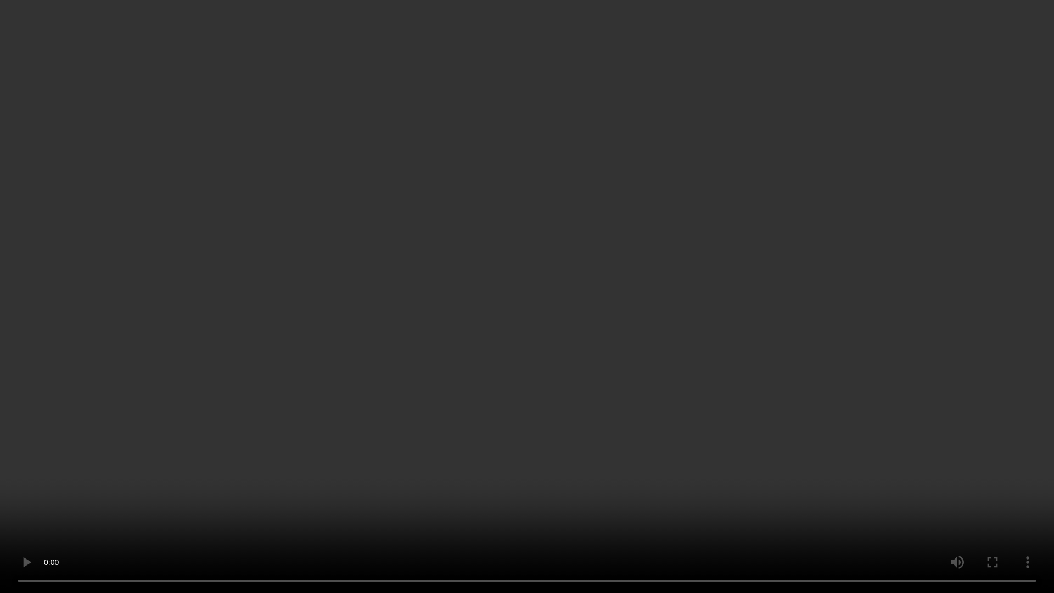
click at [681, 317] on video at bounding box center [527, 296] width 1054 height 593
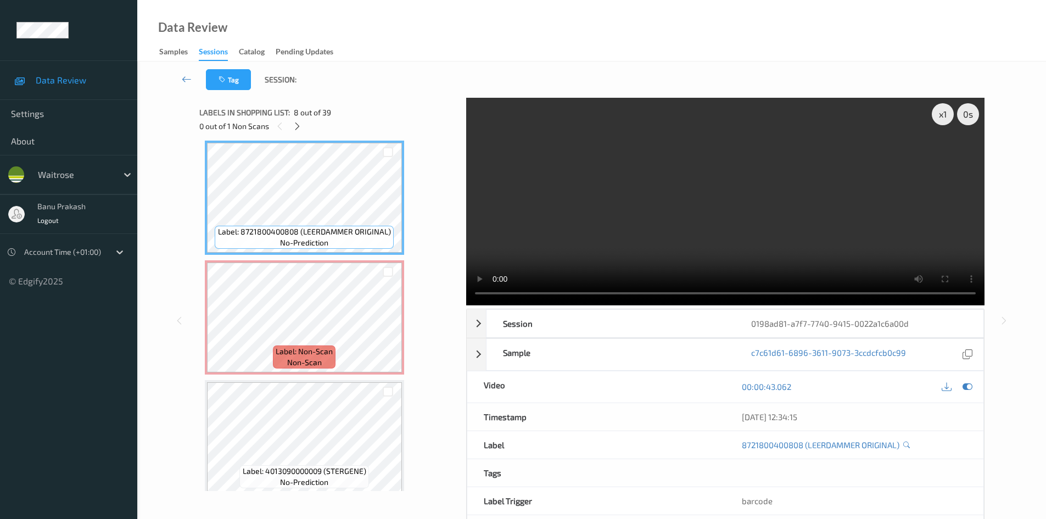
click at [685, 218] on video at bounding box center [725, 201] width 518 height 207
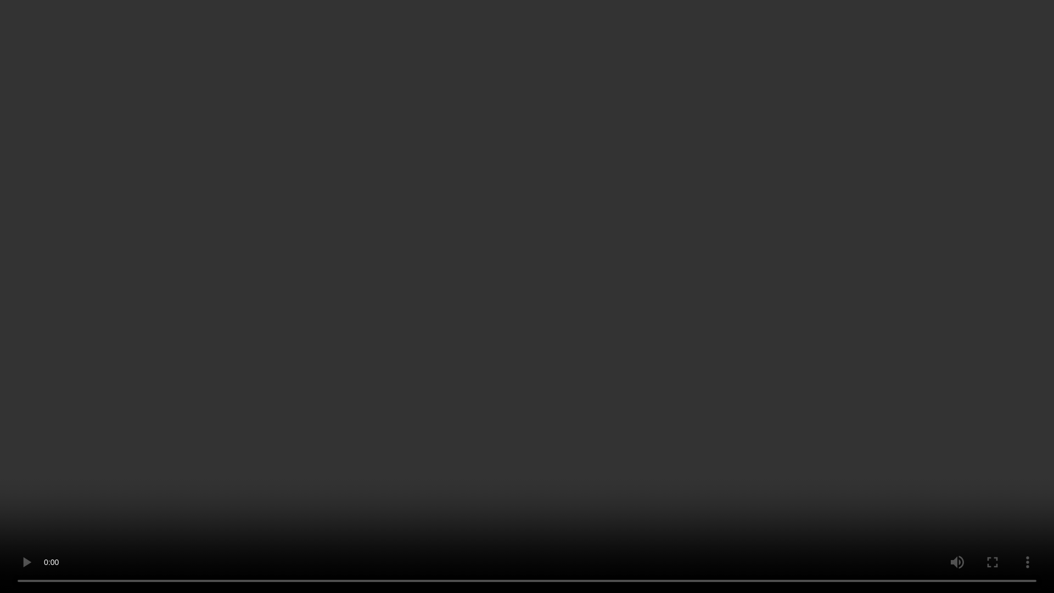
click at [351, 439] on video at bounding box center [527, 296] width 1054 height 593
click at [457, 406] on video at bounding box center [527, 296] width 1054 height 593
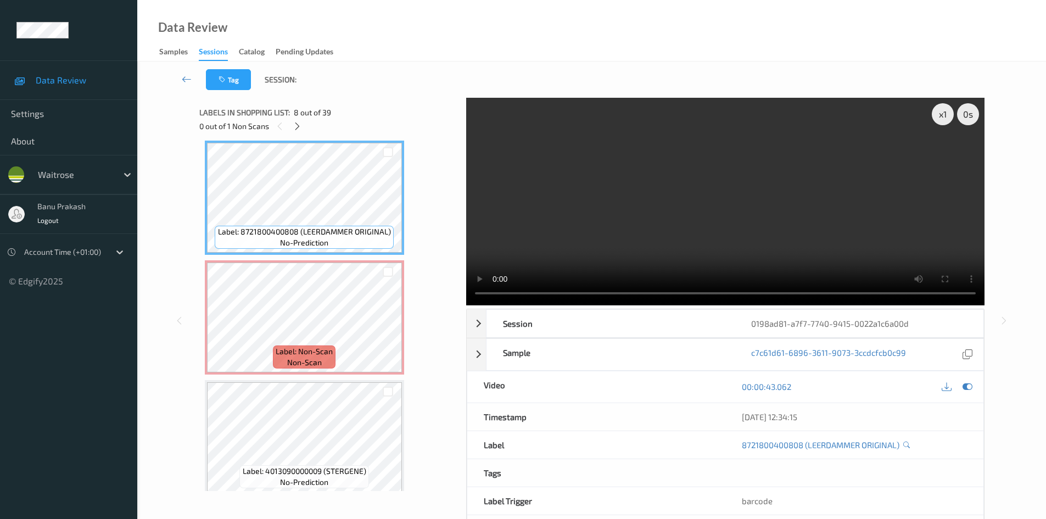
click at [638, 206] on video at bounding box center [725, 201] width 518 height 207
click at [563, 196] on video at bounding box center [725, 201] width 518 height 207
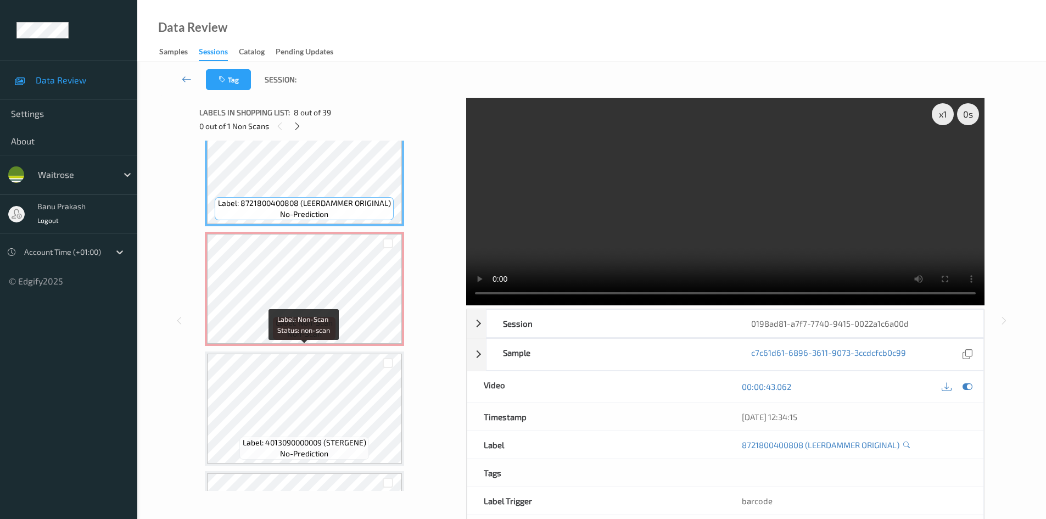
scroll to position [898, 0]
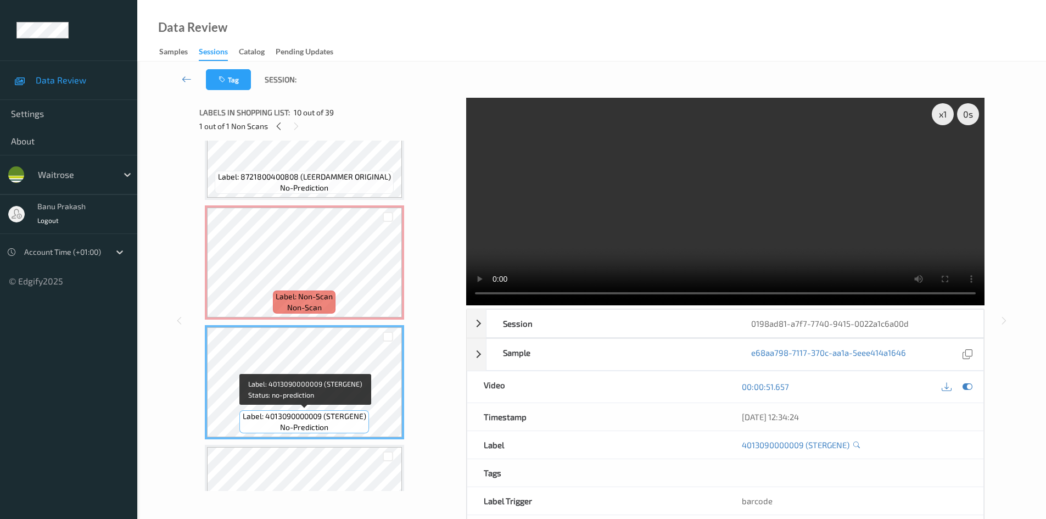
click at [323, 432] on span "no-prediction" at bounding box center [304, 427] width 48 height 11
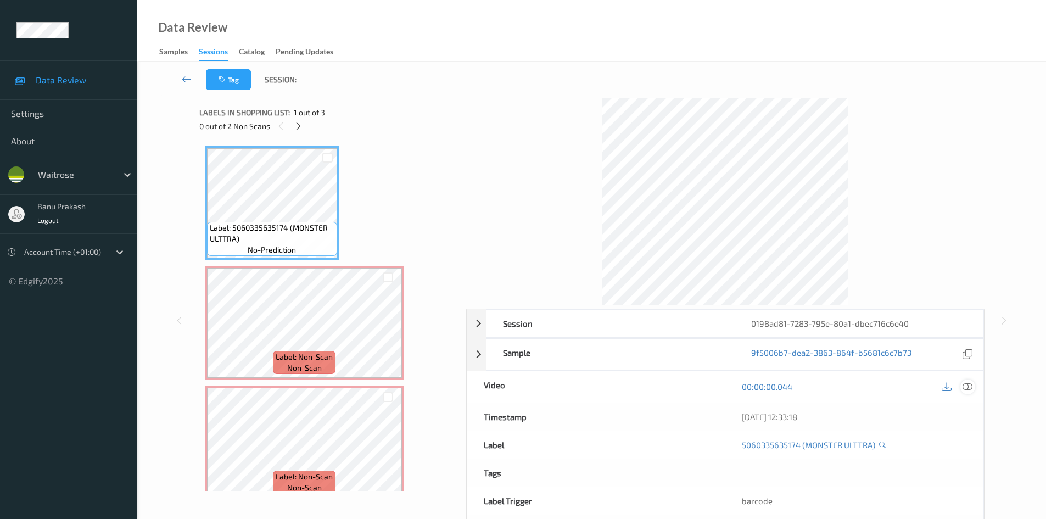
click at [966, 382] on icon at bounding box center [967, 386] width 10 height 10
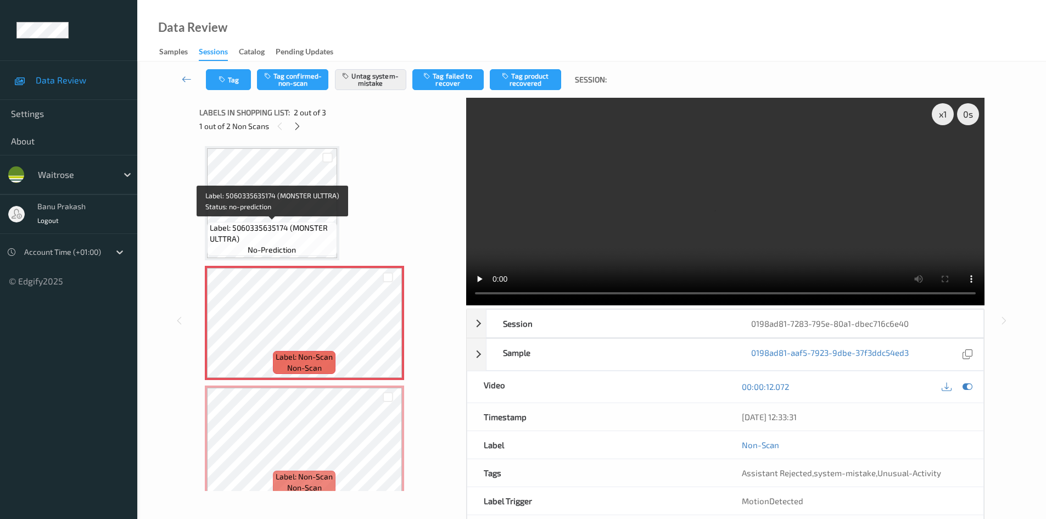
click at [303, 228] on span "Label: 5060335635174 (MONSTER ULTTRA)" at bounding box center [272, 233] width 125 height 22
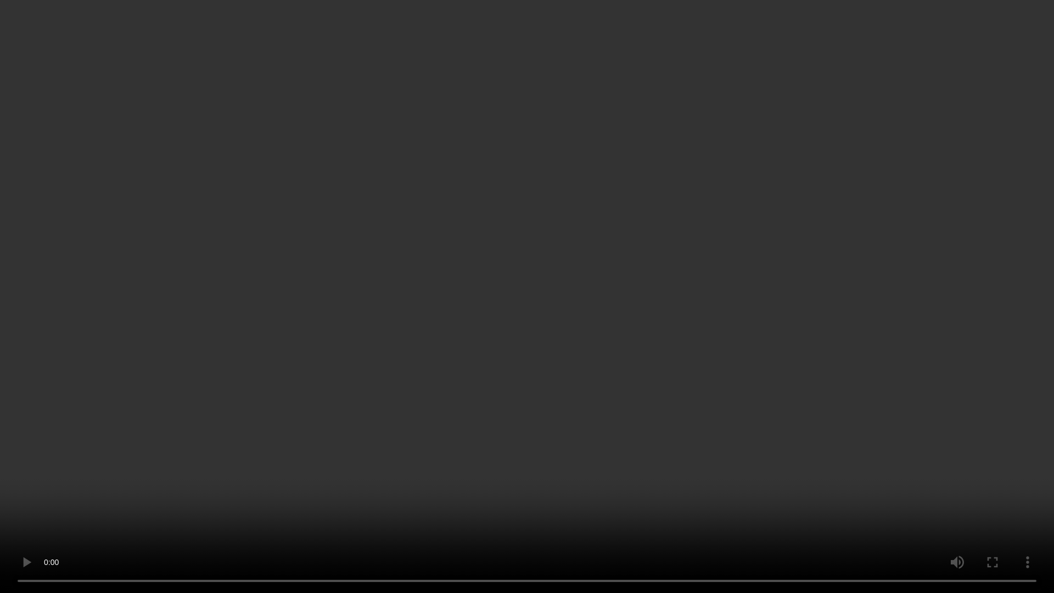
click at [825, 302] on video at bounding box center [527, 296] width 1054 height 593
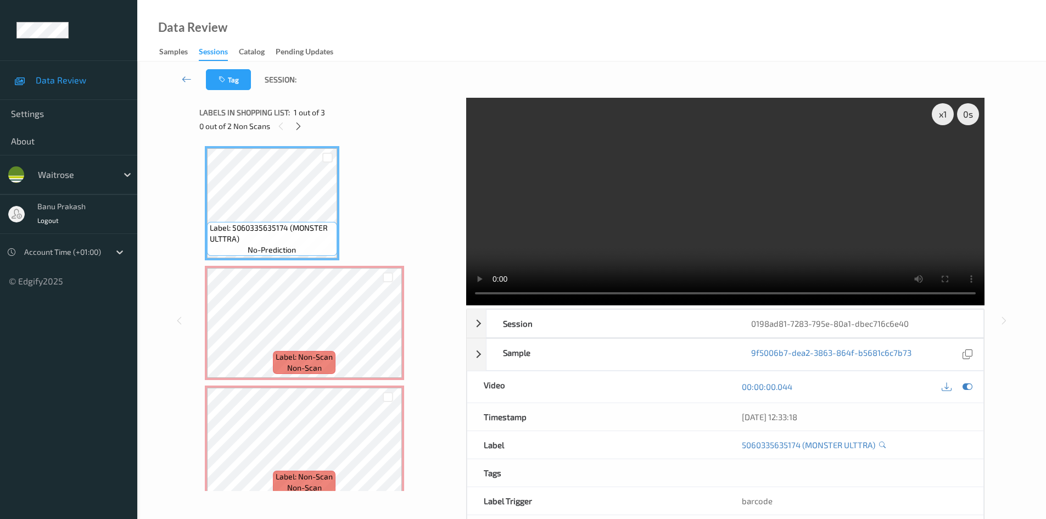
click at [822, 214] on video at bounding box center [725, 201] width 518 height 207
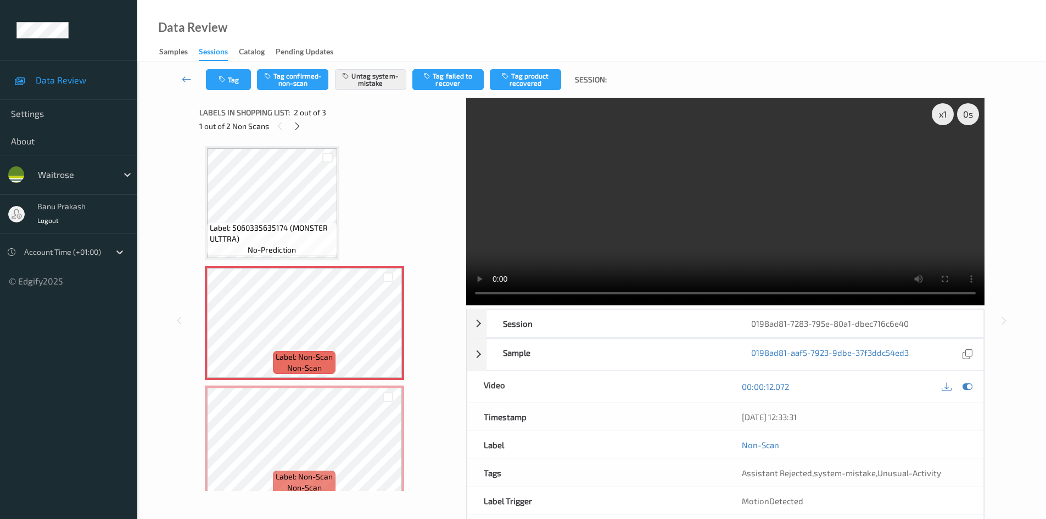
click at [287, 222] on span "Label: 5060335635174 (MONSTER ULTTRA)" at bounding box center [272, 233] width 125 height 22
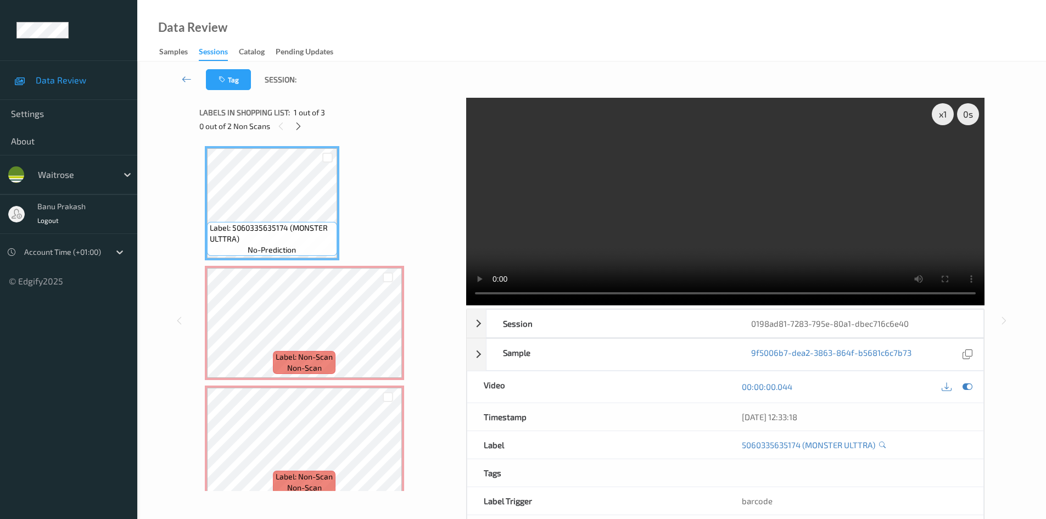
click at [784, 206] on video at bounding box center [725, 201] width 518 height 207
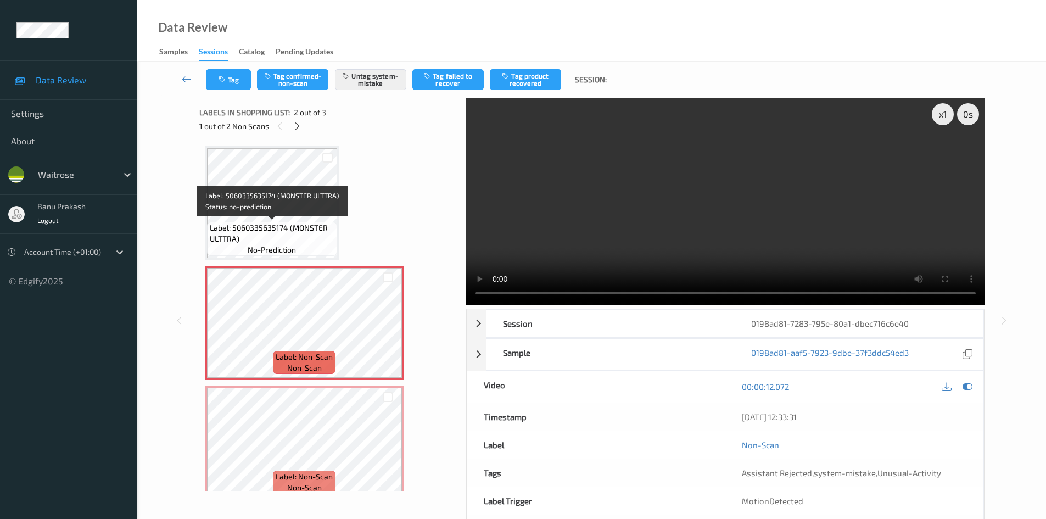
click at [295, 224] on span "Label: 5060335635174 (MONSTER ULTTRA)" at bounding box center [272, 233] width 125 height 22
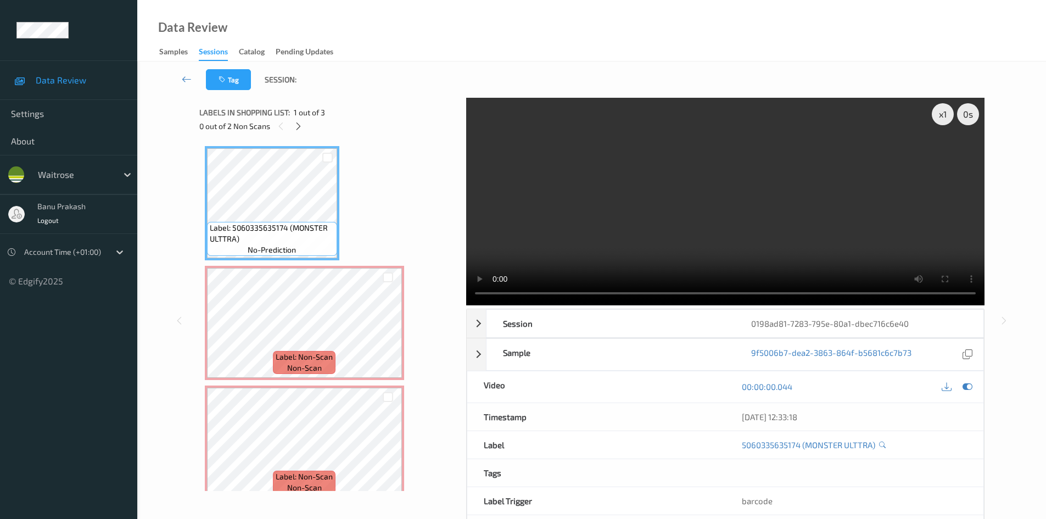
click at [608, 233] on video at bounding box center [725, 201] width 518 height 207
click at [661, 212] on video at bounding box center [725, 201] width 518 height 207
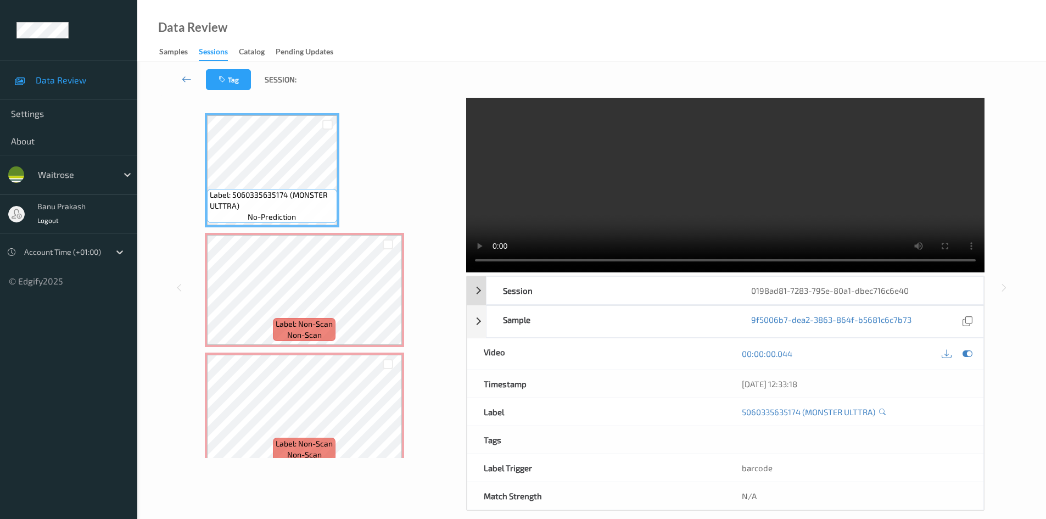
scroll to position [47, 0]
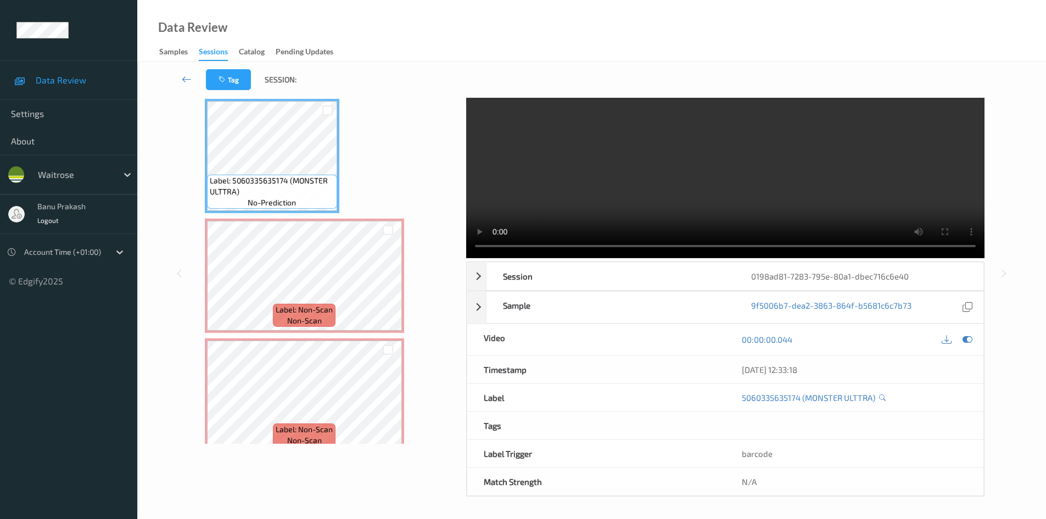
click at [595, 158] on video at bounding box center [725, 153] width 518 height 207
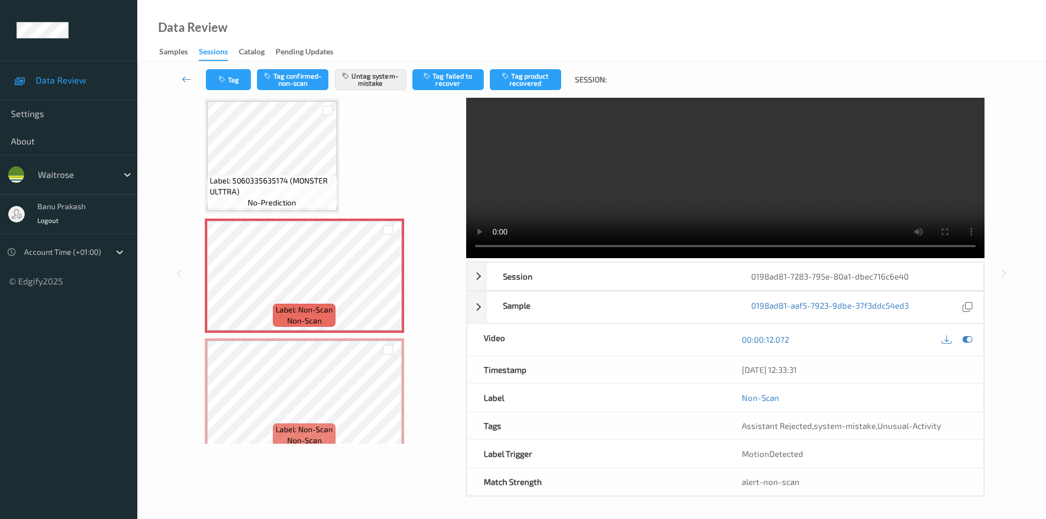
scroll to position [0, 0]
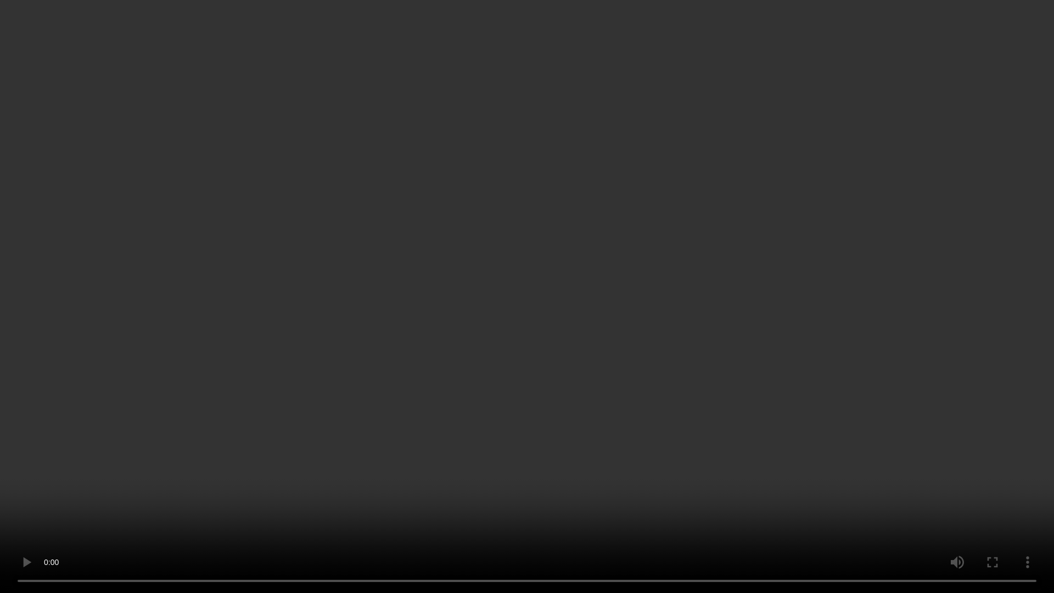
click at [795, 280] on video at bounding box center [527, 296] width 1054 height 593
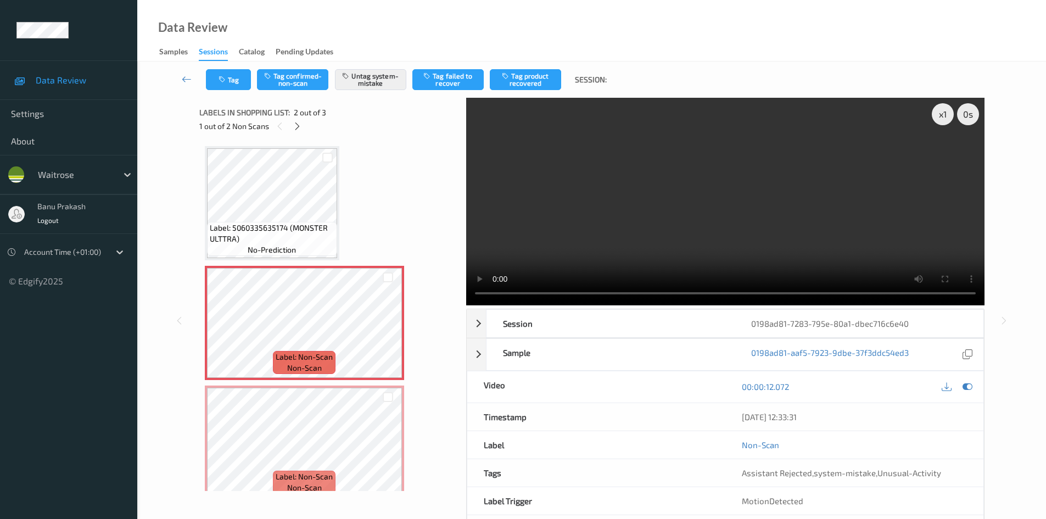
click at [684, 234] on video at bounding box center [725, 201] width 518 height 207
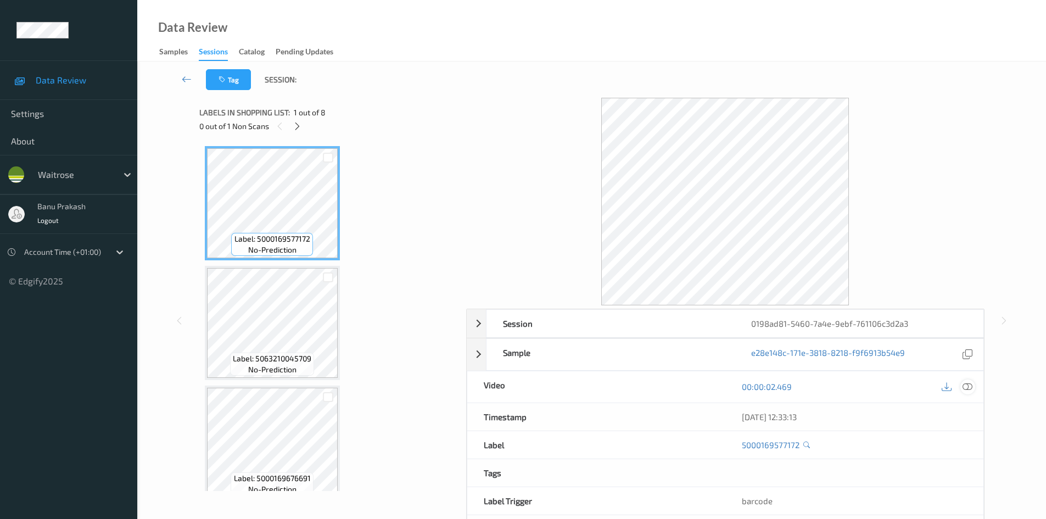
click at [968, 386] on icon at bounding box center [967, 386] width 10 height 10
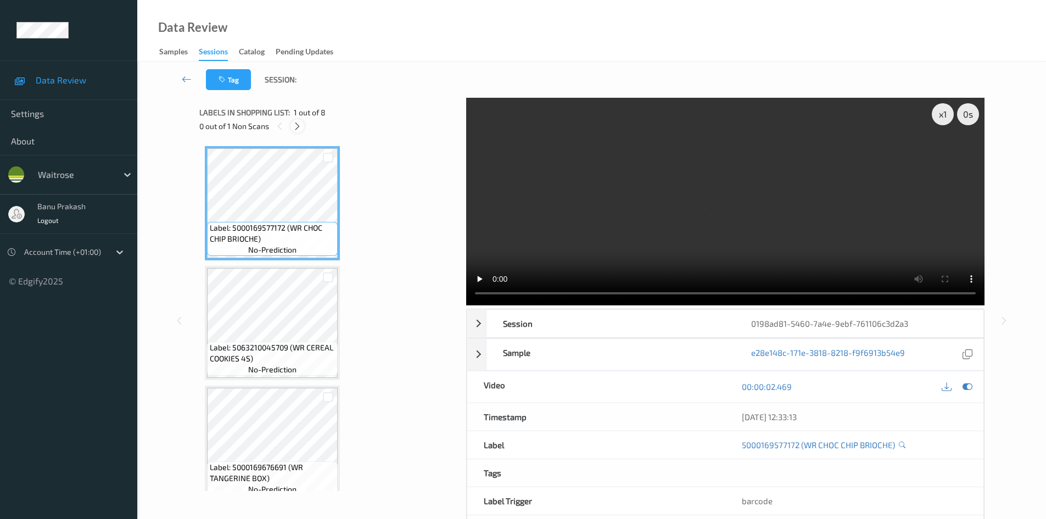
click at [294, 128] on icon at bounding box center [297, 126] width 9 height 10
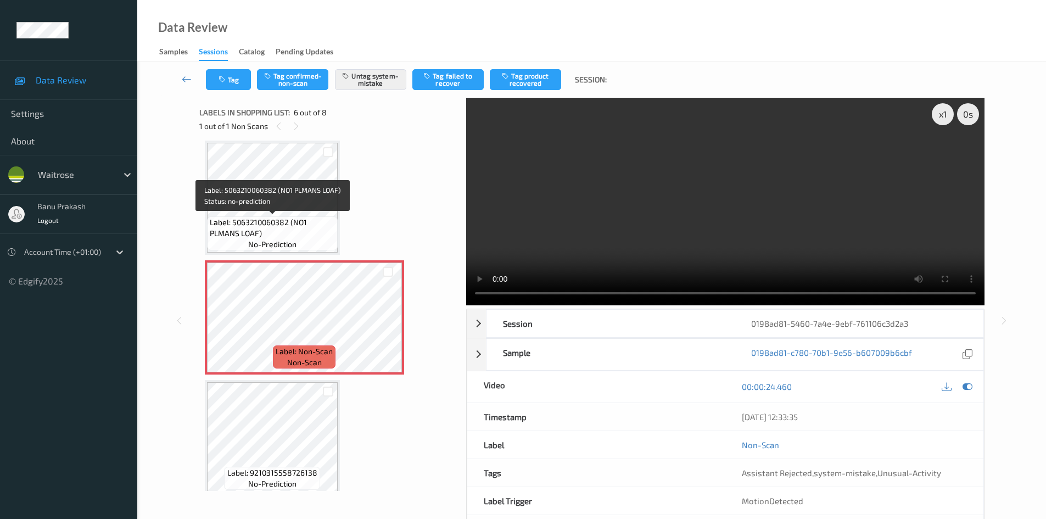
click at [297, 226] on span "Label: 5063210060382 (NO1 PLMANS LOAF)" at bounding box center [272, 228] width 125 height 22
click at [309, 229] on span "Label: 5063210060382 (NO1 PLMANS LOAF)" at bounding box center [272, 228] width 125 height 22
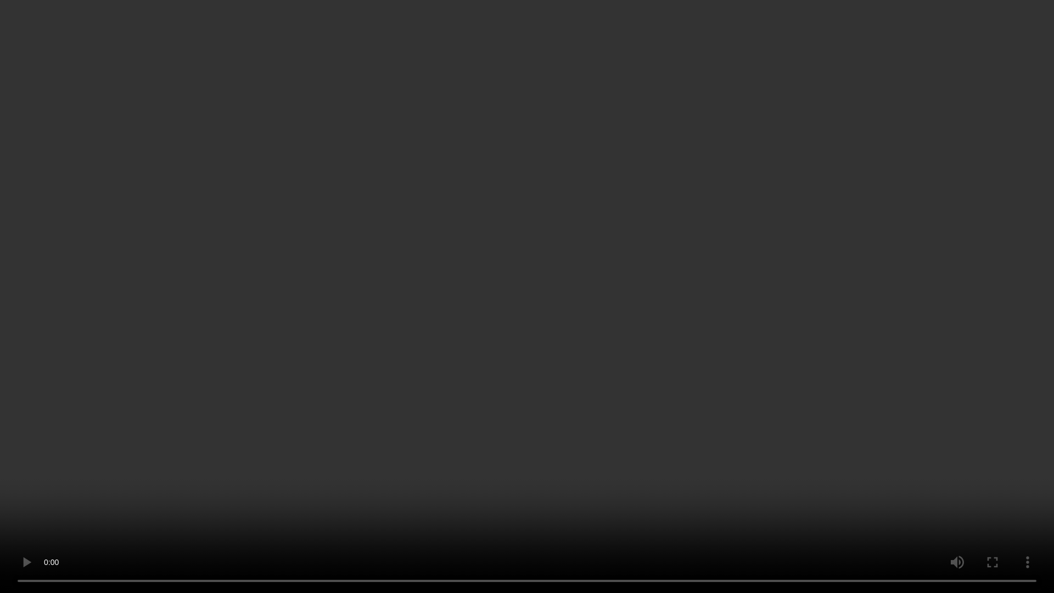
click at [508, 447] on video at bounding box center [527, 296] width 1054 height 593
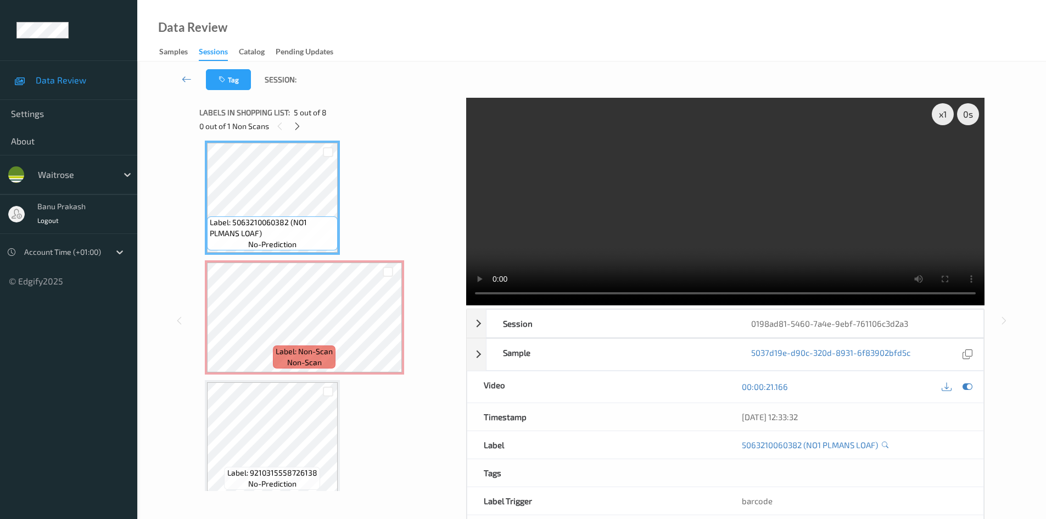
click at [746, 175] on video at bounding box center [725, 201] width 518 height 207
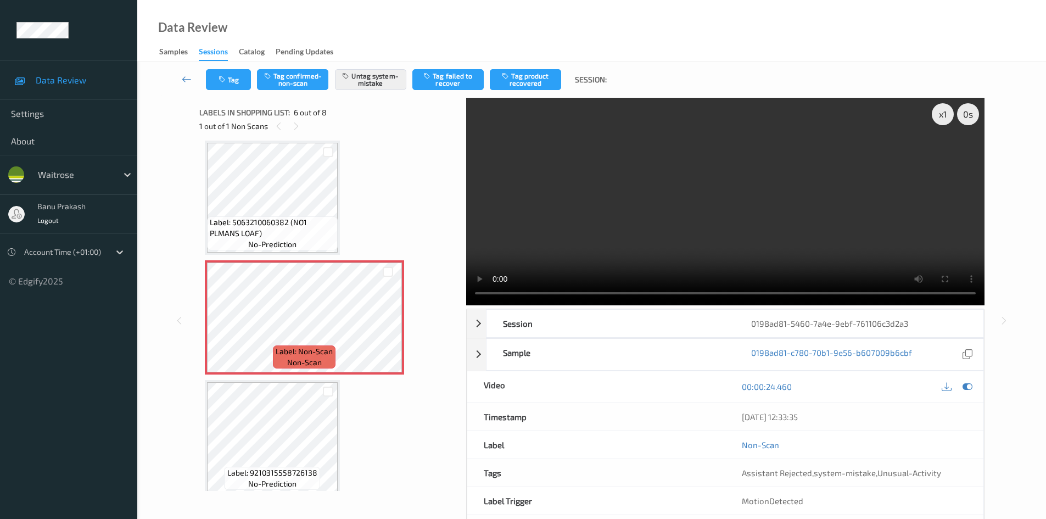
click at [783, 144] on video at bounding box center [725, 201] width 518 height 207
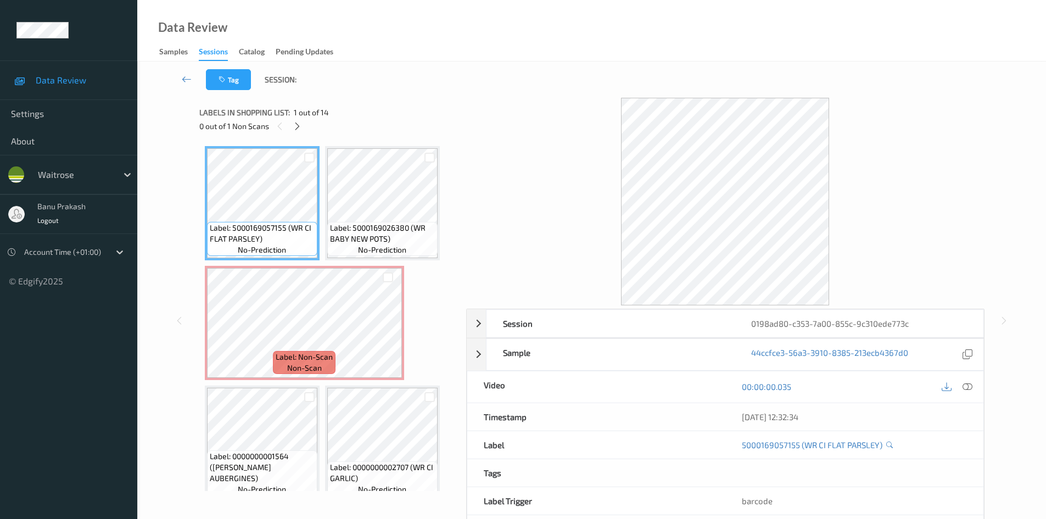
click at [976, 389] on div "00:00:00.035" at bounding box center [854, 386] width 258 height 31
click at [962, 378] on div "00:00:00.035" at bounding box center [854, 386] width 258 height 31
click at [963, 386] on icon at bounding box center [967, 386] width 10 height 10
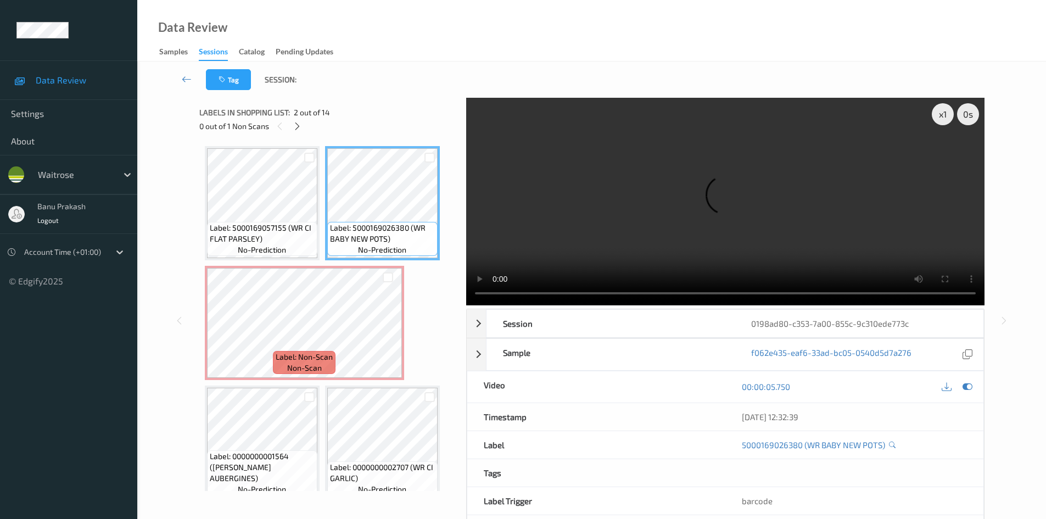
click at [608, 168] on video at bounding box center [725, 201] width 518 height 207
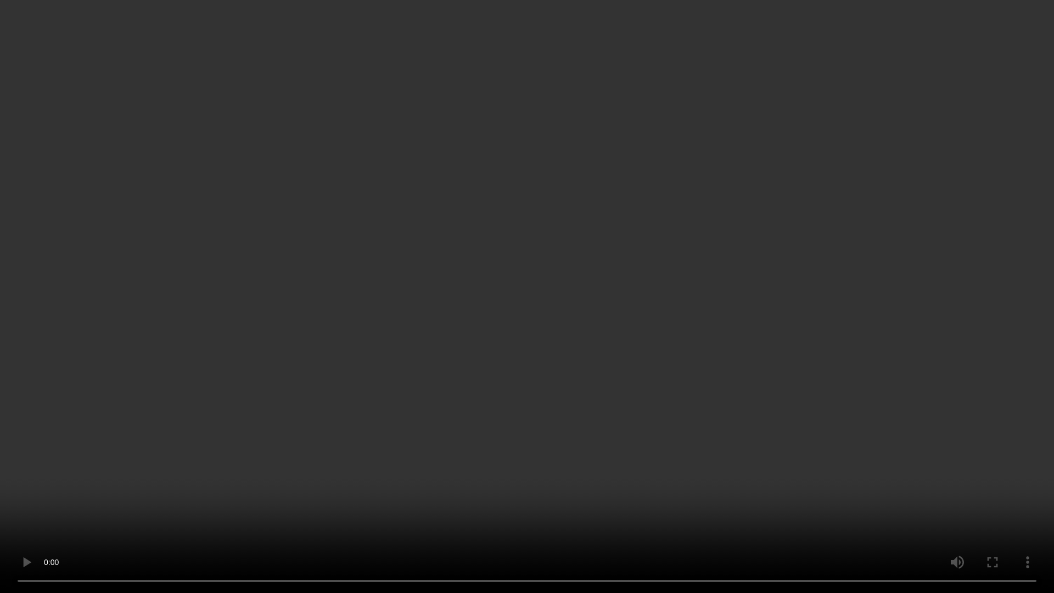
click at [650, 377] on video at bounding box center [527, 296] width 1054 height 593
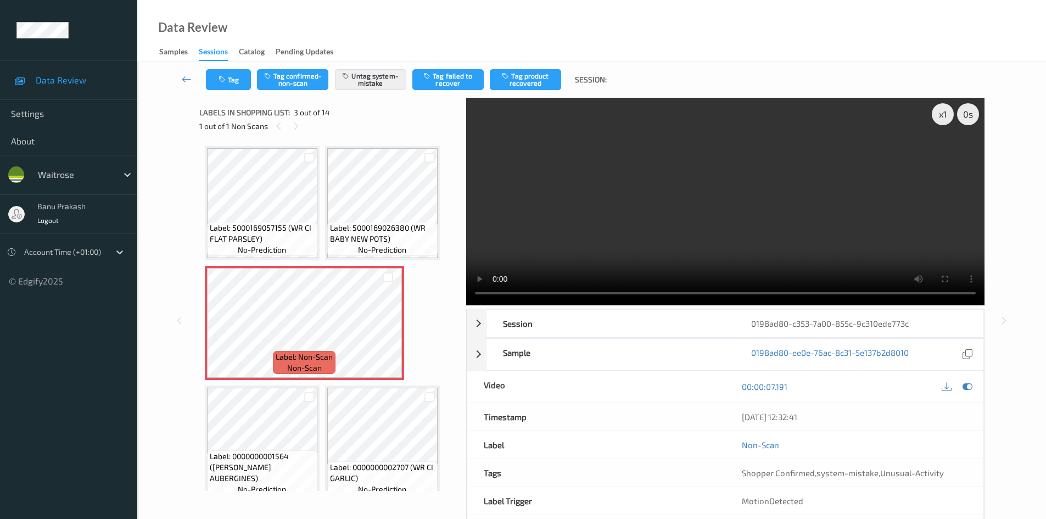
click at [714, 192] on video at bounding box center [725, 201] width 518 height 207
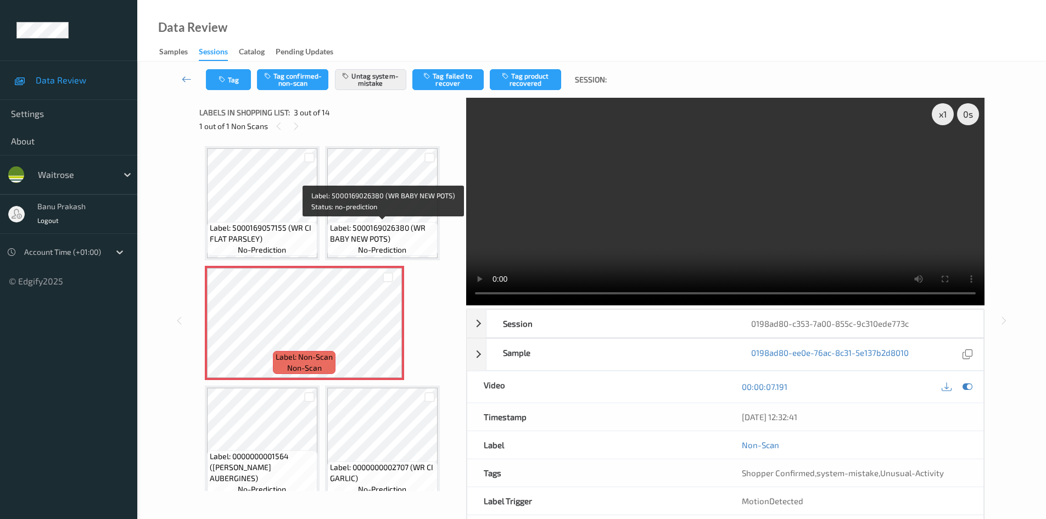
click at [369, 229] on span "Label: 5000169026380 (WR BABY NEW POTS)" at bounding box center [382, 233] width 105 height 22
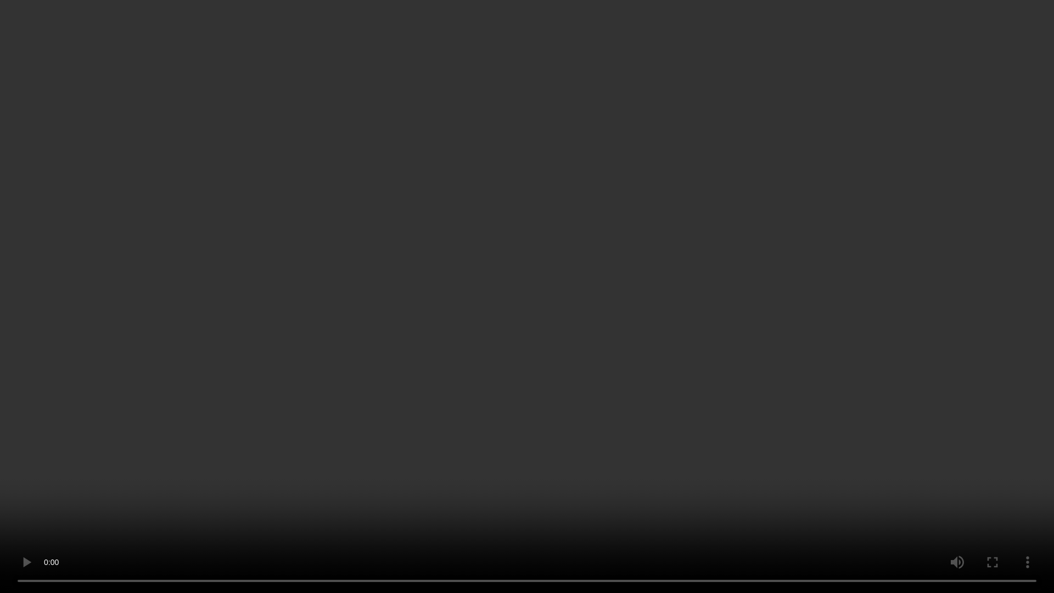
click at [677, 321] on video at bounding box center [527, 296] width 1054 height 593
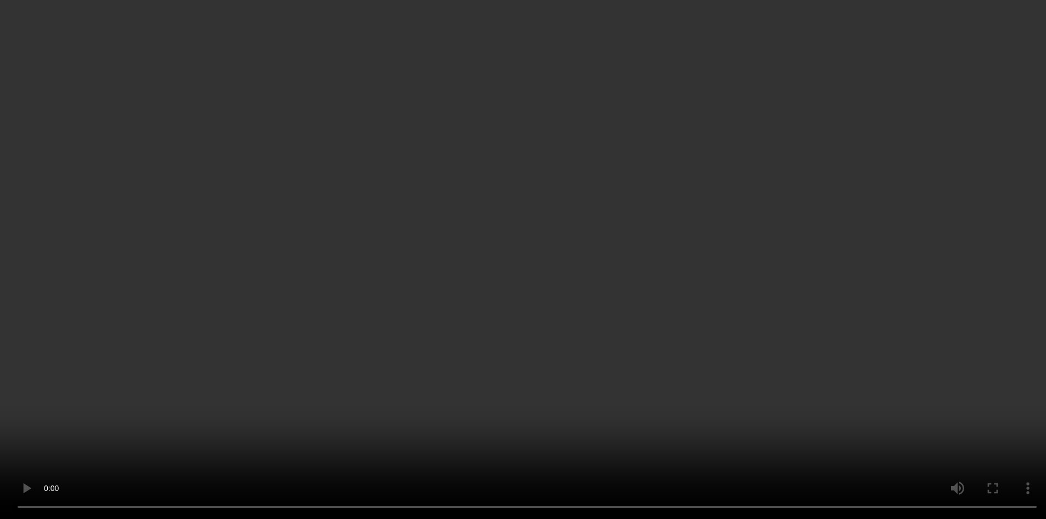
scroll to position [274, 0]
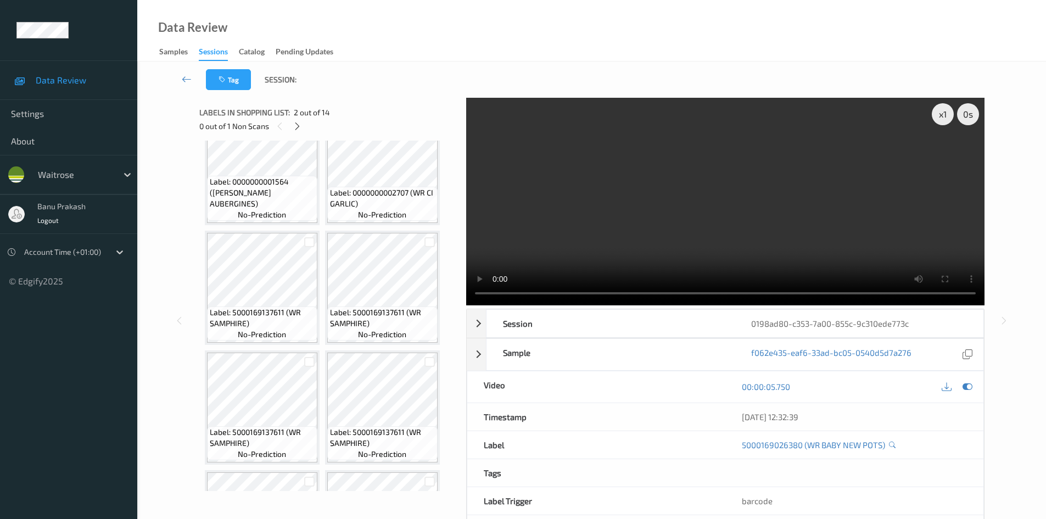
click at [836, 249] on video at bounding box center [725, 201] width 518 height 207
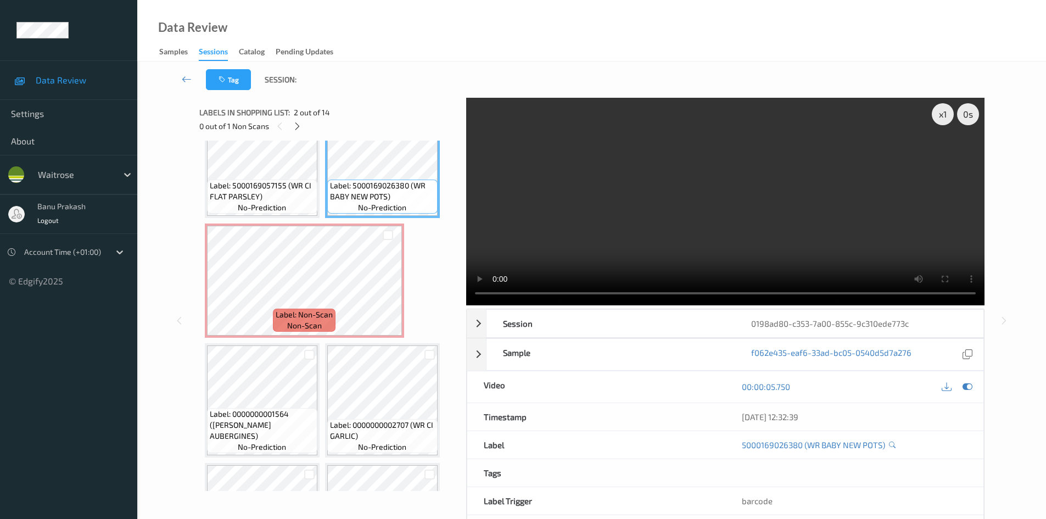
scroll to position [0, 0]
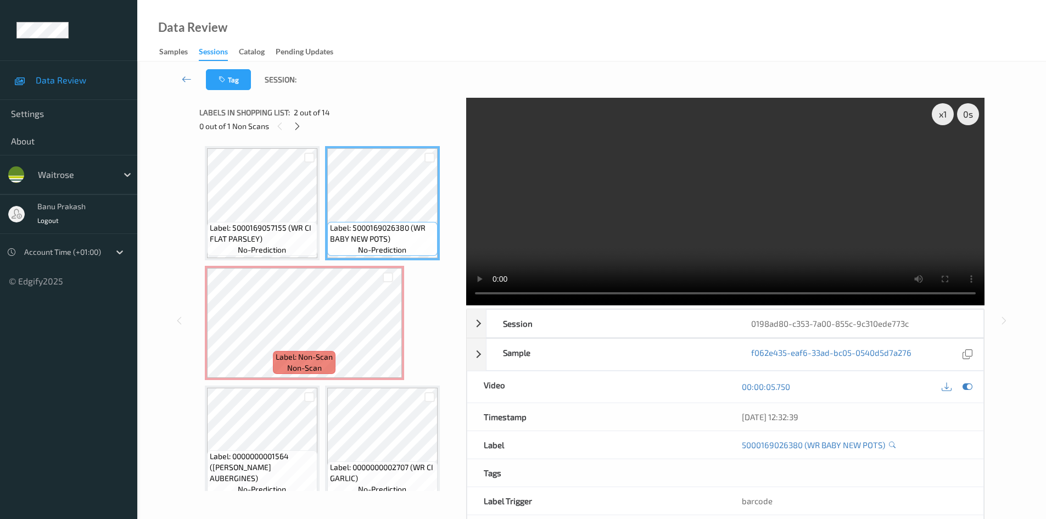
click at [546, 210] on video at bounding box center [725, 201] width 518 height 207
click at [518, 223] on video at bounding box center [725, 201] width 518 height 207
click at [572, 234] on video at bounding box center [725, 201] width 518 height 207
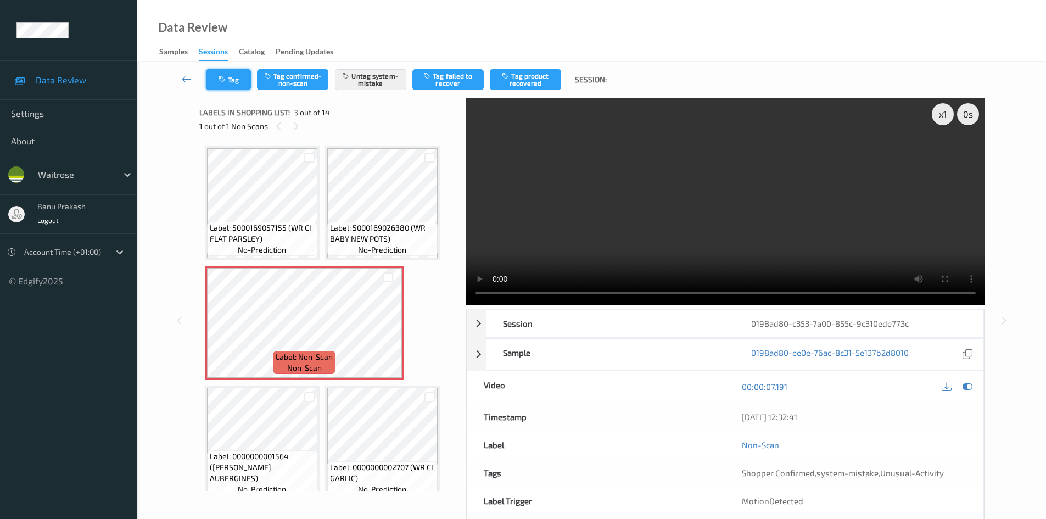
click at [227, 71] on button "Tag" at bounding box center [228, 79] width 45 height 21
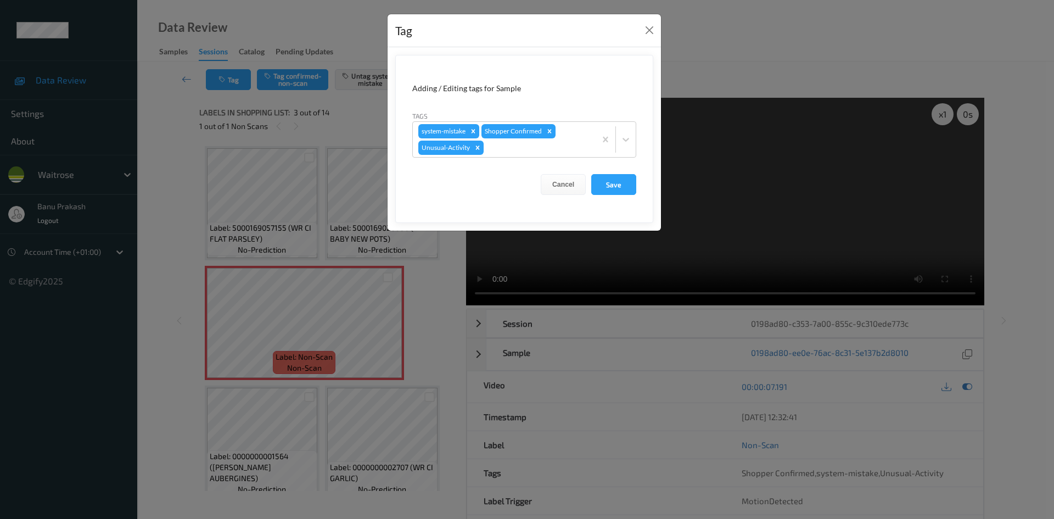
click at [478, 148] on icon "Remove Unusual-Activity" at bounding box center [478, 147] width 4 height 4
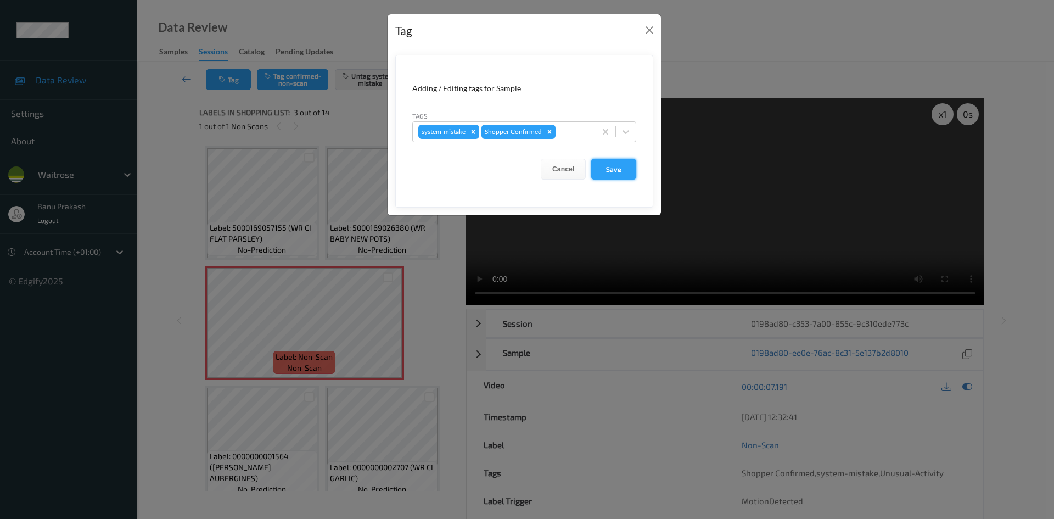
click at [603, 167] on button "Save" at bounding box center [613, 169] width 45 height 21
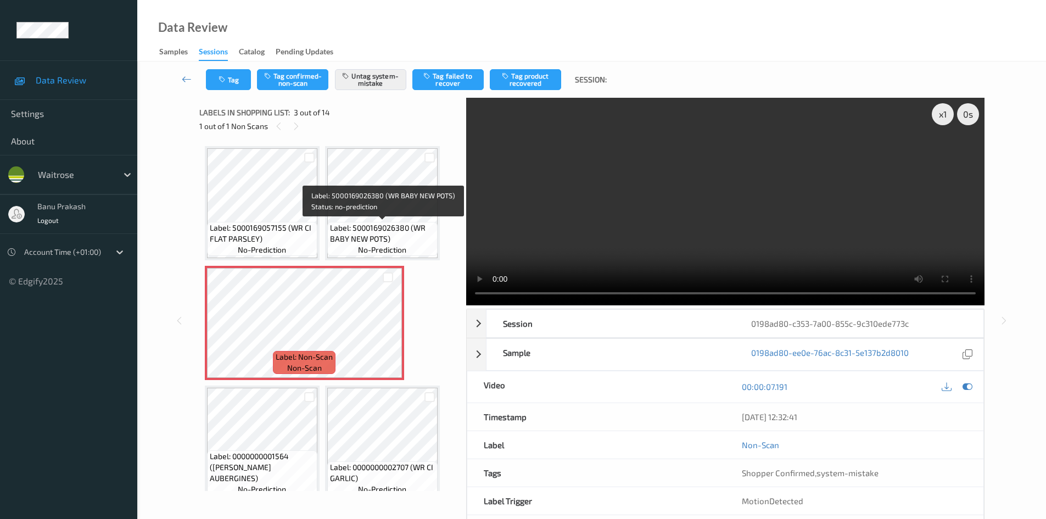
click at [346, 229] on span "Label: 5000169026380 (WR BABY NEW POTS)" at bounding box center [382, 233] width 105 height 22
click at [361, 237] on span "Label: 5000169026380 (WR BABY NEW POTS)" at bounding box center [382, 233] width 105 height 22
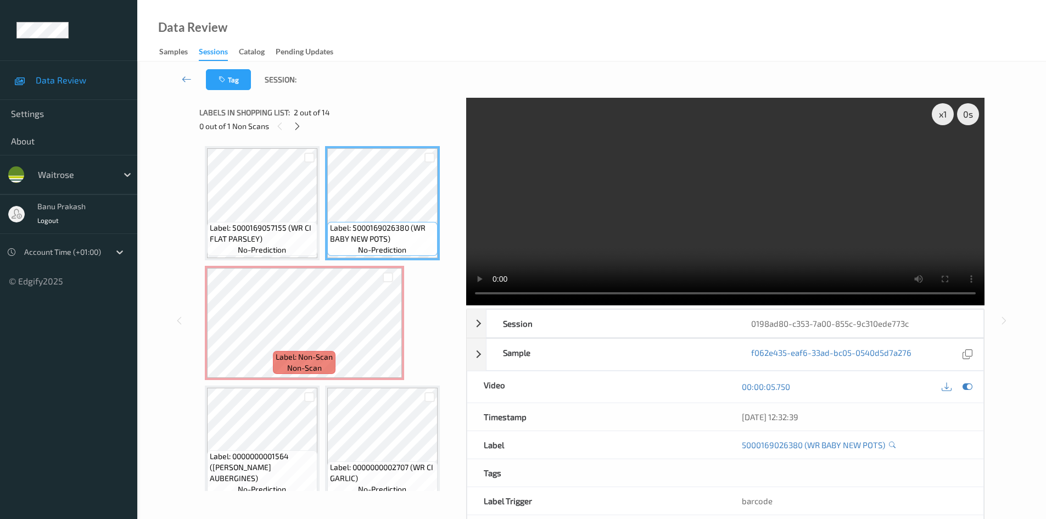
click at [664, 205] on video at bounding box center [725, 201] width 518 height 207
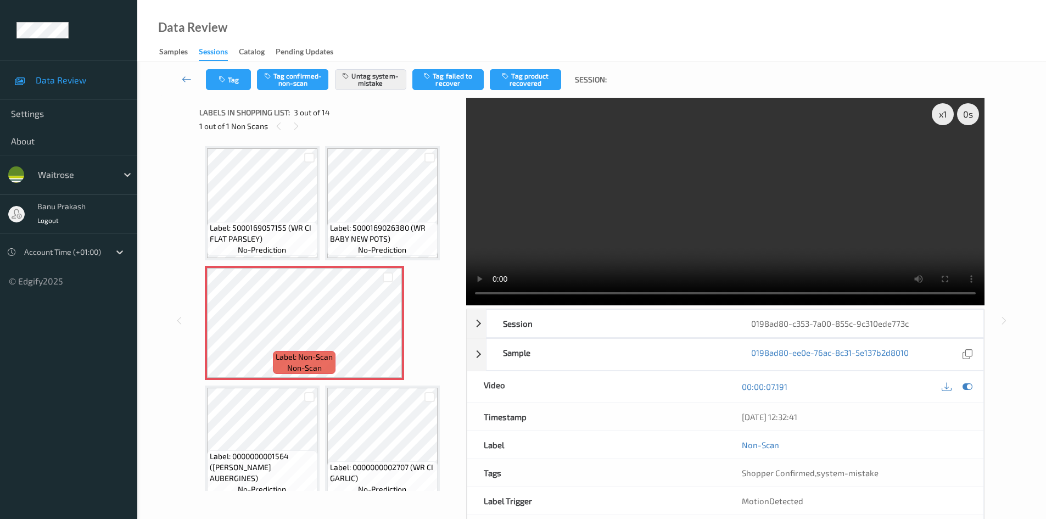
click at [827, 214] on video at bounding box center [725, 201] width 518 height 207
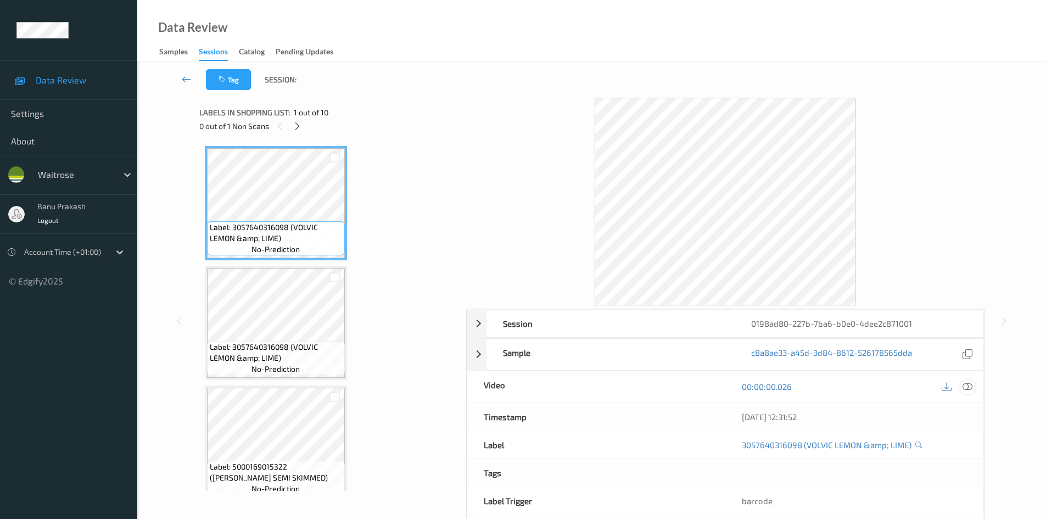
click at [967, 390] on icon at bounding box center [967, 386] width 10 height 10
click at [967, 384] on icon at bounding box center [967, 386] width 10 height 10
click at [974, 386] on div at bounding box center [967, 386] width 15 height 15
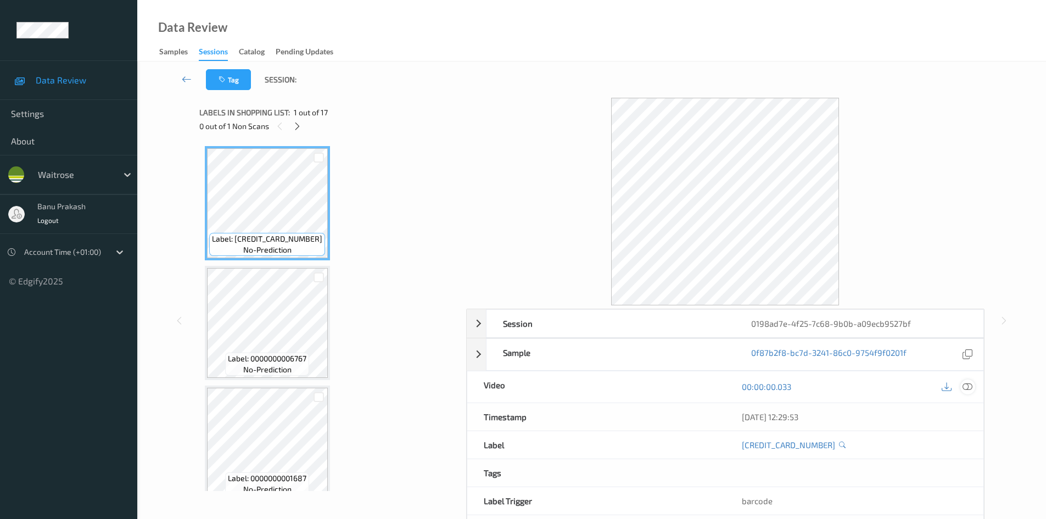
click at [963, 386] on icon at bounding box center [967, 386] width 10 height 10
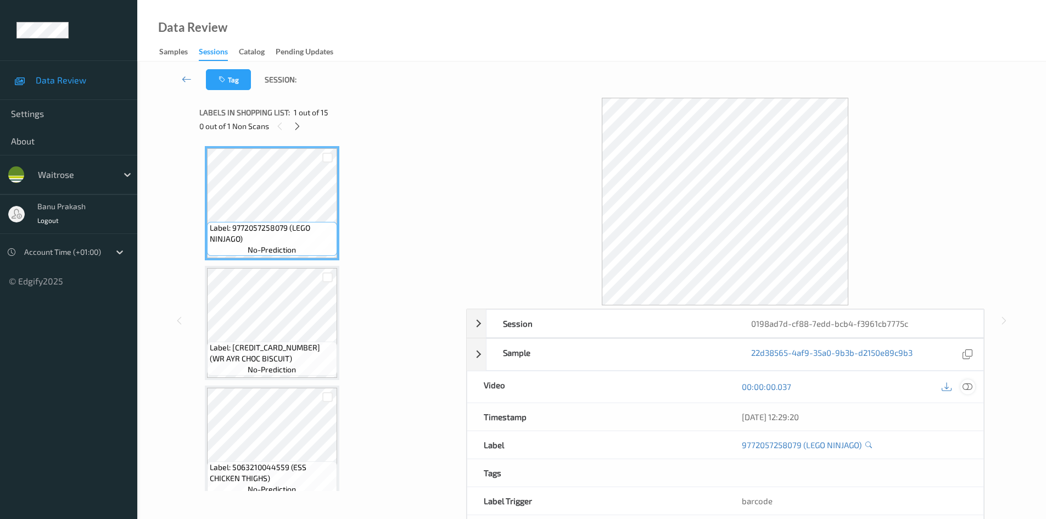
click at [969, 386] on icon at bounding box center [967, 386] width 10 height 10
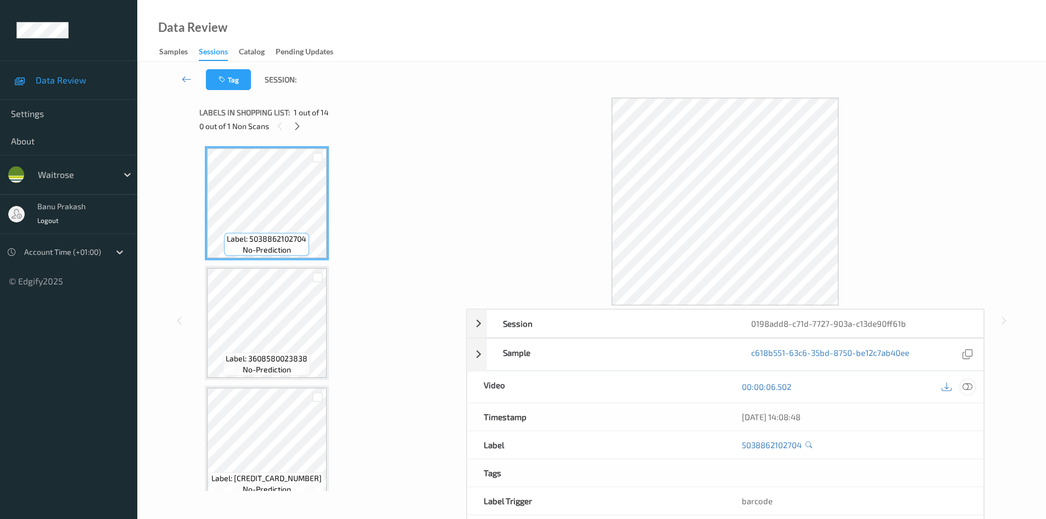
click at [968, 388] on icon at bounding box center [967, 386] width 10 height 10
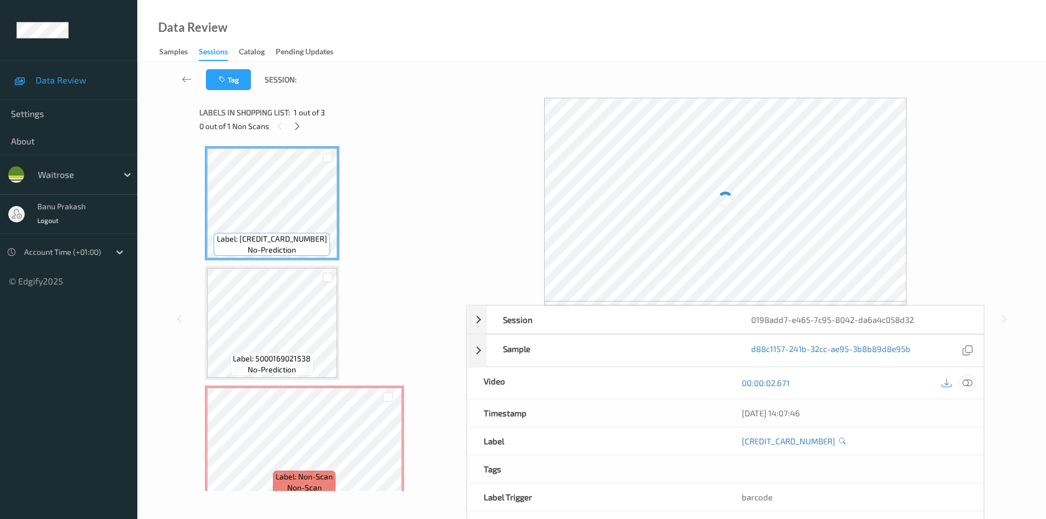
click at [969, 385] on icon at bounding box center [967, 383] width 10 height 10
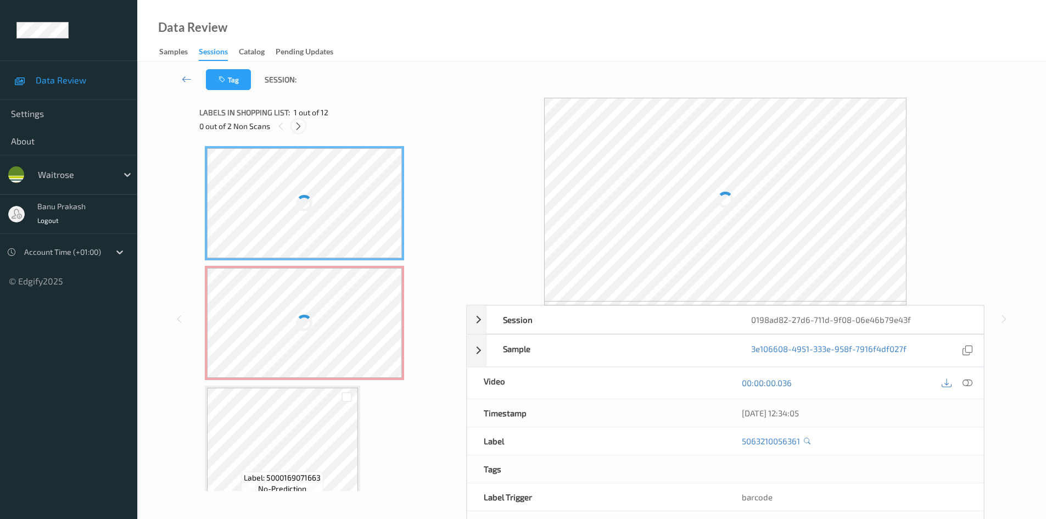
click at [300, 128] on icon at bounding box center [298, 126] width 9 height 10
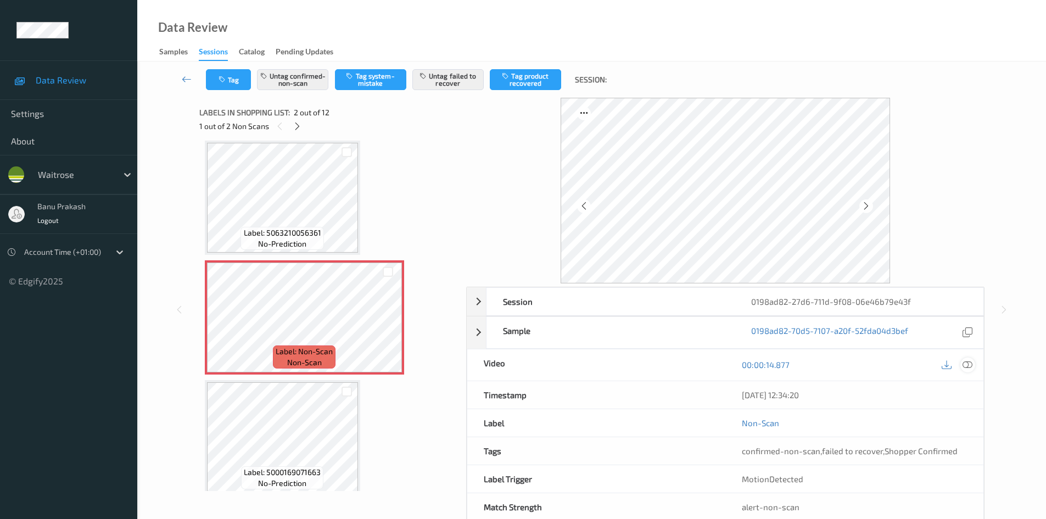
click at [965, 366] on icon at bounding box center [967, 365] width 10 height 10
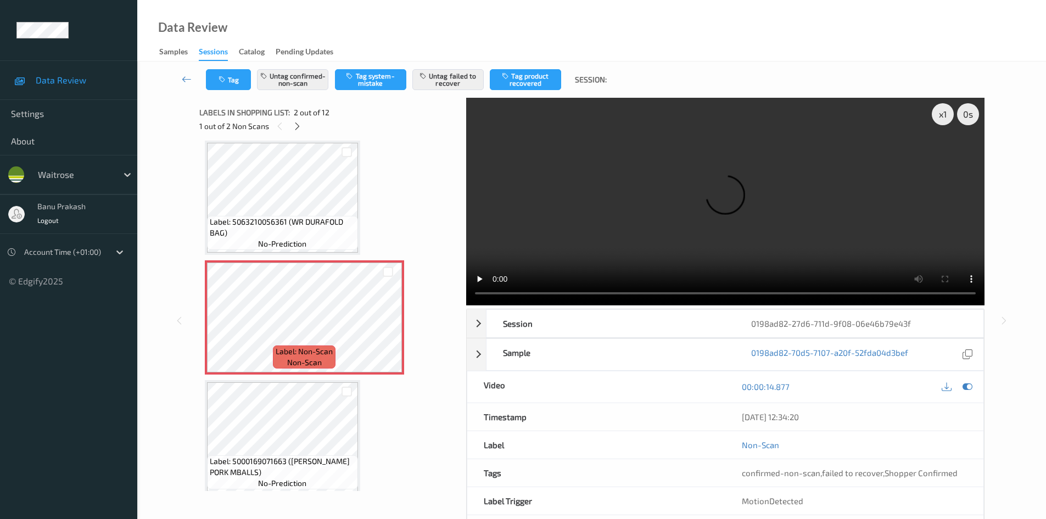
click at [638, 109] on video at bounding box center [725, 201] width 518 height 207
click at [671, 204] on video at bounding box center [725, 201] width 518 height 207
click at [737, 204] on video at bounding box center [725, 201] width 518 height 207
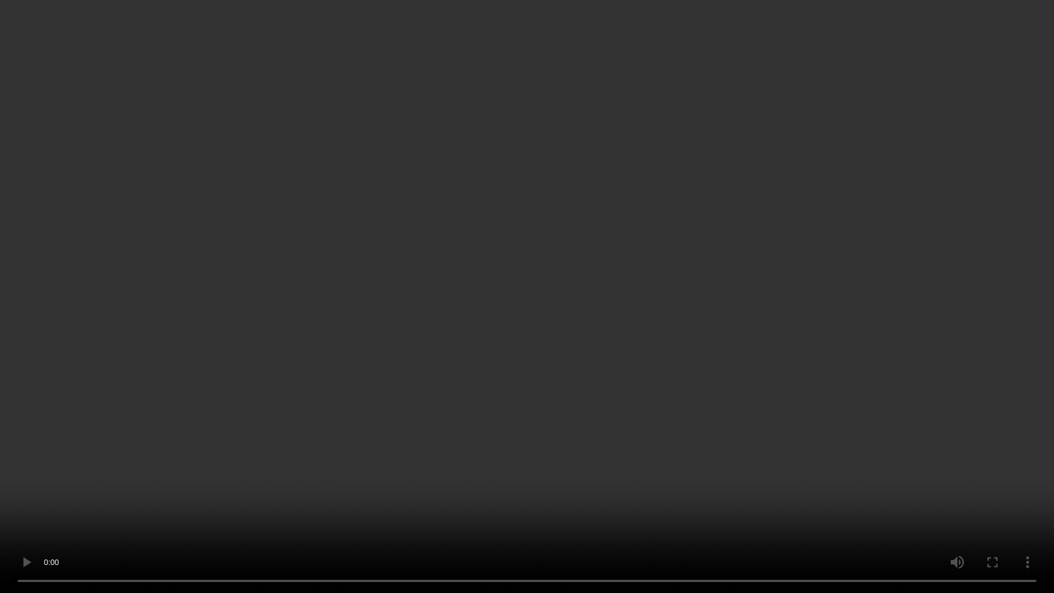
click at [723, 334] on video at bounding box center [527, 296] width 1054 height 593
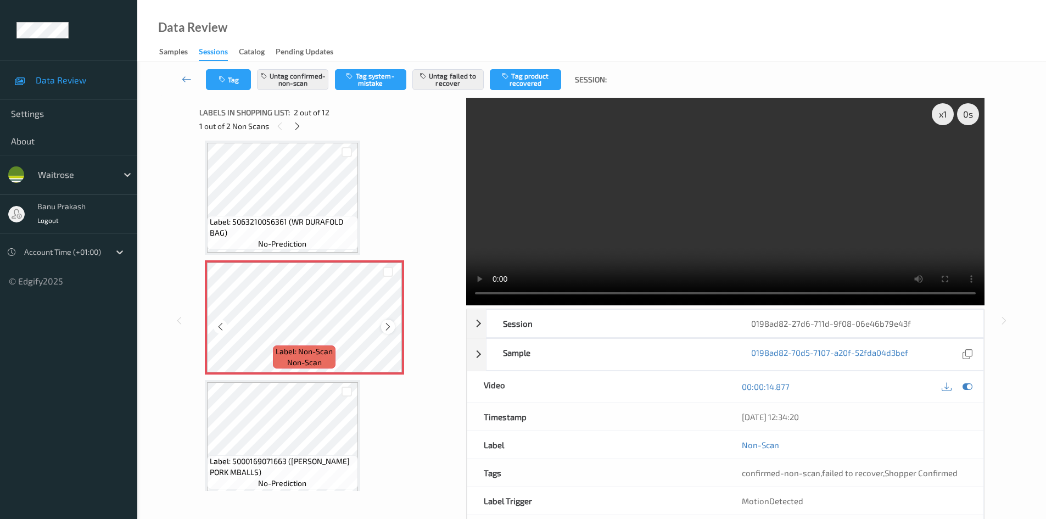
click at [386, 331] on icon at bounding box center [387, 327] width 9 height 10
click at [655, 221] on video at bounding box center [725, 201] width 518 height 207
click at [299, 130] on icon at bounding box center [297, 126] width 9 height 10
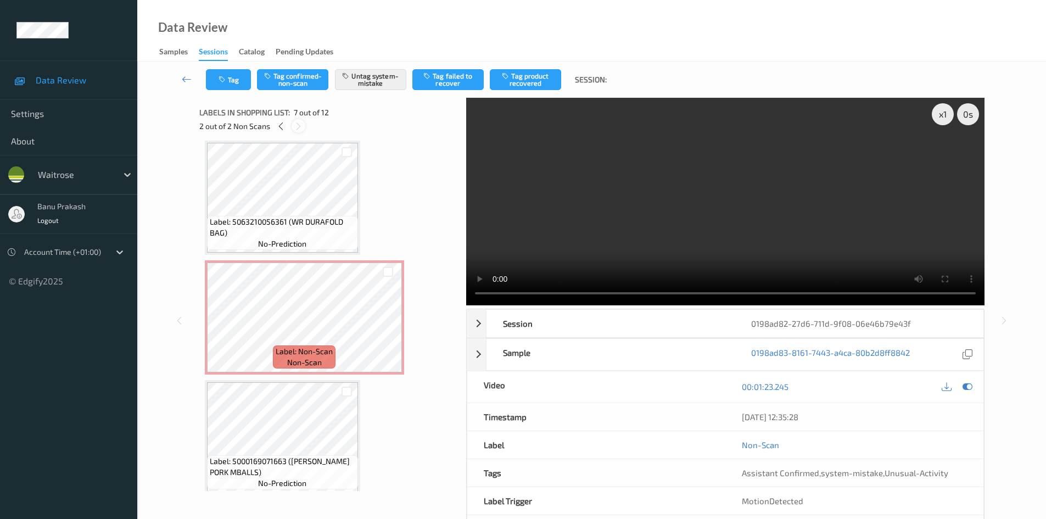
scroll to position [604, 0]
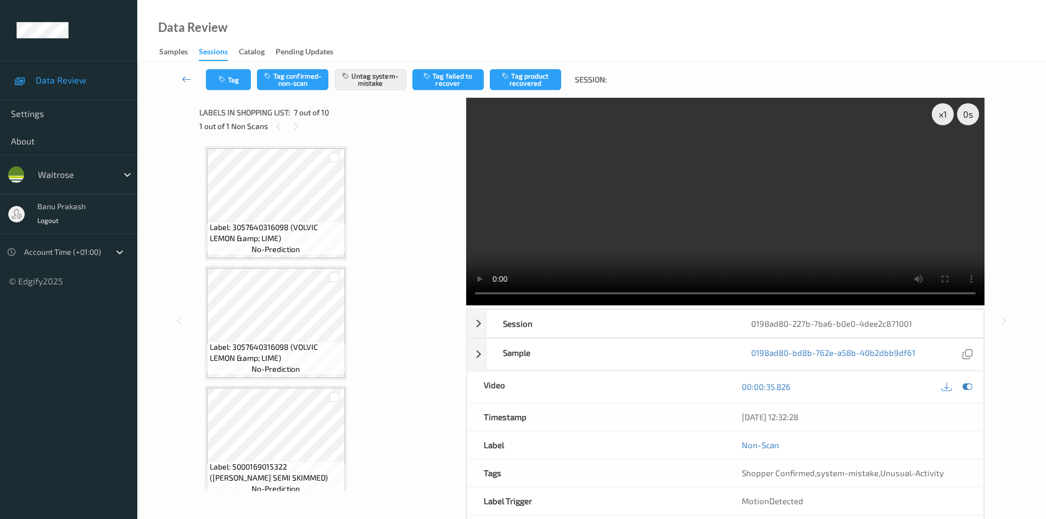
scroll to position [604, 0]
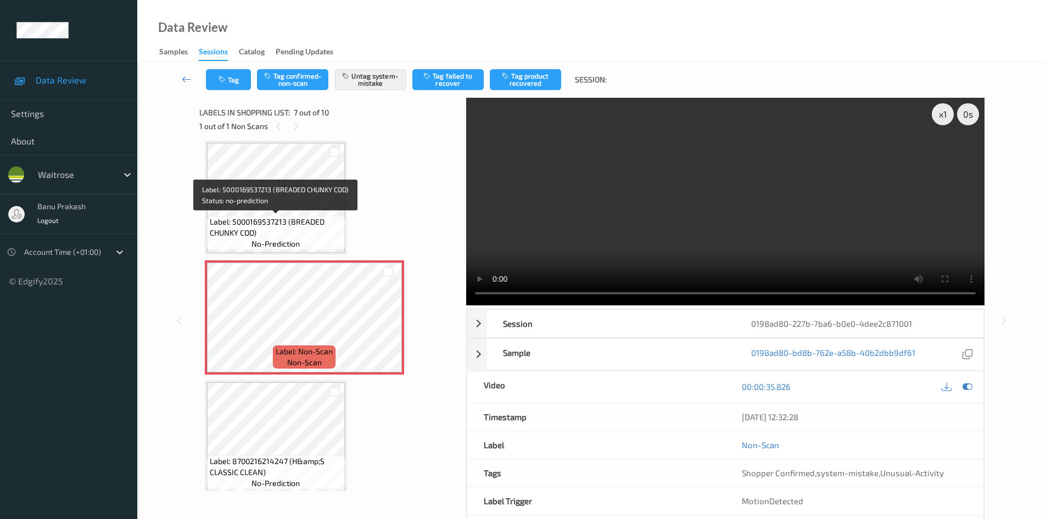
click at [282, 217] on span "Label: 5000169537213 (BREADED CHUNKY COD)" at bounding box center [276, 227] width 132 height 22
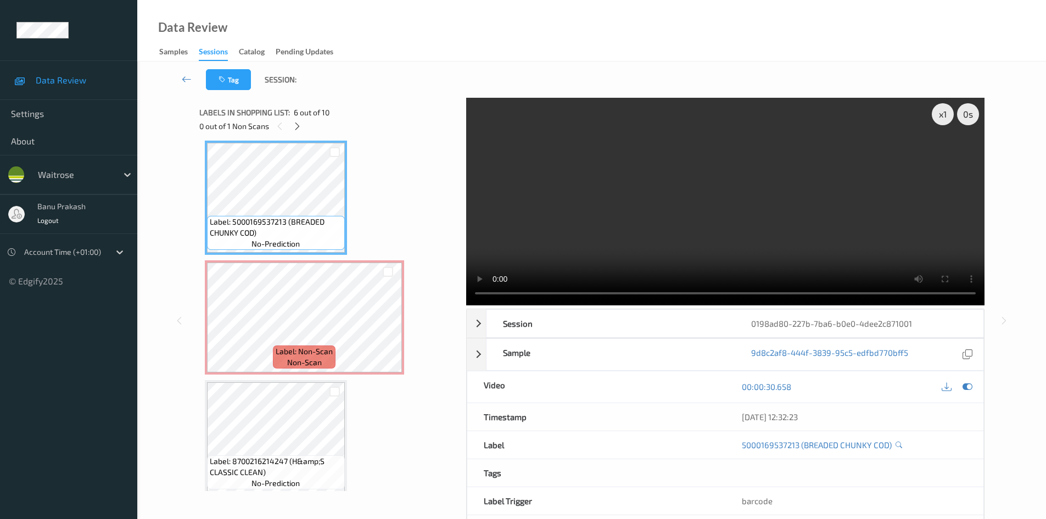
click at [660, 189] on video at bounding box center [725, 201] width 518 height 207
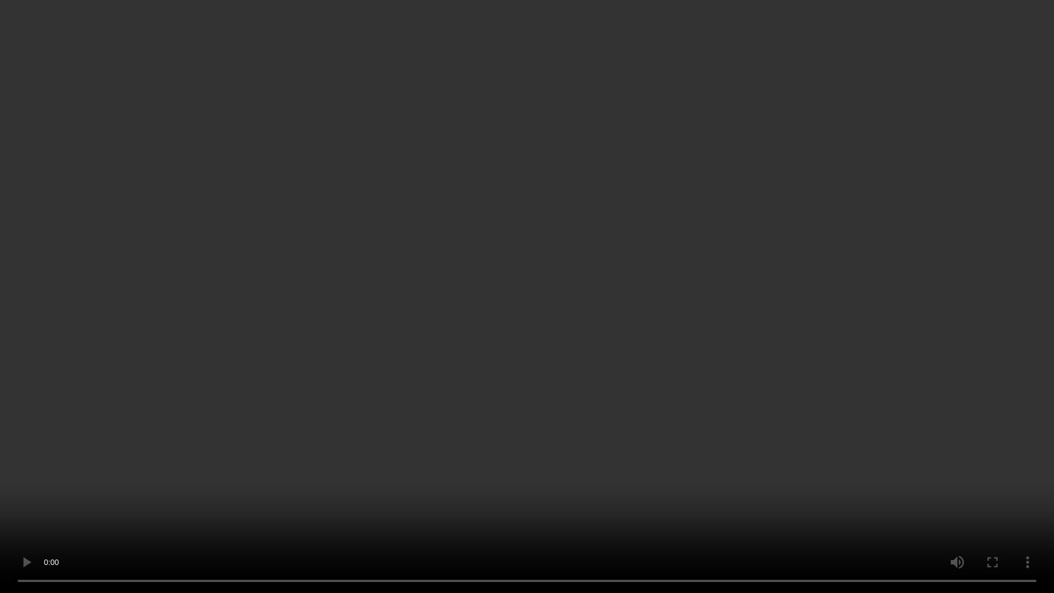
click at [744, 339] on video at bounding box center [527, 296] width 1054 height 593
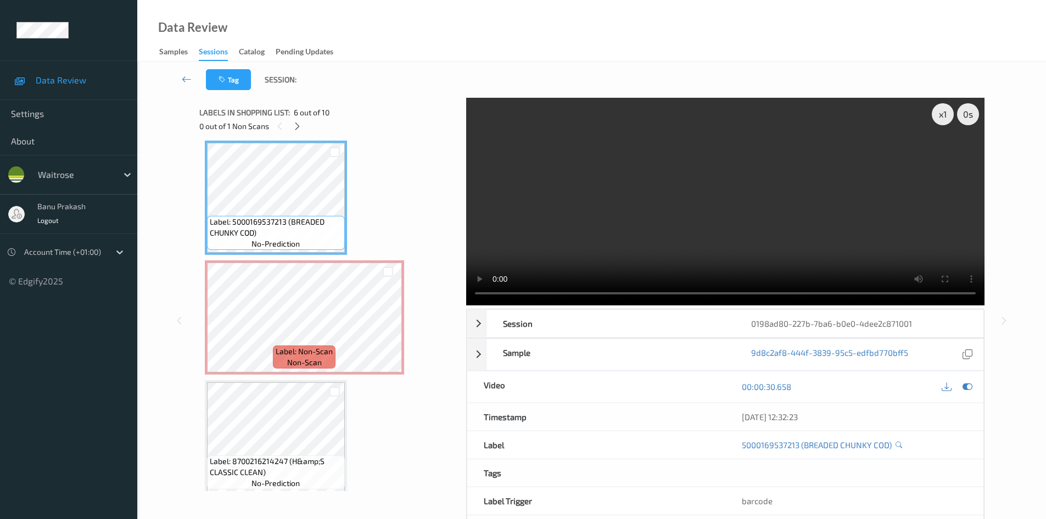
click at [812, 201] on video at bounding box center [725, 201] width 518 height 207
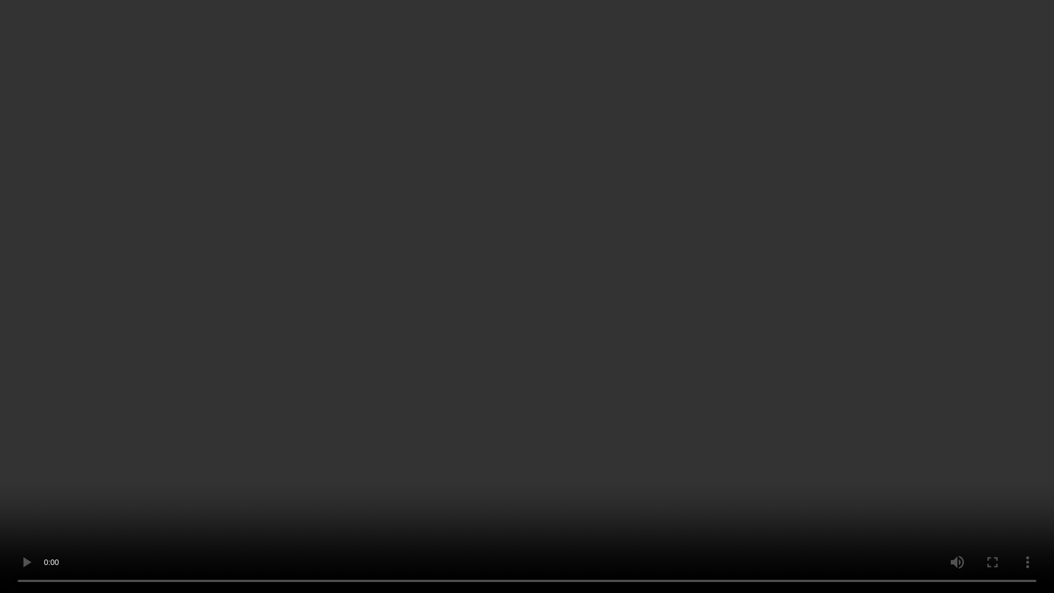
click at [1035, 518] on video at bounding box center [527, 296] width 1054 height 593
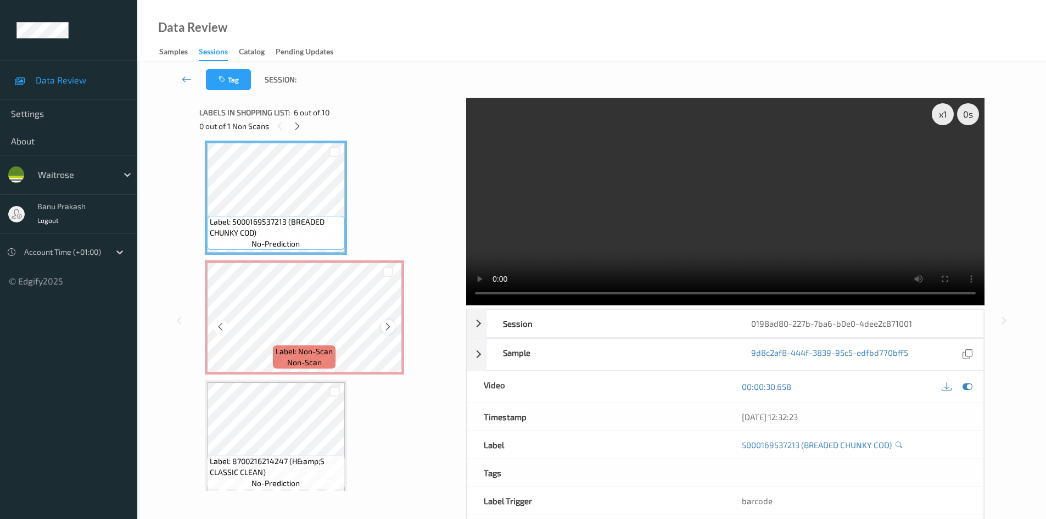
click at [388, 328] on icon at bounding box center [387, 327] width 9 height 10
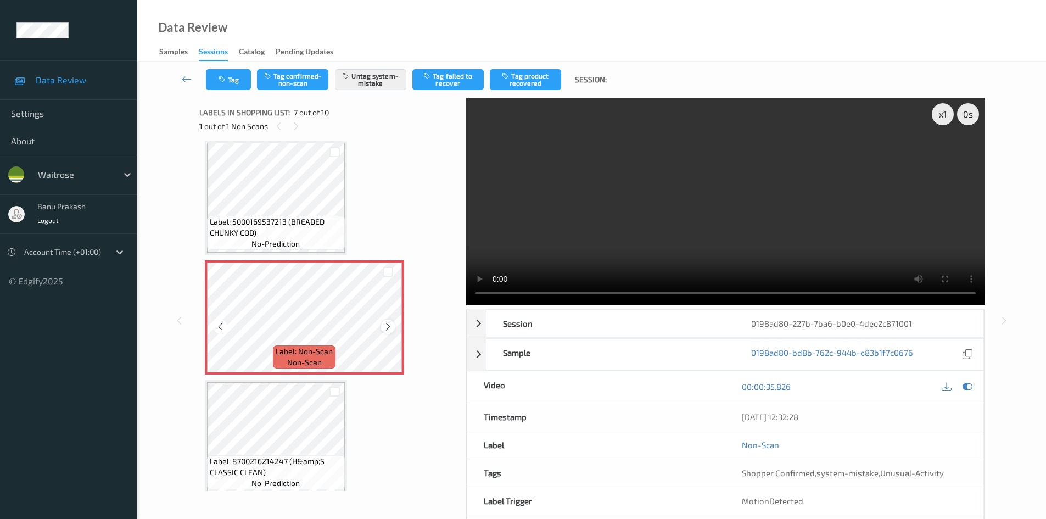
click at [388, 324] on icon at bounding box center [387, 327] width 9 height 10
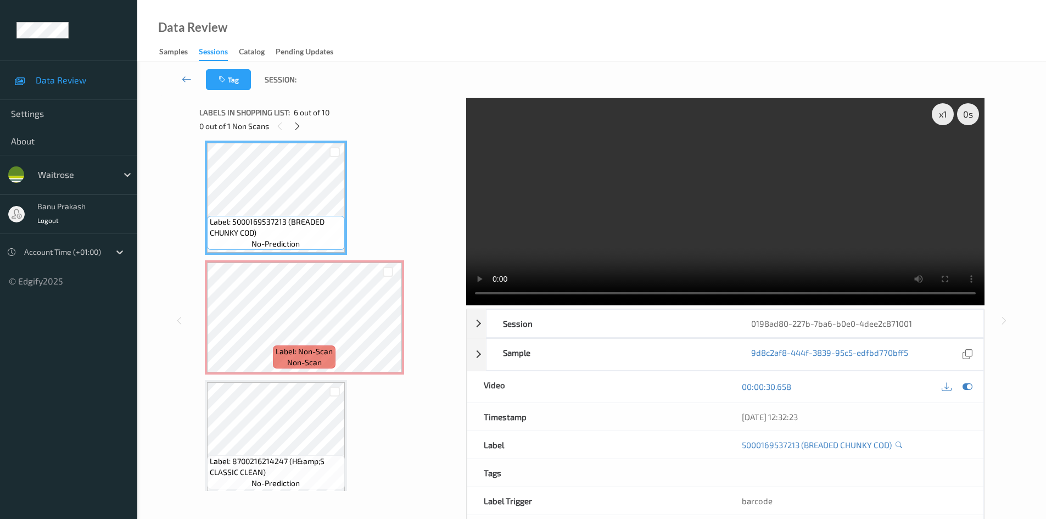
click at [755, 198] on video at bounding box center [725, 201] width 518 height 207
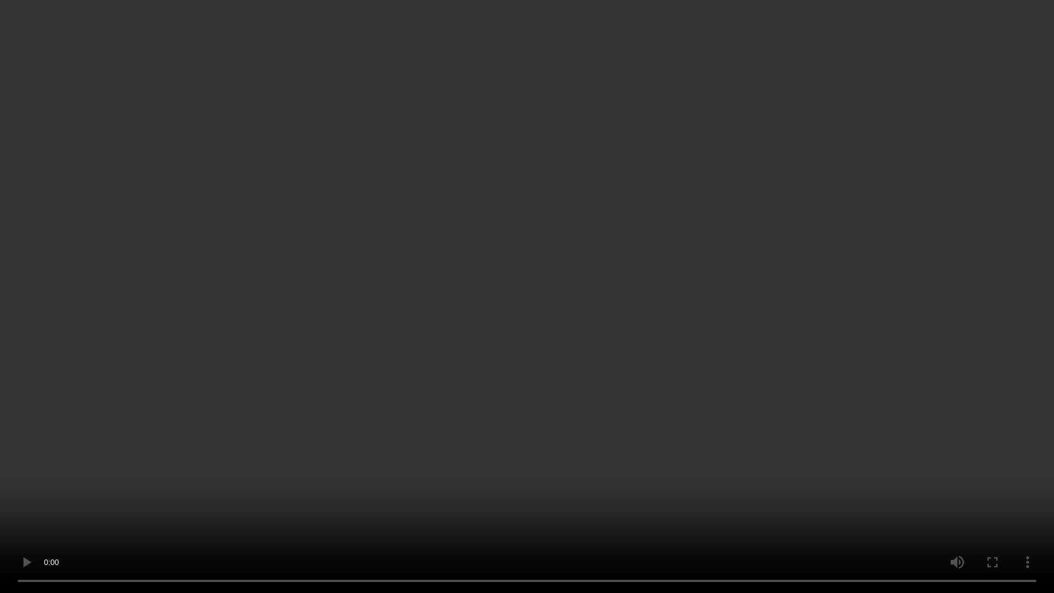
click at [609, 465] on video at bounding box center [527, 296] width 1054 height 593
click at [558, 459] on video at bounding box center [527, 296] width 1054 height 593
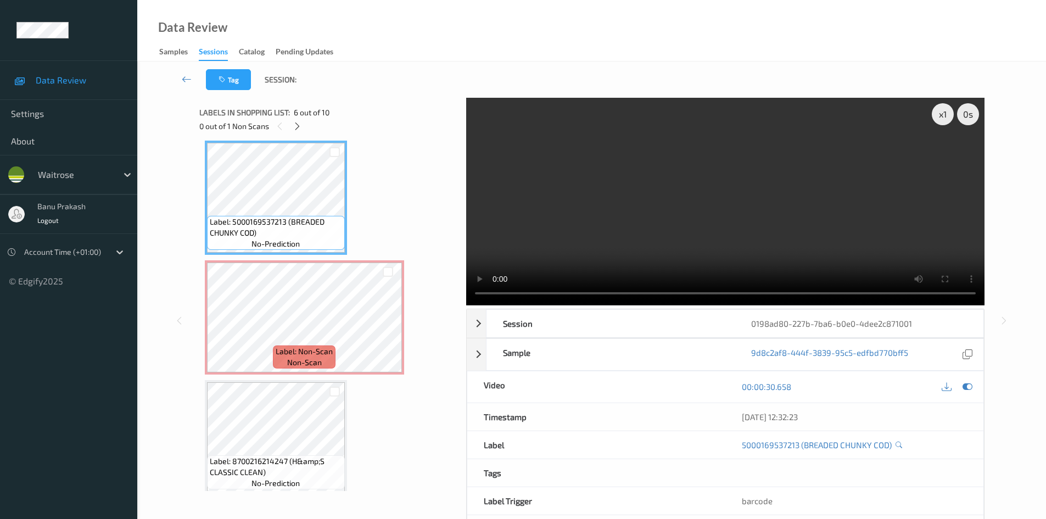
click at [757, 205] on video at bounding box center [725, 201] width 518 height 207
